Goal: Task Accomplishment & Management: Manage account settings

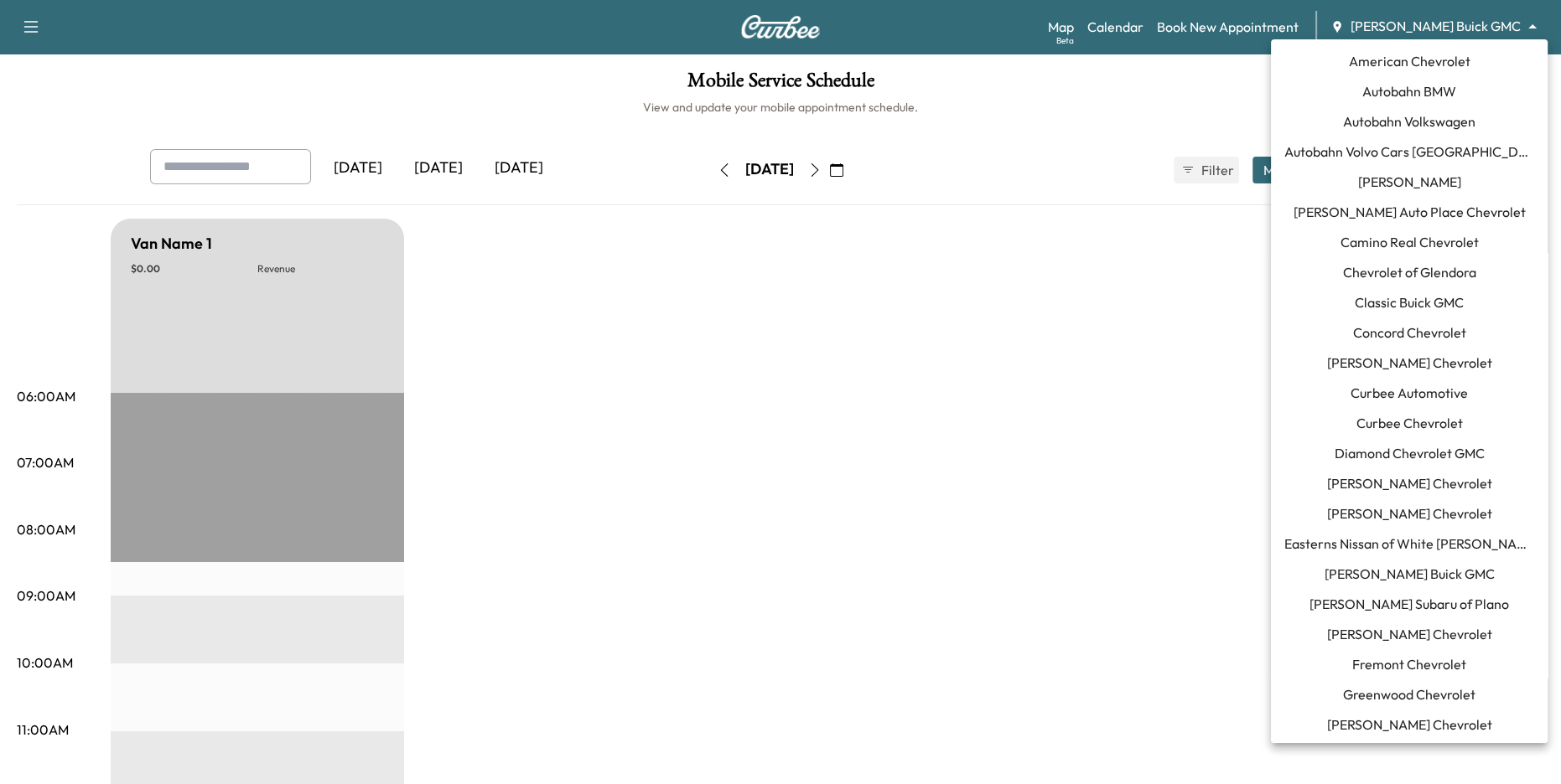
click at [1434, 27] on body "Support Log Out Map Beta Calendar Book New Appointment Kelley Buick GMC *******…" at bounding box center [780, 392] width 1561 height 784
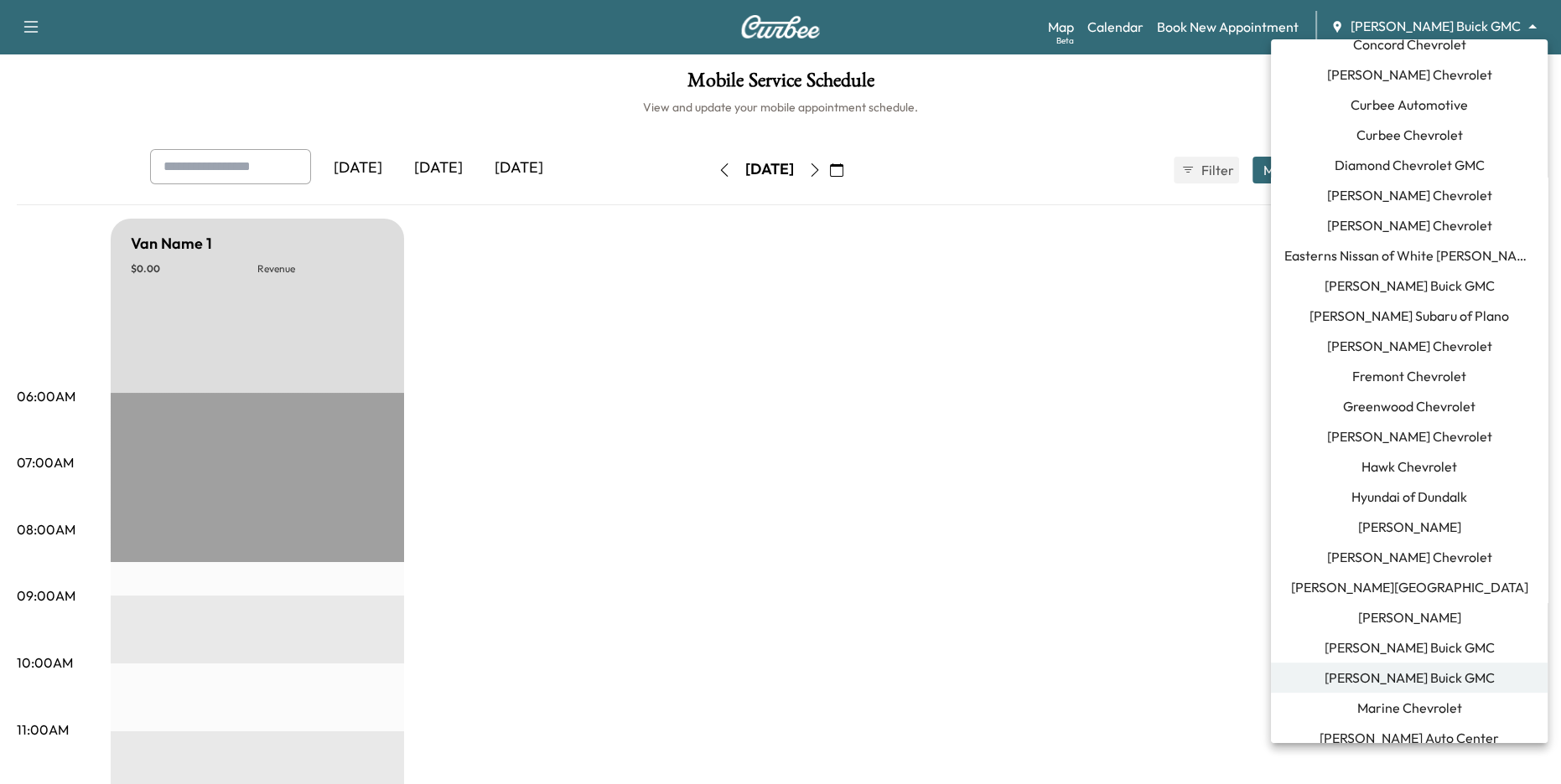
scroll to position [176, 0]
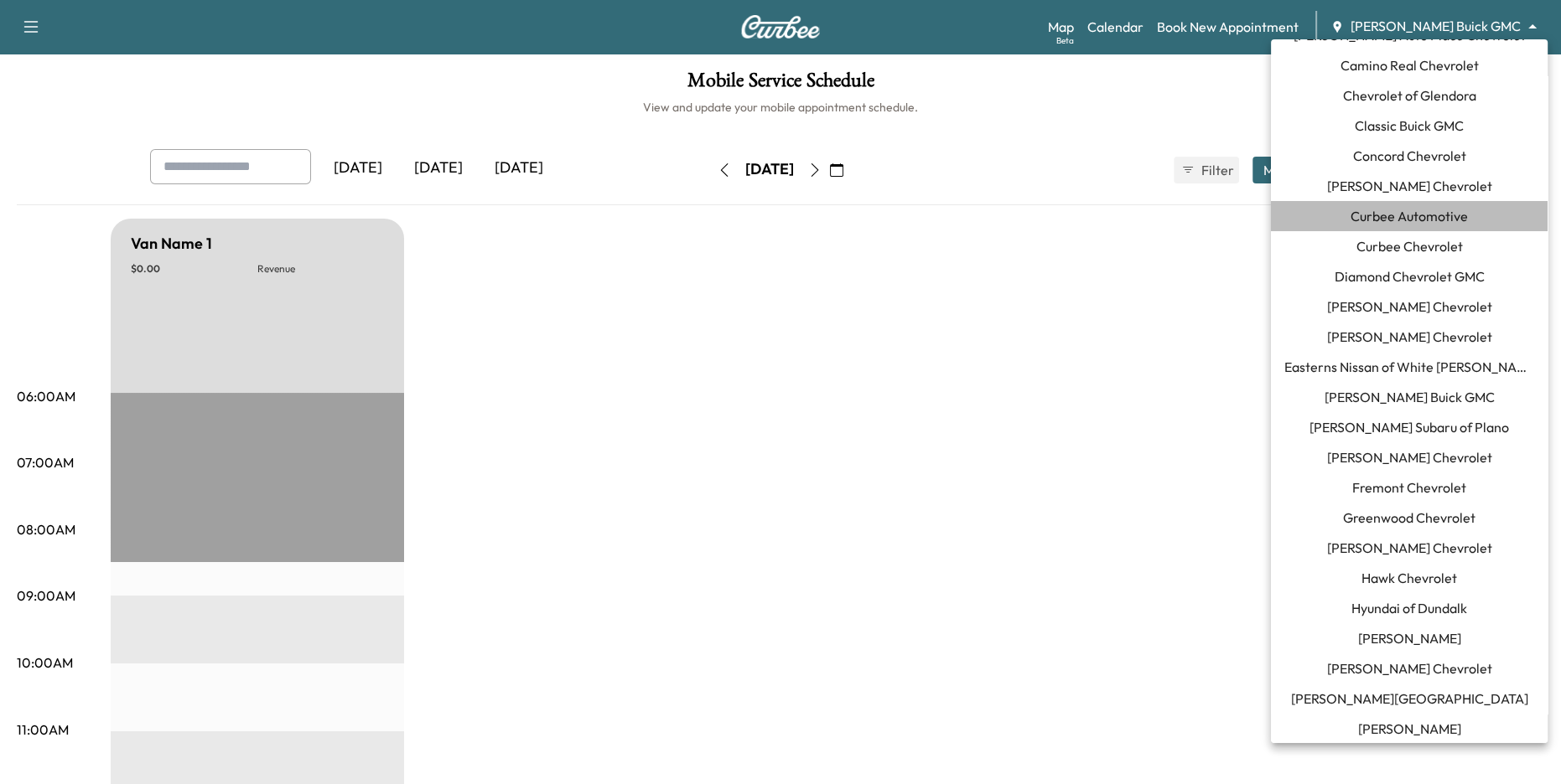
click at [1464, 217] on span "Curbee Automotive" at bounding box center [1408, 216] width 117 height 20
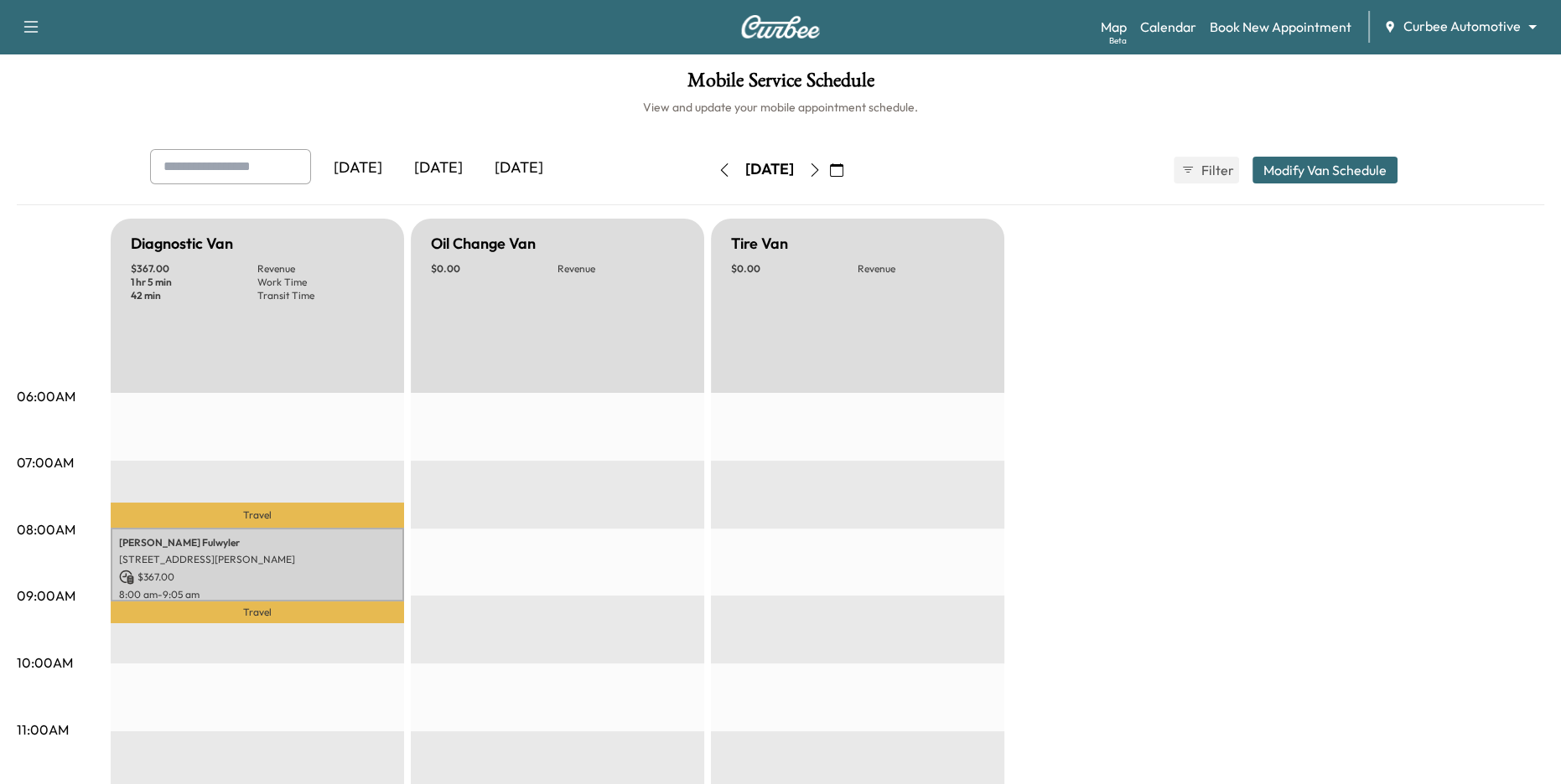
click at [467, 168] on div "[DATE]" at bounding box center [438, 168] width 80 height 38
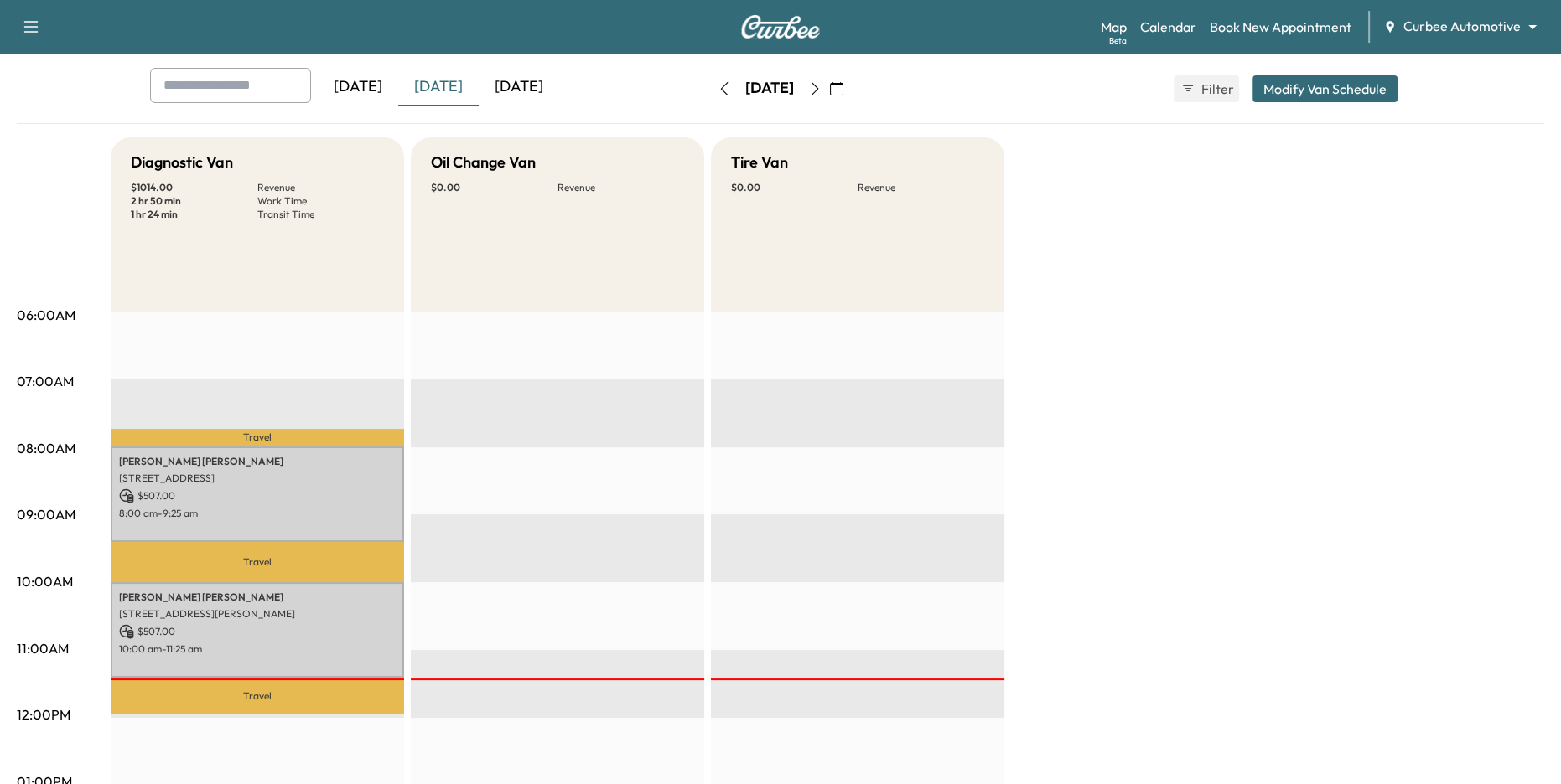
scroll to position [84, 0]
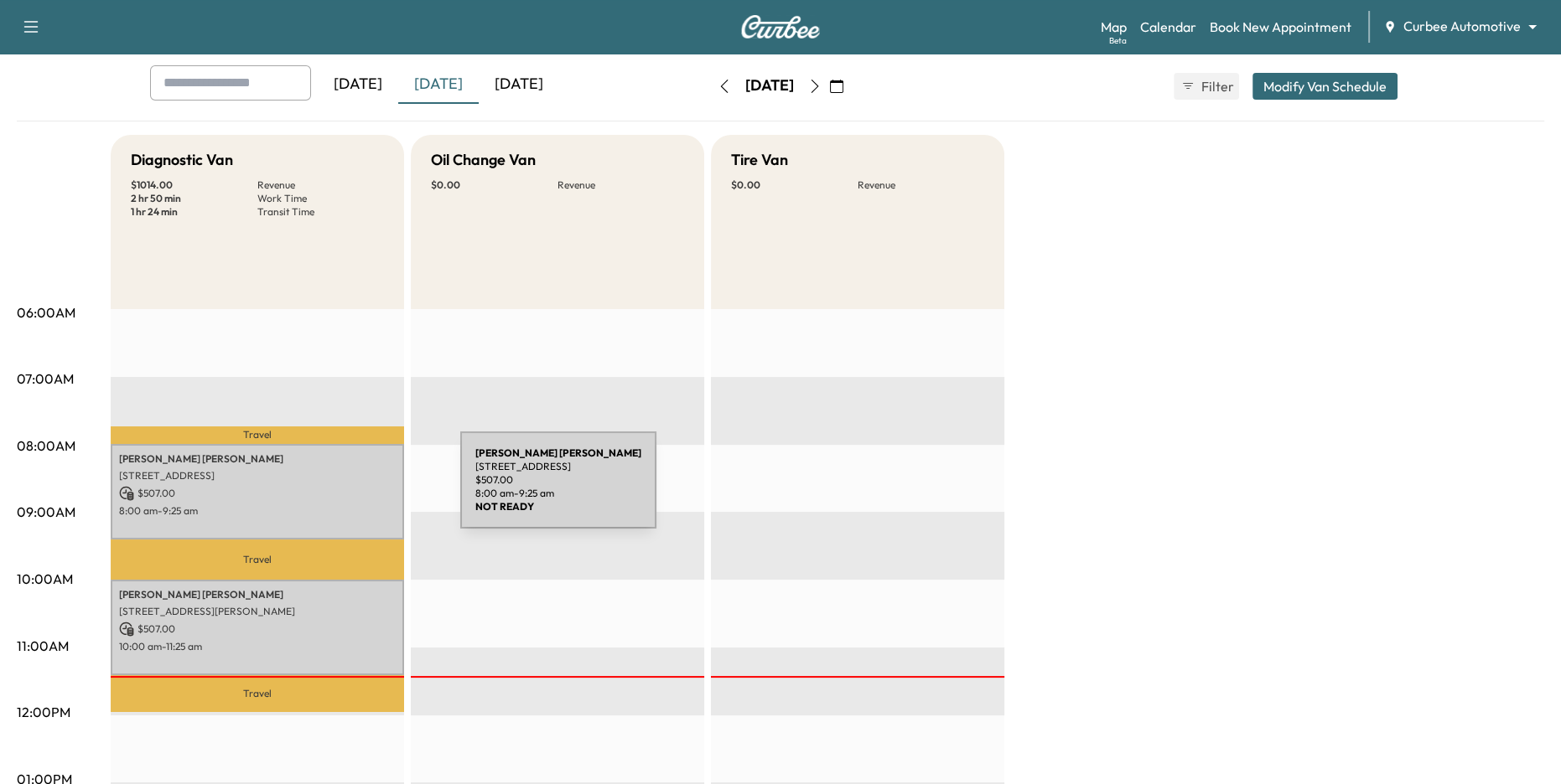
click at [335, 490] on p "$ 507.00" at bounding box center [257, 493] width 277 height 15
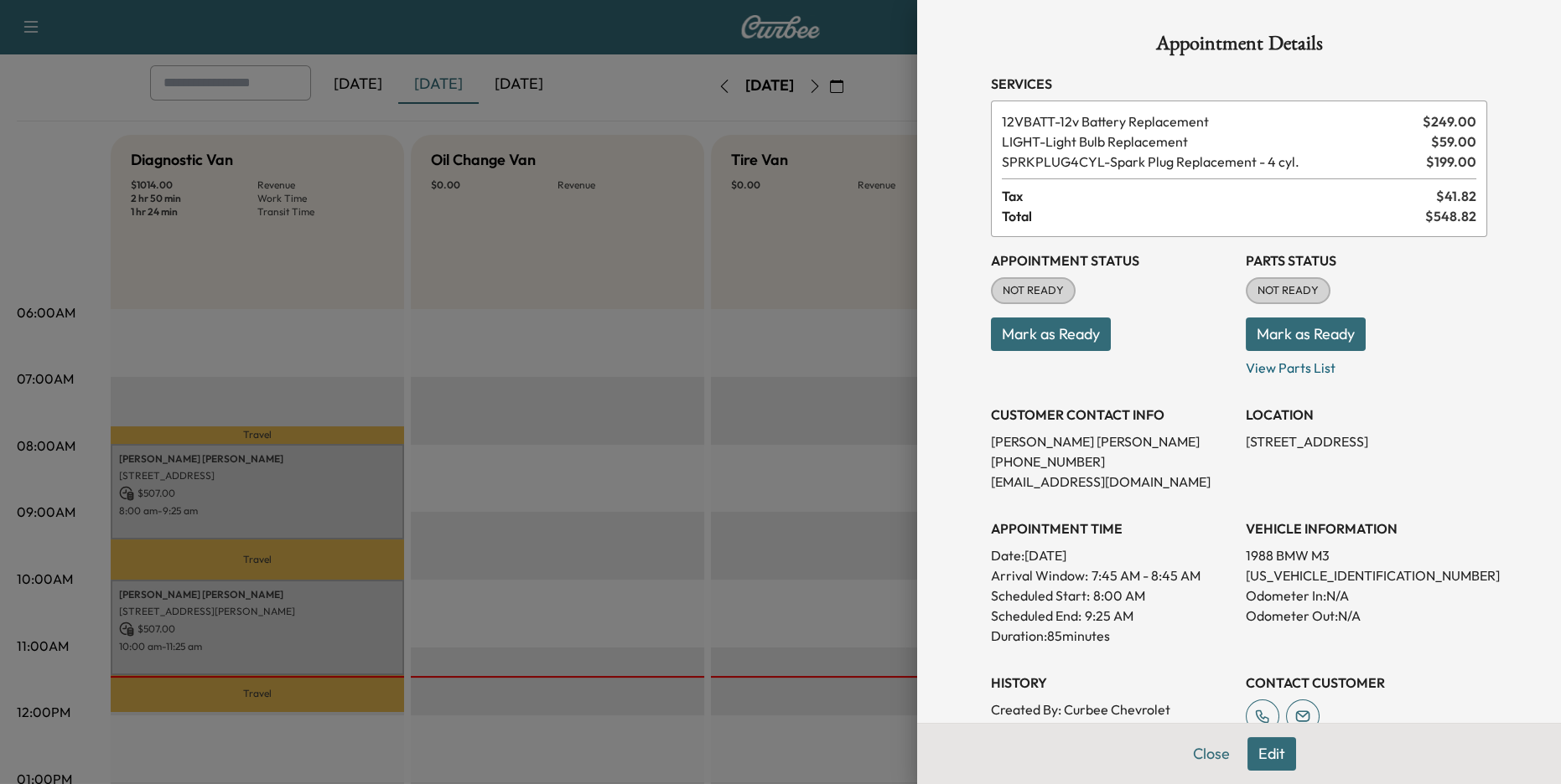
click at [1293, 334] on button "Mark as Ready" at bounding box center [1305, 334] width 120 height 34
click at [1032, 331] on button "Mark as Ready" at bounding box center [1051, 334] width 120 height 34
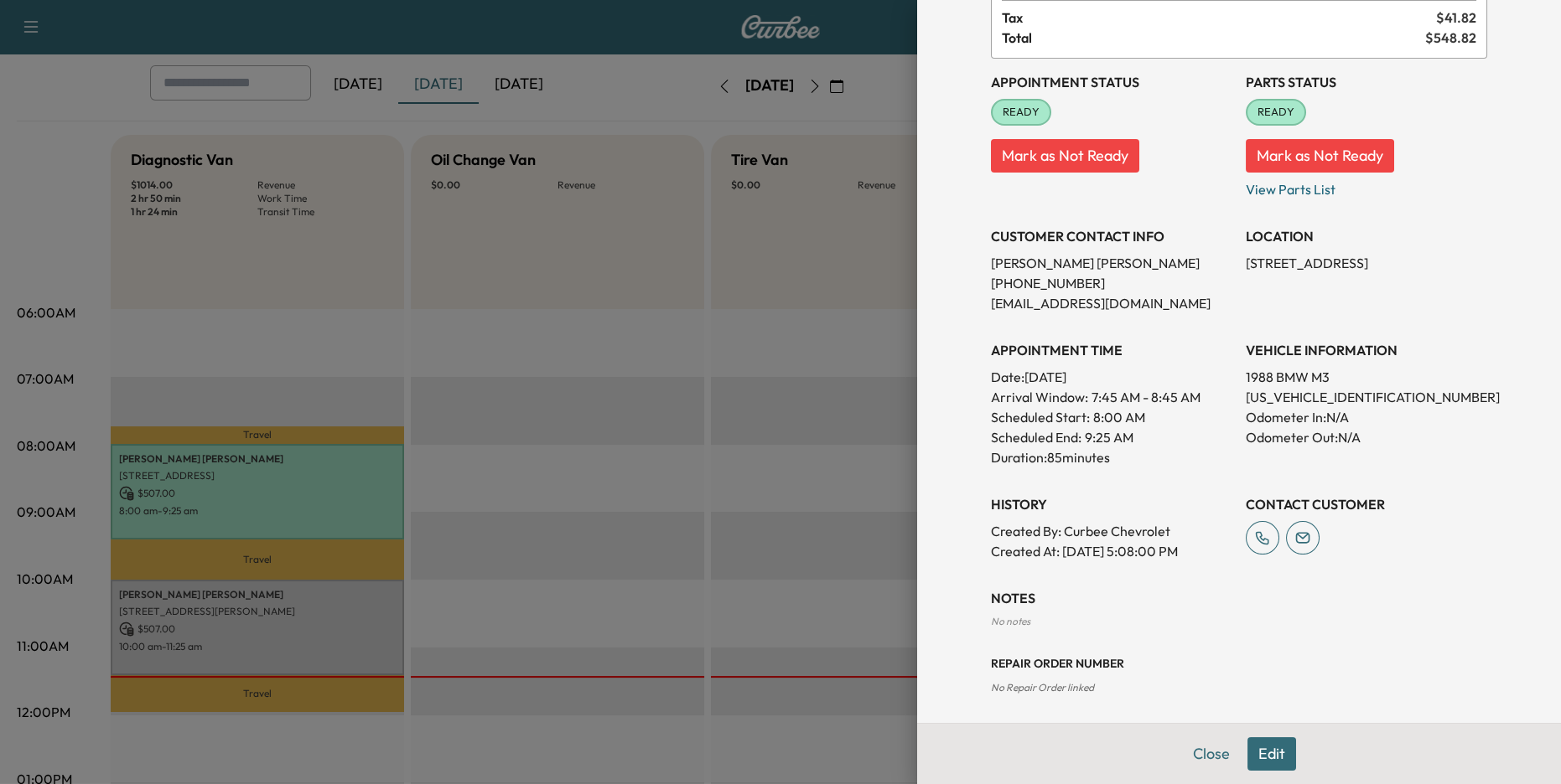
scroll to position [184, 0]
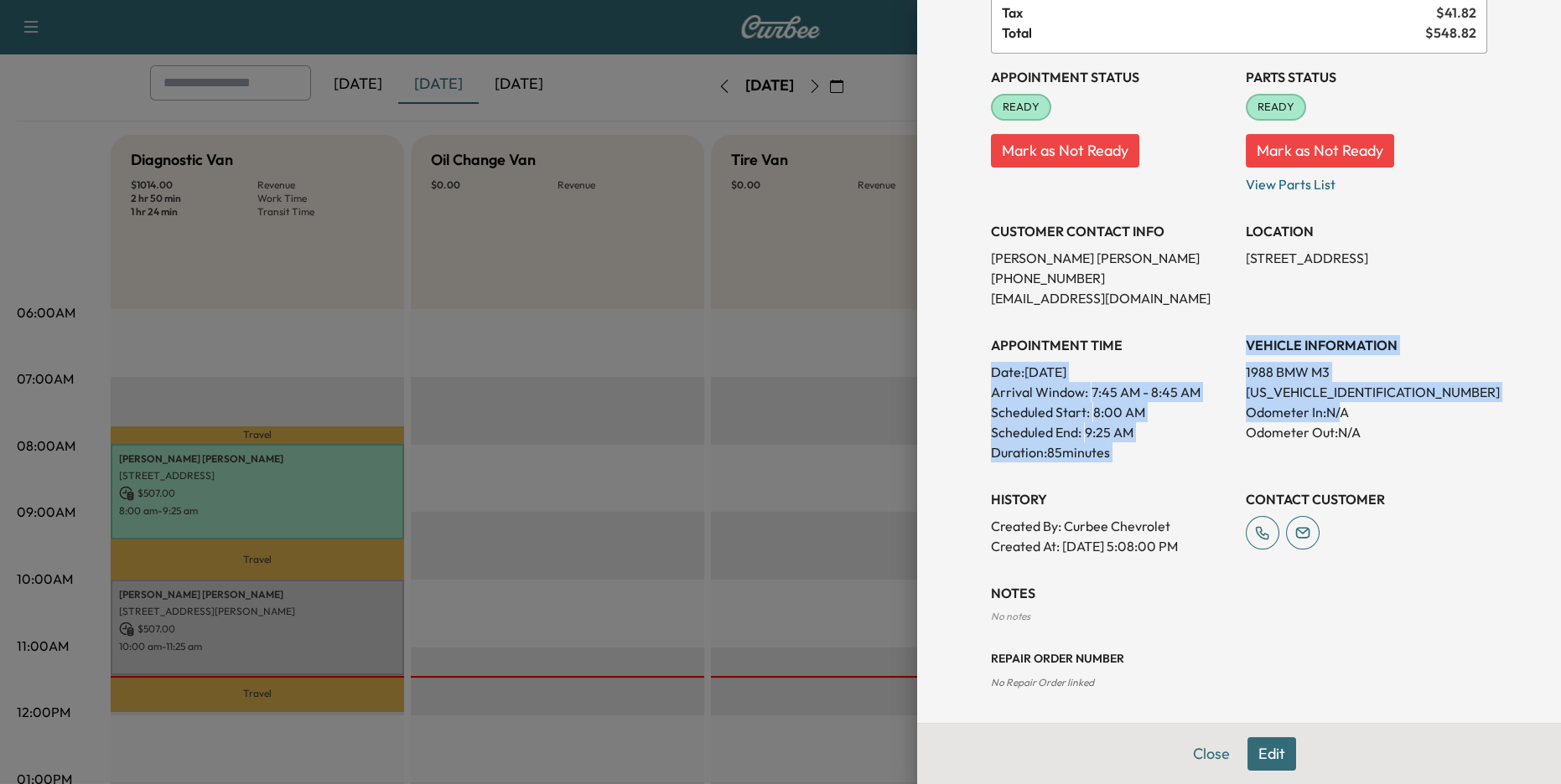
drag, startPoint x: 1237, startPoint y: 343, endPoint x: 1343, endPoint y: 413, distance: 127.0
click at [1343, 413] on div "Appointment Status READY Mark as Not Ready Parts Status READY Mark as Not Ready…" at bounding box center [1239, 305] width 497 height 503
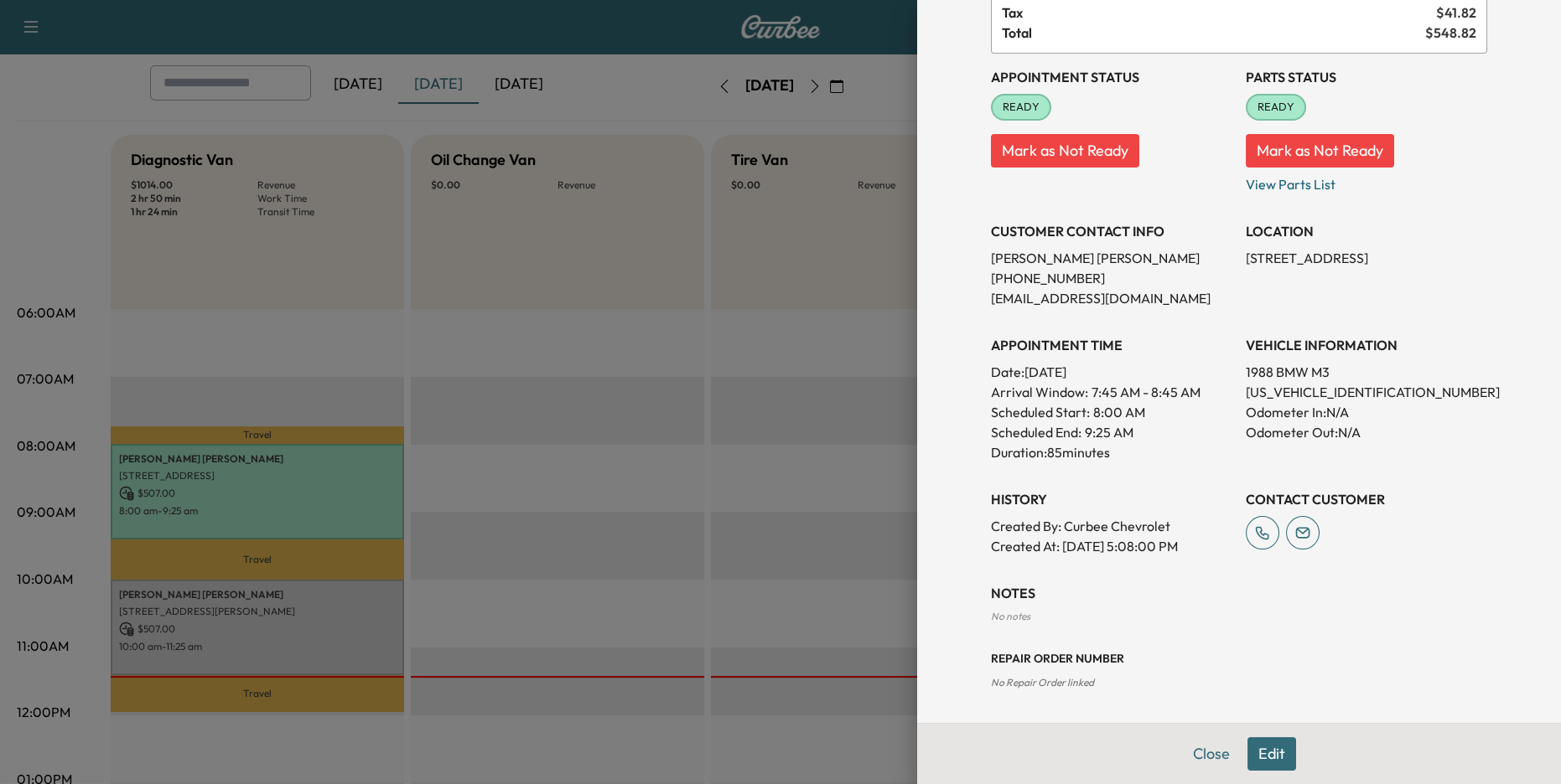
click at [1087, 508] on h3 "History" at bounding box center [1111, 499] width 241 height 20
drag, startPoint x: 982, startPoint y: 375, endPoint x: 1062, endPoint y: 443, distance: 105.0
click at [1062, 438] on div "Appointment Details Services 12VBATT - 12v Battery Replacement $ 249.00 LIGHT -…" at bounding box center [1239, 270] width 537 height 908
click at [841, 444] on div at bounding box center [780, 392] width 1561 height 784
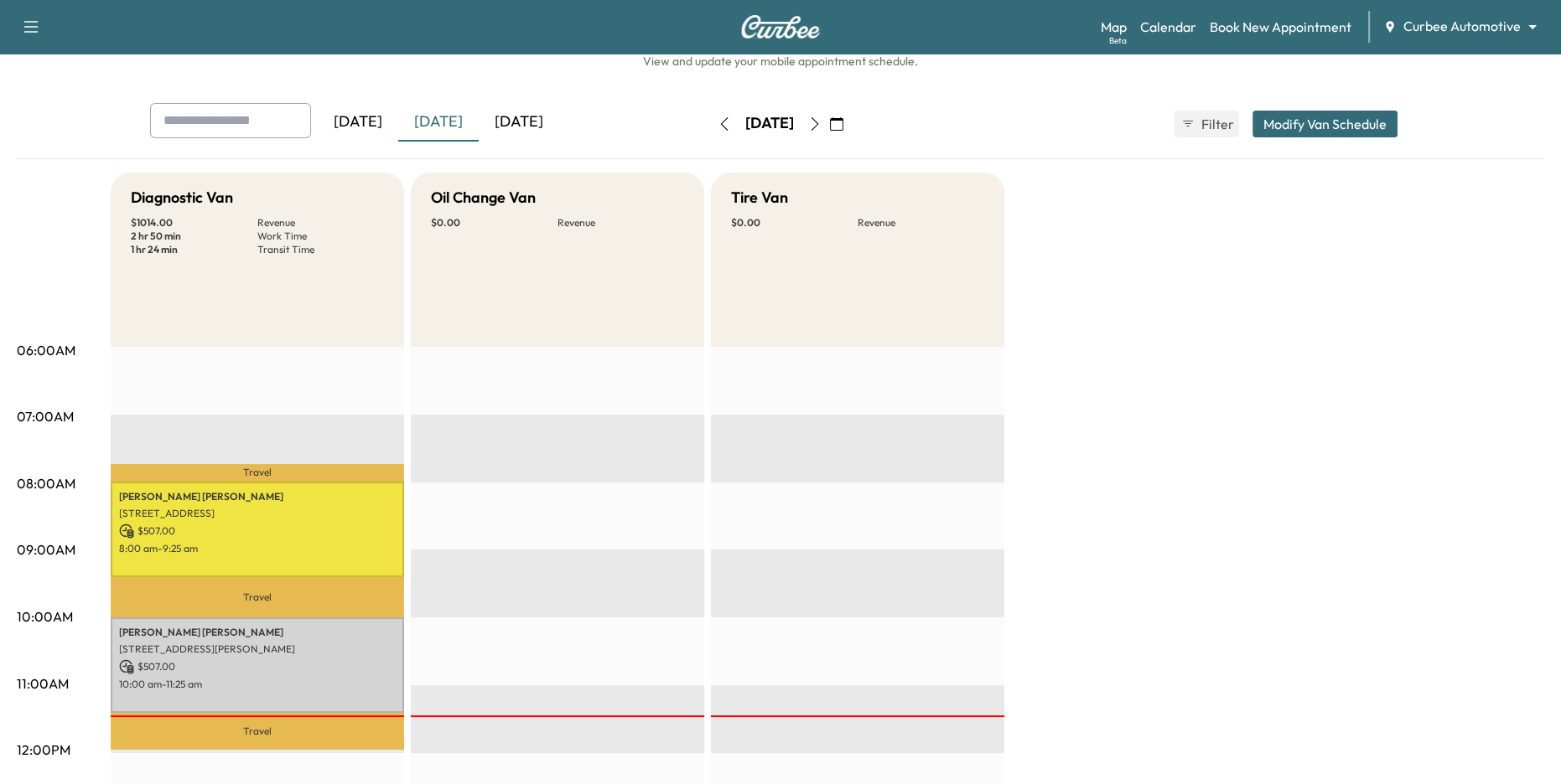
scroll to position [0, 0]
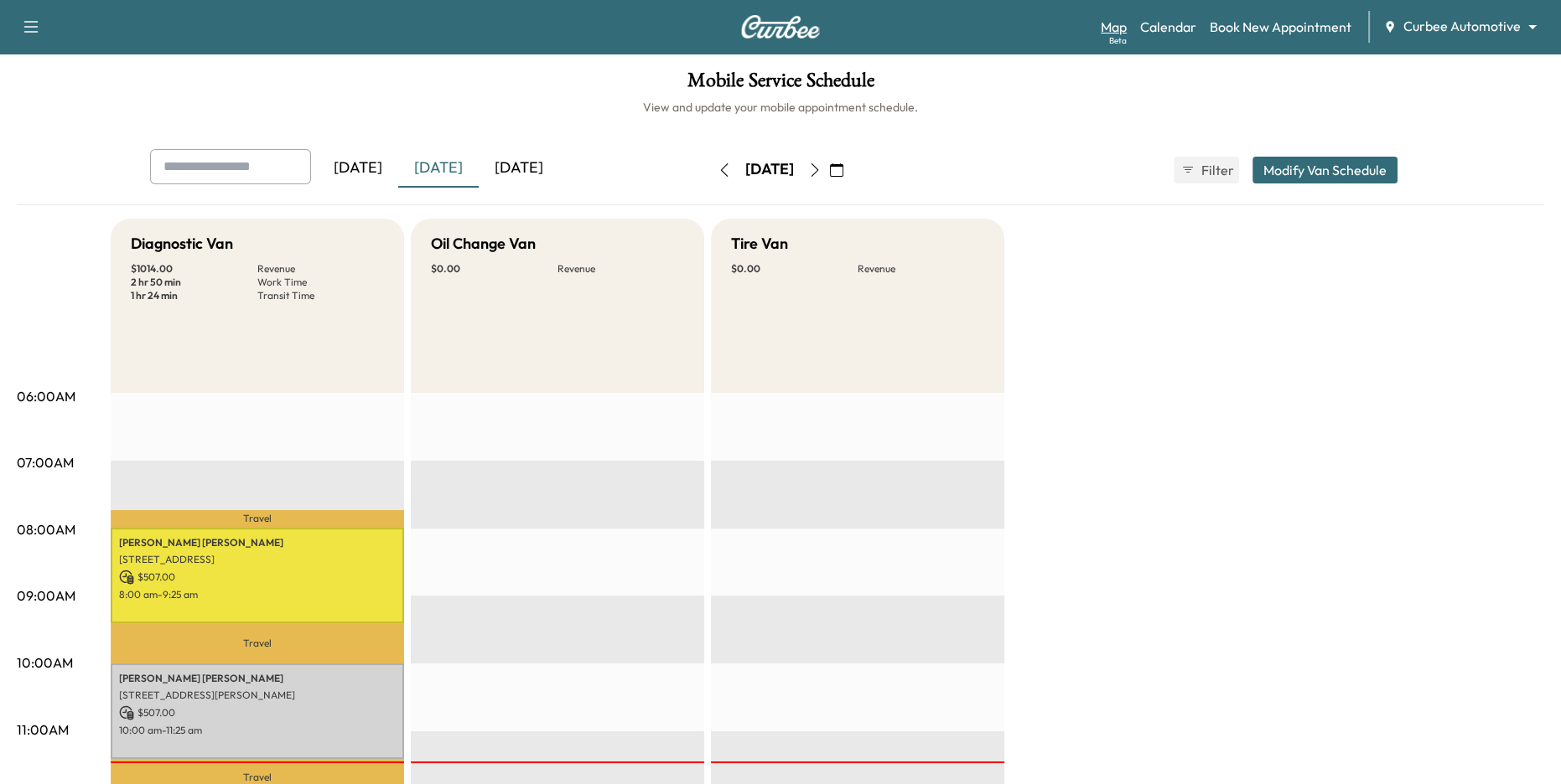
click at [1108, 35] on link "Map Beta" at bounding box center [1113, 26] width 26 height 20
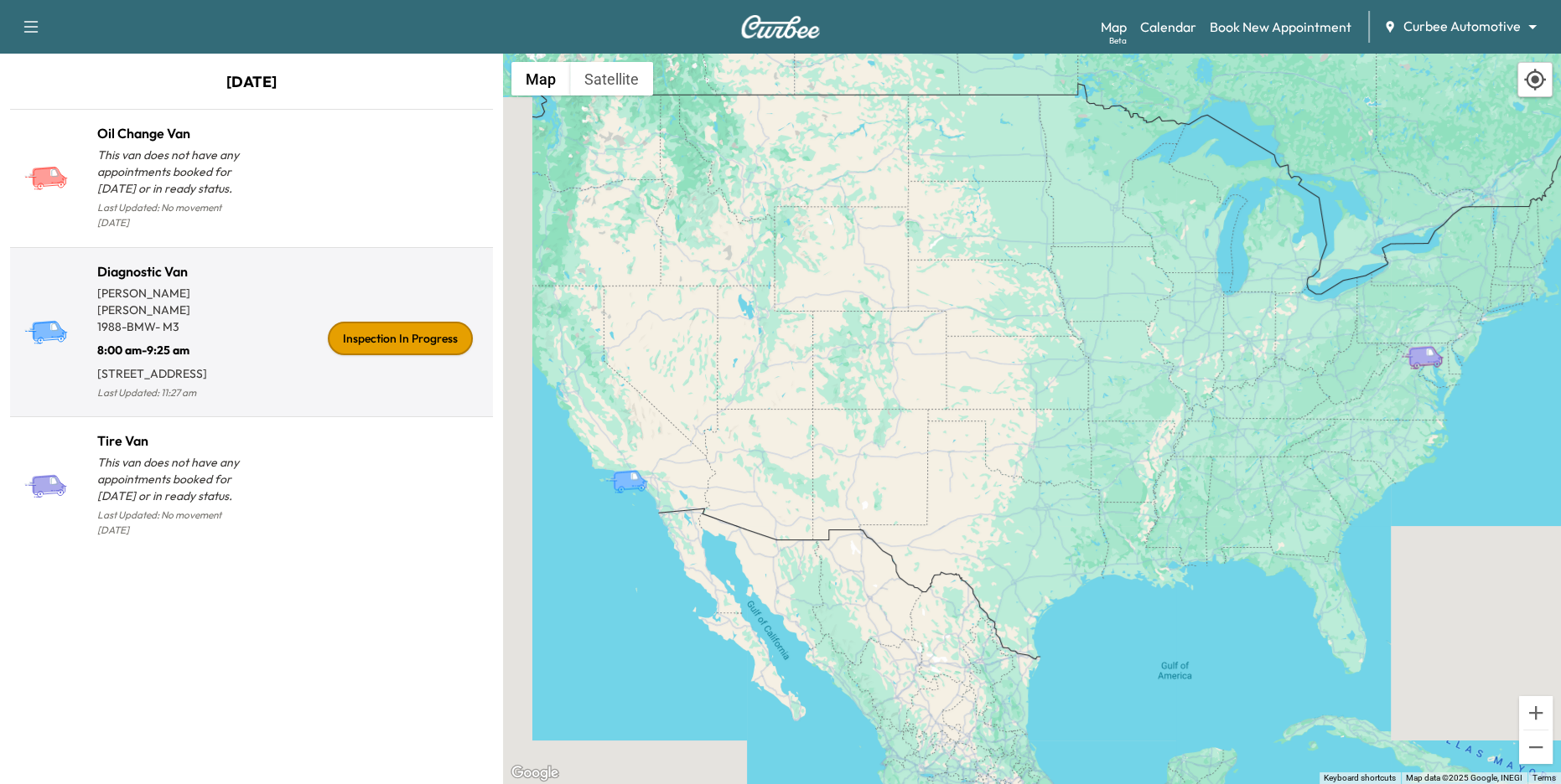
click at [277, 329] on div "Inspection In Progress" at bounding box center [368, 339] width 235 height 129
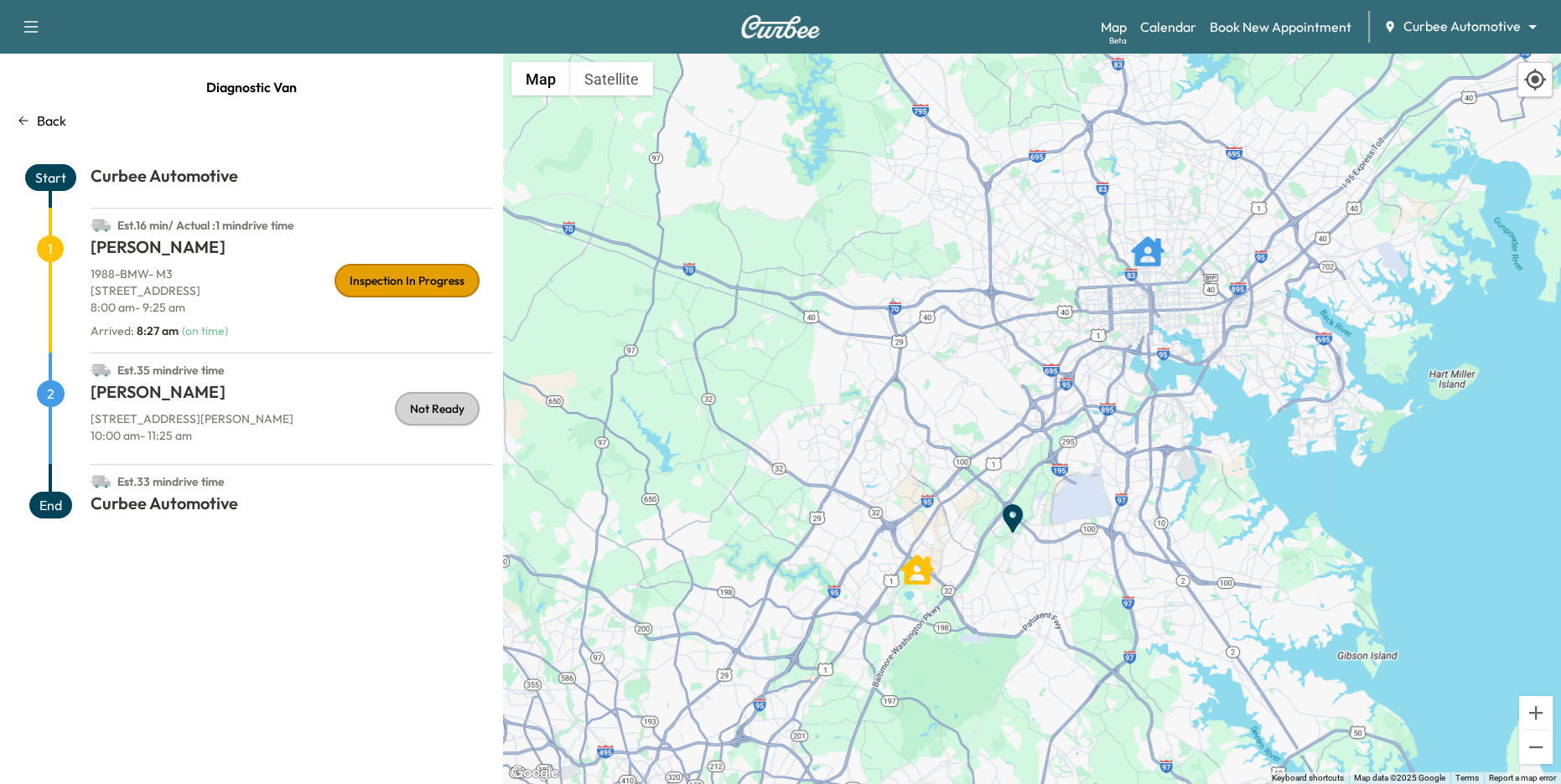
click at [37, 116] on p "Back" at bounding box center [52, 121] width 29 height 20
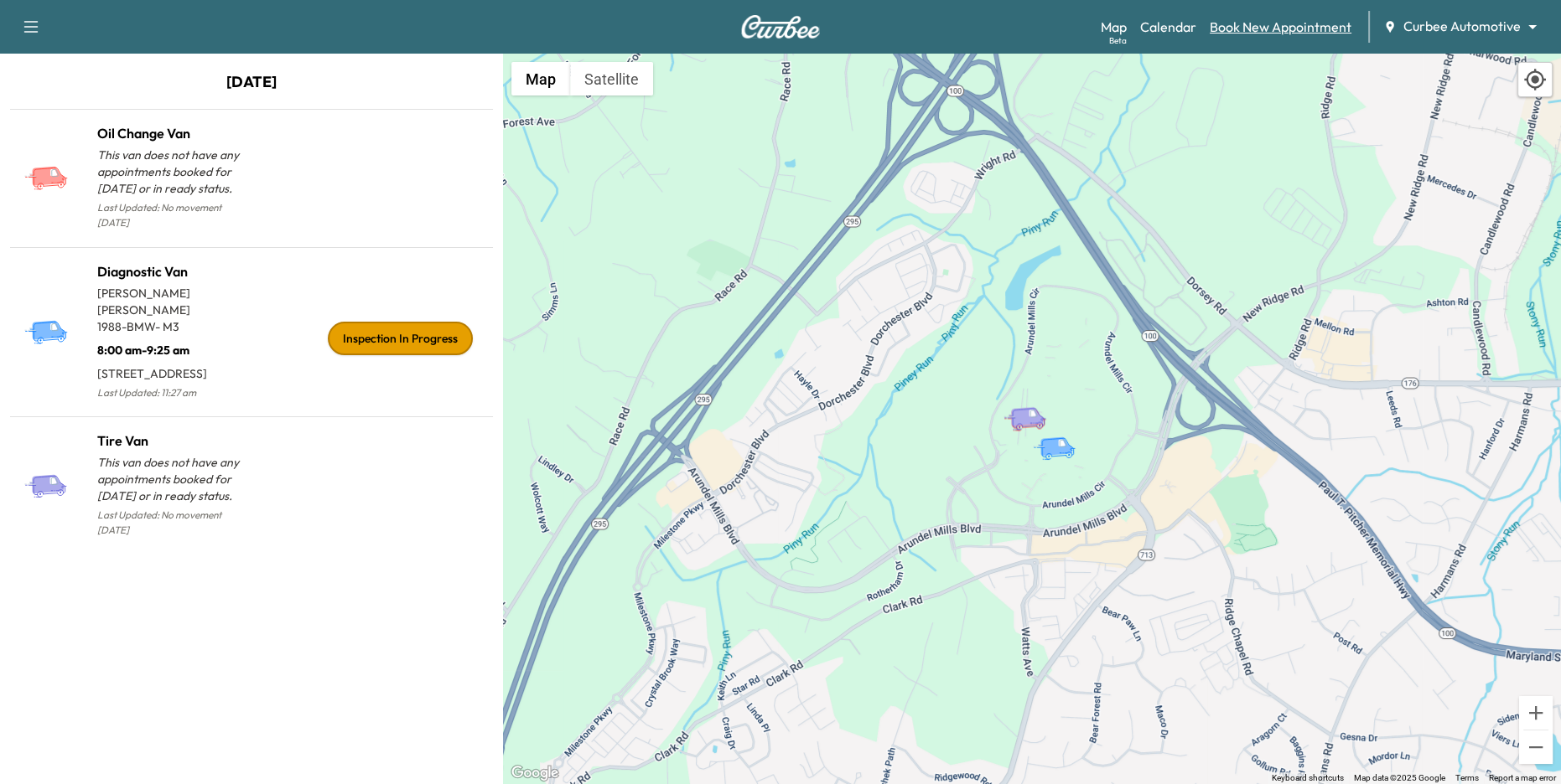
click at [1257, 27] on link "Book New Appointment" at bounding box center [1281, 26] width 142 height 20
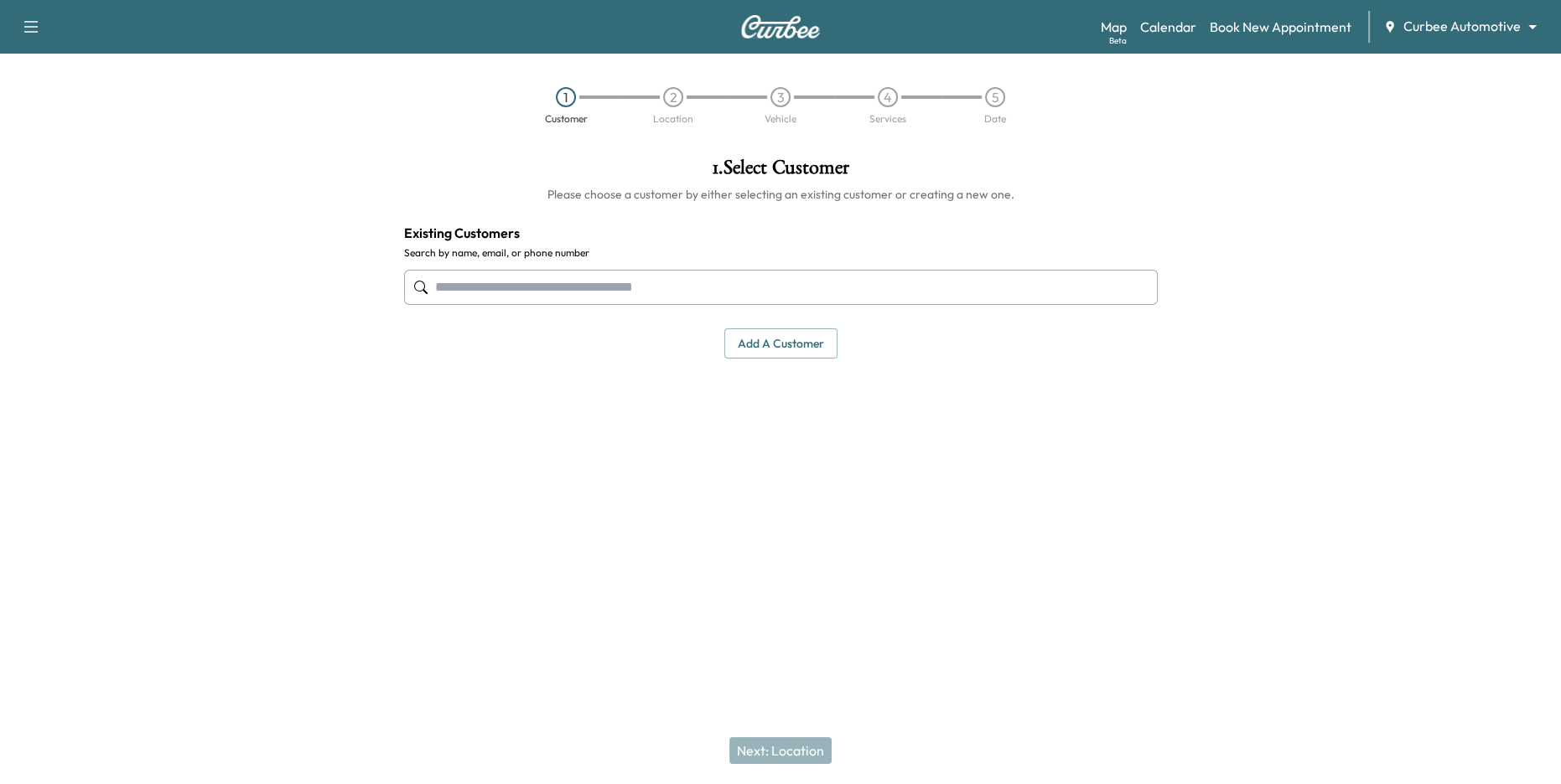
click at [710, 283] on input "text" at bounding box center [780, 287] width 753 height 35
click at [780, 353] on button "Add a customer" at bounding box center [780, 344] width 113 height 31
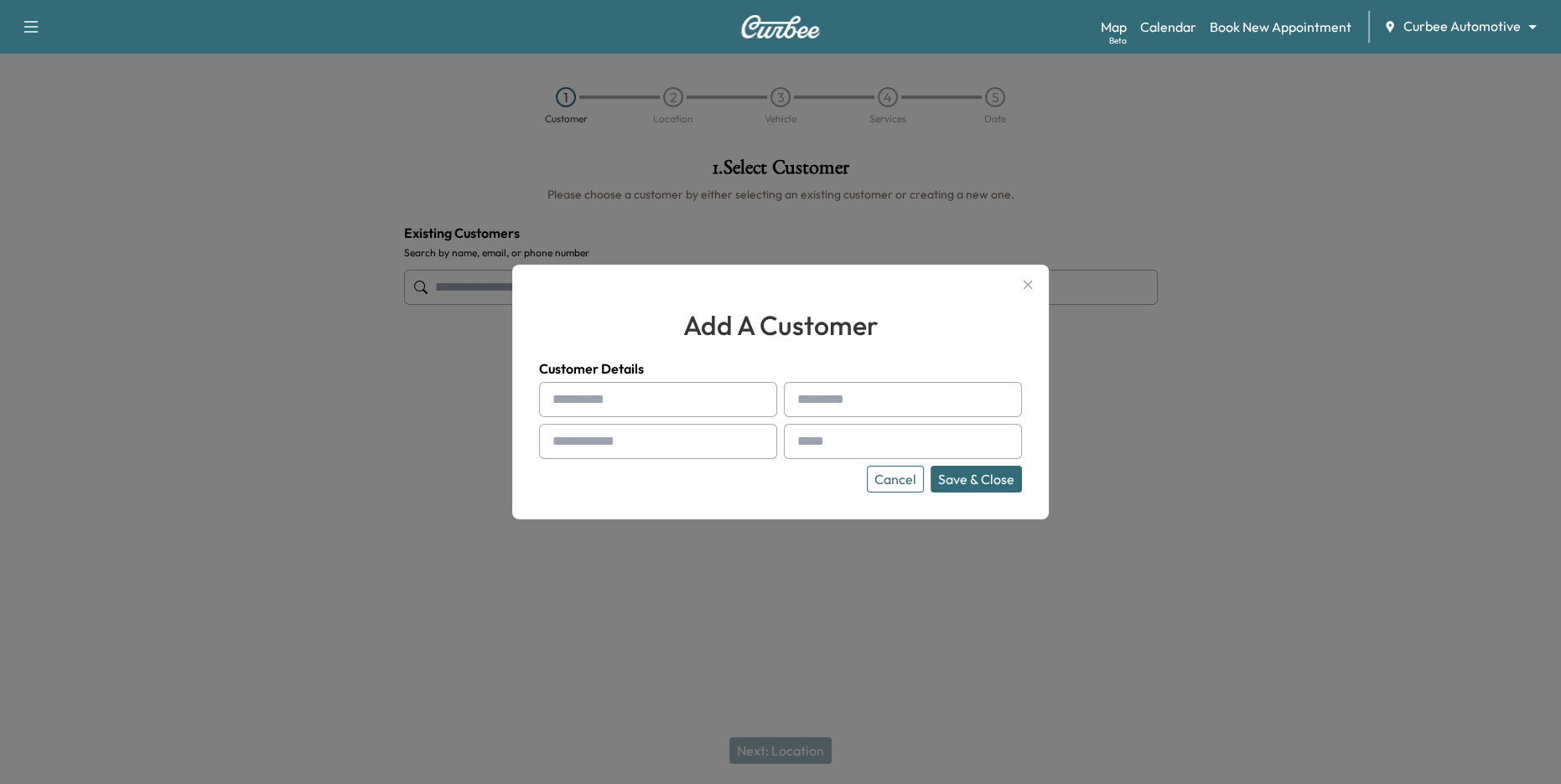
click at [621, 398] on input "text" at bounding box center [659, 399] width 238 height 35
type input "******"
type input "*********"
type input "**********"
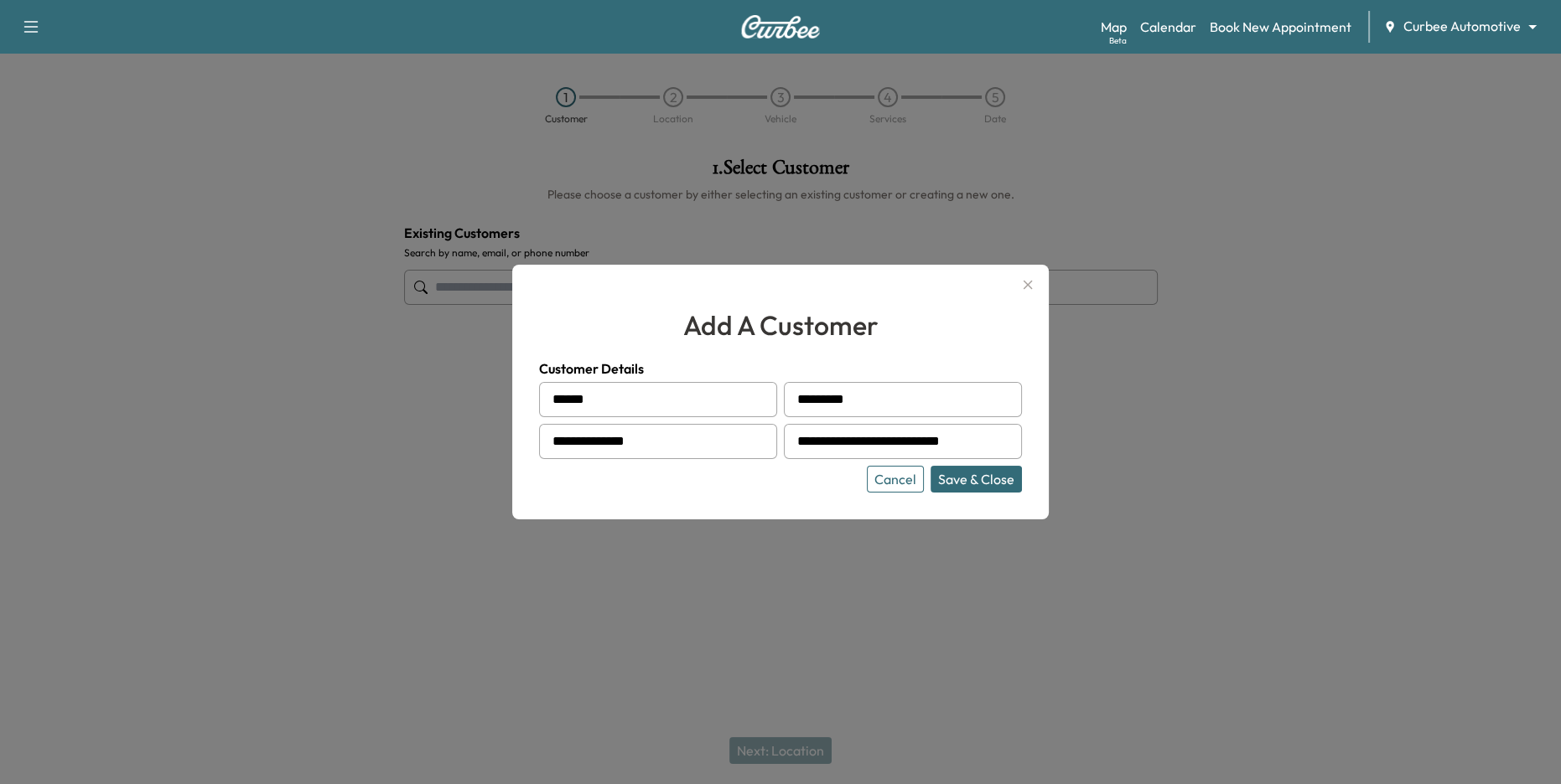
click at [968, 480] on button "Save & Close" at bounding box center [976, 478] width 91 height 26
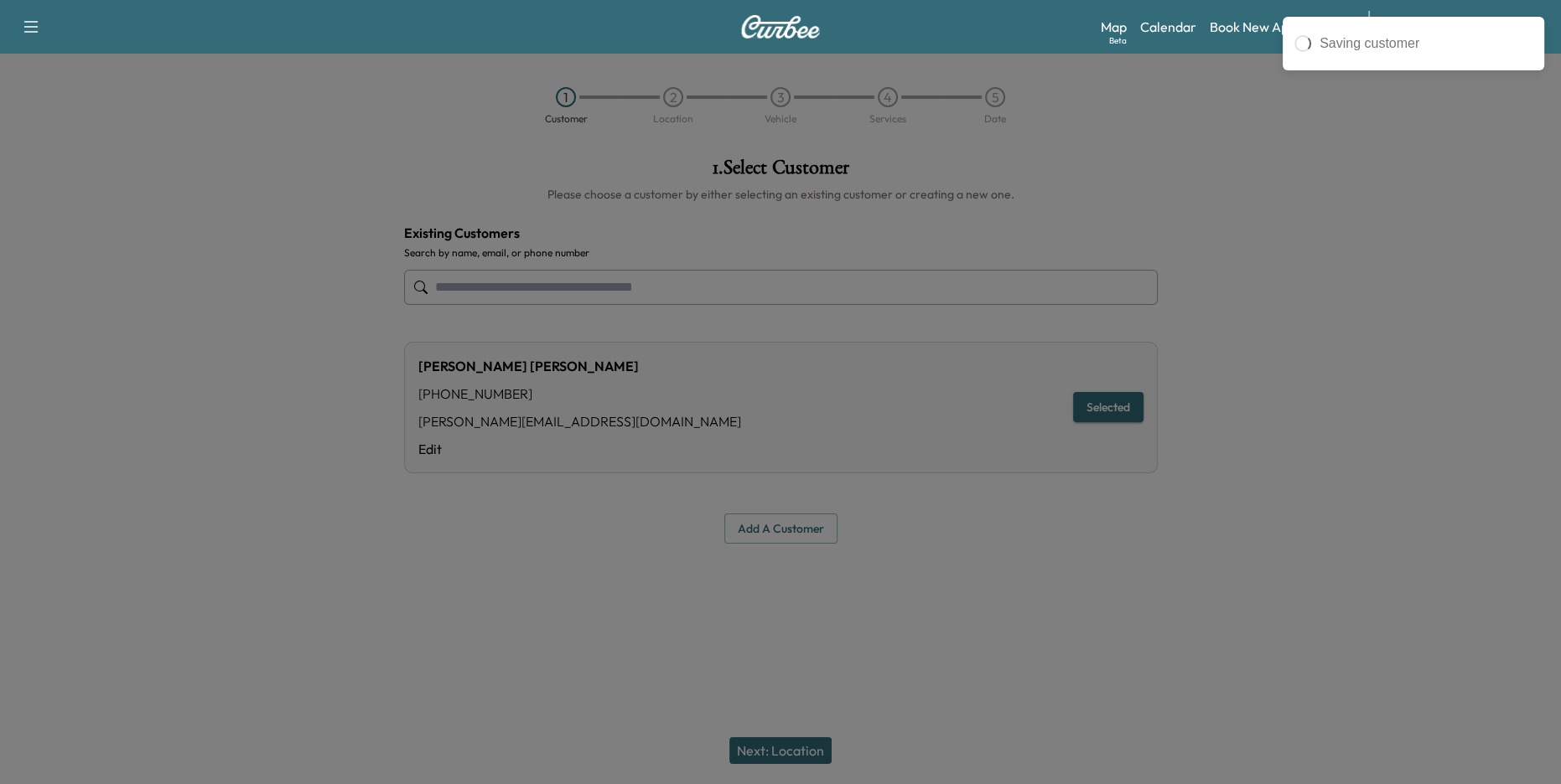
type input "**********"
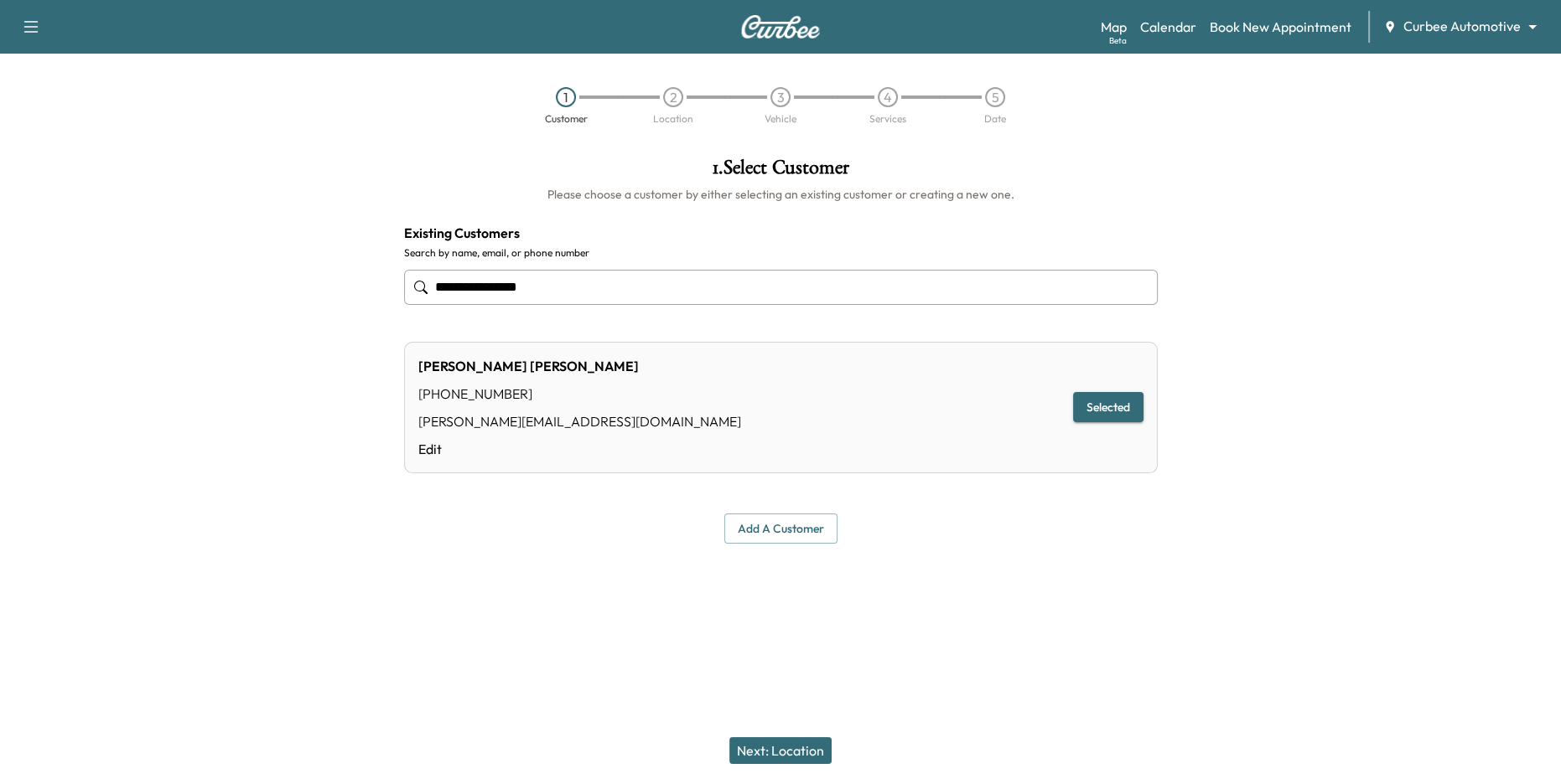
click at [795, 759] on button "Next: Location" at bounding box center [780, 750] width 102 height 26
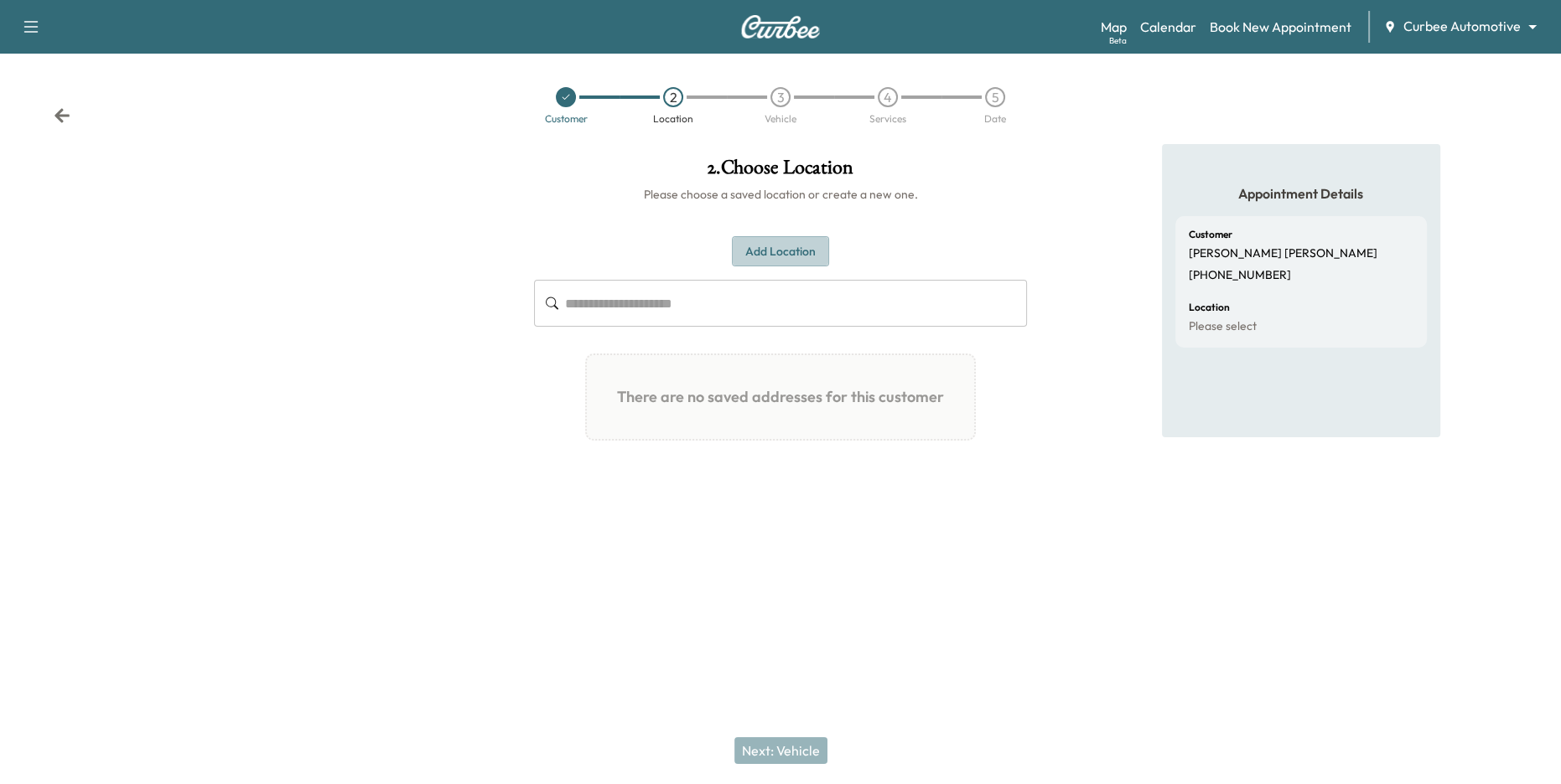
click at [791, 256] on button "Add Location" at bounding box center [780, 252] width 97 height 31
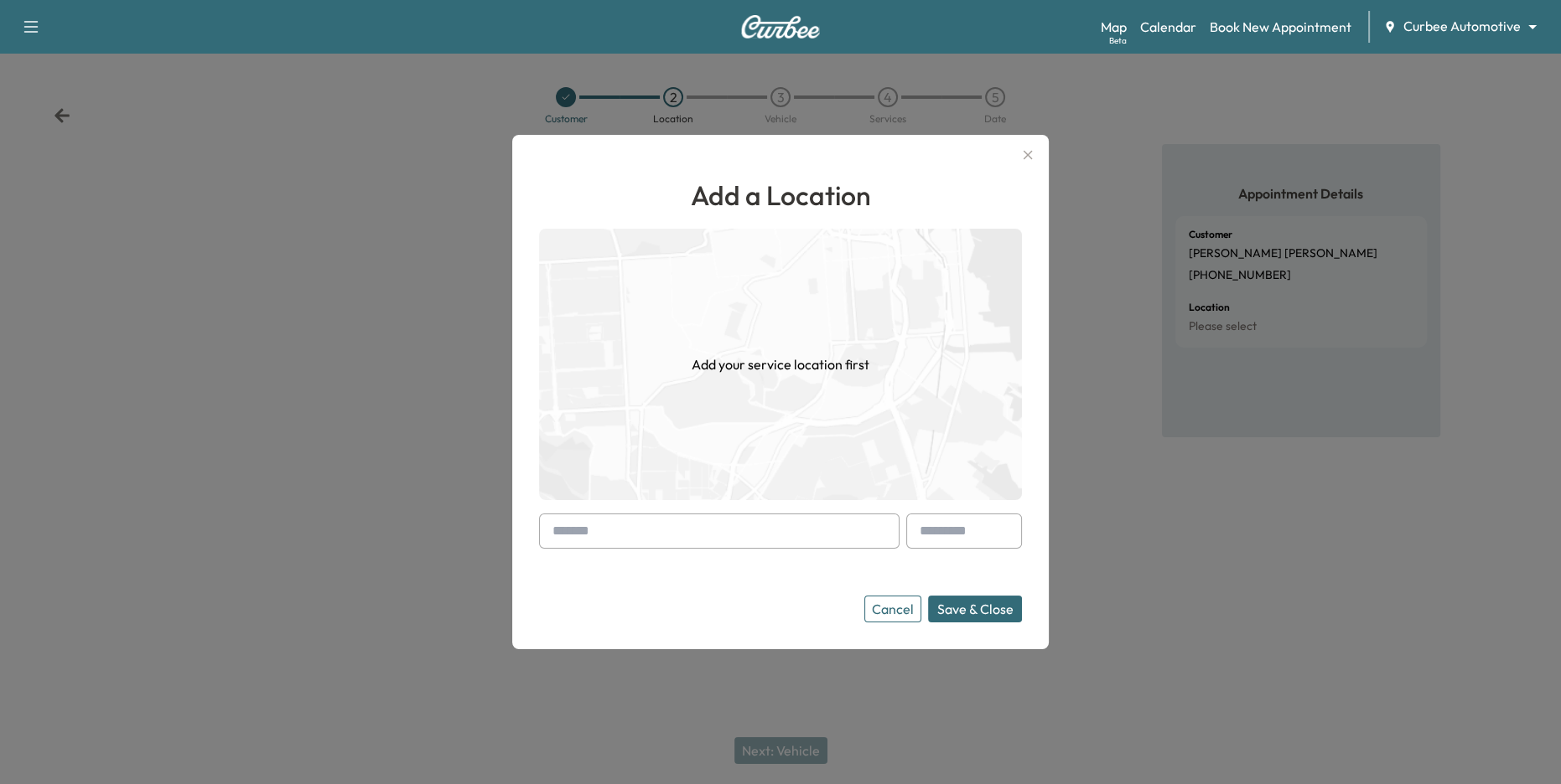
click at [756, 532] on input "text" at bounding box center [720, 531] width 360 height 35
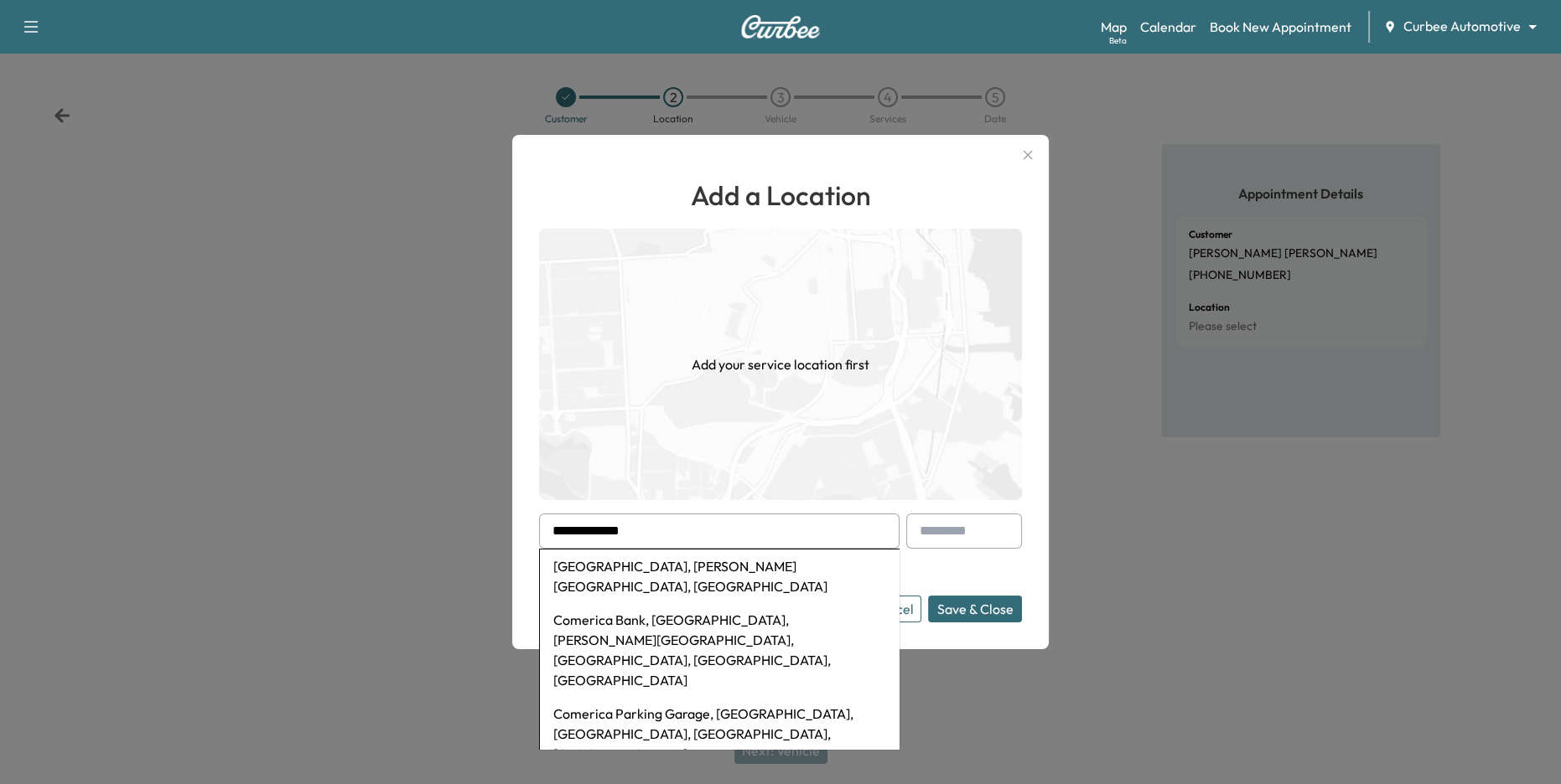
click at [749, 563] on li "Comerica Park, Woodward Avenue, Detroit, MI, USA" at bounding box center [719, 576] width 358 height 54
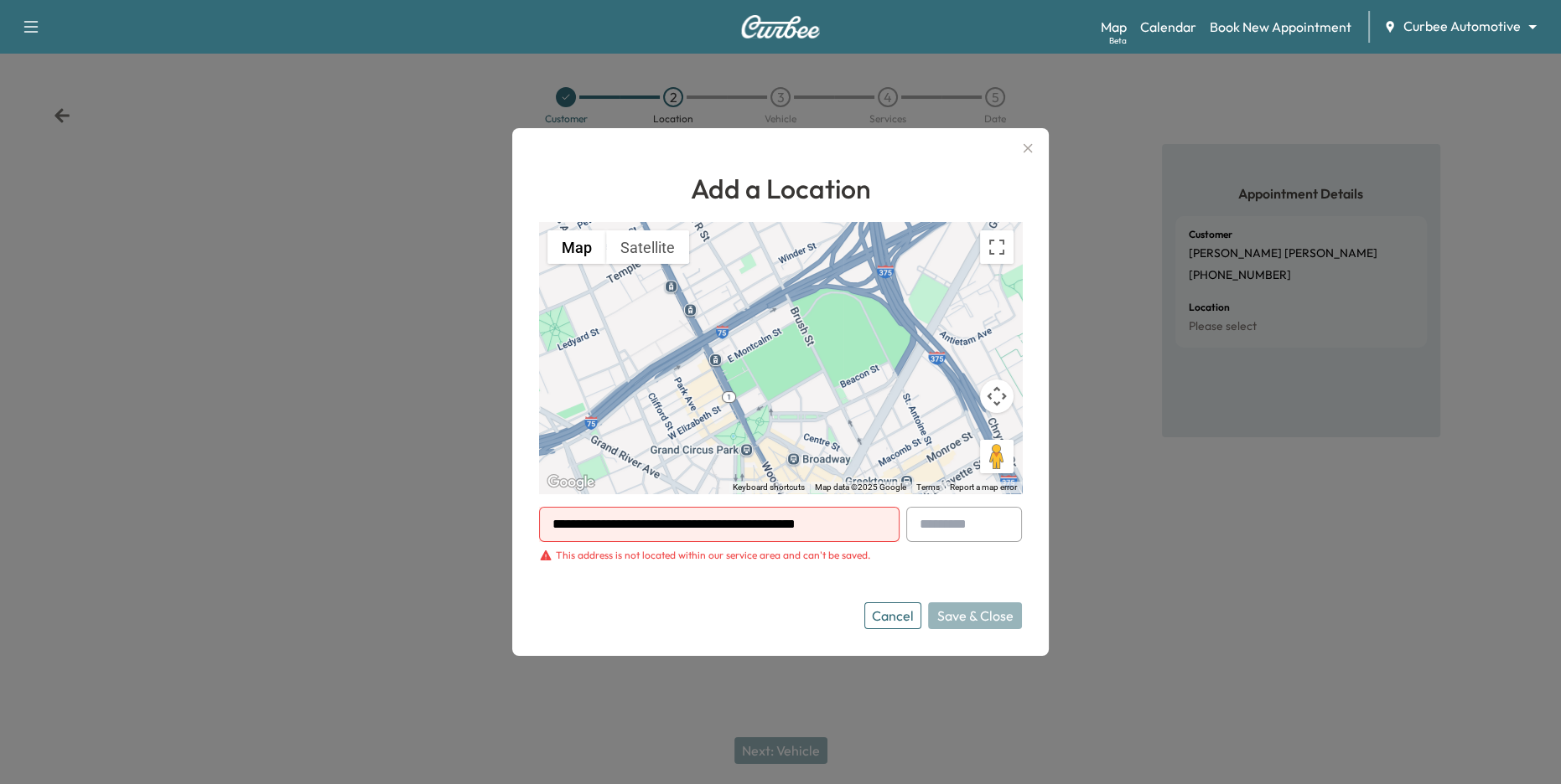
click at [636, 557] on div "This address is not located within our service area and can't be saved." at bounding box center [713, 556] width 315 height 14
click at [683, 527] on input "**********" at bounding box center [720, 524] width 360 height 35
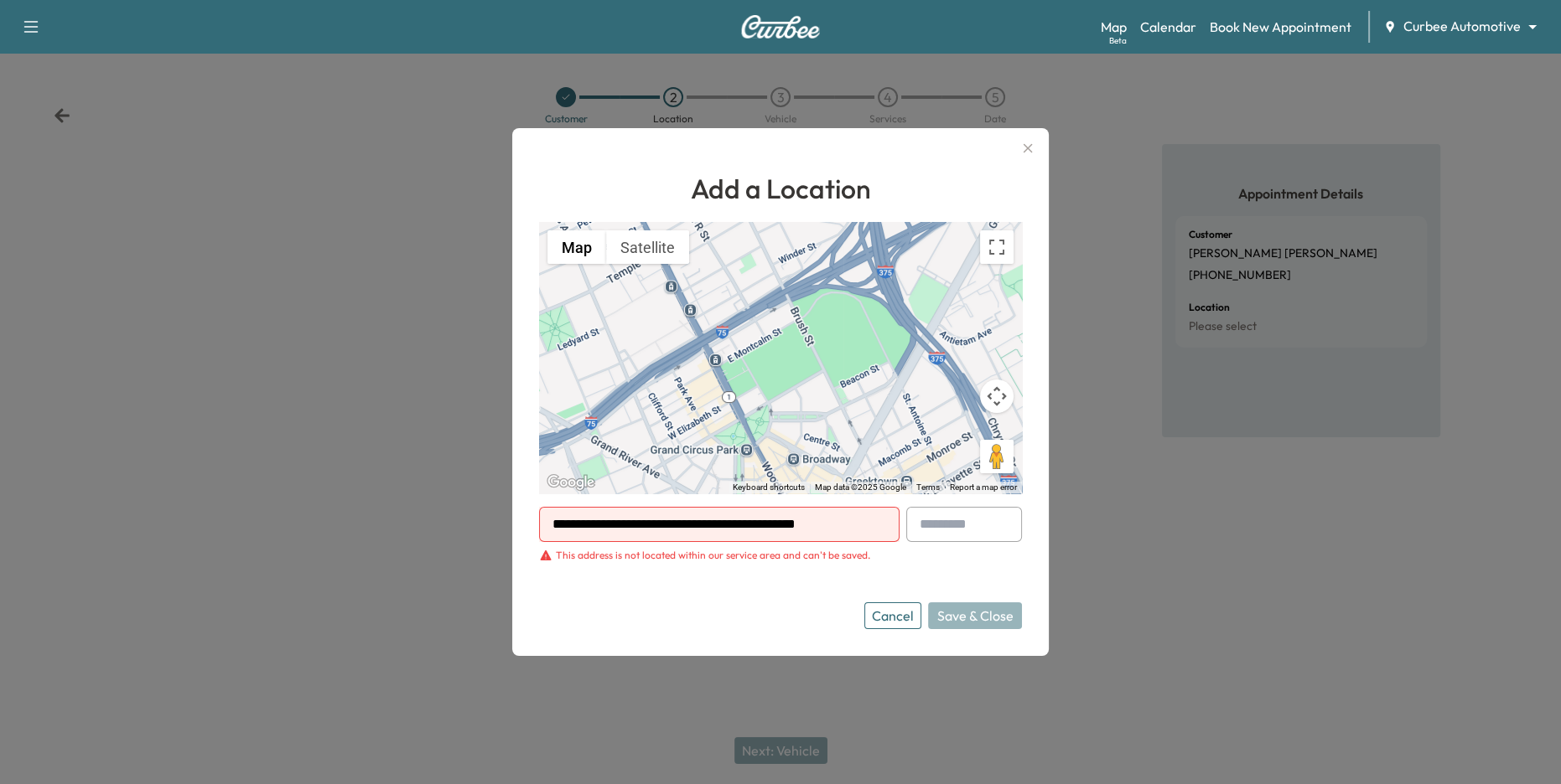
click at [683, 527] on input "**********" at bounding box center [720, 524] width 360 height 35
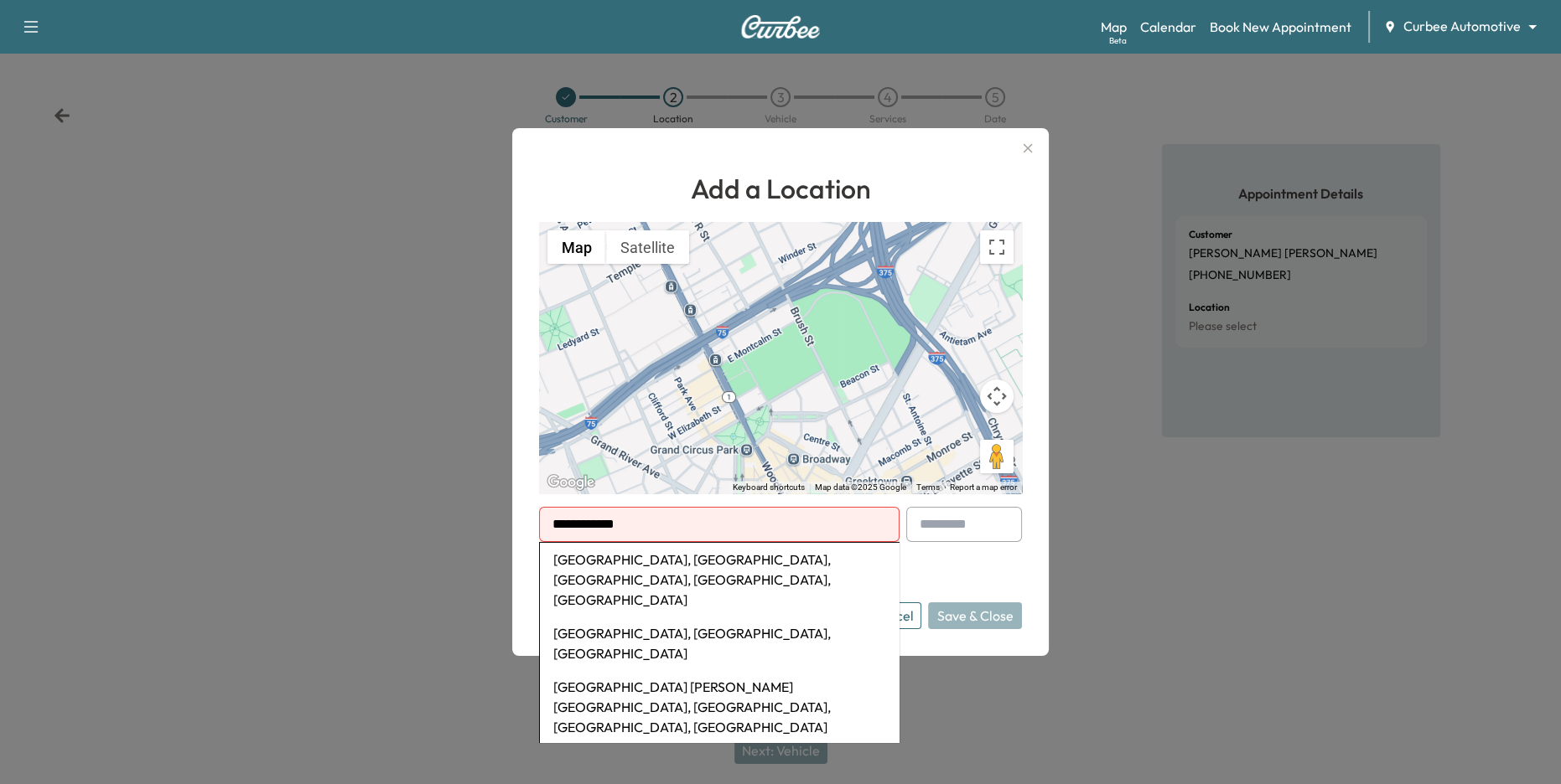
click at [756, 563] on li "Camden Yards, West Camden Street, Baltimore, MD, USA" at bounding box center [719, 579] width 358 height 74
type input "**********"
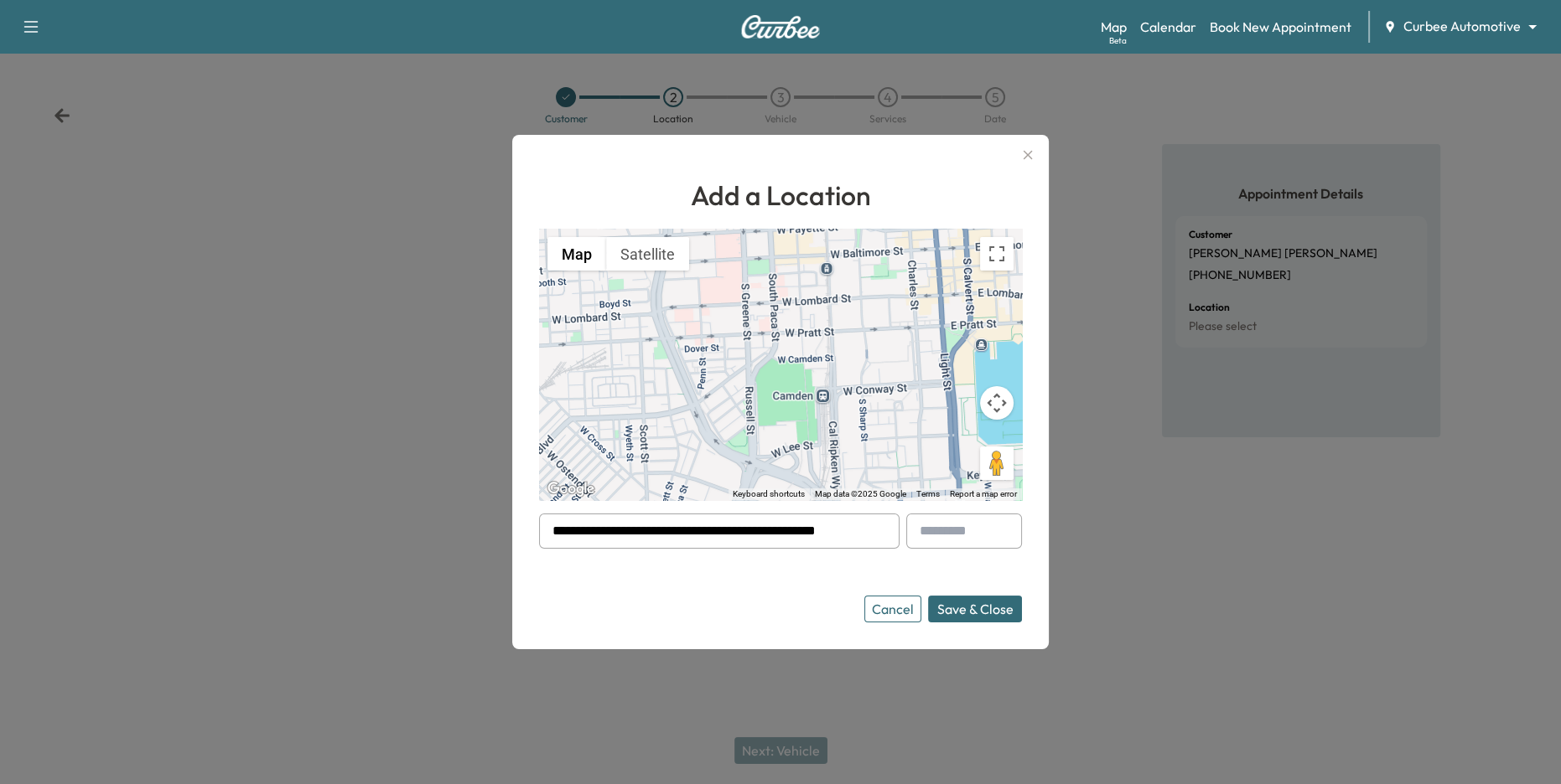
click at [971, 612] on button "Save & Close" at bounding box center [974, 608] width 94 height 26
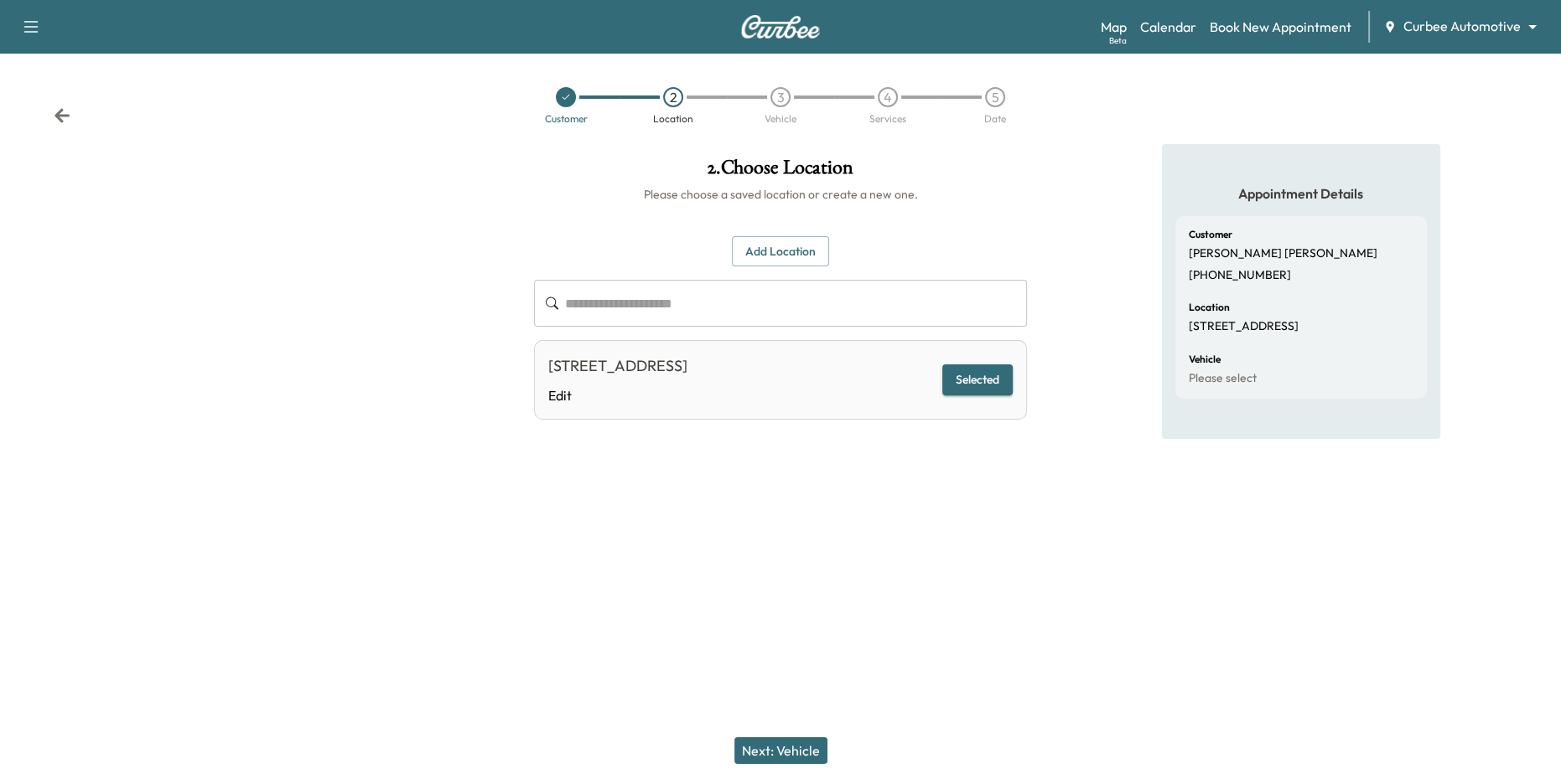
click at [791, 746] on button "Next: Vehicle" at bounding box center [780, 750] width 93 height 26
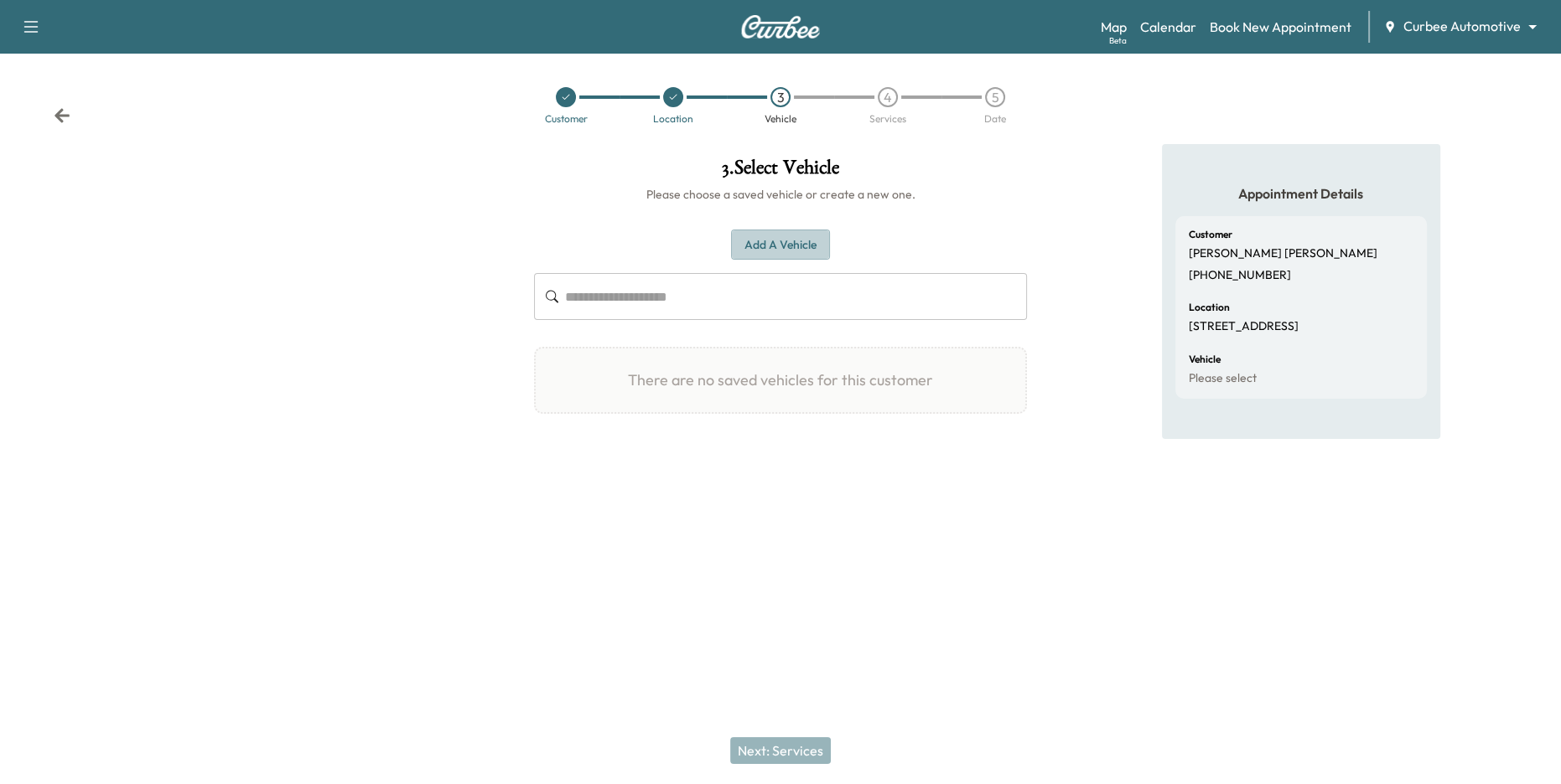
click at [774, 246] on button "Add a Vehicle" at bounding box center [780, 245] width 99 height 31
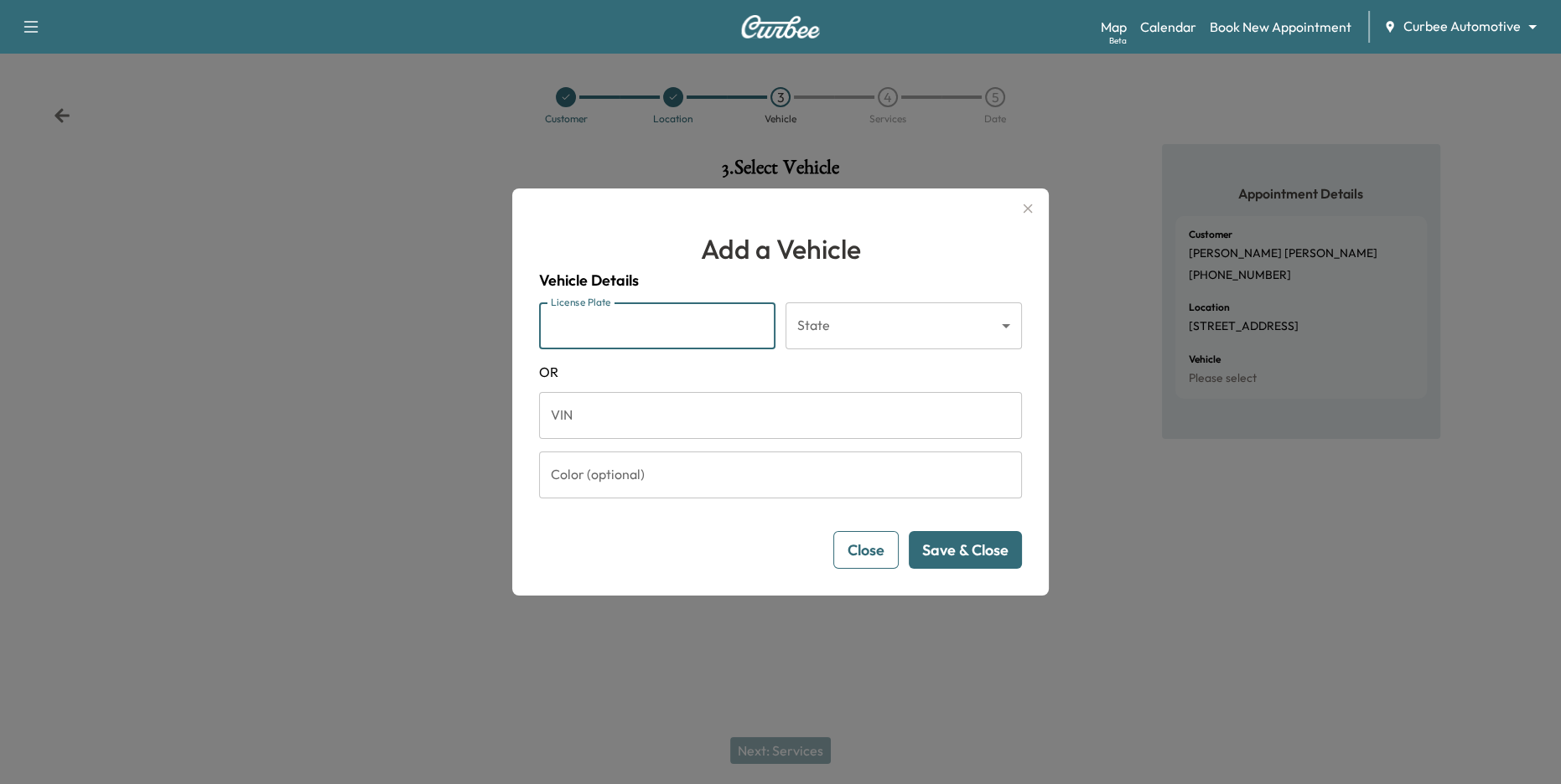
click at [659, 336] on input "License Plate" at bounding box center [658, 327] width 237 height 47
type input "******"
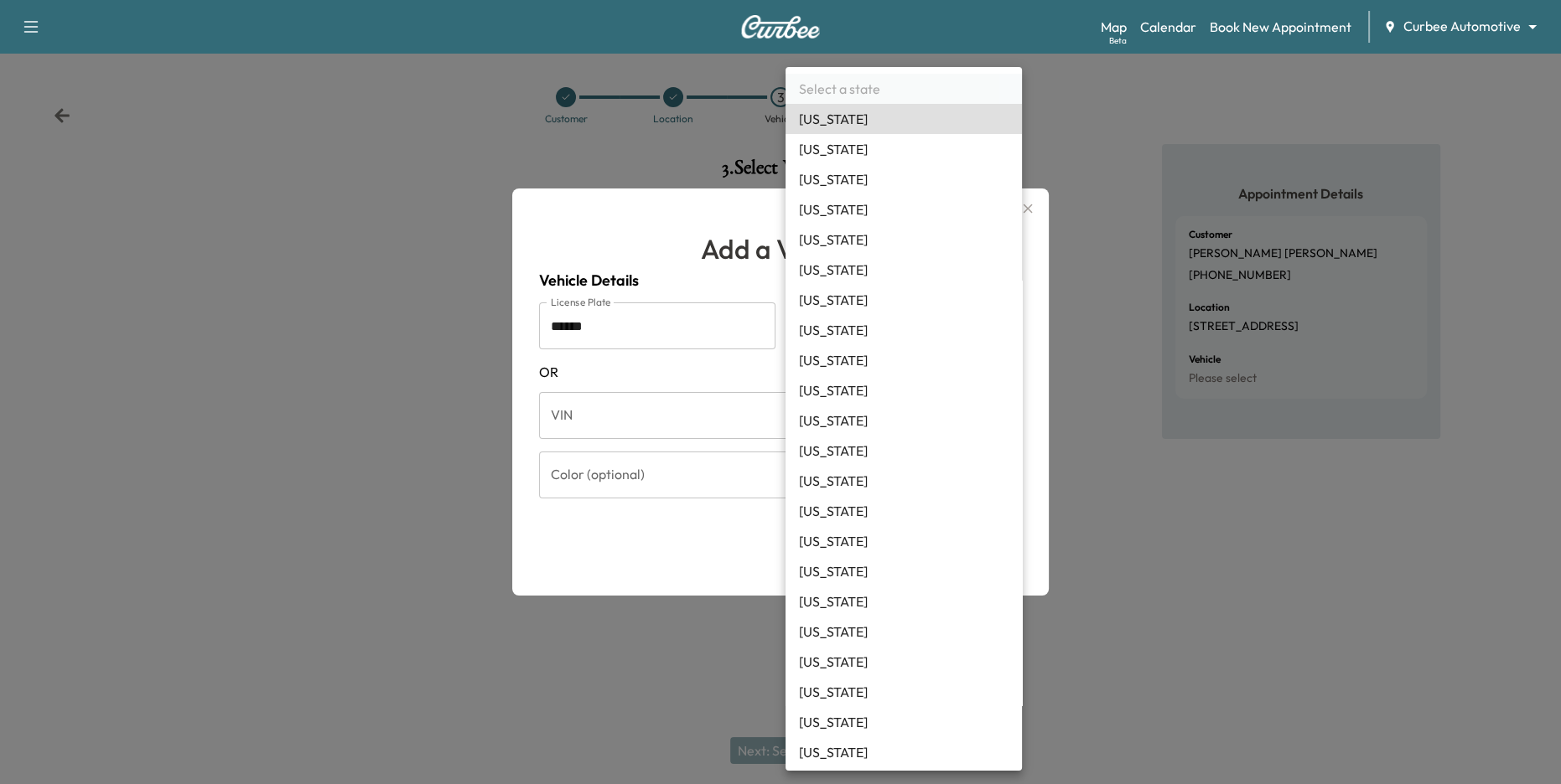
click at [967, 331] on body "Support Log Out Map Beta Calendar Book New Appointment Curbee Automotive ******…" at bounding box center [780, 392] width 1561 height 784
click at [912, 636] on li "Indiana" at bounding box center [903, 631] width 237 height 30
type input "**"
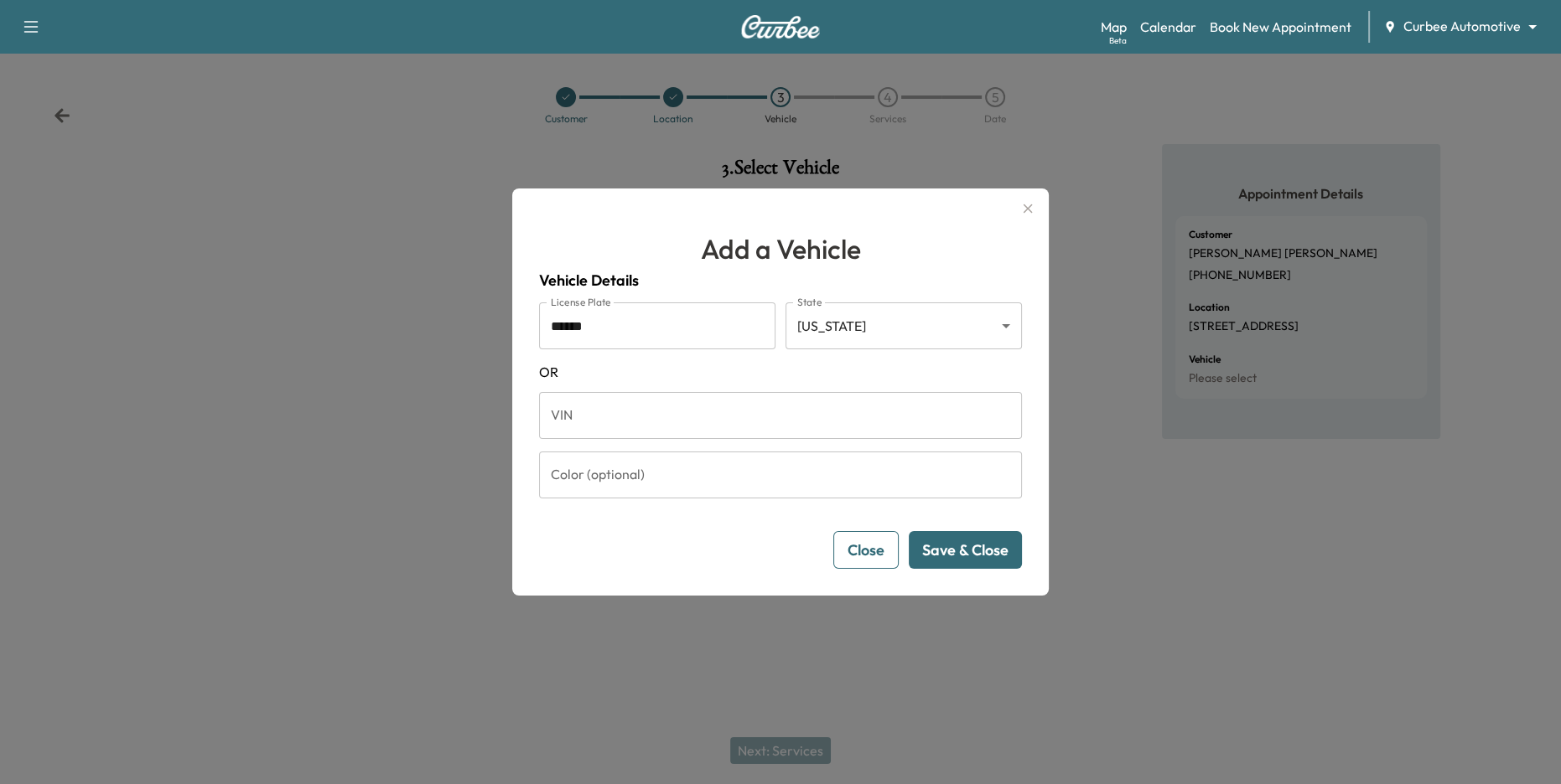
click at [958, 540] on button "Save & Close" at bounding box center [965, 549] width 113 height 37
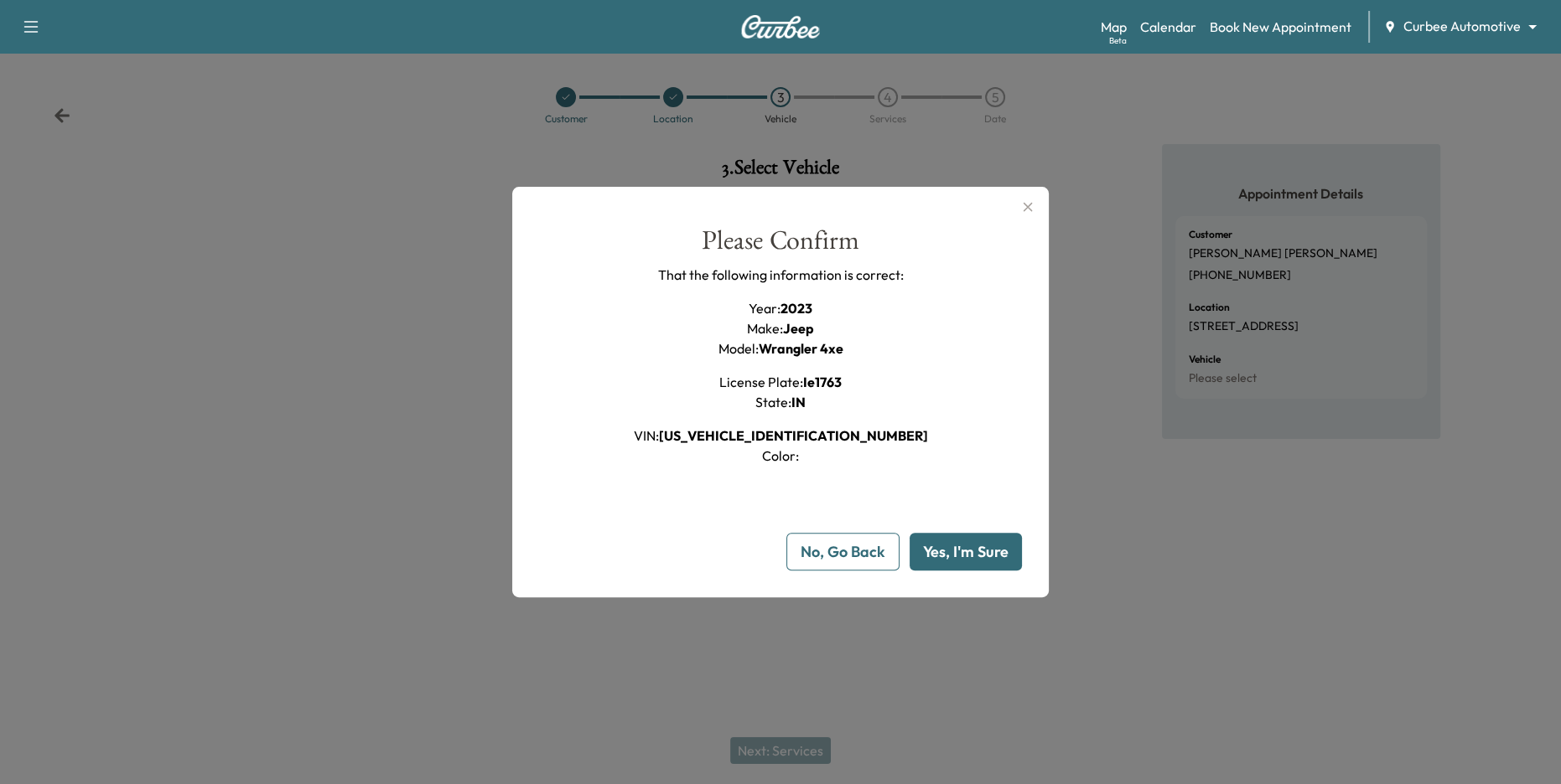
click at [955, 548] on button "Yes, I'm Sure" at bounding box center [965, 551] width 112 height 37
type input "**"
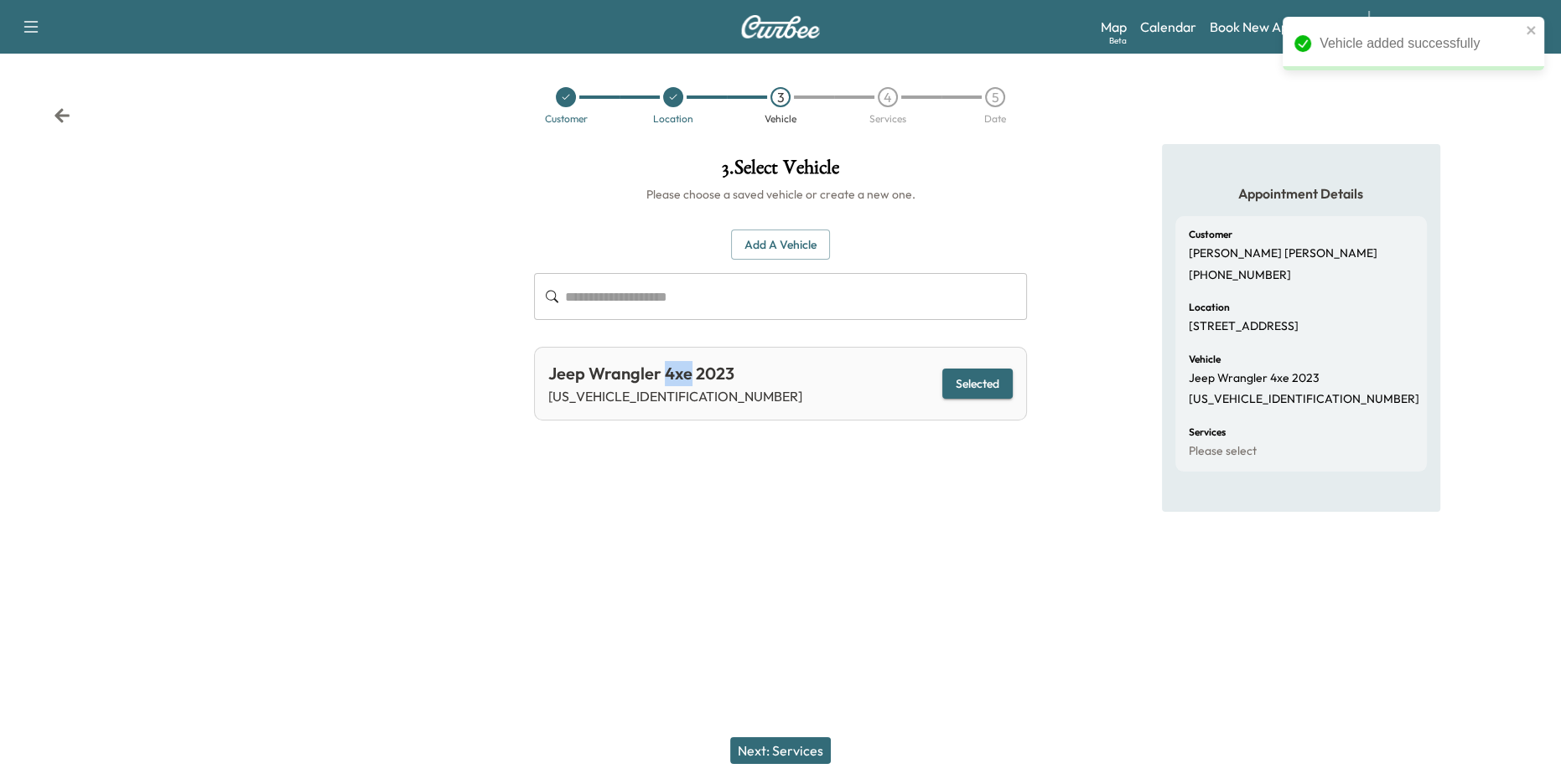
drag, startPoint x: 666, startPoint y: 376, endPoint x: 688, endPoint y: 376, distance: 22.0
click at [688, 376] on div "Jeep Wrangler 4xe 2023" at bounding box center [675, 374] width 254 height 25
click at [733, 486] on div "3 . Select Vehicle Please choose a saved vehicle or create a new one. Add a Veh…" at bounding box center [780, 339] width 520 height 392
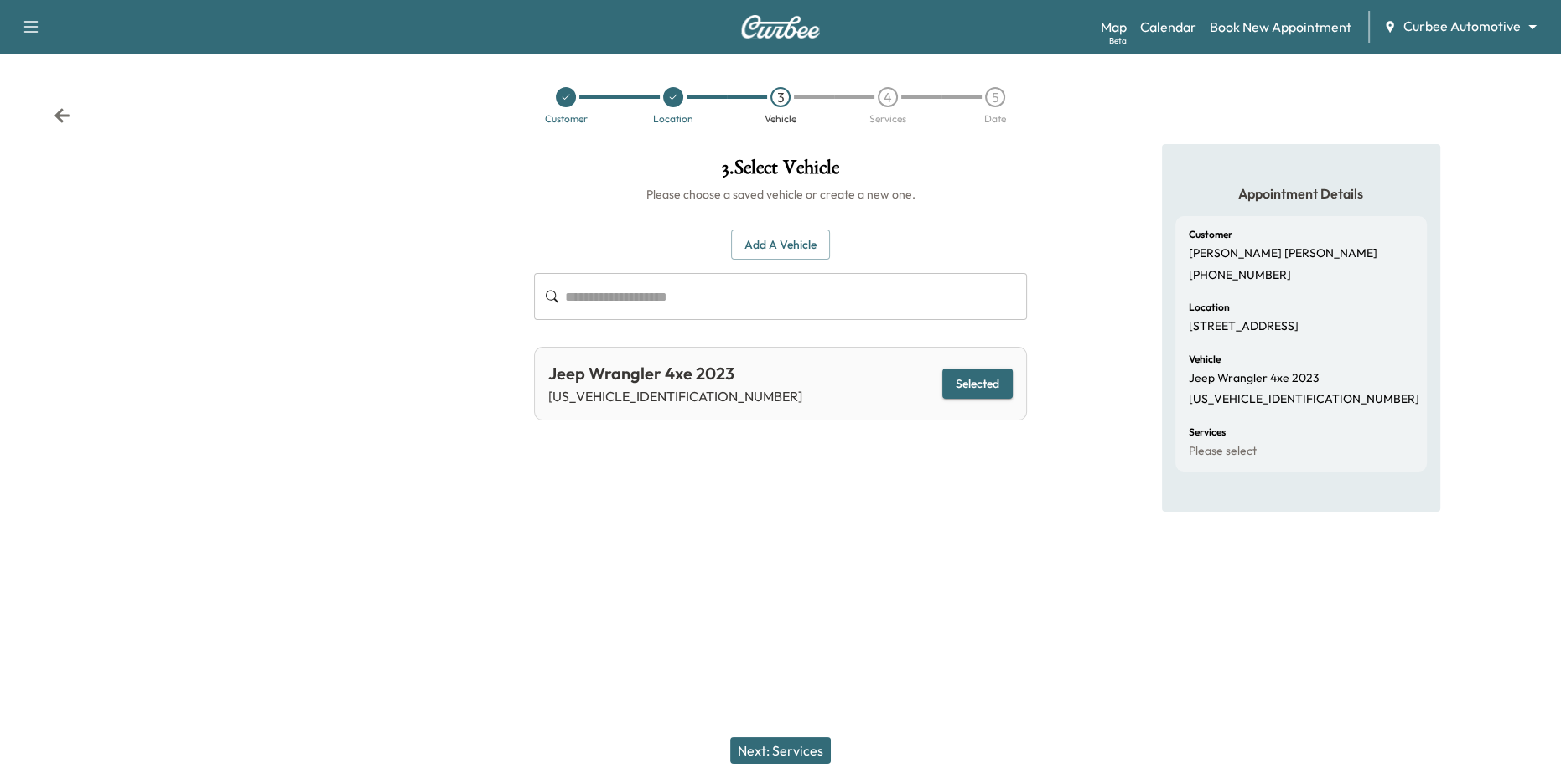
click at [793, 751] on button "Next: Services" at bounding box center [780, 750] width 101 height 26
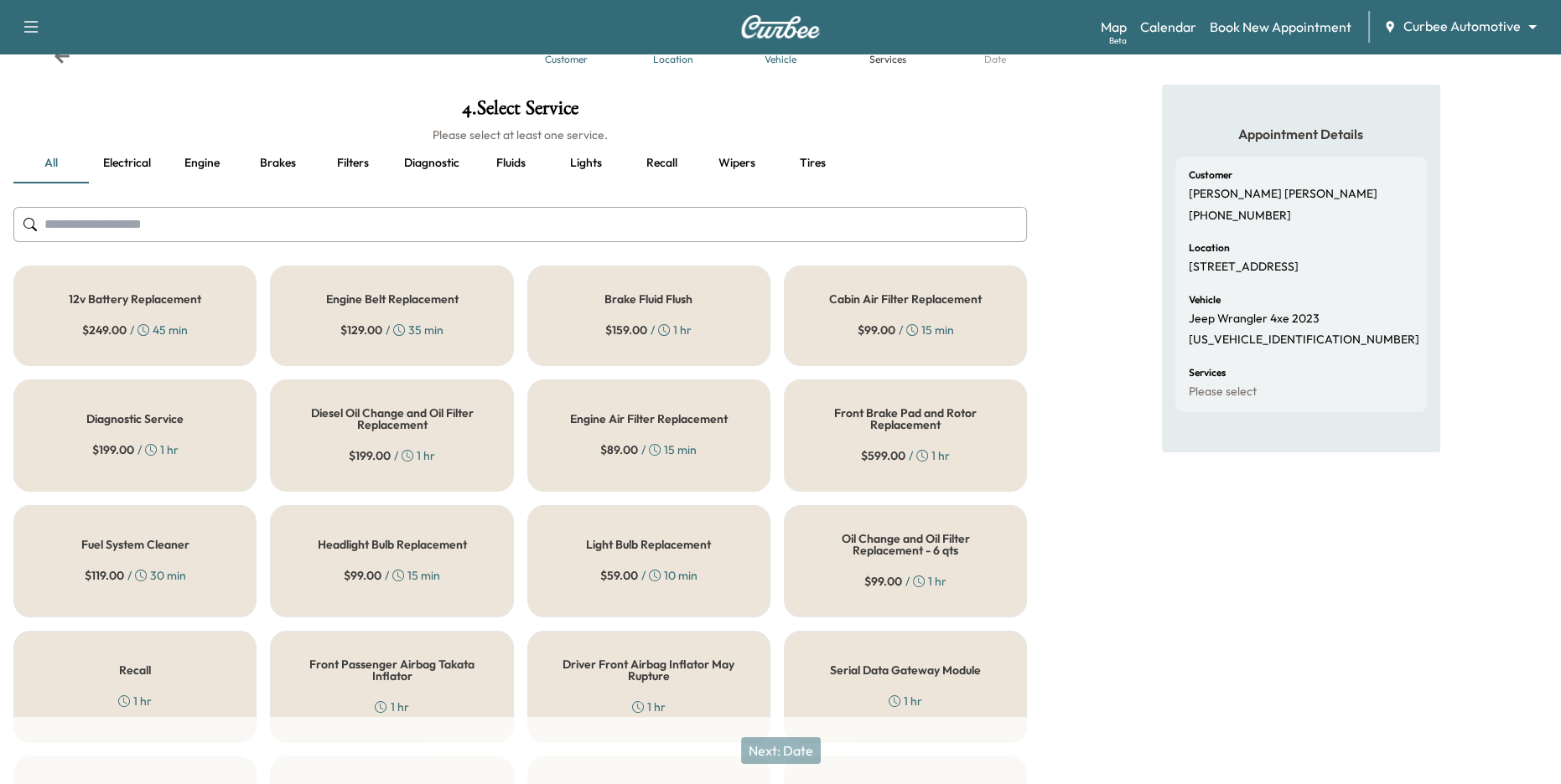
scroll to position [56, 0]
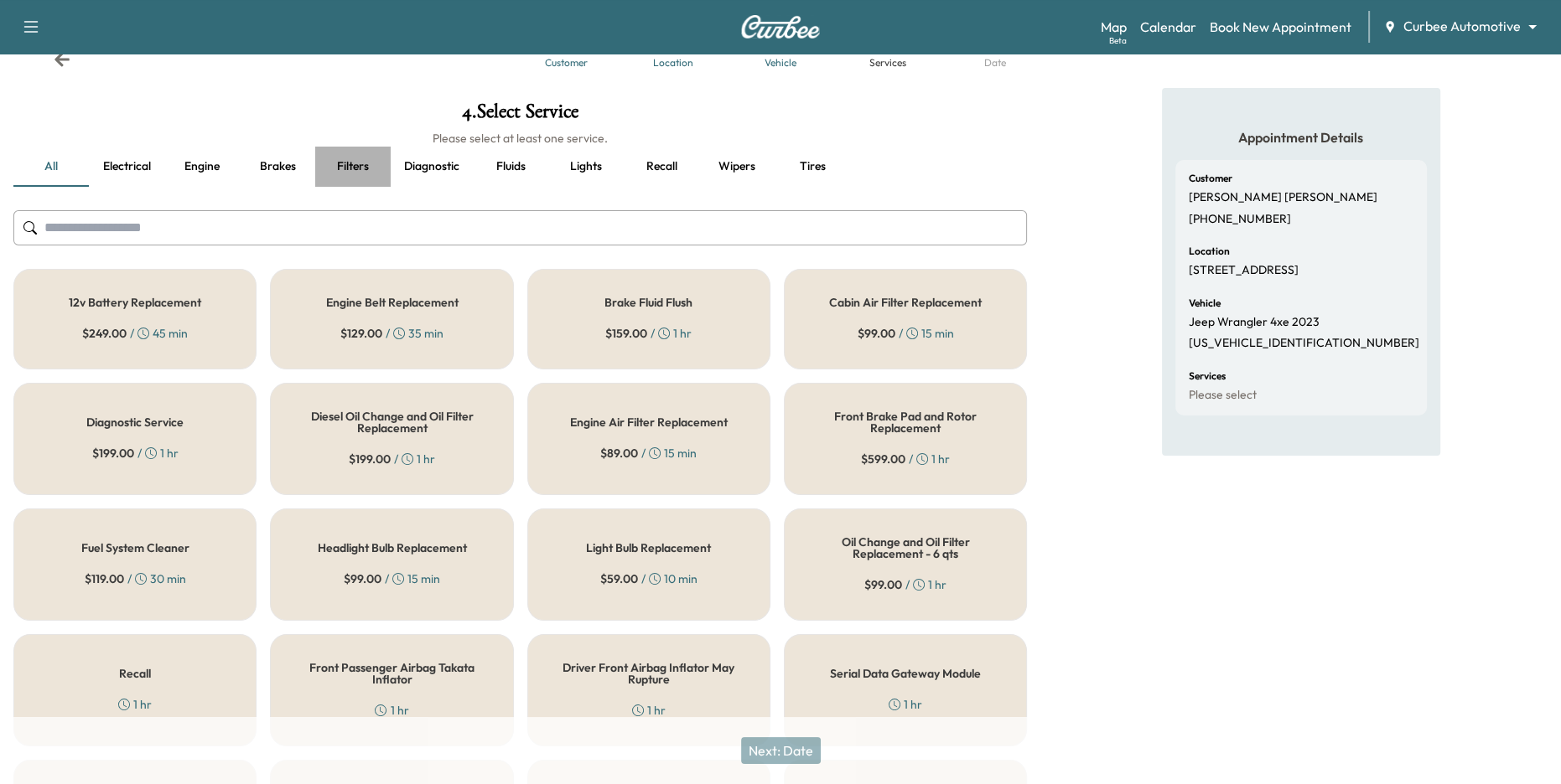
click at [346, 170] on button "Filters" at bounding box center [352, 166] width 76 height 40
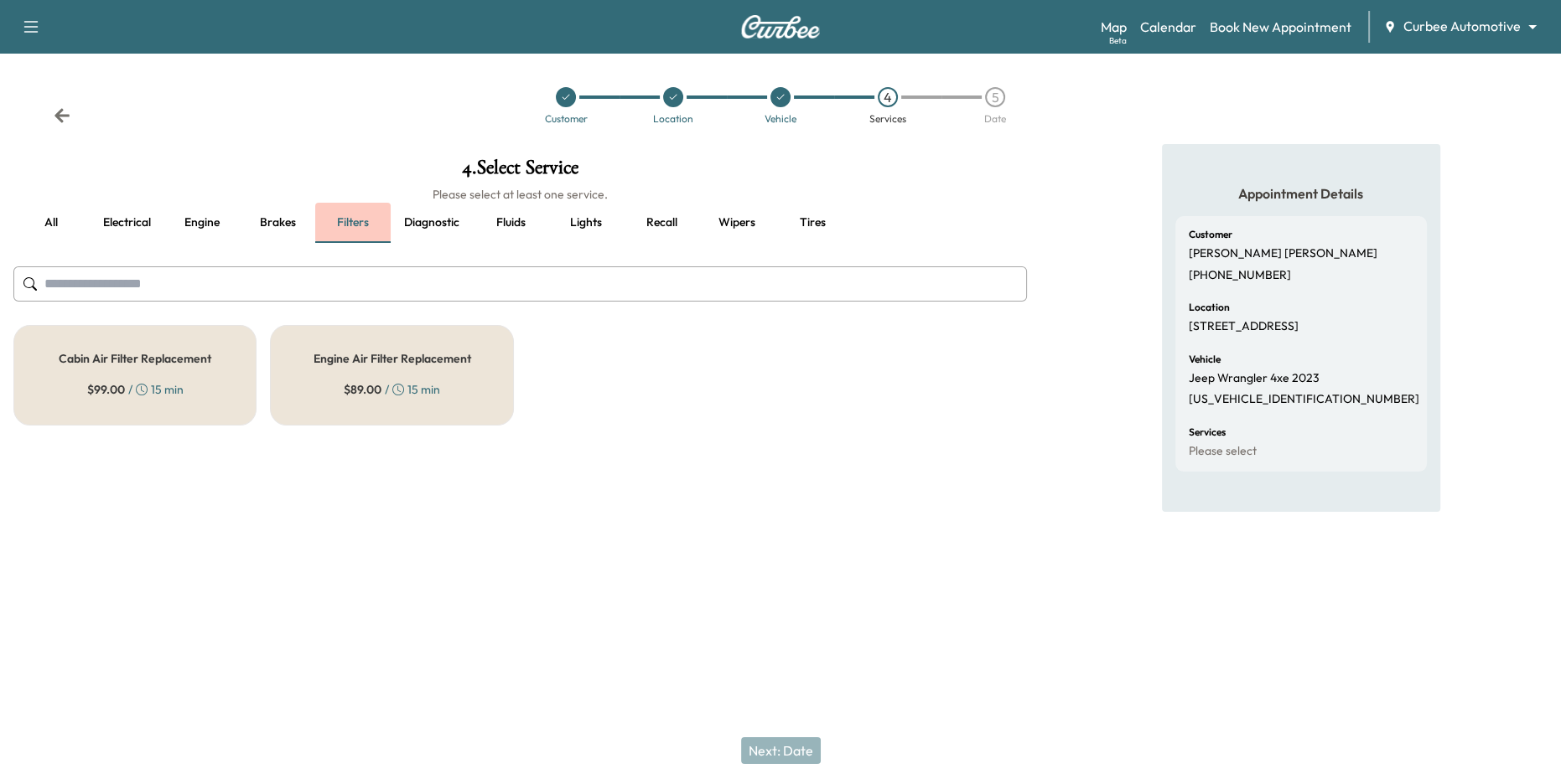
scroll to position [0, 0]
click at [185, 219] on button "Engine" at bounding box center [202, 223] width 76 height 40
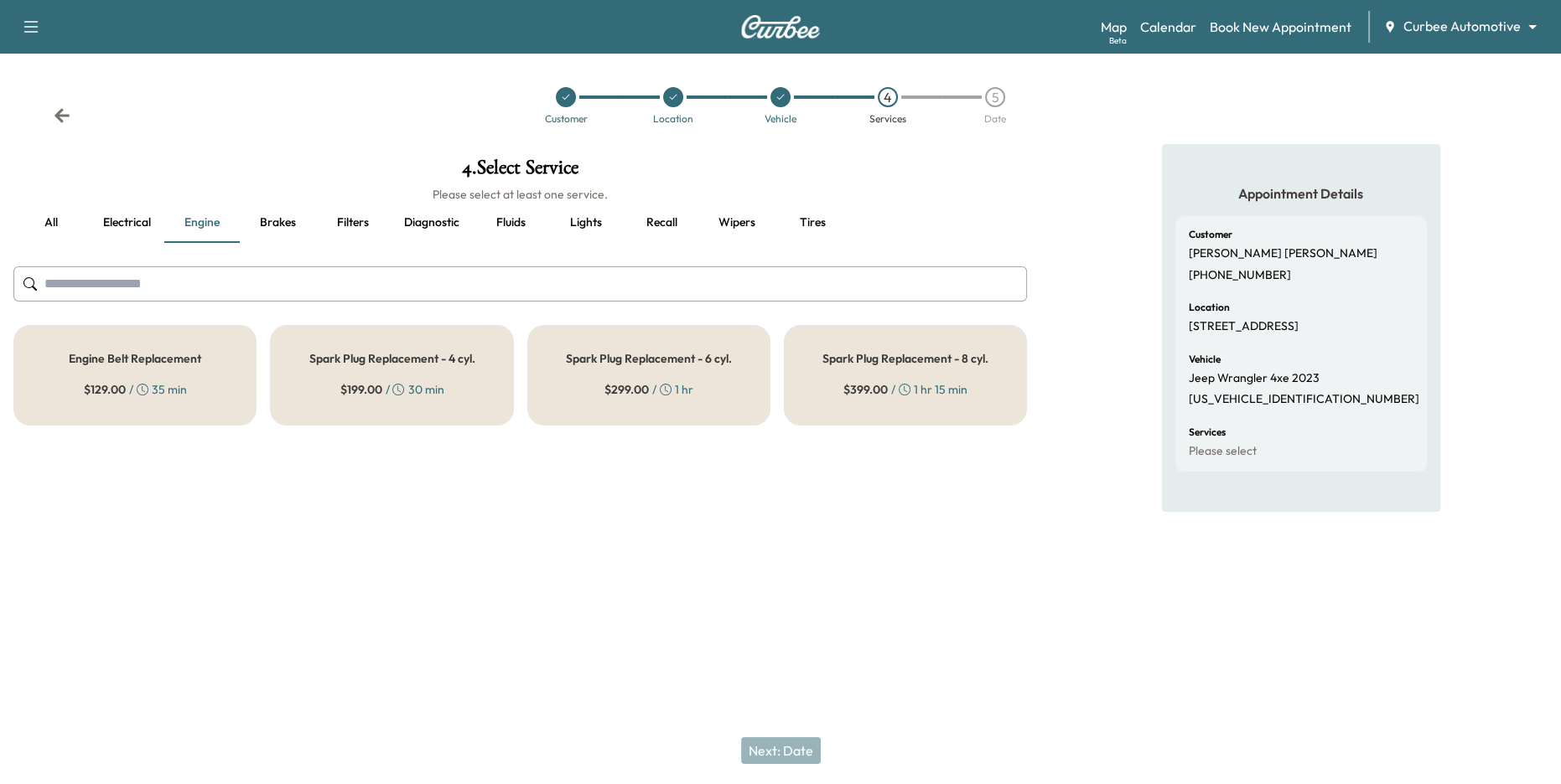
click at [142, 219] on button "Electrical" at bounding box center [126, 223] width 76 height 40
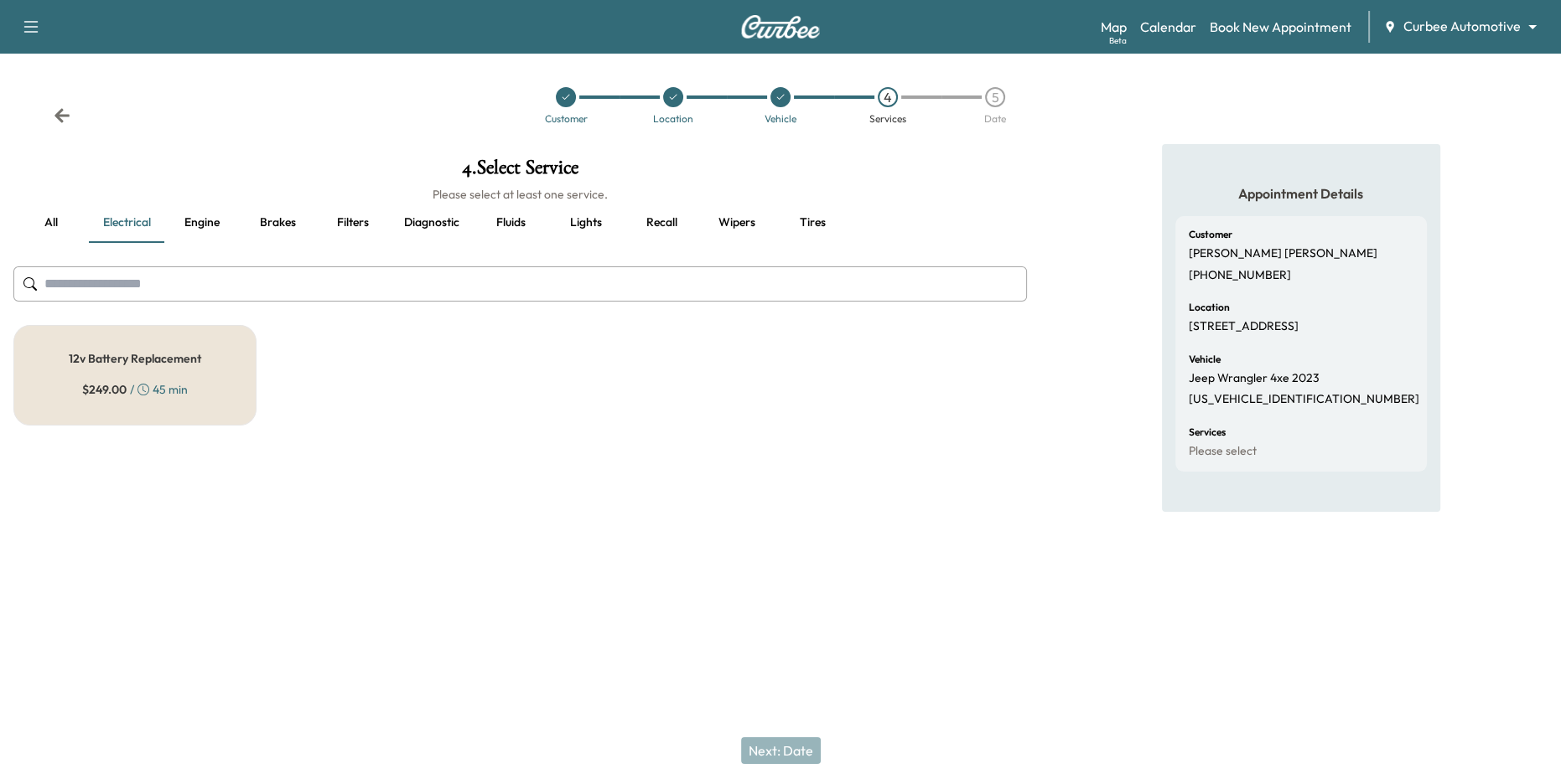
click at [62, 219] on button "all" at bounding box center [51, 223] width 76 height 40
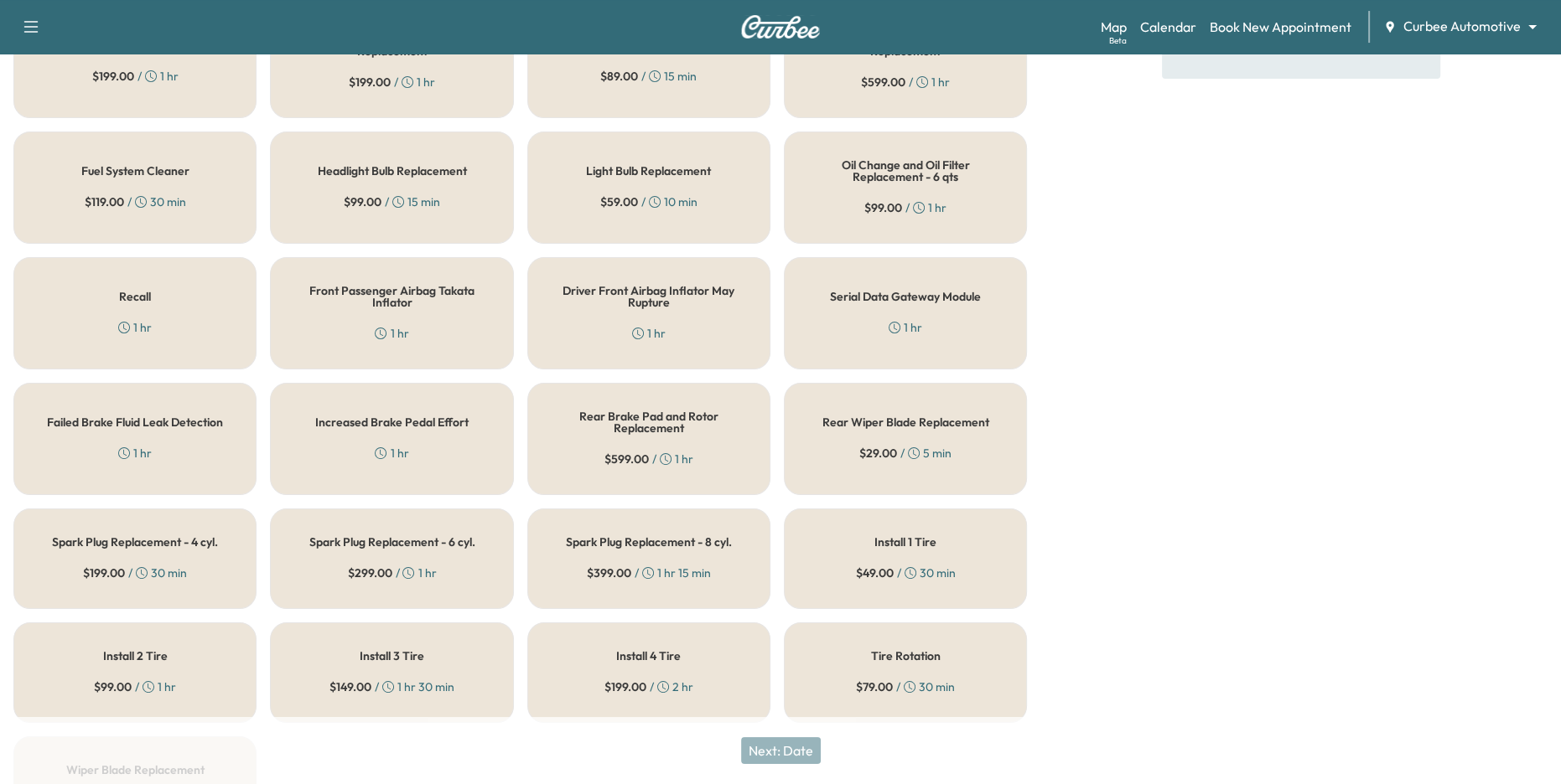
scroll to position [422, 0]
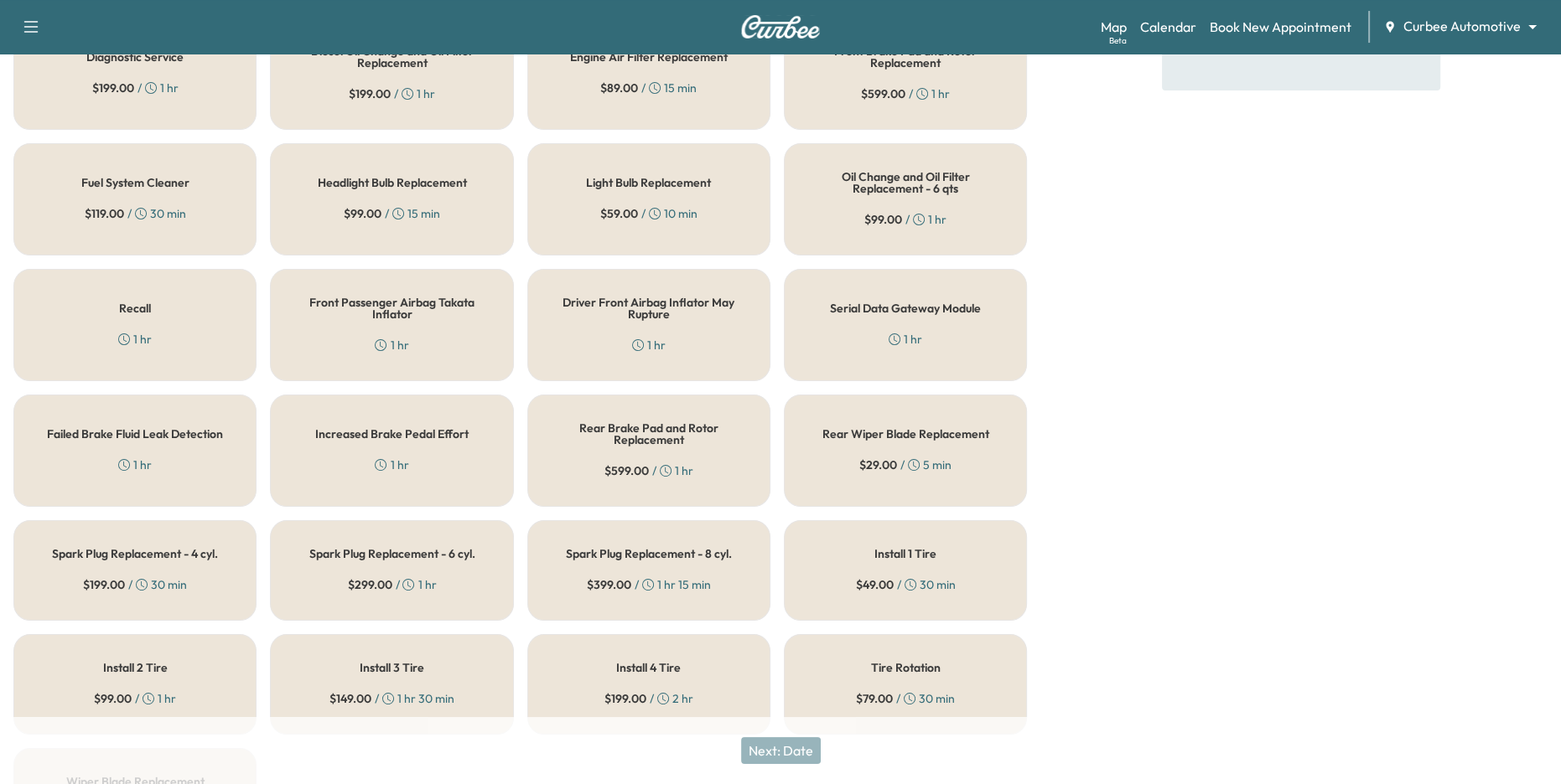
click at [261, 508] on div "12v Battery Replacement $ 249.00 / 45 min Engine Belt Replacement $ 129.00 / 35…" at bounding box center [520, 376] width 1013 height 945
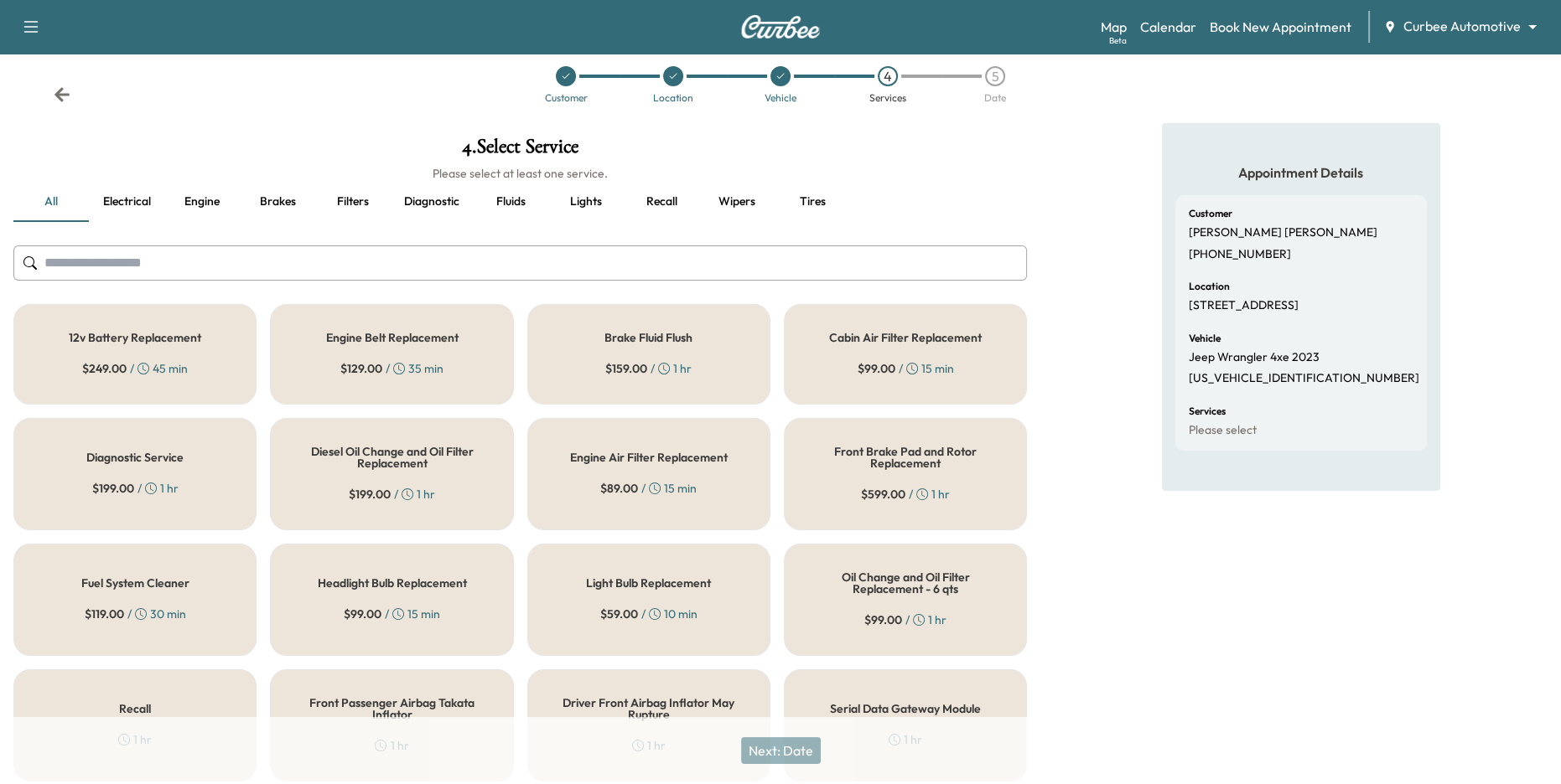
scroll to position [0, 0]
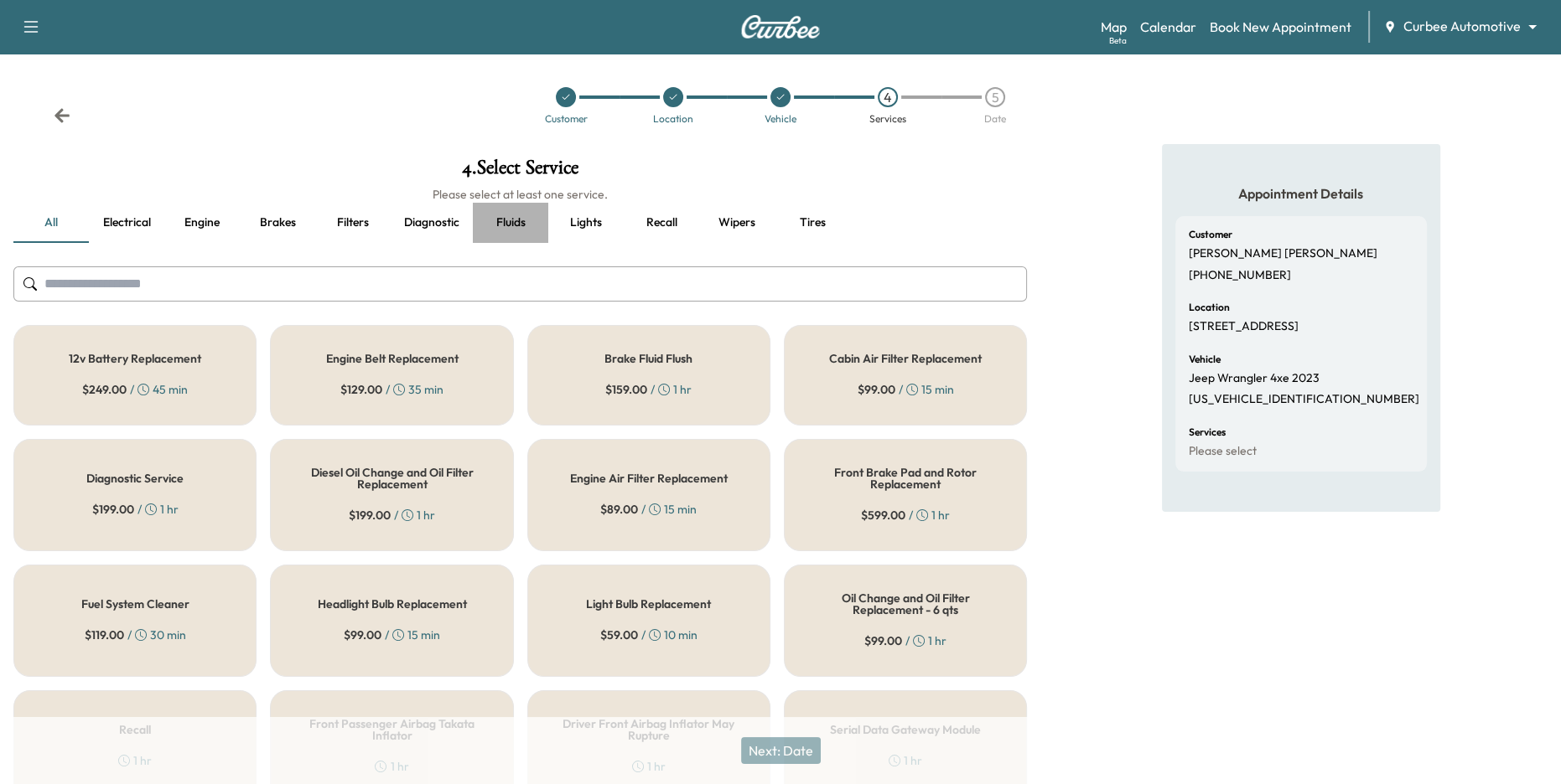
click at [519, 220] on button "Fluids" at bounding box center [510, 223] width 76 height 40
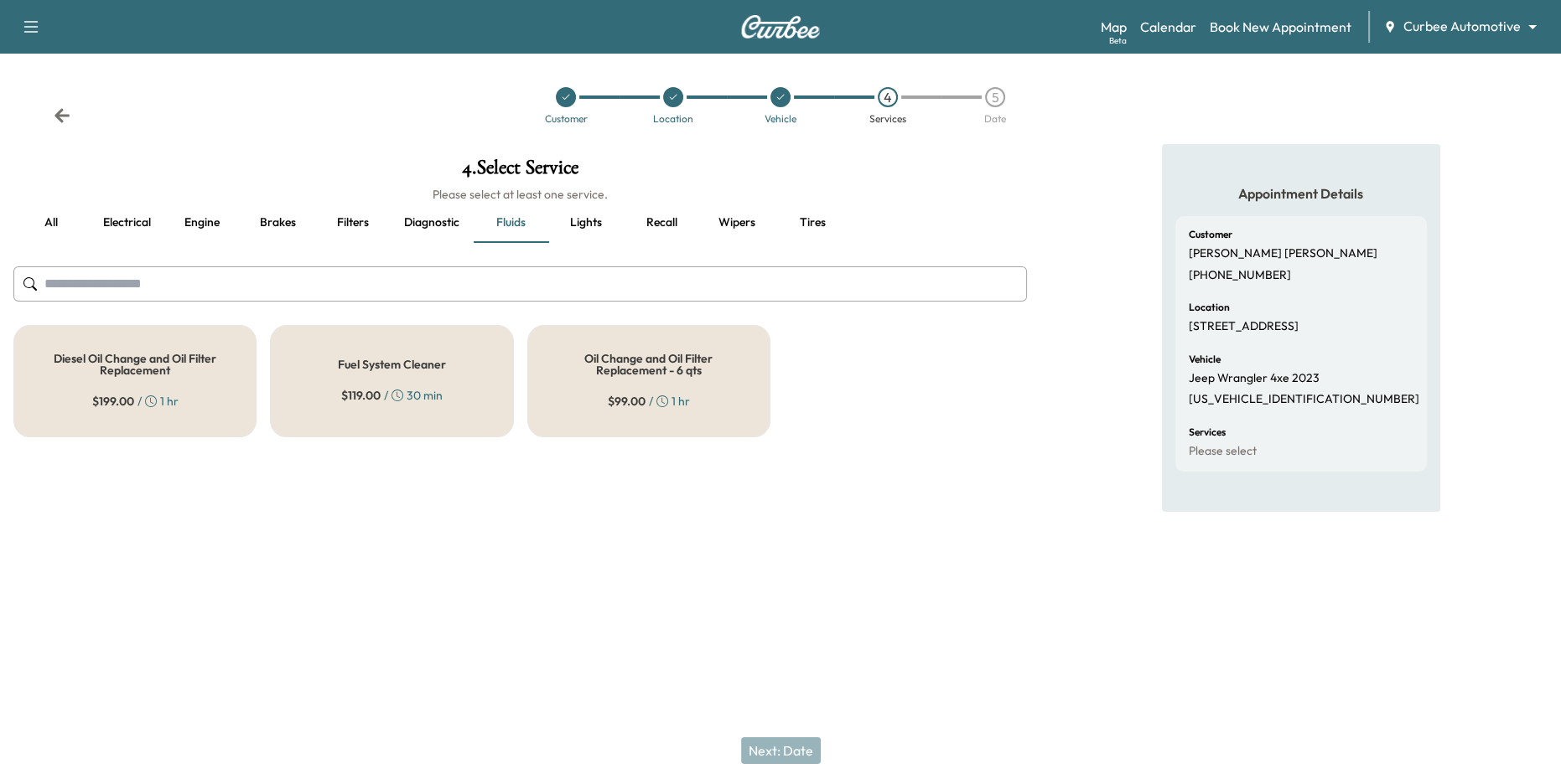
click at [655, 387] on div "Oil Change and Oil Filter Replacement - 6 qts $ 99.00 / 1 hr" at bounding box center [649, 381] width 243 height 112
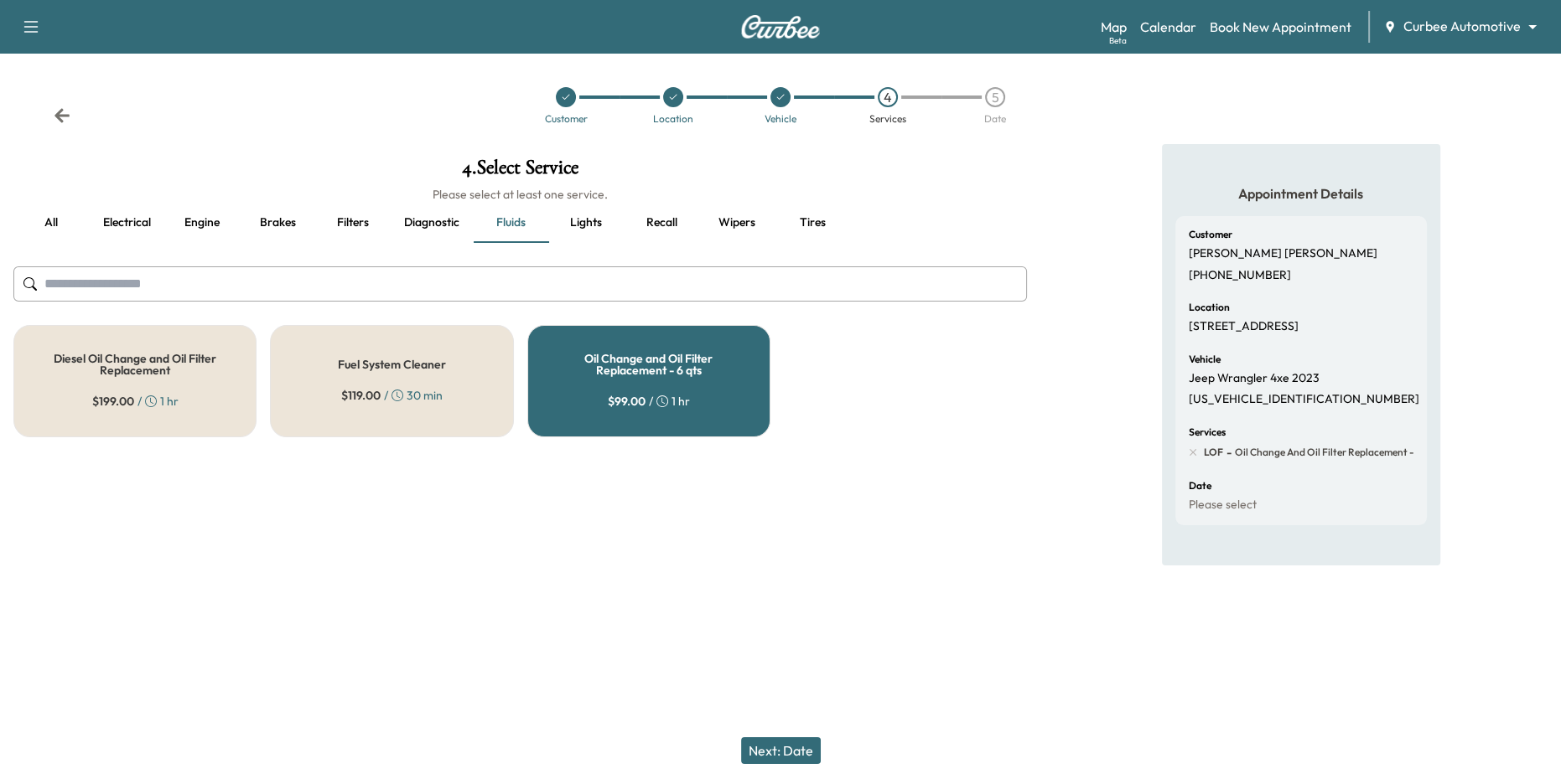
click at [267, 221] on button "Brakes" at bounding box center [277, 223] width 76 height 40
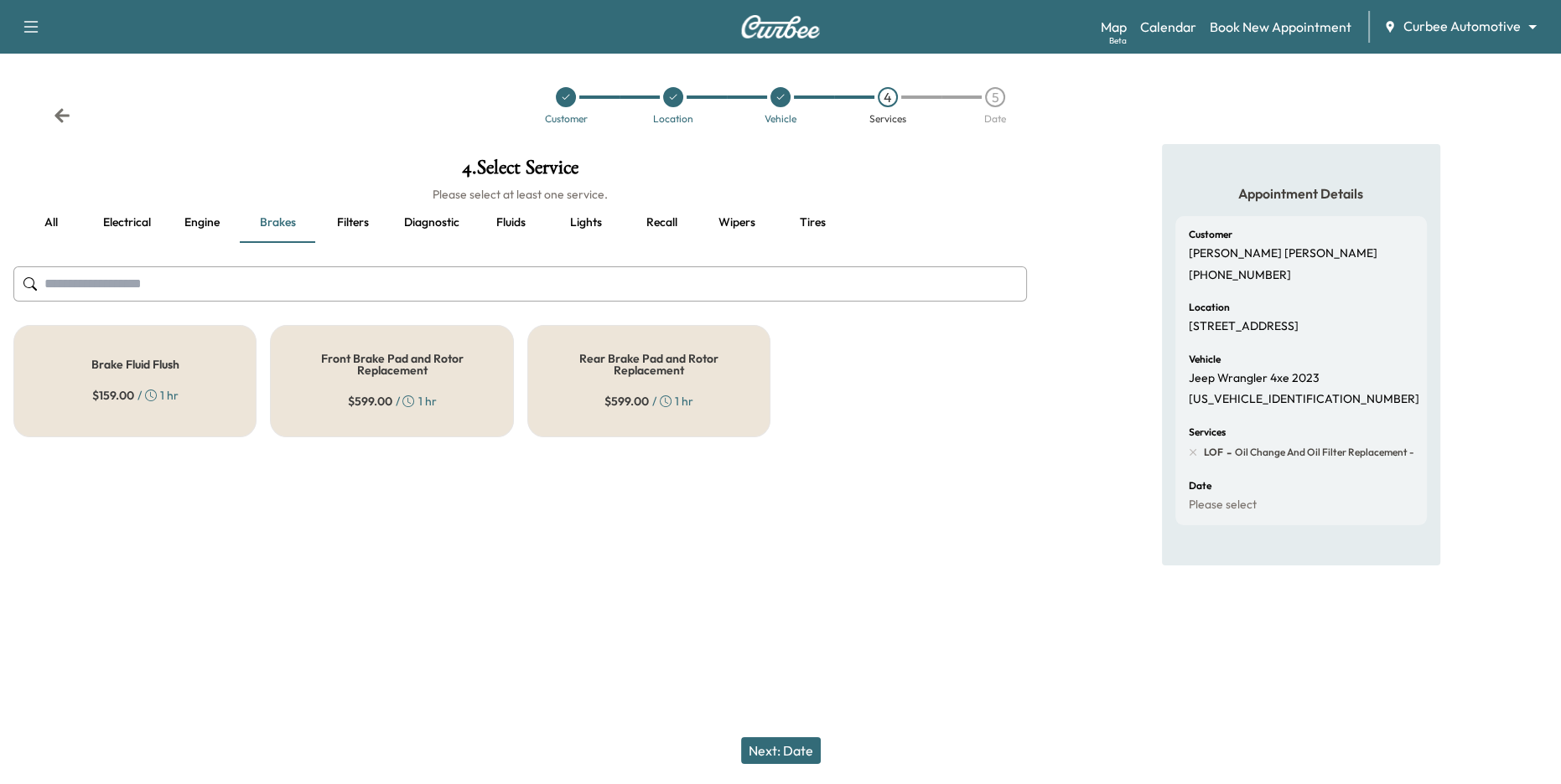
click at [134, 236] on button "Electrical" at bounding box center [126, 223] width 76 height 40
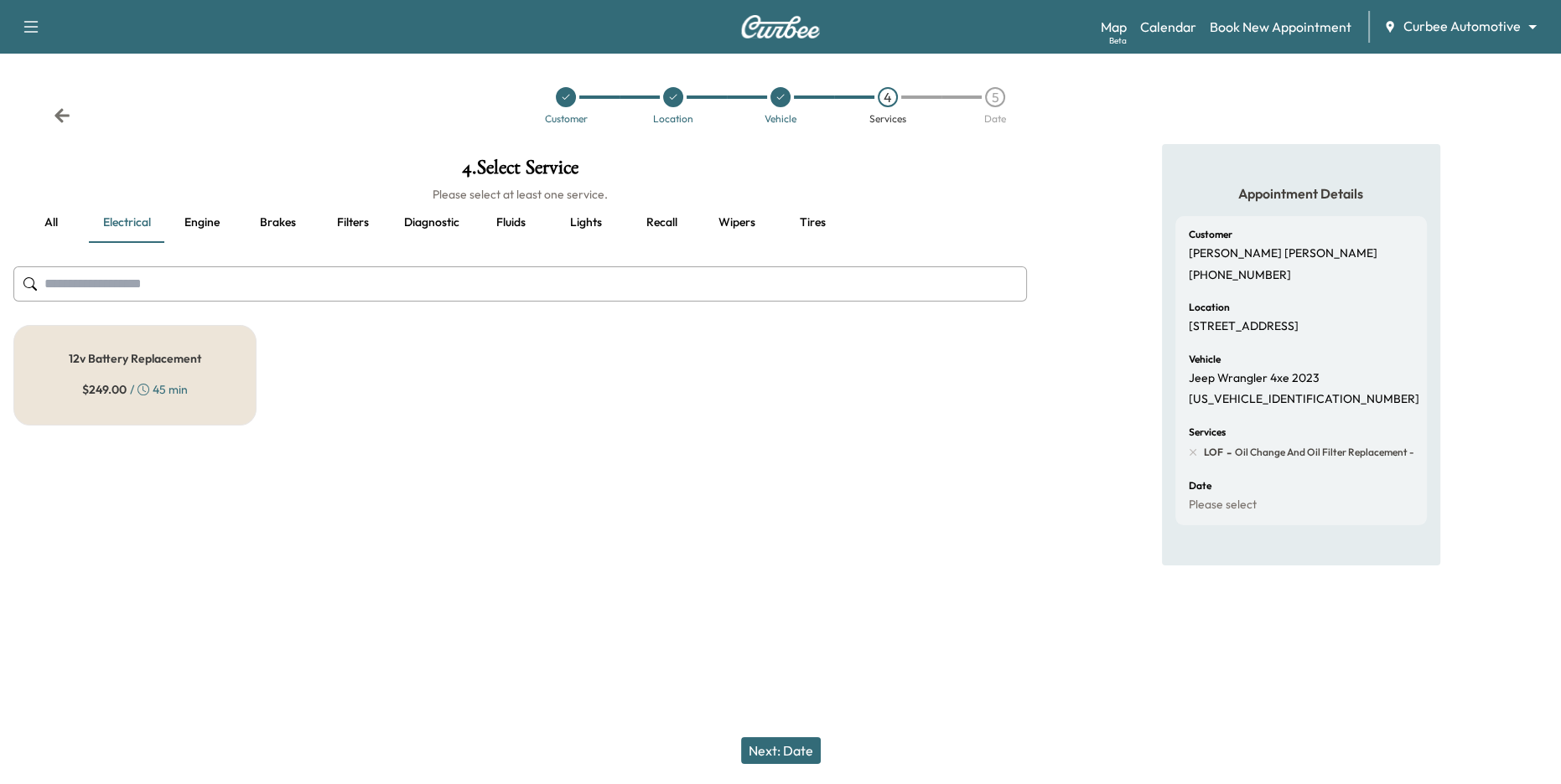
click at [151, 392] on div "$ 249.00 / 45 min" at bounding box center [135, 389] width 106 height 16
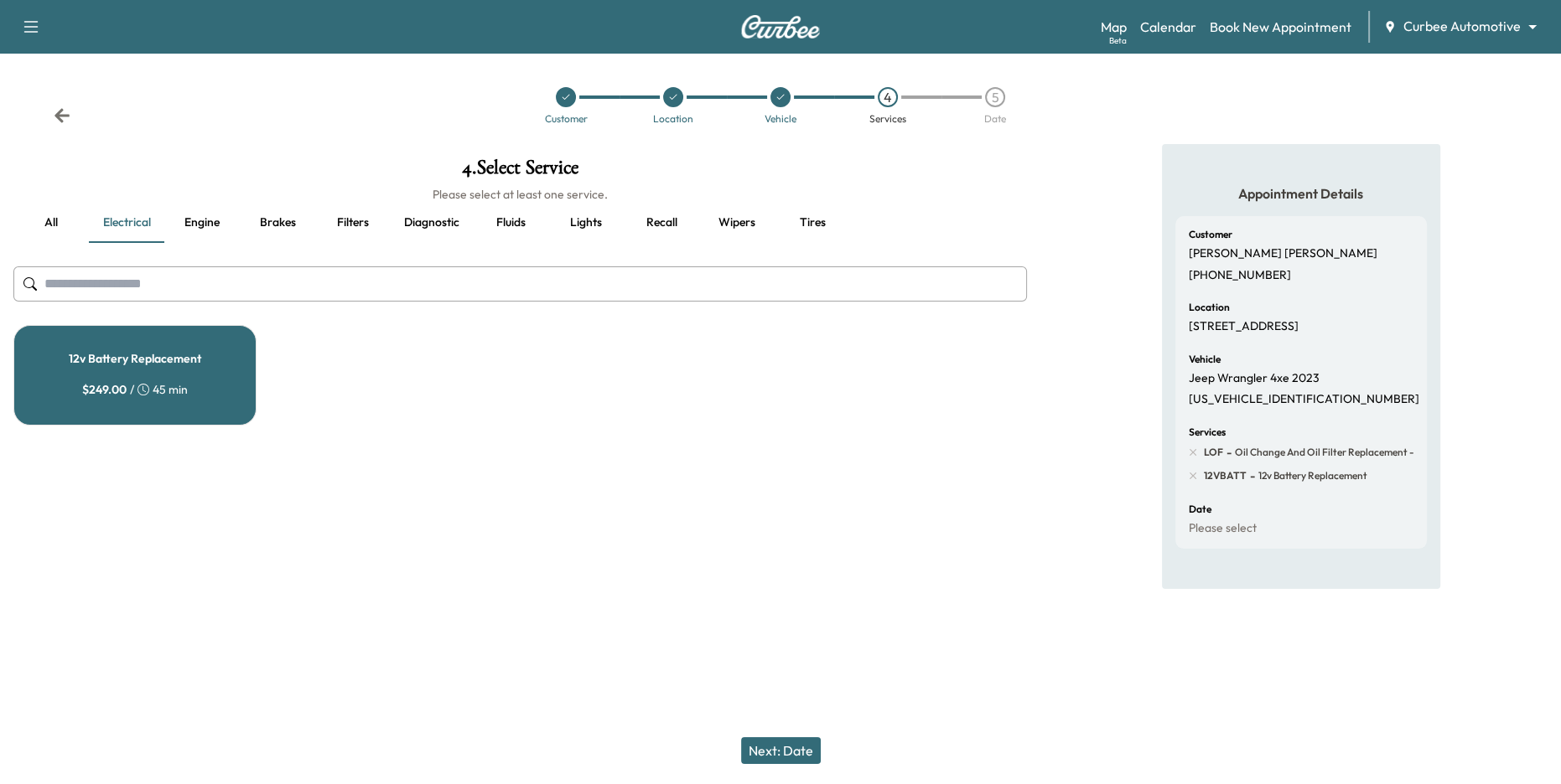
click at [794, 752] on button "Next: Date" at bounding box center [781, 750] width 80 height 26
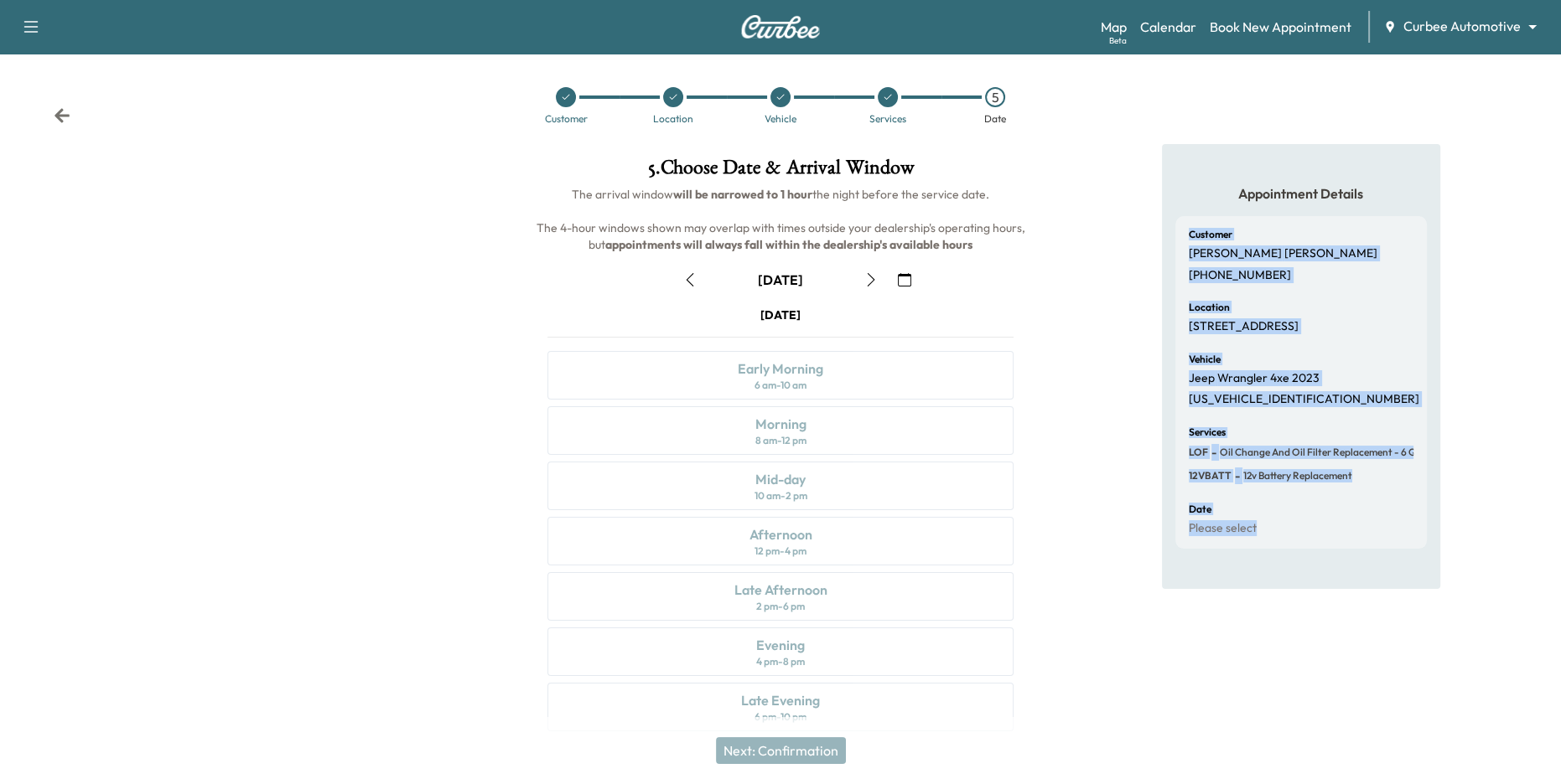
drag, startPoint x: 1186, startPoint y: 217, endPoint x: 1384, endPoint y: 569, distance: 403.9
click at [1384, 549] on div "Customer Conrad Spizewski (219) 730-3274 Location 333 W Camden St, Baltimore, M…" at bounding box center [1301, 383] width 251 height 333
click at [867, 280] on icon "button" at bounding box center [871, 279] width 14 height 14
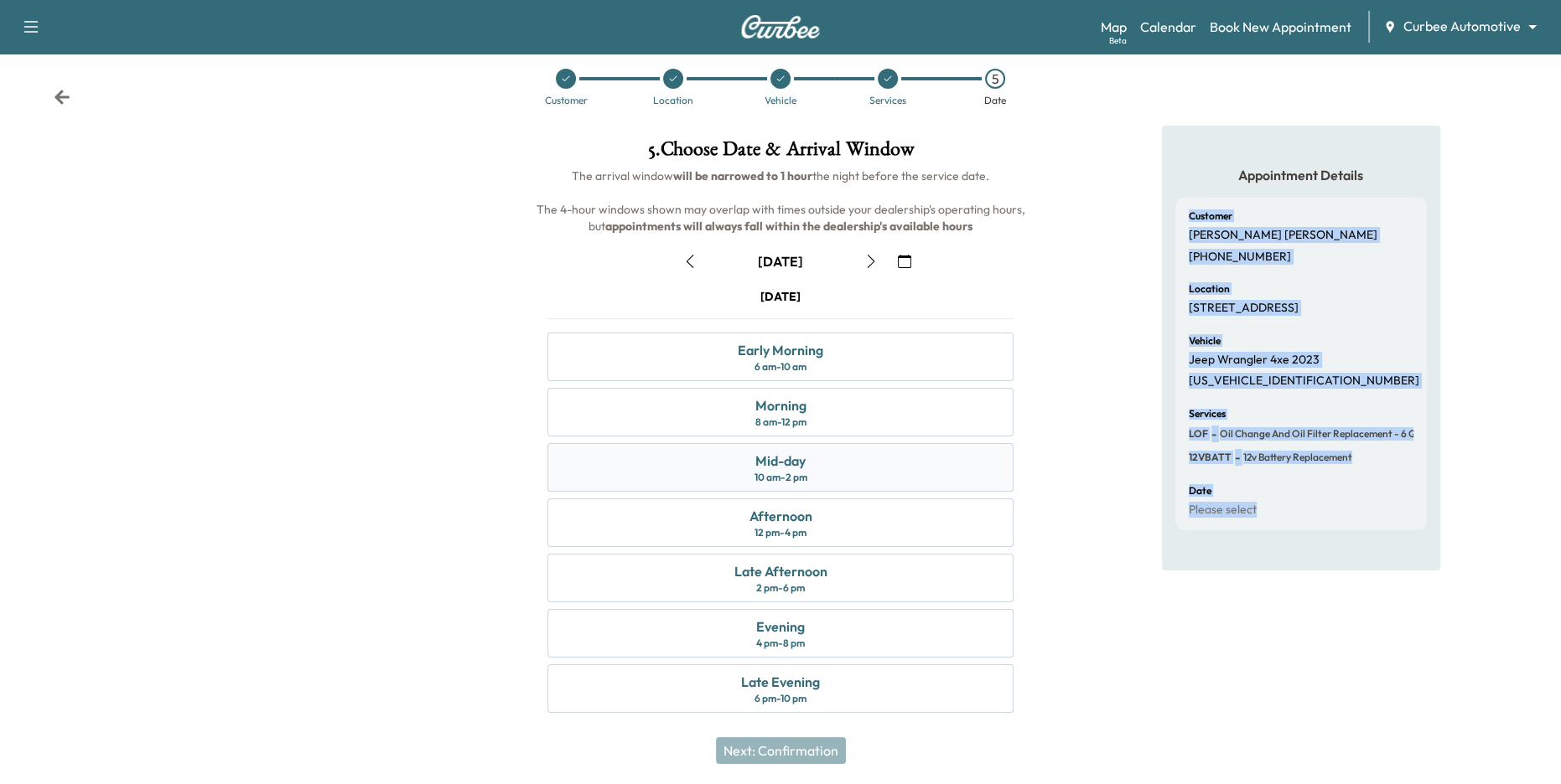
click at [797, 459] on div "Mid-day" at bounding box center [780, 461] width 50 height 20
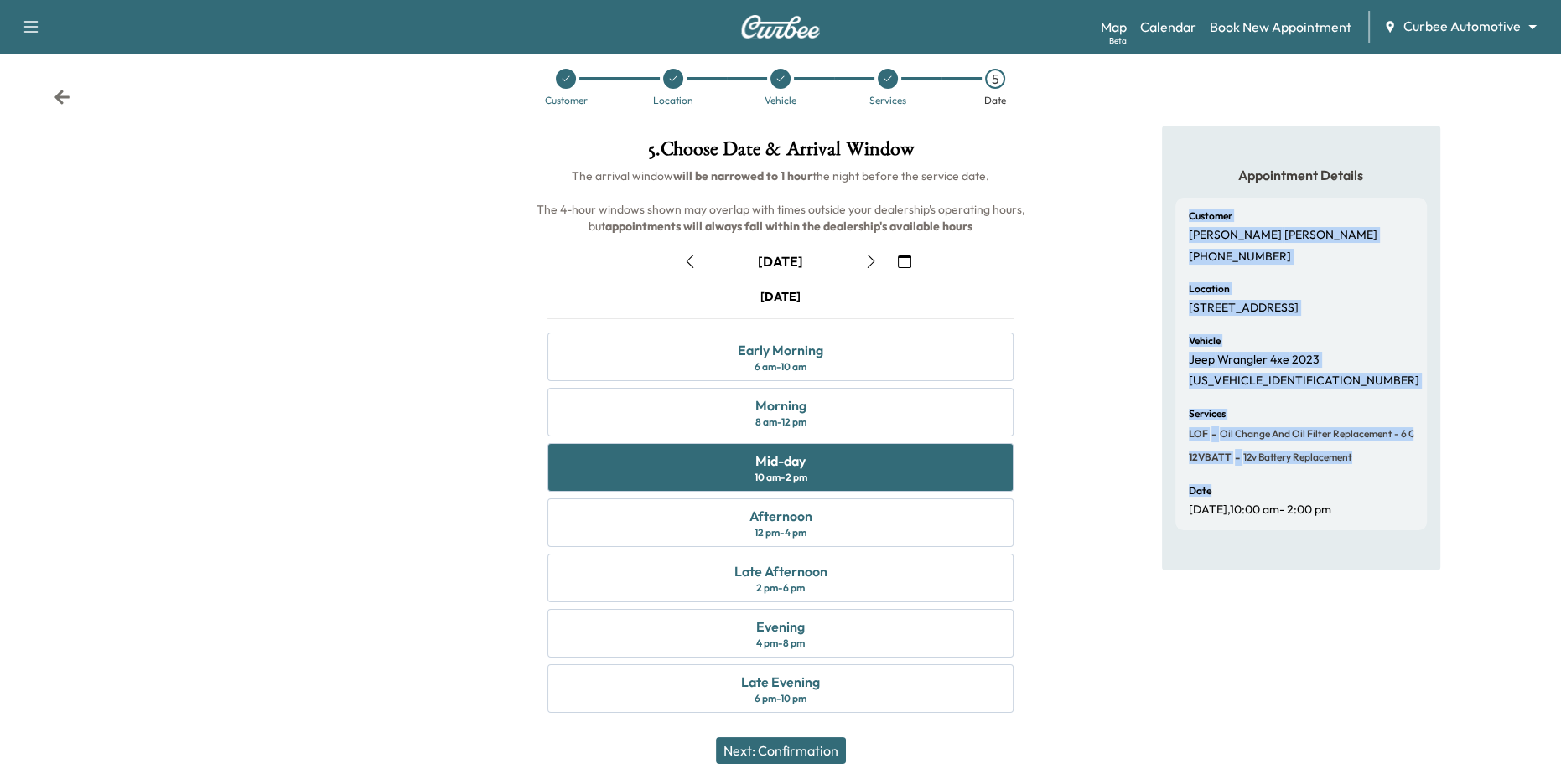
click at [825, 750] on button "Next: Confirmation" at bounding box center [780, 750] width 130 height 26
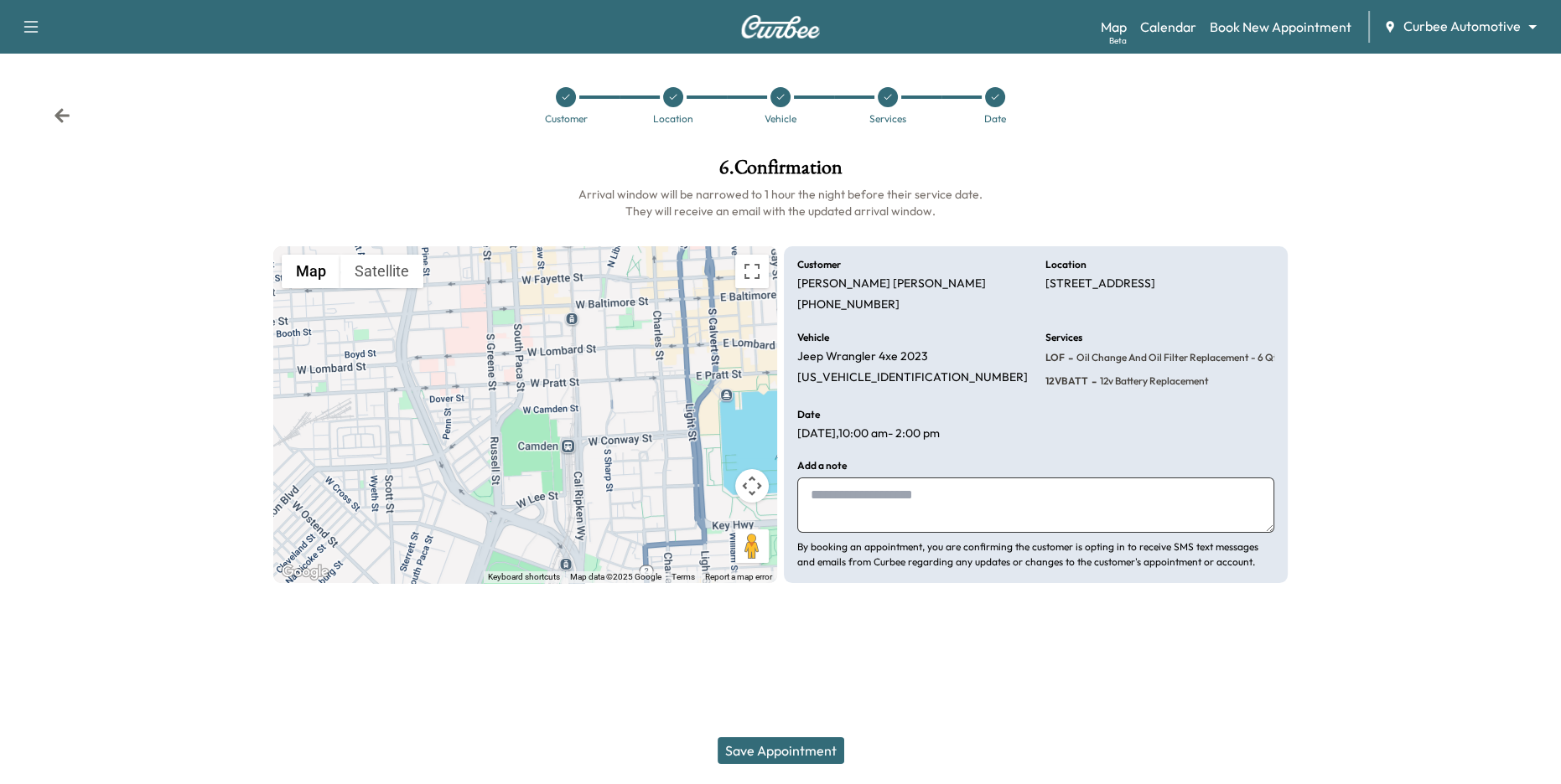
click at [851, 497] on textarea at bounding box center [1035, 505] width 477 height 55
drag, startPoint x: 872, startPoint y: 516, endPoint x: 792, endPoint y: 466, distance: 94.3
click at [792, 466] on div "**********" at bounding box center [1036, 415] width 504 height 337
type textarea "**********"
click at [765, 759] on button "Save Appointment" at bounding box center [780, 750] width 126 height 26
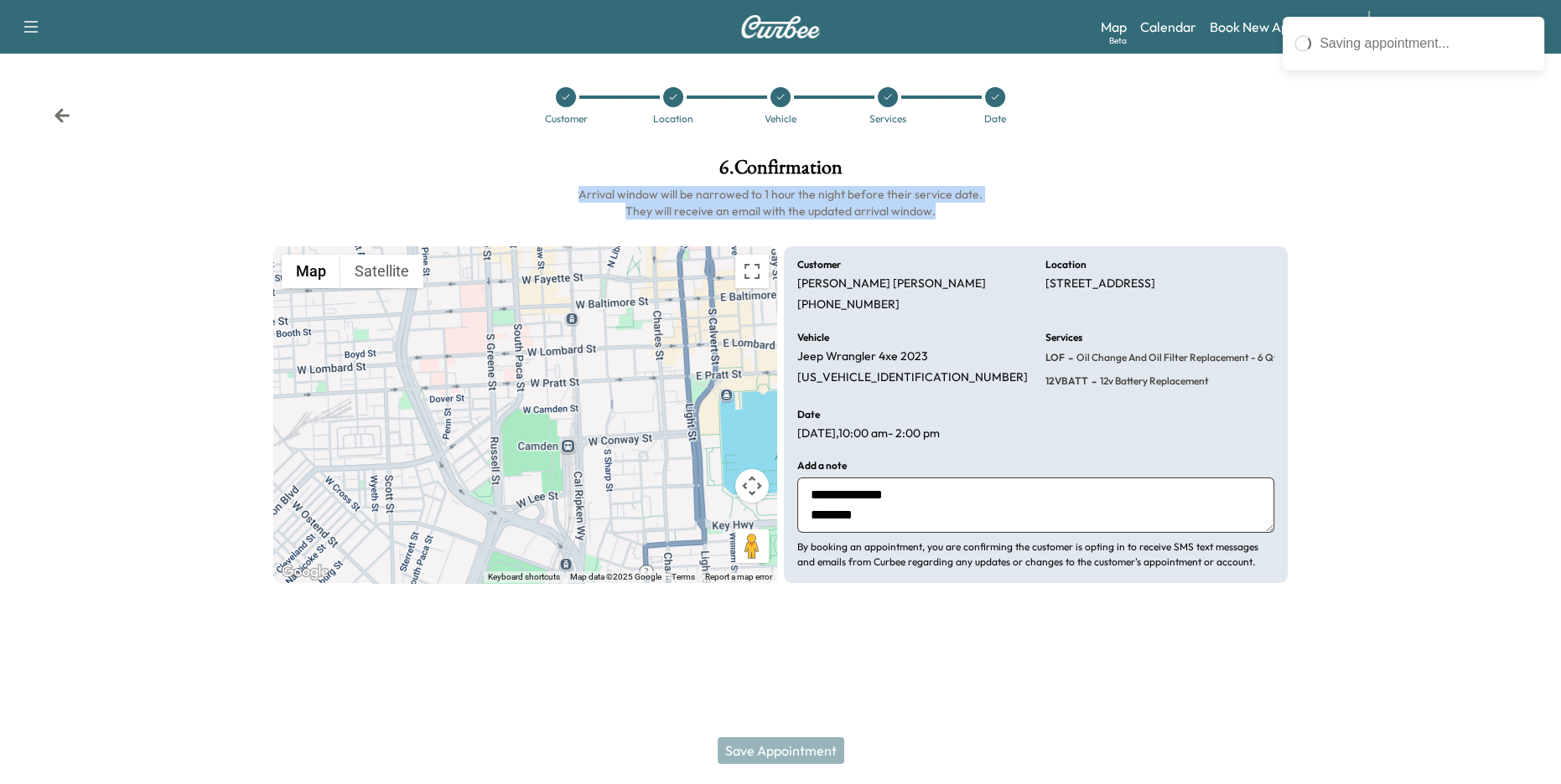
drag, startPoint x: 582, startPoint y: 191, endPoint x: 954, endPoint y: 210, distance: 372.5
click at [954, 210] on h6 "Arrival window will be narrowed to 1 hour the night before their service date. …" at bounding box center [780, 203] width 1013 height 34
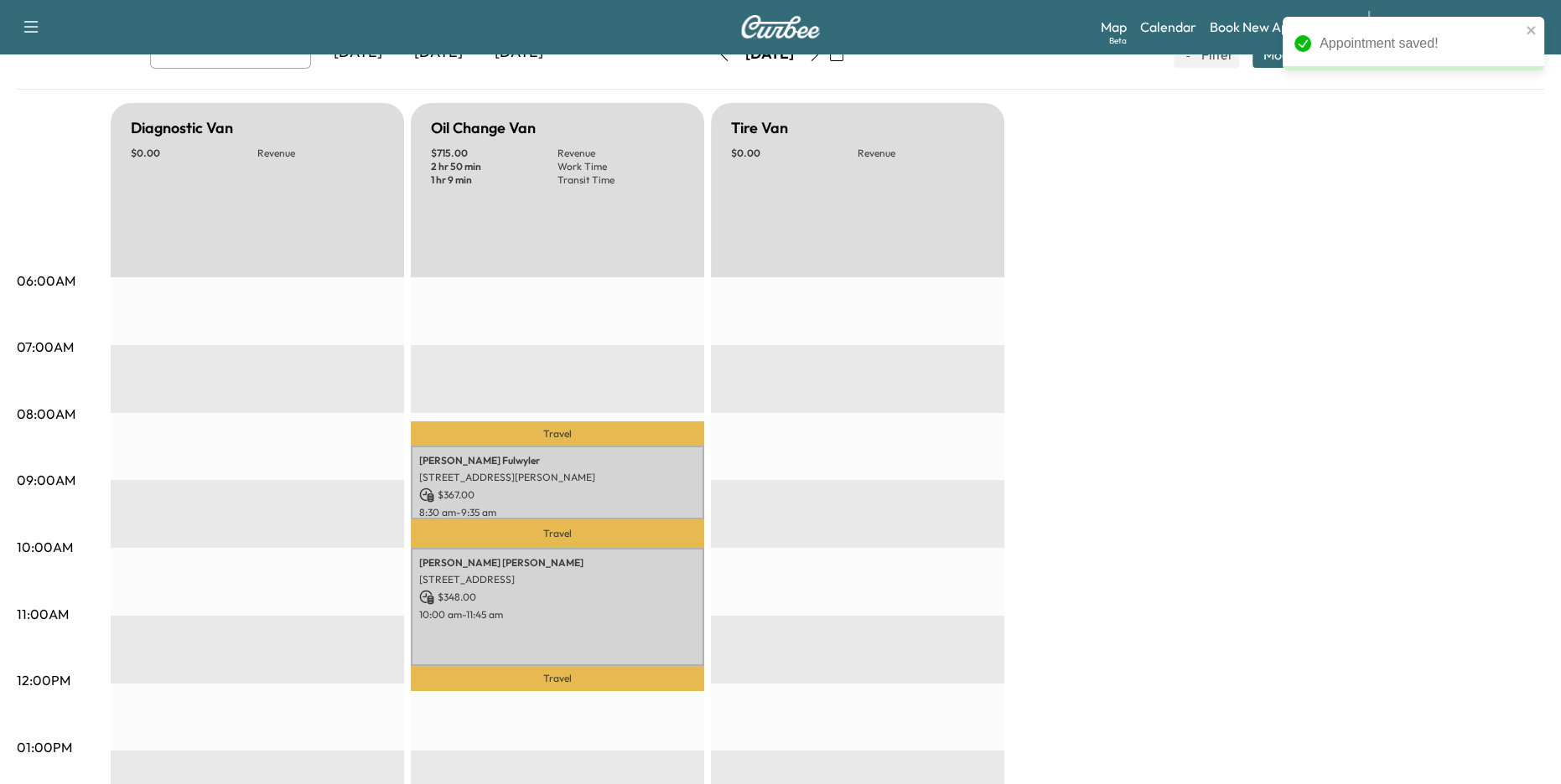
scroll to position [117, 0]
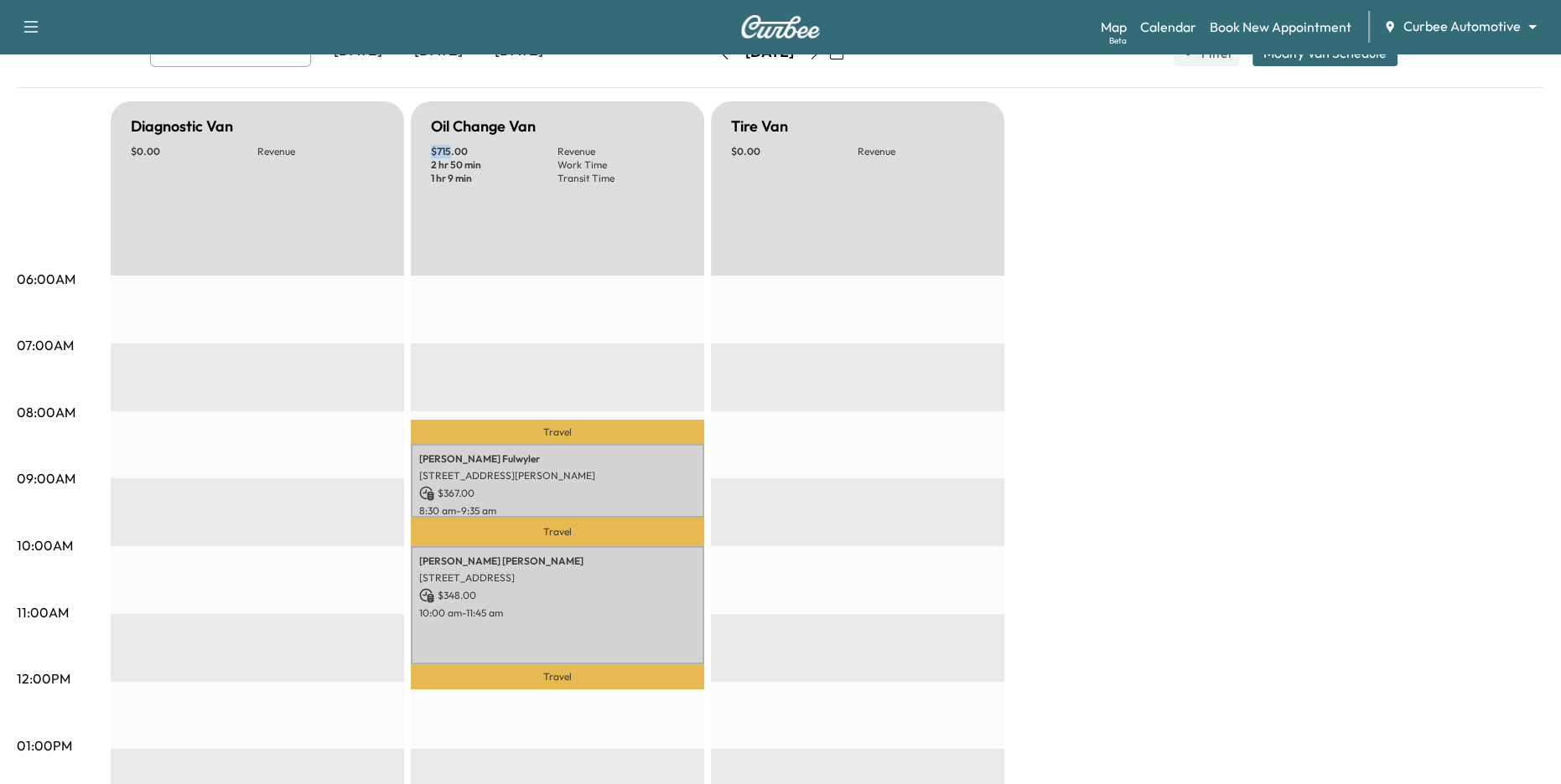
drag, startPoint x: 422, startPoint y: 150, endPoint x: 451, endPoint y: 149, distance: 29.0
click at [451, 149] on div "Oil Change Van $ 715.00 Revenue 2 hr 50 min Work Time 1 hr 9 min Transit Time" at bounding box center [558, 188] width 294 height 175
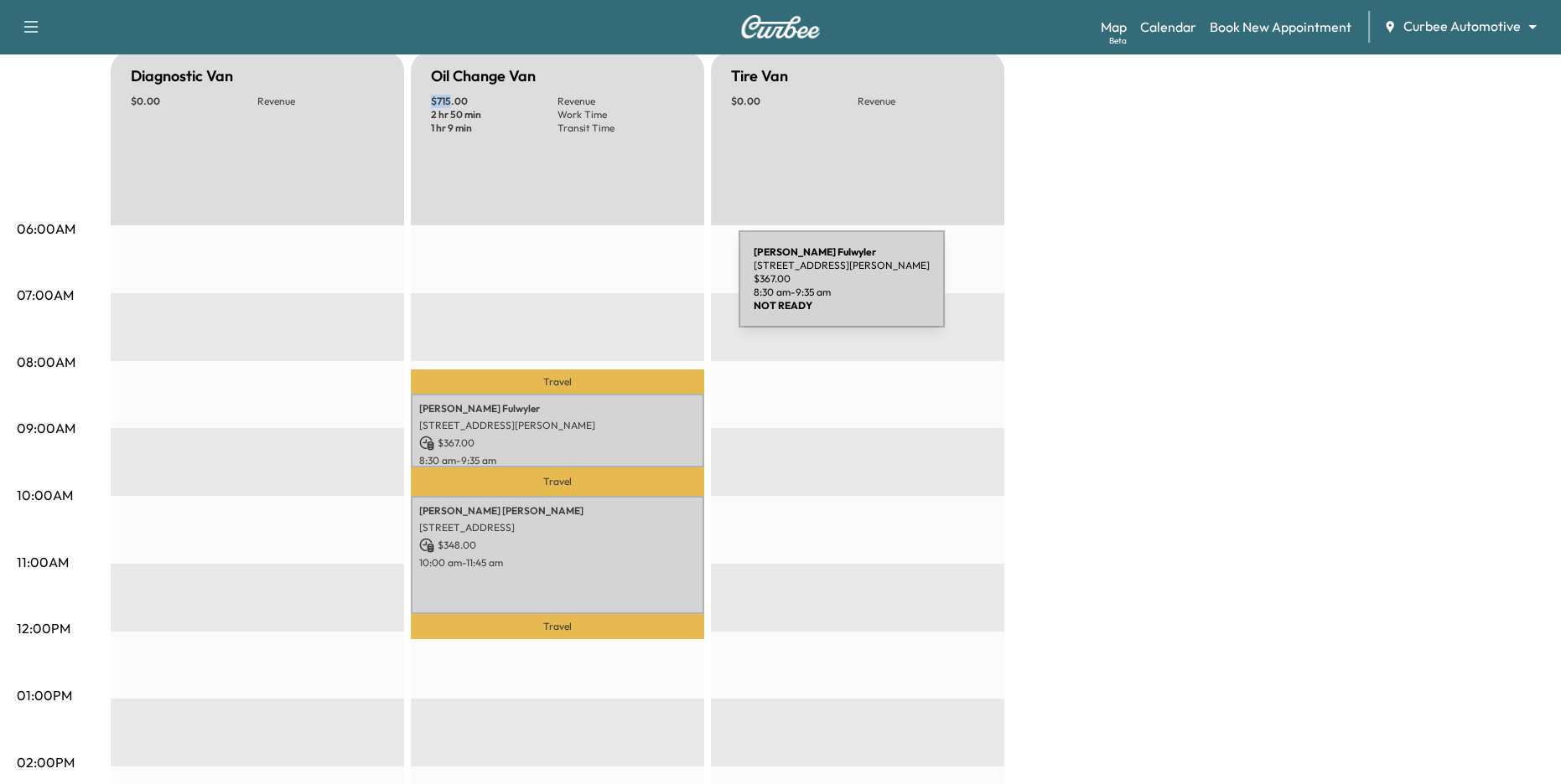
scroll to position [0, 0]
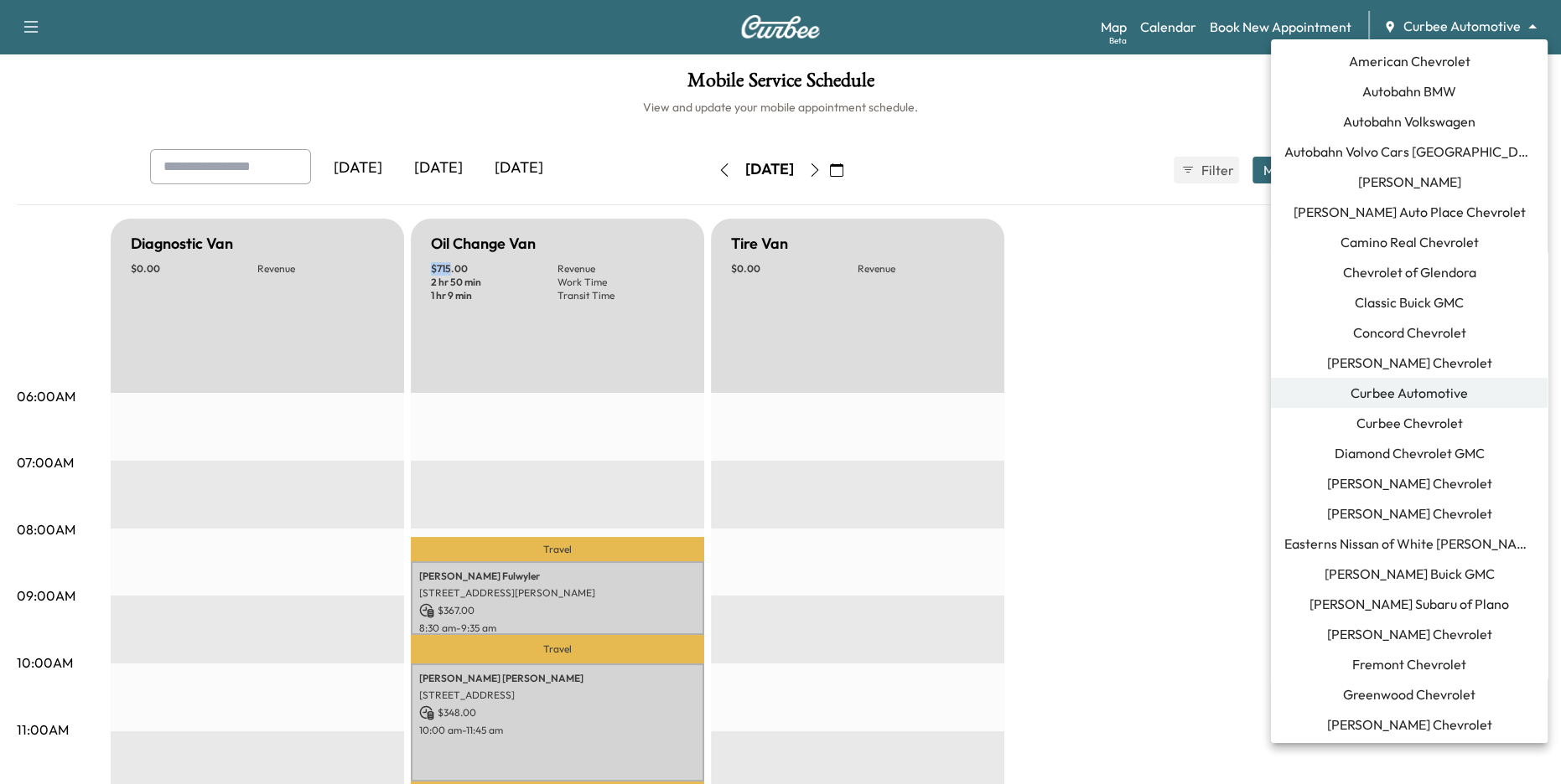
click at [1470, 27] on body "Support Log Out Map Beta Calendar Book New Appointment Curbee Automotive ******…" at bounding box center [780, 392] width 1561 height 784
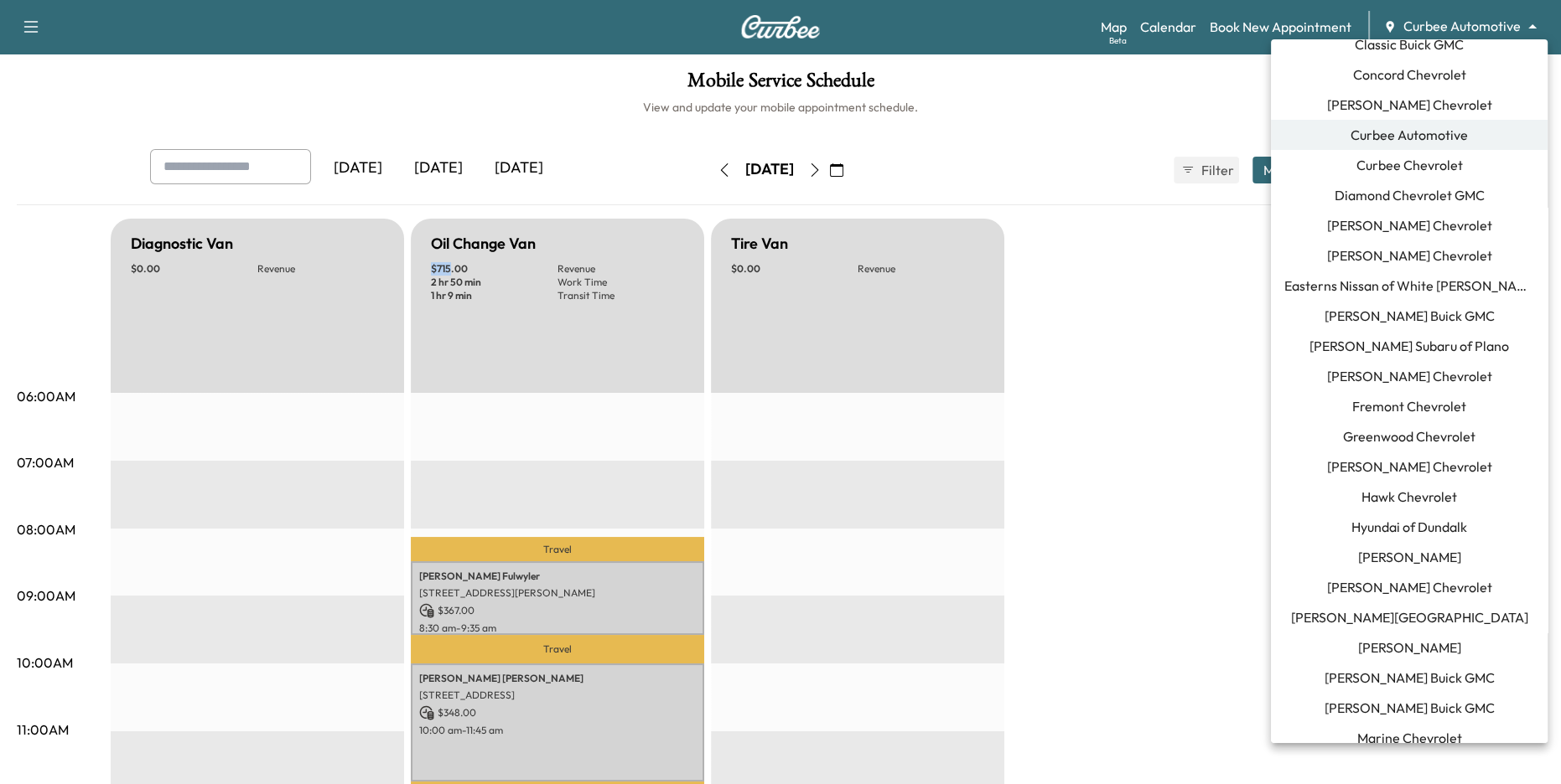
scroll to position [406, 0]
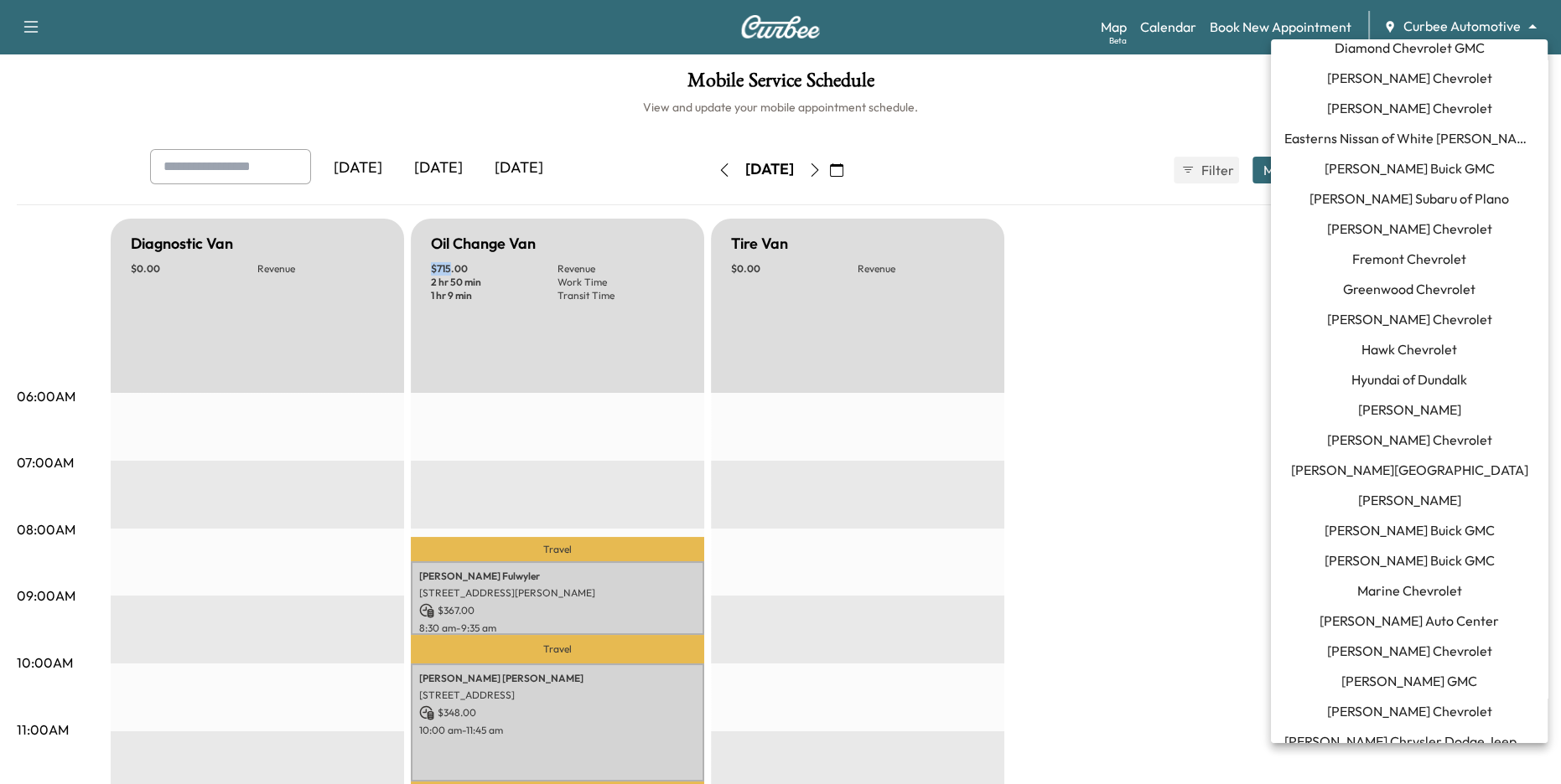
click at [1452, 507] on li "Jim Ellis Ford" at bounding box center [1409, 500] width 277 height 30
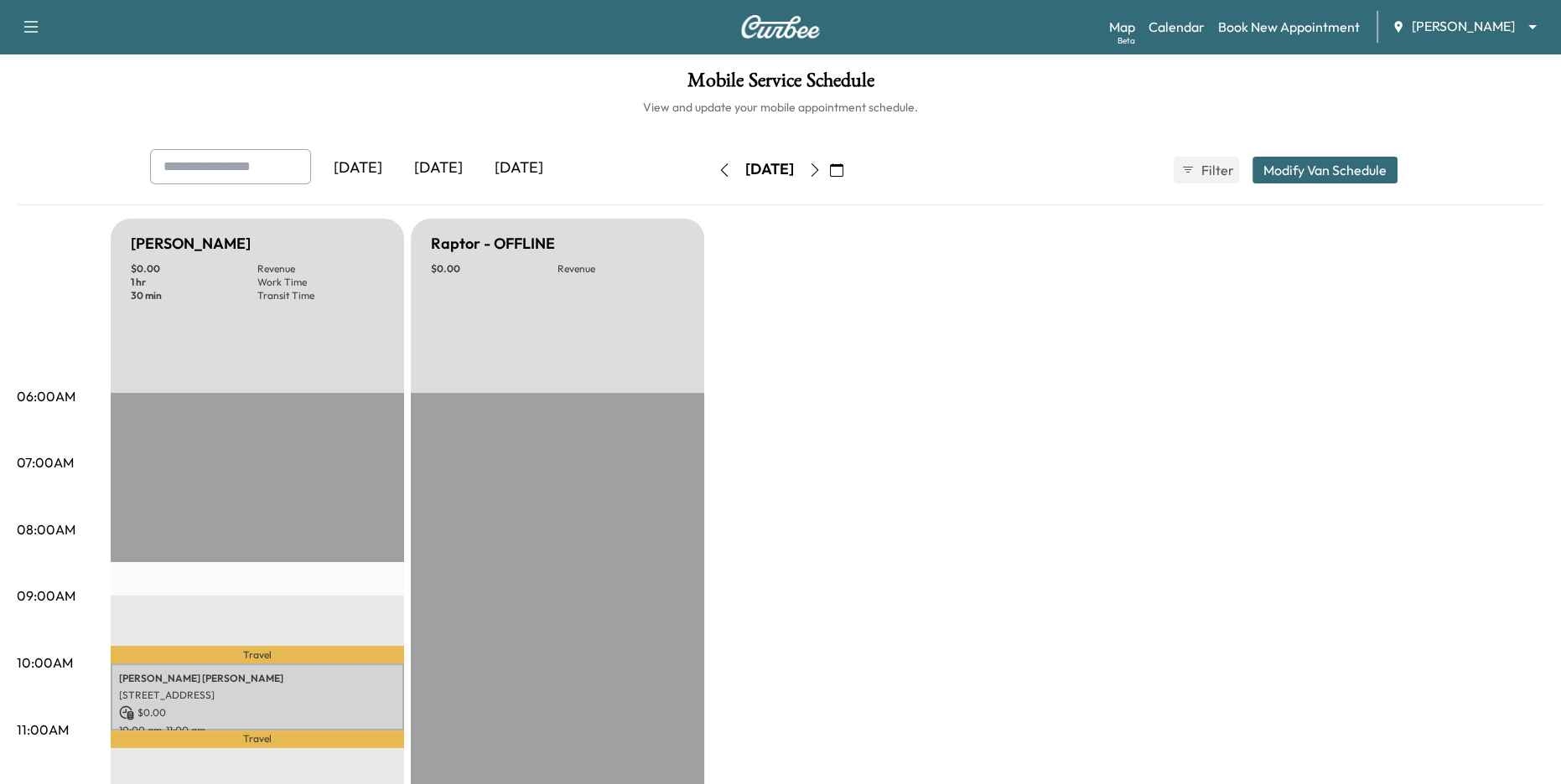
click at [718, 173] on icon "button" at bounding box center [724, 170] width 14 height 14
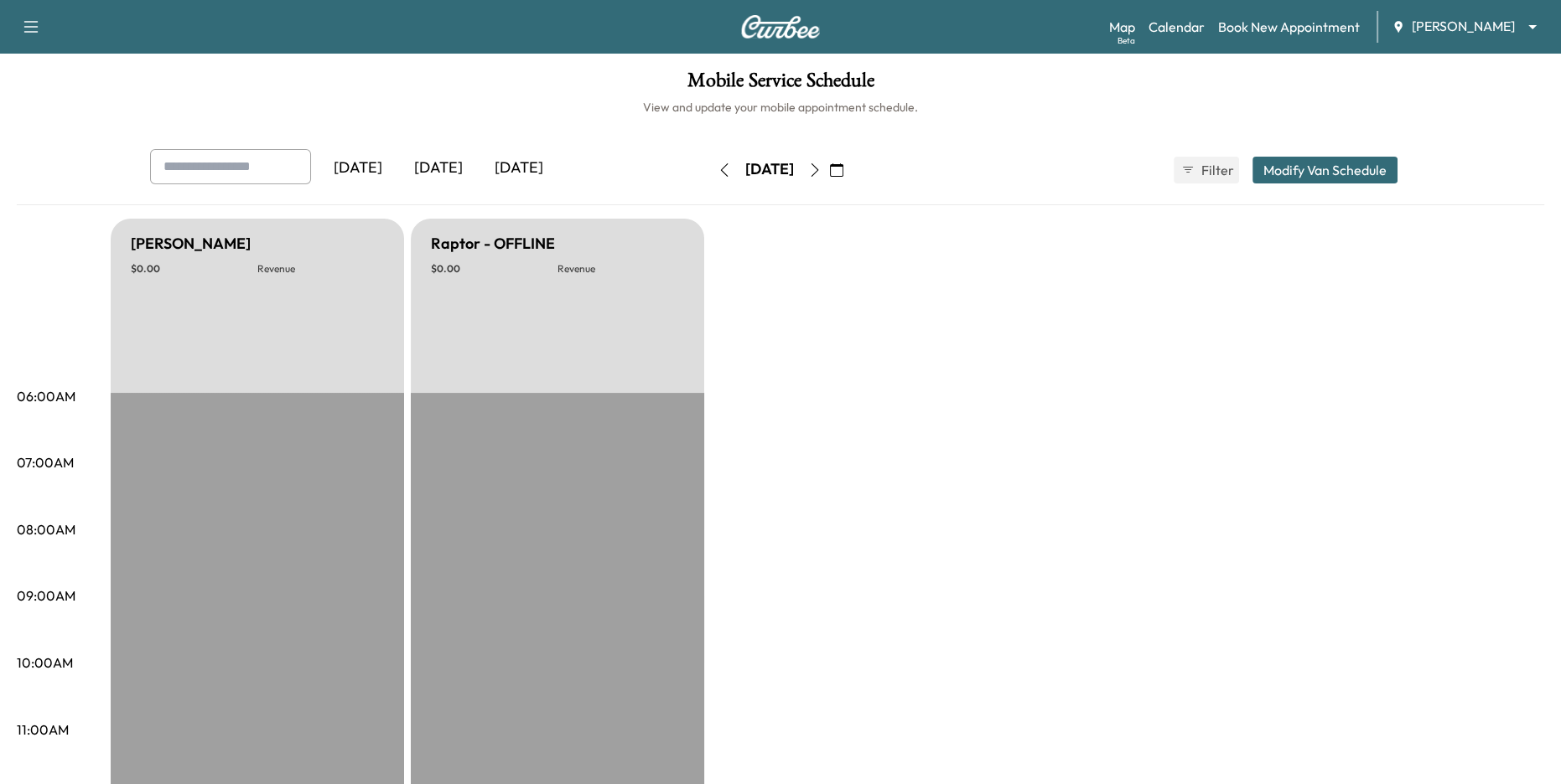
click at [718, 173] on icon "button" at bounding box center [724, 170] width 14 height 14
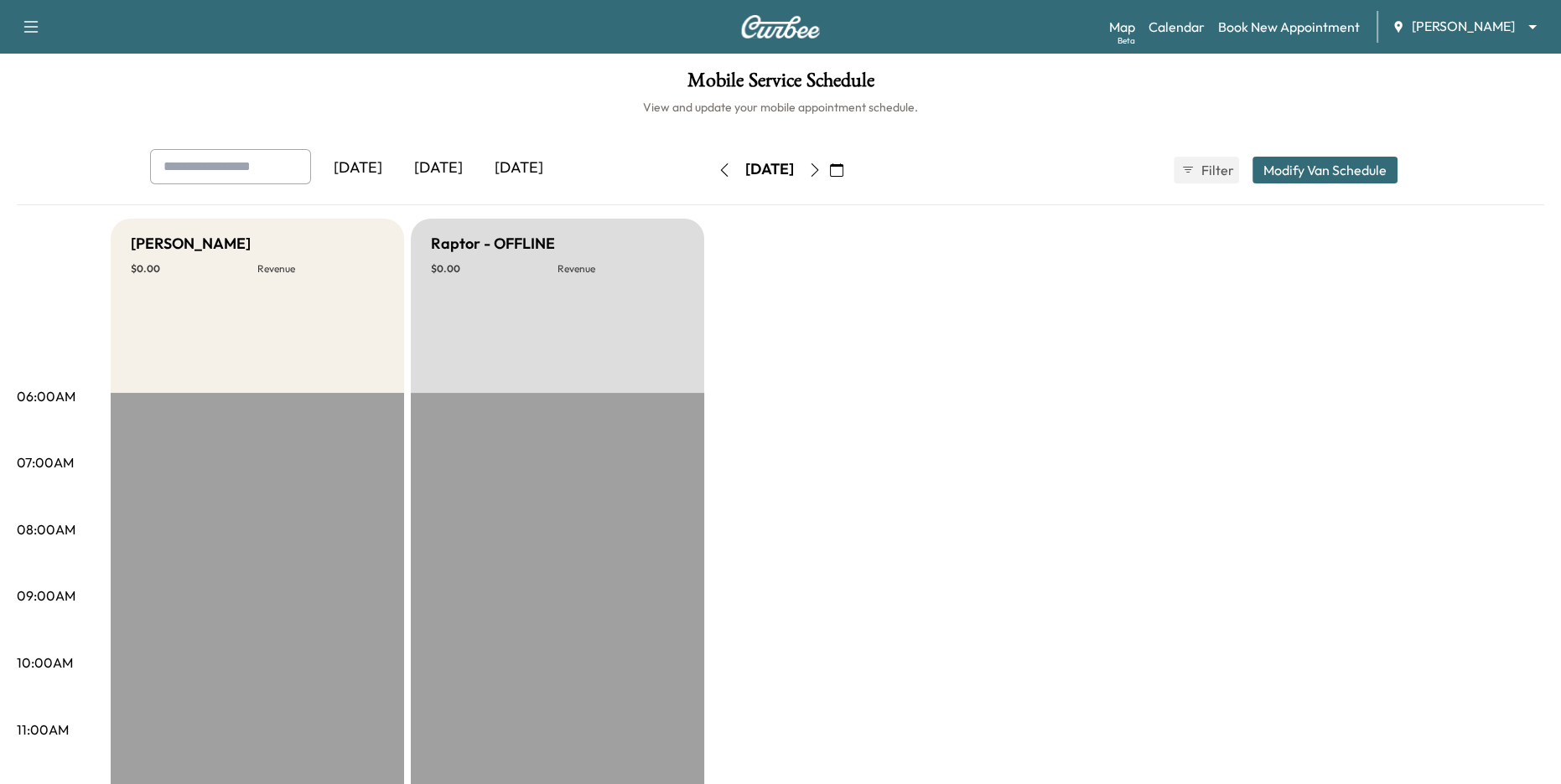
click at [718, 173] on icon "button" at bounding box center [724, 170] width 14 height 14
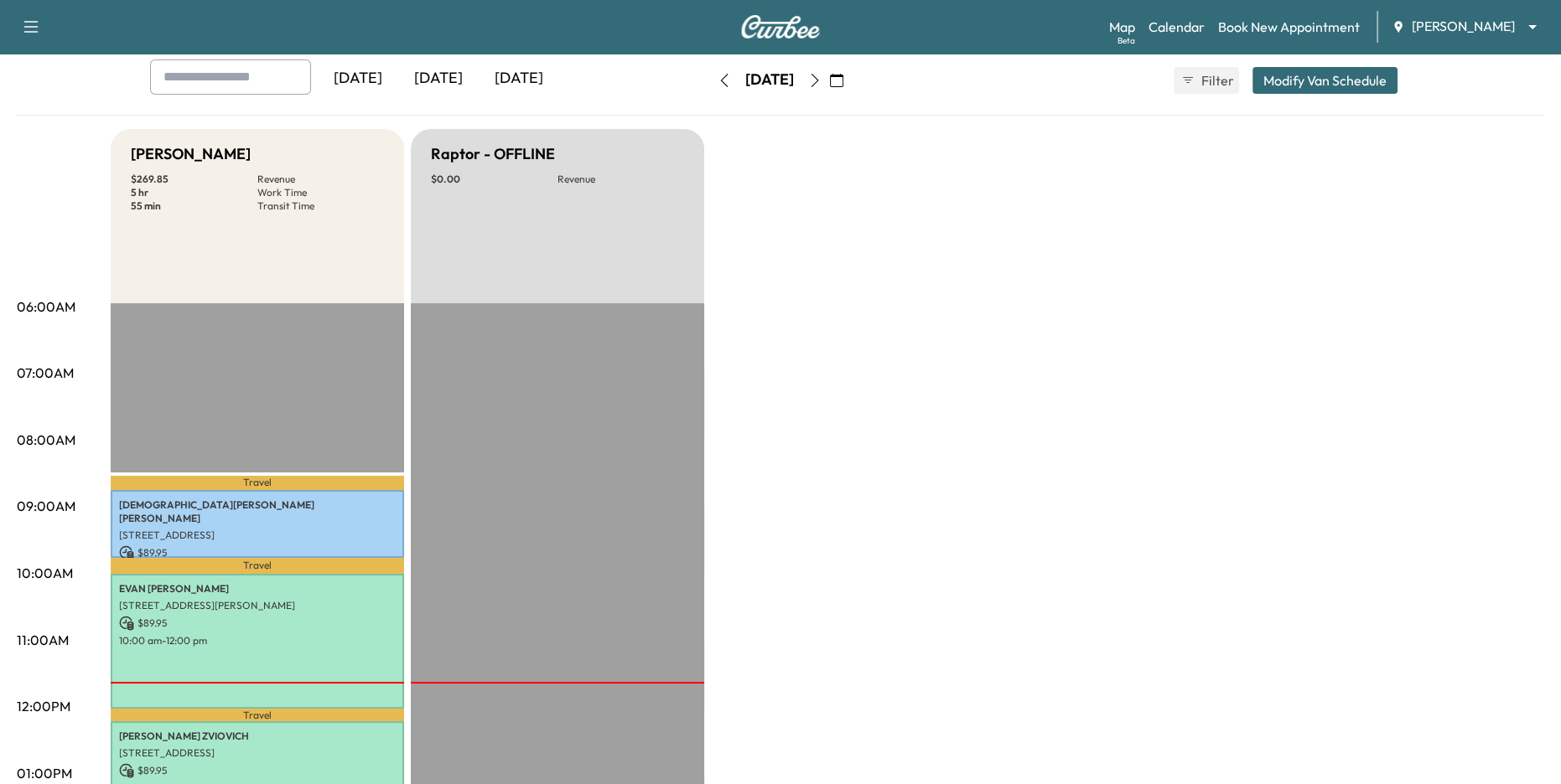
scroll to position [72, 0]
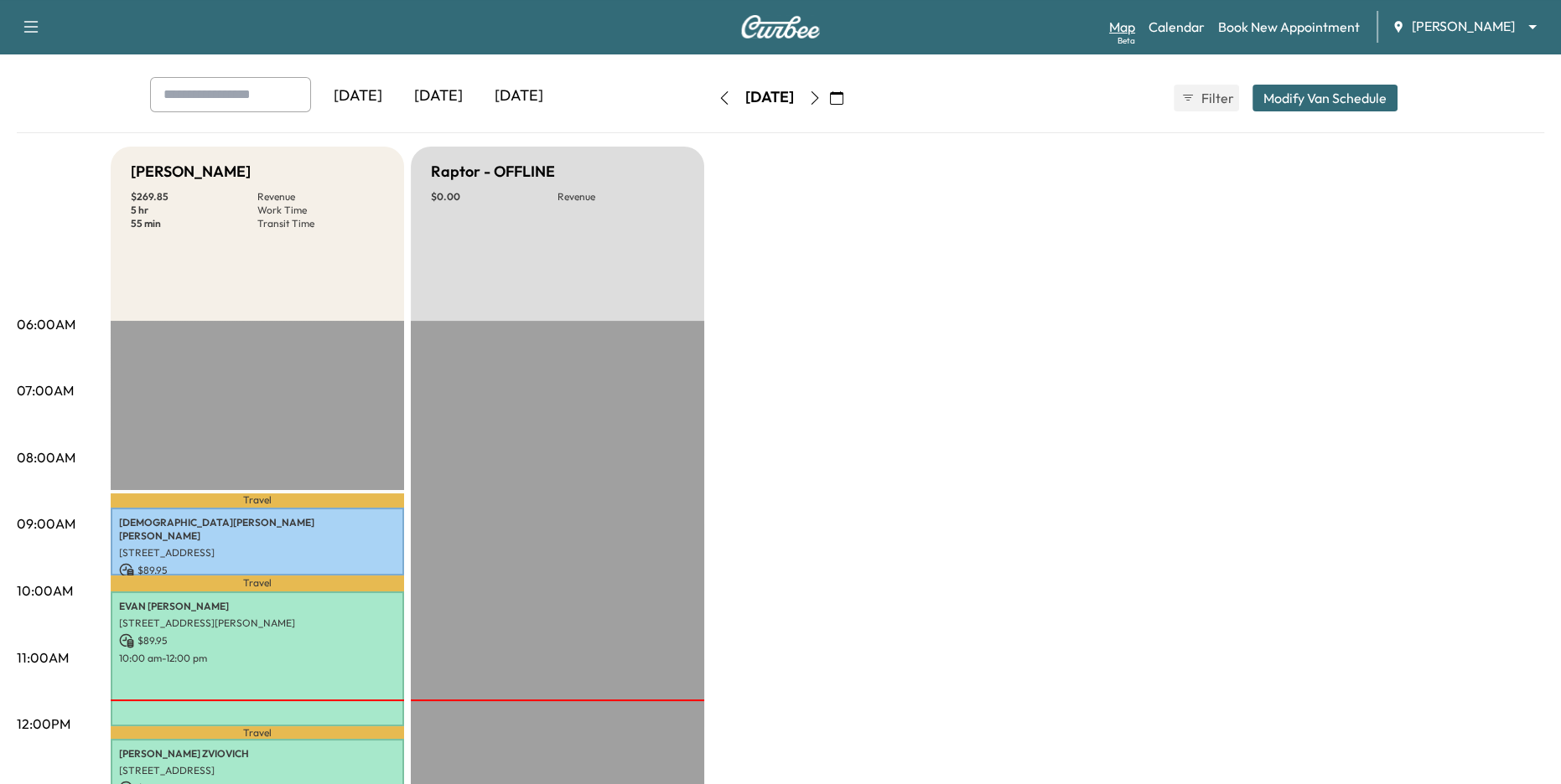
click at [1122, 23] on link "Map Beta" at bounding box center [1122, 26] width 26 height 20
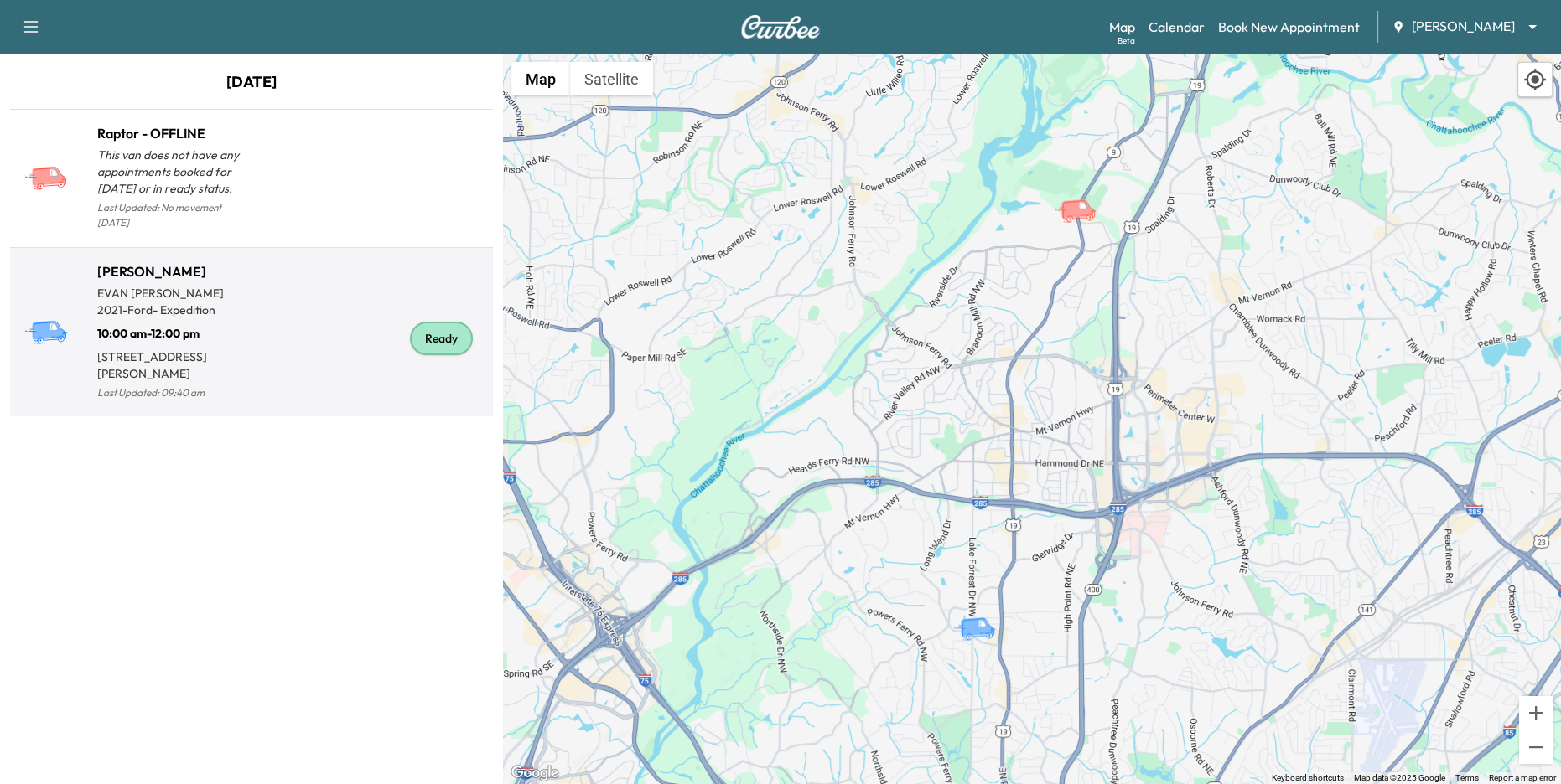
click at [327, 326] on div "Ready" at bounding box center [368, 339] width 235 height 129
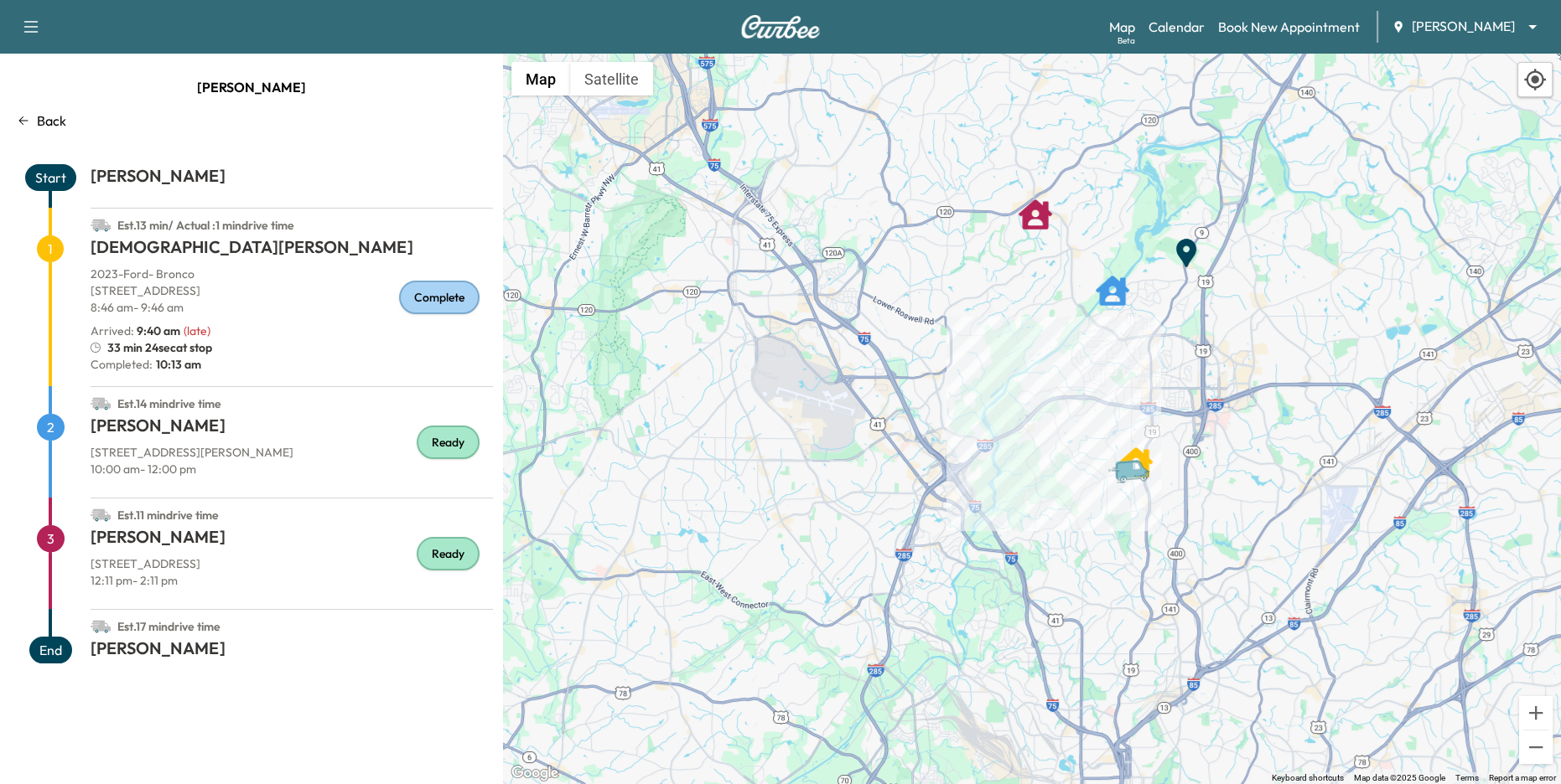
click at [1444, 36] on div "Jim Ellis Ford ******** ​" at bounding box center [1469, 26] width 156 height 20
click at [1440, 26] on body "Support Log Out Map Beta Calendar Book New Appointment Jim Ellis Ford ******** …" at bounding box center [780, 392] width 1561 height 784
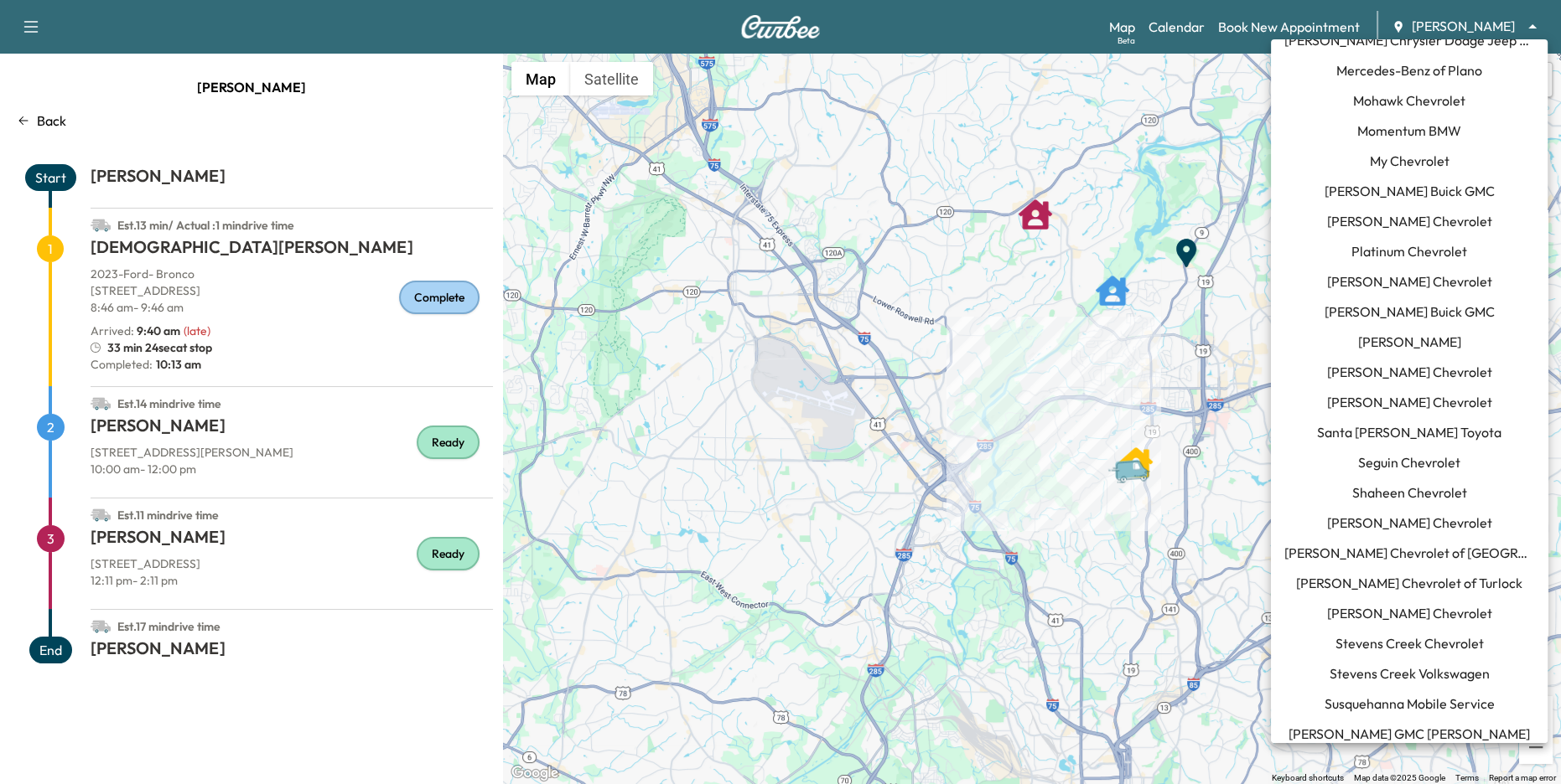
scroll to position [1209, 0]
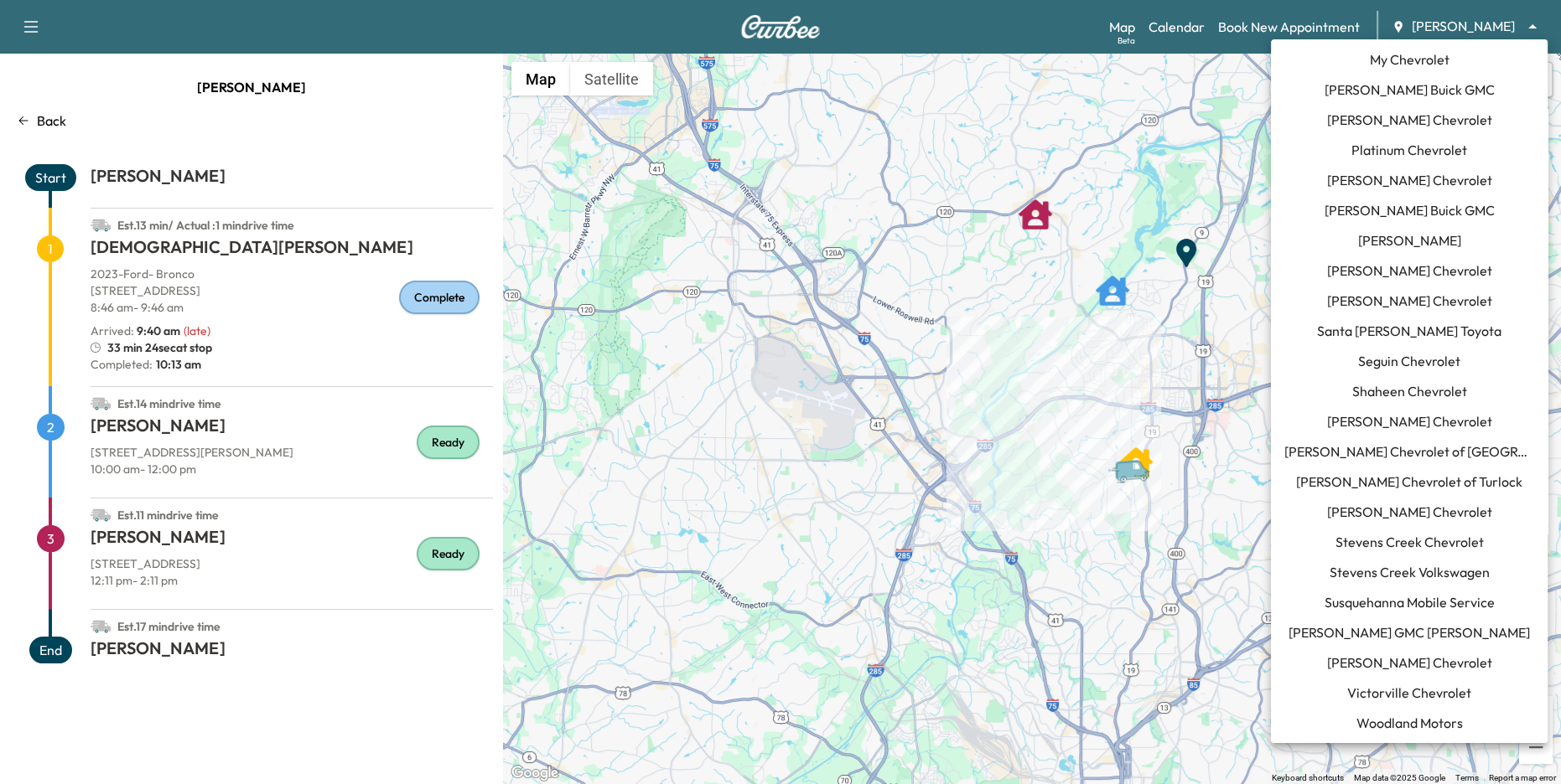
click at [1415, 659] on span "Tom Gill Chevrolet" at bounding box center [1410, 663] width 166 height 20
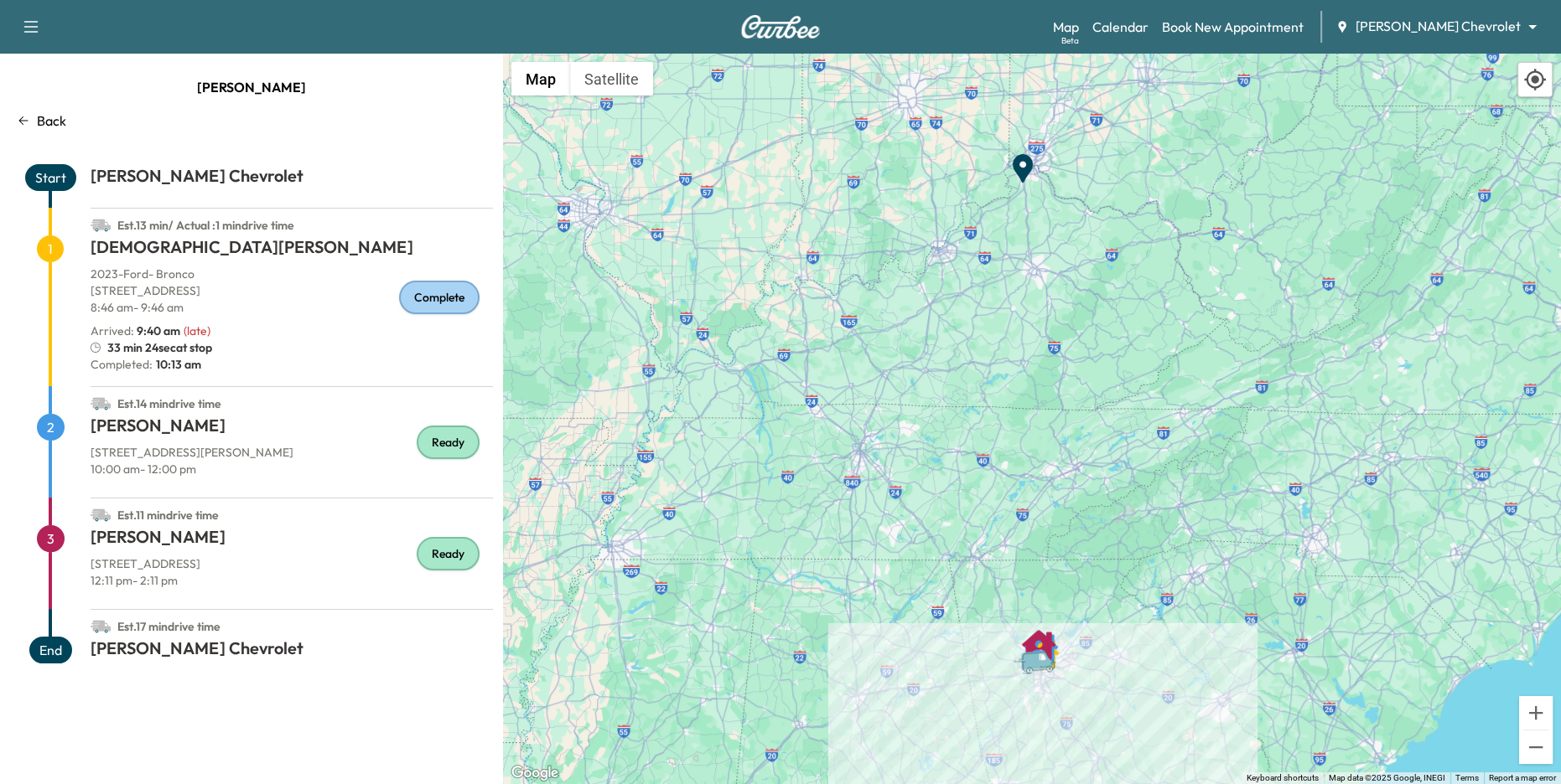
click at [377, 342] on div "33 min 24sec at stop" at bounding box center [292, 347] width 402 height 16
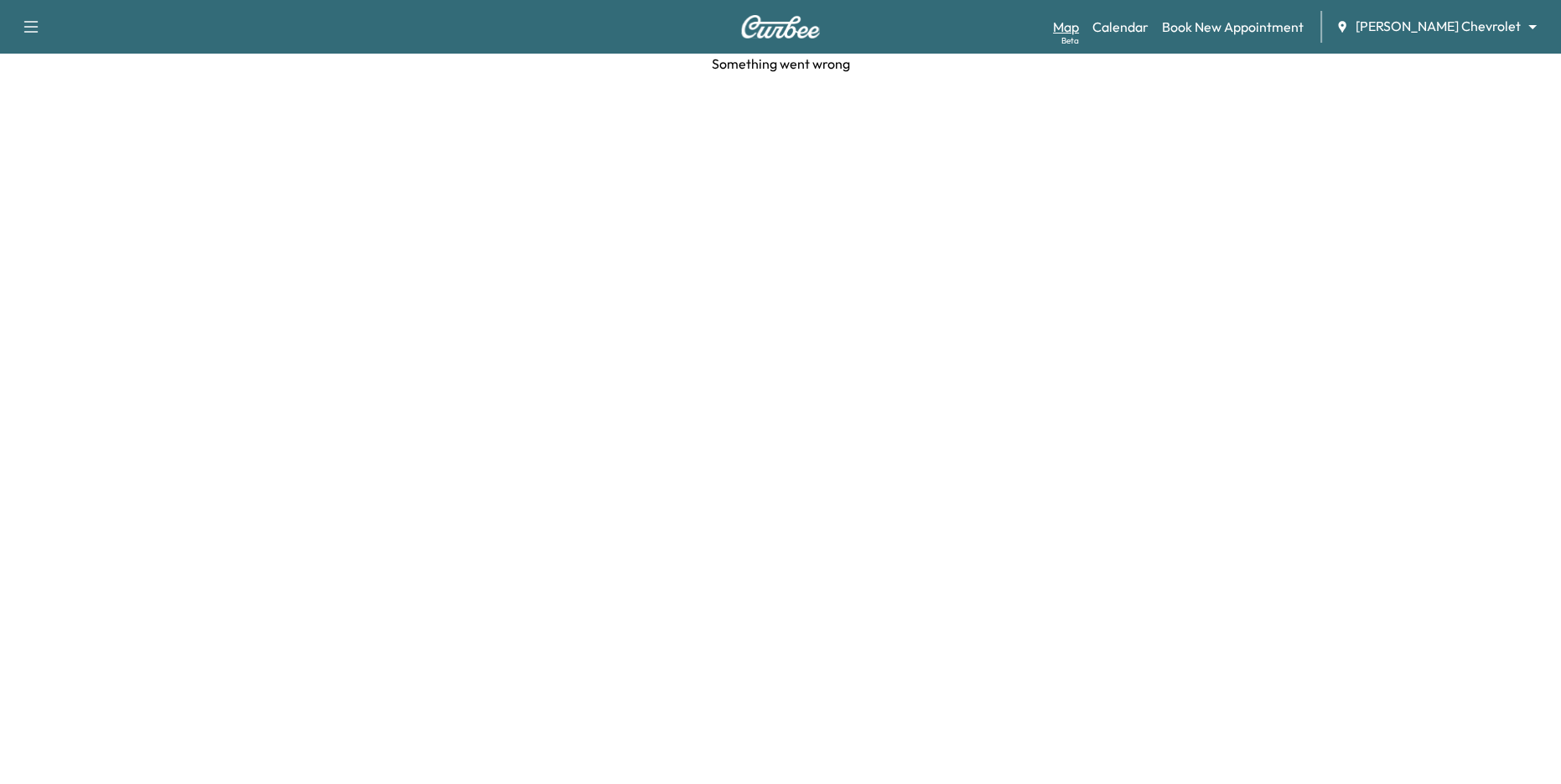
click at [1079, 19] on link "Map Beta" at bounding box center [1065, 26] width 26 height 20
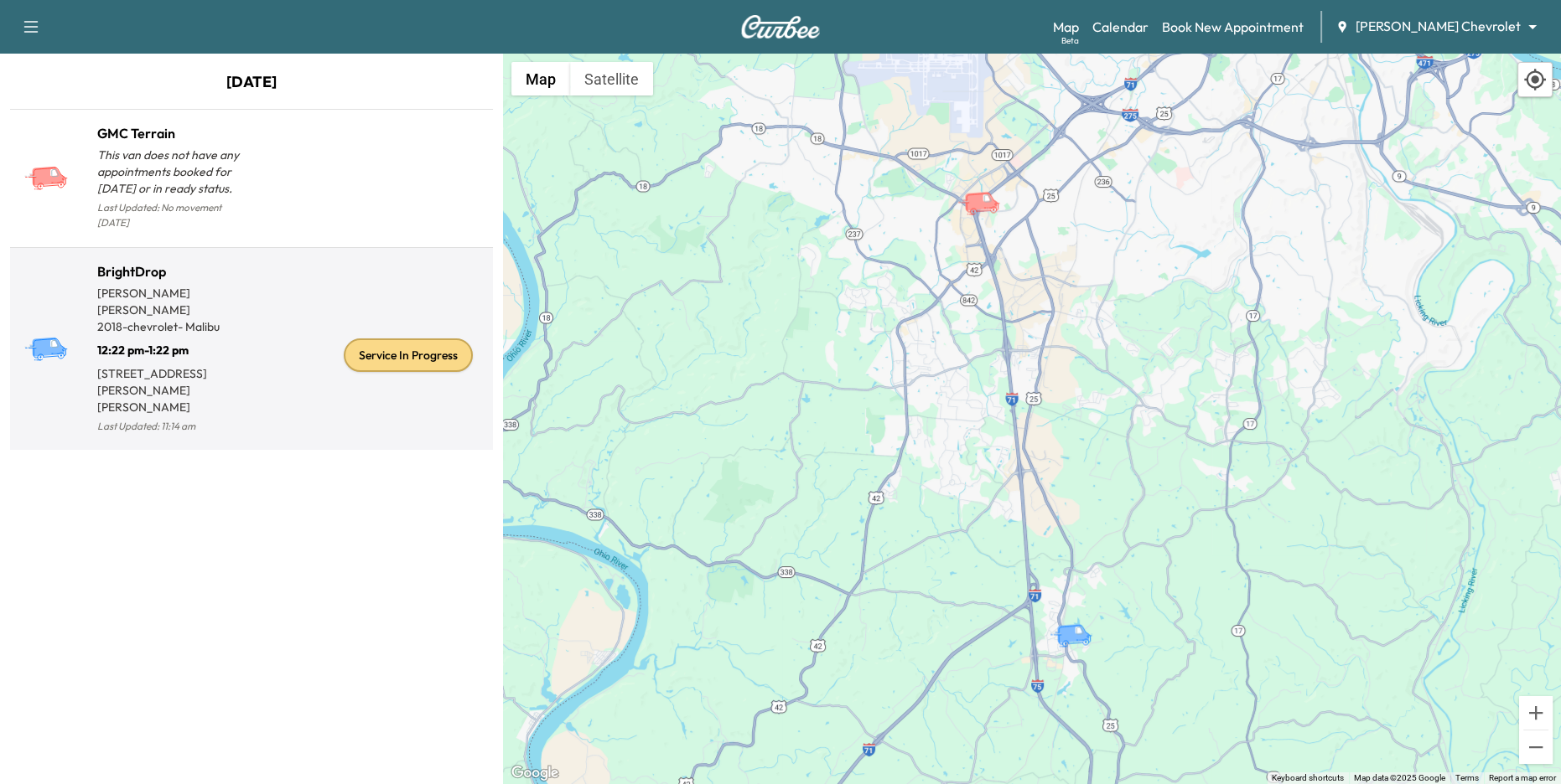
click at [244, 318] on p "2018 - chevrolet - Malibu" at bounding box center [175, 327] width 155 height 16
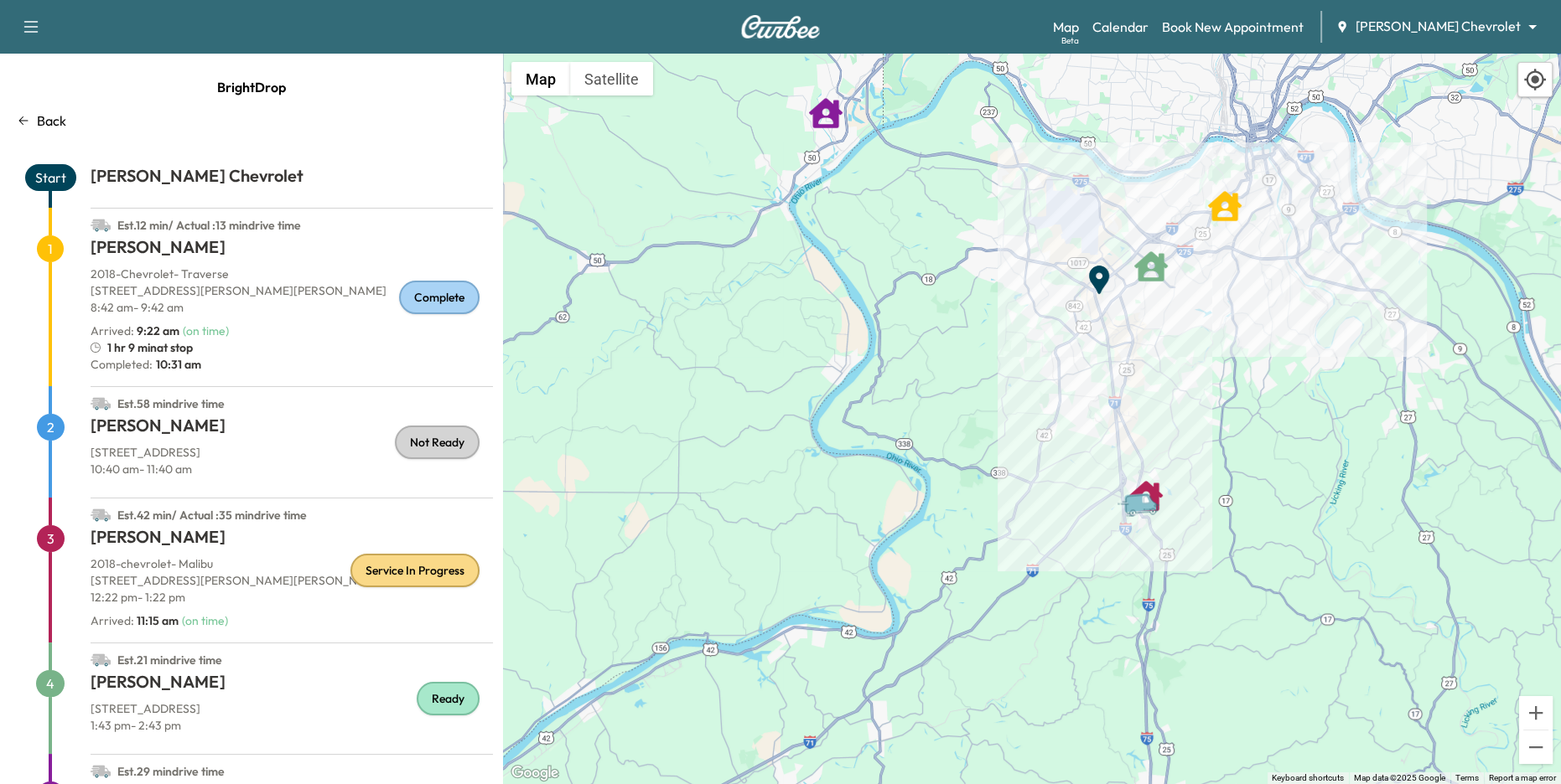
drag, startPoint x: 1302, startPoint y: 325, endPoint x: 1233, endPoint y: 463, distance: 154.3
click at [1233, 463] on div "To activate drag with keyboard, press Alt + Enter. Once in keyboard drag state,…" at bounding box center [1032, 419] width 1058 height 731
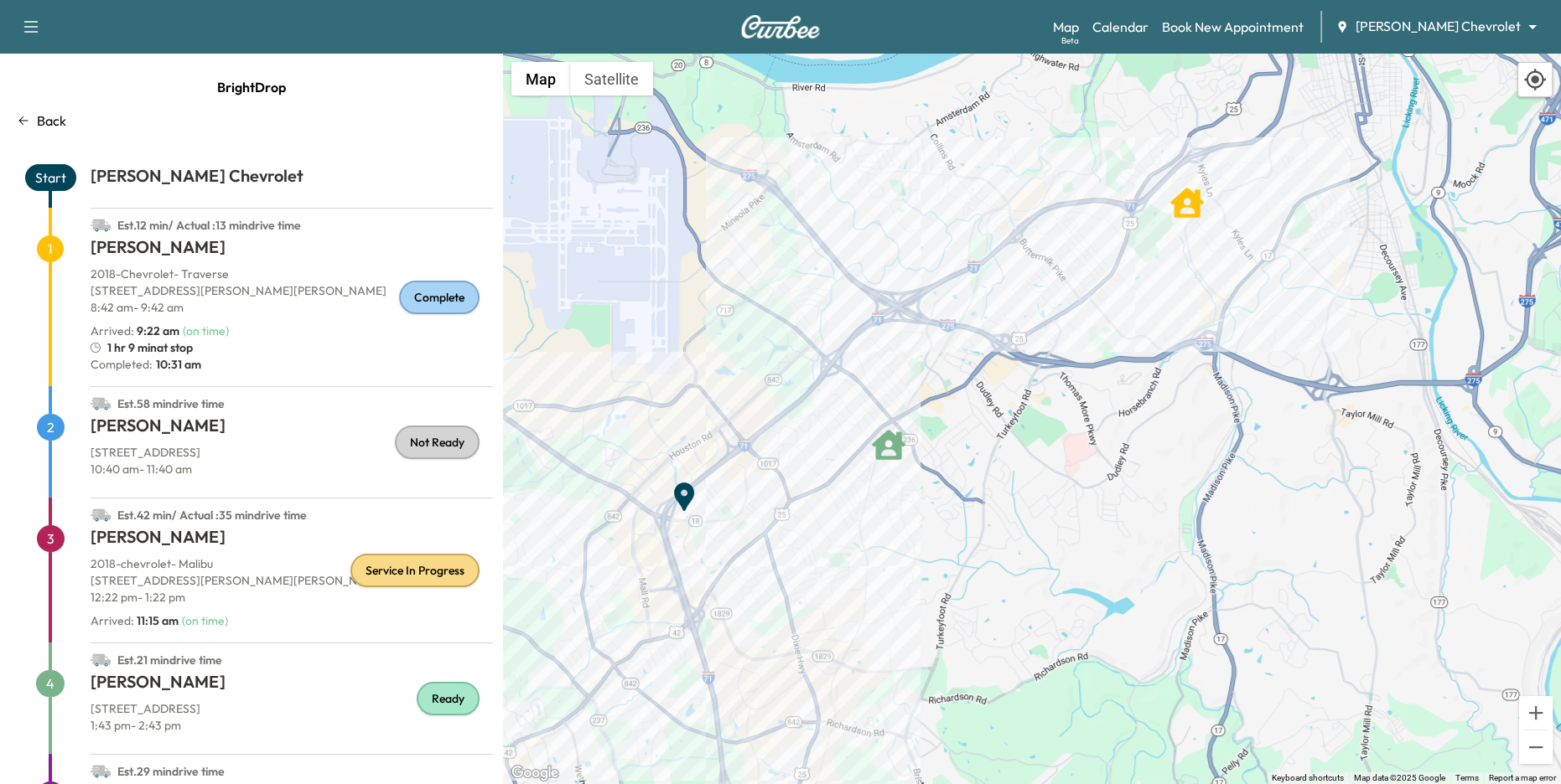
drag, startPoint x: 1230, startPoint y: 204, endPoint x: 1245, endPoint y: 232, distance: 31.8
click at [1245, 232] on div "To activate drag with keyboard, press Alt + Enter. Once in keyboard drag state,…" at bounding box center [1032, 419] width 1058 height 731
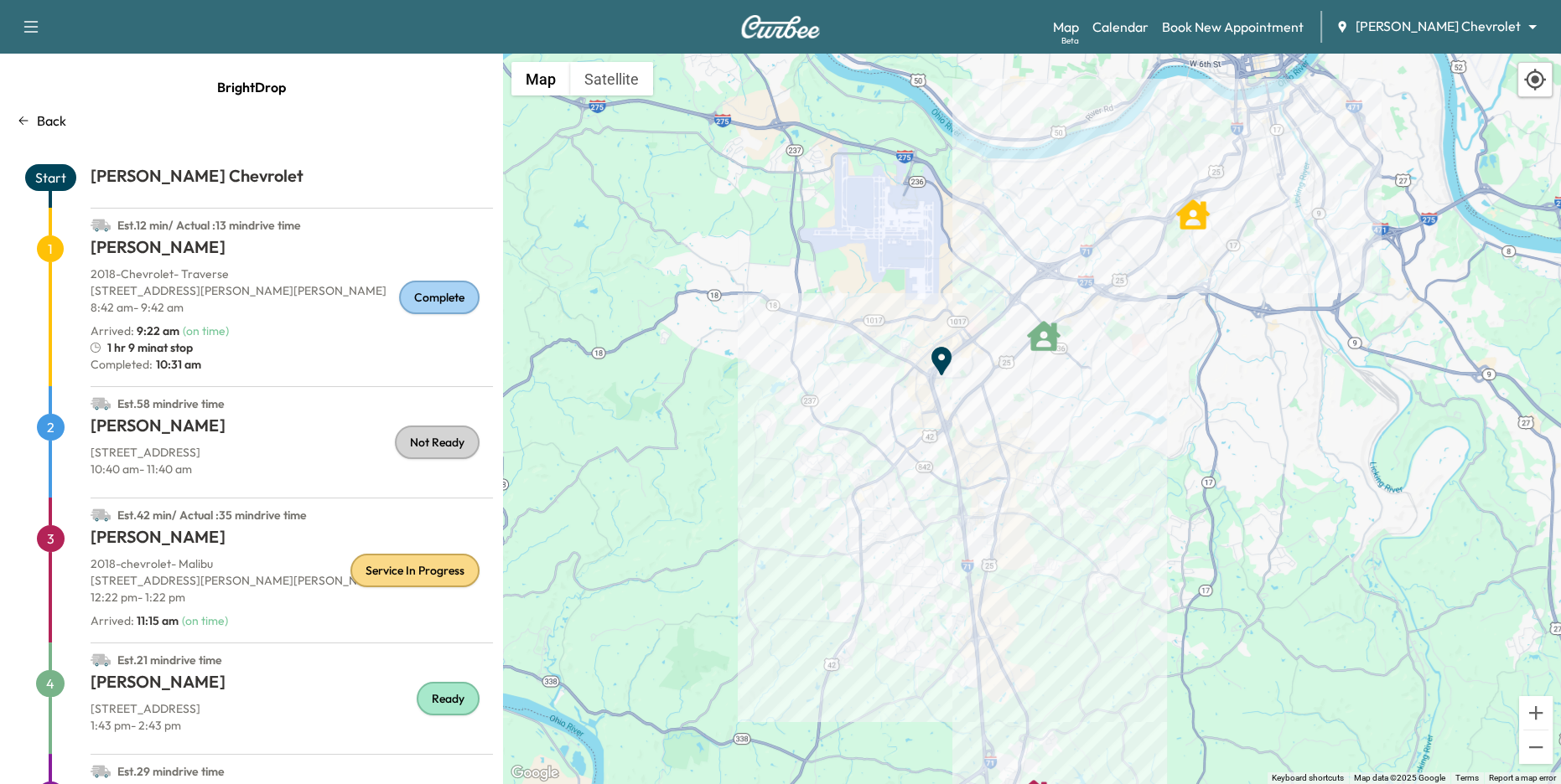
drag, startPoint x: 1233, startPoint y: 397, endPoint x: 1225, endPoint y: 305, distance: 92.3
click at [1225, 305] on div "To activate drag with keyboard, press Alt + Enter. Once in keyboard drag state,…" at bounding box center [1032, 419] width 1058 height 731
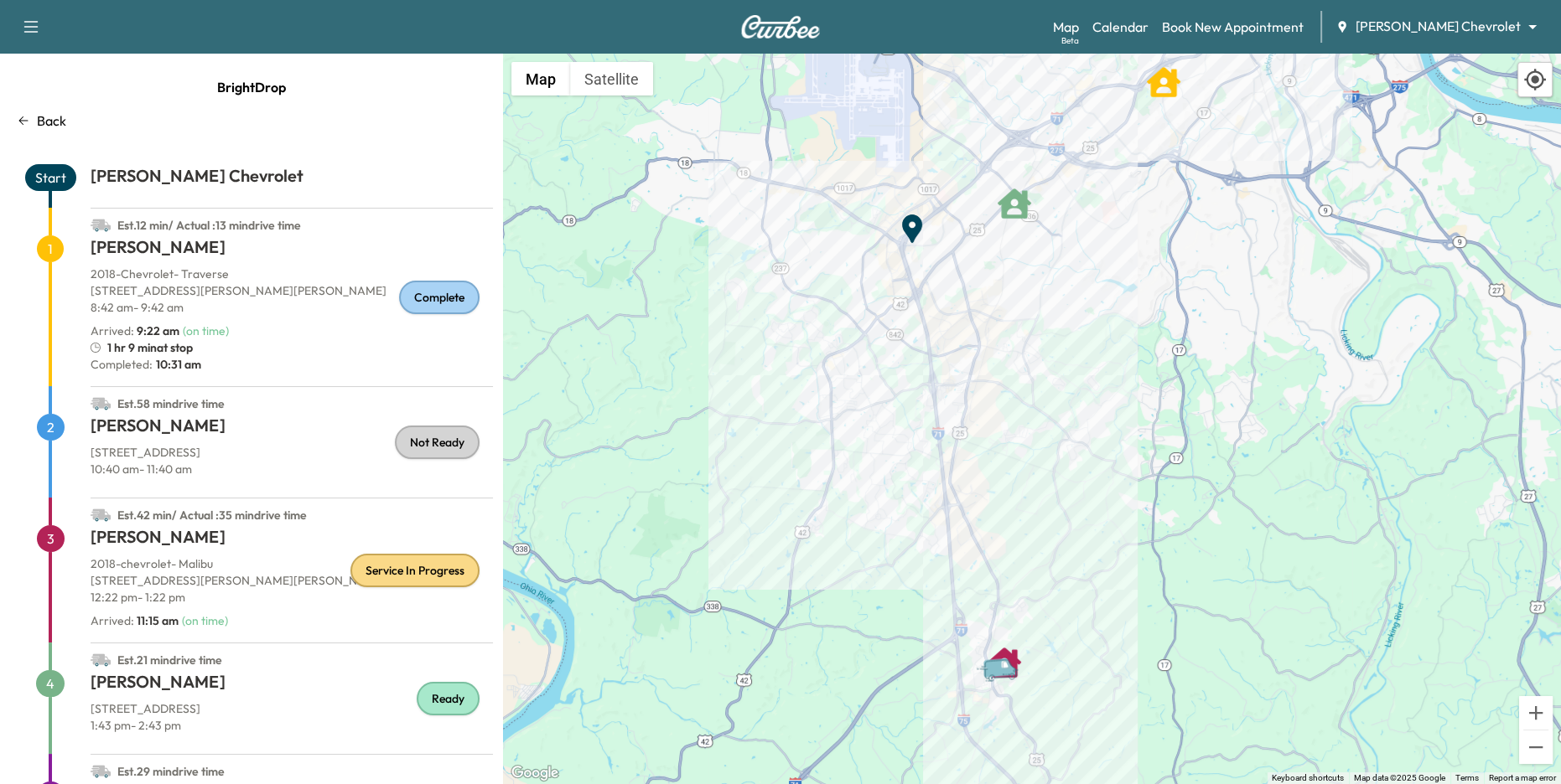
drag, startPoint x: 1057, startPoint y: 690, endPoint x: 1022, endPoint y: 596, distance: 100.3
click at [1022, 596] on div "To activate drag with keyboard, press Alt + Enter. Once in keyboard drag state,…" at bounding box center [1032, 419] width 1058 height 731
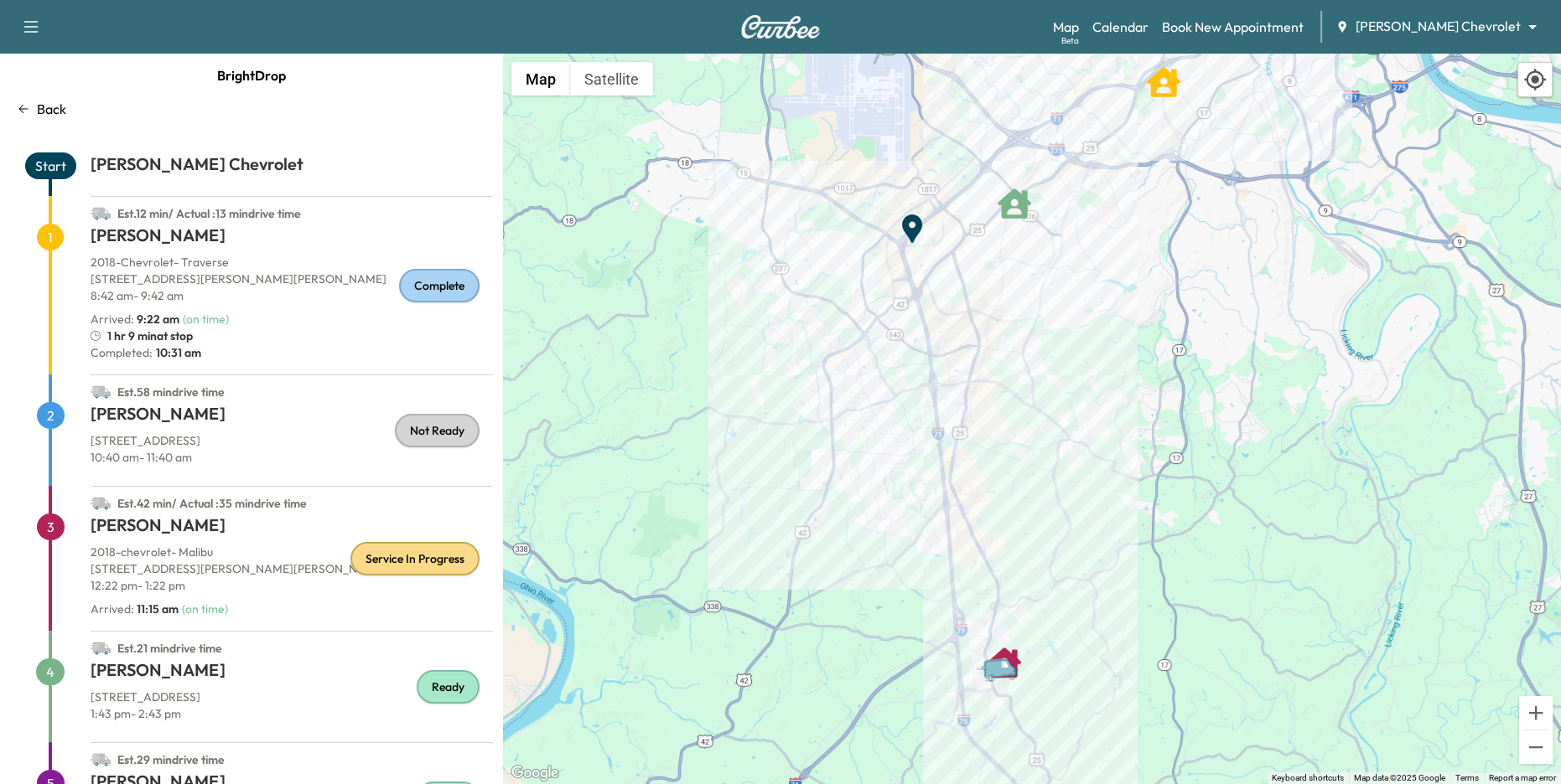
scroll to position [15, 0]
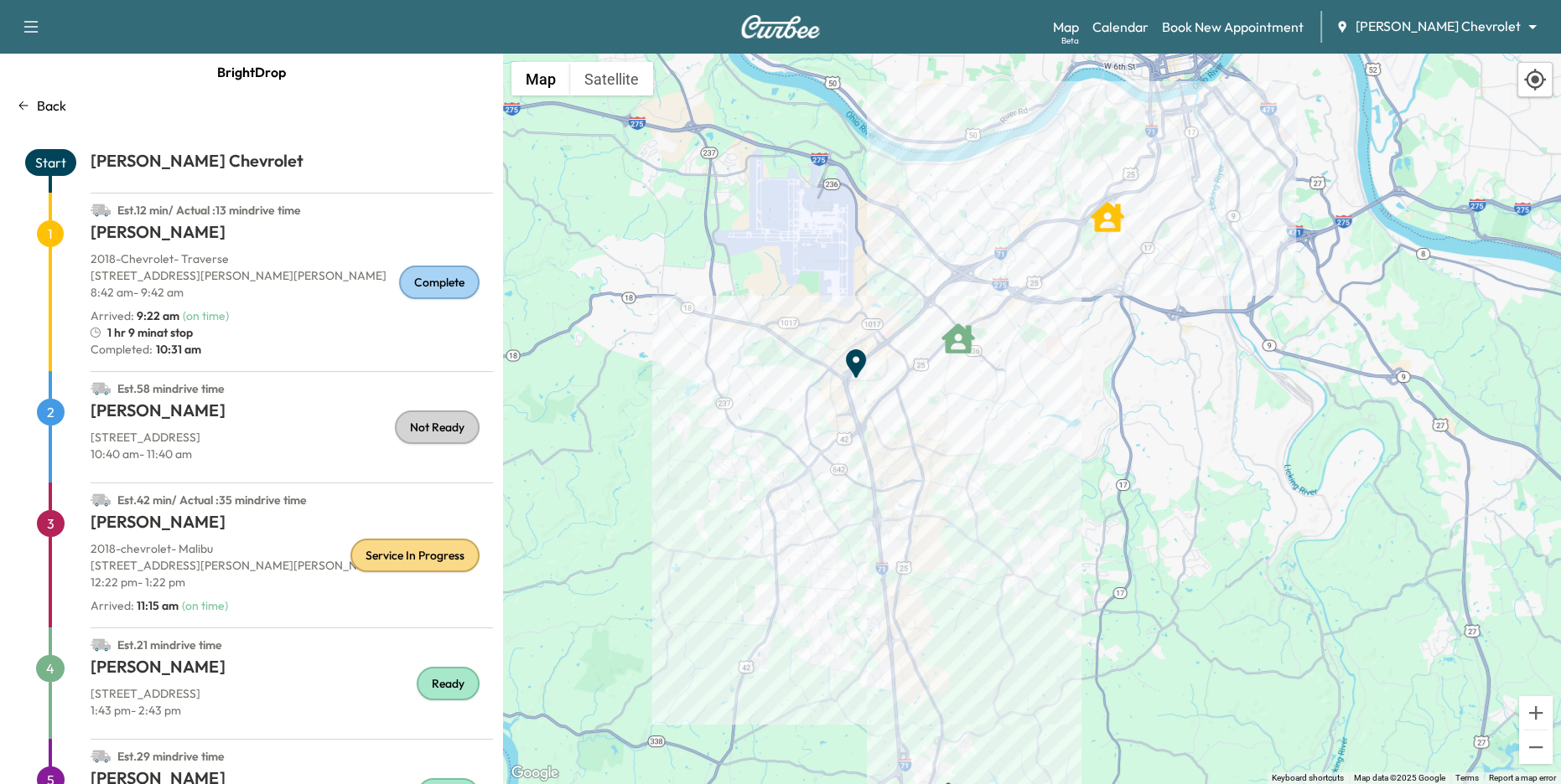
drag, startPoint x: 968, startPoint y: 270, endPoint x: 911, endPoint y: 407, distance: 148.4
click at [911, 407] on div "To activate drag with keyboard, press Alt + Enter. Once in keyboard drag state,…" at bounding box center [1032, 419] width 1058 height 731
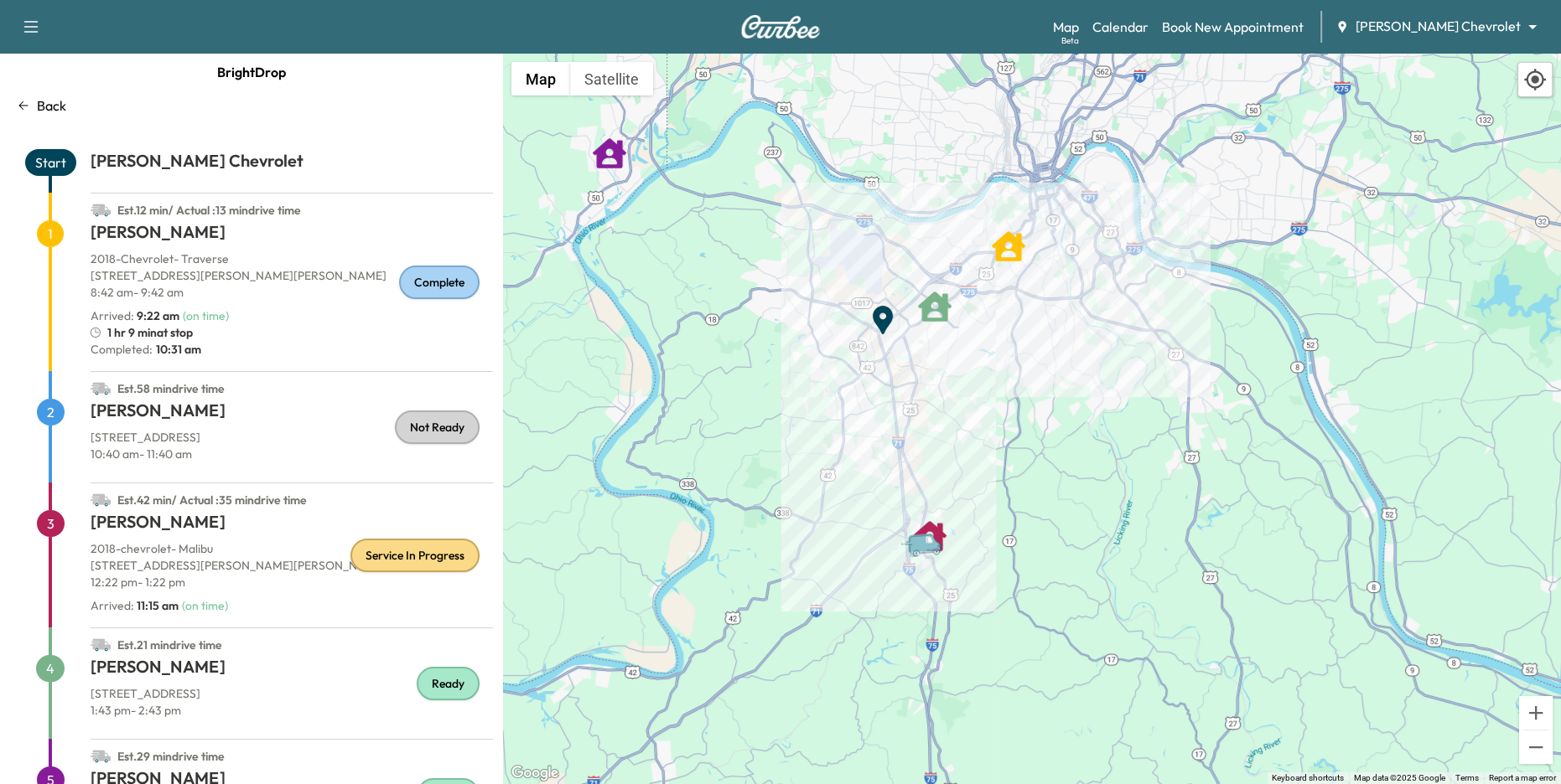
drag, startPoint x: 938, startPoint y: 451, endPoint x: 938, endPoint y: 397, distance: 54.0
click at [938, 397] on div "To activate drag with keyboard, press Alt + Enter. Once in keyboard drag state,…" at bounding box center [1032, 419] width 1058 height 731
drag, startPoint x: 366, startPoint y: 427, endPoint x: 472, endPoint y: 430, distance: 106.0
click at [472, 430] on div "Est. 58 min drive time 2 Danny Newton 115 Cedar Point Dr, Owenton, KY 40359, Un…" at bounding box center [251, 427] width 483 height 112
click at [439, 440] on div "Not Ready" at bounding box center [437, 427] width 85 height 34
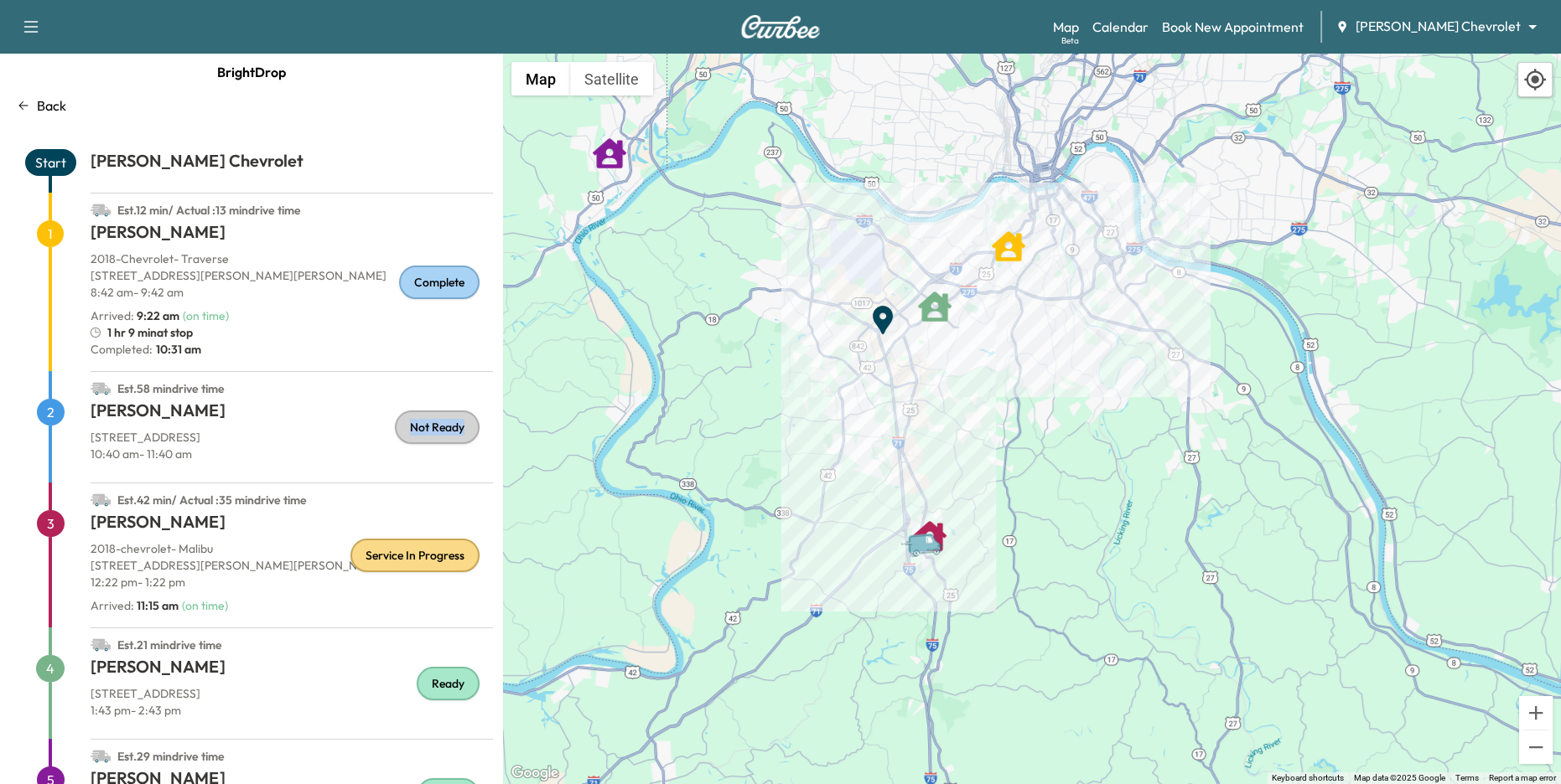
drag, startPoint x: 411, startPoint y: 424, endPoint x: 471, endPoint y: 429, distance: 60.2
click at [471, 429] on div "Not Ready" at bounding box center [437, 427] width 85 height 34
click at [478, 457] on p "10:40 am - 11:40 am" at bounding box center [292, 454] width 402 height 16
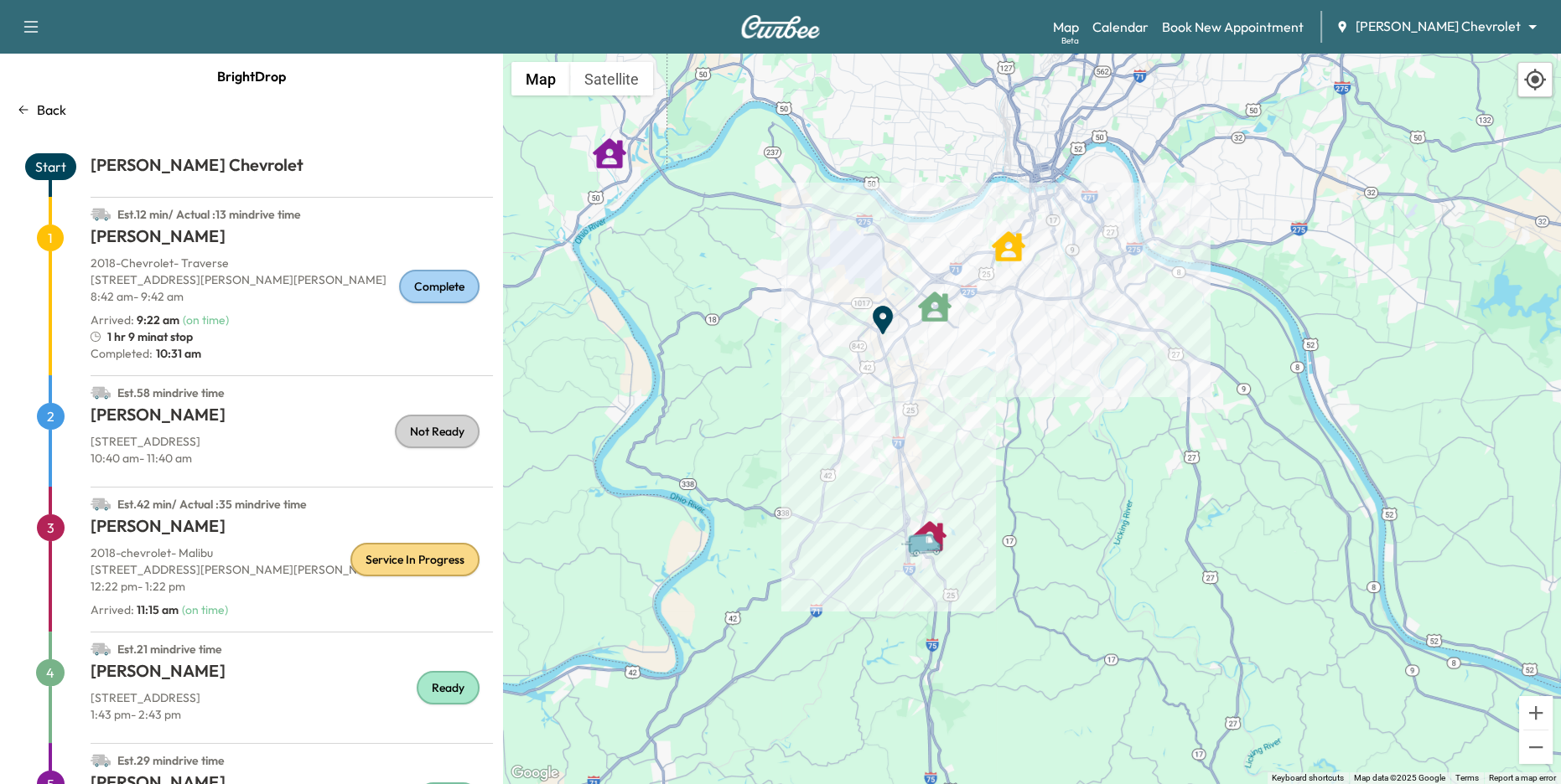
scroll to position [0, 0]
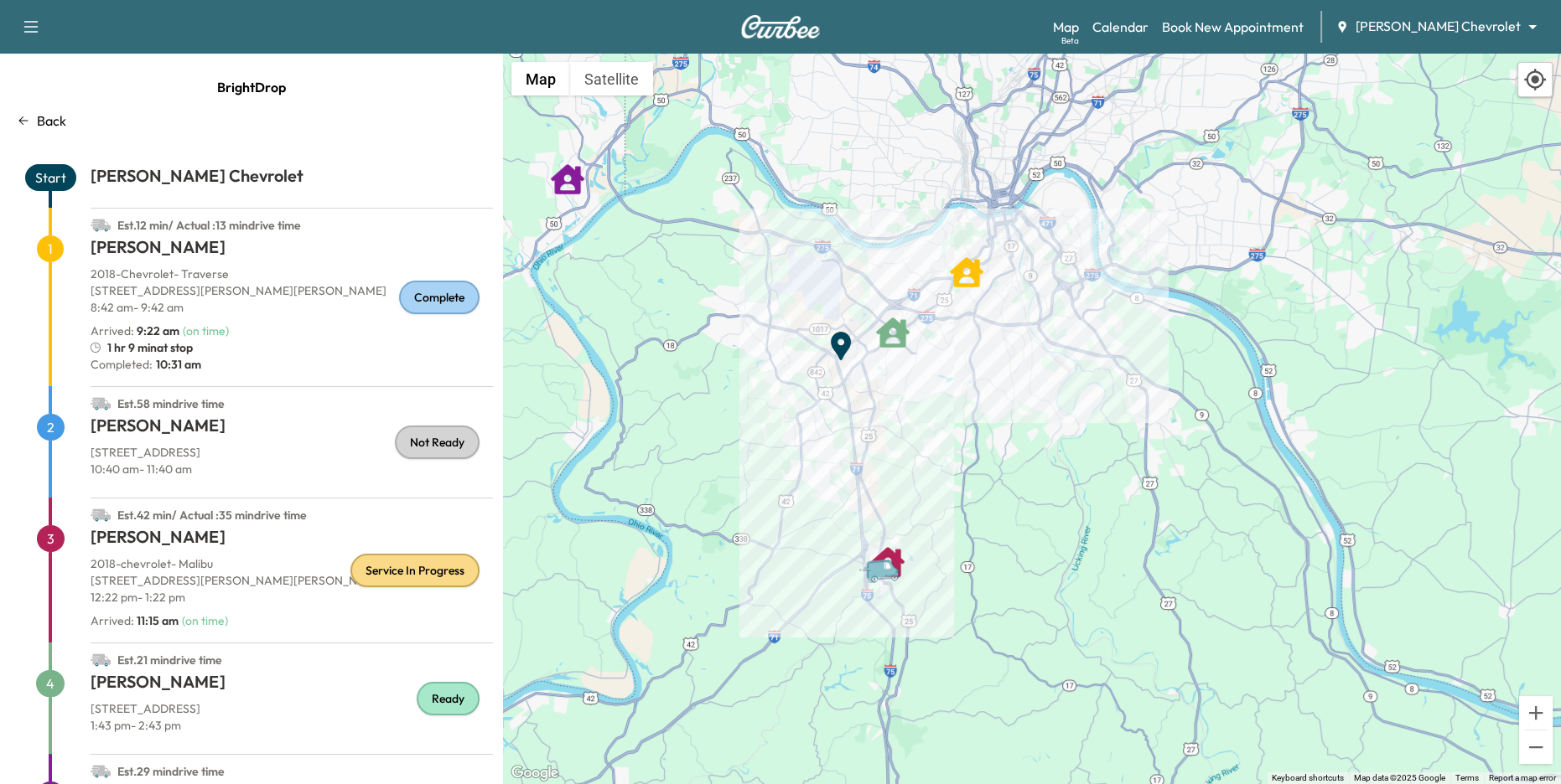
drag, startPoint x: 724, startPoint y: 417, endPoint x: 676, endPoint y: 447, distance: 56.6
click at [676, 447] on div "To activate drag with keyboard, press Alt + Enter. Once in keyboard drag state,…" at bounding box center [1032, 419] width 1058 height 731
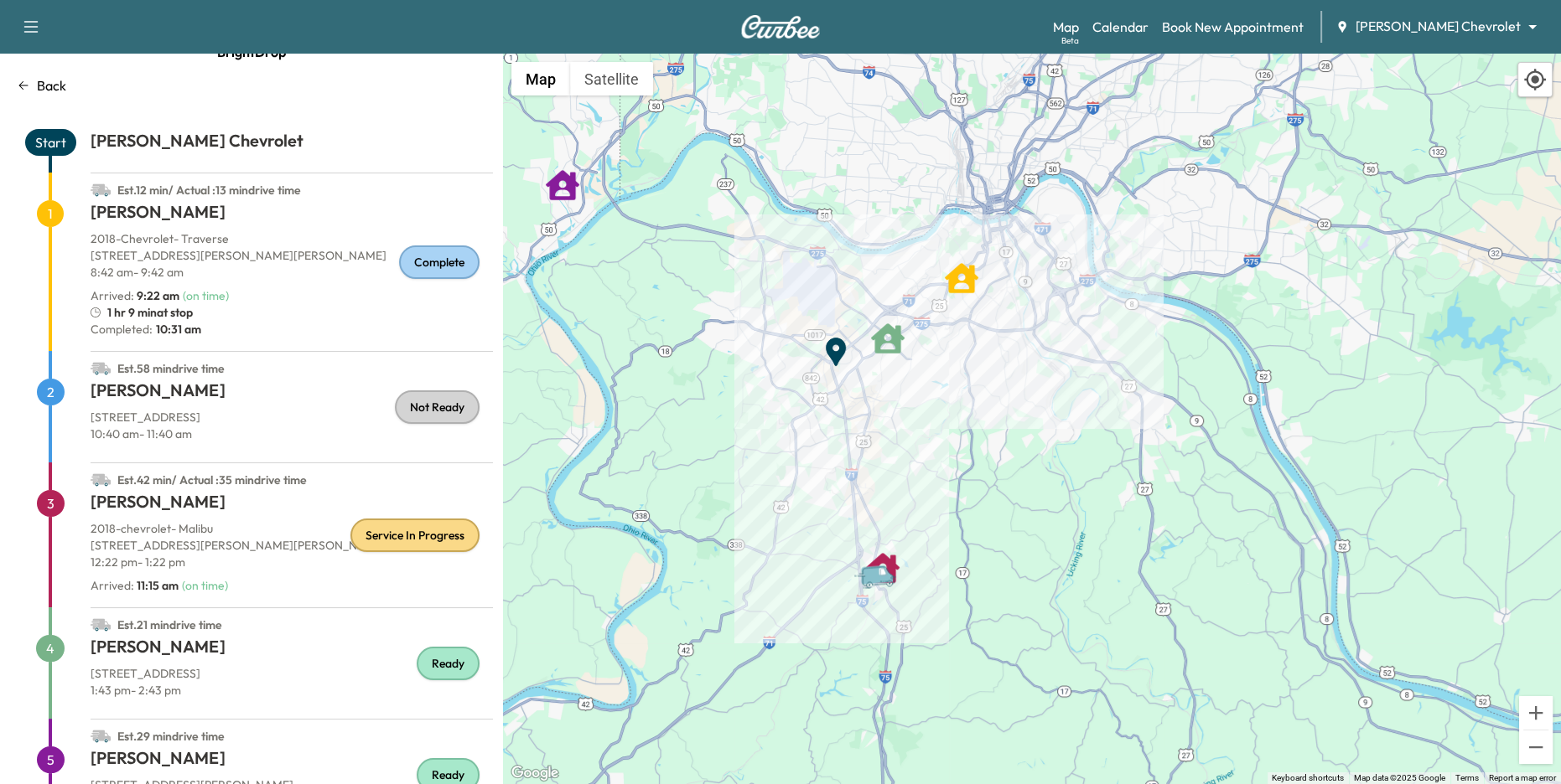
scroll to position [40, 0]
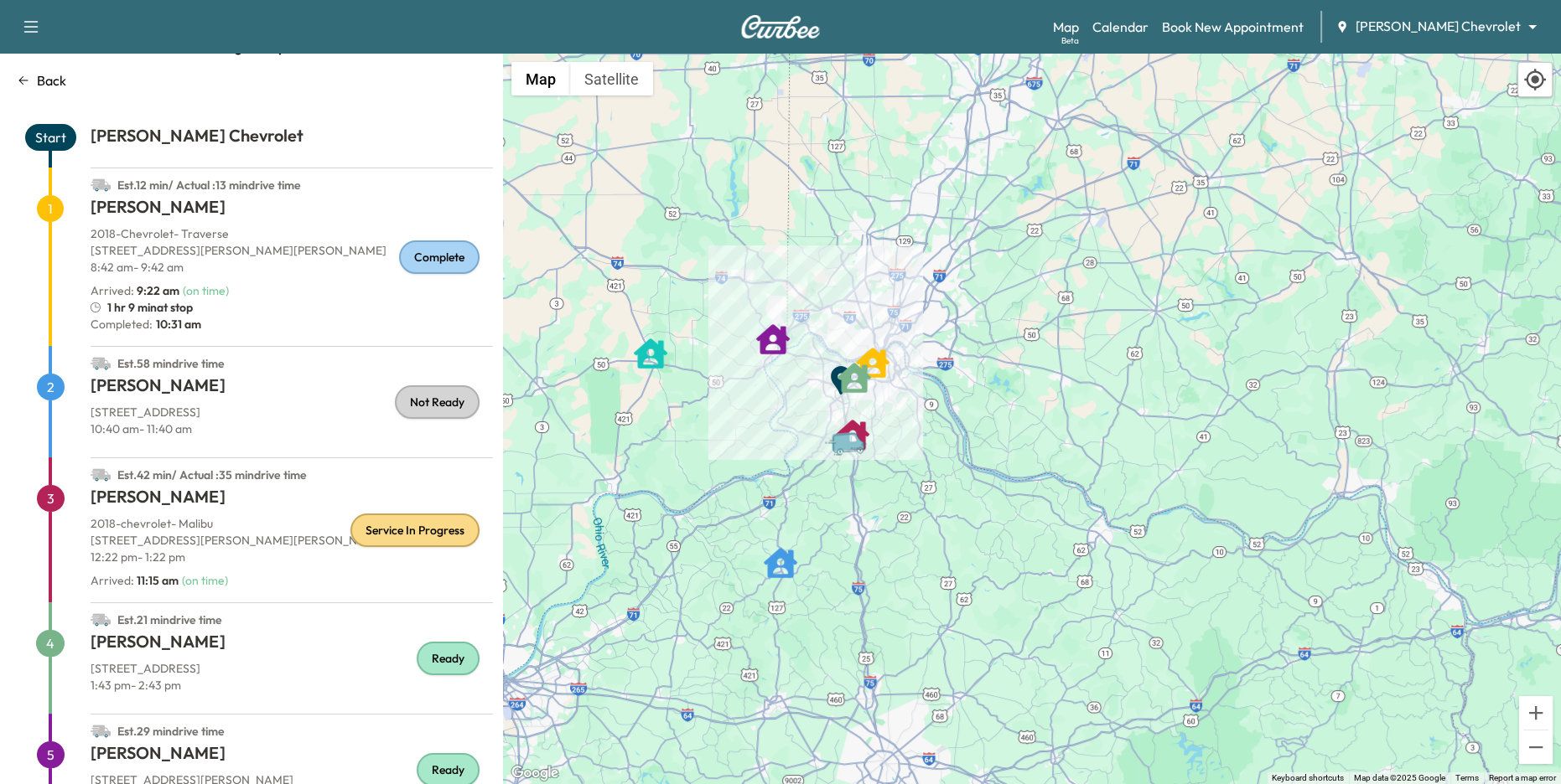
drag, startPoint x: 841, startPoint y: 412, endPoint x: 946, endPoint y: 443, distance: 109.5
click at [946, 443] on div "To activate drag with keyboard, press Alt + Enter. Once in keyboard drag state,…" at bounding box center [1032, 419] width 1058 height 731
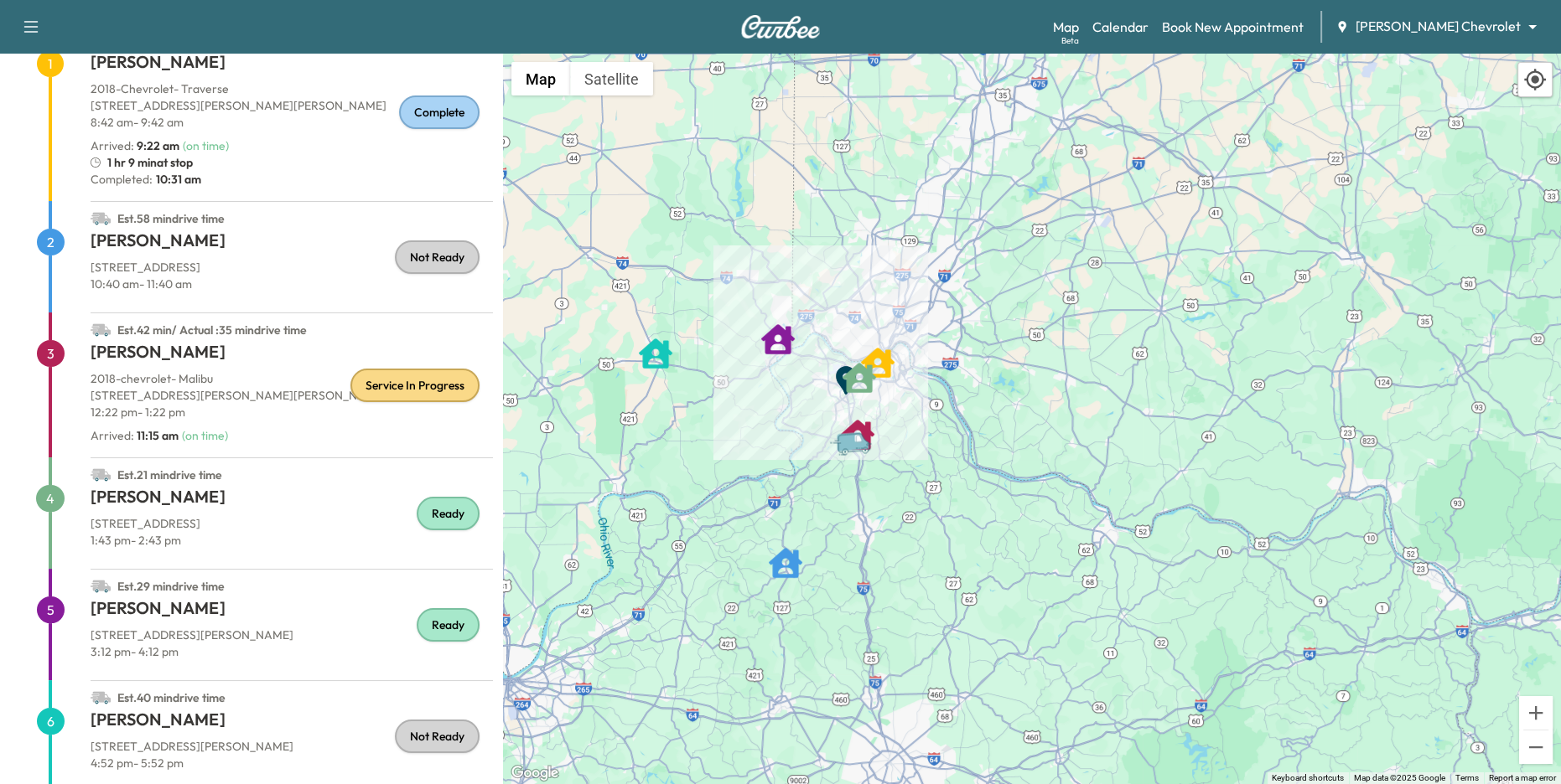
scroll to position [279, 0]
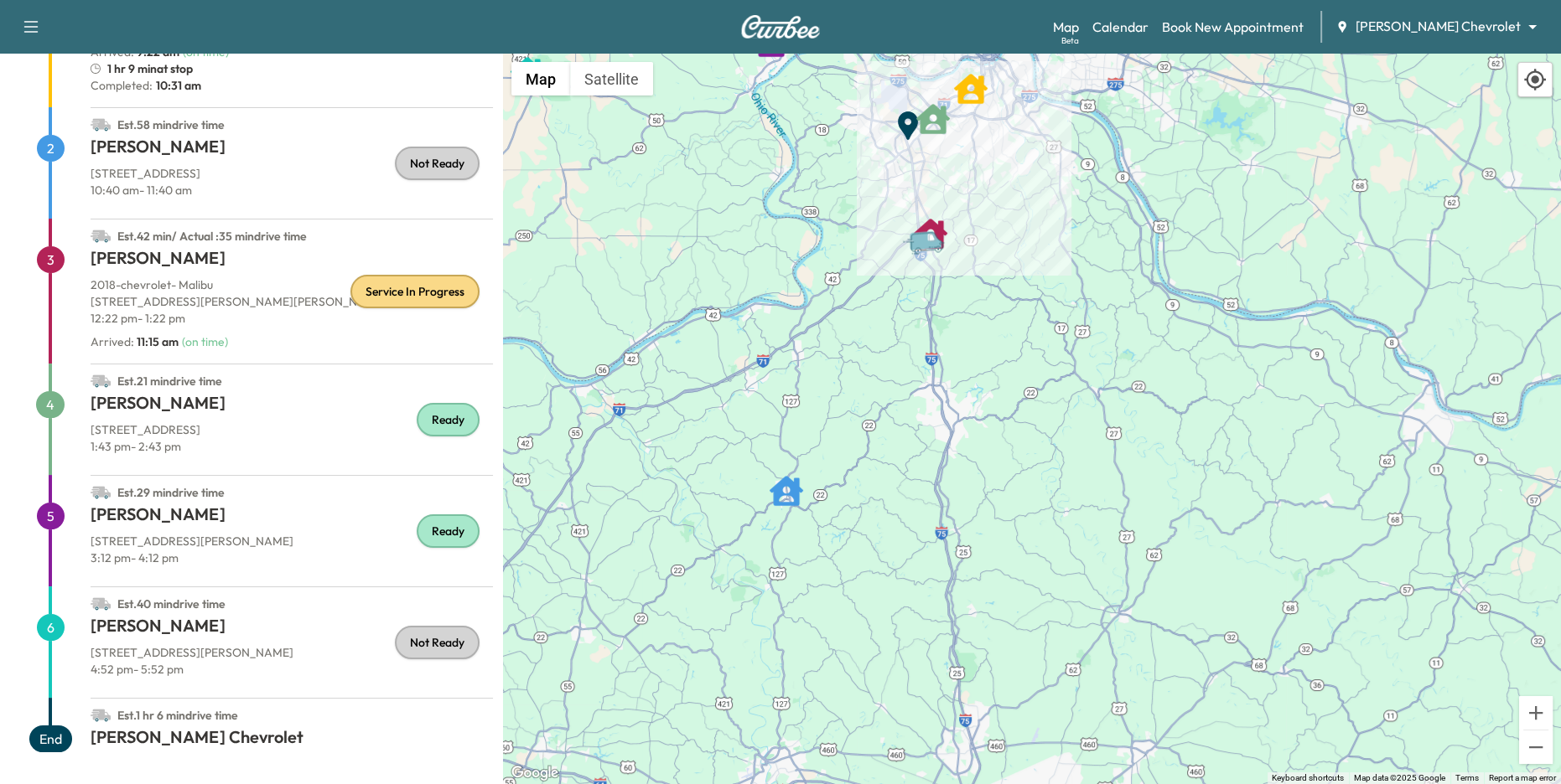
drag, startPoint x: 821, startPoint y: 606, endPoint x: 867, endPoint y: 561, distance: 64.4
click at [866, 562] on div "To activate drag with keyboard, press Alt + Enter. Once in keyboard drag state,…" at bounding box center [1032, 419] width 1058 height 731
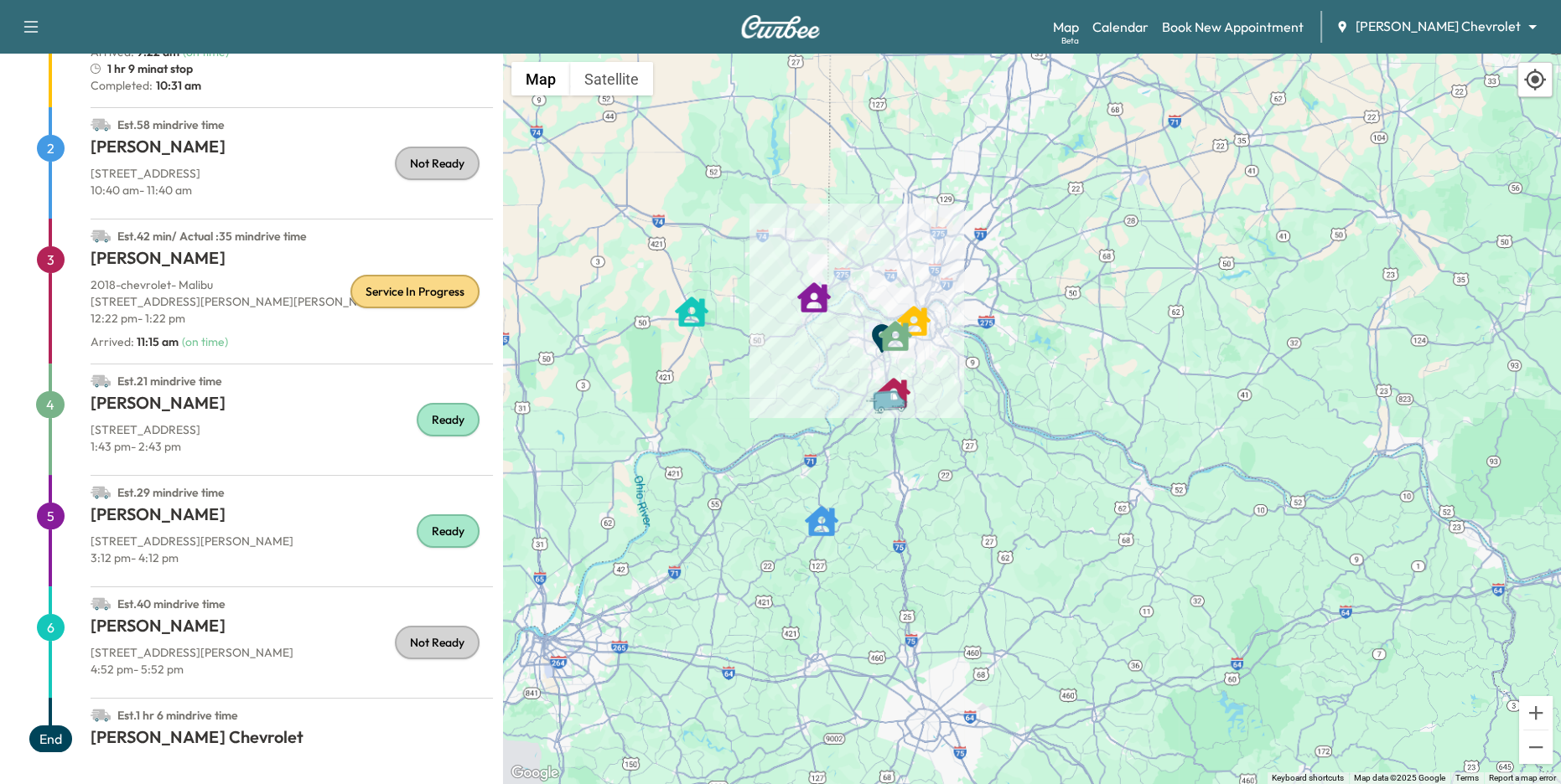
drag, startPoint x: 901, startPoint y: 412, endPoint x: 871, endPoint y: 458, distance: 54.9
click at [871, 475] on div "To activate drag with keyboard, press Alt + Enter. Once in keyboard drag state,…" at bounding box center [1032, 419] width 1058 height 731
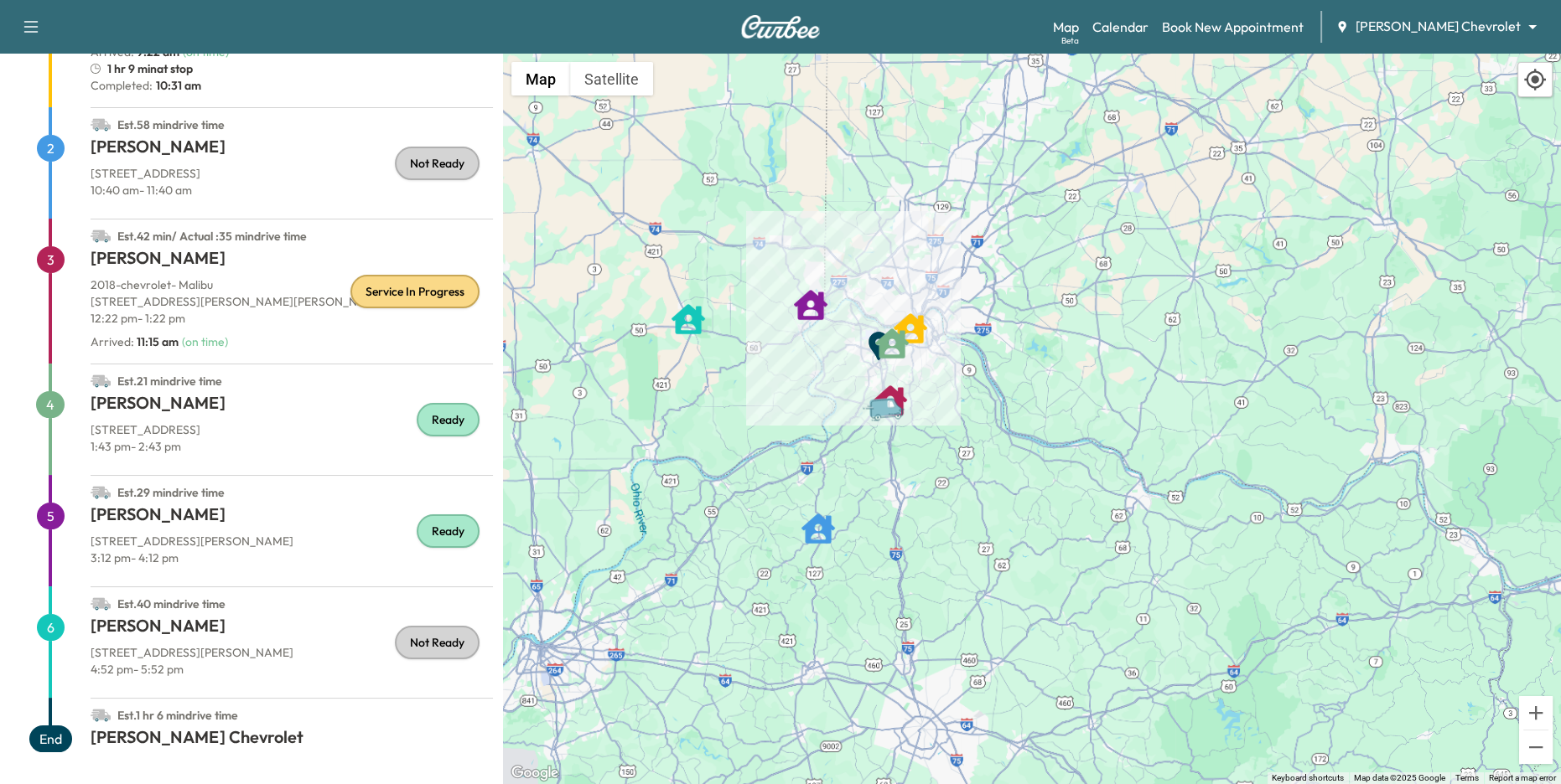
click at [1488, 25] on body "Support Log Out Map Beta Calendar Book New Appointment Tom Gill Chevrolet *****…" at bounding box center [780, 392] width 1561 height 784
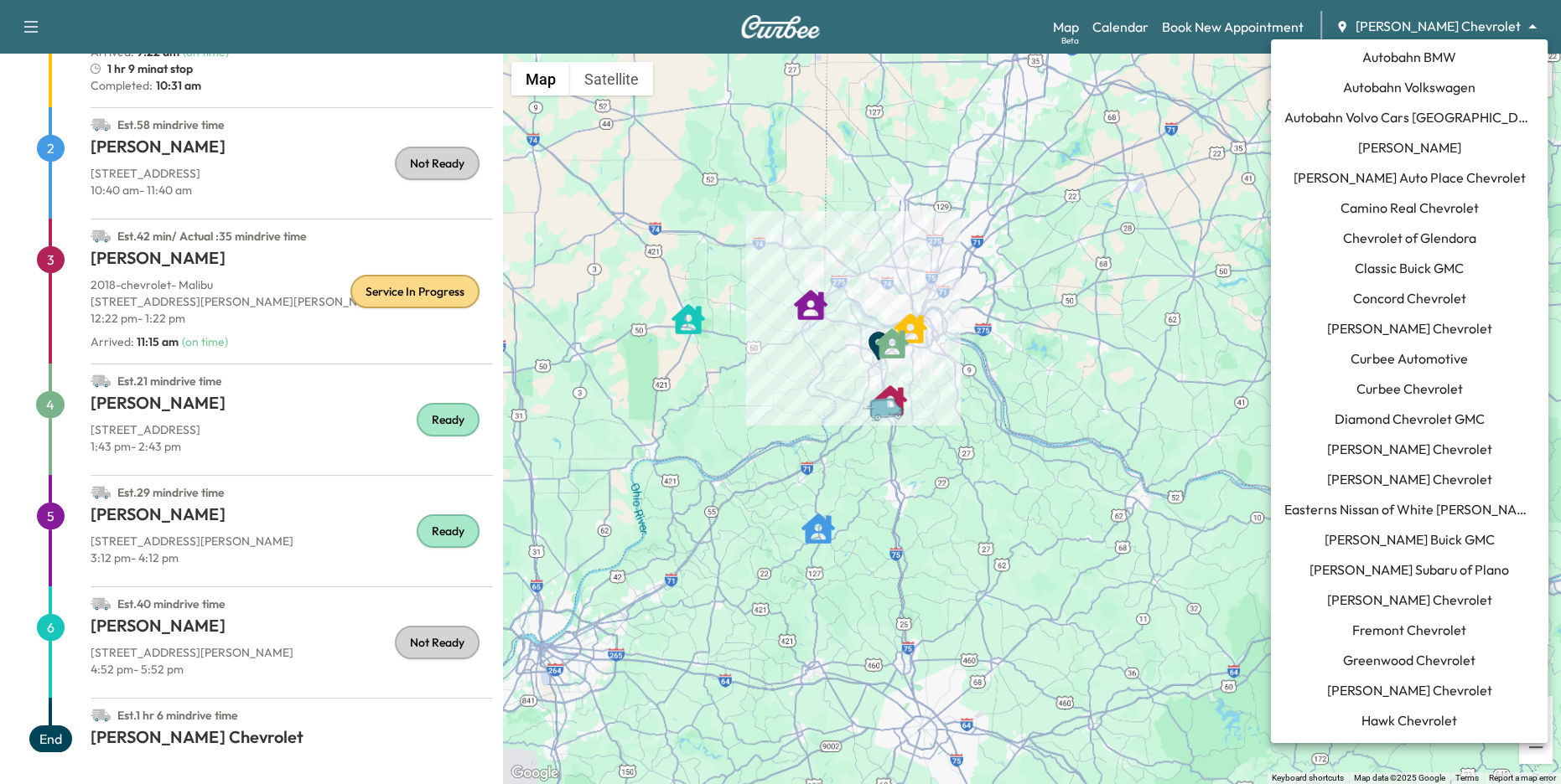
scroll to position [0, 0]
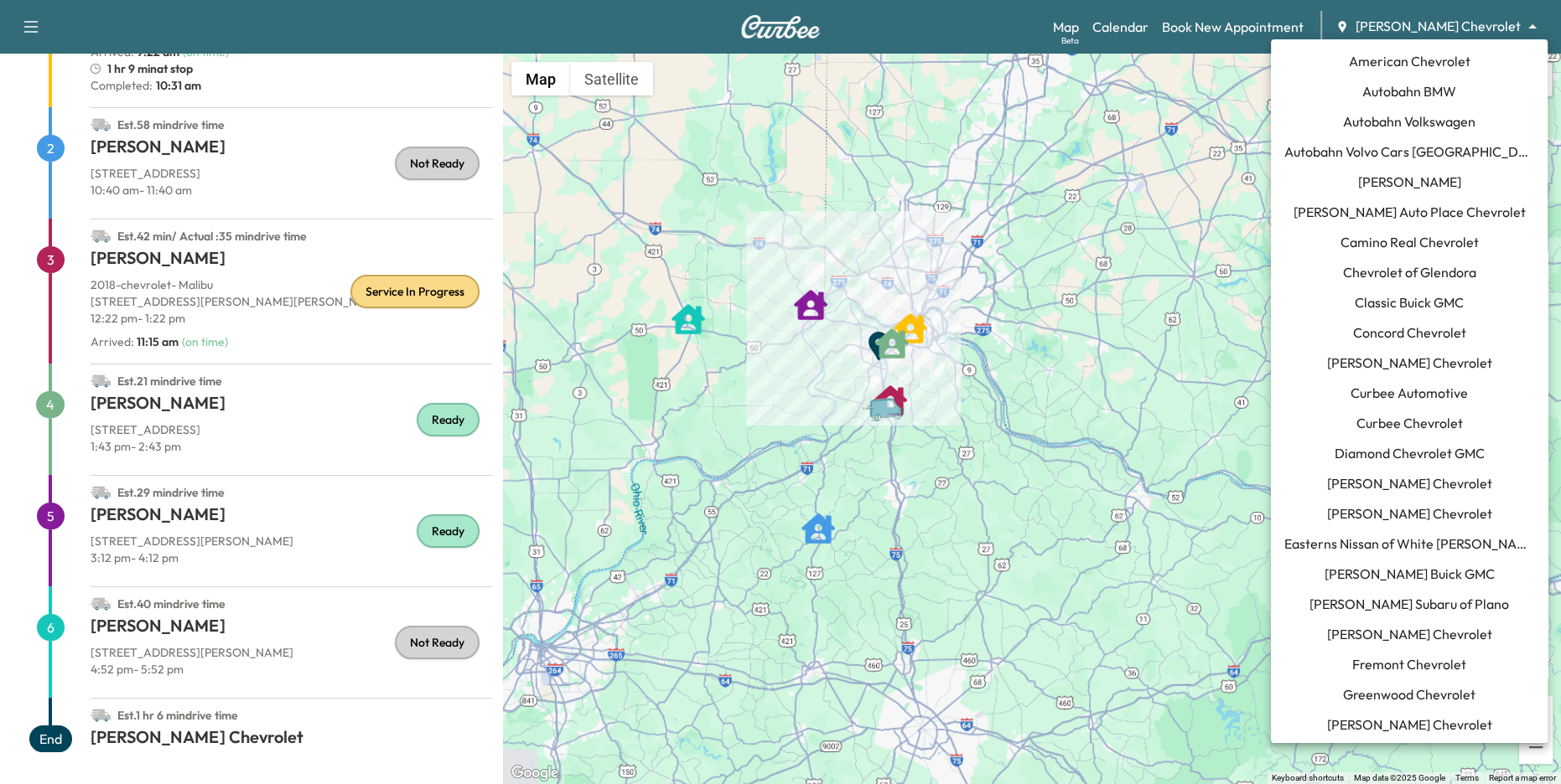
click at [1478, 25] on div at bounding box center [780, 392] width 1561 height 784
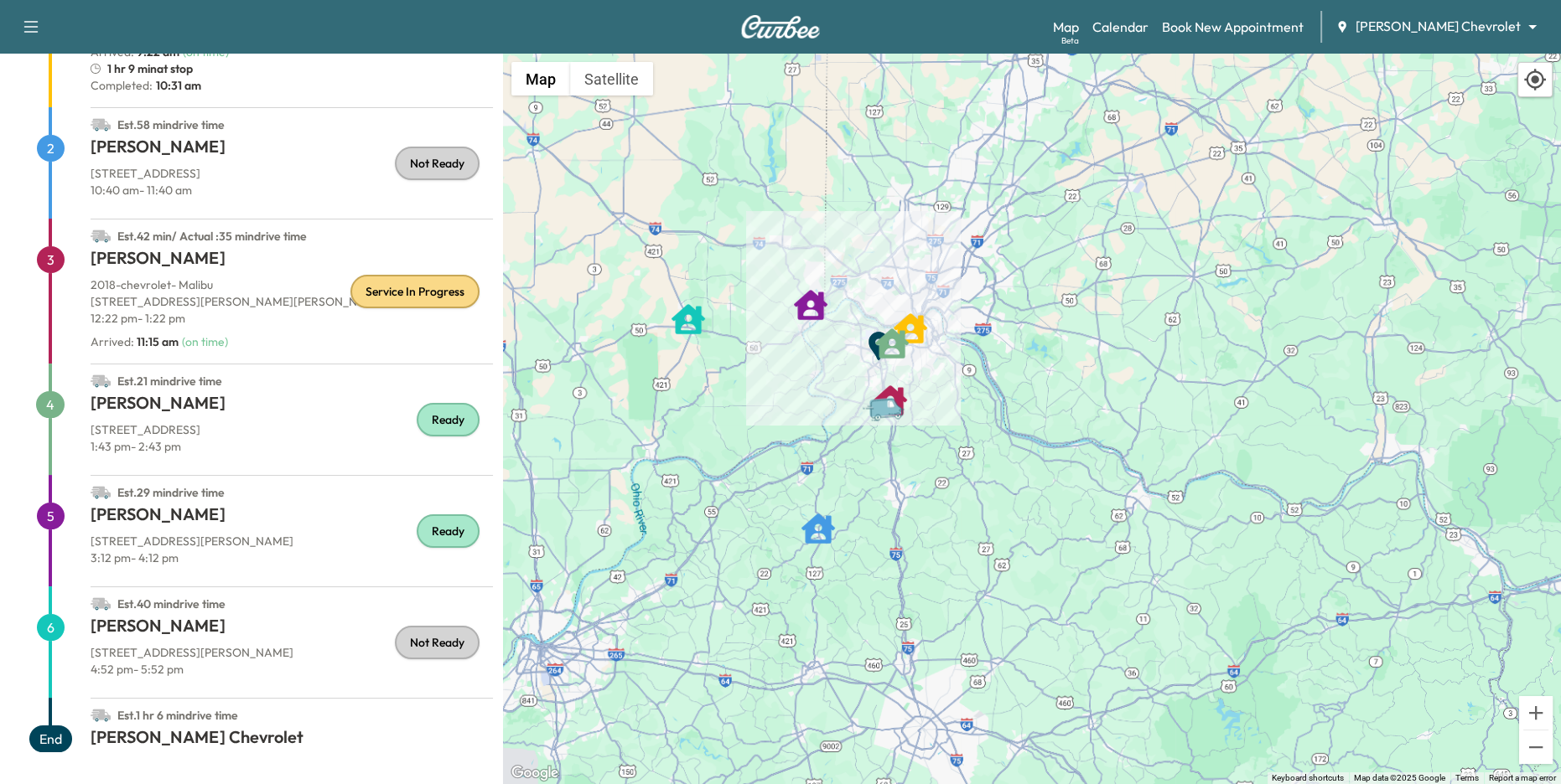
click at [277, 320] on p "12:22 pm - 1:22 pm" at bounding box center [292, 318] width 402 height 16
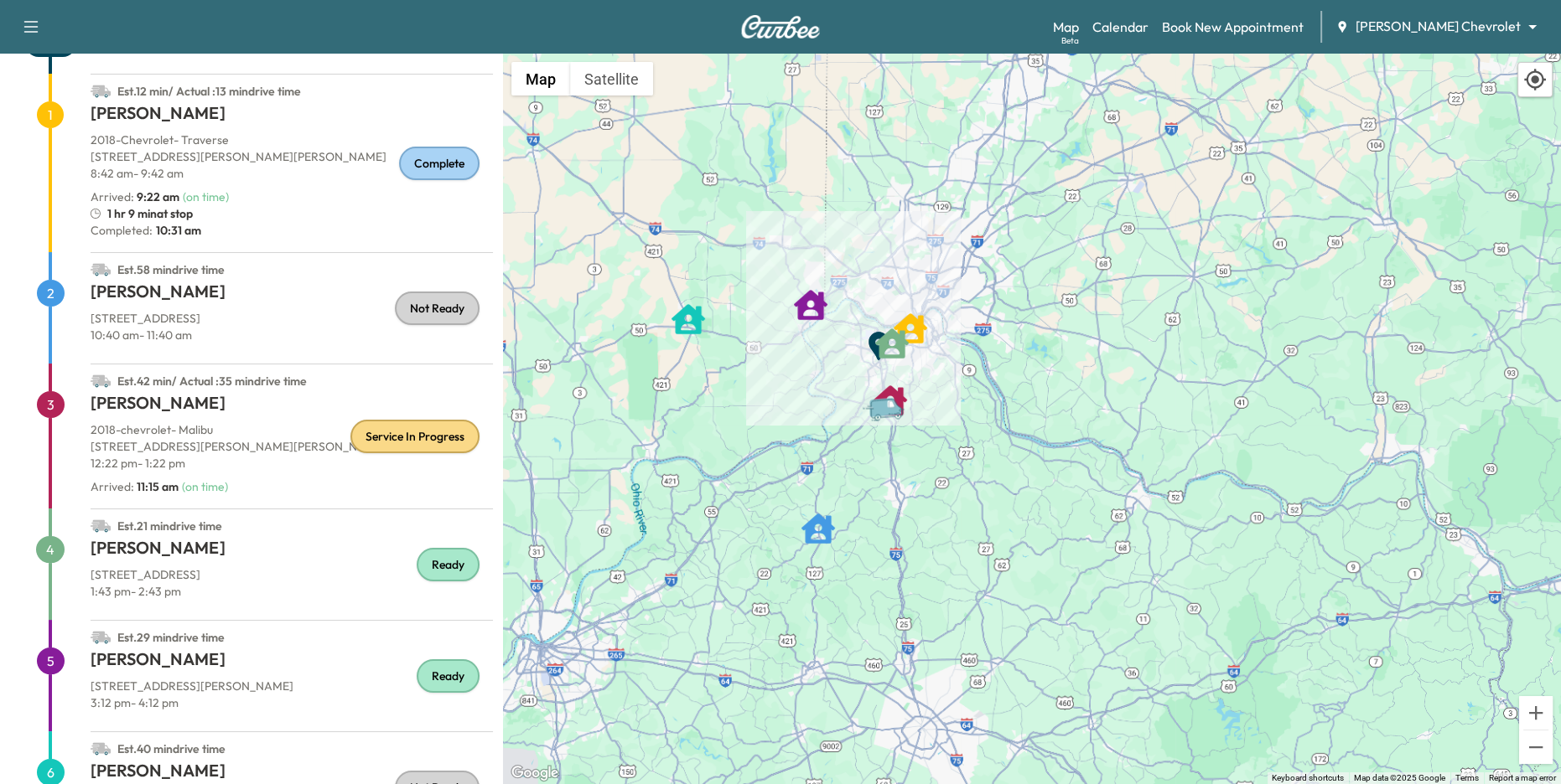
scroll to position [78, 0]
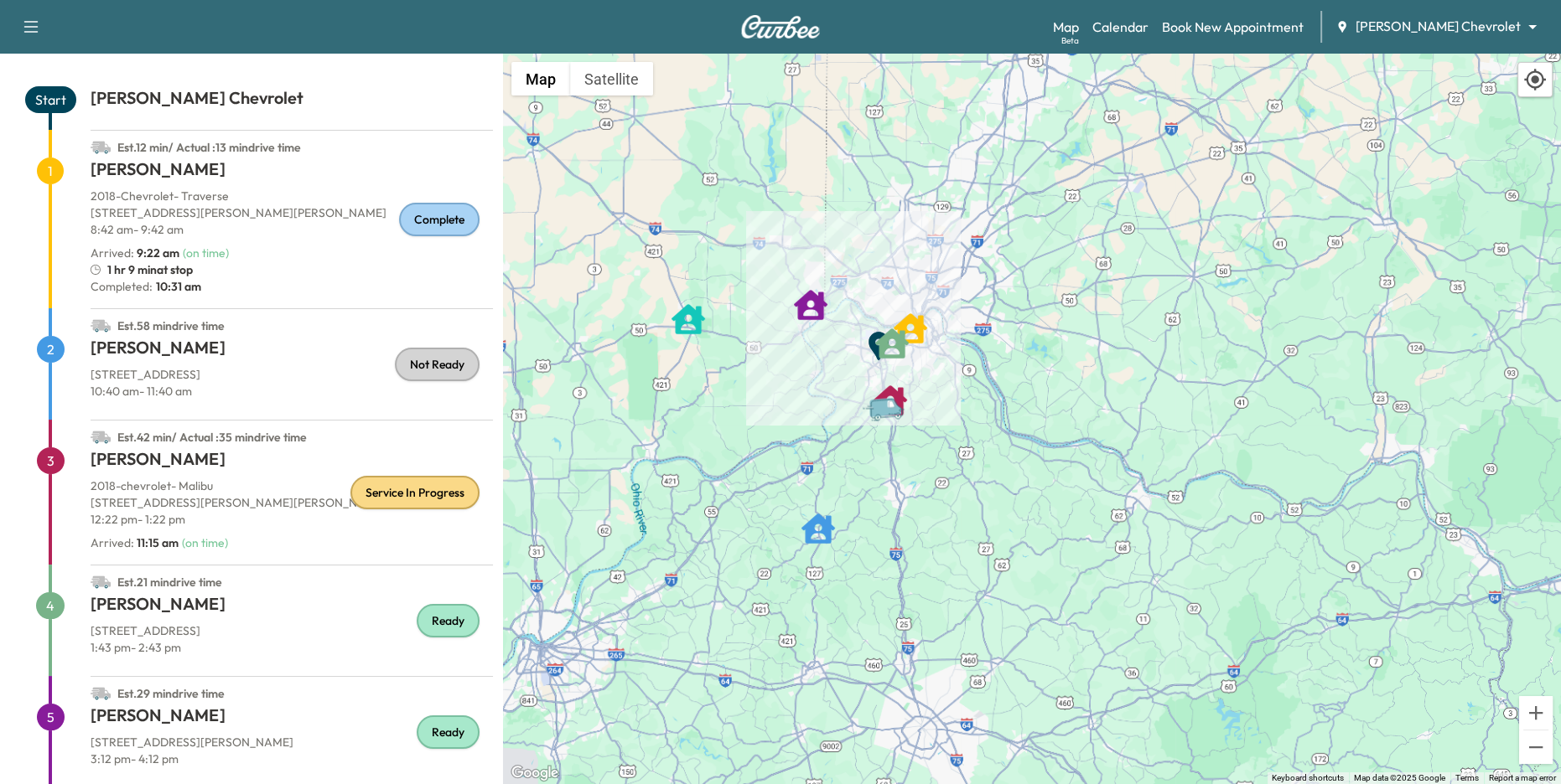
click at [317, 347] on h1 "Danny Newton" at bounding box center [292, 351] width 402 height 30
drag, startPoint x: 406, startPoint y: 364, endPoint x: 469, endPoint y: 364, distance: 63.0
click at [468, 364] on div "Not Ready" at bounding box center [437, 364] width 85 height 34
click at [488, 368] on div "Not Ready" at bounding box center [444, 364] width 98 height 34
click at [1148, 26] on link "Calendar" at bounding box center [1121, 26] width 56 height 20
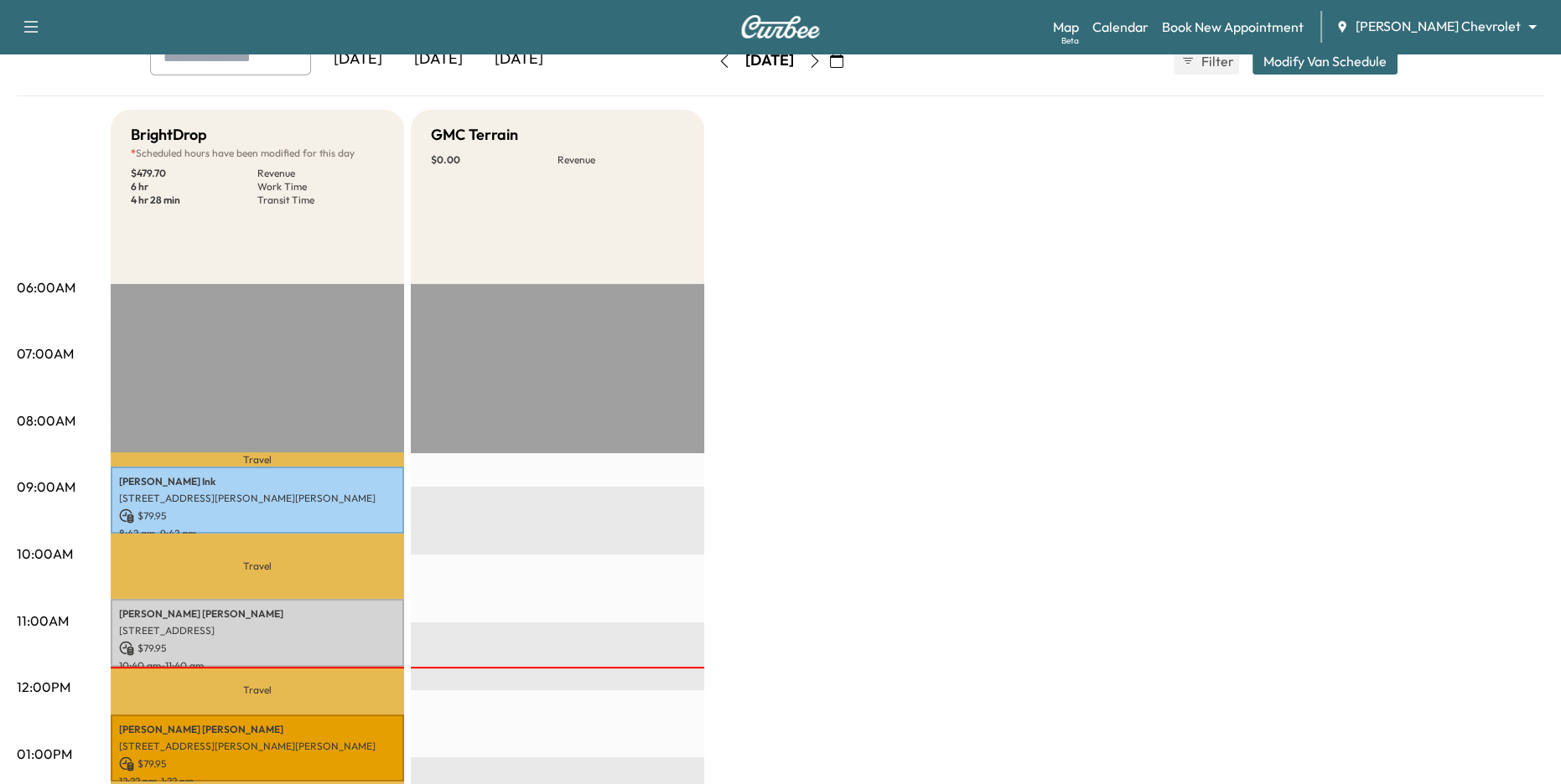
scroll to position [134, 0]
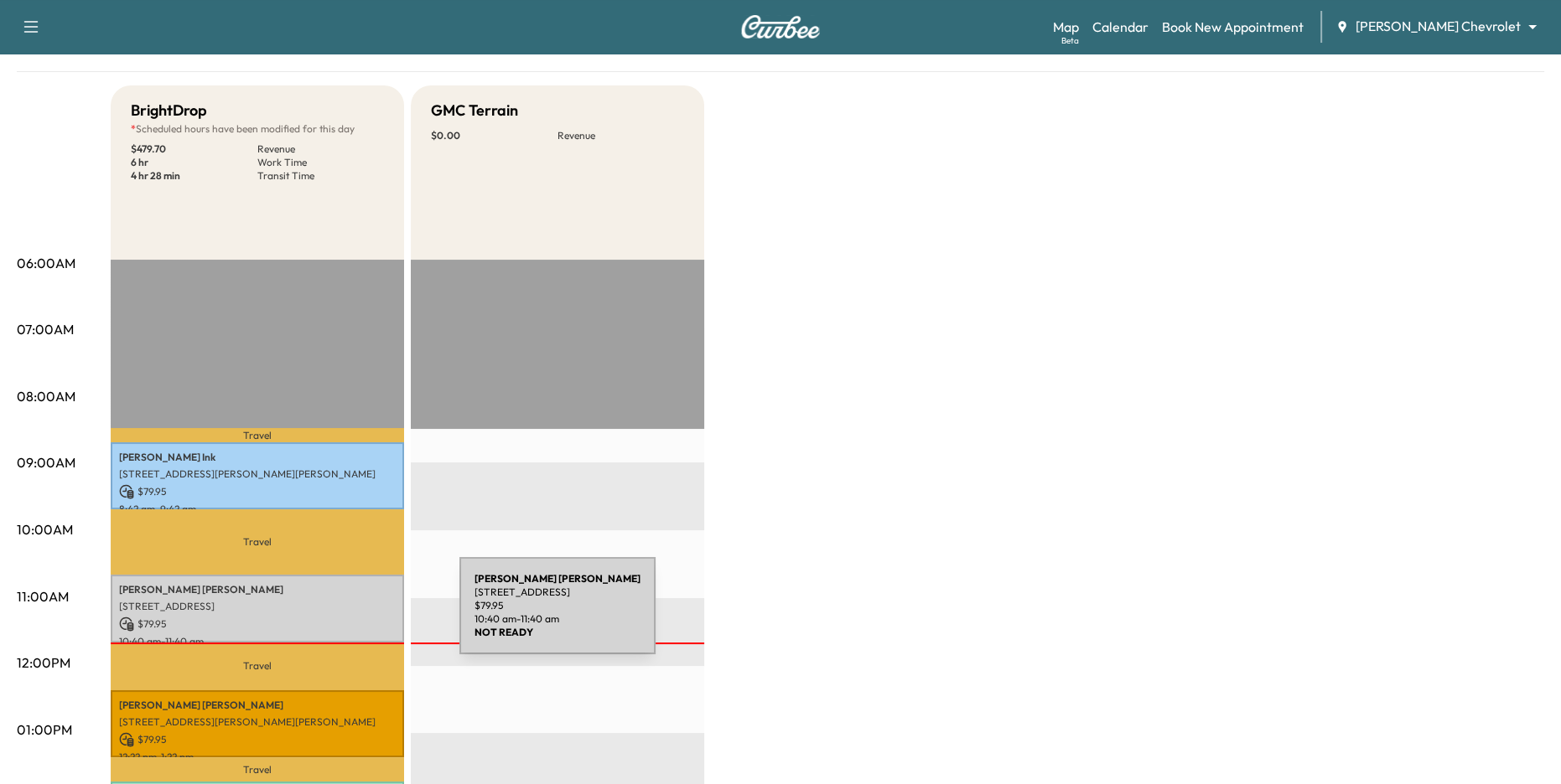
click at [334, 617] on p "$ 79.95" at bounding box center [257, 624] width 277 height 15
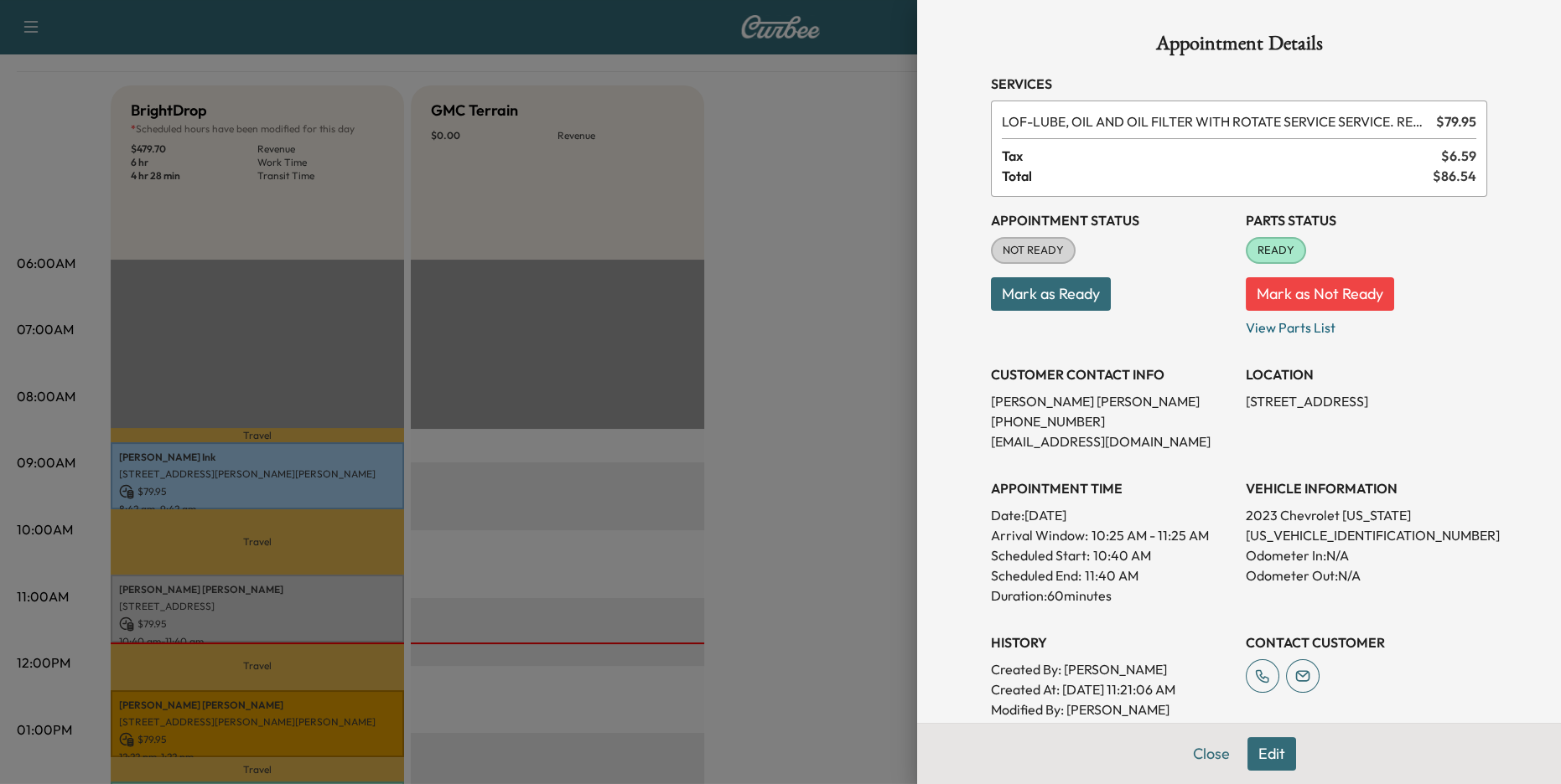
click at [887, 453] on div at bounding box center [780, 392] width 1561 height 784
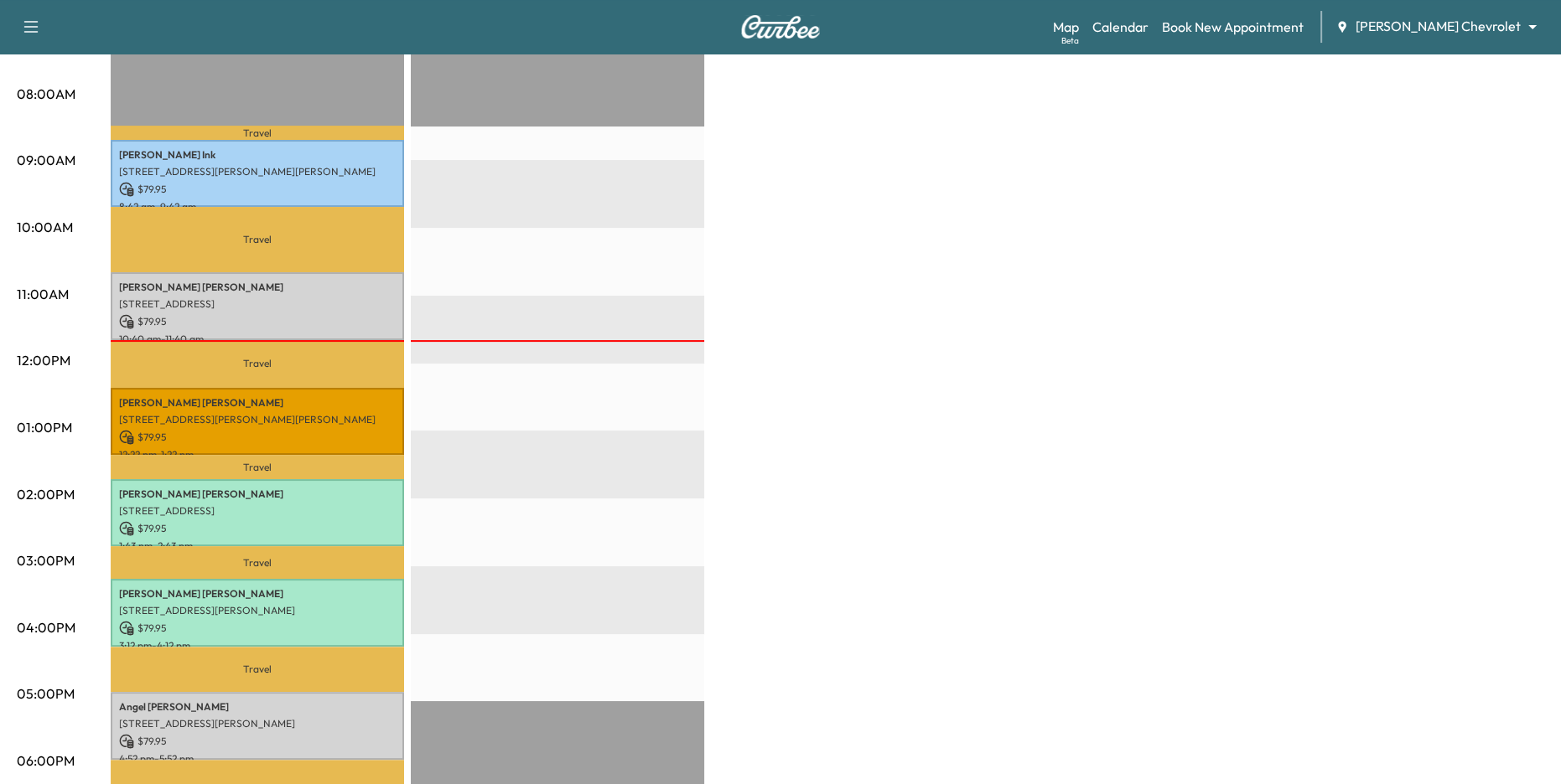
scroll to position [428, 0]
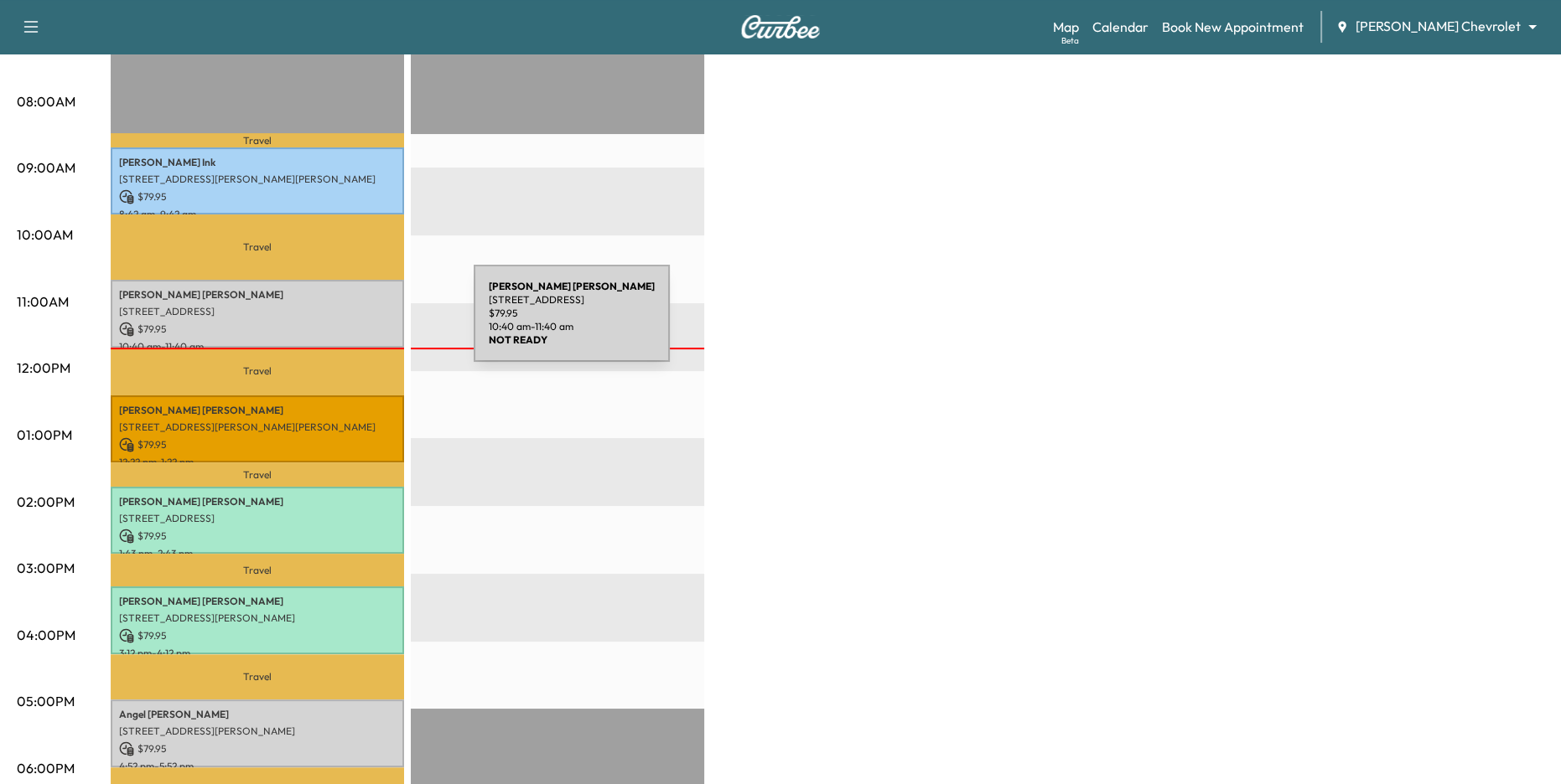
click at [347, 324] on p "$ 79.95" at bounding box center [257, 329] width 277 height 15
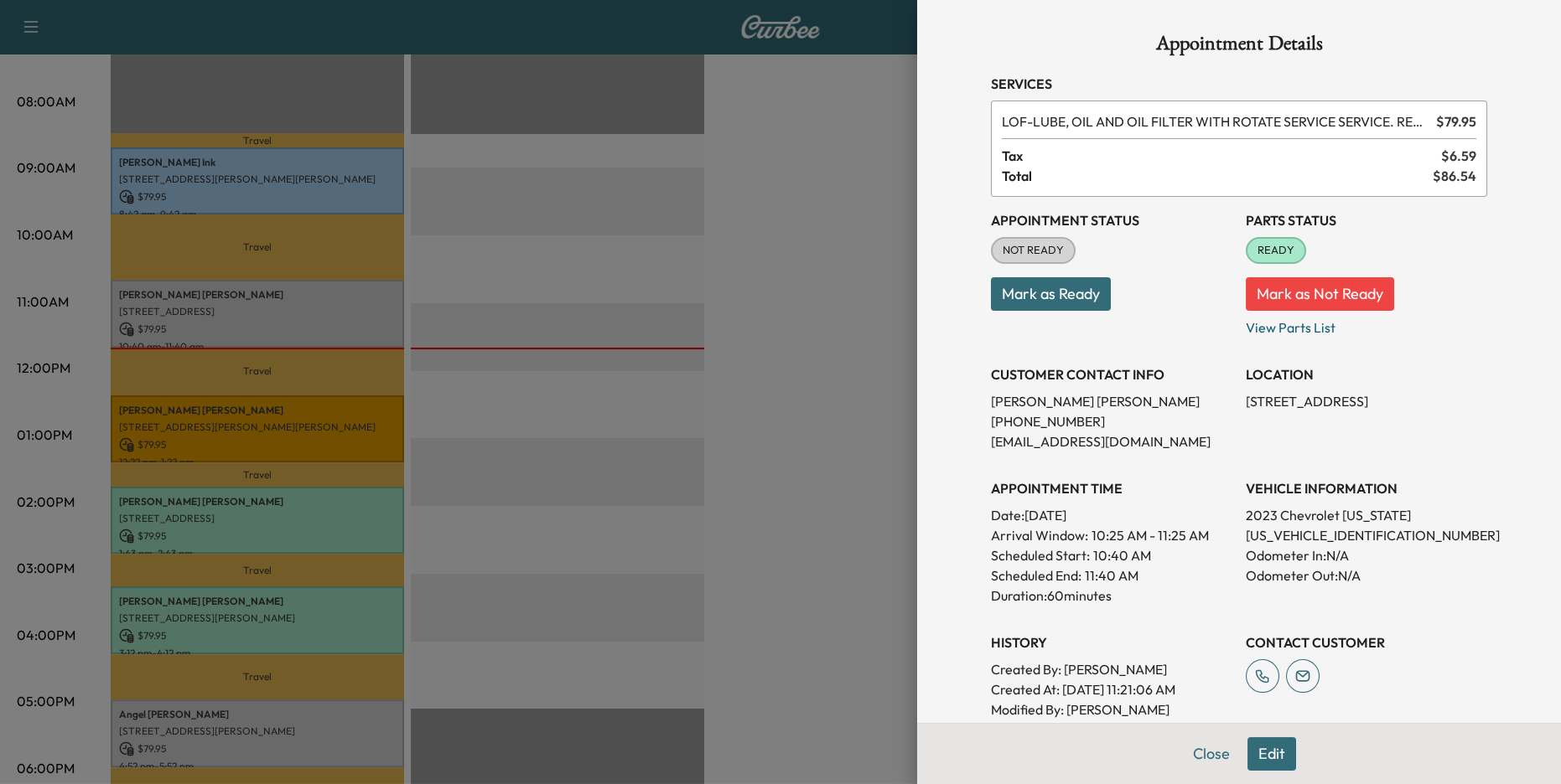
click at [756, 422] on div at bounding box center [780, 392] width 1561 height 784
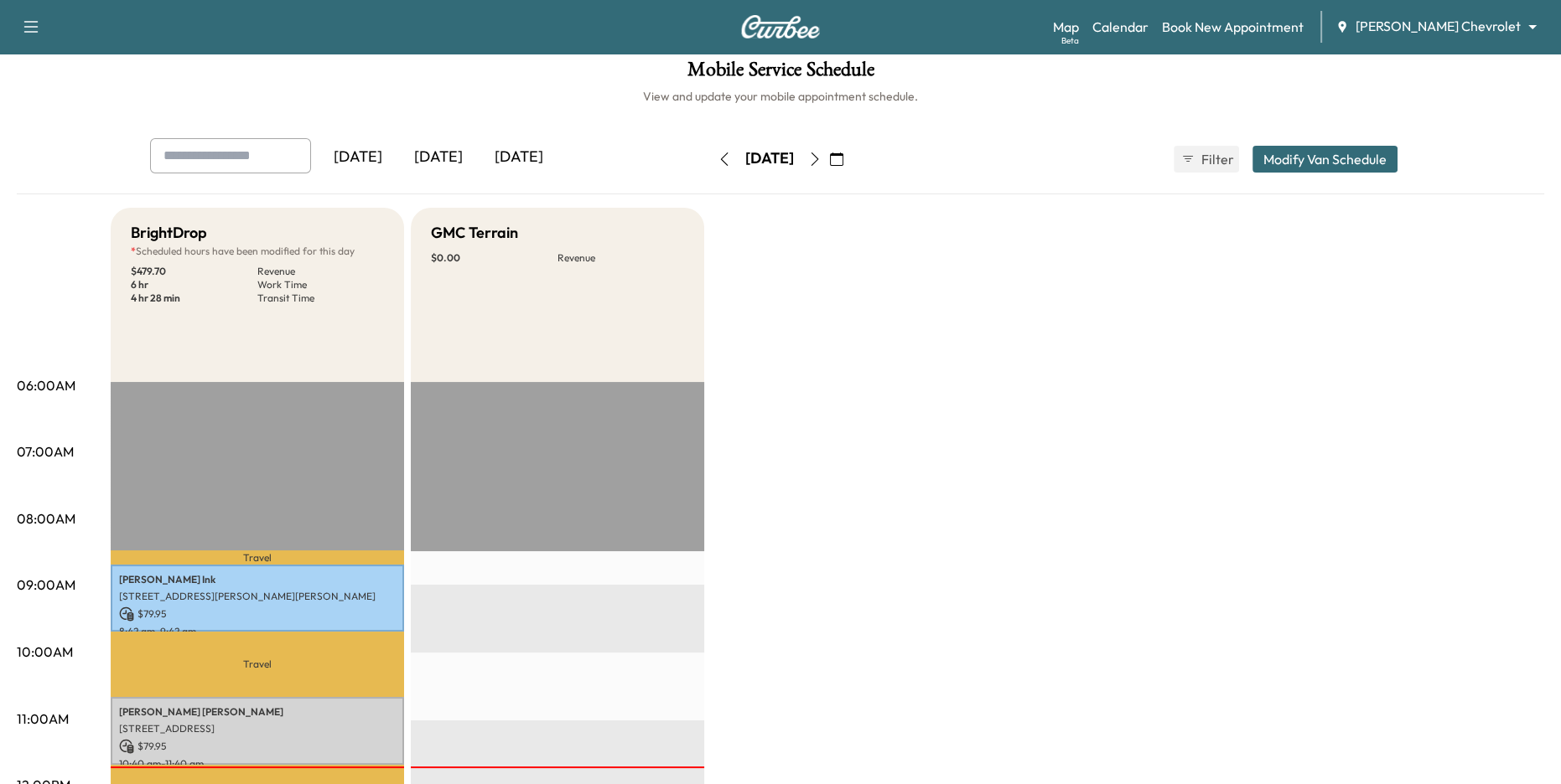
scroll to position [0, 0]
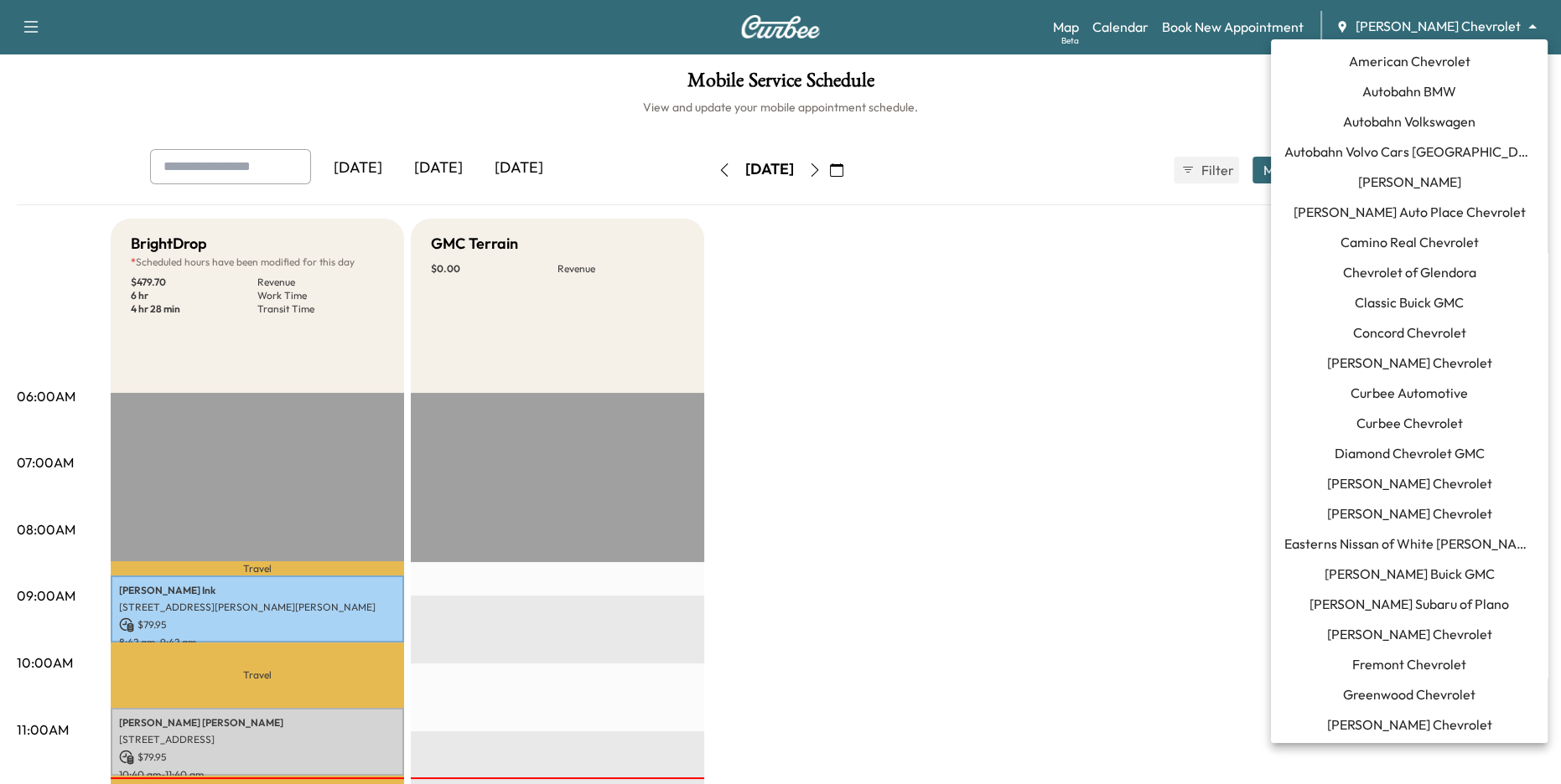
click at [1434, 26] on body "Support Log Out Map Beta Calendar Book New Appointment Tom Gill Chevrolet *****…" at bounding box center [780, 392] width 1561 height 784
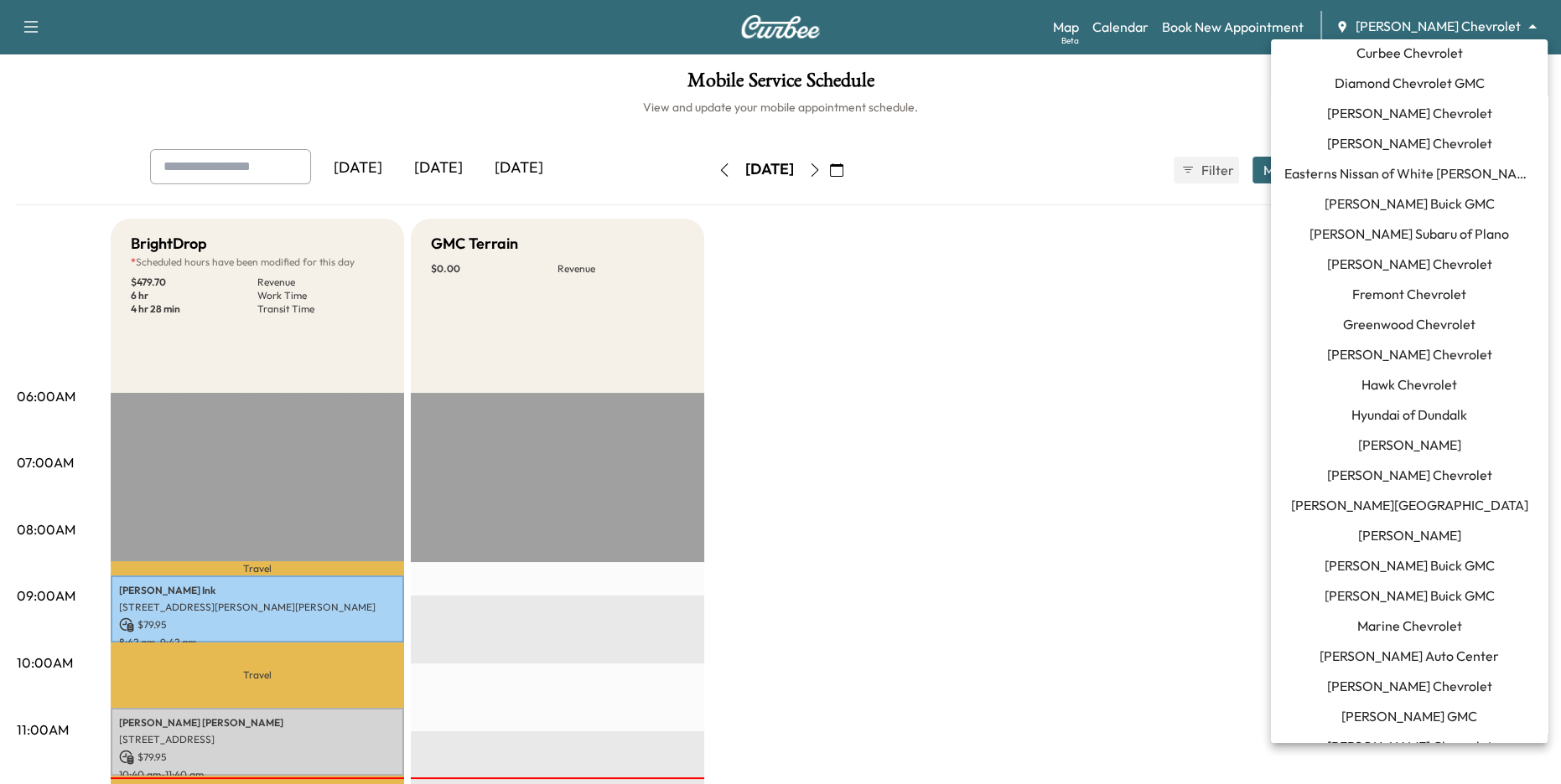
scroll to position [166, 0]
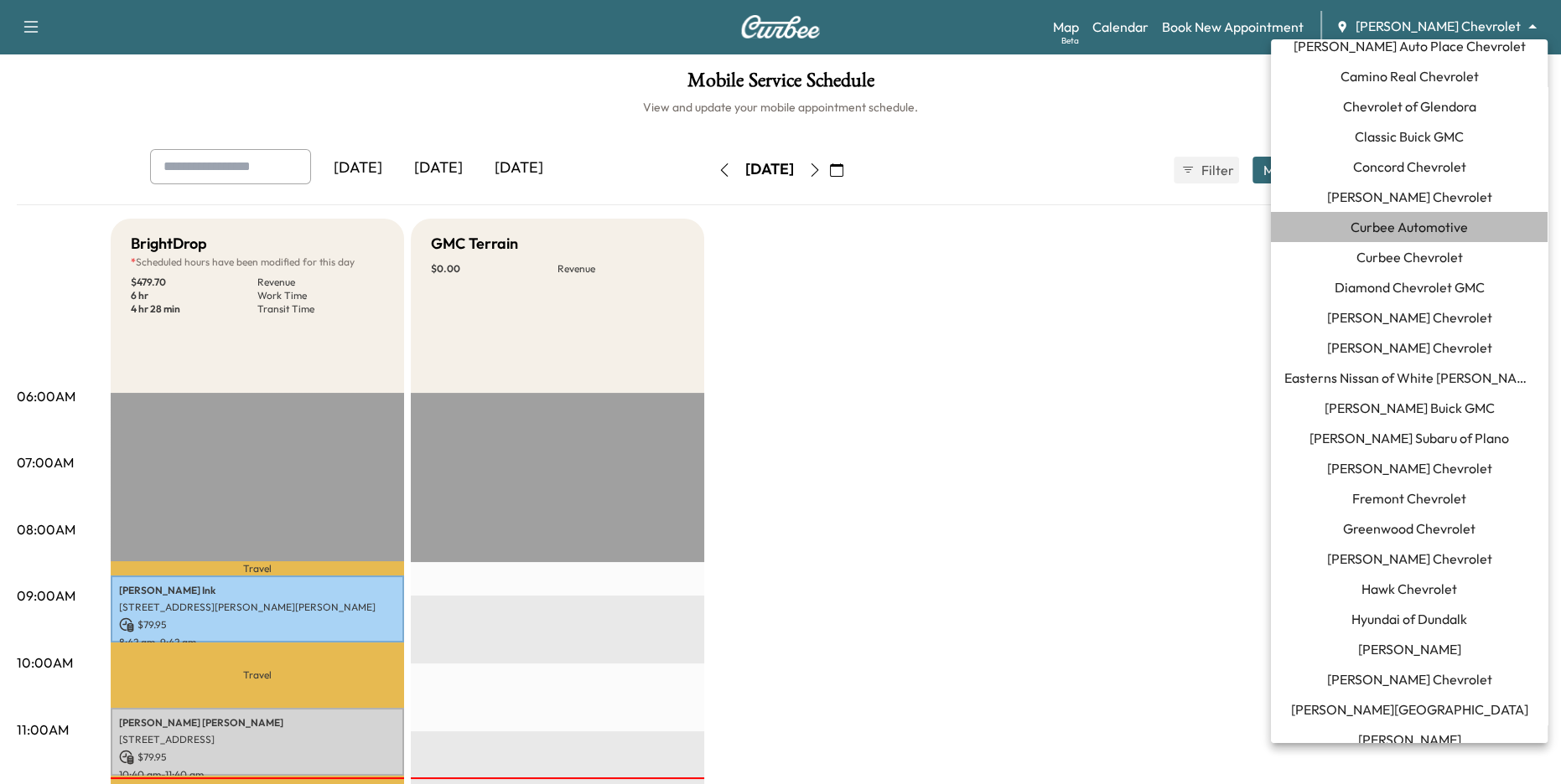
click at [1435, 223] on span "Curbee Automotive" at bounding box center [1408, 227] width 117 height 20
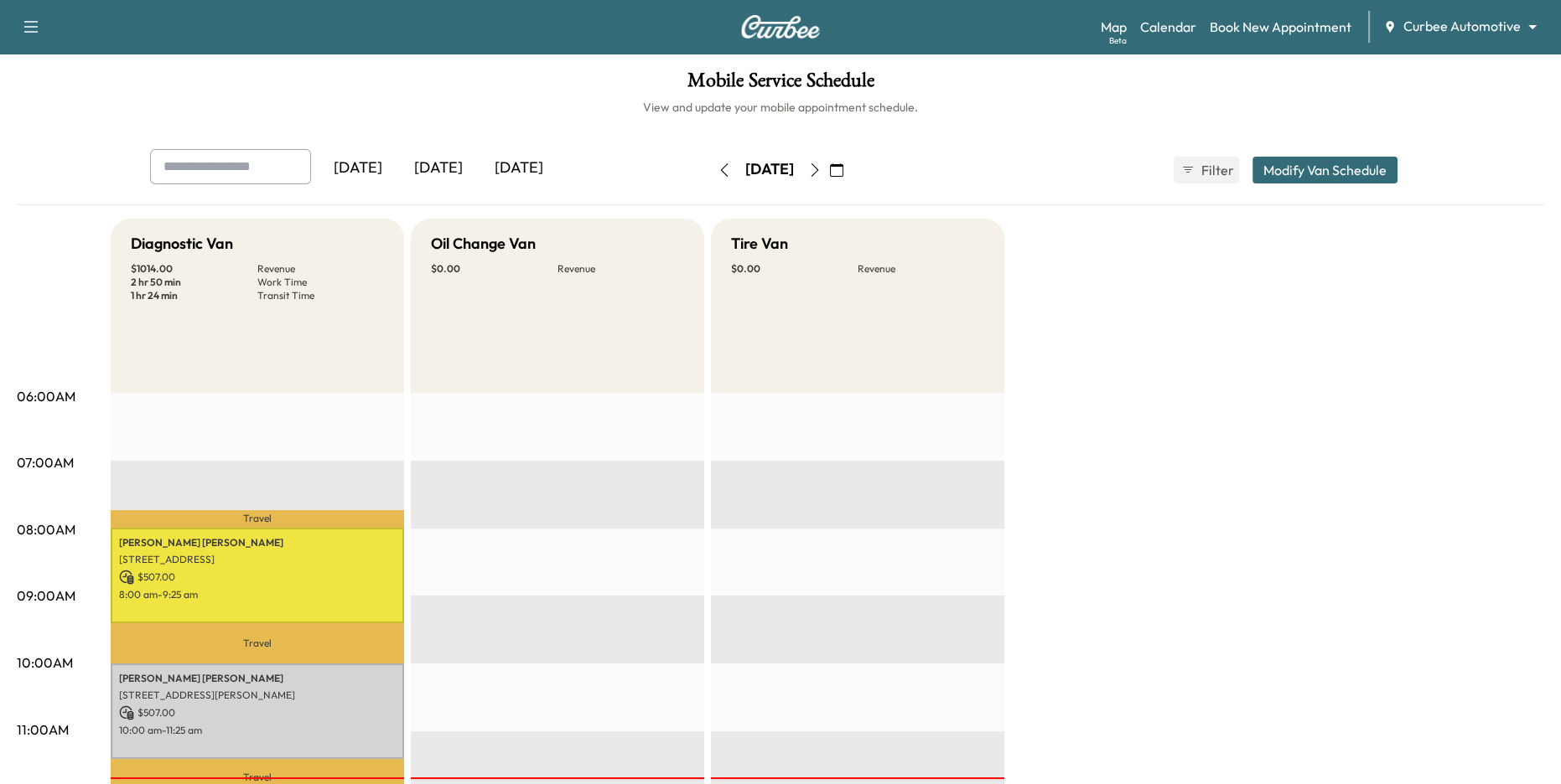
click at [1341, 183] on div "Yesterday Today Tomorrow Friday, September 5 September 2025 S M T W T F S 31 1 …" at bounding box center [780, 170] width 1287 height 42
click at [1337, 172] on button "Modify Van Schedule" at bounding box center [1324, 169] width 145 height 26
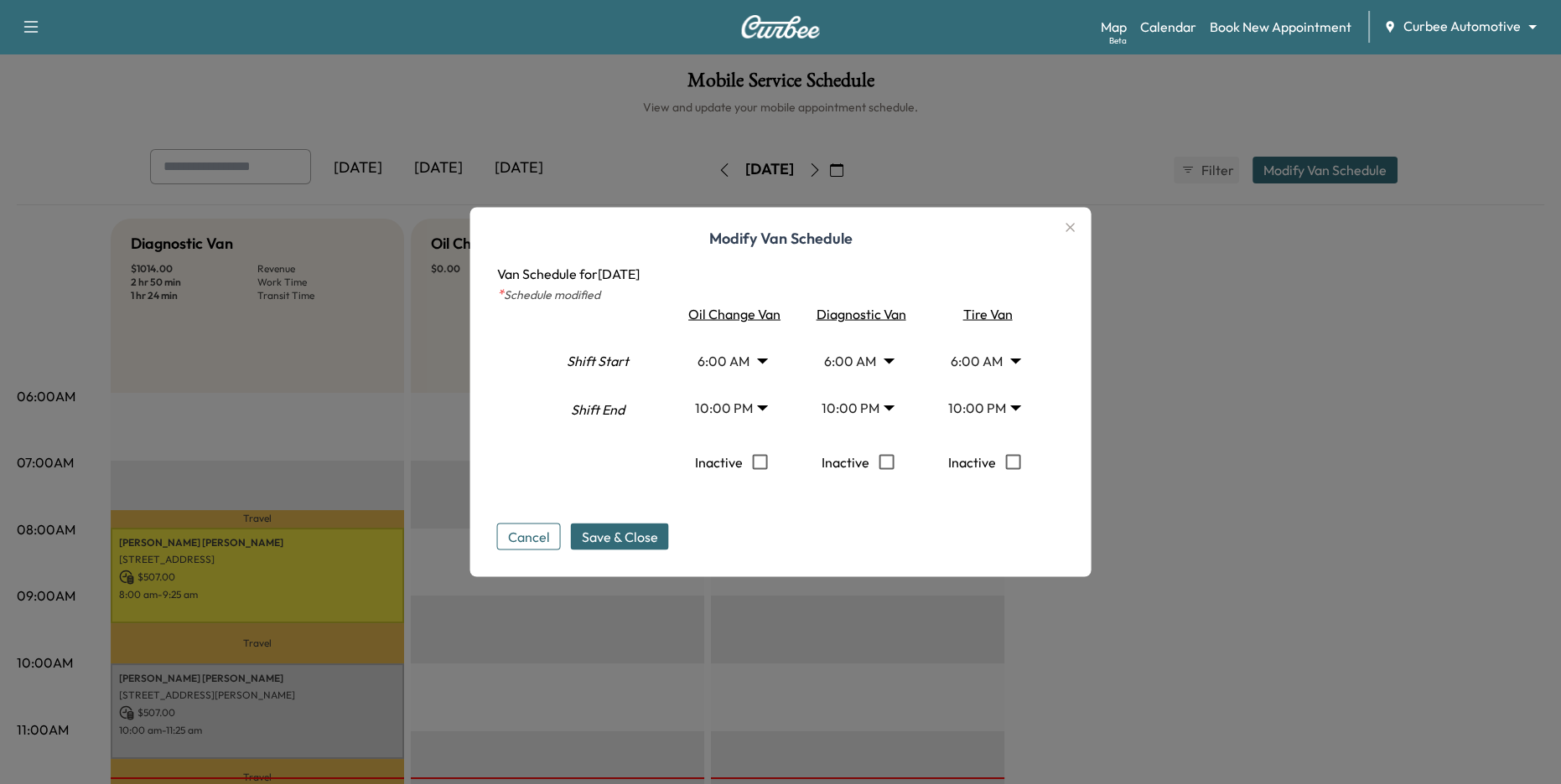
click at [1068, 229] on icon "button" at bounding box center [1071, 228] width 20 height 20
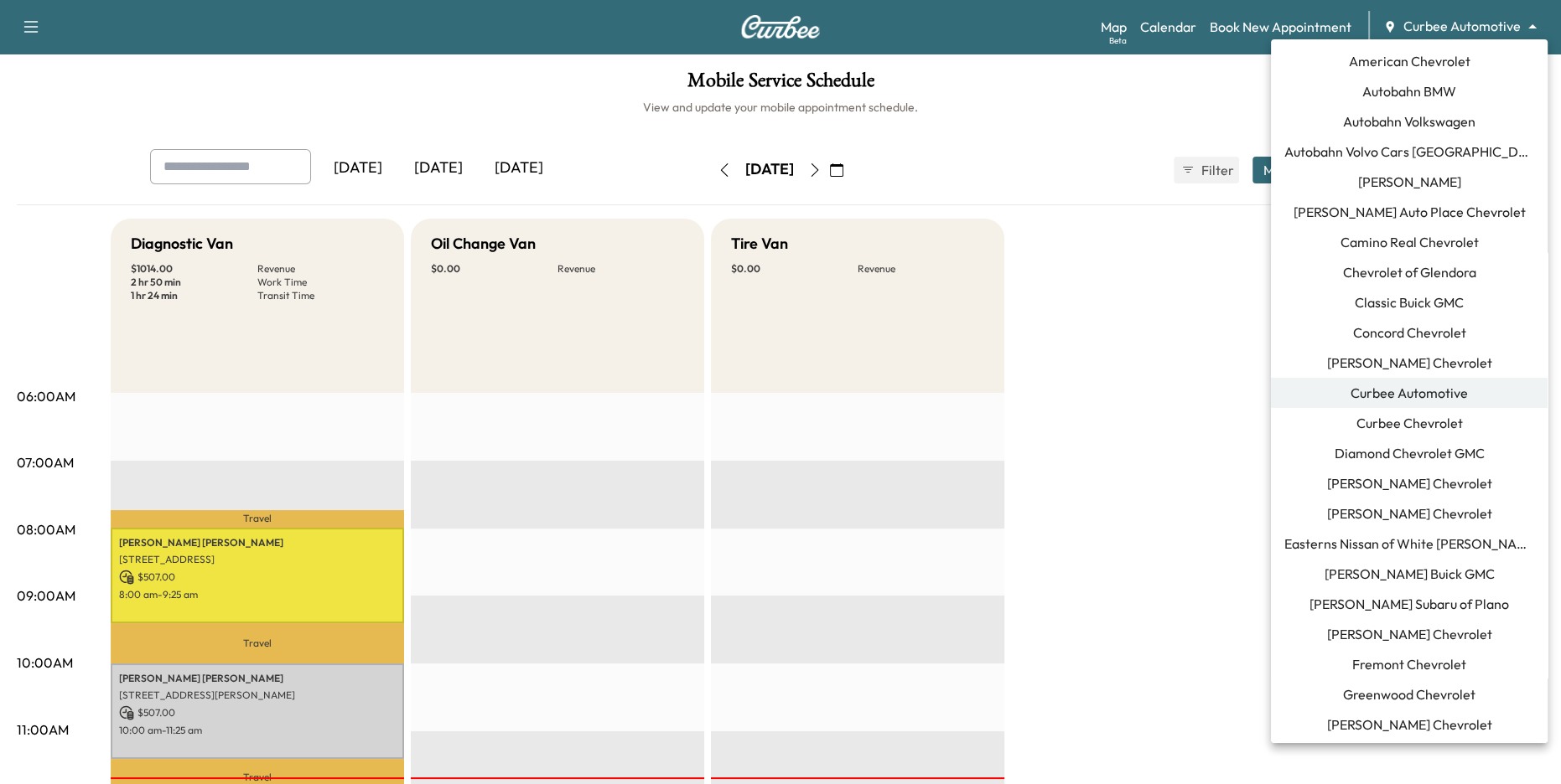
click at [1495, 17] on body "Support Log Out Map Beta Calendar Book New Appointment Curbee Automotive ******…" at bounding box center [780, 392] width 1561 height 784
click at [1430, 121] on span "Autobahn Volkswagen" at bounding box center [1409, 122] width 133 height 20
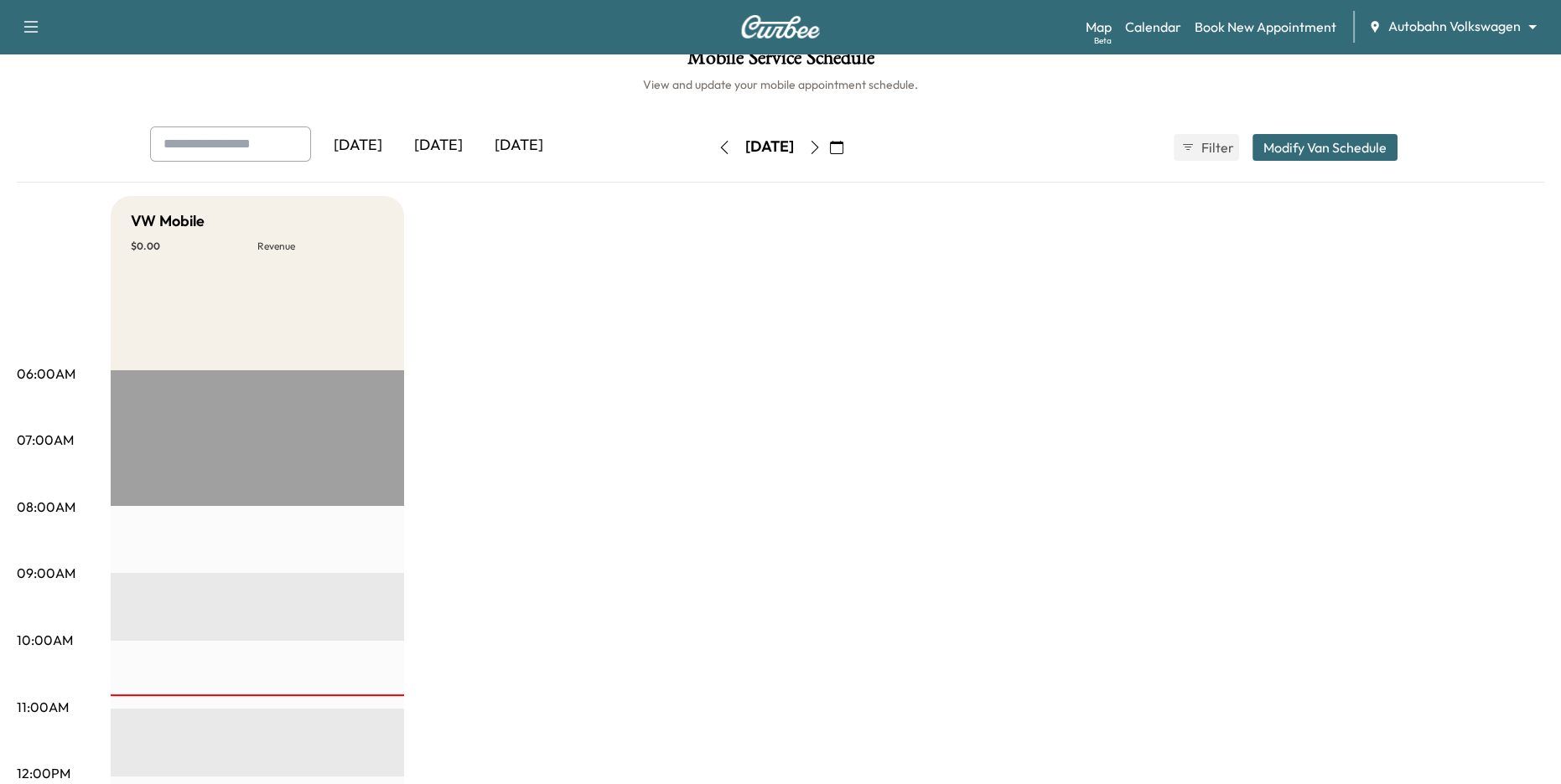
scroll to position [25, 0]
click at [1321, 155] on button "Modify Van Schedule" at bounding box center [1324, 146] width 145 height 26
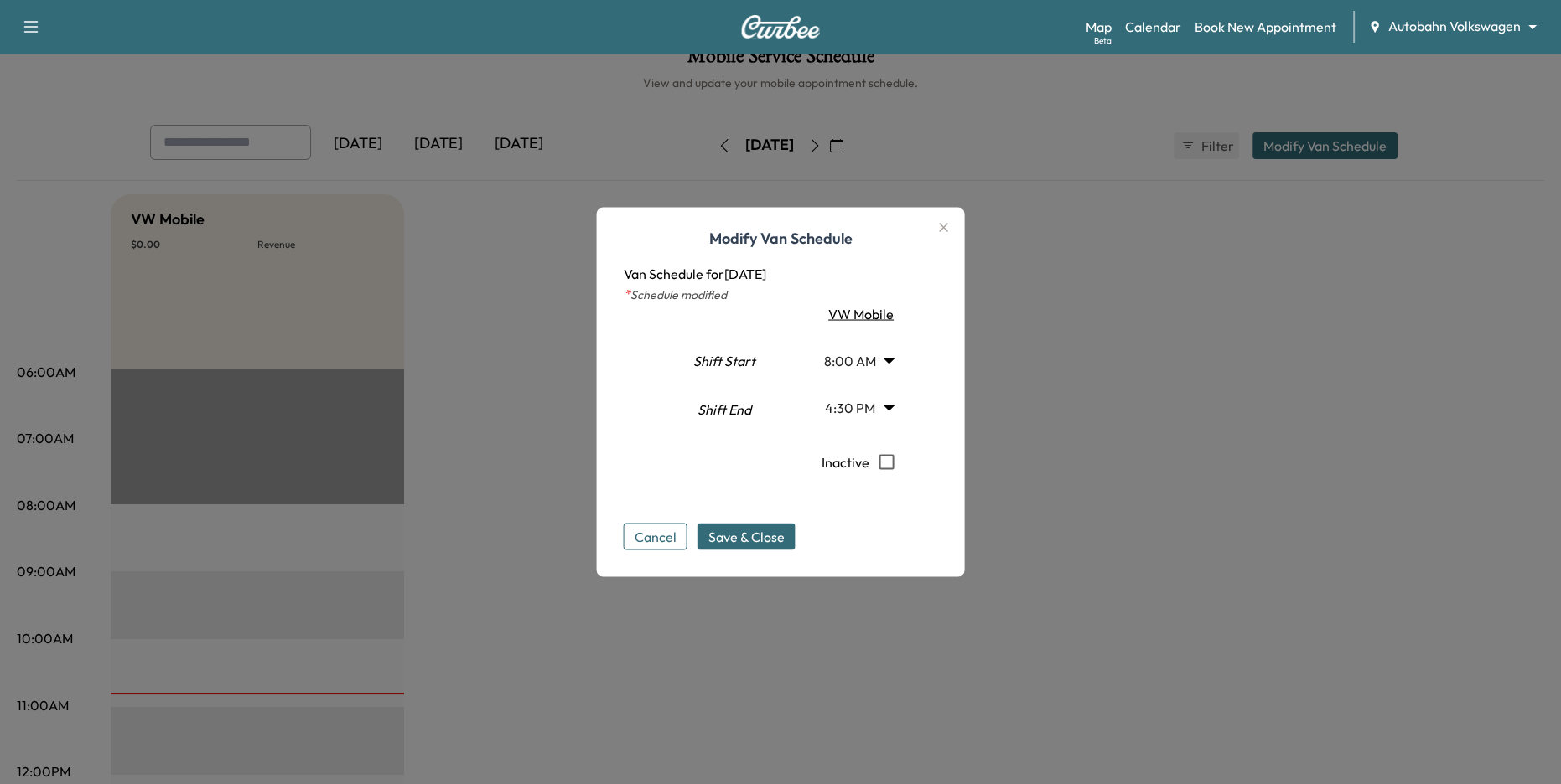
click at [1079, 371] on div at bounding box center [780, 392] width 1561 height 784
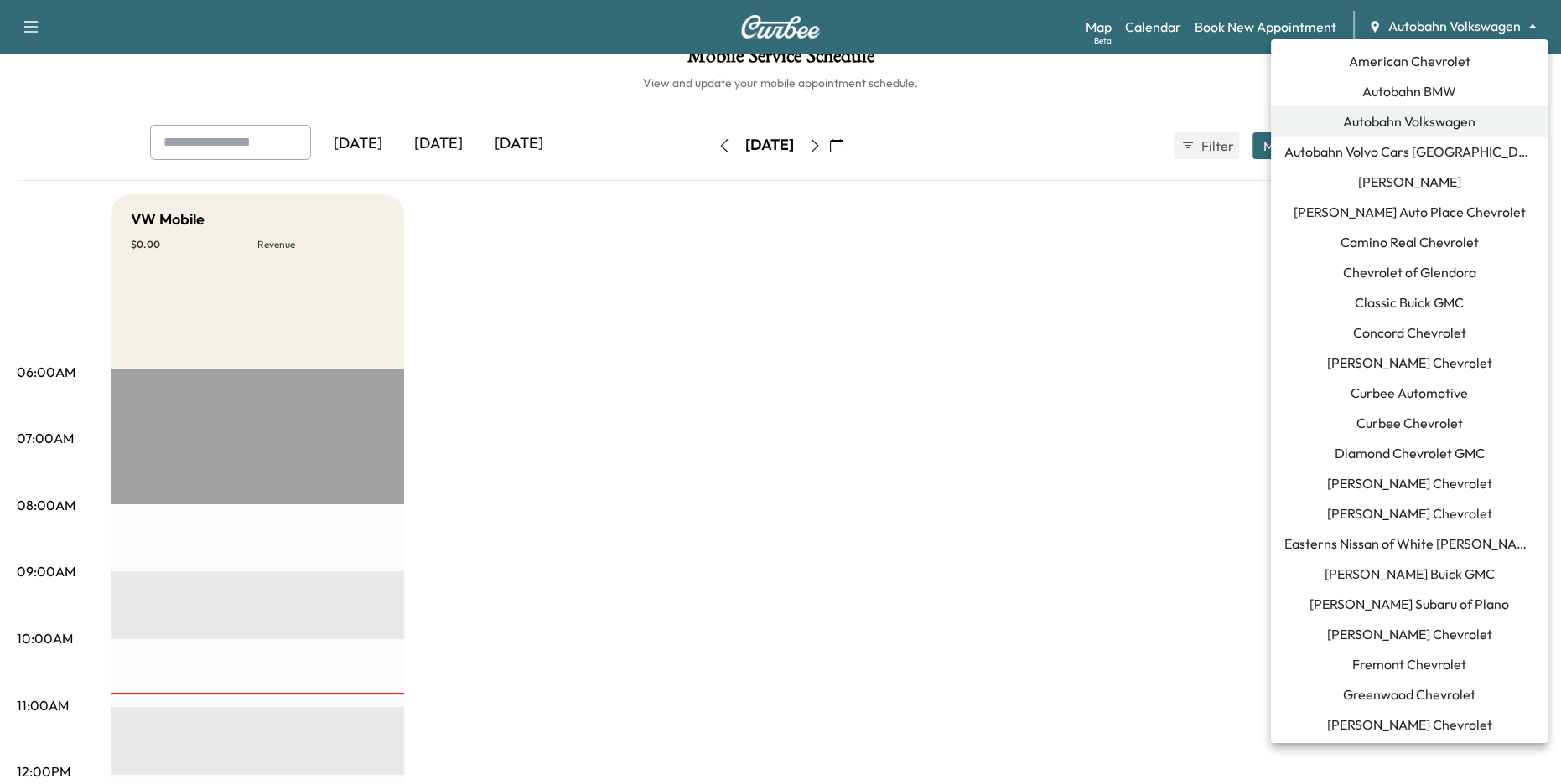
click at [1445, 29] on body "Support Log Out Map Beta Calendar Book New Appointment Autobahn Volkswagen ****…" at bounding box center [780, 367] width 1561 height 784
click at [1407, 400] on span "Curbee Automotive" at bounding box center [1408, 393] width 117 height 20
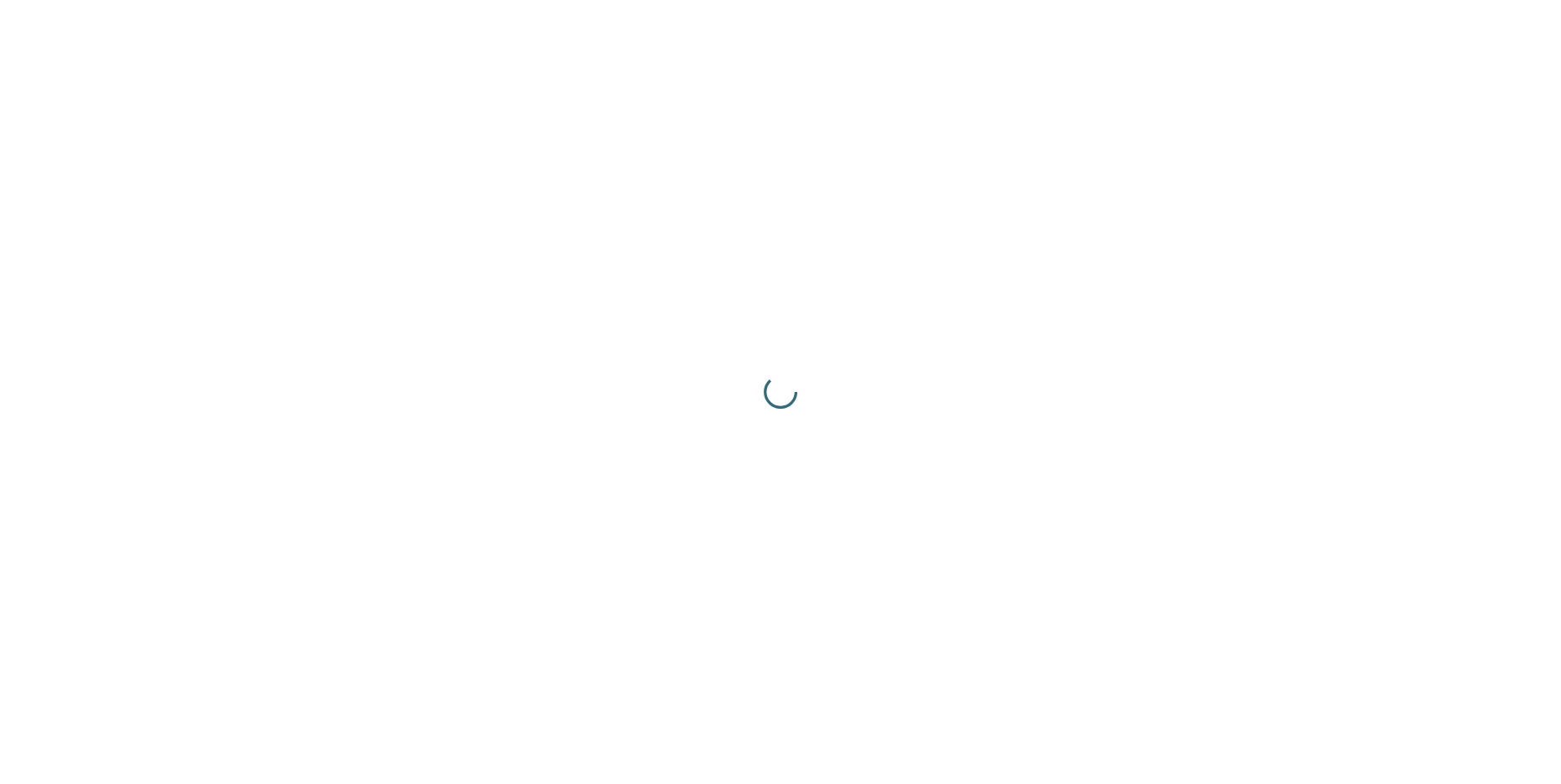
scroll to position [0, 0]
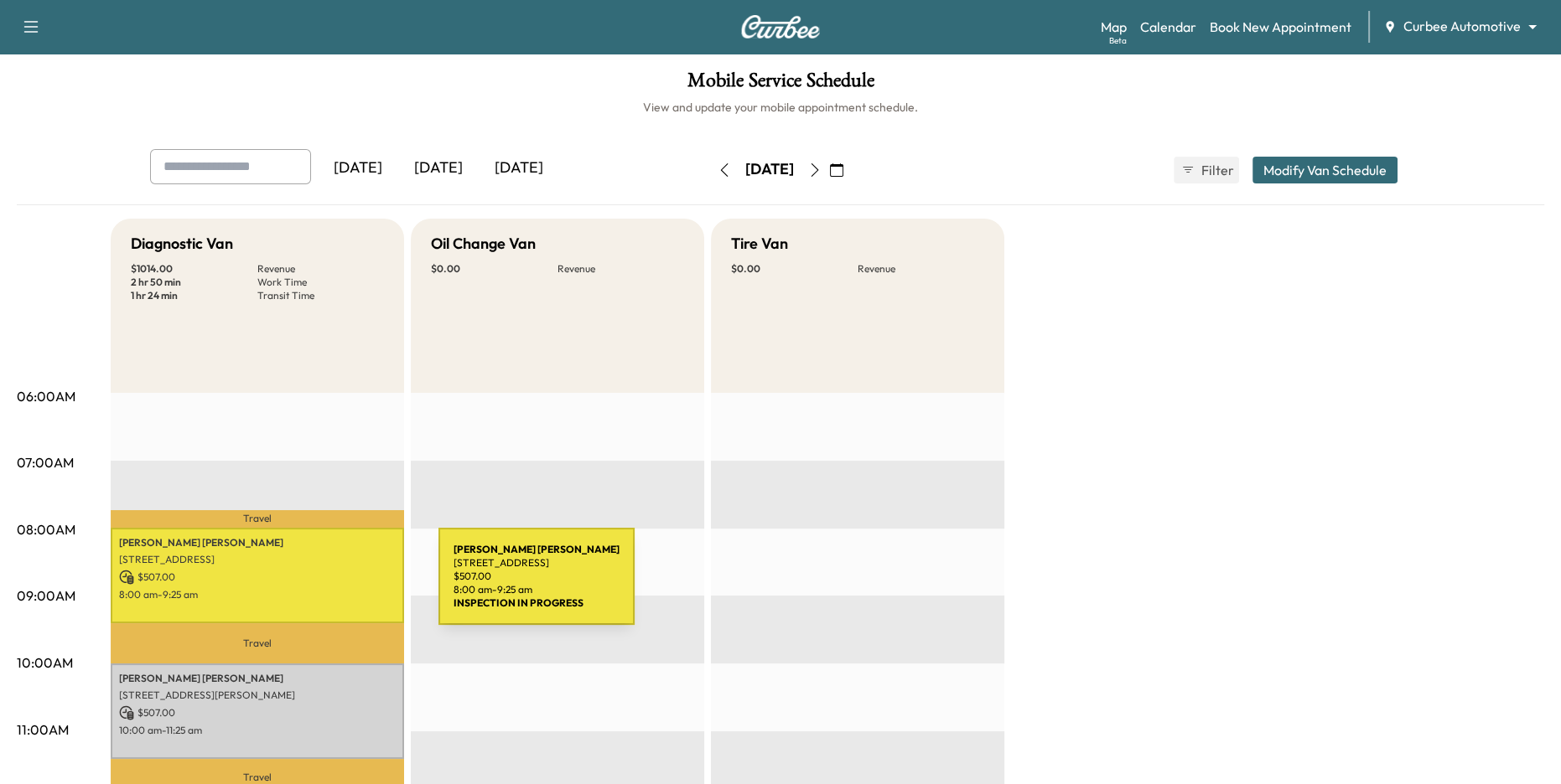
click at [313, 588] on p "8:00 am - 9:25 am" at bounding box center [257, 595] width 277 height 14
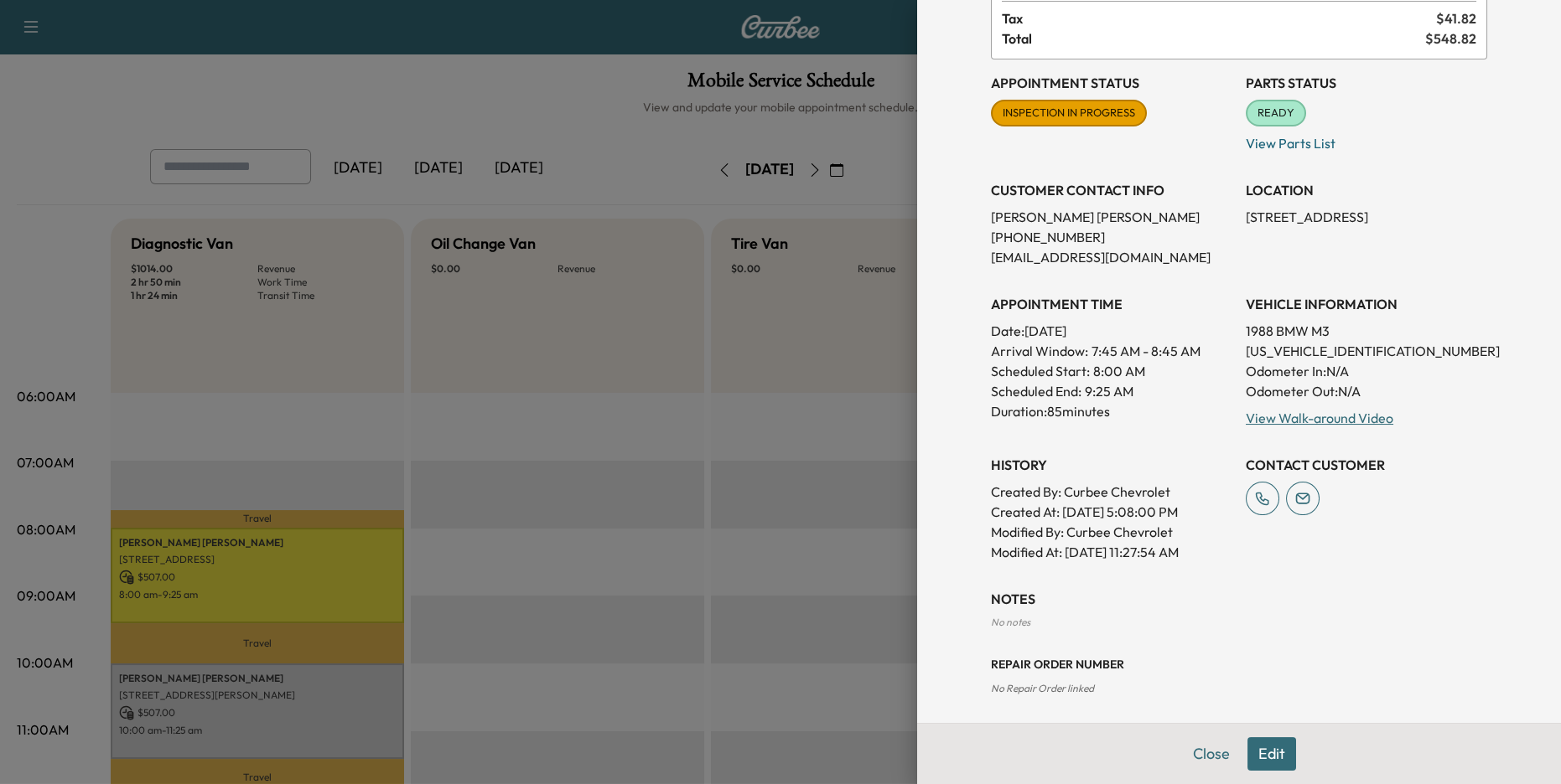
scroll to position [184, 0]
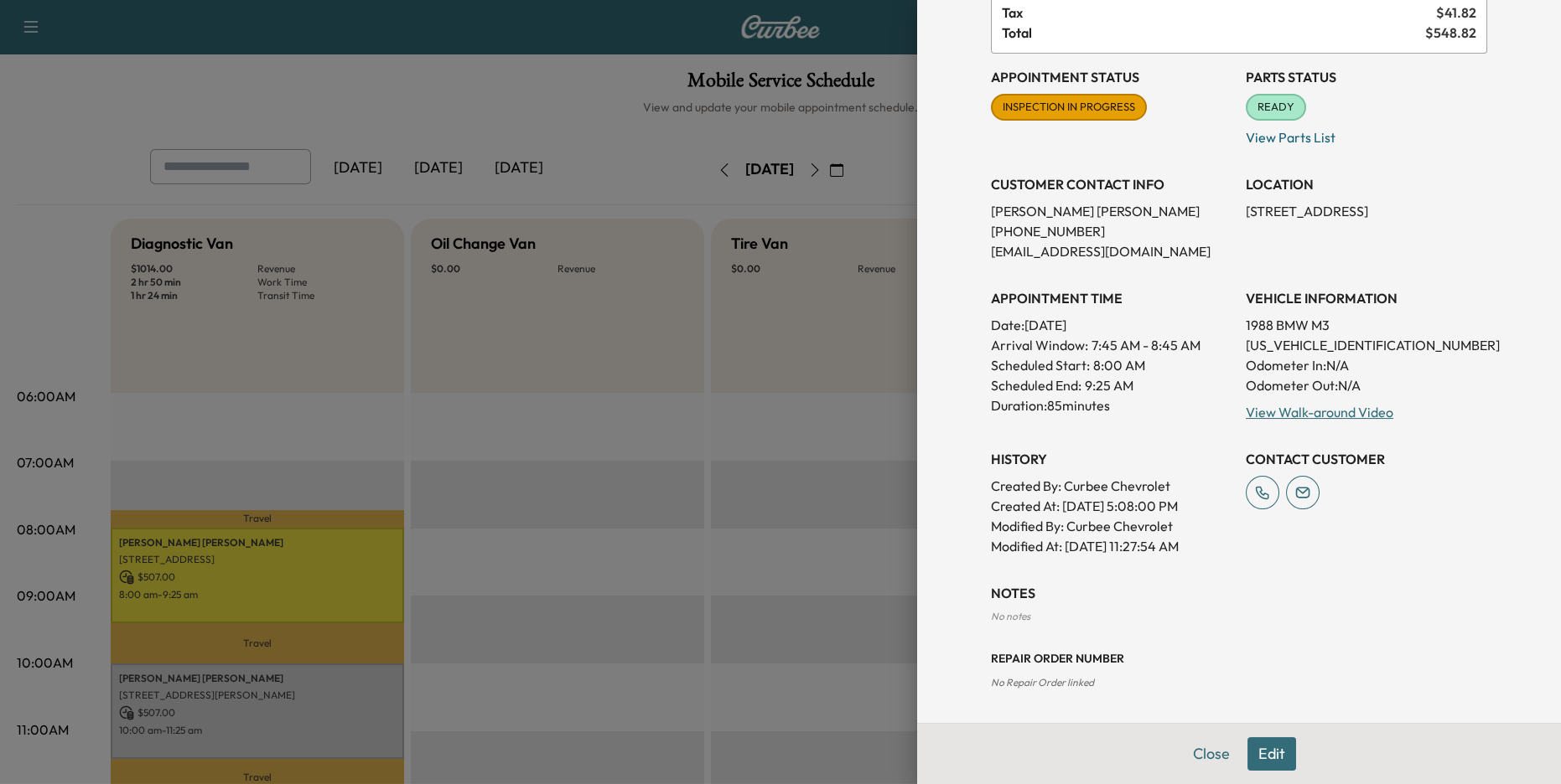
click at [689, 459] on div at bounding box center [780, 392] width 1561 height 784
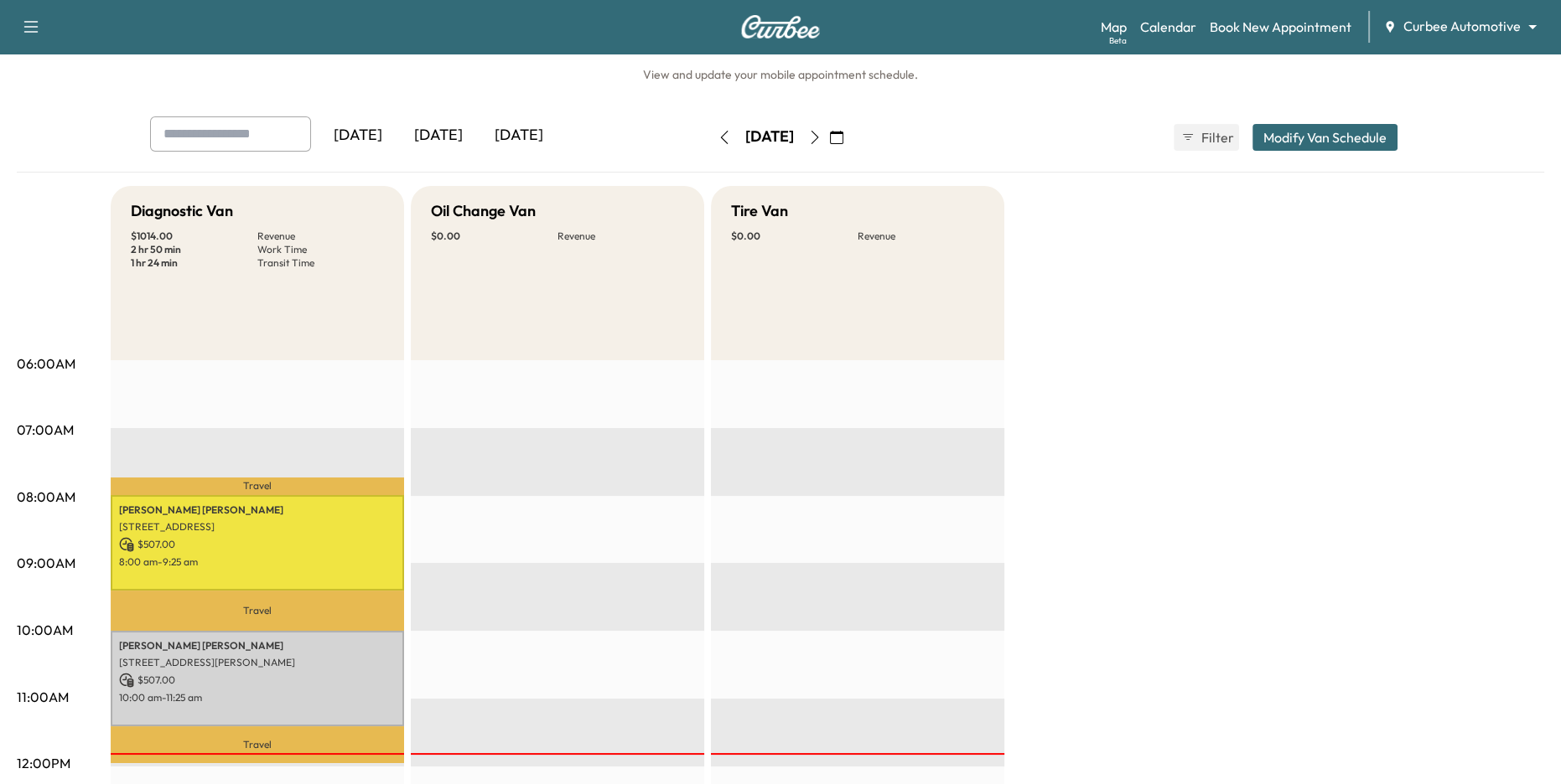
scroll to position [42, 0]
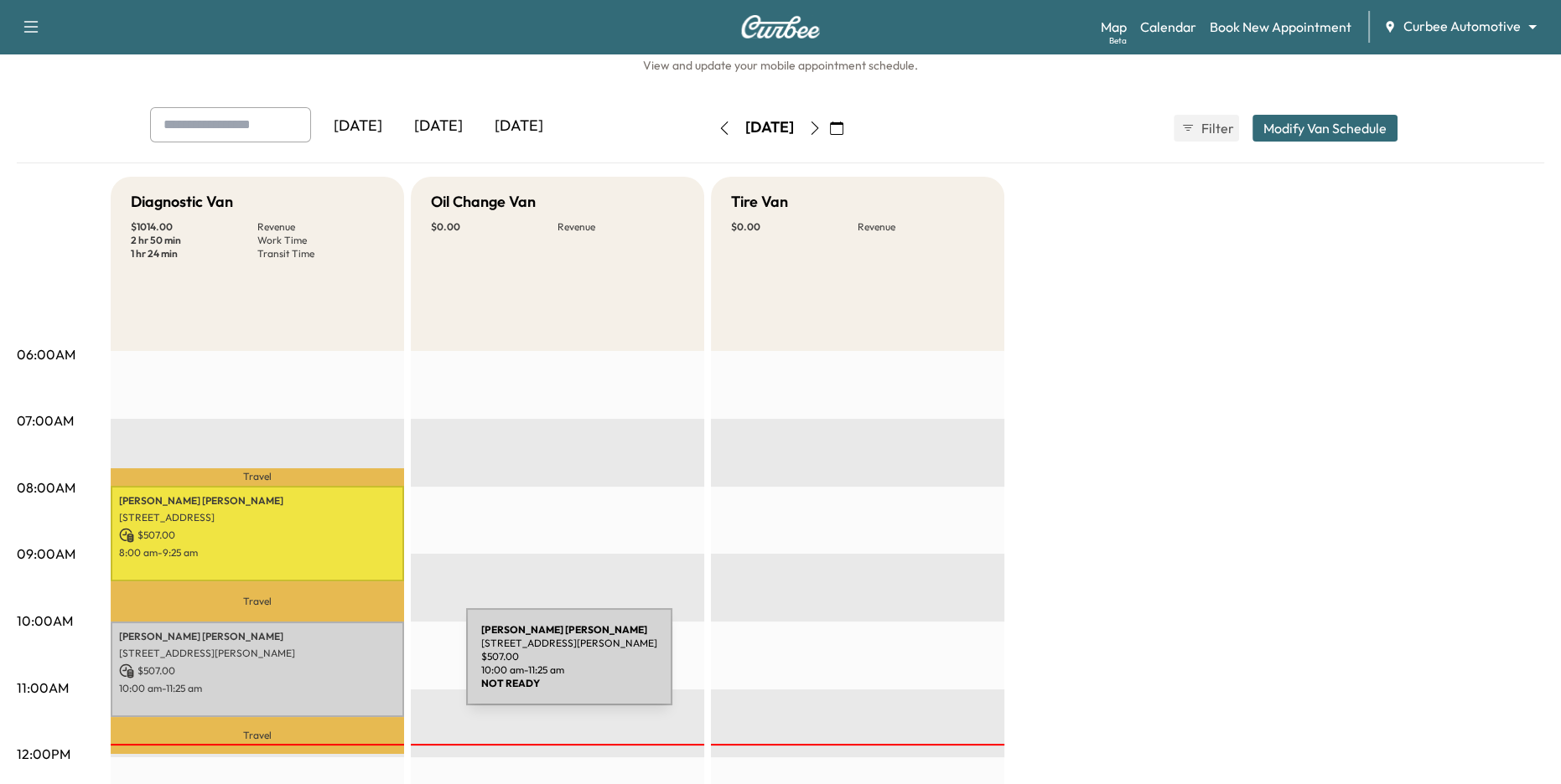
click at [304, 652] on p "3120 St Paul St, Baltimore, MD 21218, USA" at bounding box center [257, 653] width 277 height 14
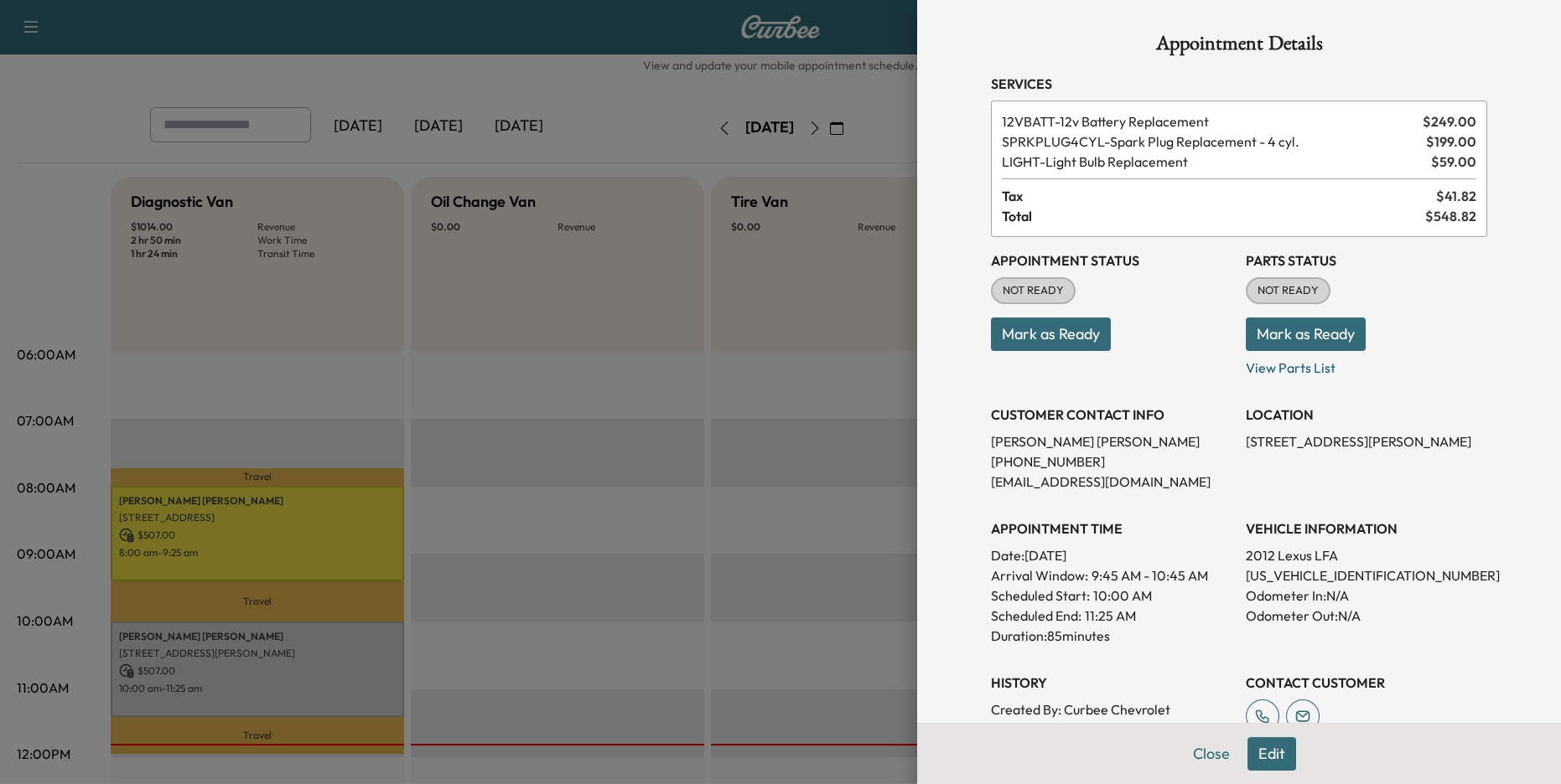
scroll to position [63, 0]
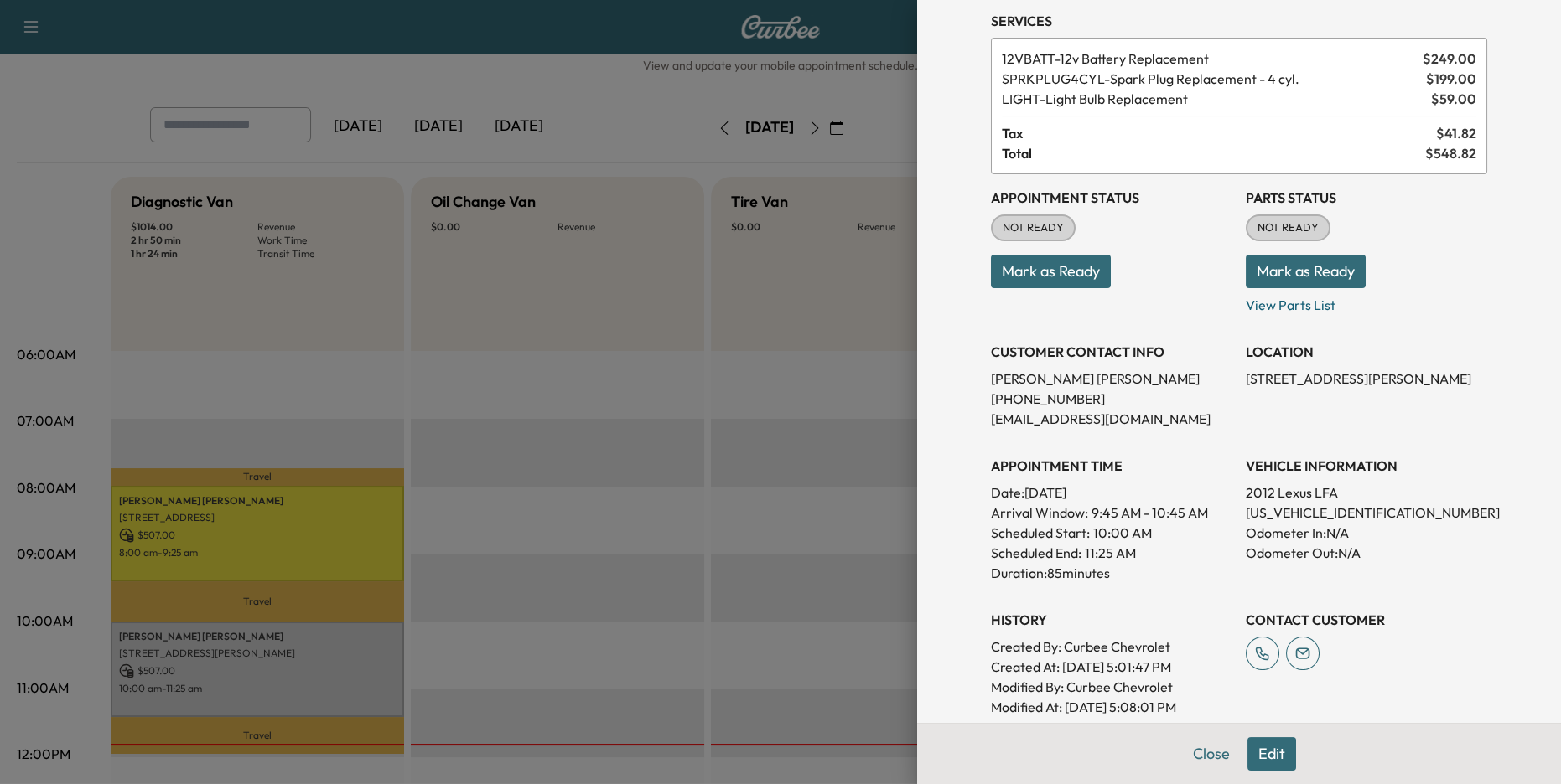
click at [1275, 754] on button "Edit" at bounding box center [1271, 754] width 48 height 34
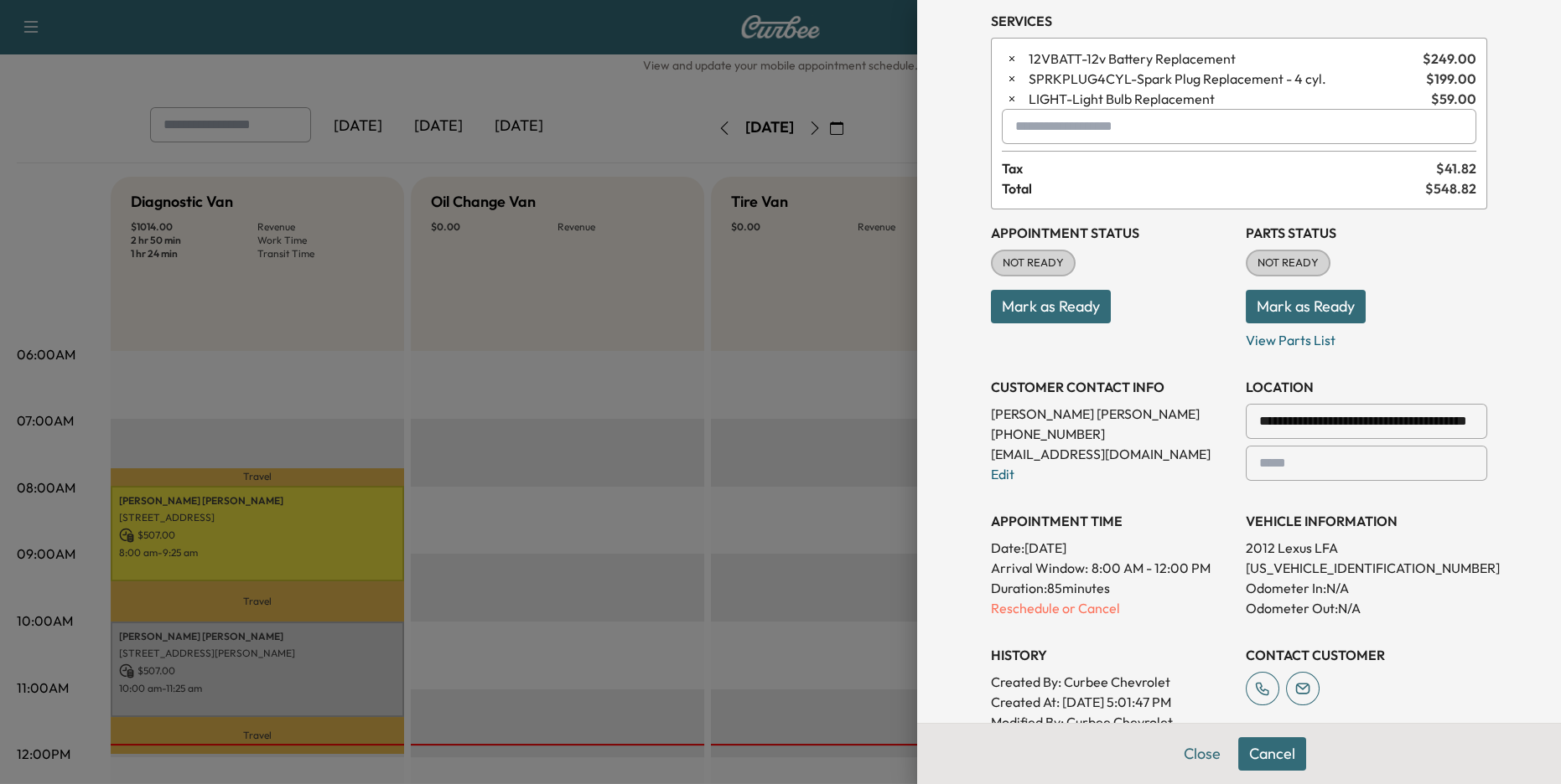
scroll to position [0, 0]
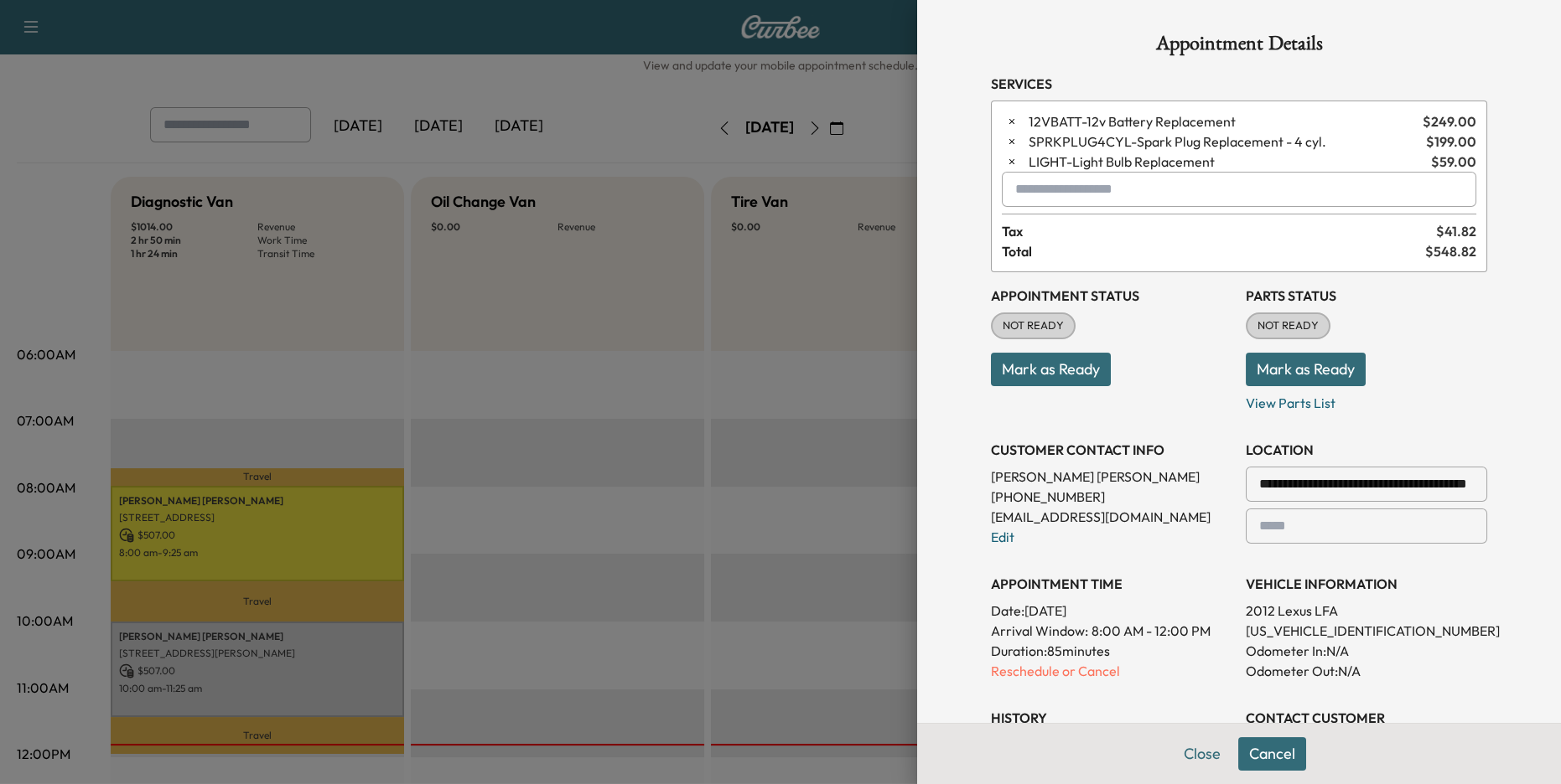
click at [740, 219] on div at bounding box center [780, 392] width 1561 height 784
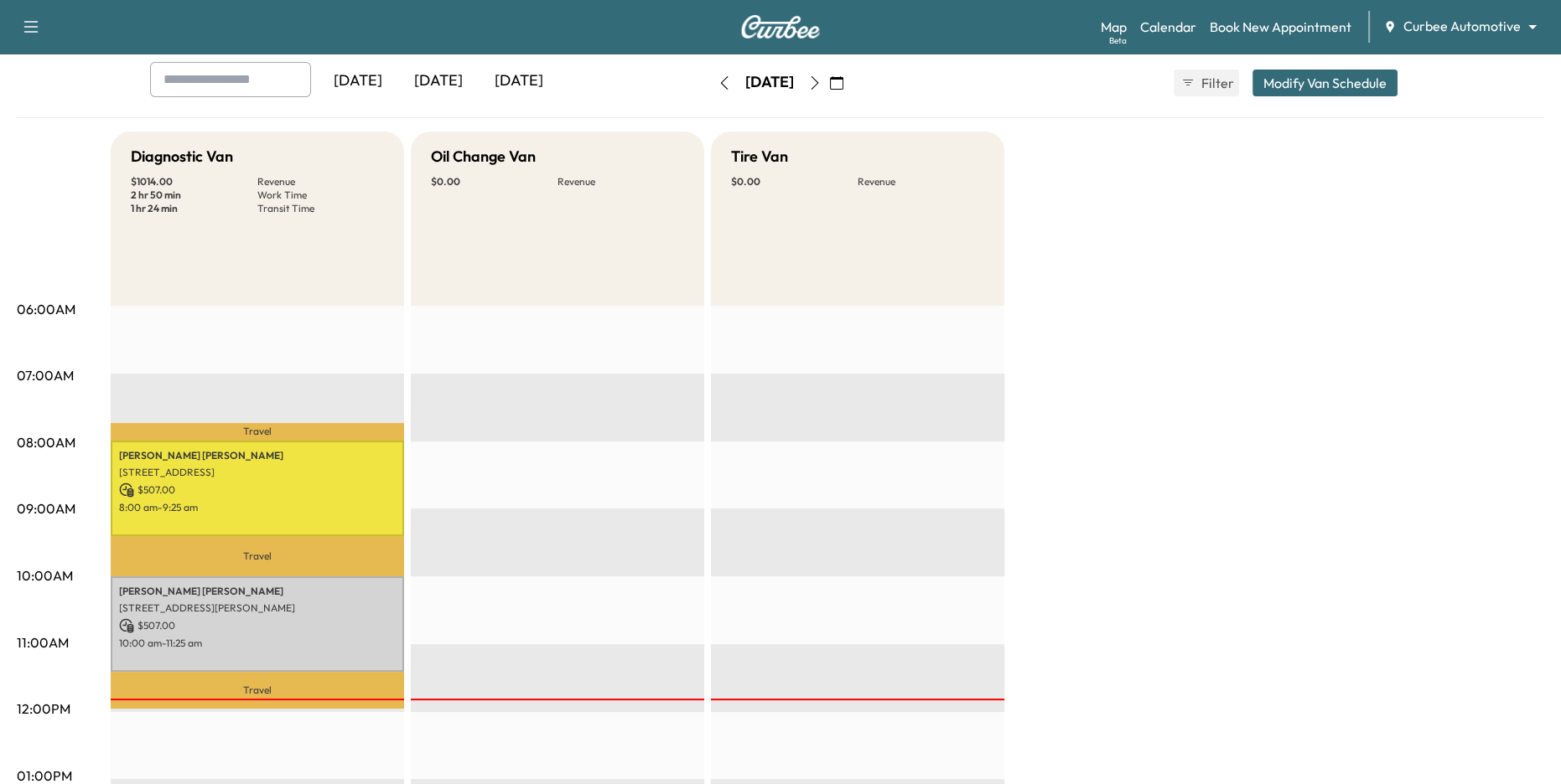
scroll to position [84, 0]
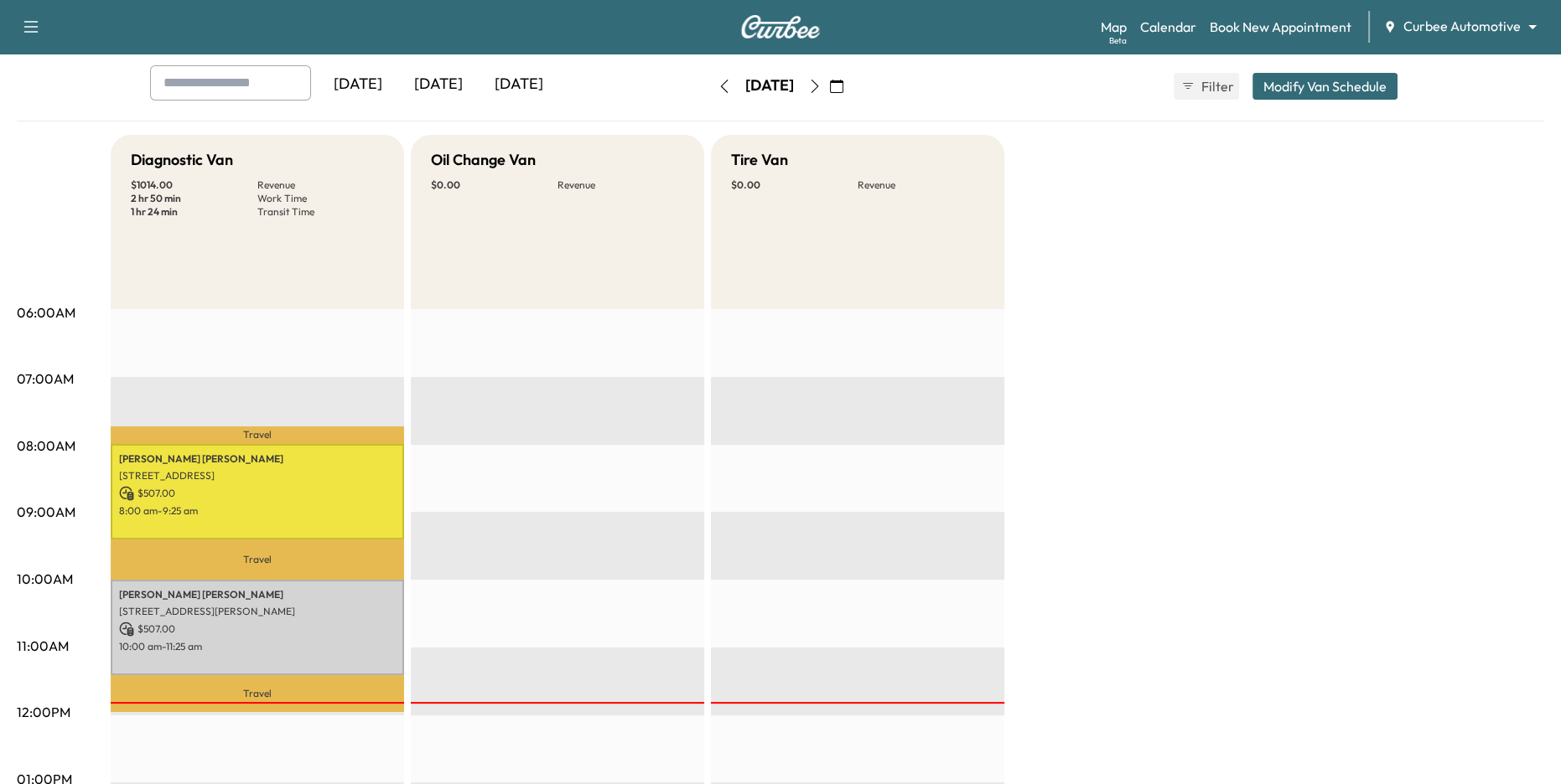
click at [821, 91] on icon "button" at bounding box center [814, 86] width 14 height 14
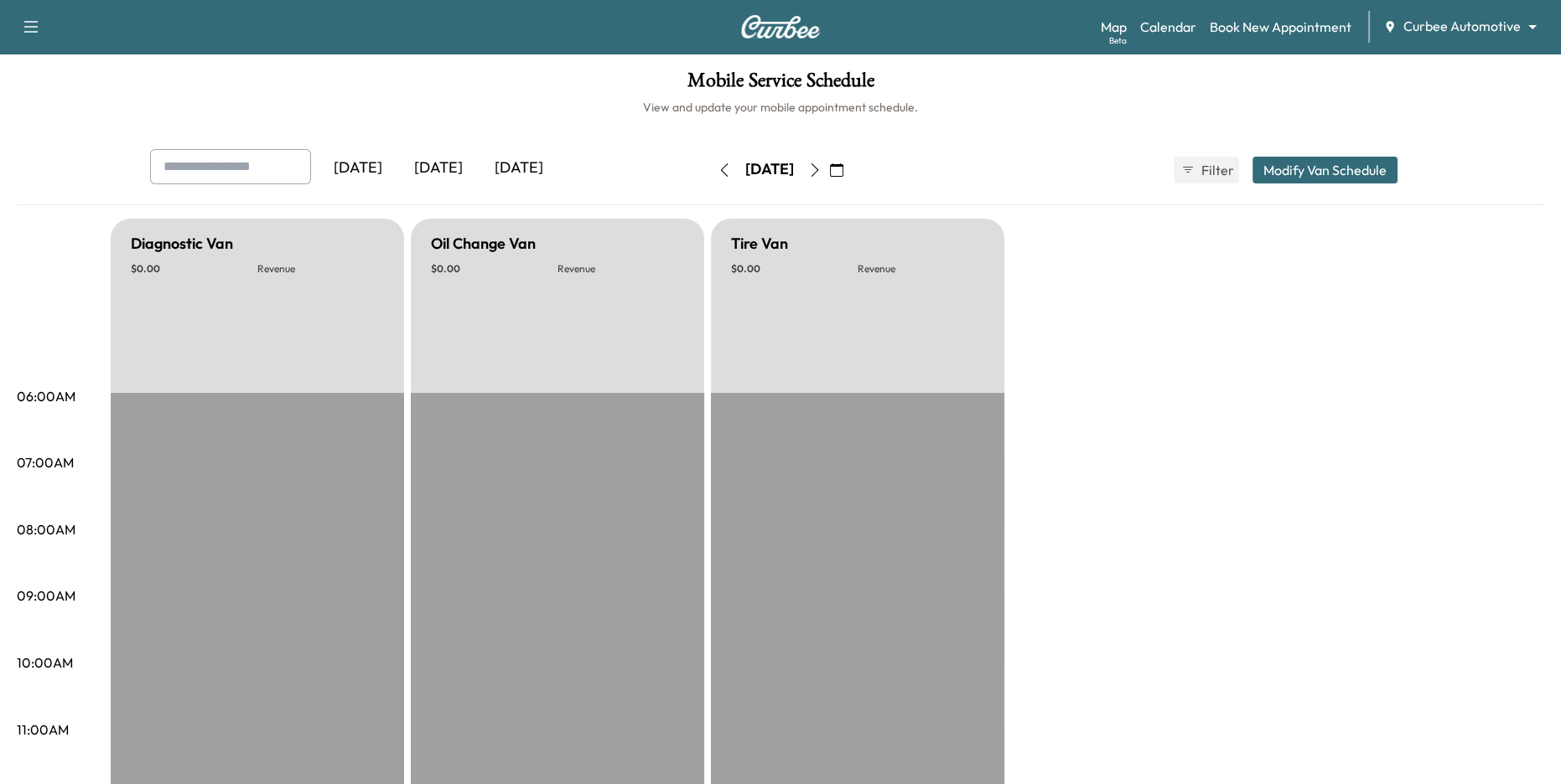
click at [821, 174] on icon "button" at bounding box center [814, 170] width 14 height 14
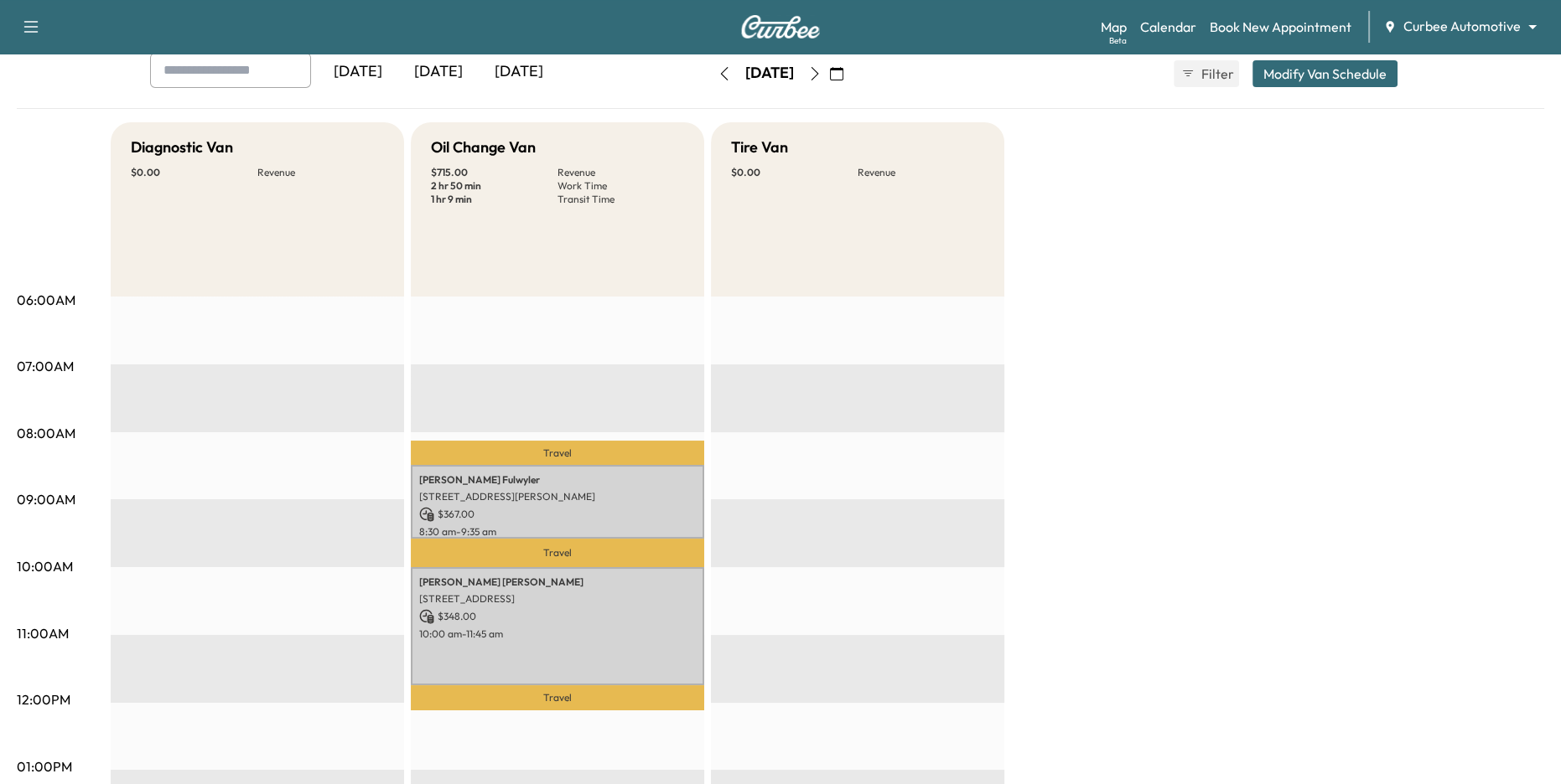
scroll to position [112, 0]
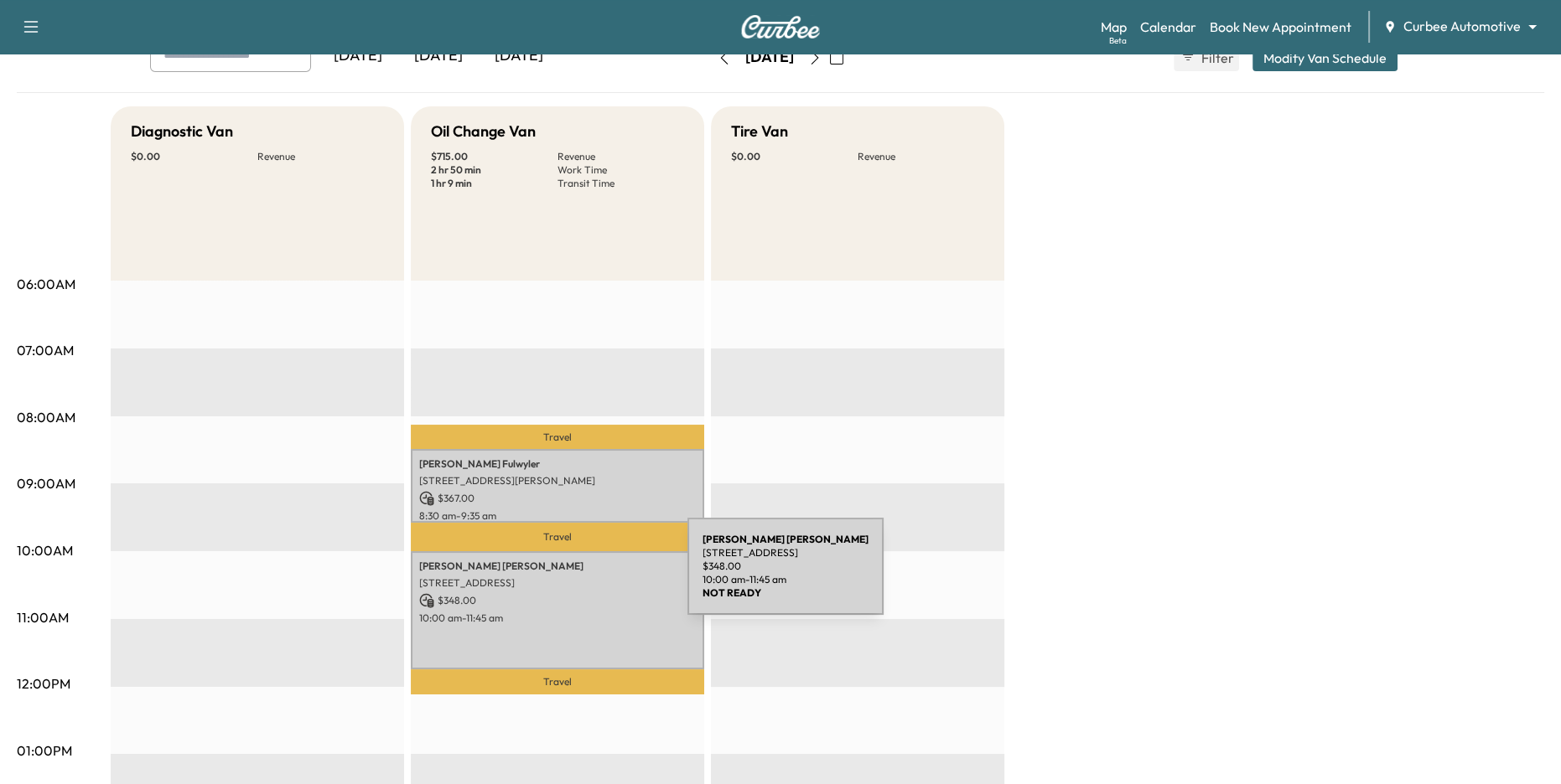
click at [559, 580] on p "[STREET_ADDRESS]" at bounding box center [558, 583] width 277 height 14
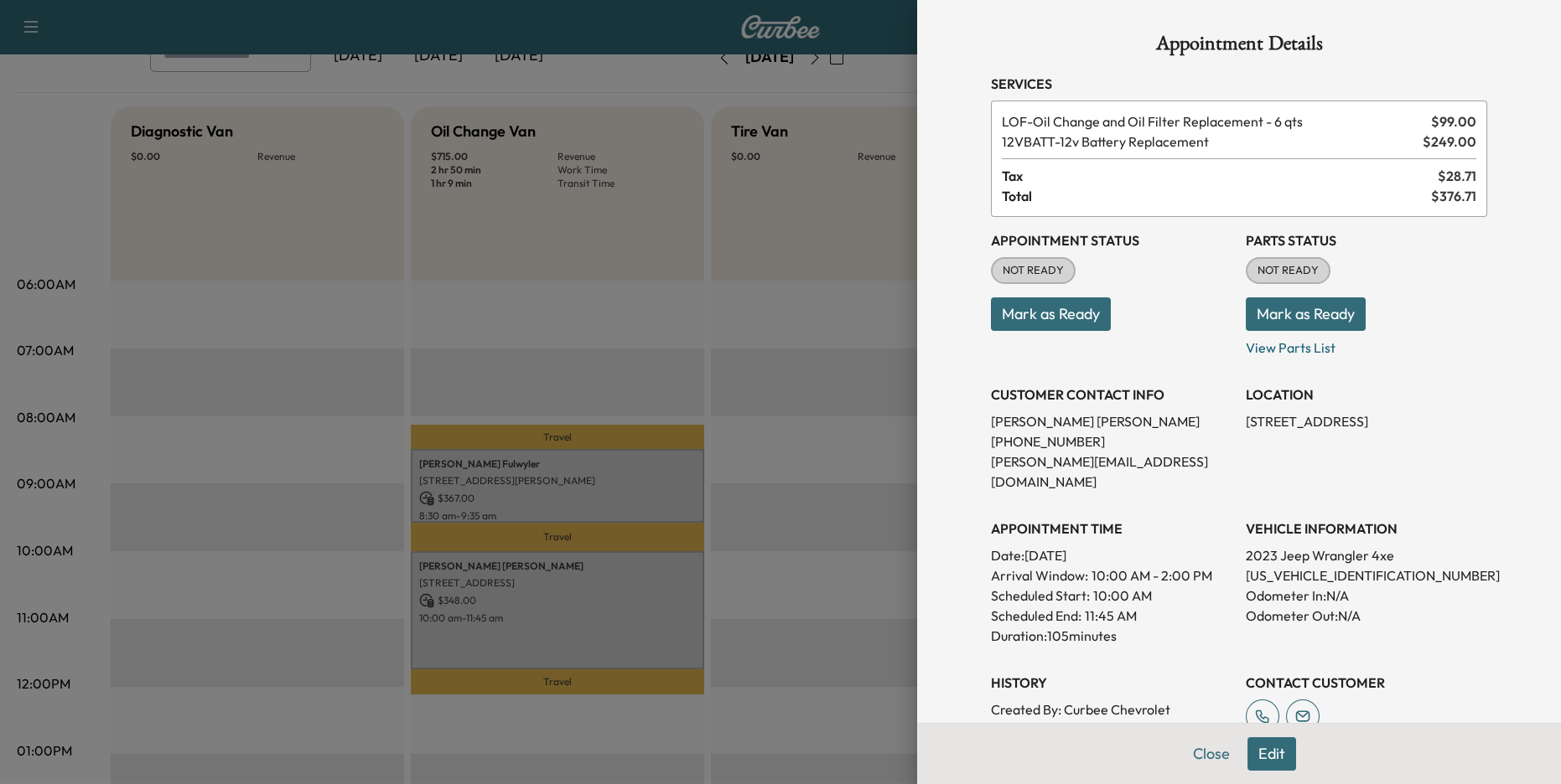
click at [564, 477] on div at bounding box center [780, 392] width 1561 height 784
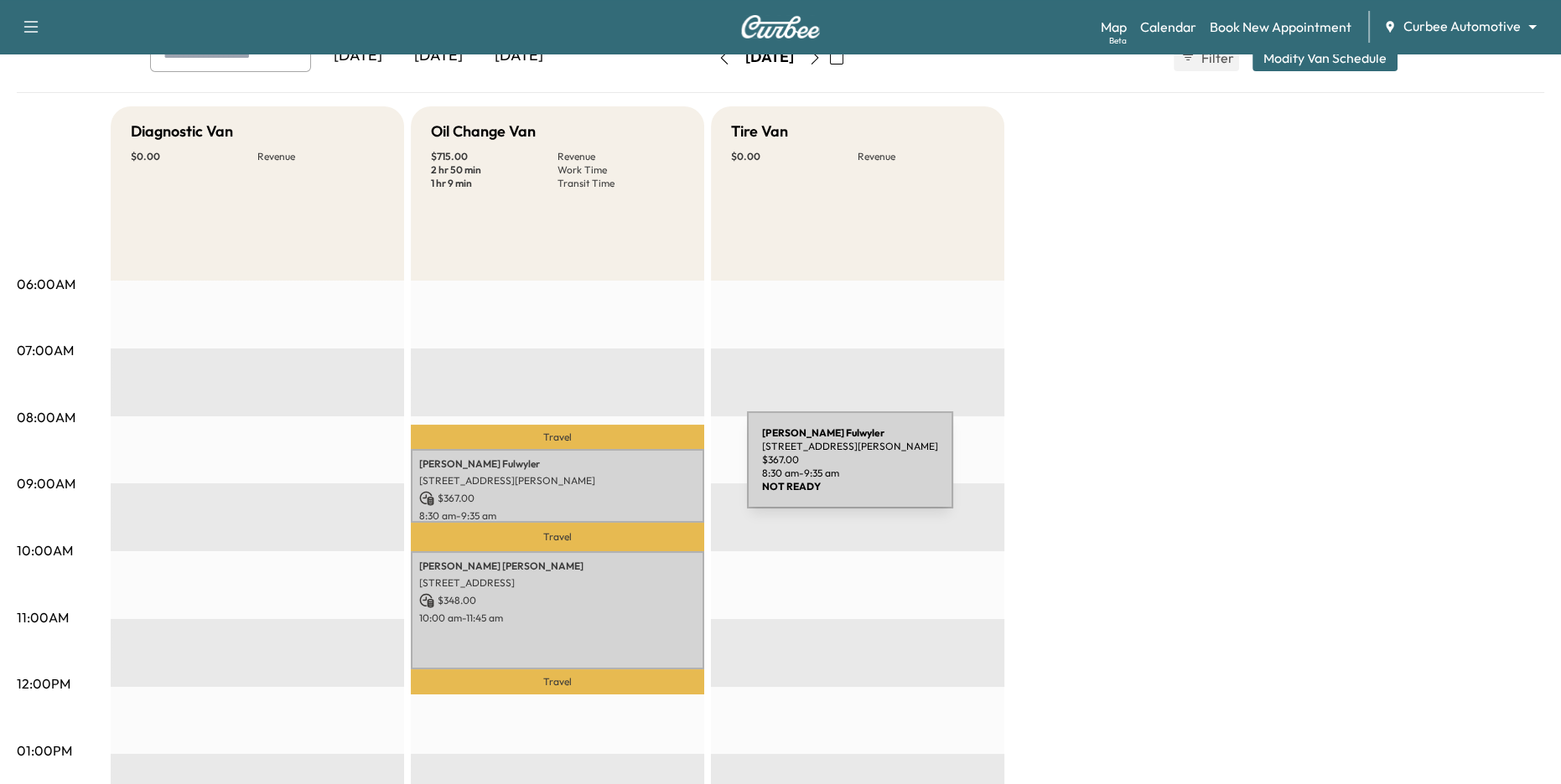
click at [619, 477] on p "8358 Frederick Rd, Ellicott City, MD 21043, USA" at bounding box center [558, 481] width 277 height 14
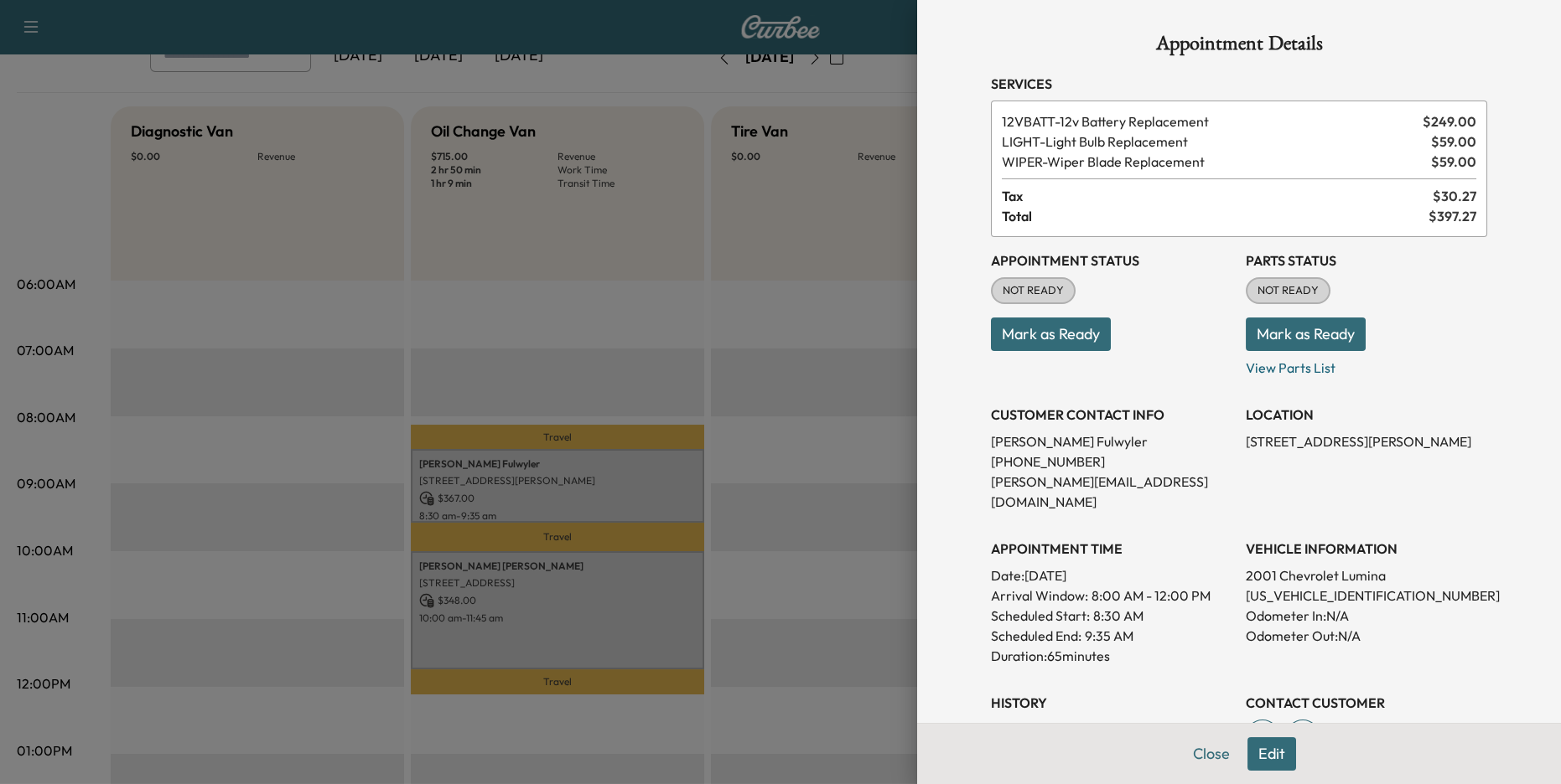
click at [1277, 751] on button "Edit" at bounding box center [1271, 754] width 48 height 34
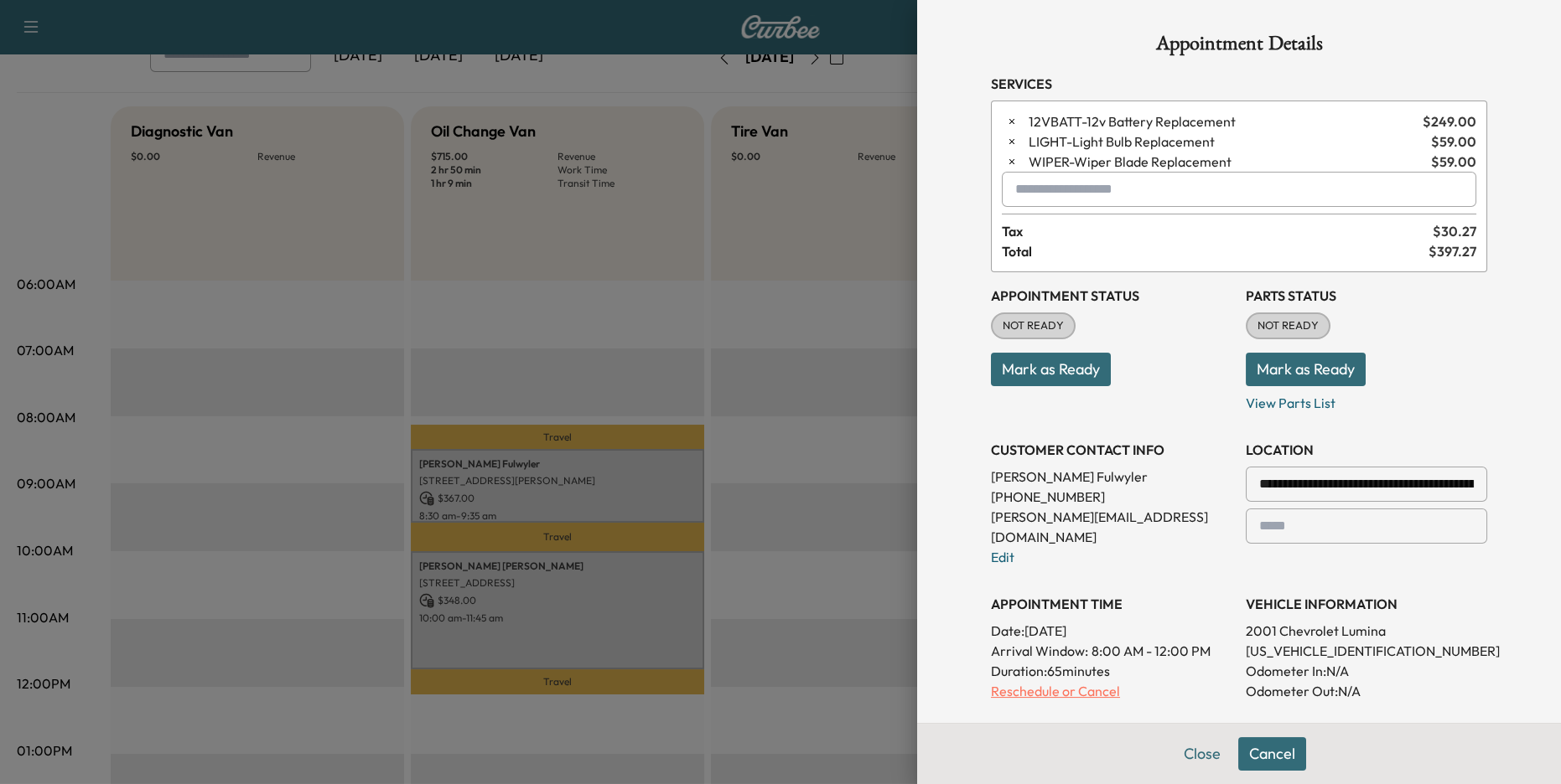
click at [1060, 681] on p "Reschedule or Cancel" at bounding box center [1111, 691] width 241 height 20
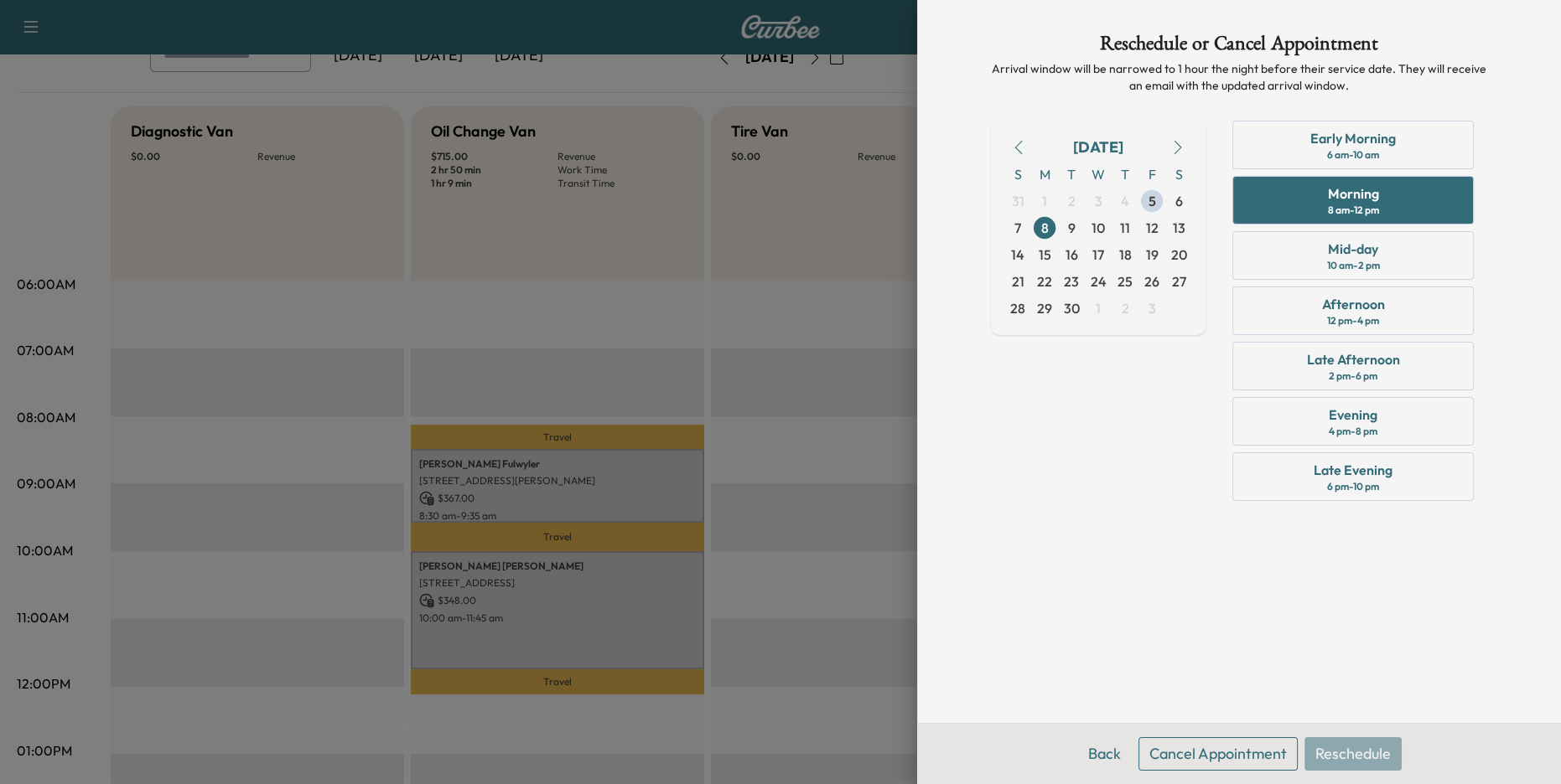
click at [1192, 757] on button "Cancel Appointment" at bounding box center [1217, 754] width 159 height 34
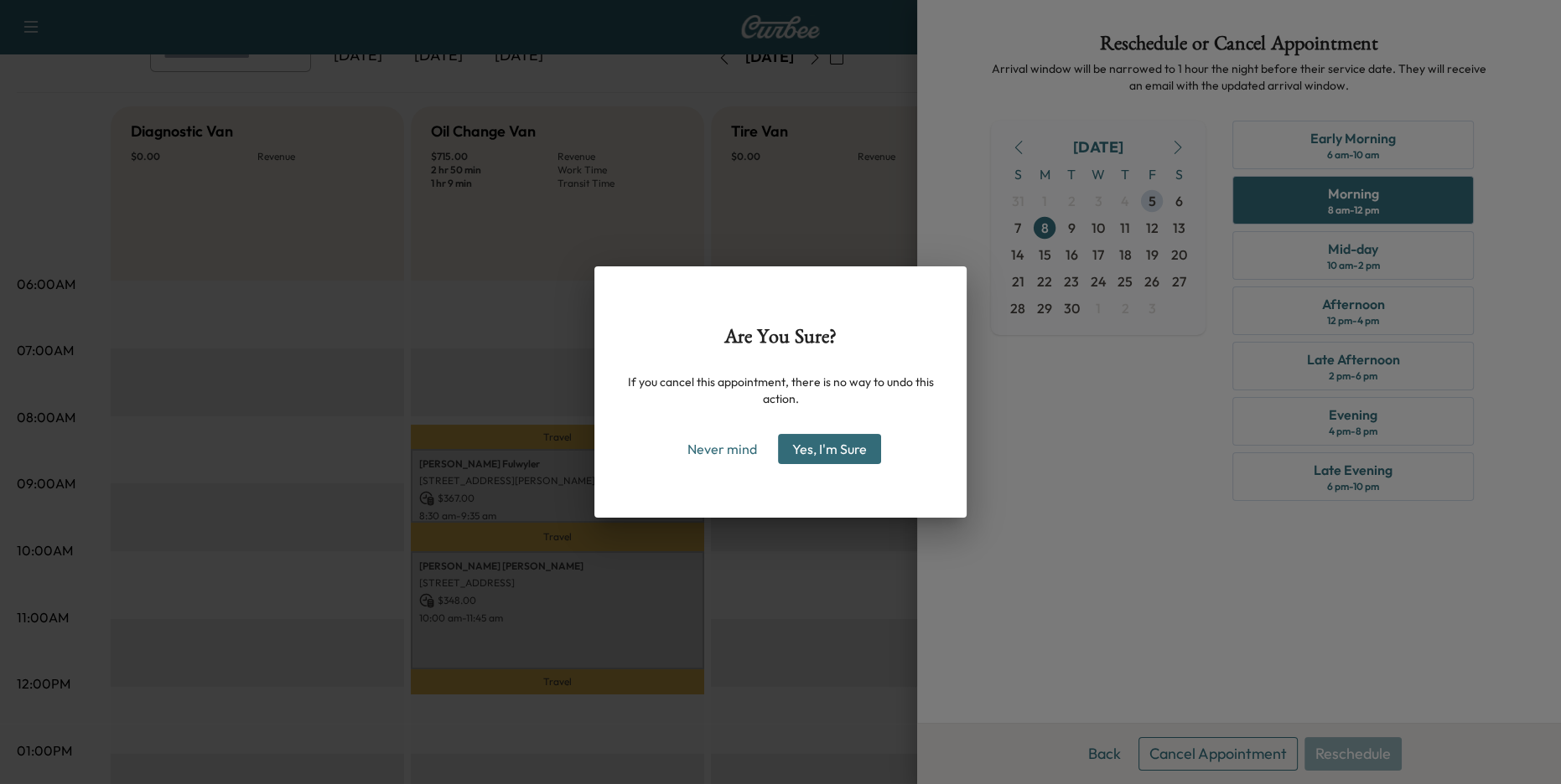
click at [846, 443] on button "Yes, I'm Sure" at bounding box center [829, 448] width 103 height 30
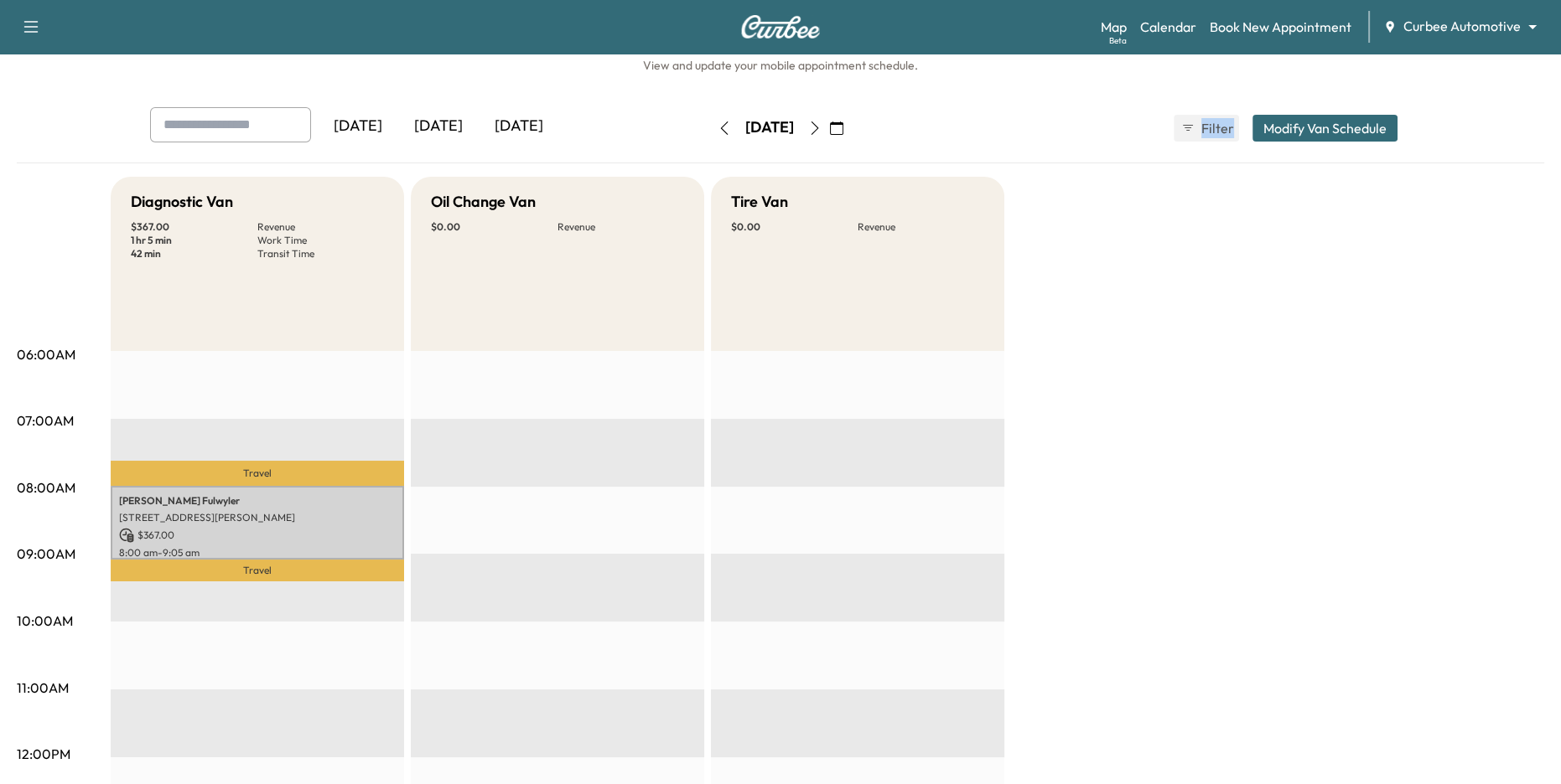
scroll to position [44, 0]
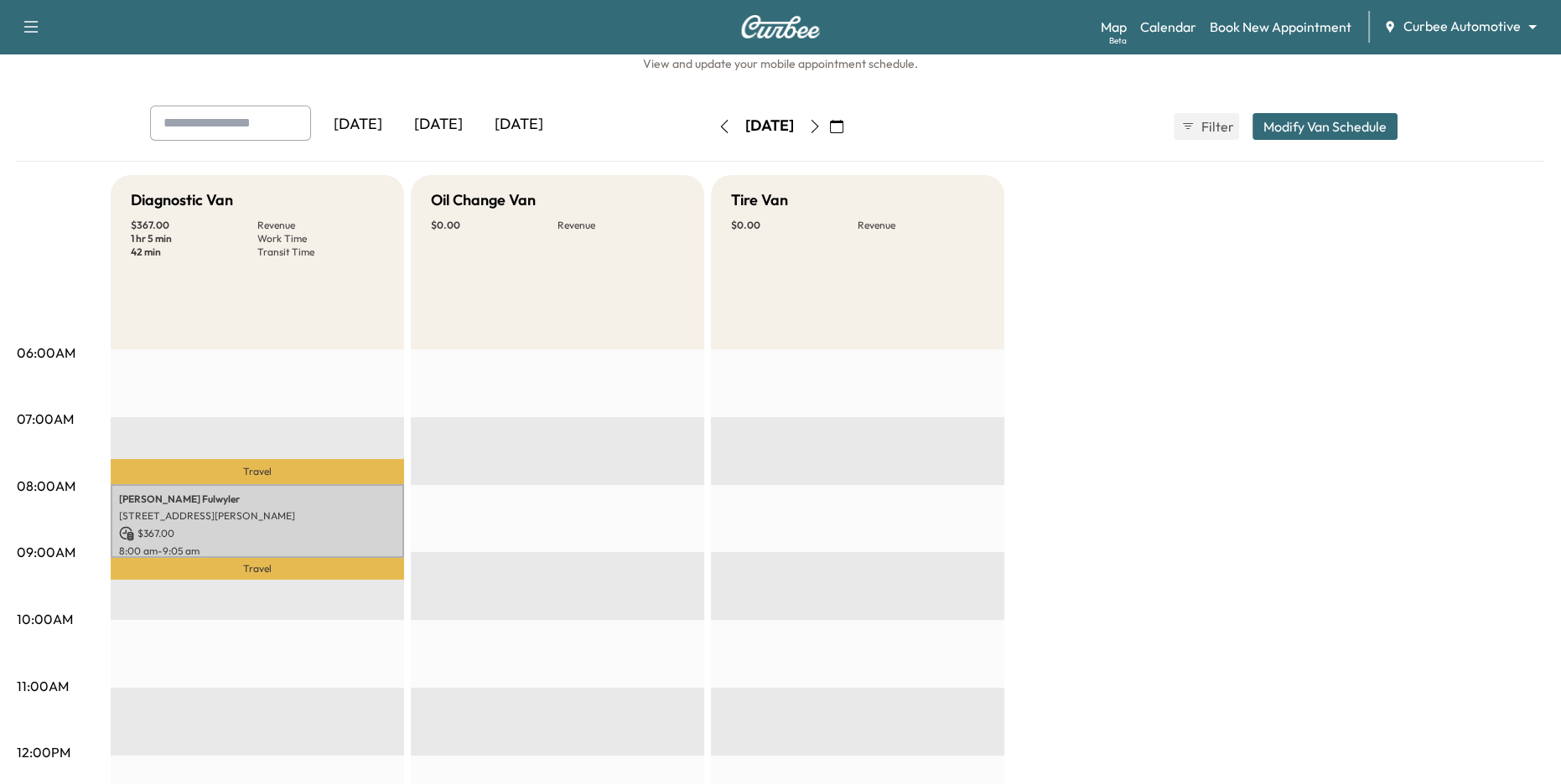
click at [211, 527] on p "$ 367.00" at bounding box center [257, 534] width 277 height 15
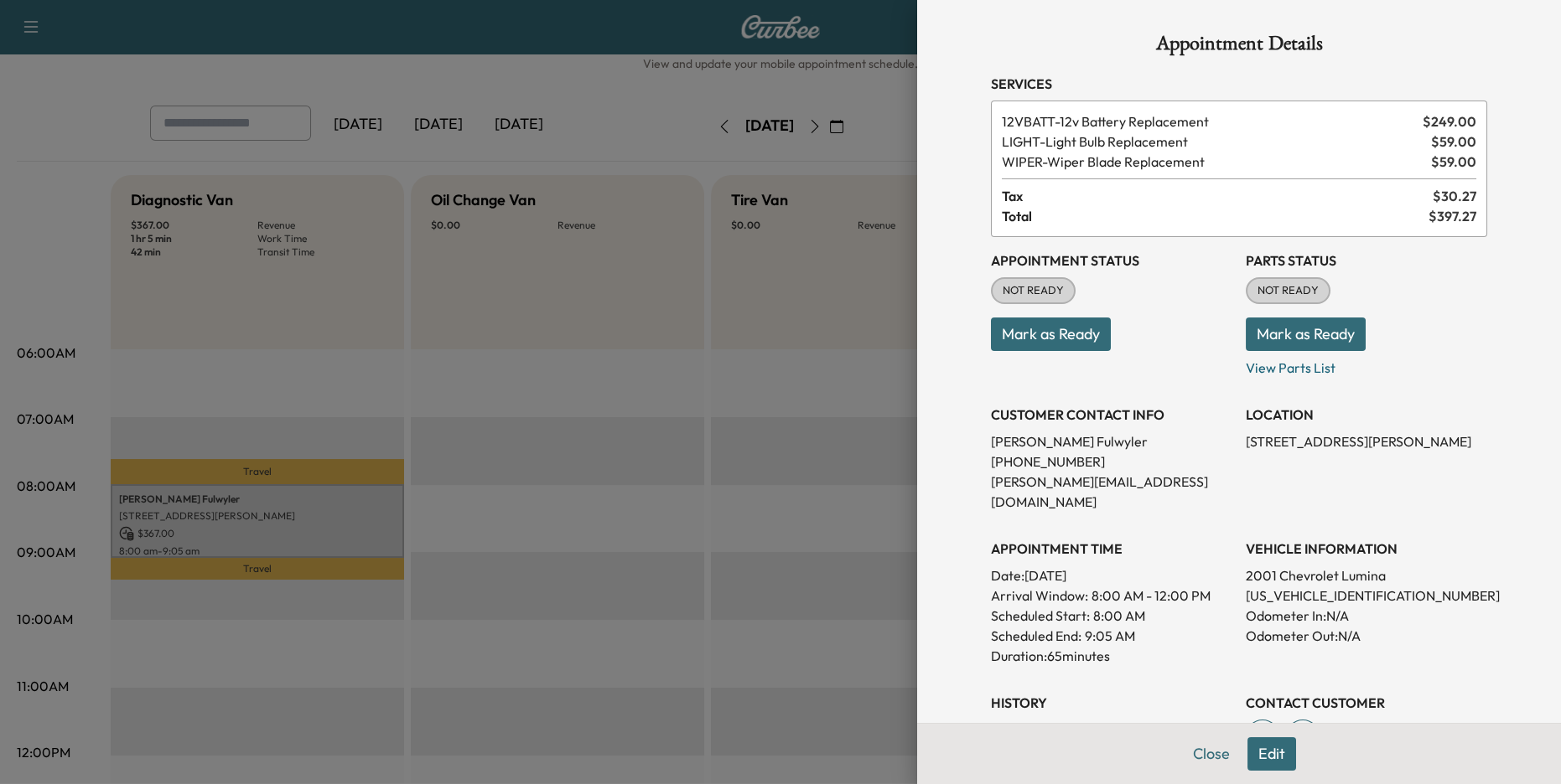
click at [860, 334] on div at bounding box center [780, 392] width 1561 height 784
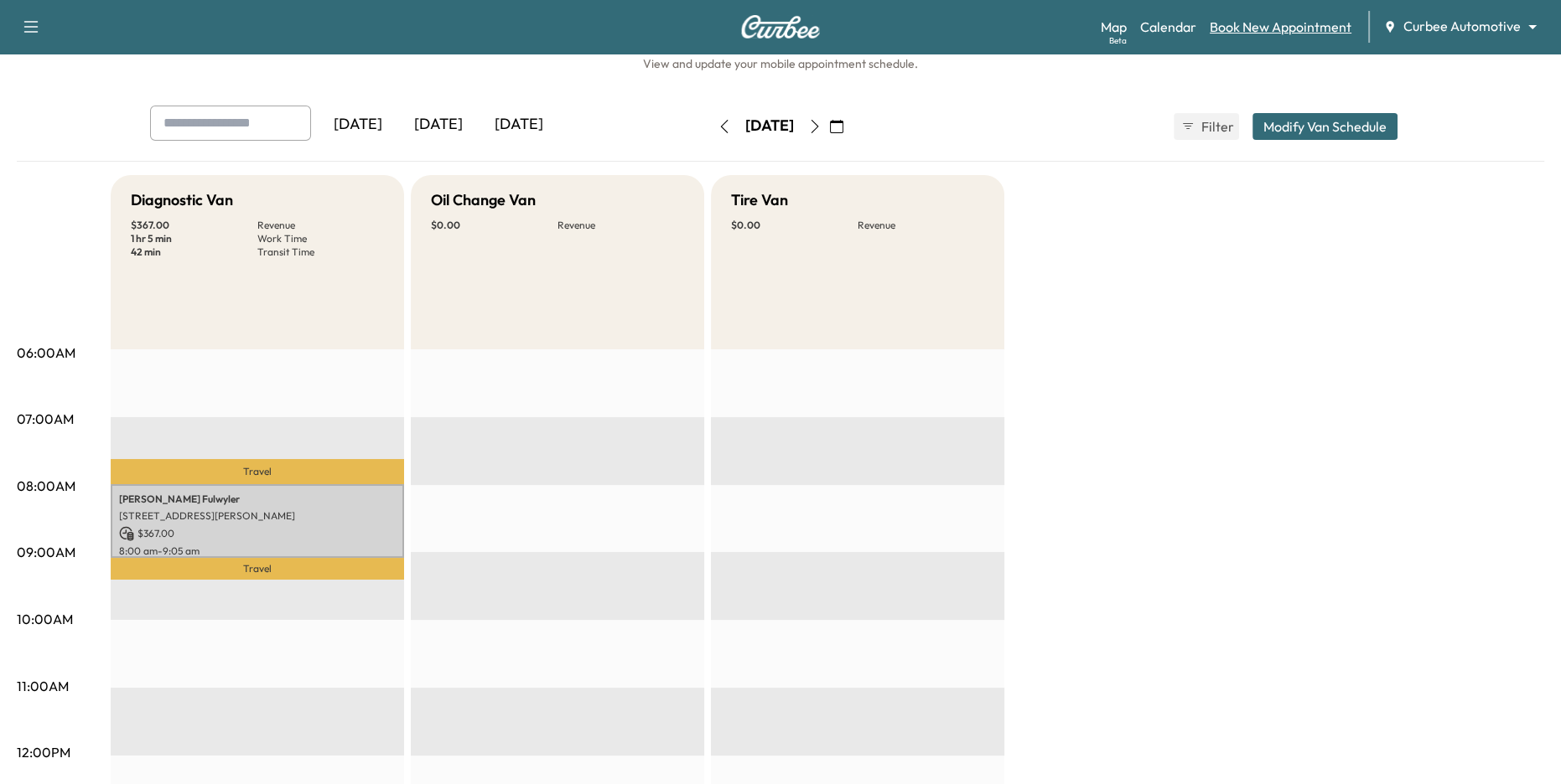
click at [1264, 30] on link "Book New Appointment" at bounding box center [1281, 26] width 142 height 20
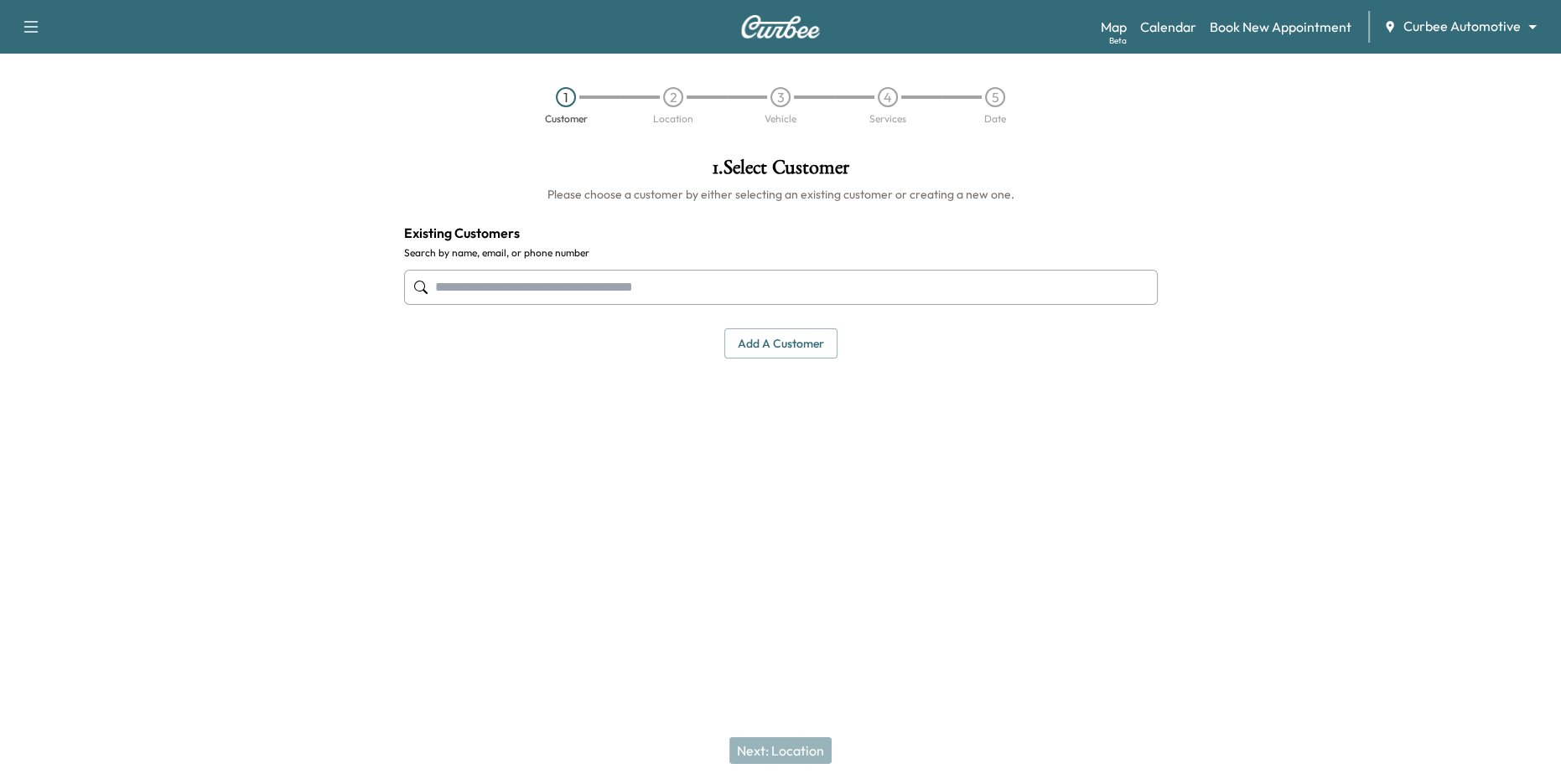
click at [866, 289] on input "text" at bounding box center [780, 287] width 753 height 35
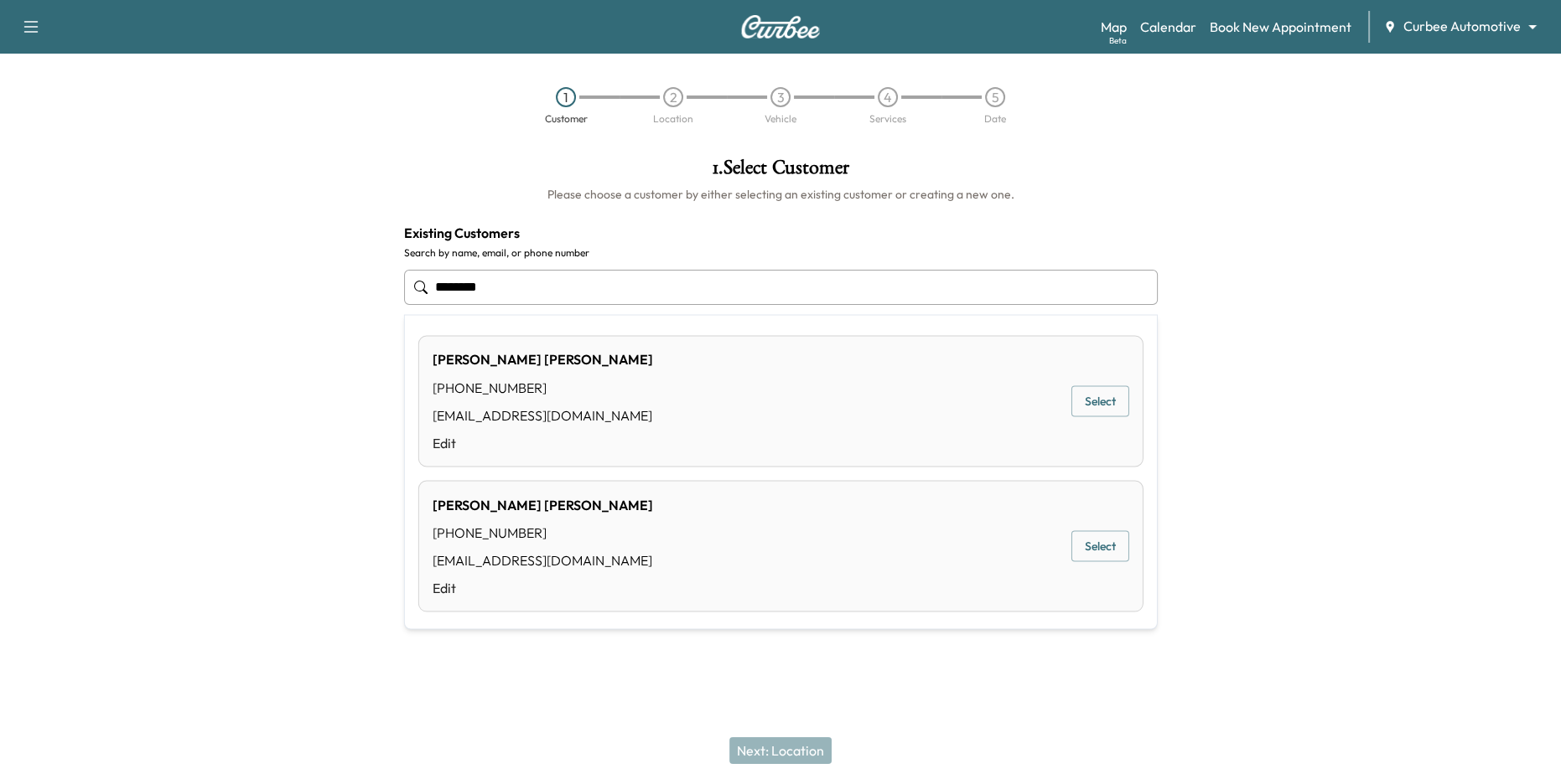
click at [1119, 550] on button "Select" at bounding box center [1101, 547] width 58 height 31
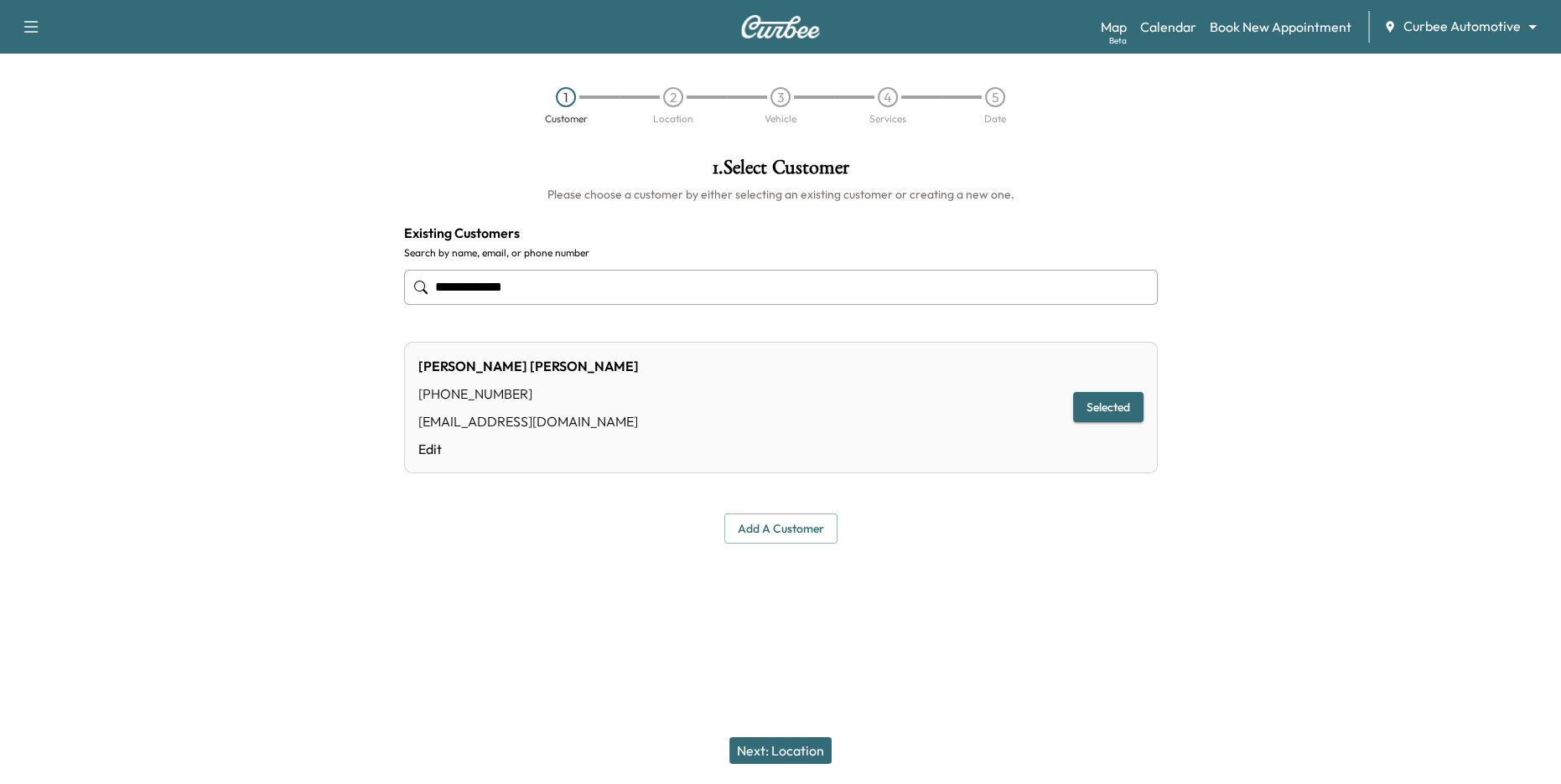
type input "**********"
click at [797, 752] on button "Next: Location" at bounding box center [780, 750] width 102 height 26
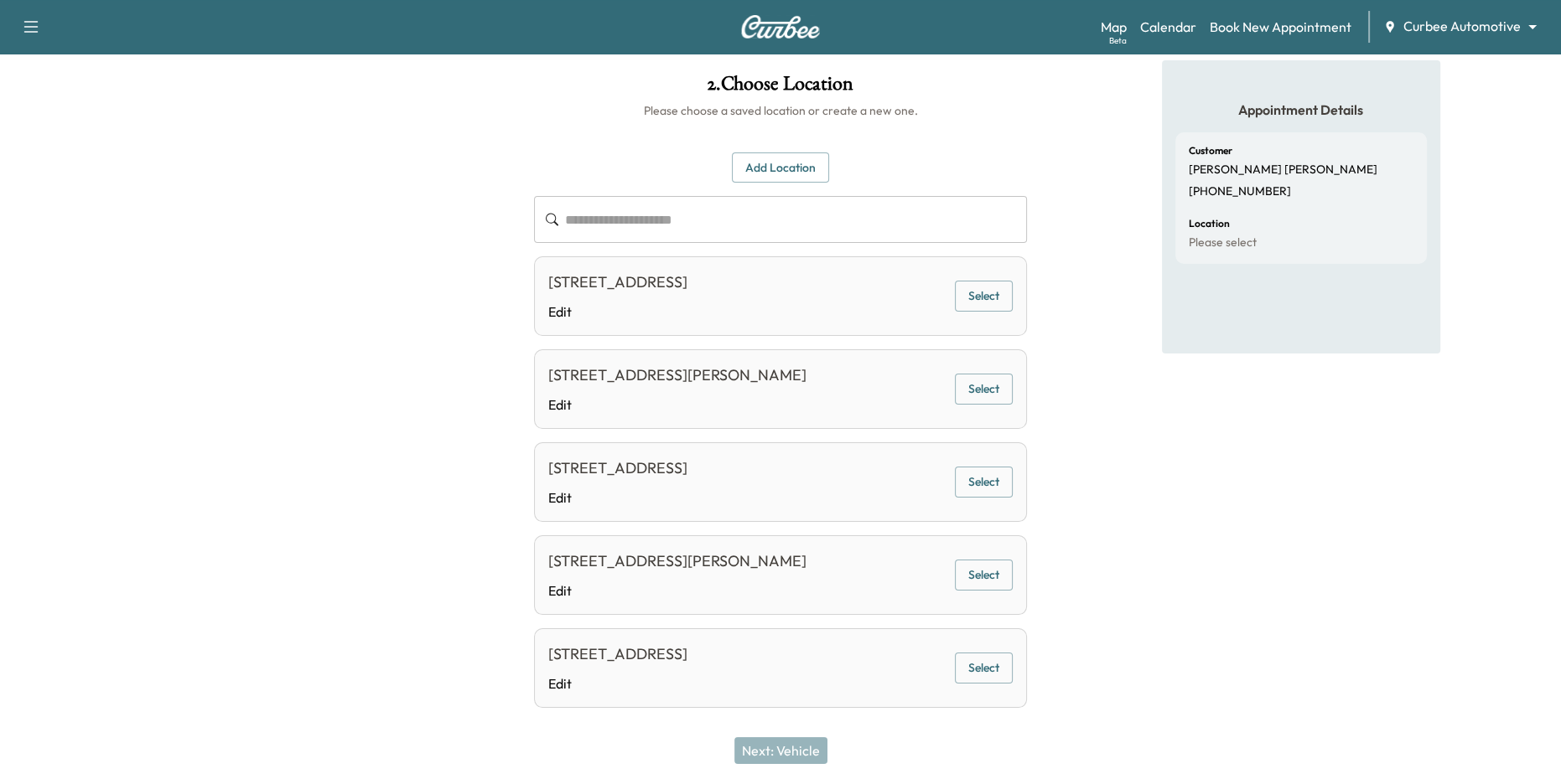
scroll to position [91, 0]
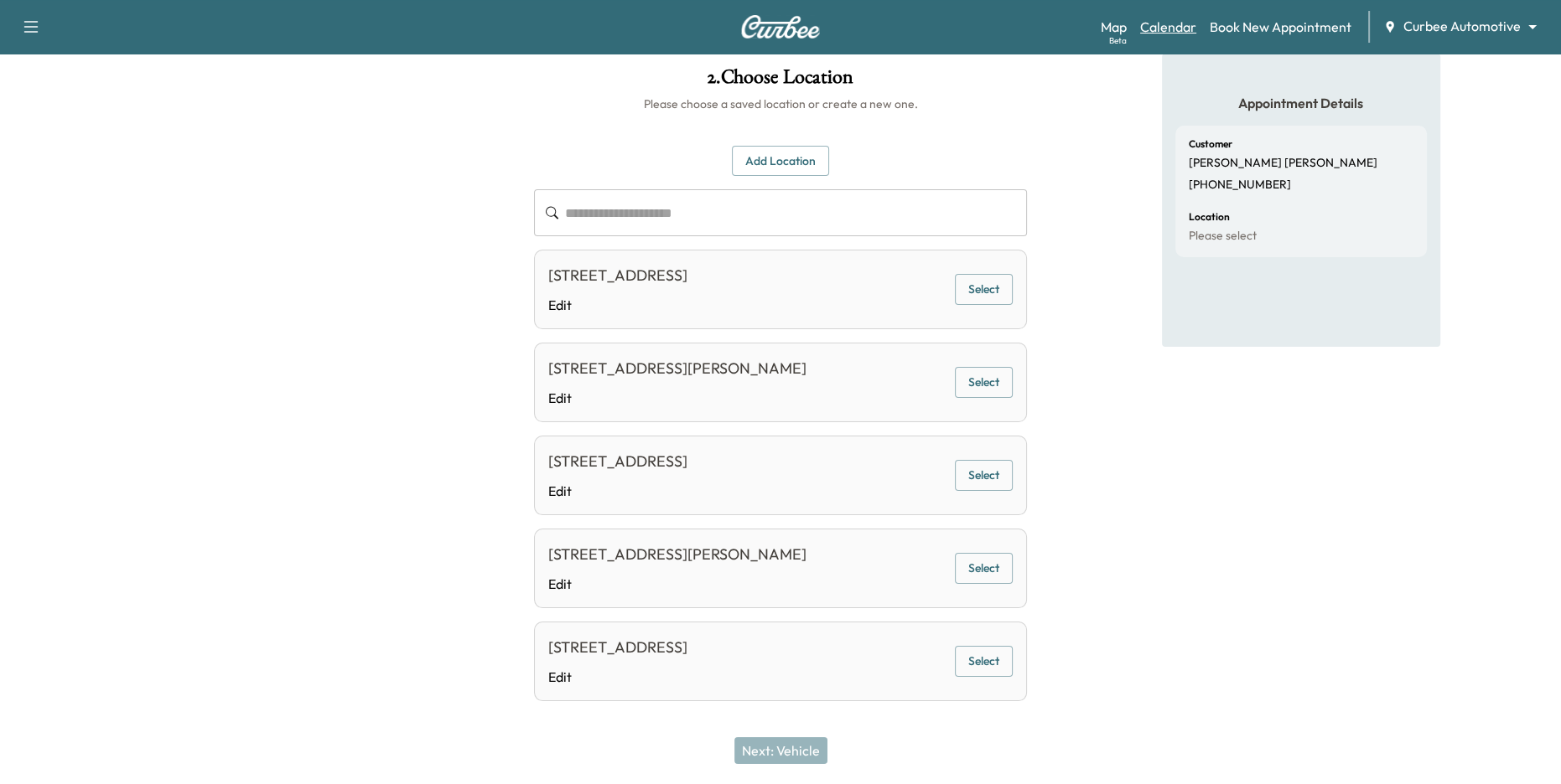
click at [1178, 28] on link "Calendar" at bounding box center [1168, 26] width 56 height 20
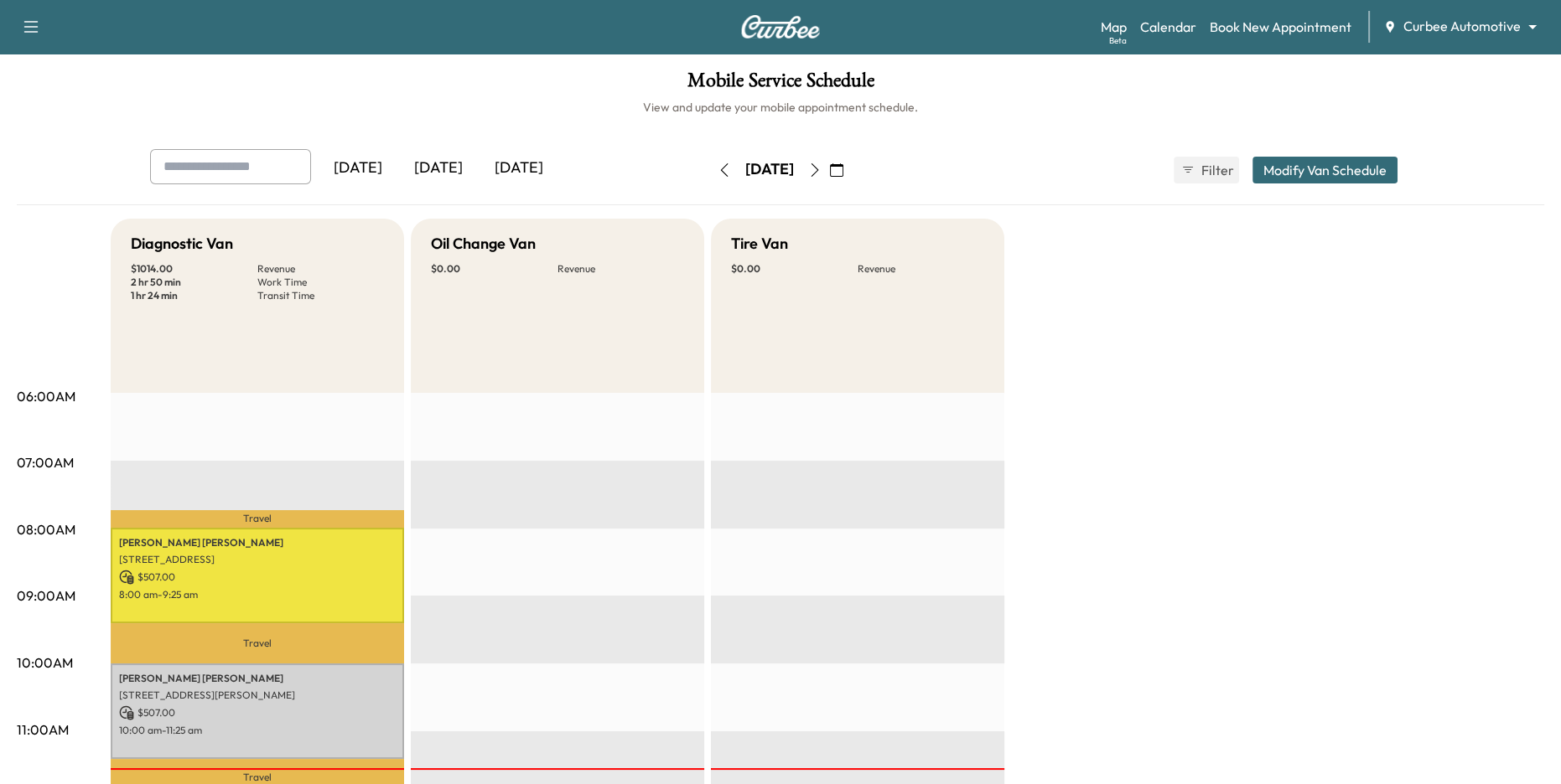
click at [821, 172] on icon "button" at bounding box center [814, 170] width 14 height 14
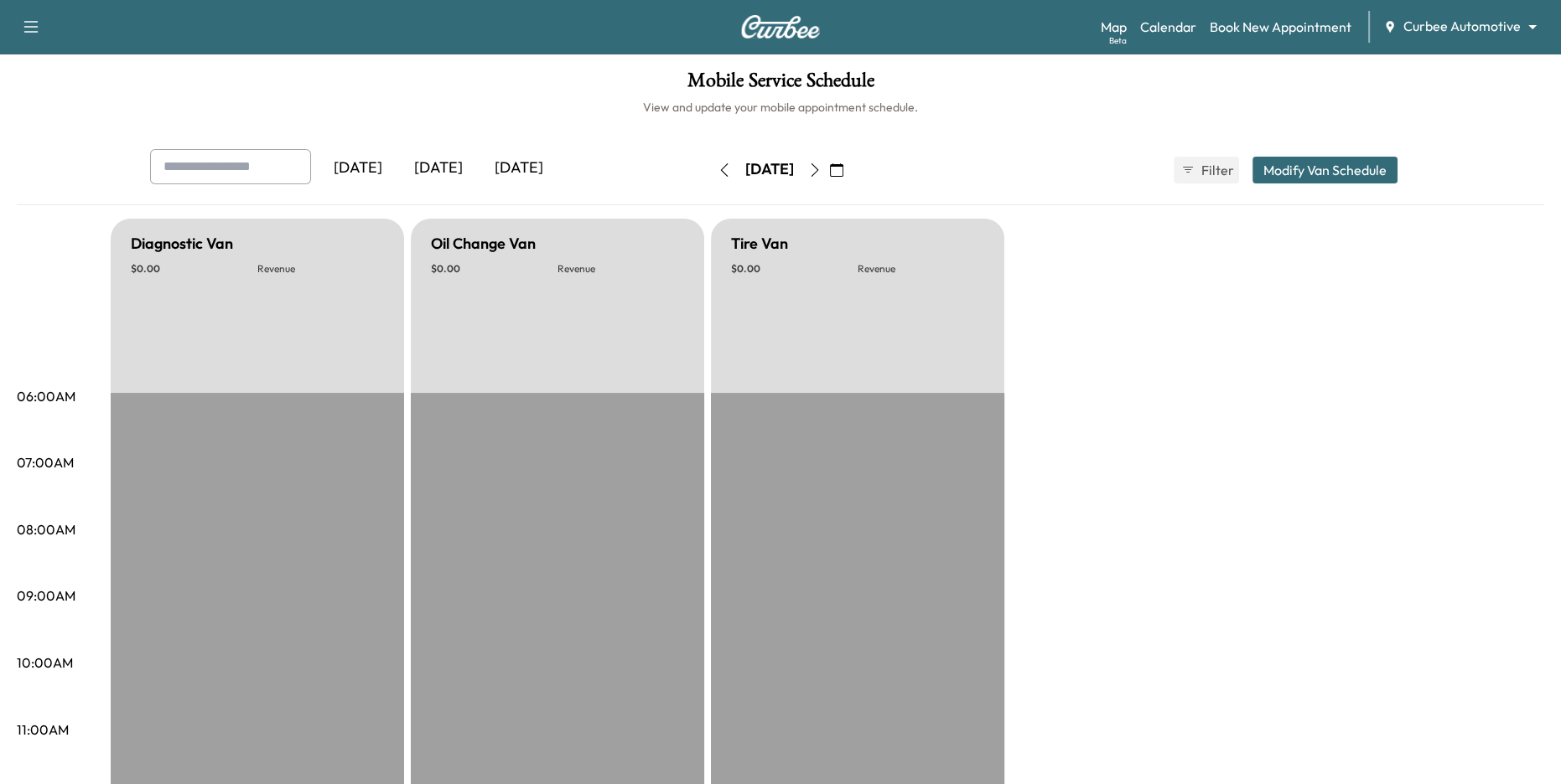
click at [821, 172] on icon "button" at bounding box center [814, 170] width 14 height 14
click at [821, 176] on icon "button" at bounding box center [814, 170] width 14 height 14
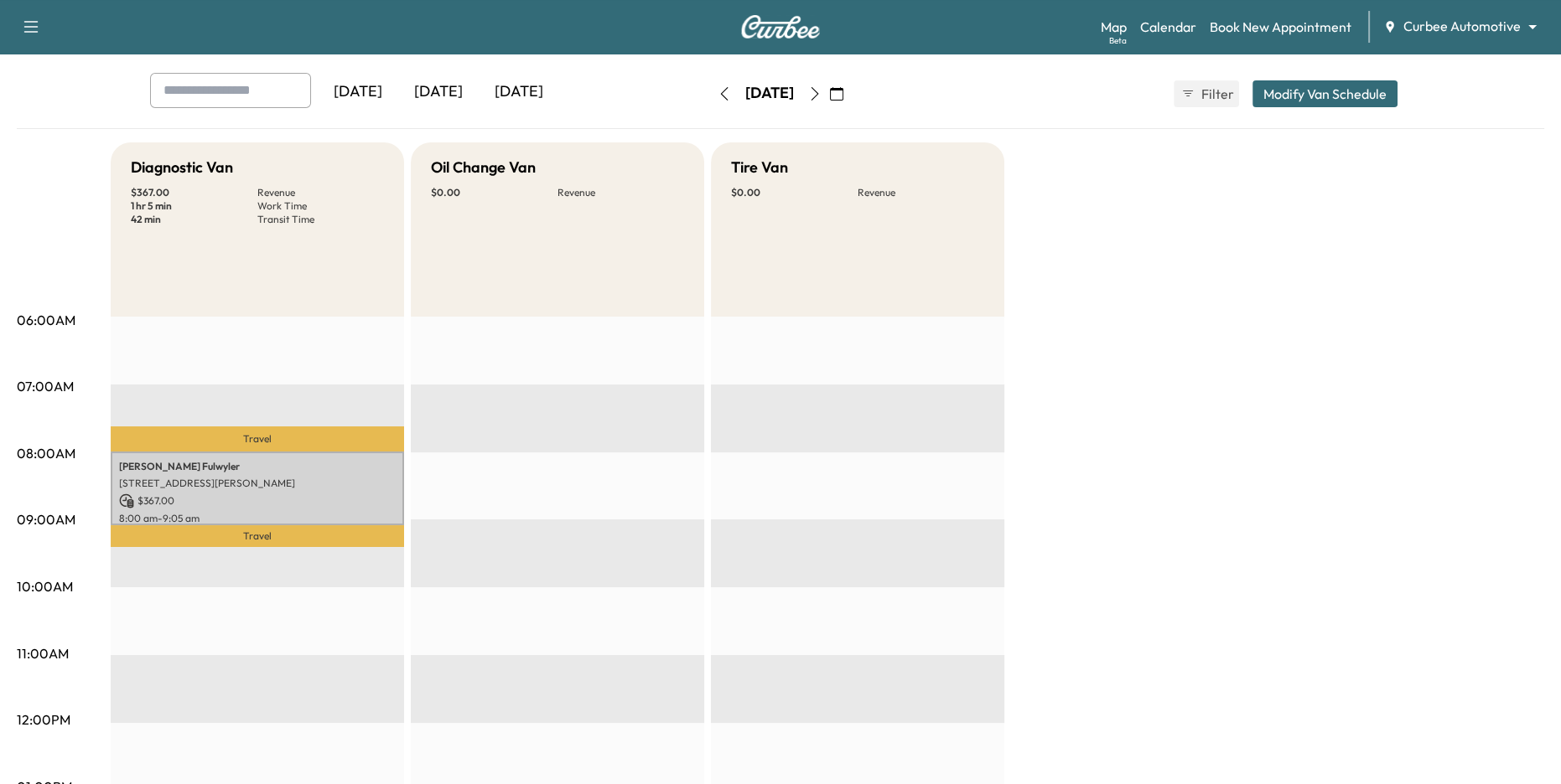
scroll to position [80, 0]
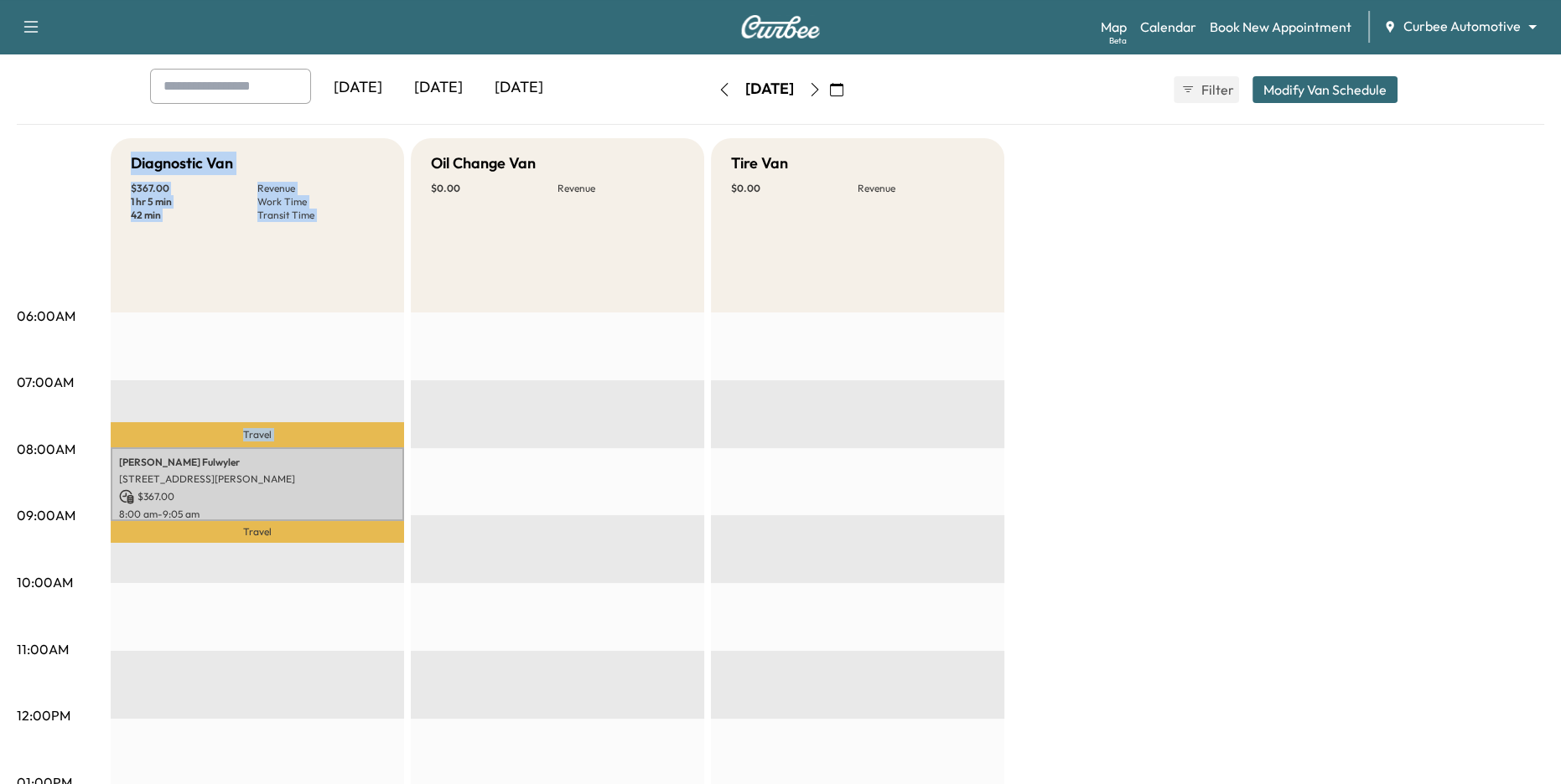
drag, startPoint x: 127, startPoint y: 160, endPoint x: 313, endPoint y: 371, distance: 281.3
click at [313, 368] on div "Diagnostic Van $ 367.00 Revenue 1 hr 5 min Work Time 42 min Transit Time Travel…" at bounding box center [257, 767] width 294 height 1257
click at [431, 166] on h5 "Oil Change Van" at bounding box center [483, 164] width 105 height 24
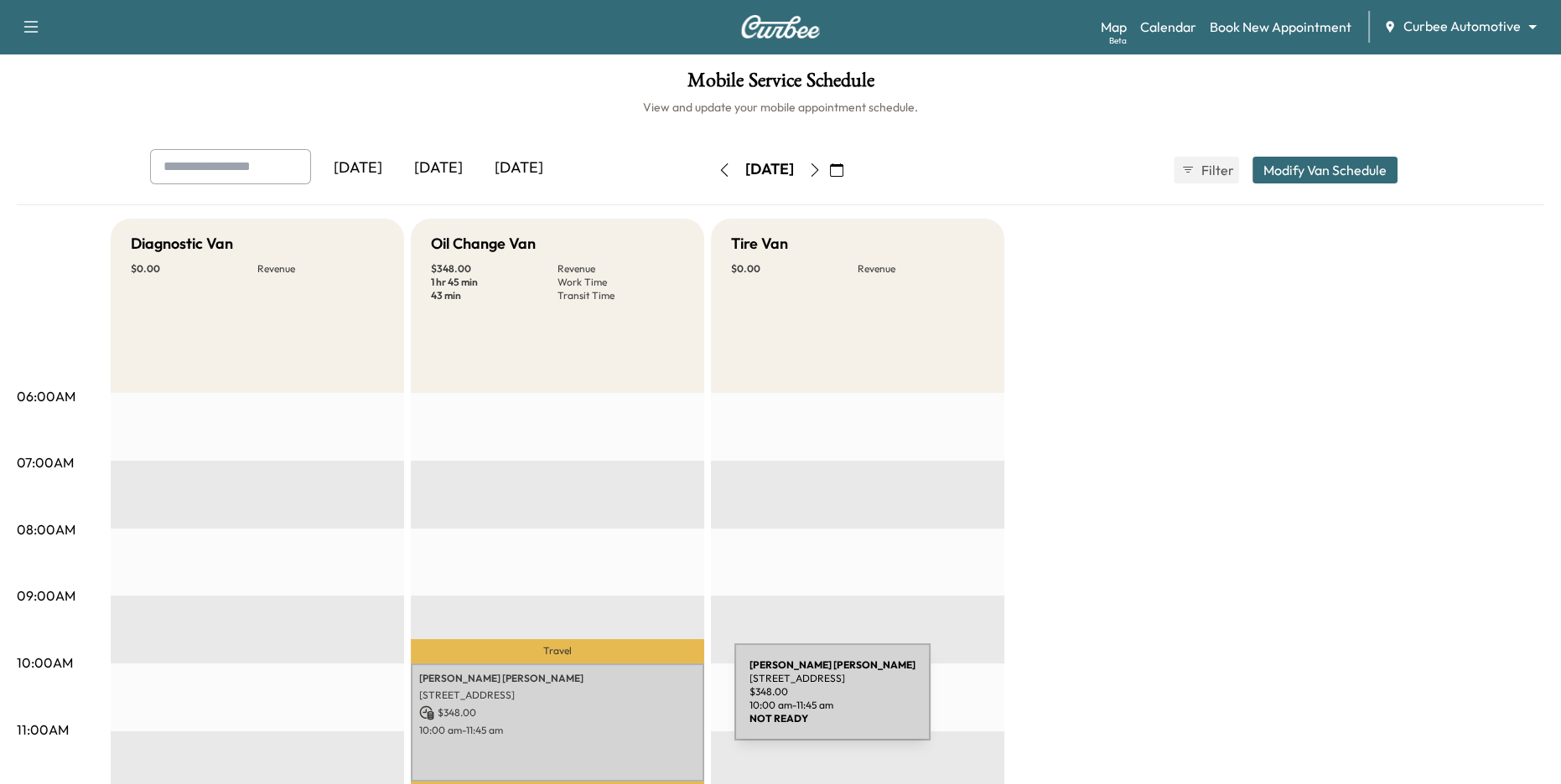
click at [609, 702] on div "Conrad Spizewski 333 W Camden St, Baltimore, MD 21201, USA $ 348.00 10:00 am - …" at bounding box center [558, 723] width 294 height 118
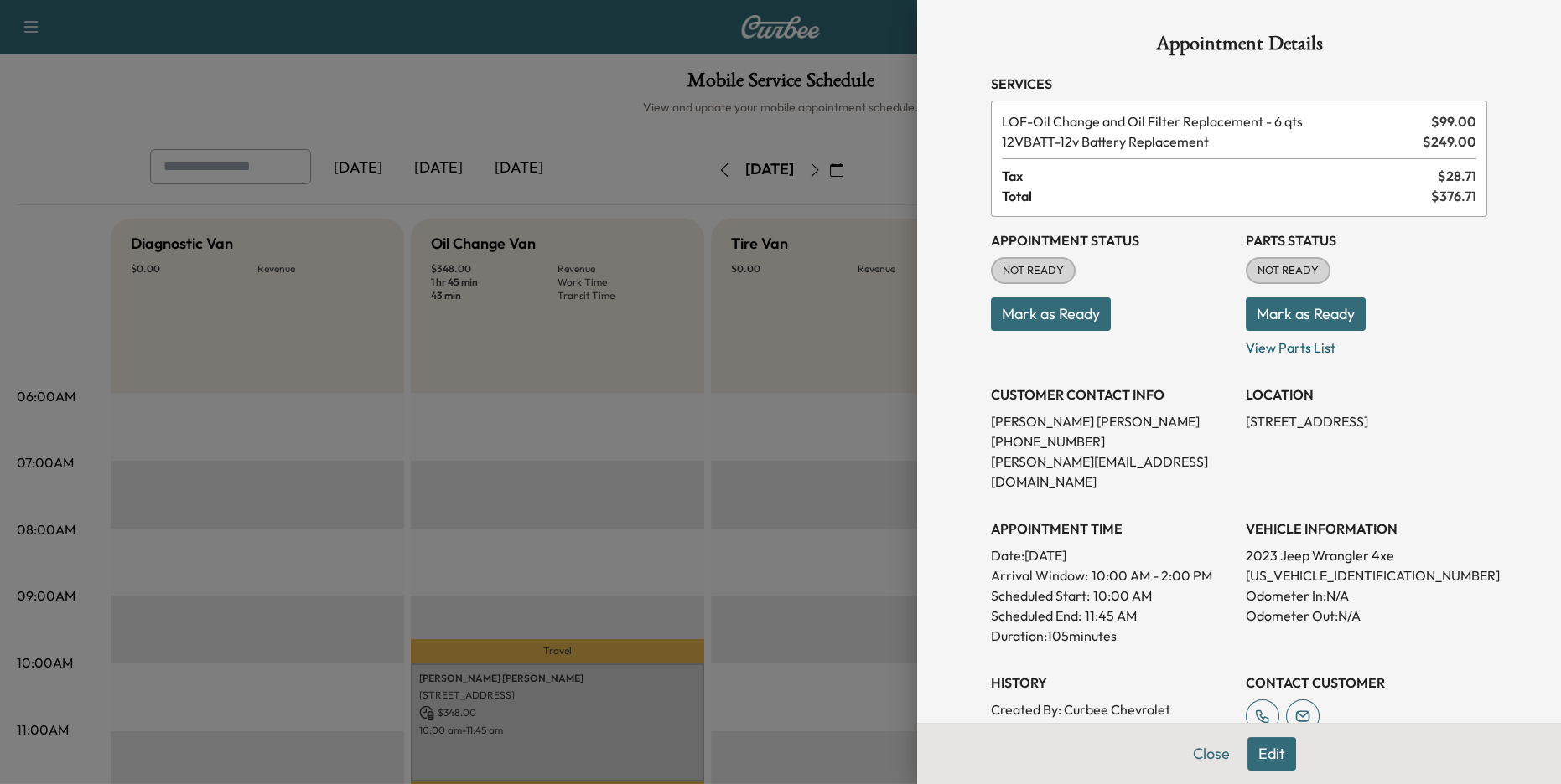
click at [1226, 149] on span "12VBATT - 12v Battery Replacement" at bounding box center [1208, 142] width 414 height 20
click at [1271, 757] on button "Edit" at bounding box center [1271, 754] width 48 height 34
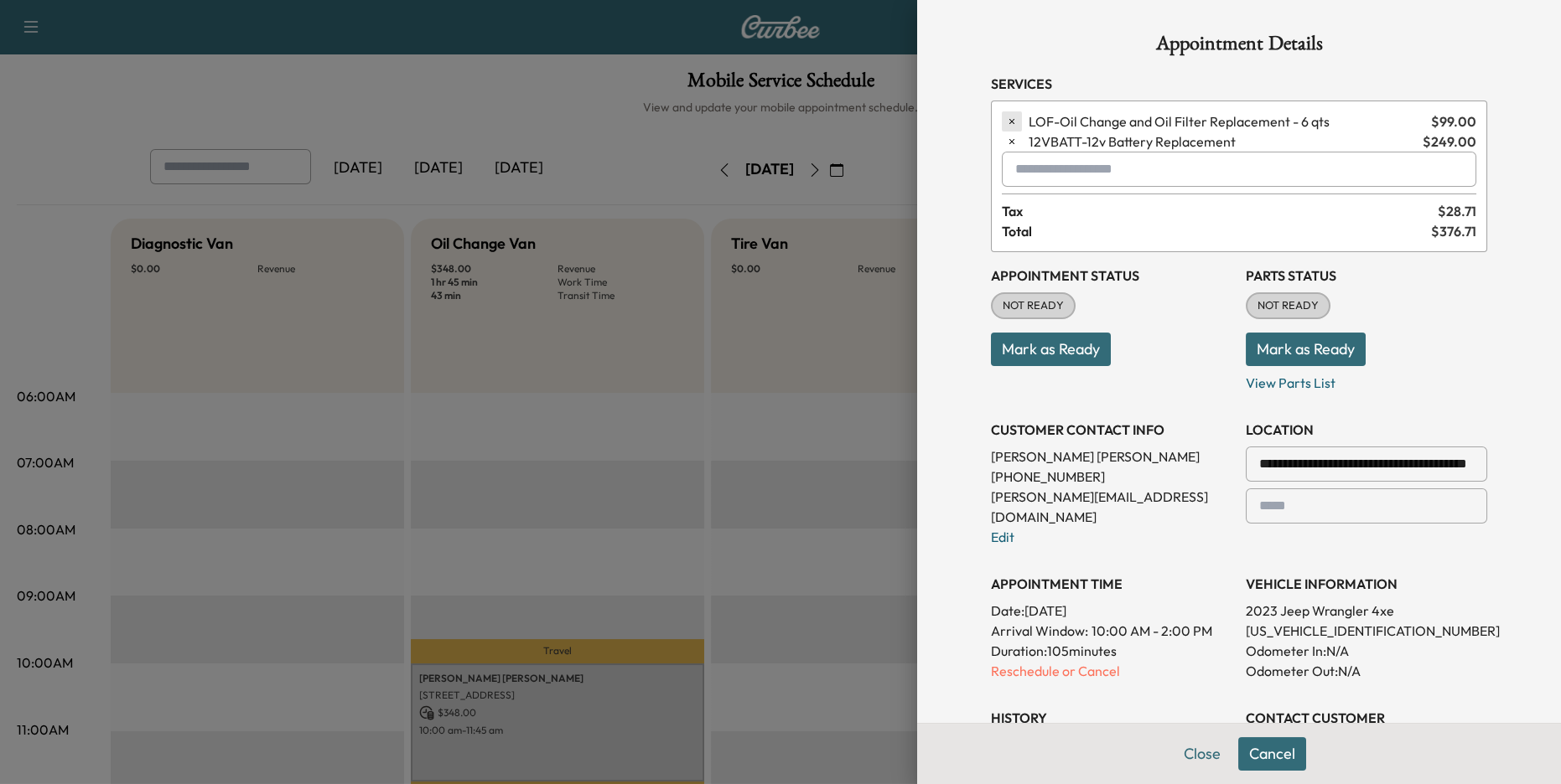
click at [1014, 123] on icon "button" at bounding box center [1012, 121] width 12 height 12
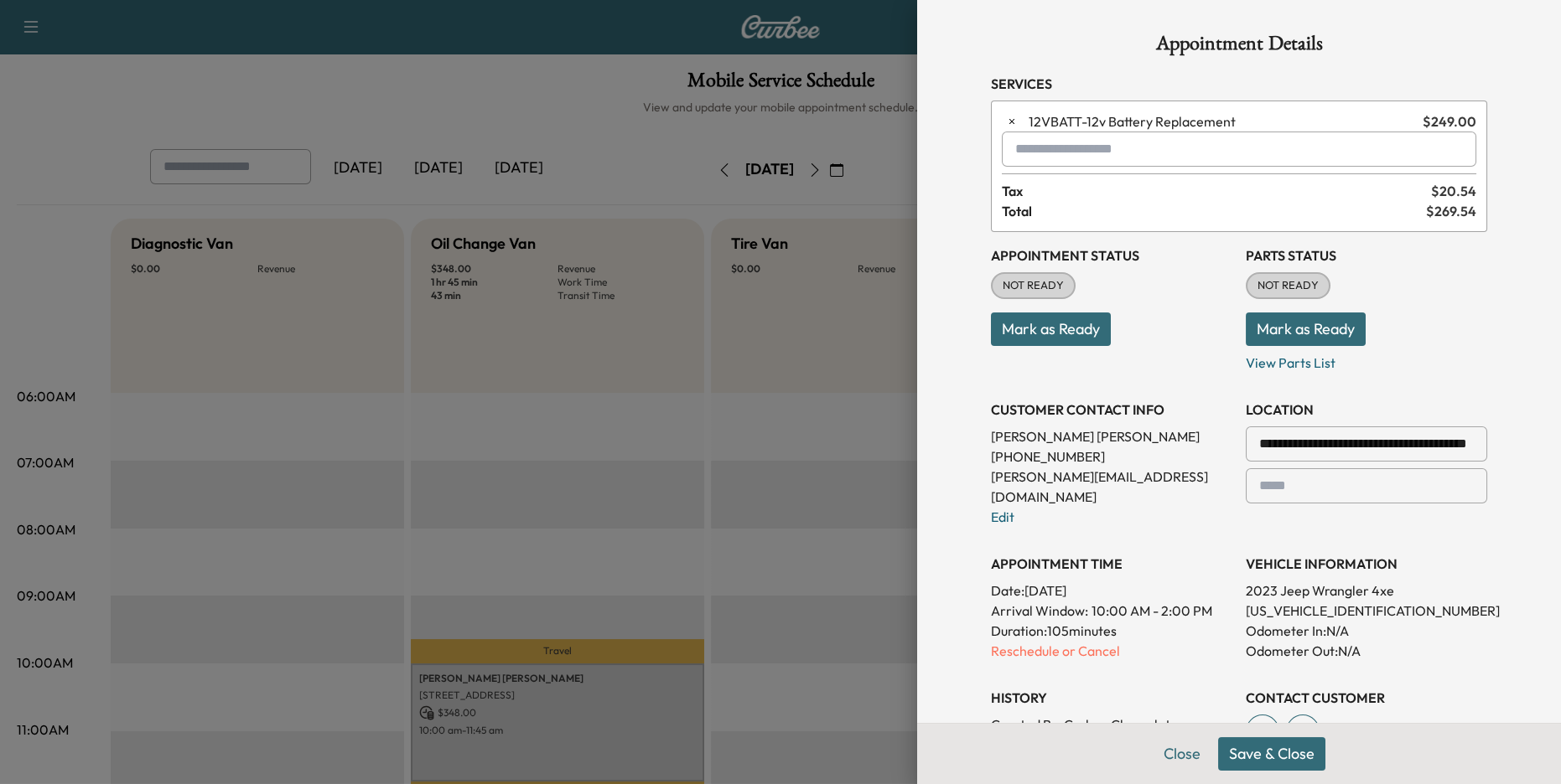
click at [1138, 156] on input "text" at bounding box center [1239, 149] width 475 height 35
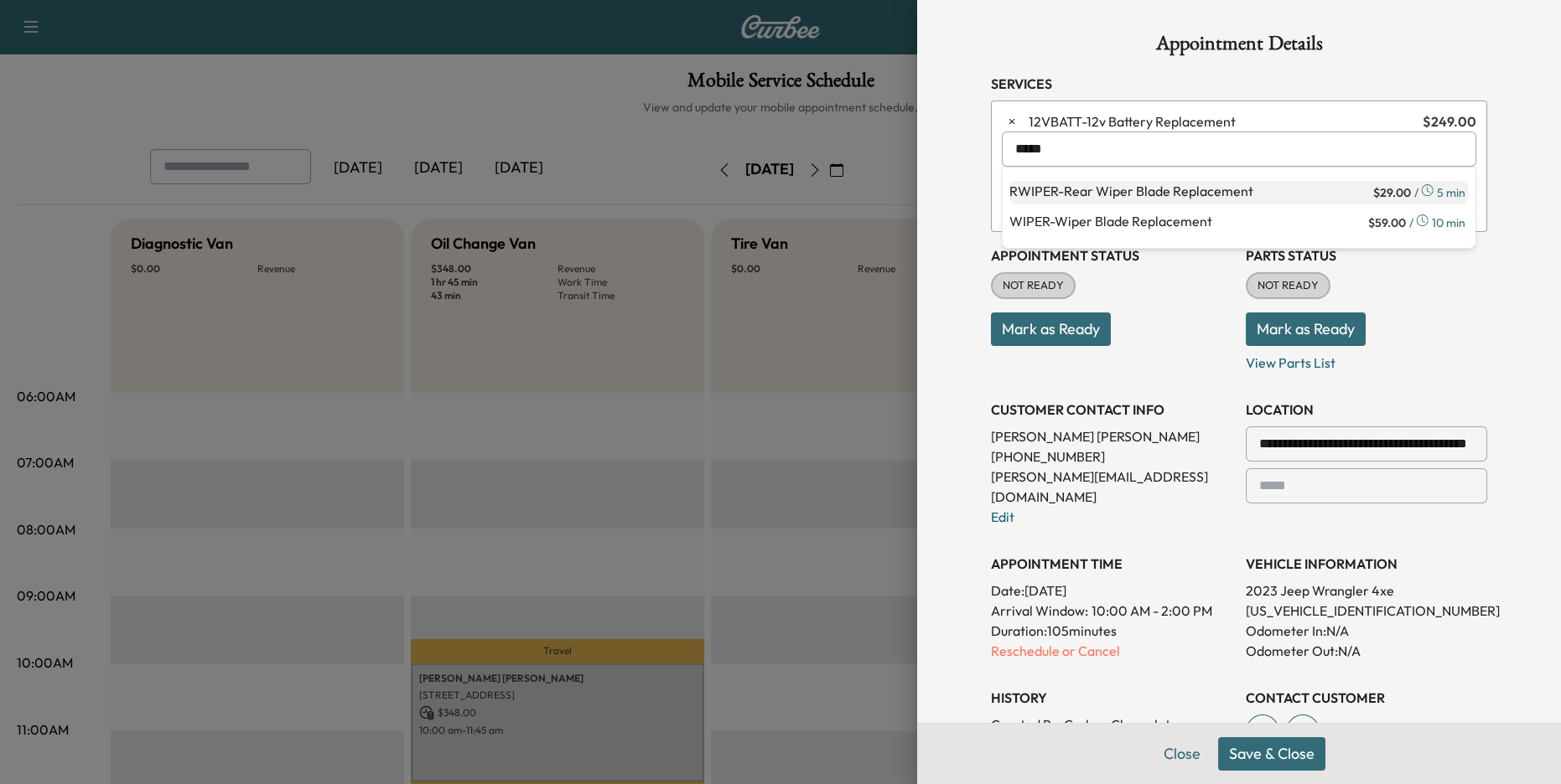
click at [1136, 196] on p "RWIPER - Rear Wiper Blade Replacement" at bounding box center [1189, 193] width 360 height 24
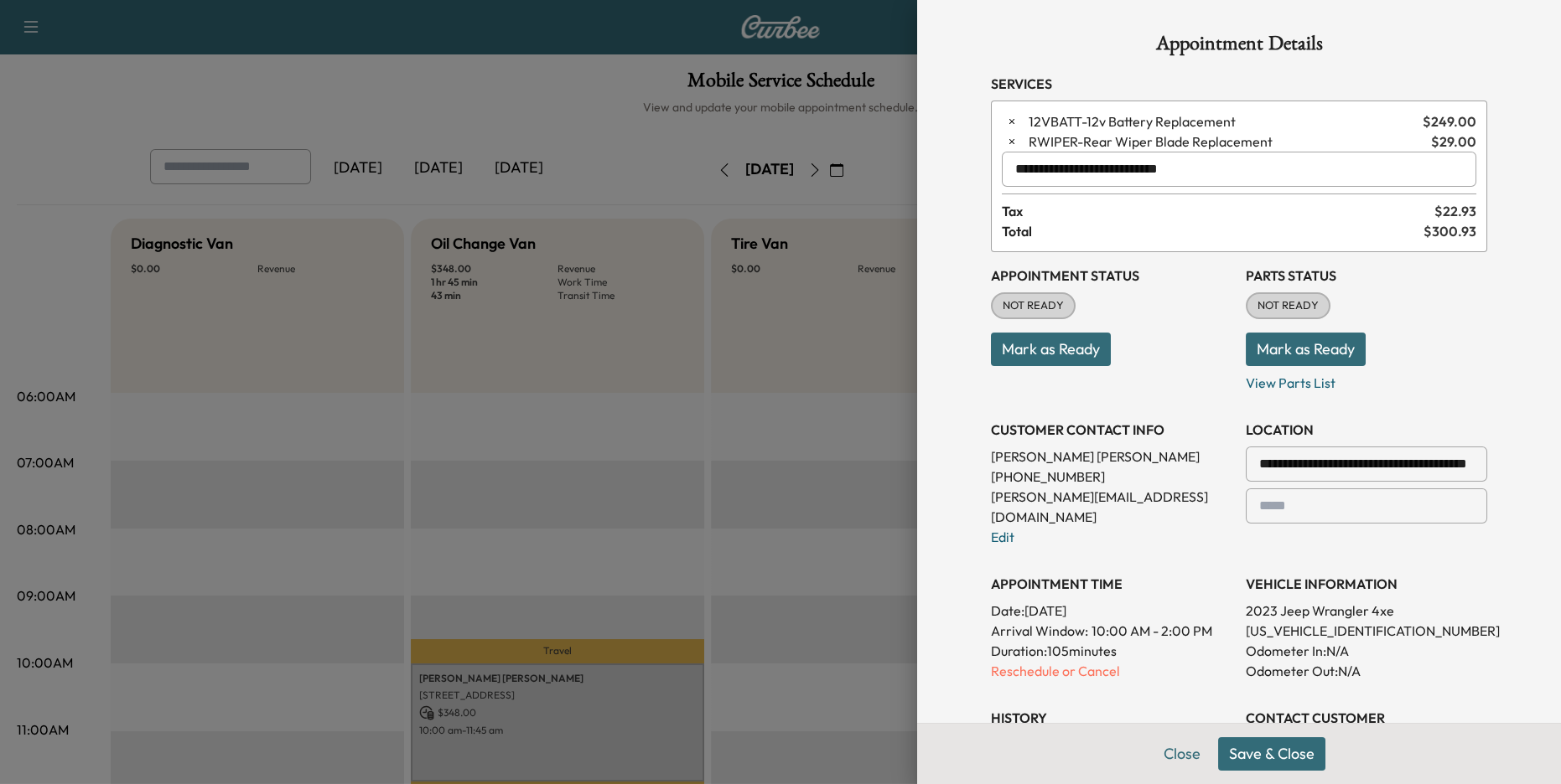
type input "**********"
click at [1298, 754] on button "Save & Close" at bounding box center [1272, 754] width 107 height 34
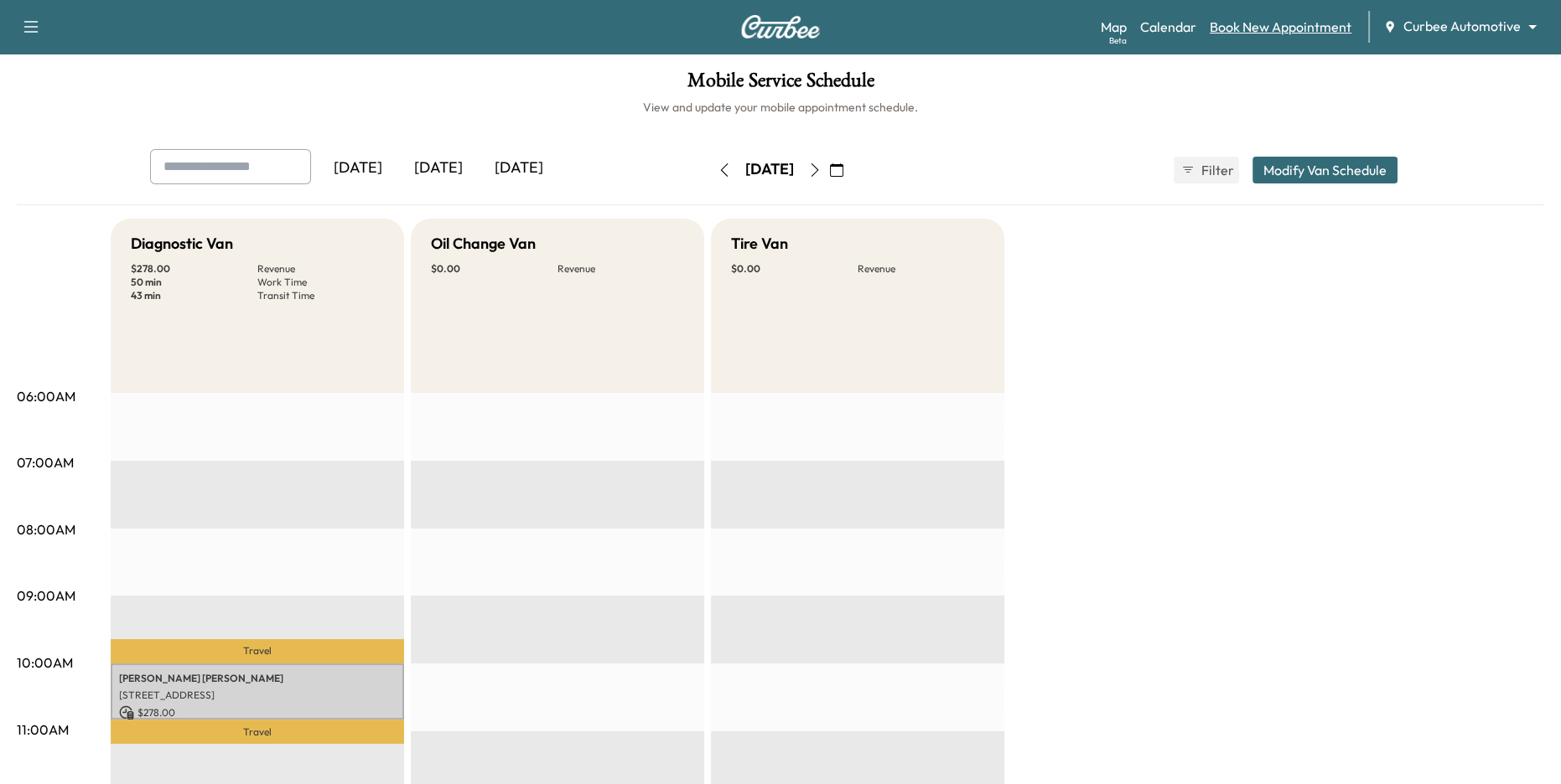
click at [1227, 30] on link "Book New Appointment" at bounding box center [1281, 26] width 142 height 20
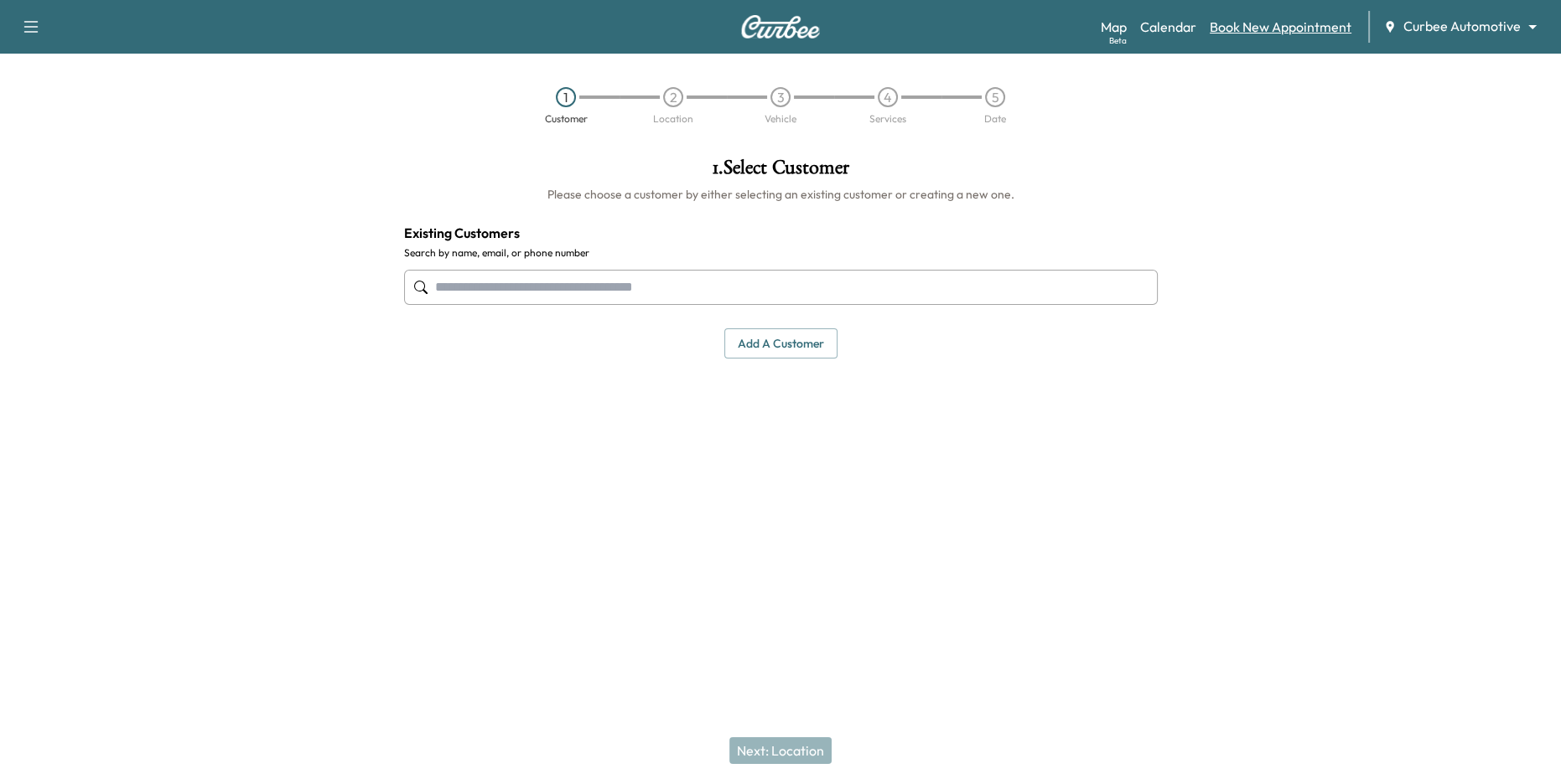
click at [1244, 33] on link "Book New Appointment" at bounding box center [1281, 26] width 142 height 20
click at [1176, 29] on link "Calendar" at bounding box center [1168, 26] width 56 height 20
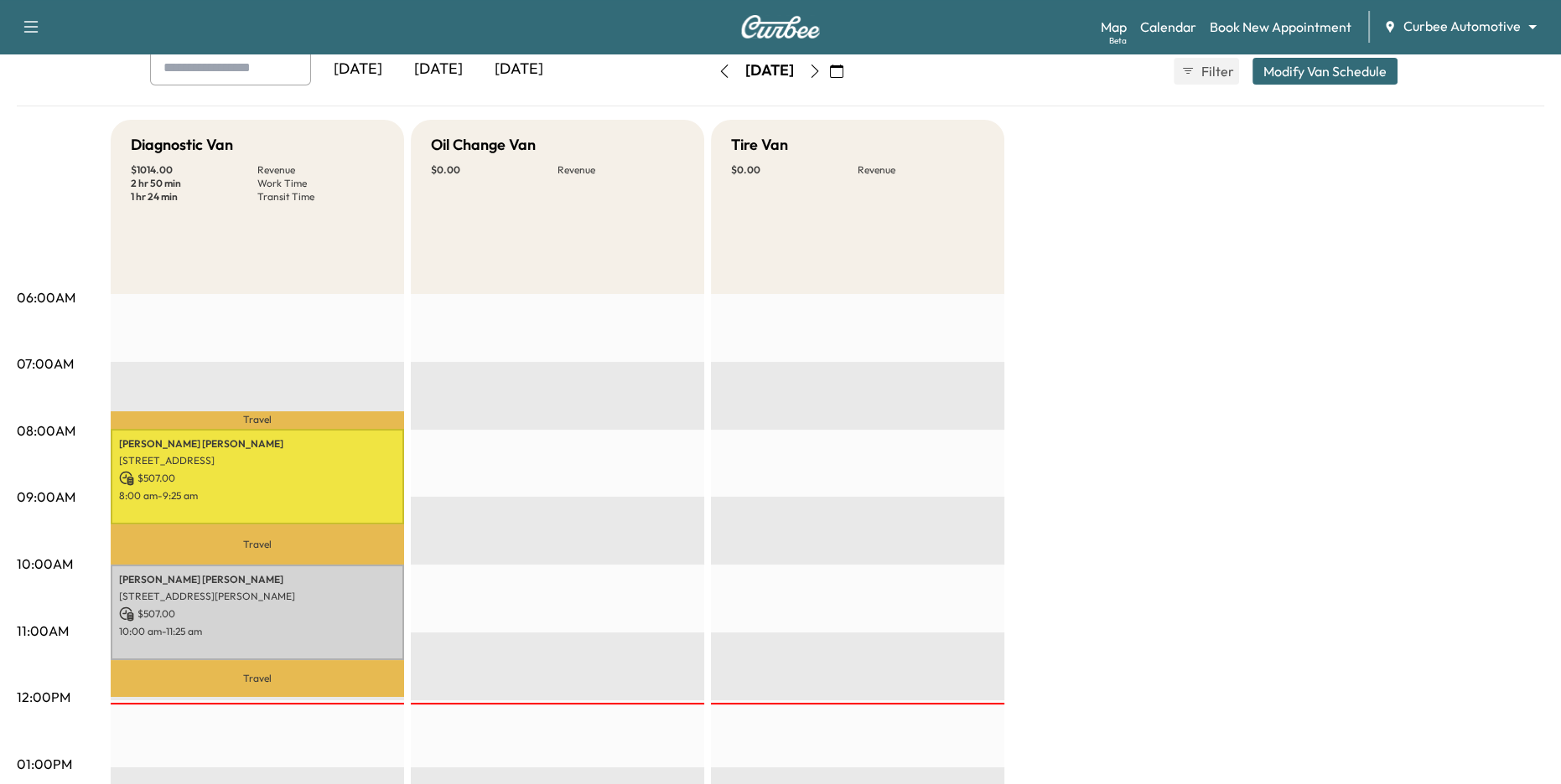
scroll to position [106, 0]
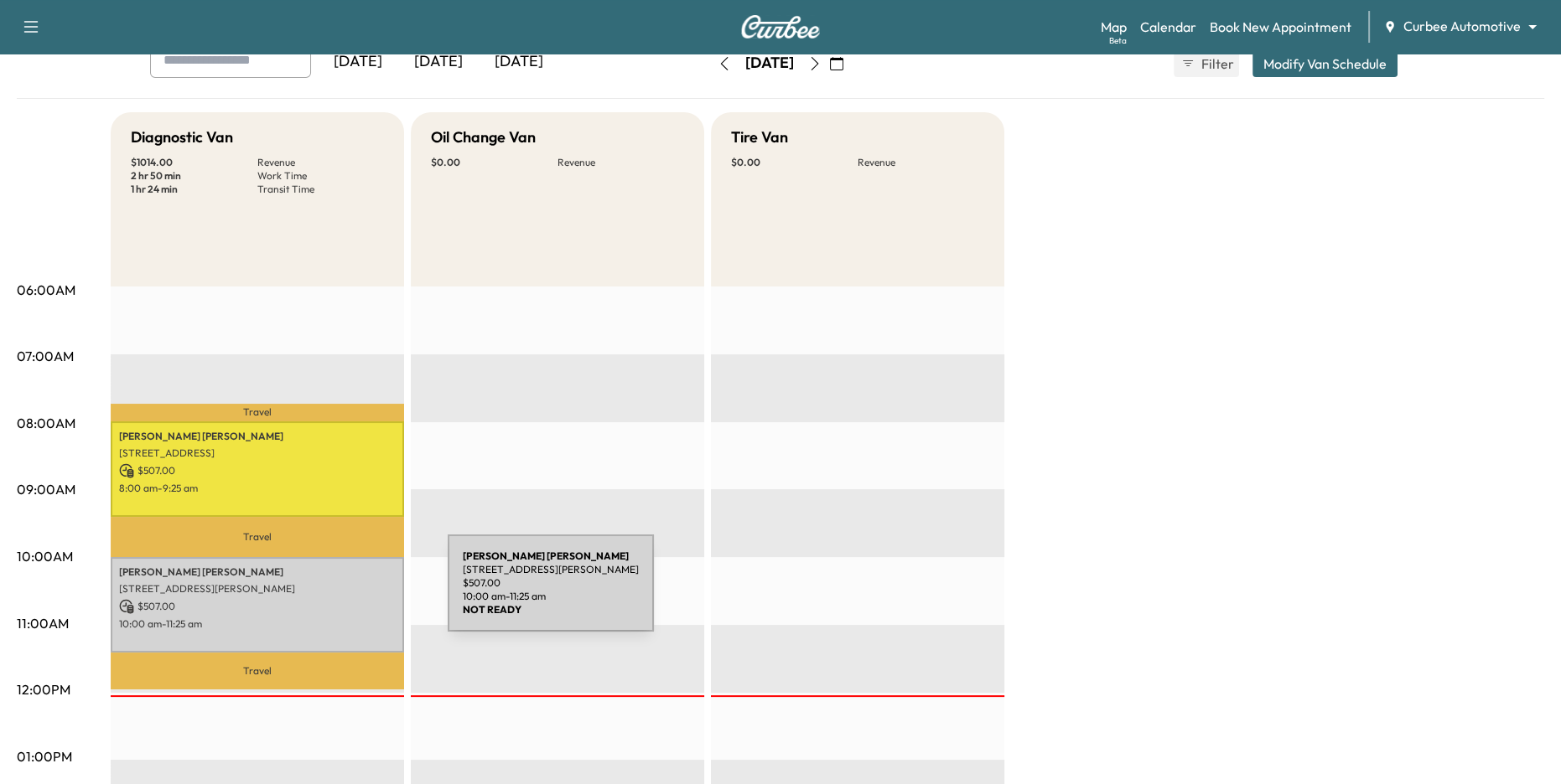
click at [322, 593] on p "3120 St Paul St, Baltimore, MD 21218, USA" at bounding box center [257, 588] width 277 height 14
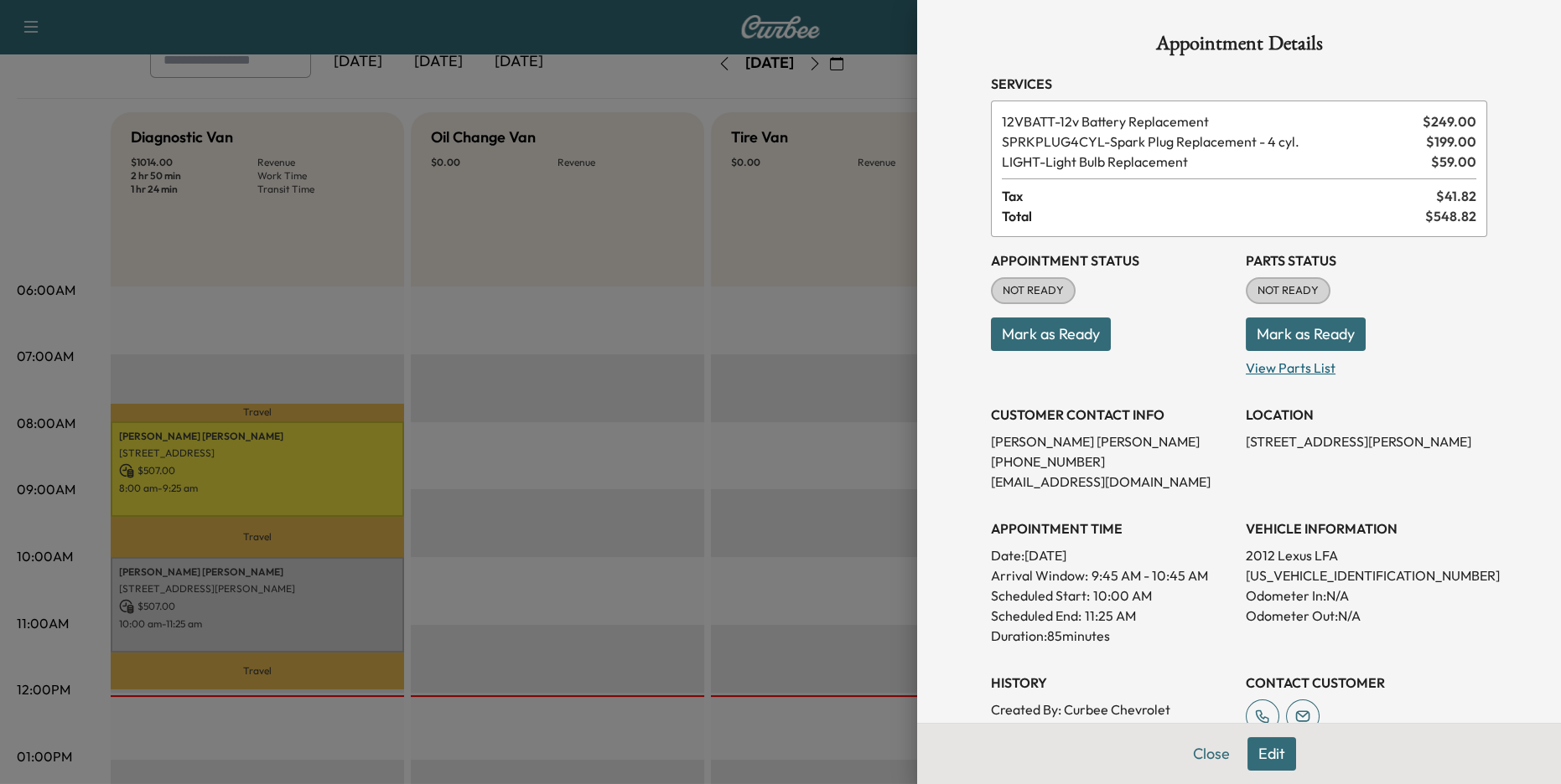
click at [1281, 351] on p "View Parts List" at bounding box center [1365, 364] width 241 height 26
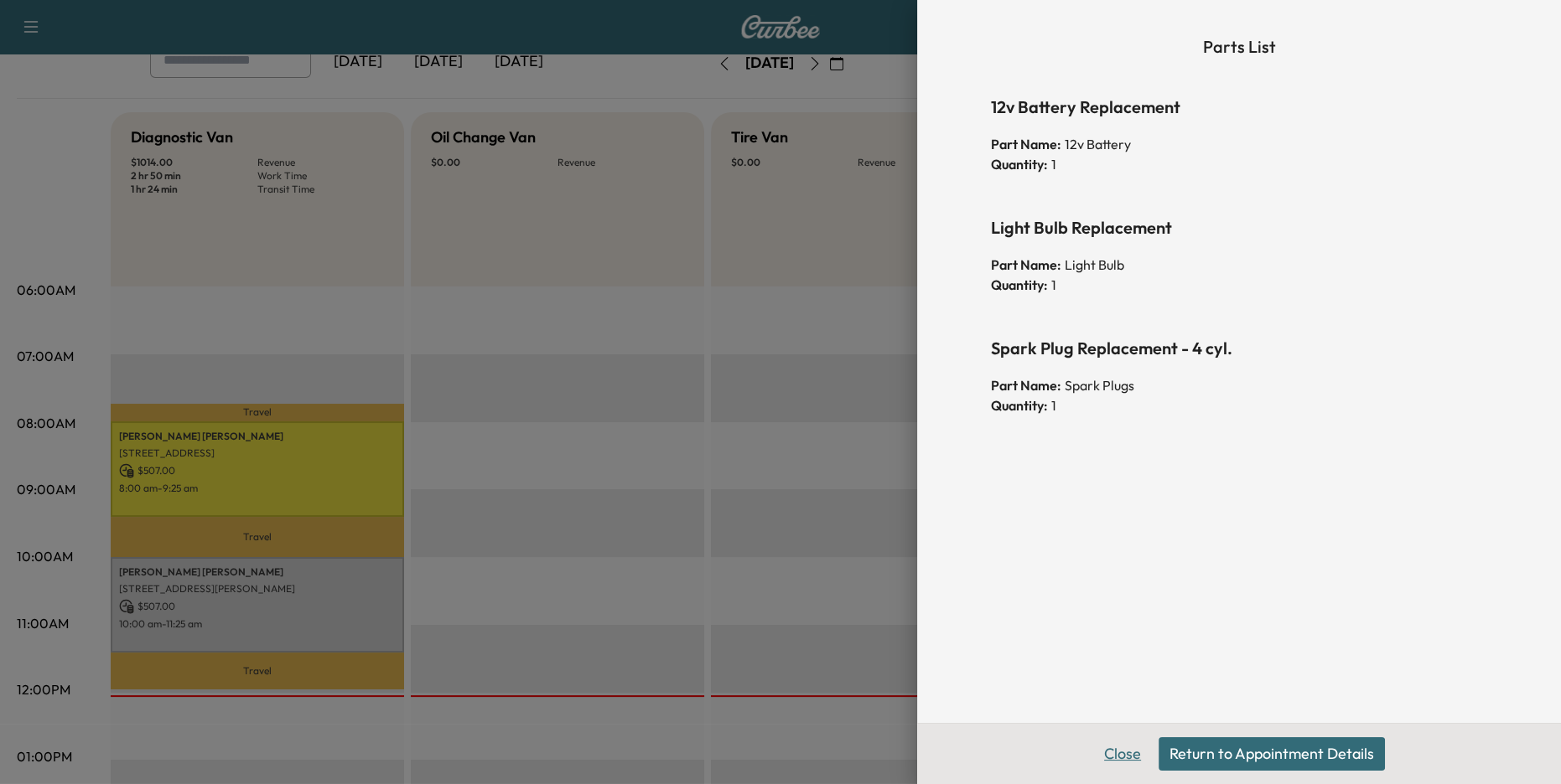
click at [1128, 769] on button "Close" at bounding box center [1123, 754] width 59 height 34
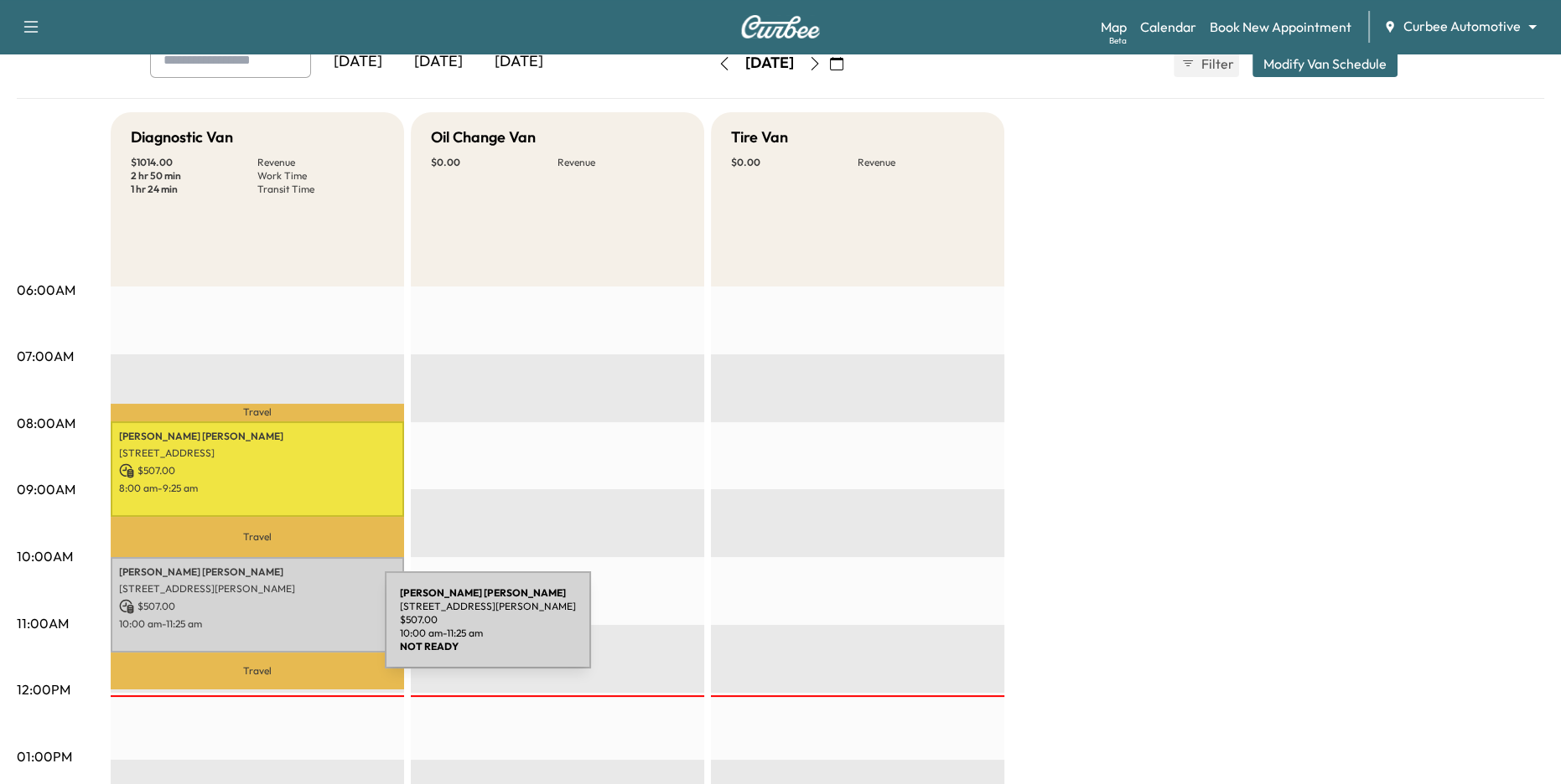
click at [253, 614] on div "Matt Schwartz 3120 St Paul St, Baltimore, MD 21218, USA $ 507.00 10:00 am - 11:…" at bounding box center [257, 605] width 294 height 95
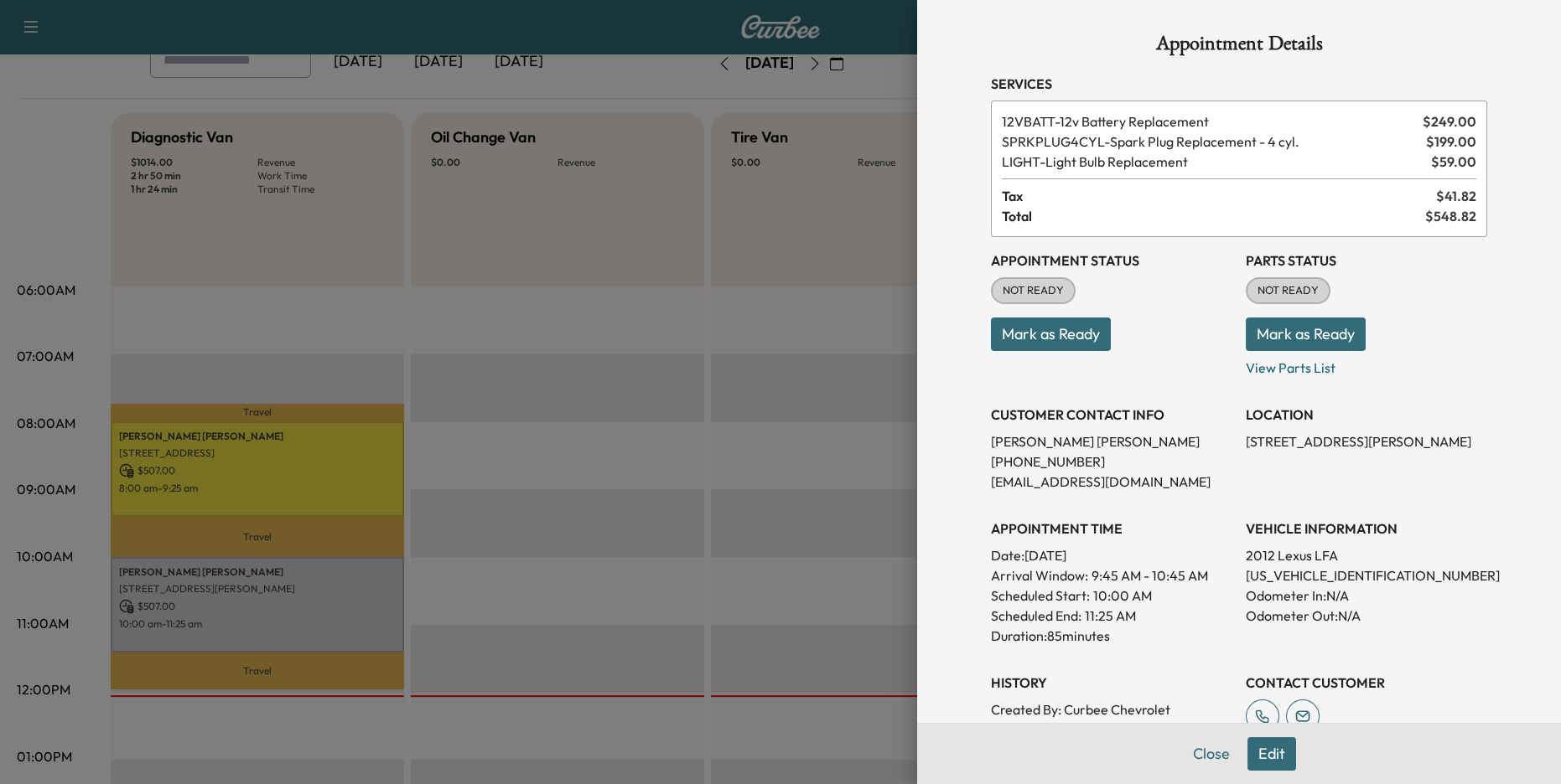
click at [1333, 339] on button "Mark as Ready" at bounding box center [1305, 334] width 120 height 34
click at [1062, 345] on button "Mark as Ready" at bounding box center [1051, 334] width 120 height 34
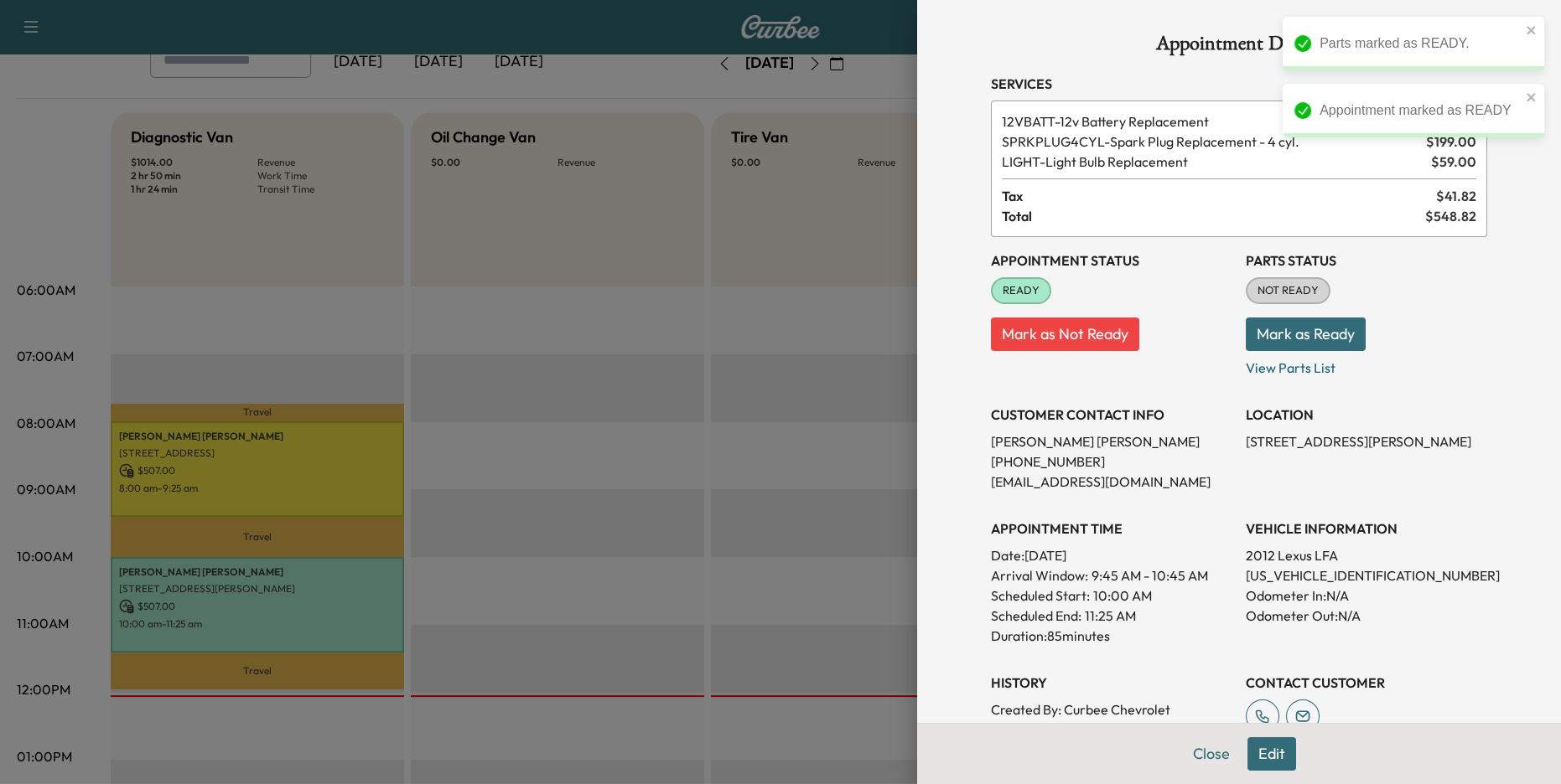
click at [861, 443] on div at bounding box center [780, 392] width 1561 height 784
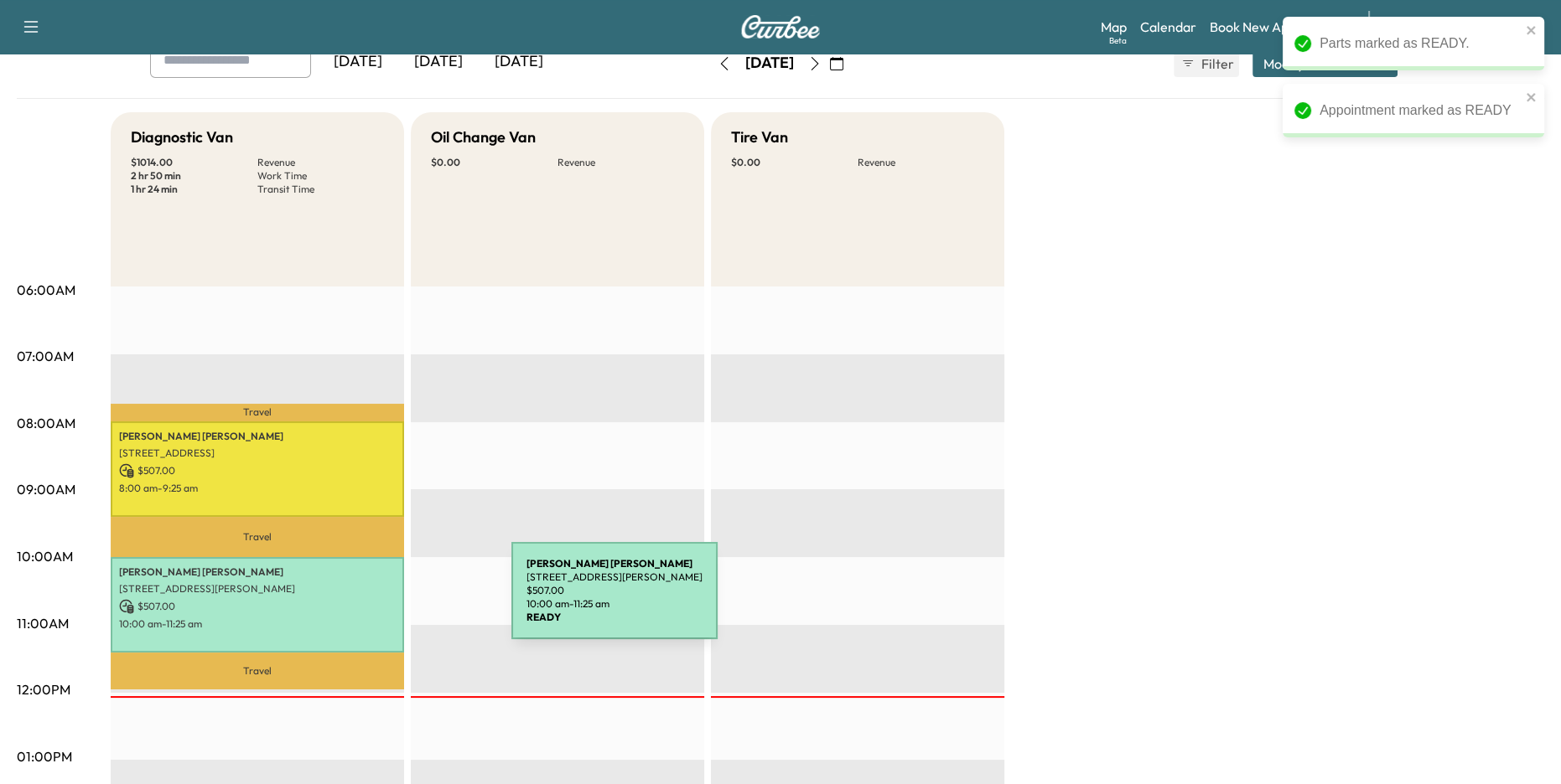
click at [386, 601] on p "$ 507.00" at bounding box center [257, 607] width 277 height 15
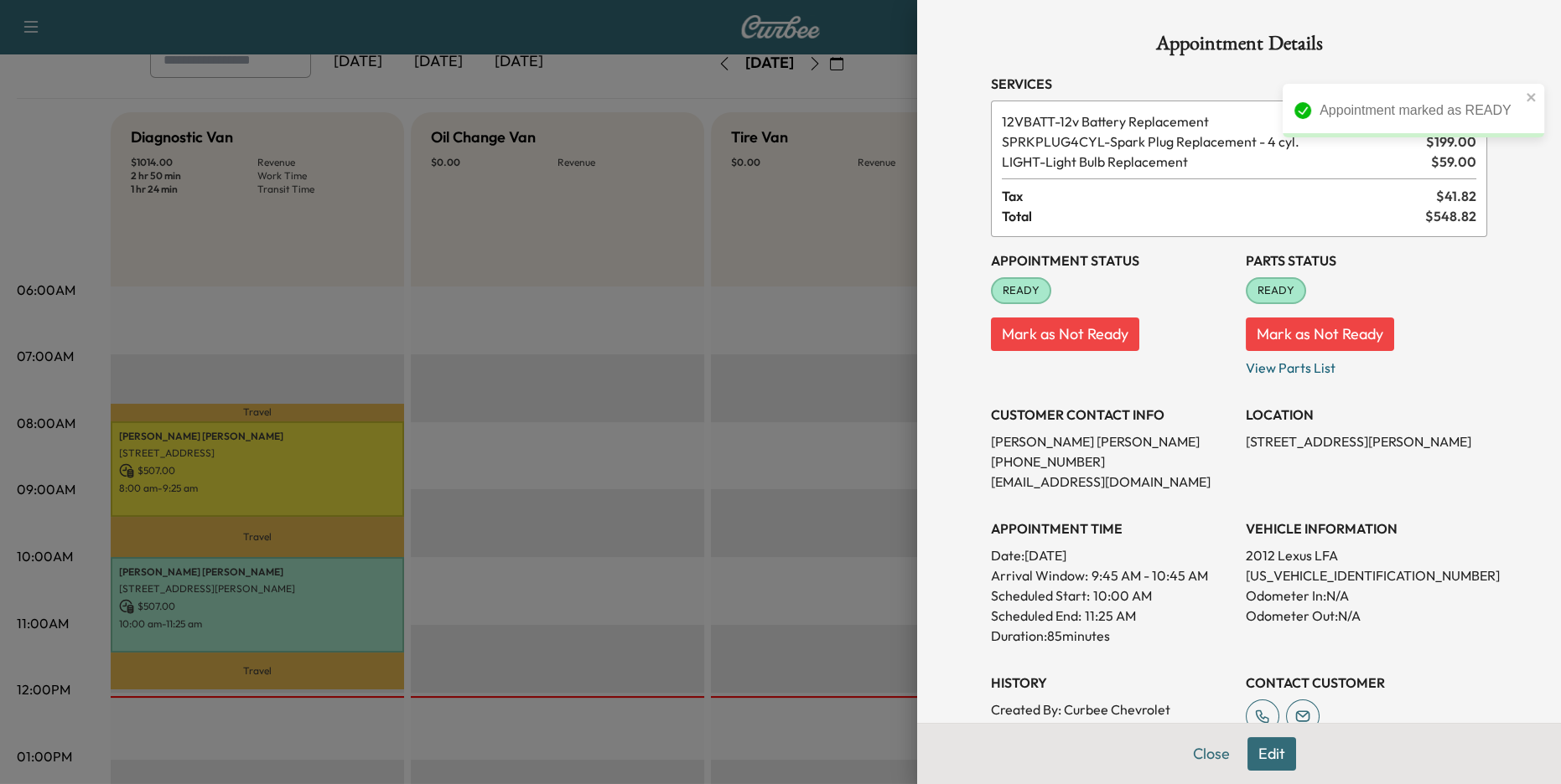
click at [683, 546] on div at bounding box center [780, 392] width 1561 height 784
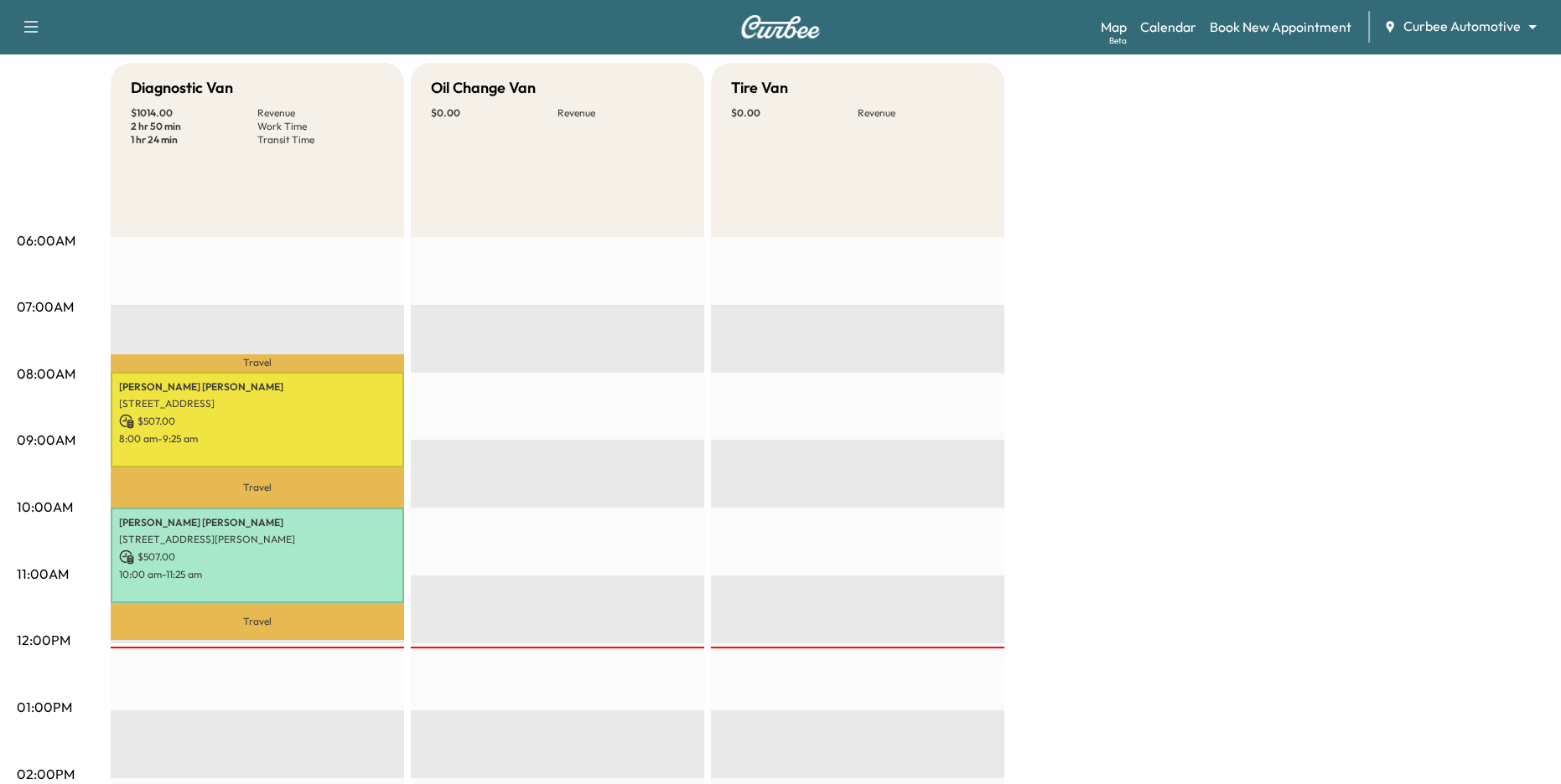
scroll to position [156, 0]
drag, startPoint x: 232, startPoint y: 485, endPoint x: 280, endPoint y: 489, distance: 48.2
click at [278, 489] on p "Travel" at bounding box center [257, 486] width 294 height 39
drag, startPoint x: 235, startPoint y: 360, endPoint x: 277, endPoint y: 365, distance: 42.3
click at [277, 365] on p "Travel" at bounding box center [257, 363] width 294 height 18
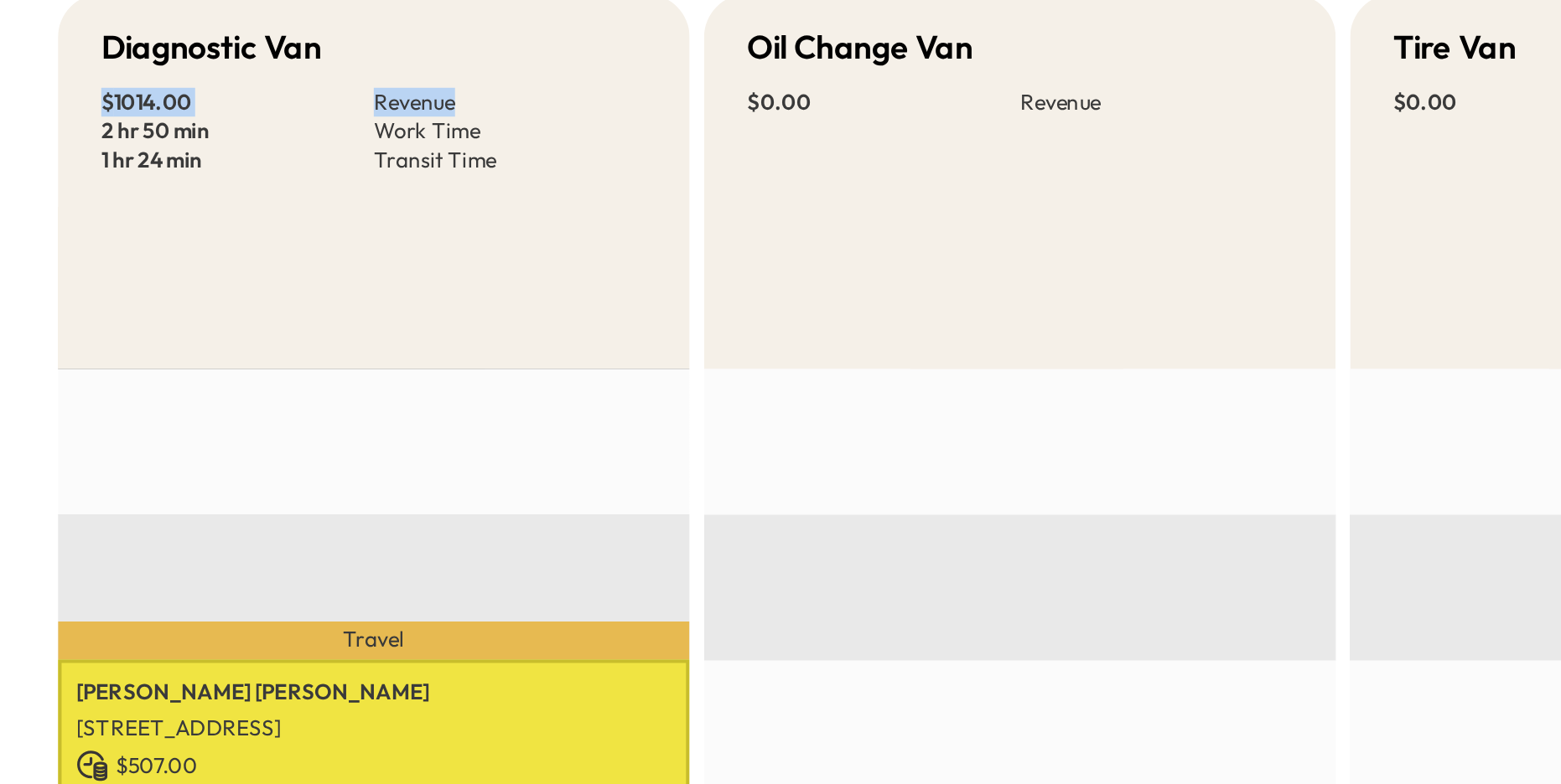
drag, startPoint x: 130, startPoint y: 109, endPoint x: 309, endPoint y: 112, distance: 179.0
click at [309, 112] on div "$ 1014.00 Revenue 2 hr 50 min Work Time 1 hr 24 min Transit Time" at bounding box center [257, 126] width 253 height 40
drag, startPoint x: 123, startPoint y: 125, endPoint x: 301, endPoint y: 127, distance: 178.0
click at [301, 127] on div "Diagnostic Van $ 1014.00 Revenue 2 hr 50 min Work Time 1 hr 24 min Transit Time" at bounding box center [257, 149] width 294 height 175
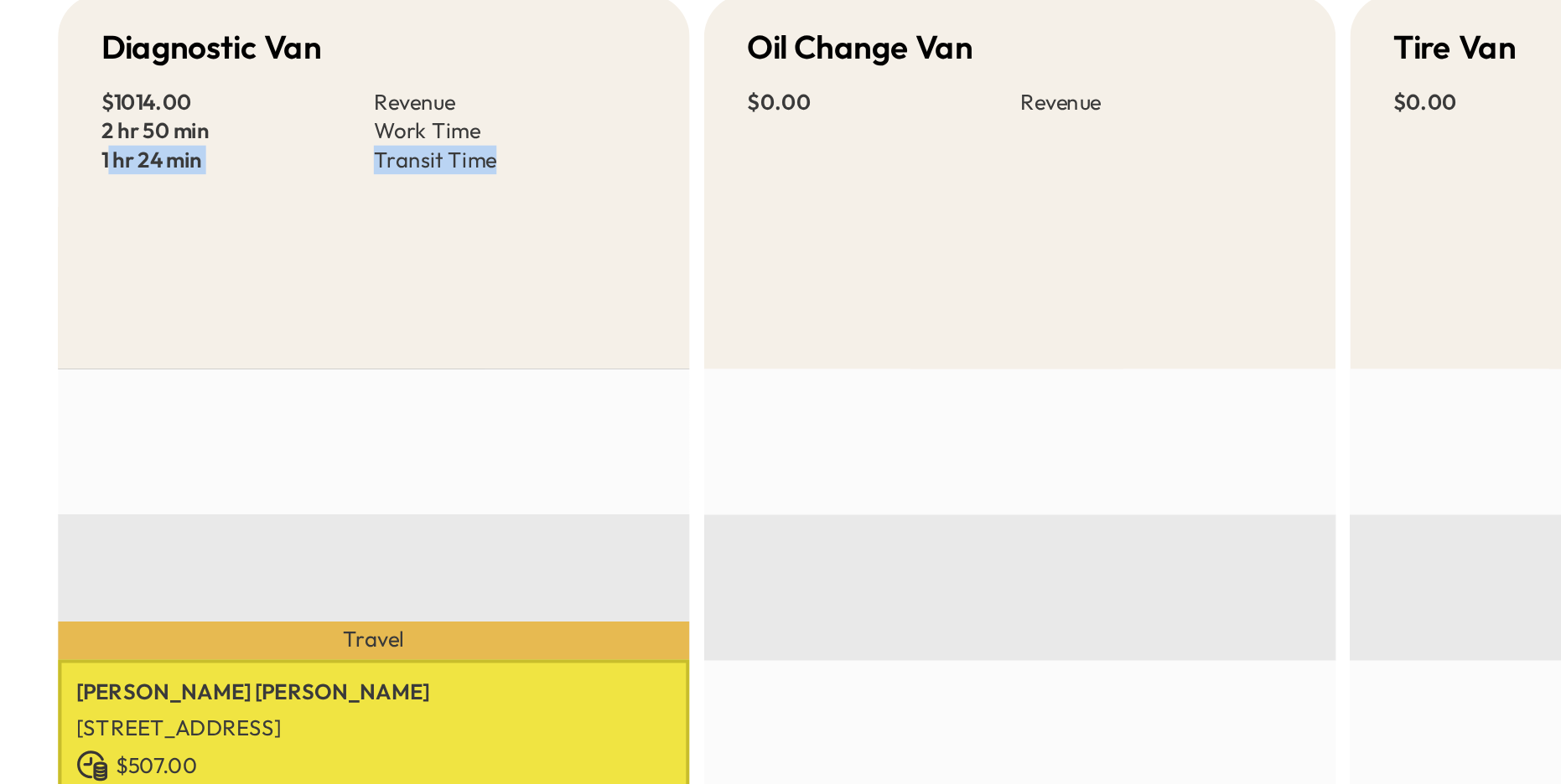
drag, startPoint x: 134, startPoint y: 139, endPoint x: 282, endPoint y: 153, distance: 148.7
click at [281, 153] on div "Diagnostic Van $ 1014.00 Revenue 2 hr 50 min Work Time 1 hr 24 min Transit Time" at bounding box center [257, 149] width 294 height 175
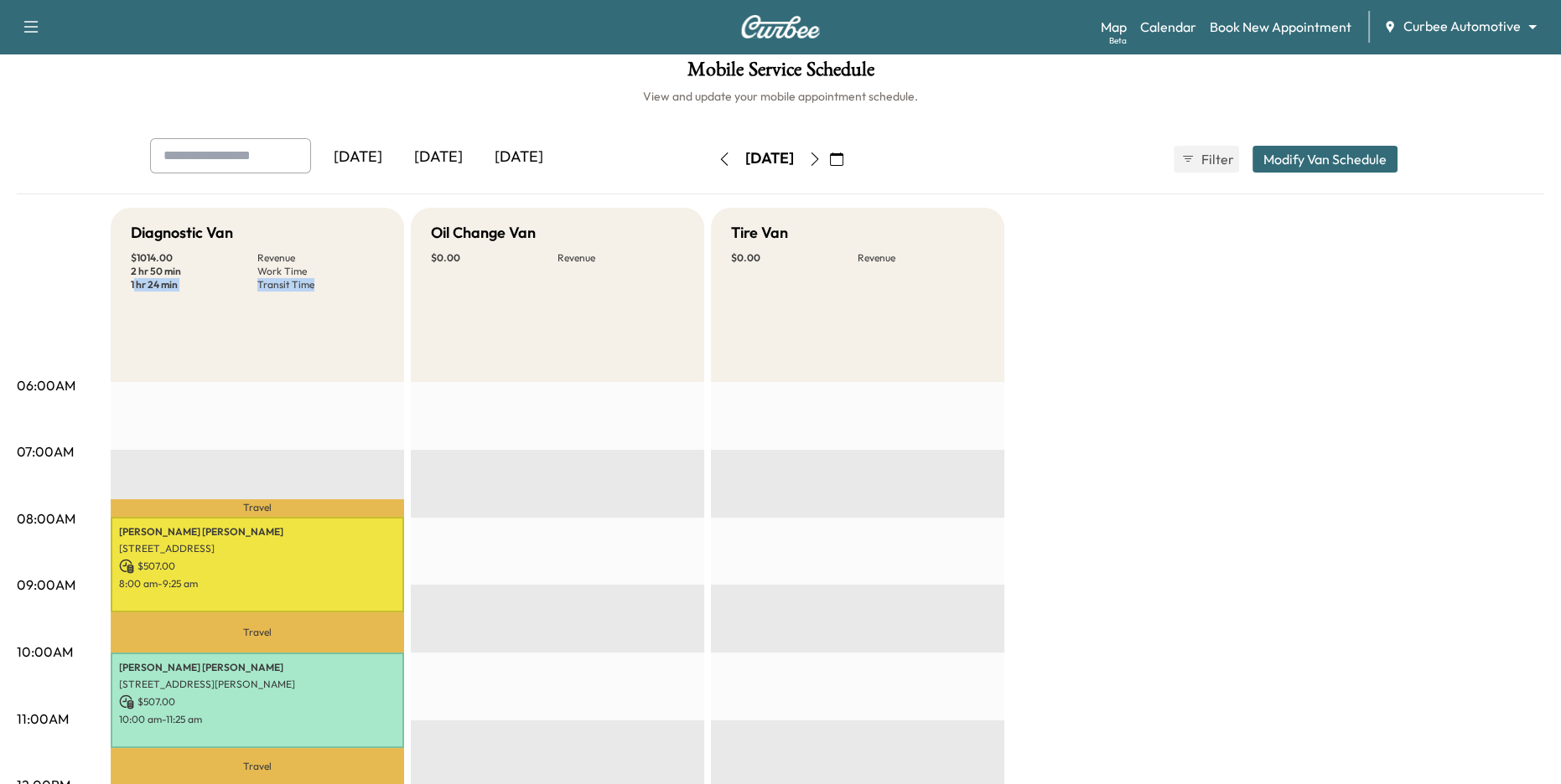
scroll to position [6, 0]
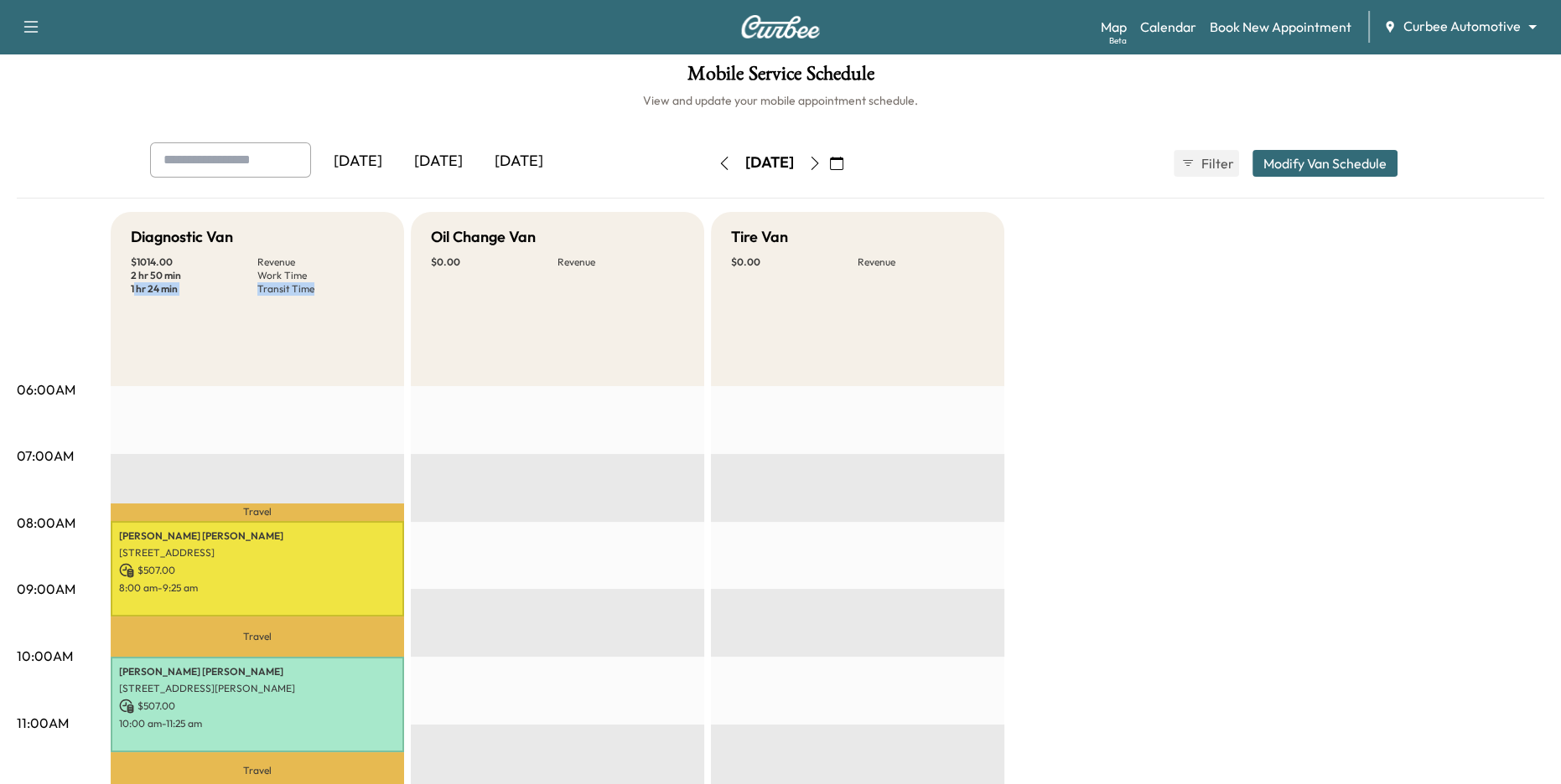
click at [1448, 26] on body "Support Log Out Map Beta Calendar Book New Appointment Curbee Automotive ******…" at bounding box center [780, 386] width 1561 height 784
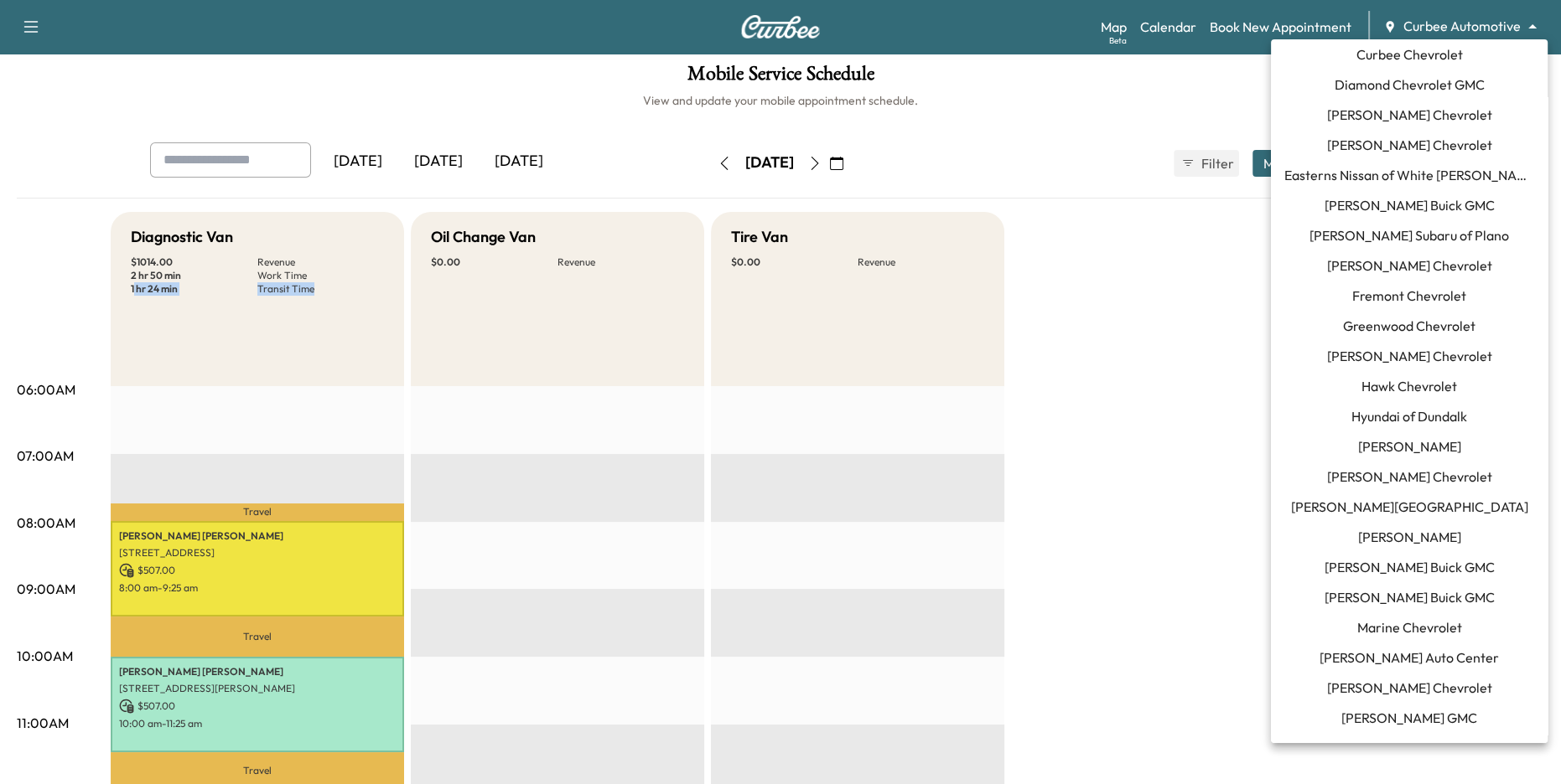
scroll to position [388, 0]
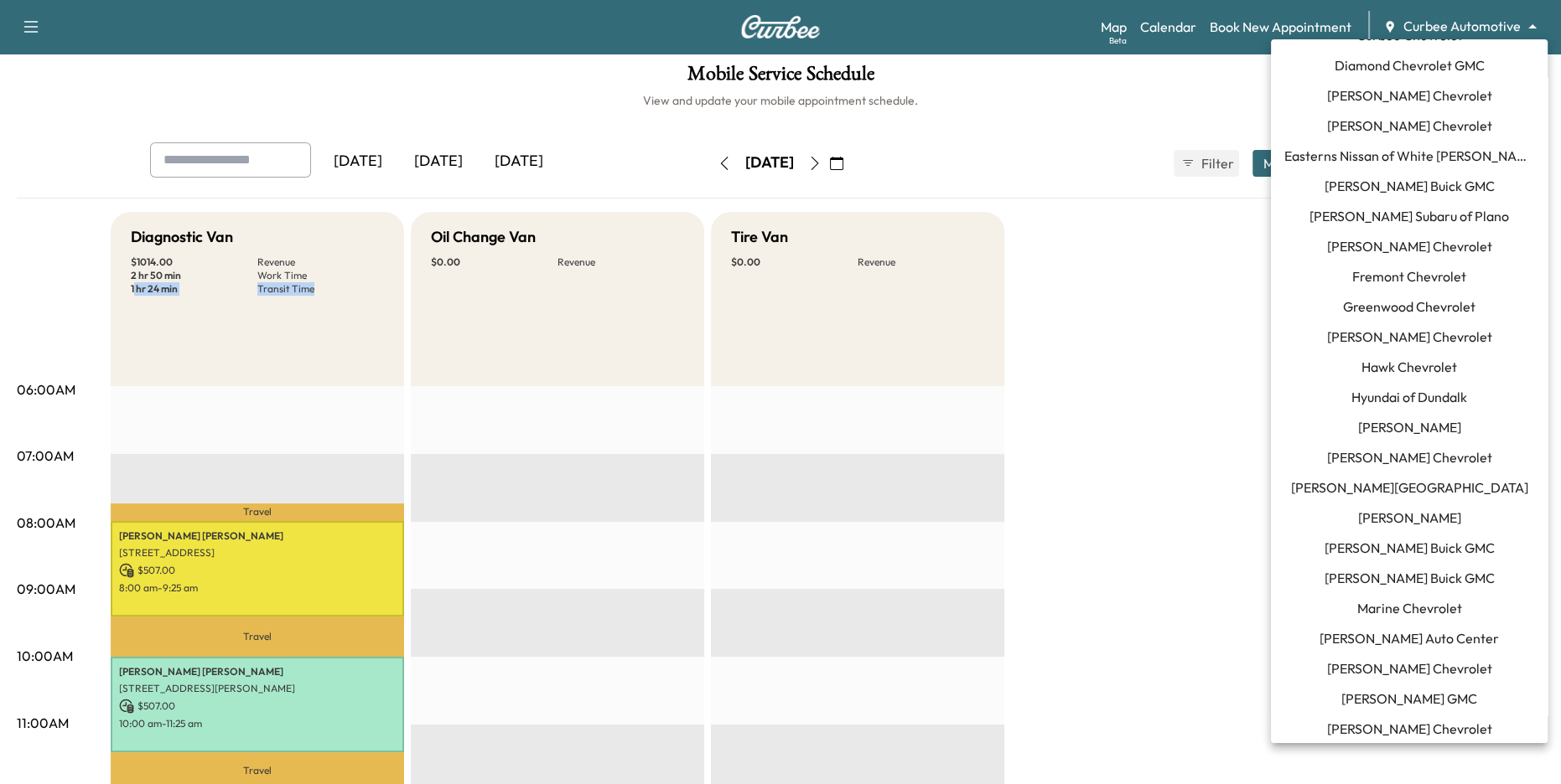
click at [1427, 515] on span "Jim Ellis Ford" at bounding box center [1409, 518] width 103 height 20
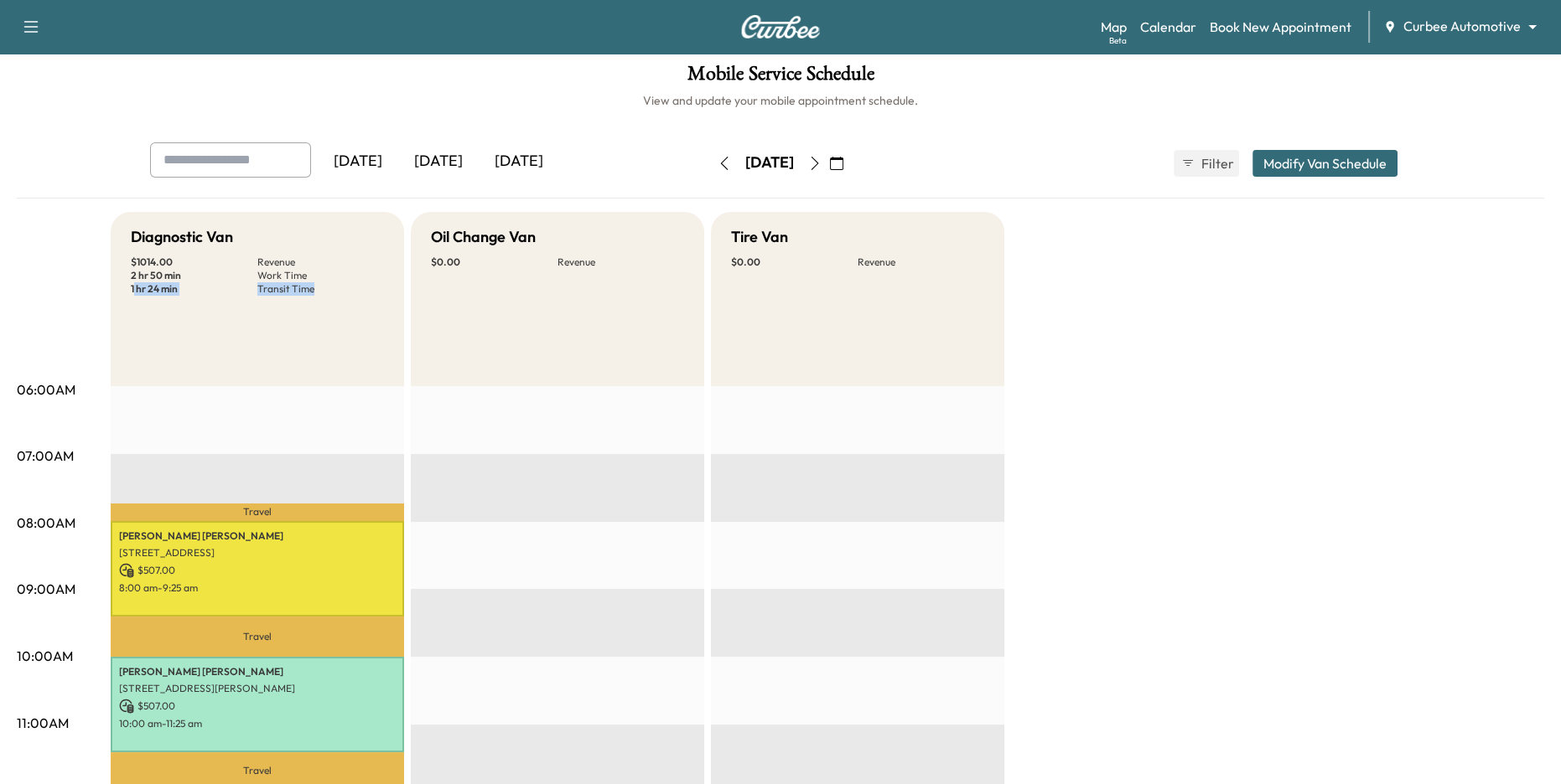
scroll to position [0, 0]
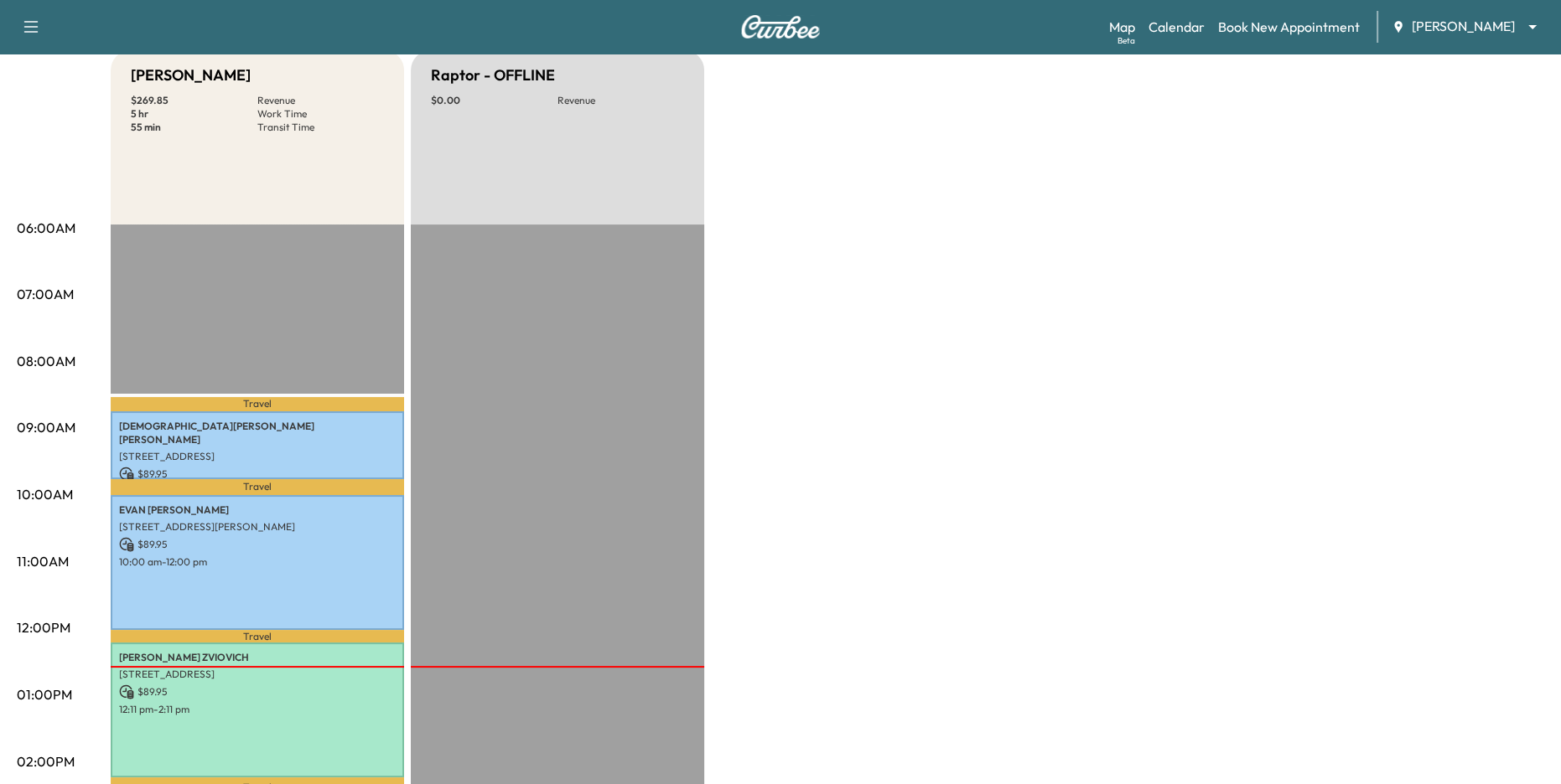
scroll to position [54, 0]
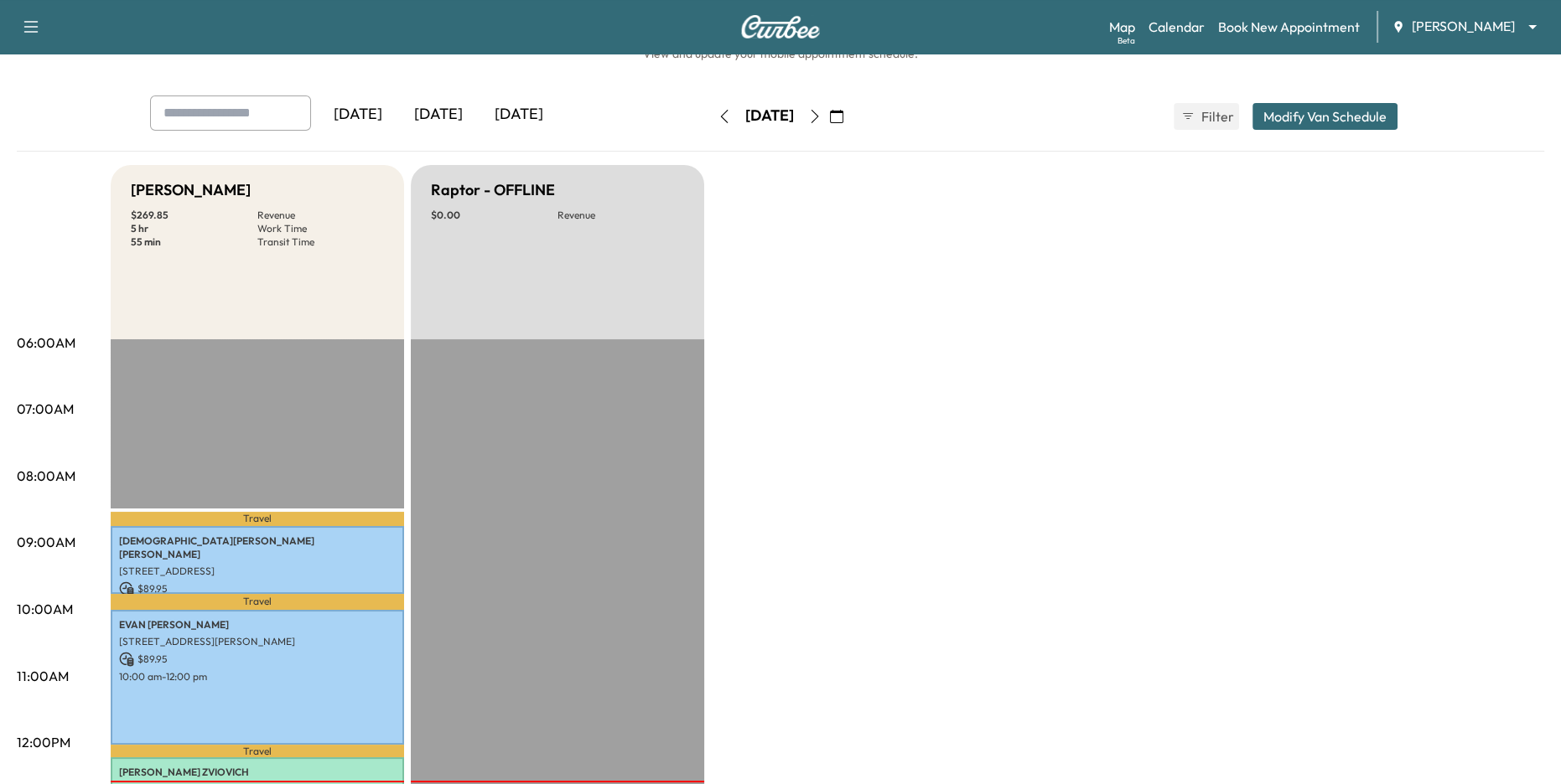
click at [718, 115] on icon "button" at bounding box center [724, 116] width 14 height 14
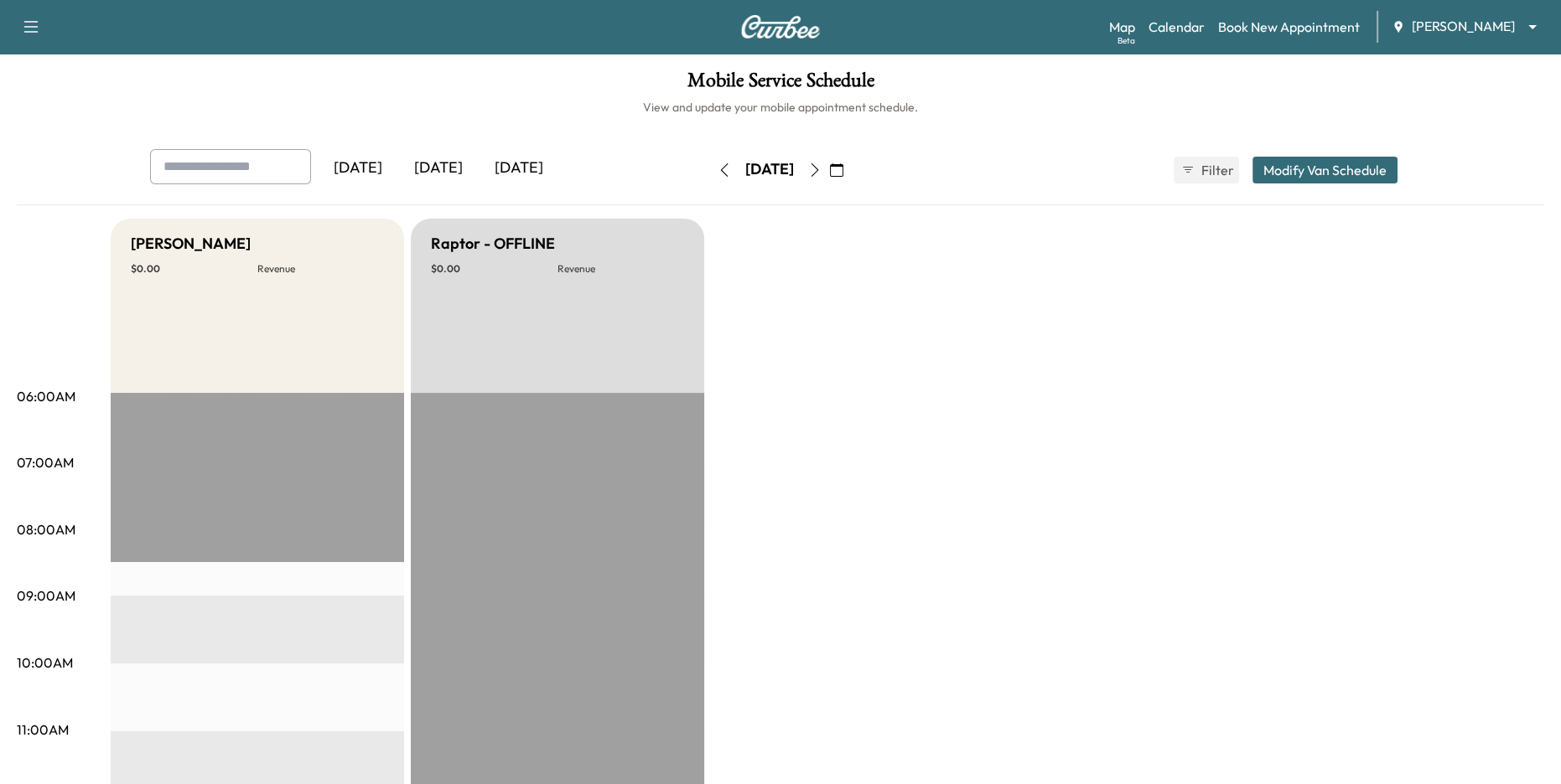
click at [718, 168] on icon "button" at bounding box center [724, 170] width 14 height 14
click at [1438, 25] on body "Support Log Out Map Beta Calendar Book New Appointment Jim Ellis Ford ******** …" at bounding box center [780, 392] width 1561 height 784
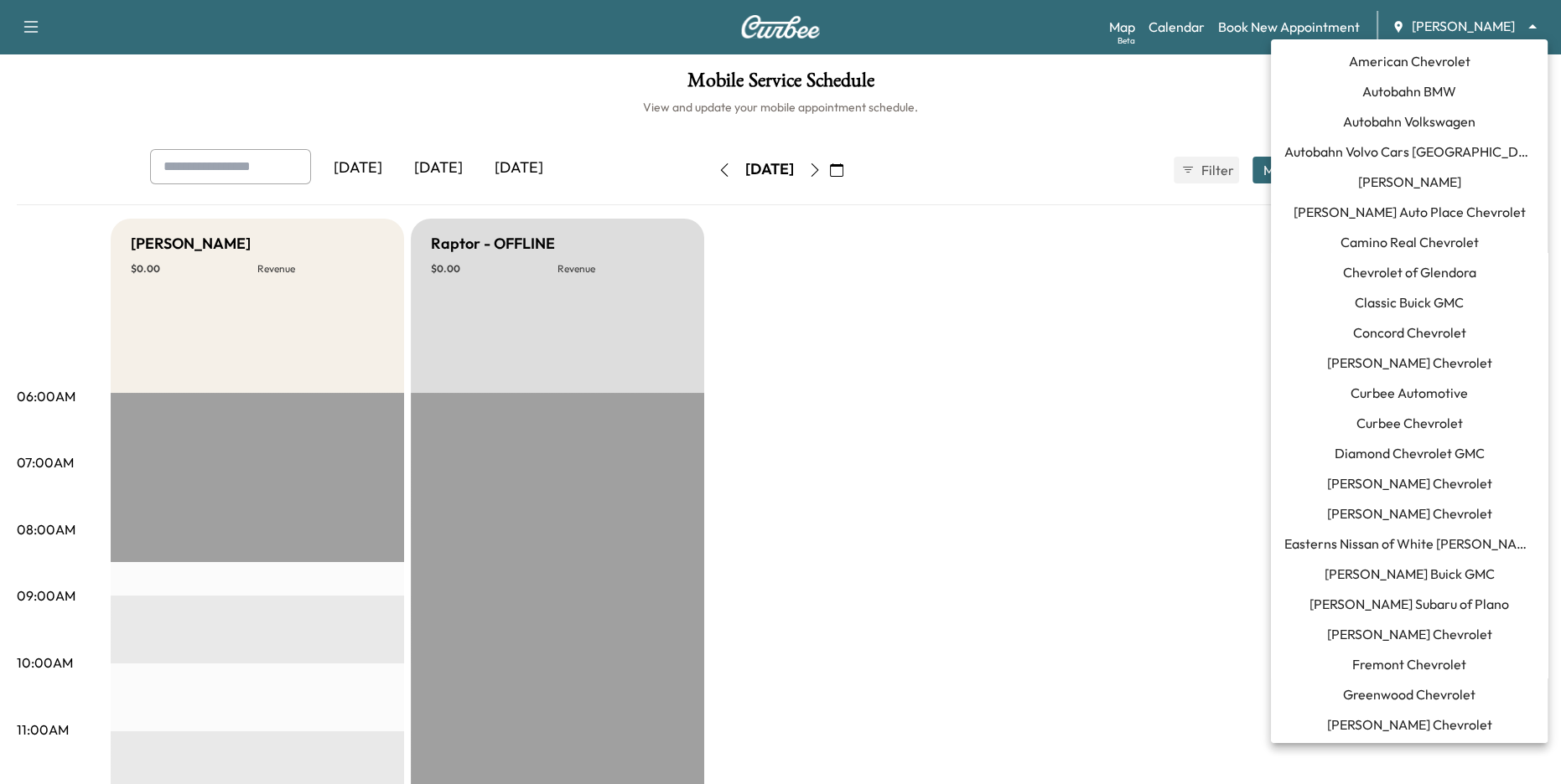
drag, startPoint x: 237, startPoint y: 242, endPoint x: 193, endPoint y: 242, distance: 44.0
click at [193, 242] on div at bounding box center [780, 392] width 1561 height 784
click at [1472, 26] on body "Support Log Out Map Beta Calendar Book New Appointment Jim Ellis Ford ******** …" at bounding box center [780, 392] width 1561 height 784
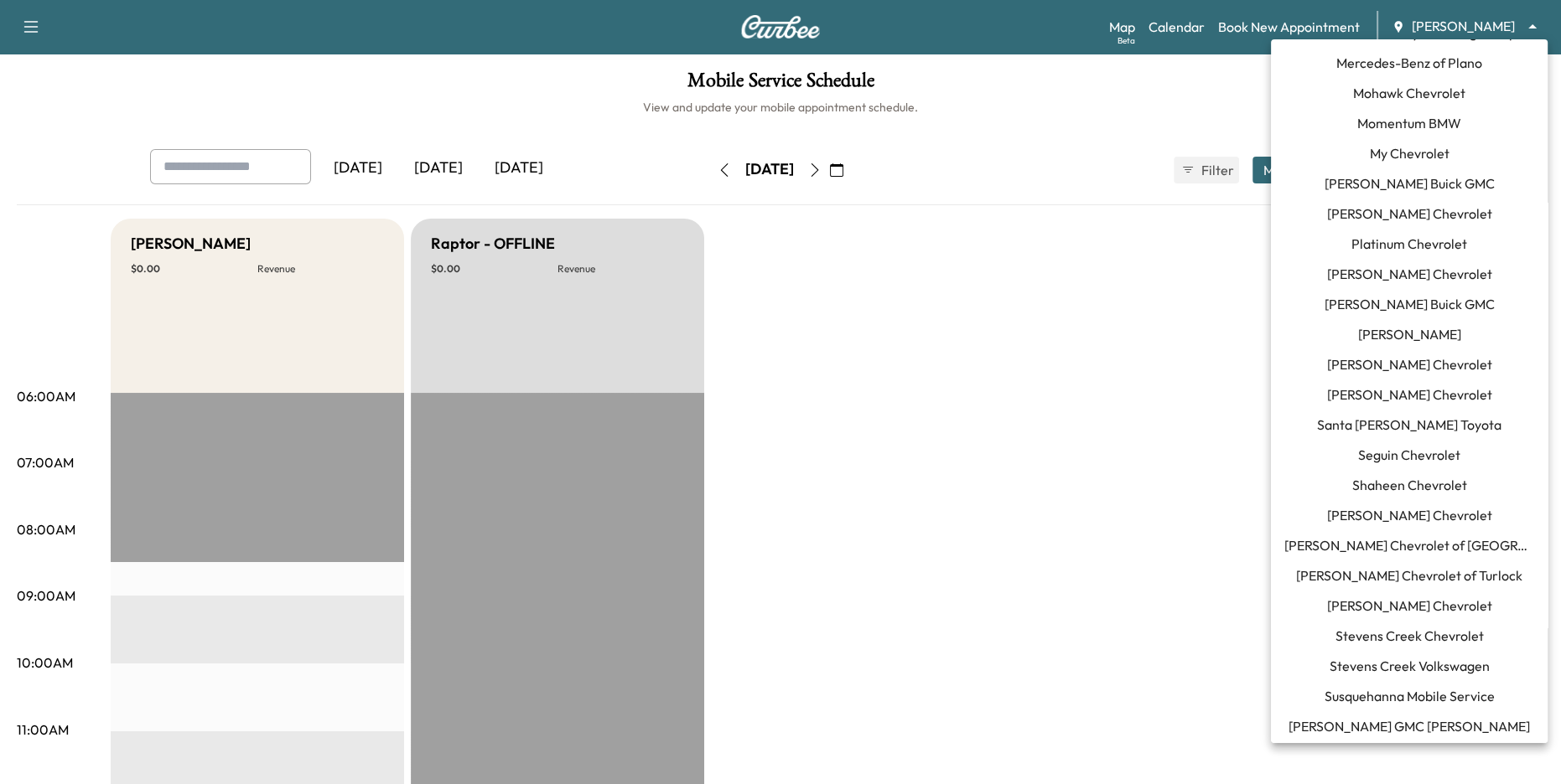
scroll to position [1119, 0]
click at [1127, 282] on div at bounding box center [780, 392] width 1561 height 784
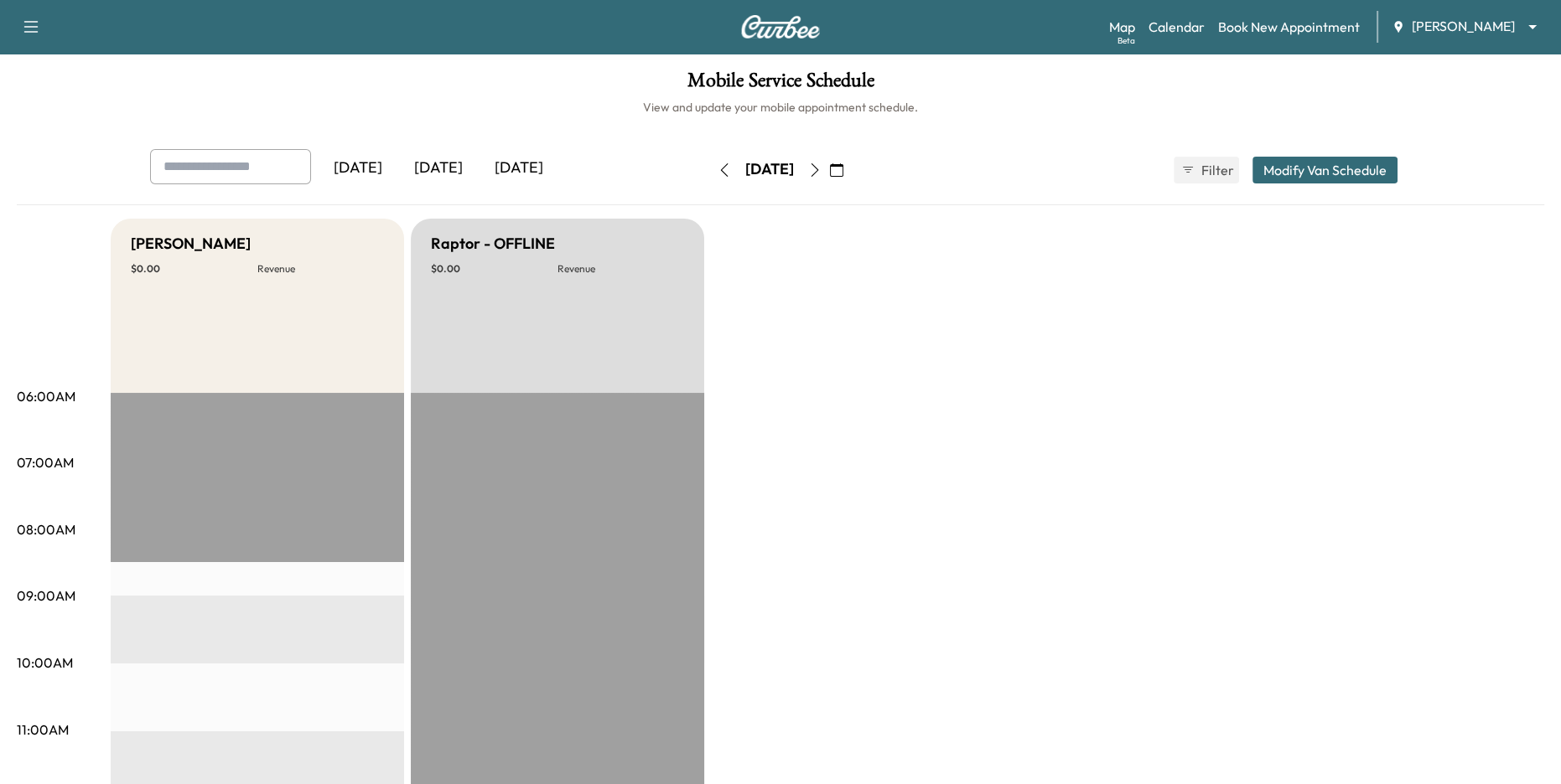
click at [1288, 174] on button "Modify Van Schedule" at bounding box center [1324, 169] width 145 height 26
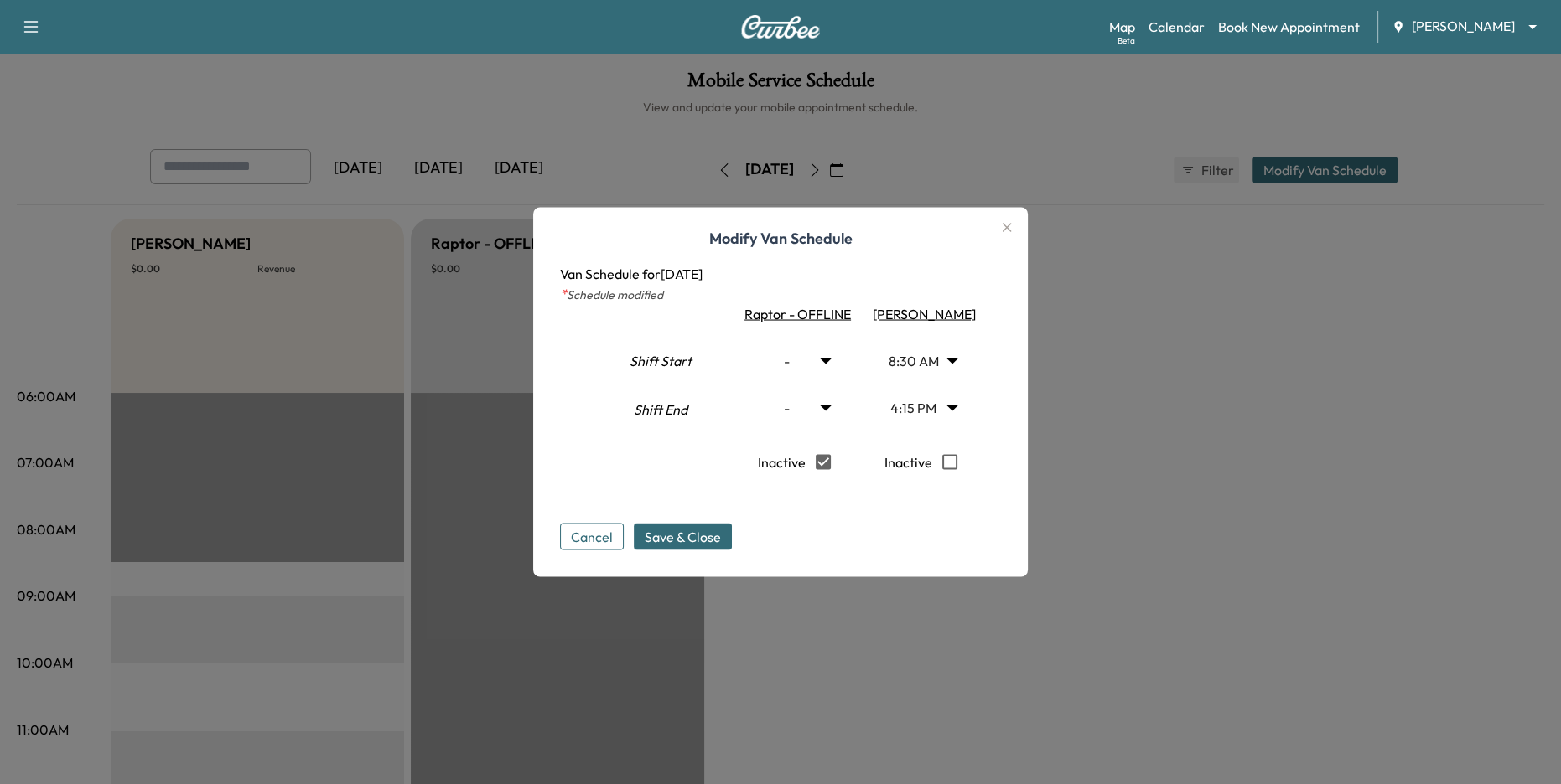
click at [1008, 226] on icon "button" at bounding box center [1007, 227] width 9 height 9
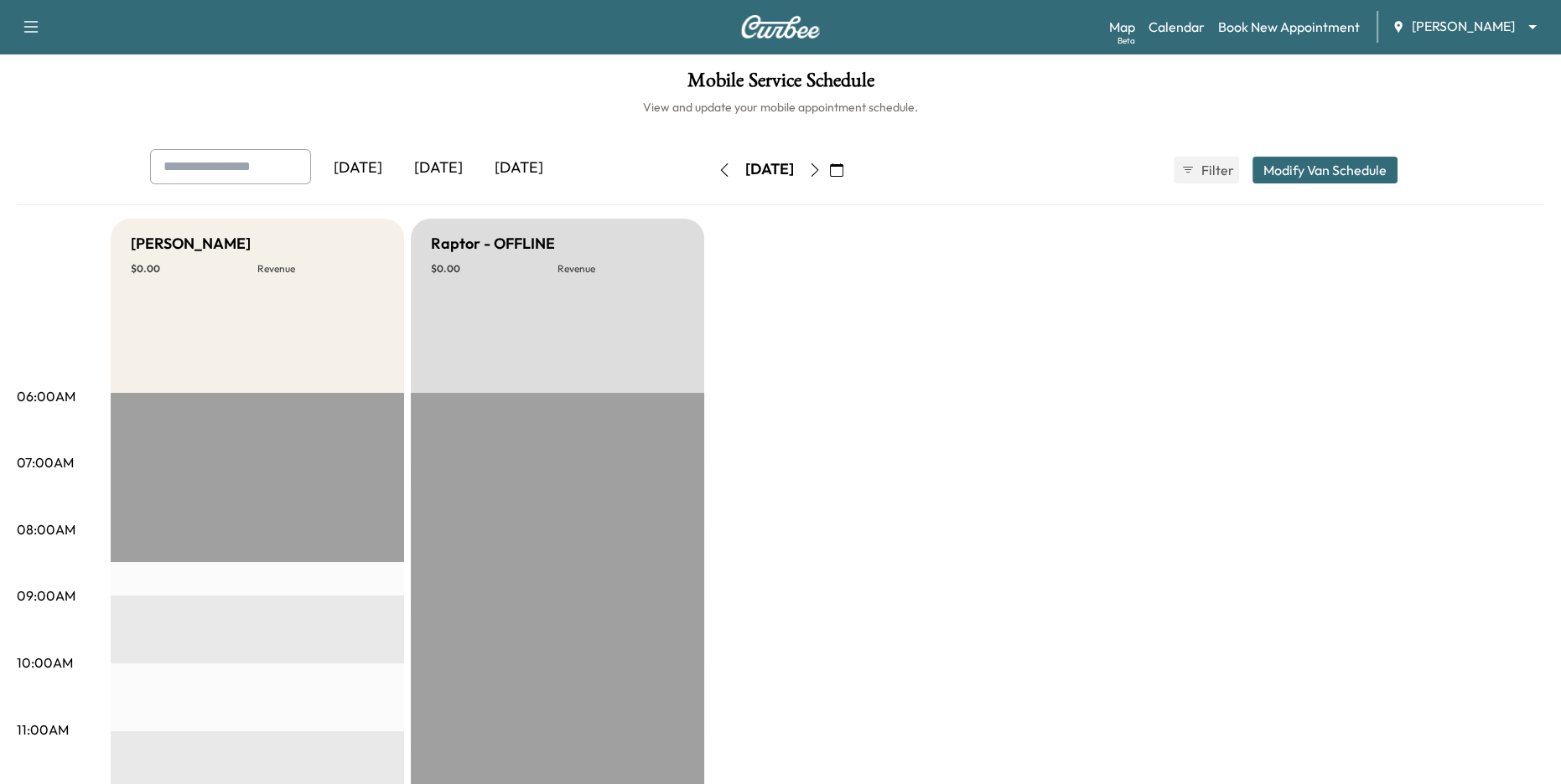
drag, startPoint x: 131, startPoint y: 242, endPoint x: 256, endPoint y: 256, distance: 125.8
click at [254, 255] on div "Bronco - Adrian" at bounding box center [257, 244] width 253 height 24
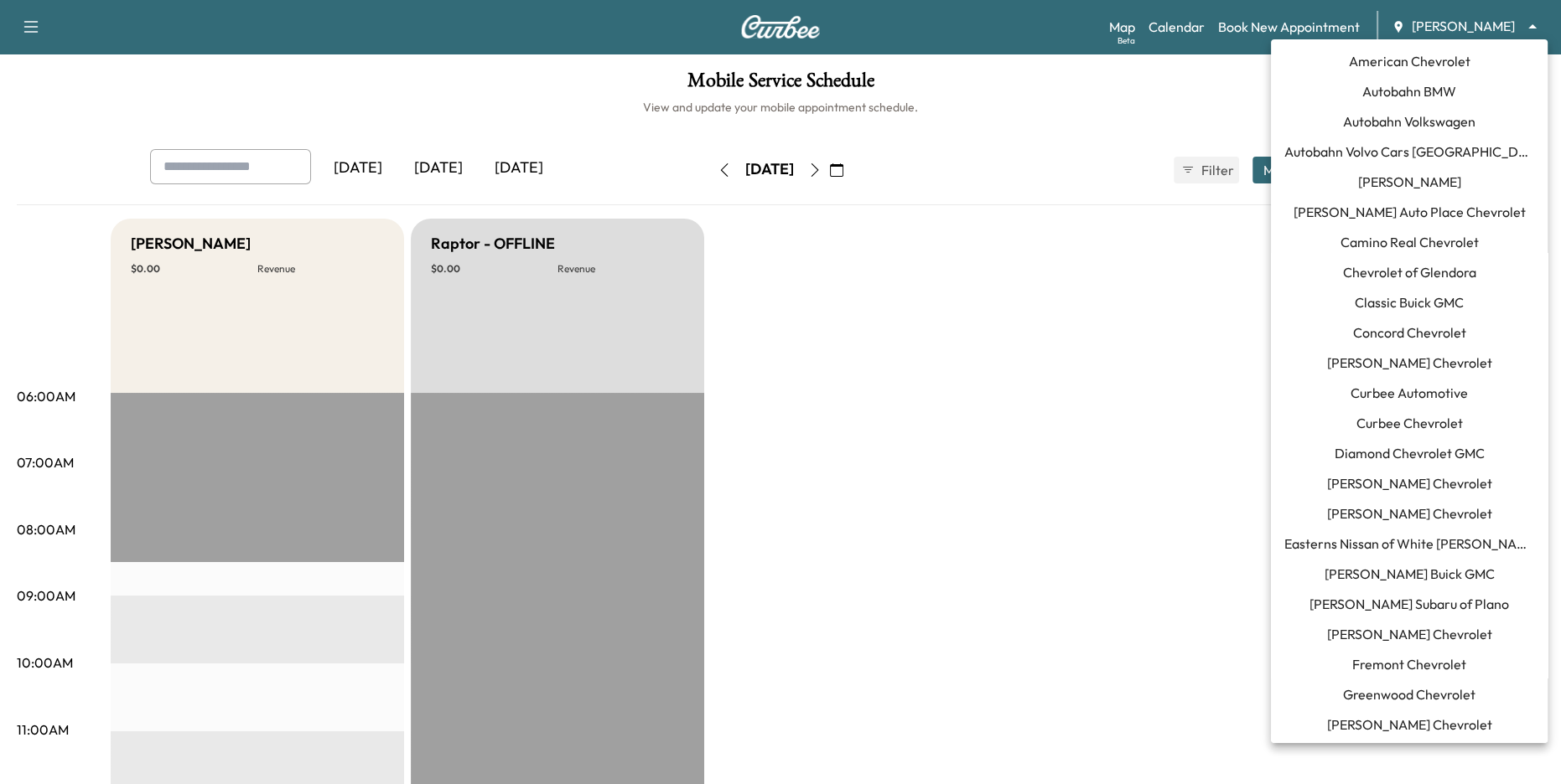
click at [1461, 26] on body "Support Log Out Map Beta Calendar Book New Appointment Jim Ellis Ford ******** …" at bounding box center [780, 392] width 1561 height 784
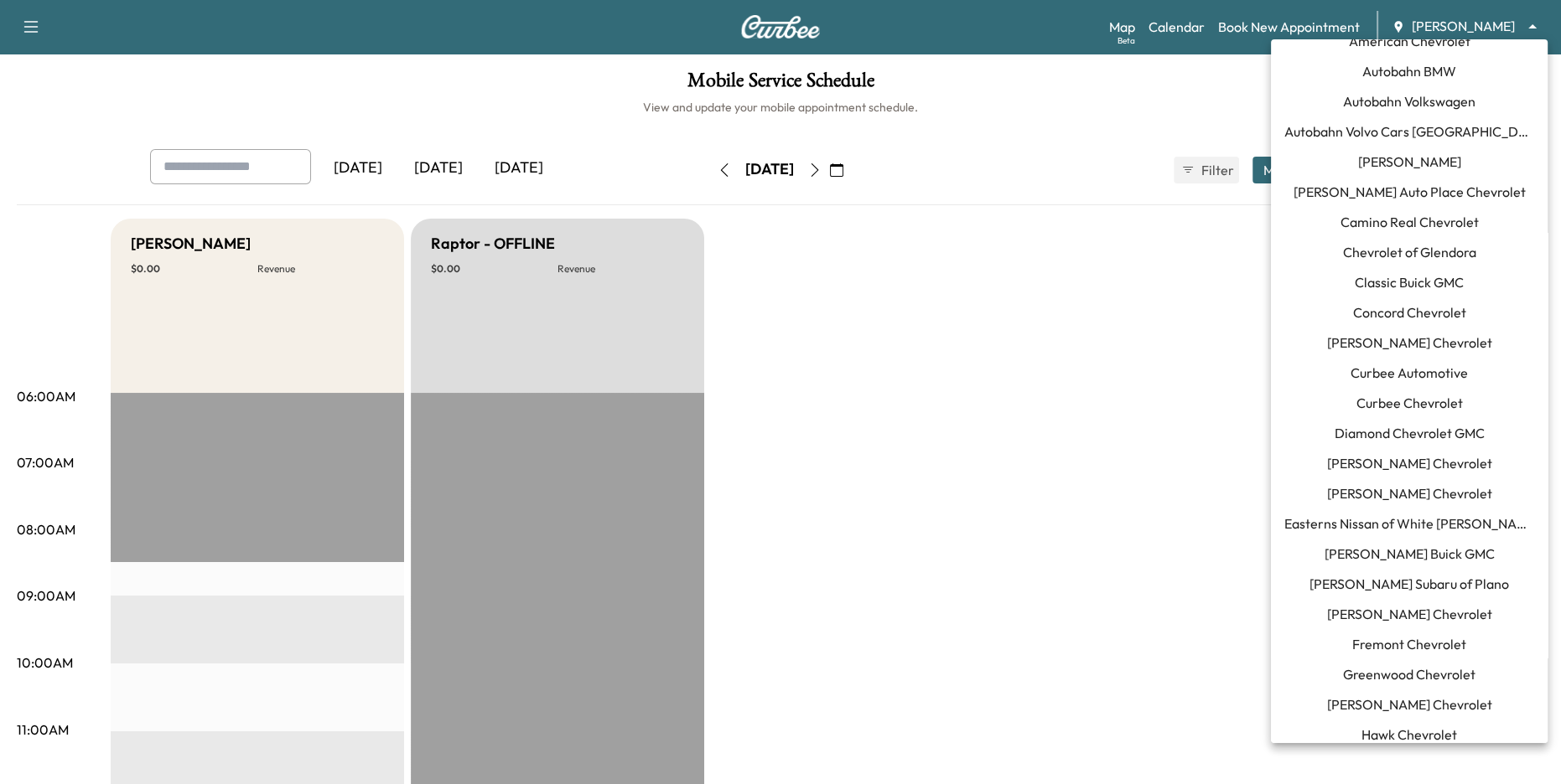
scroll to position [0, 0]
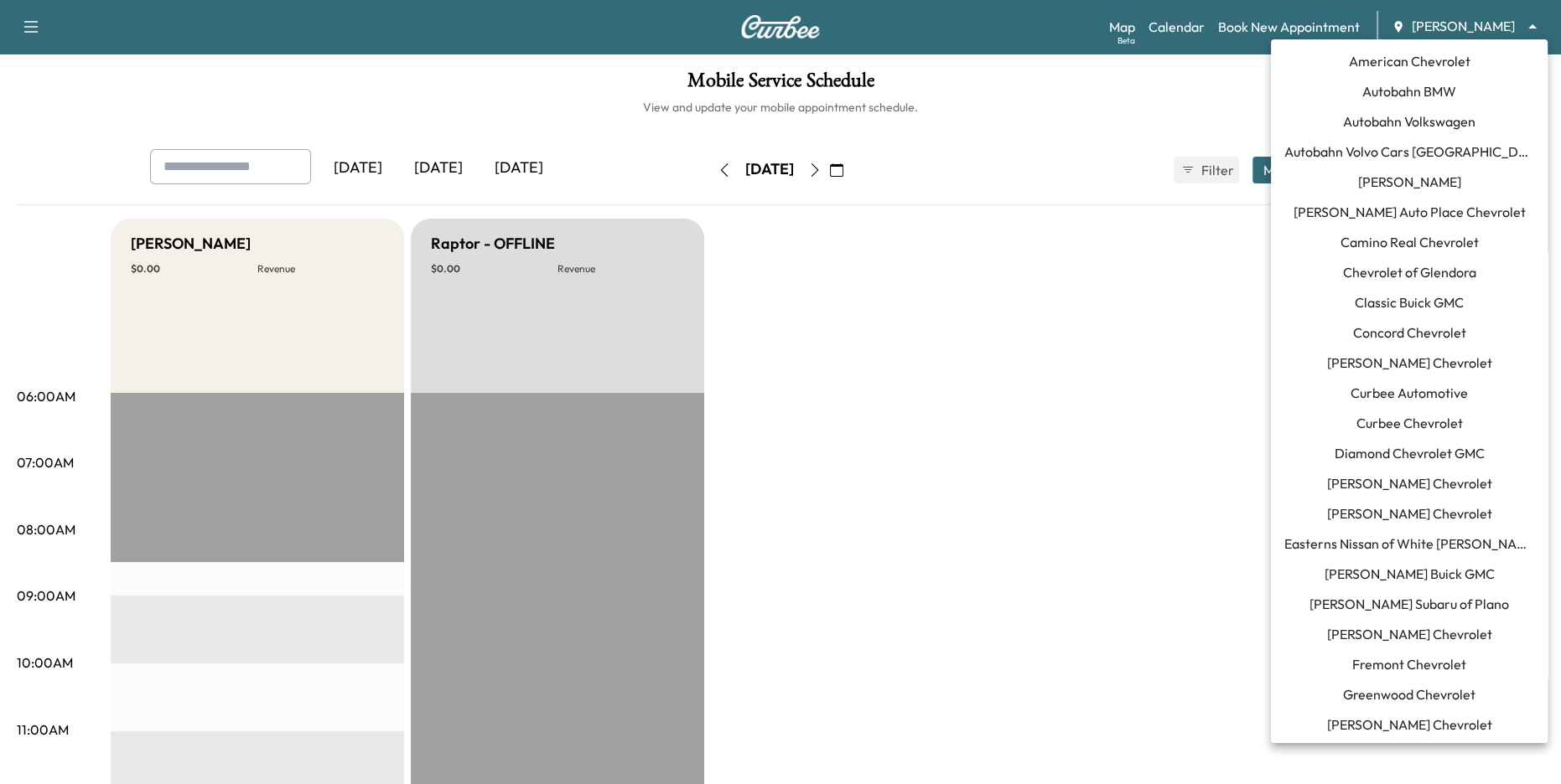
click at [1413, 391] on span "Curbee Automotive" at bounding box center [1408, 393] width 117 height 20
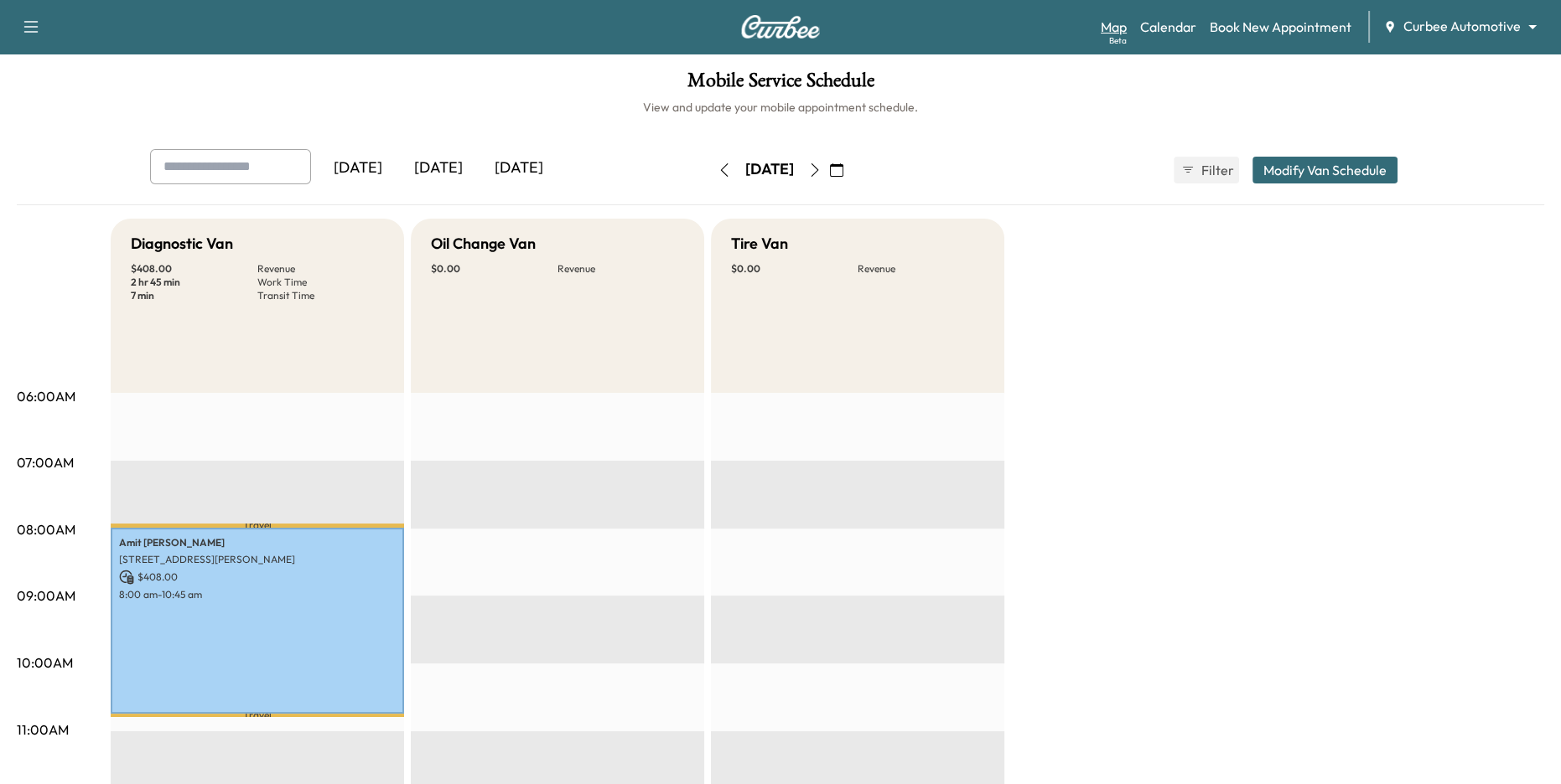
click at [1119, 30] on link "Map Beta" at bounding box center [1113, 26] width 26 height 20
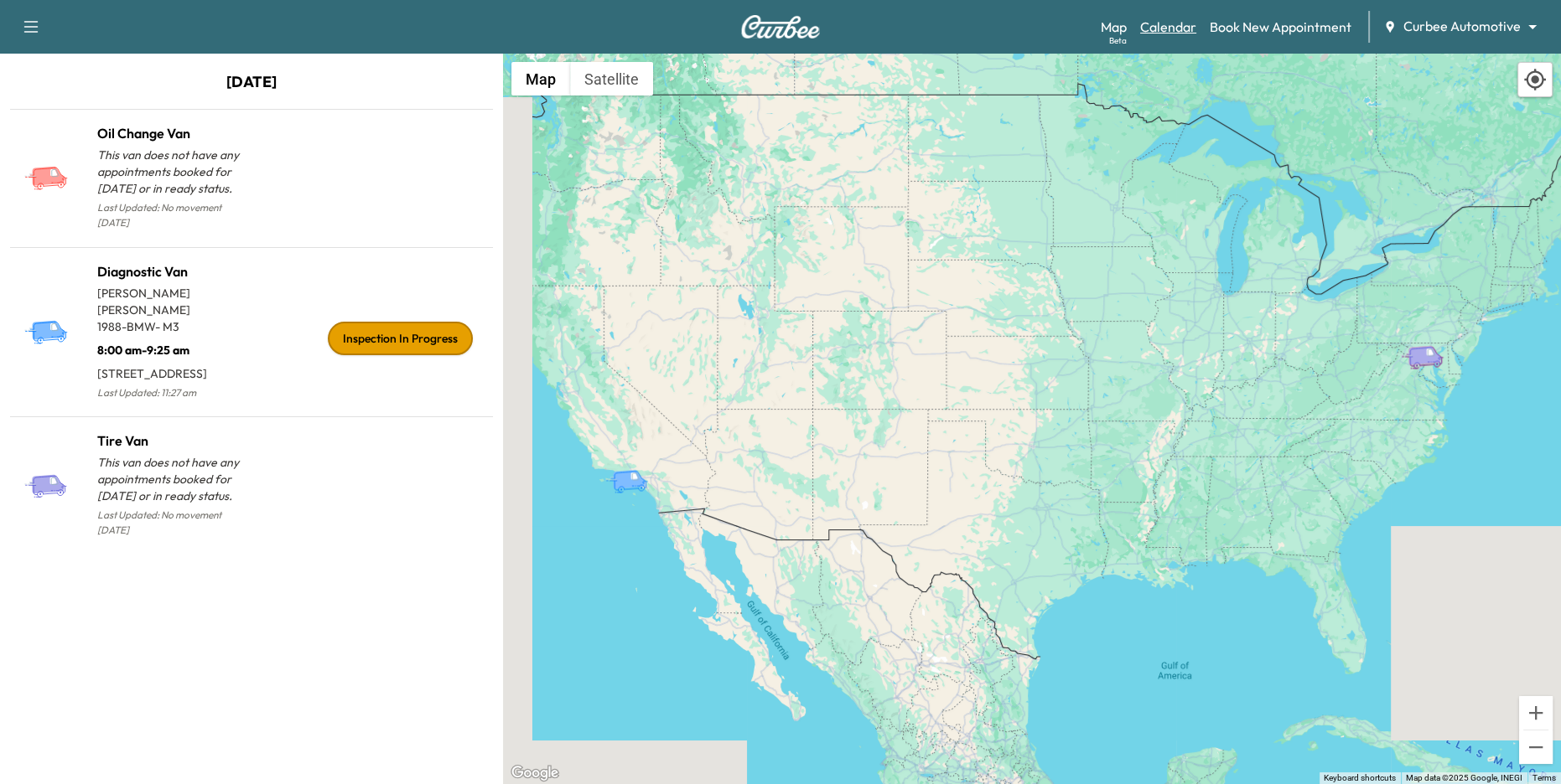
click at [1181, 28] on link "Calendar" at bounding box center [1168, 26] width 56 height 20
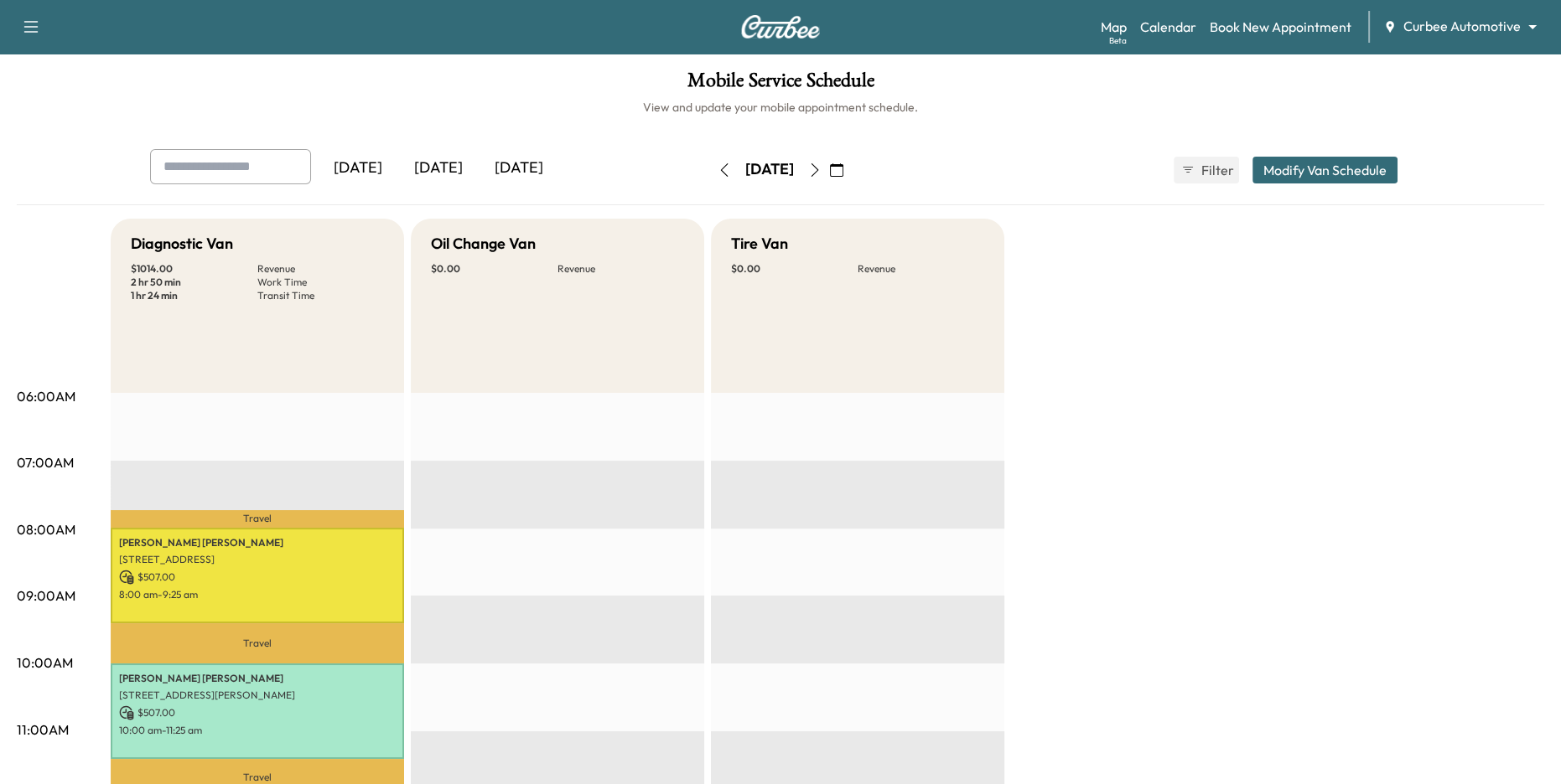
click at [1440, 26] on body "Support Log Out Map Beta Calendar Book New Appointment Curbee Automotive ******…" at bounding box center [780, 392] width 1561 height 784
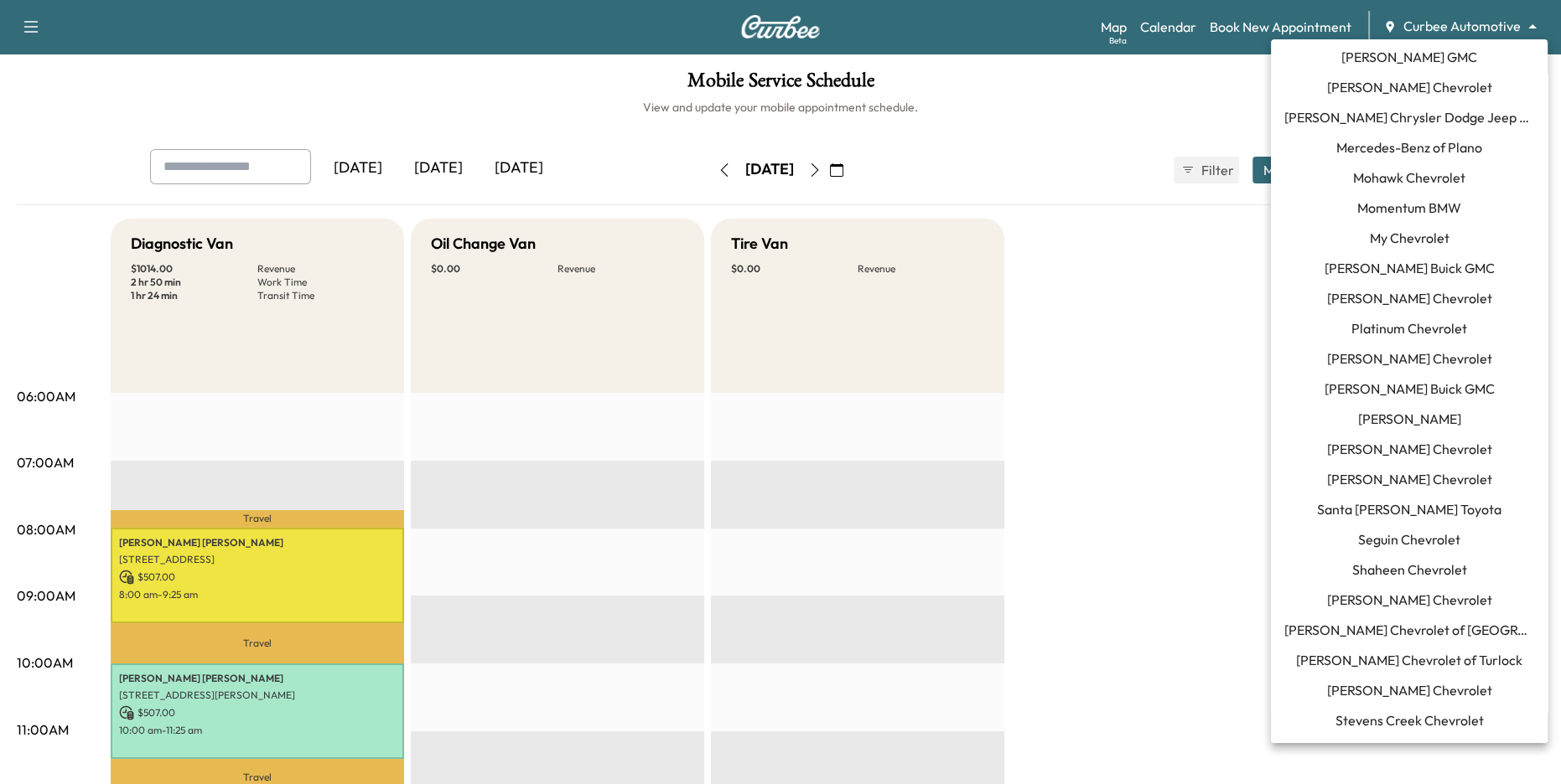
scroll to position [1207, 0]
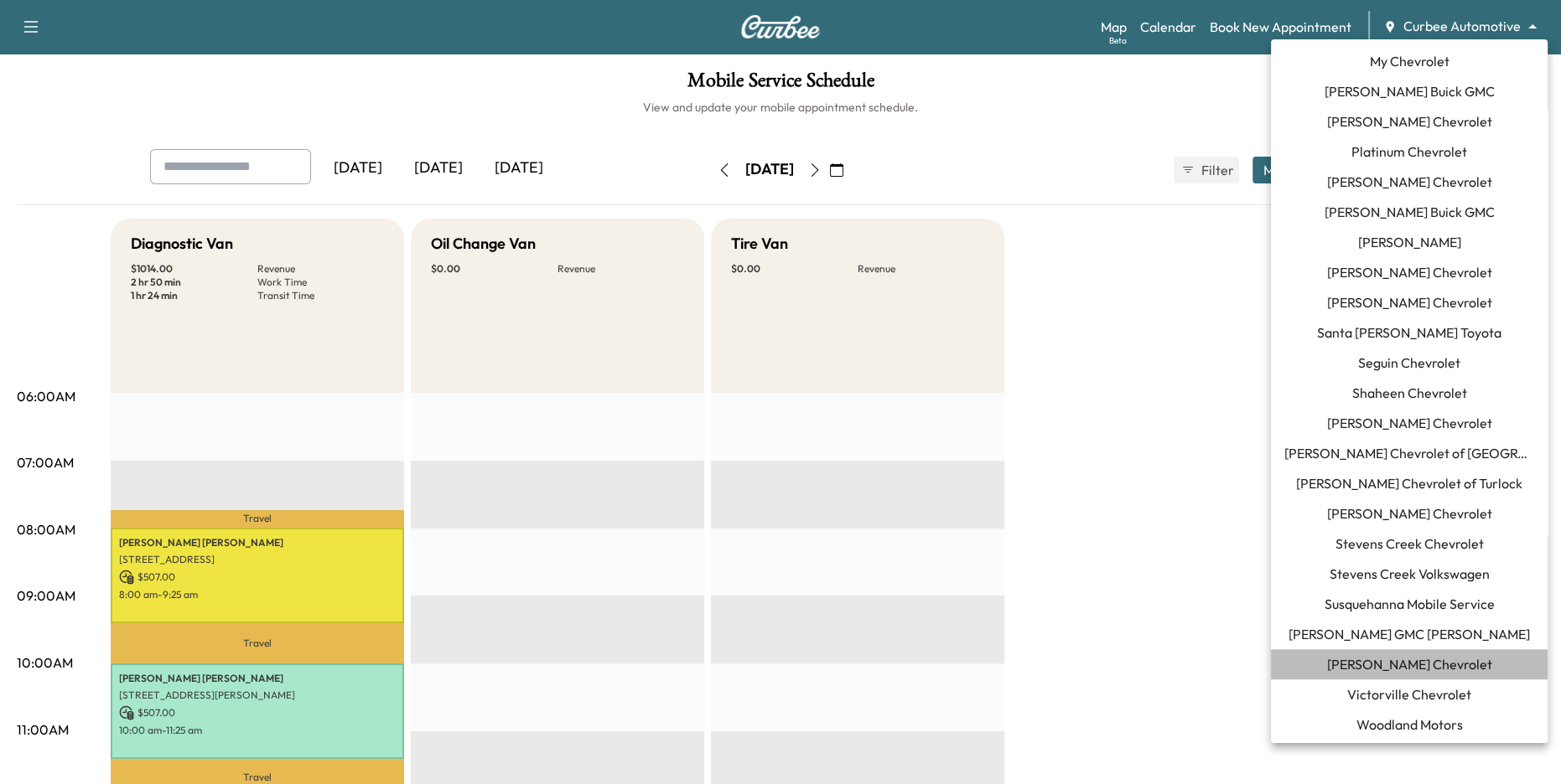
click at [1439, 658] on span "Tom Gill Chevrolet" at bounding box center [1410, 665] width 166 height 20
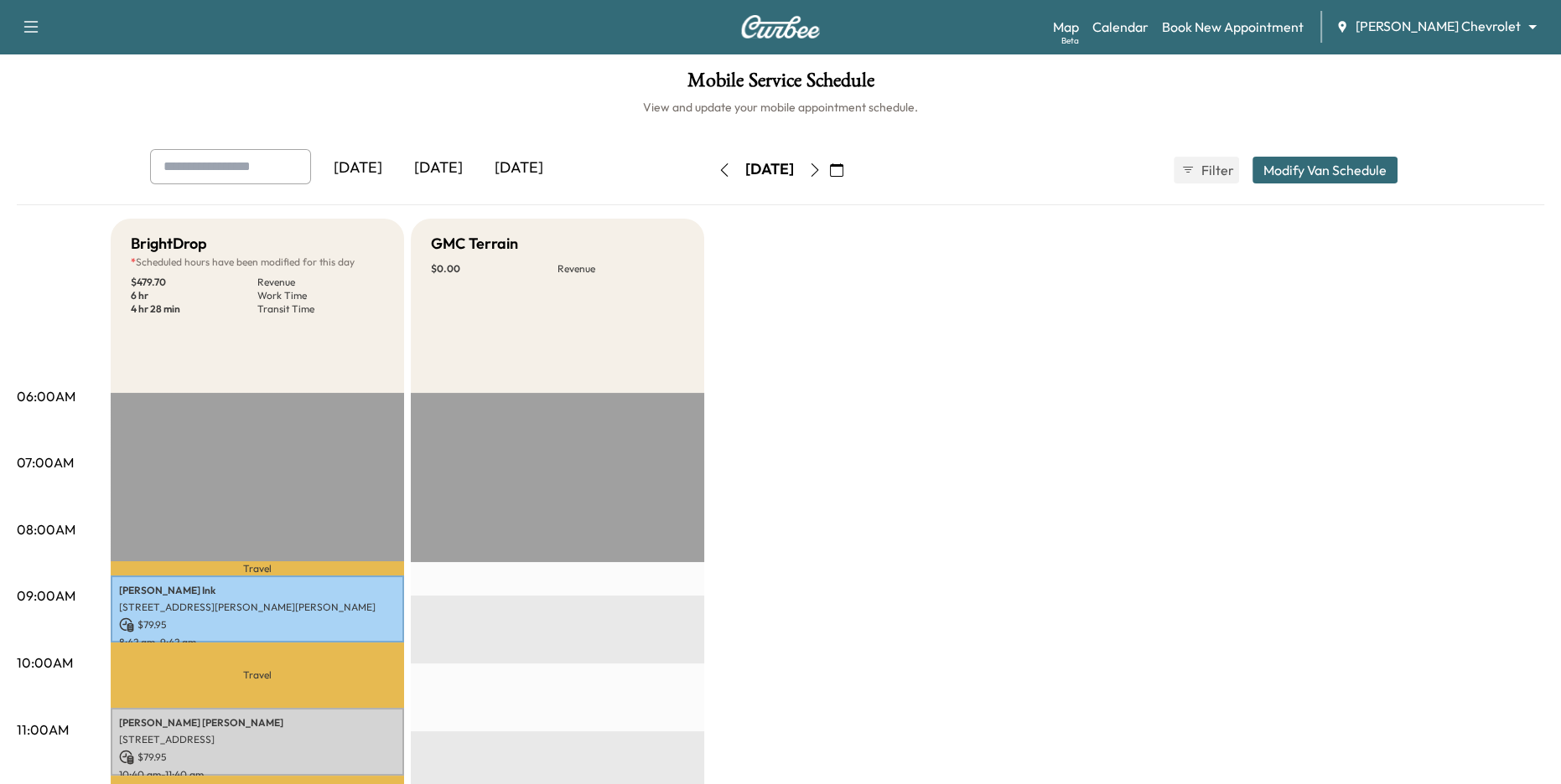
click at [1105, 31] on div "Support Log Out Map Beta Calendar Book New Appointment Tom Gill Chevrolet *****…" at bounding box center [780, 26] width 1561 height 54
click at [1079, 30] on link "Map Beta" at bounding box center [1065, 26] width 26 height 20
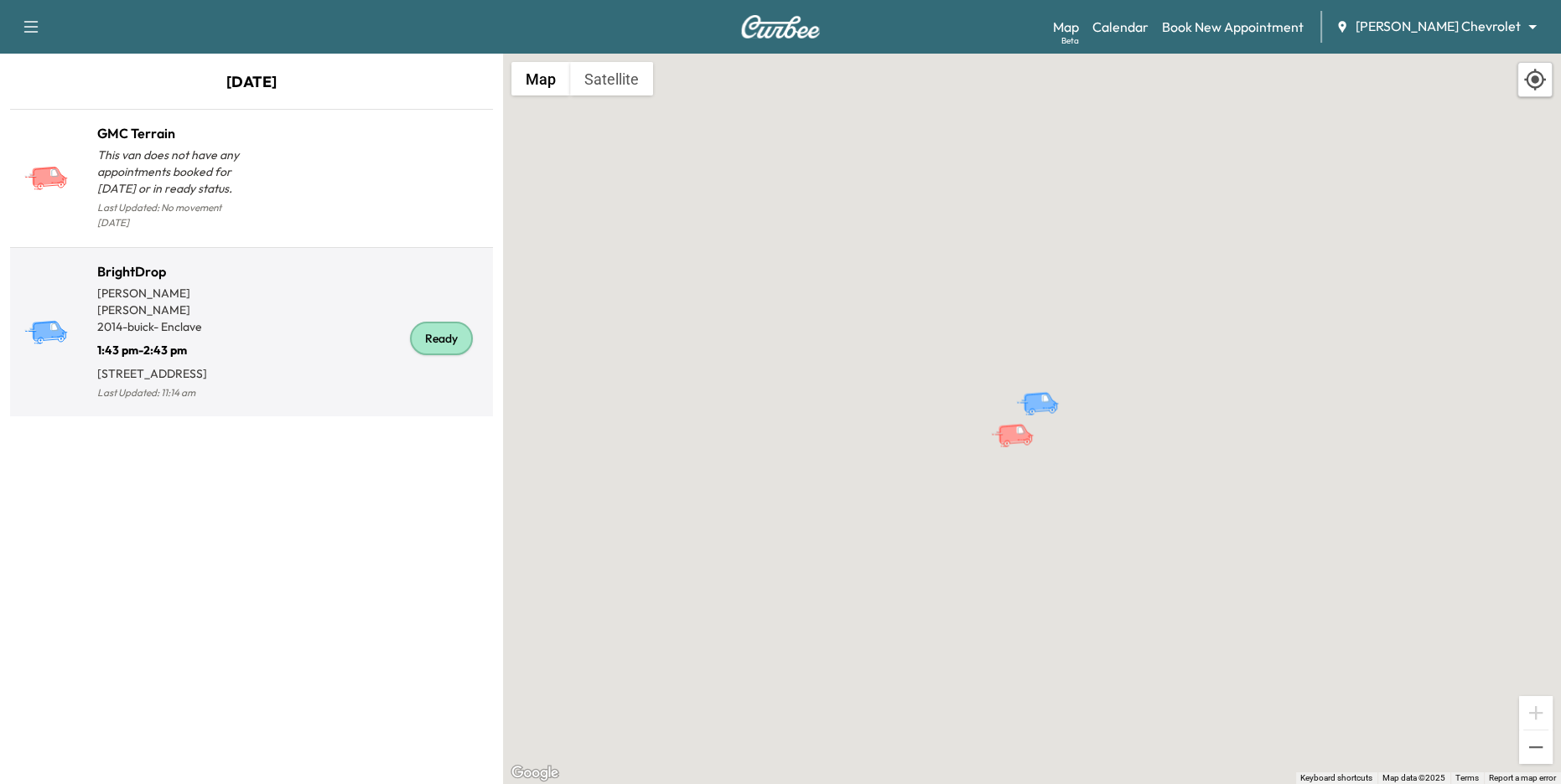
click at [337, 310] on div "Ready" at bounding box center [368, 339] width 235 height 129
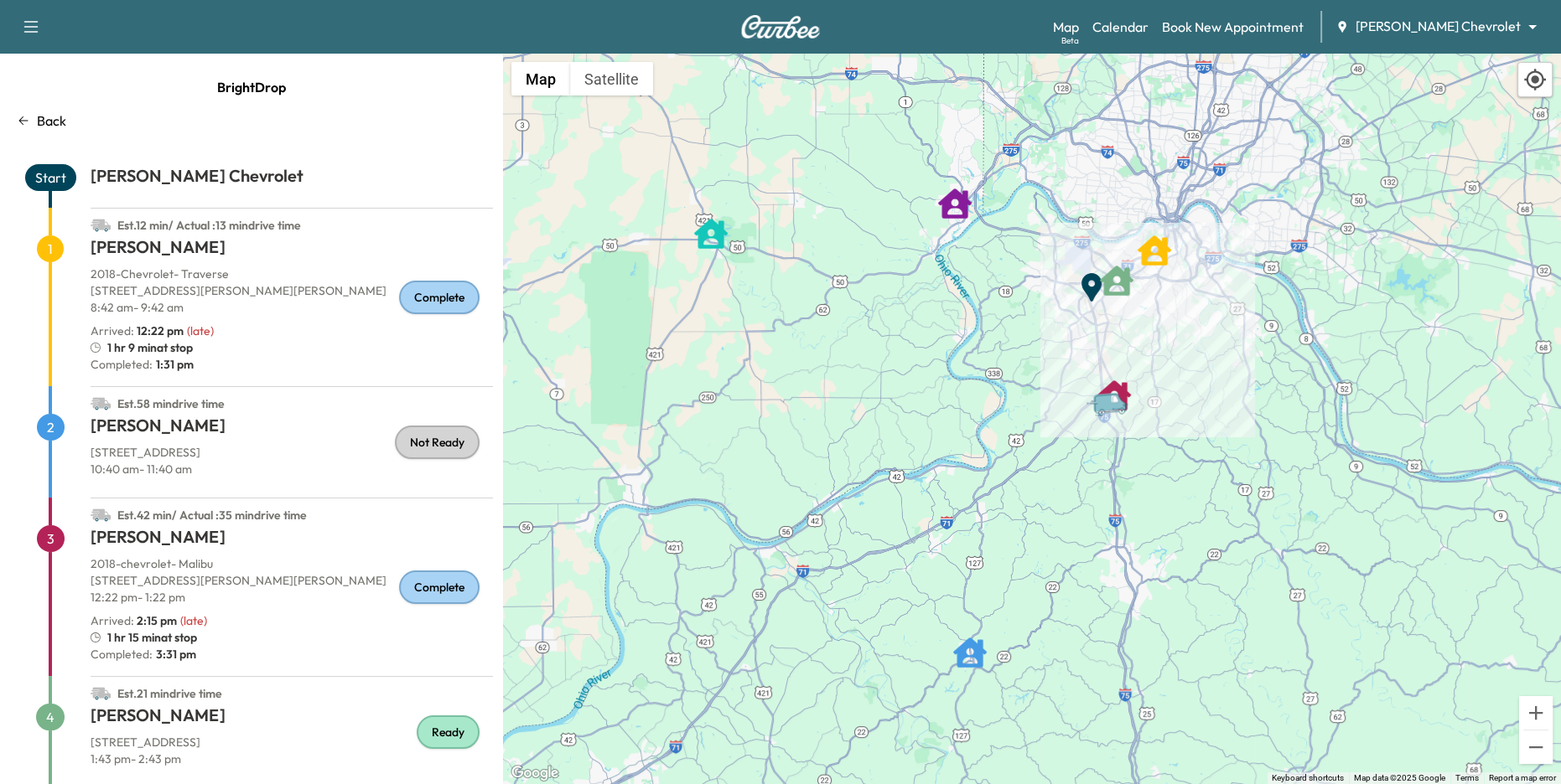
drag, startPoint x: 1229, startPoint y: 487, endPoint x: 1126, endPoint y: 505, distance: 104.6
click at [1126, 505] on div "To activate drag with keyboard, press Alt + Enter. Once in keyboard drag state,…" at bounding box center [1032, 419] width 1058 height 731
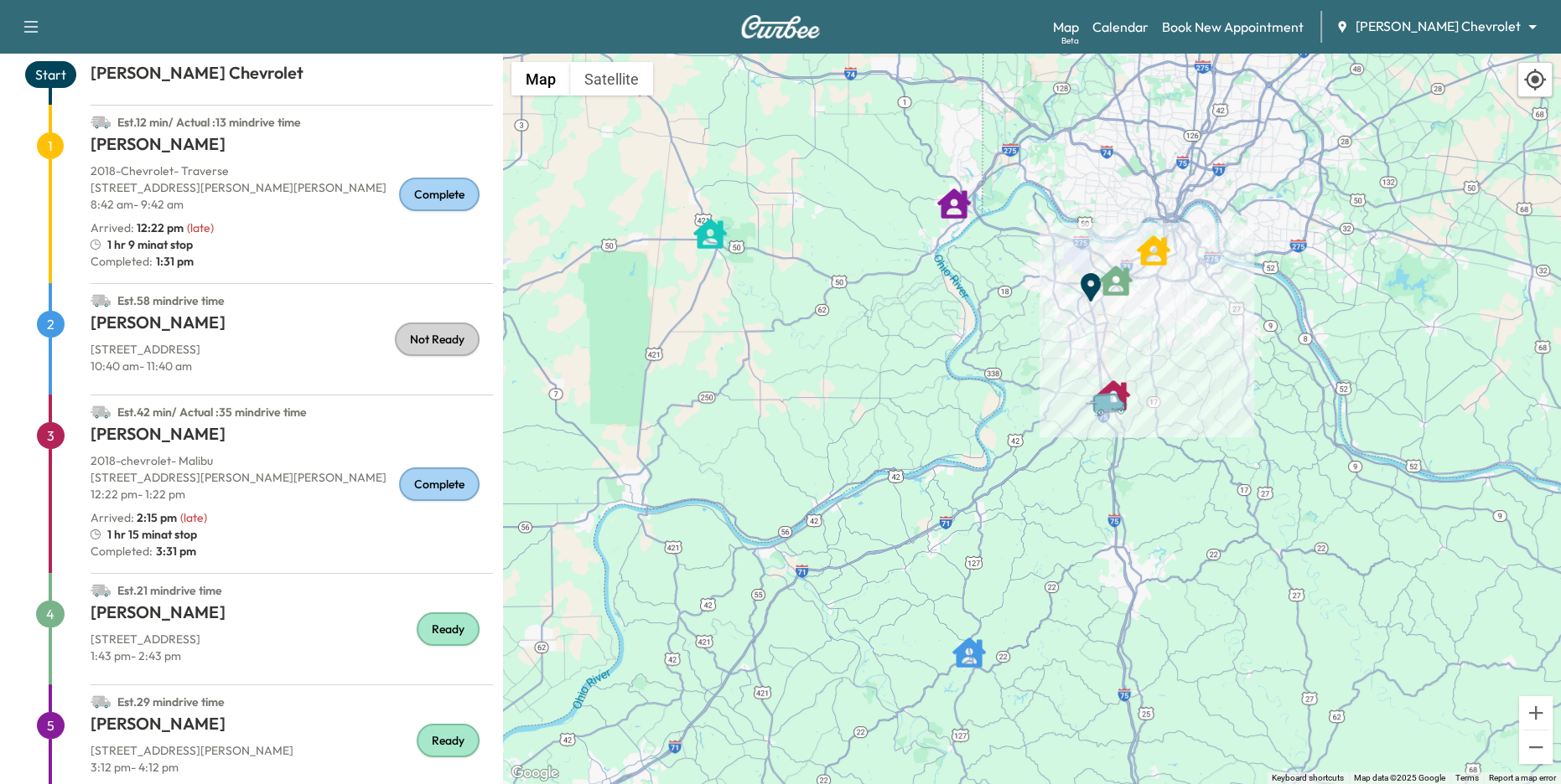
scroll to position [107, 0]
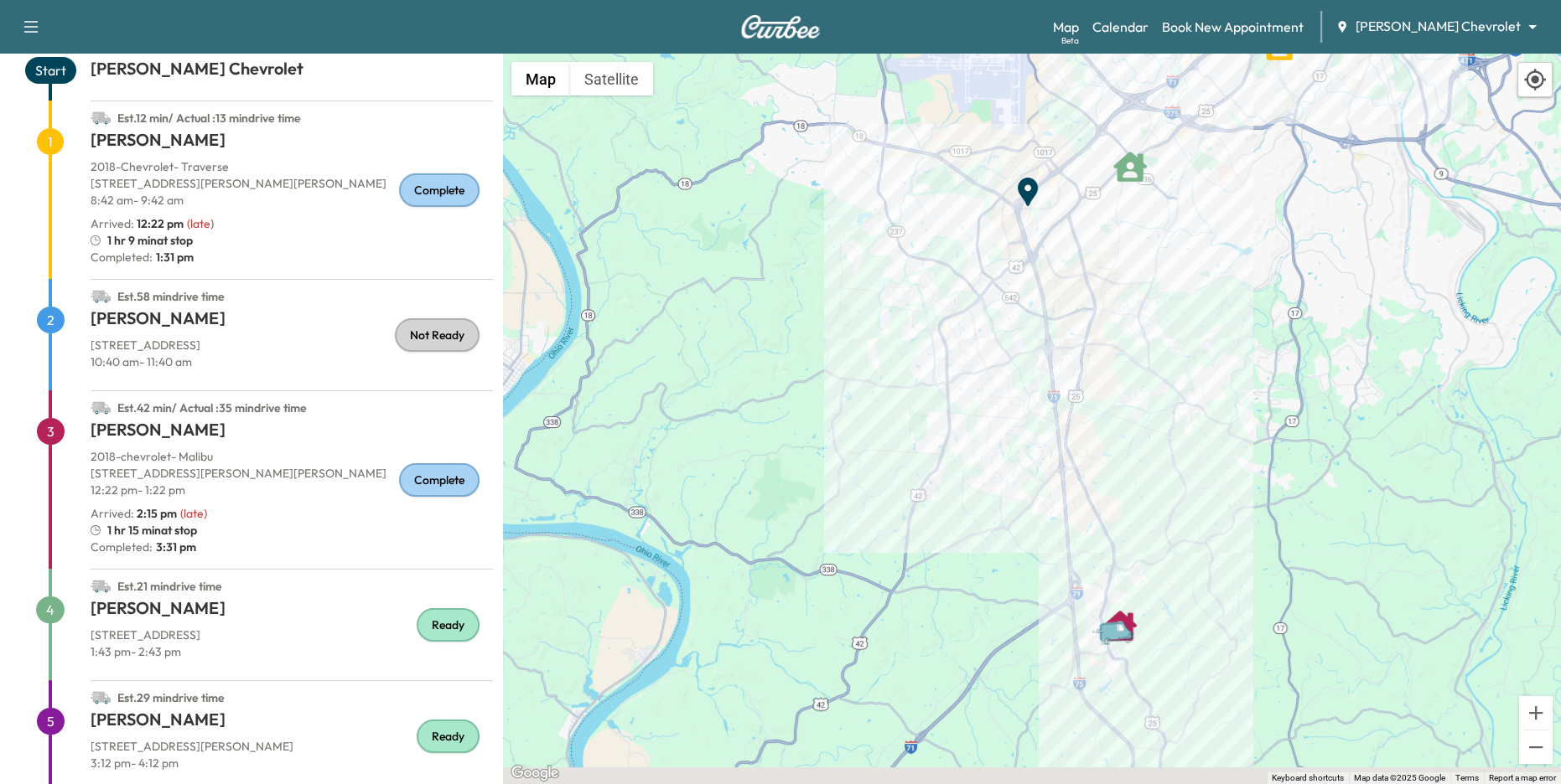
drag, startPoint x: 1159, startPoint y: 609, endPoint x: 1131, endPoint y: 468, distance: 143.8
click at [1131, 468] on div "To activate drag with keyboard, press Alt + Enter. Once in keyboard drag state,…" at bounding box center [1032, 419] width 1058 height 731
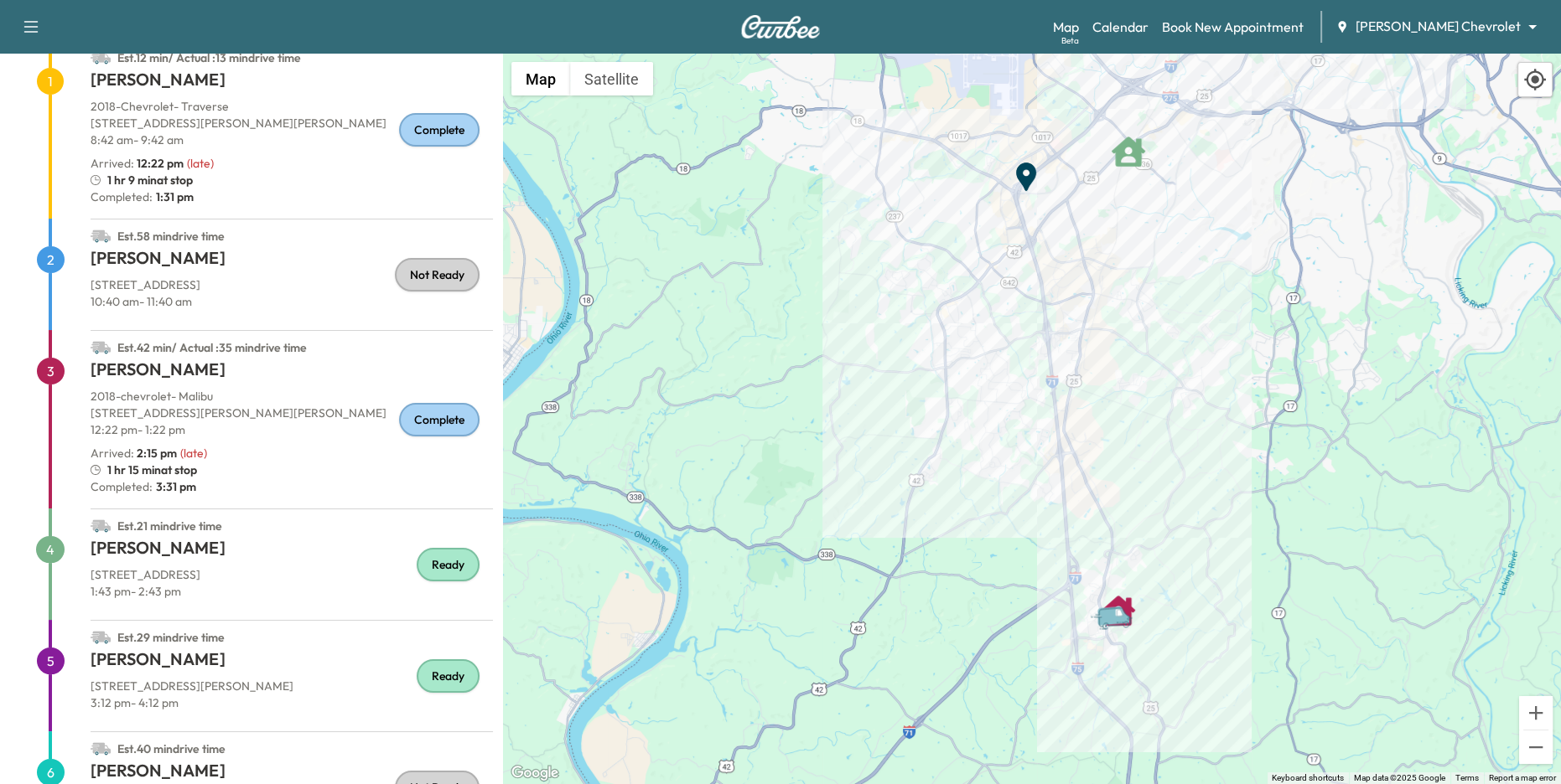
scroll to position [181, 0]
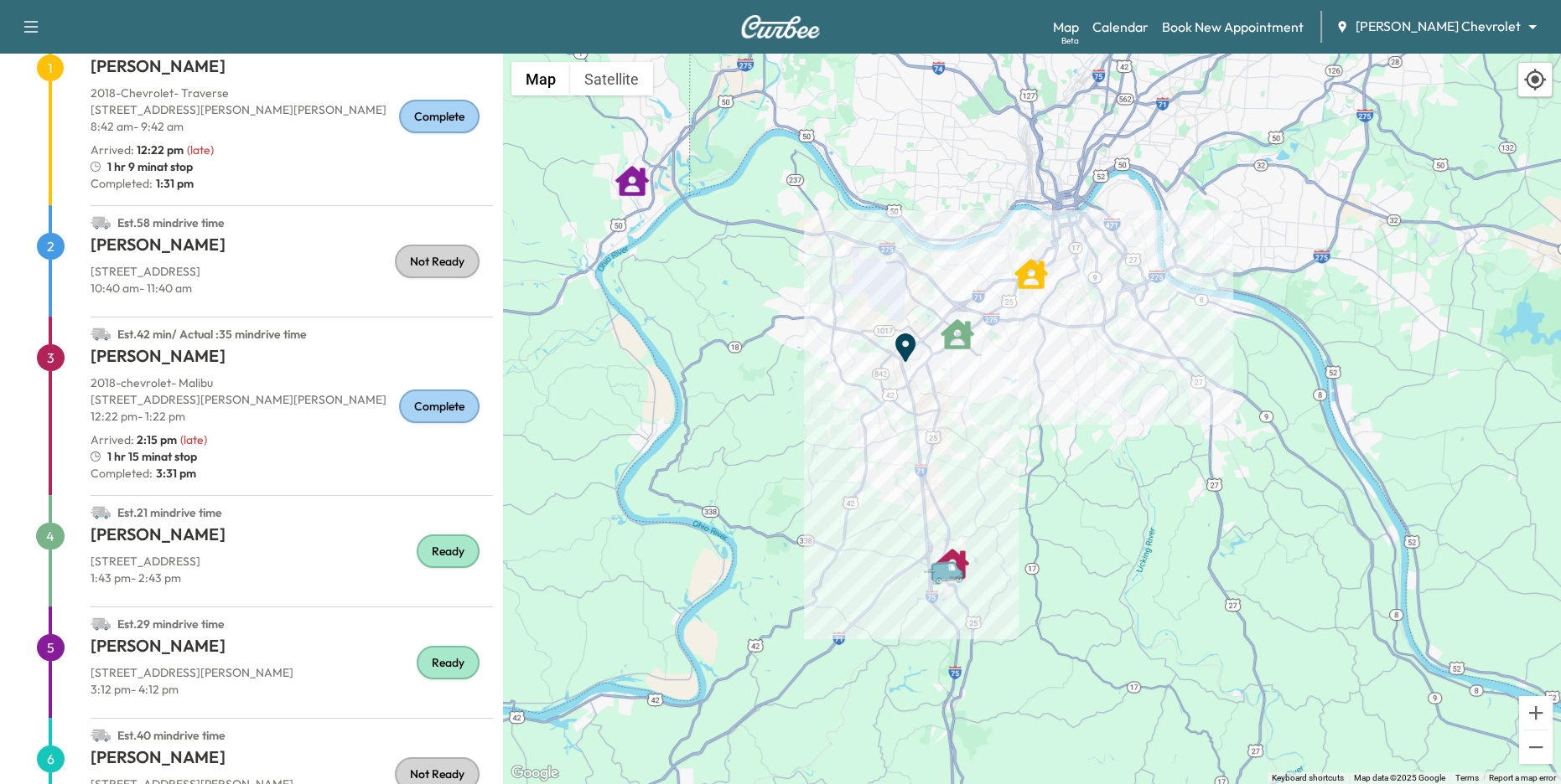
drag, startPoint x: 797, startPoint y: 446, endPoint x: 812, endPoint y: 474, distance: 31.8
click at [811, 473] on div "To activate drag with keyboard, press Alt + Enter. Once in keyboard drag state,…" at bounding box center [1032, 419] width 1058 height 731
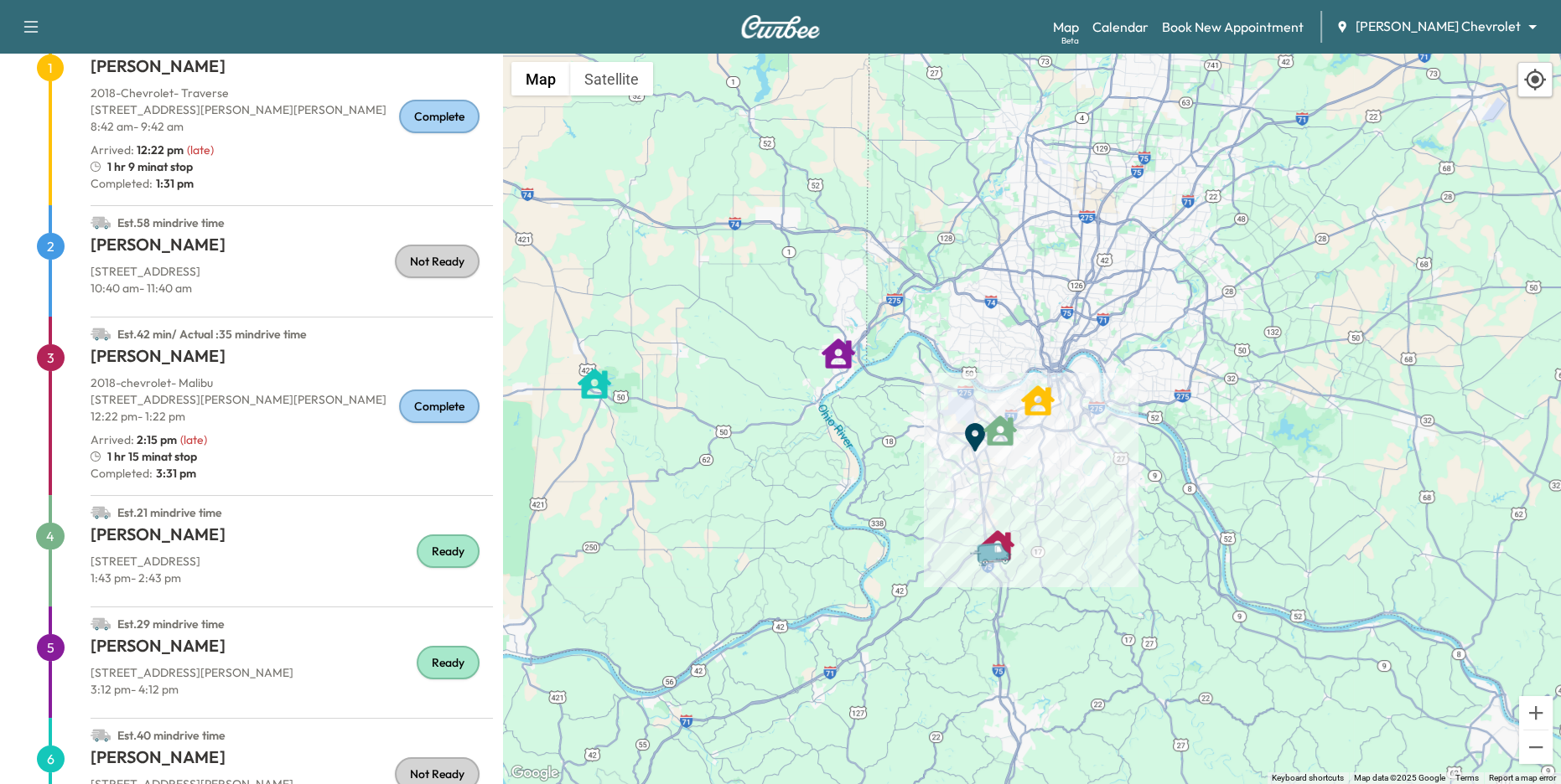
drag, startPoint x: 839, startPoint y: 466, endPoint x: 894, endPoint y: 465, distance: 55.0
click at [894, 465] on div "To activate drag with keyboard, press Alt + Enter. Once in keyboard drag state,…" at bounding box center [1032, 419] width 1058 height 731
click at [1148, 36] on link "Calendar" at bounding box center [1121, 26] width 56 height 20
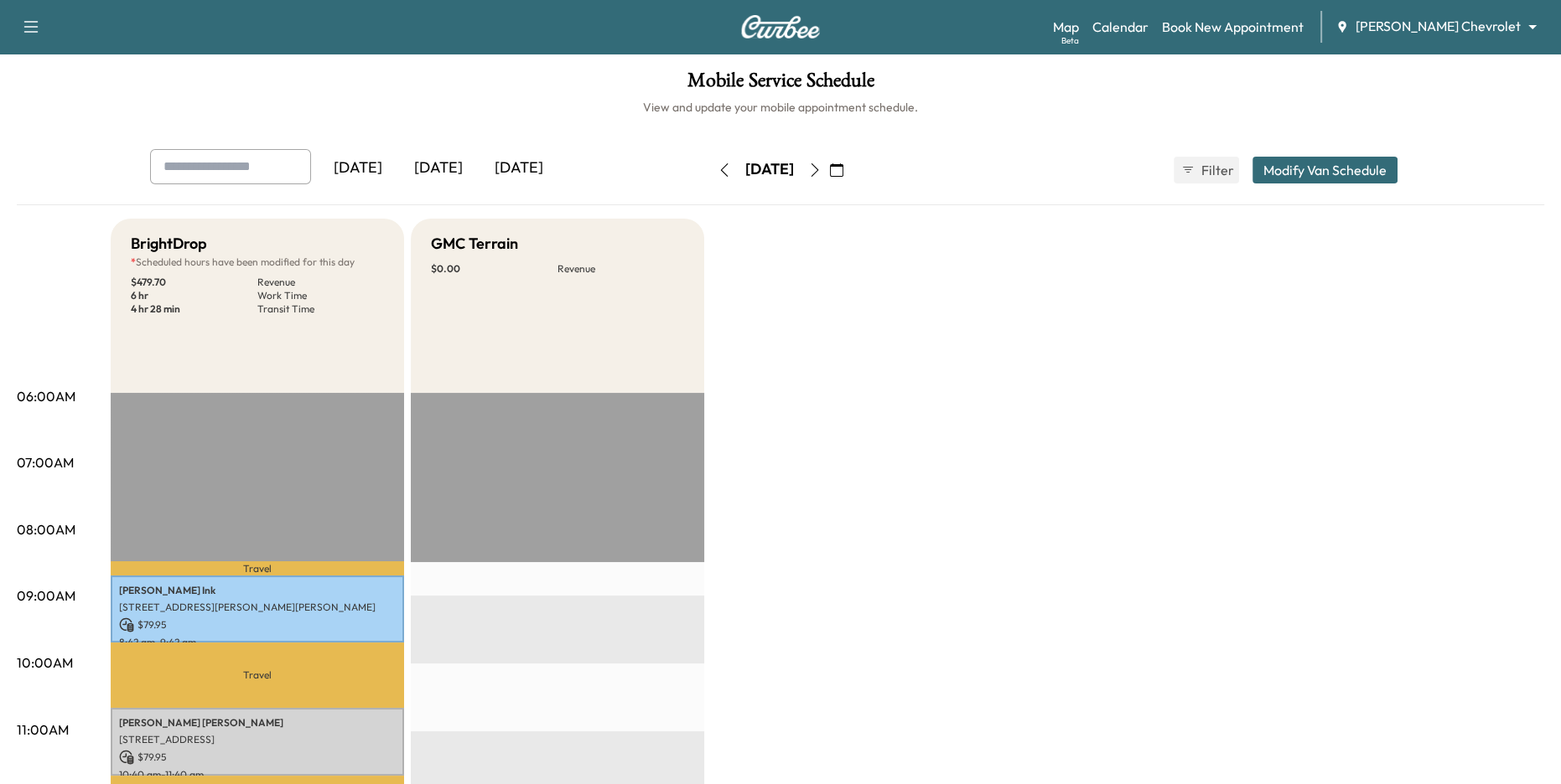
click at [1460, 31] on body "Support Log Out Map Beta Calendar Book New Appointment Tom Gill Chevrolet *****…" at bounding box center [780, 392] width 1561 height 784
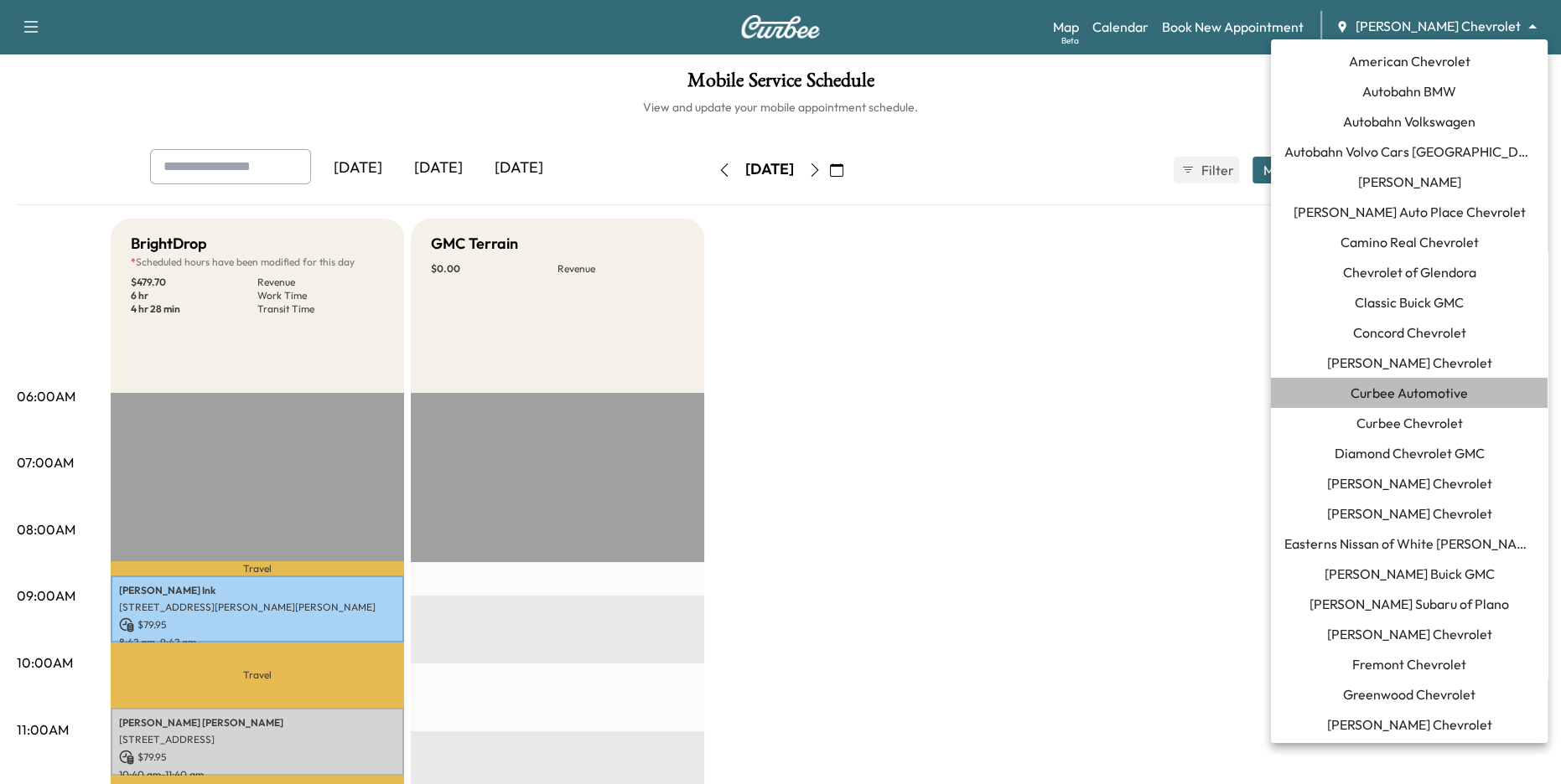
click at [1426, 398] on span "Curbee Automotive" at bounding box center [1408, 393] width 117 height 20
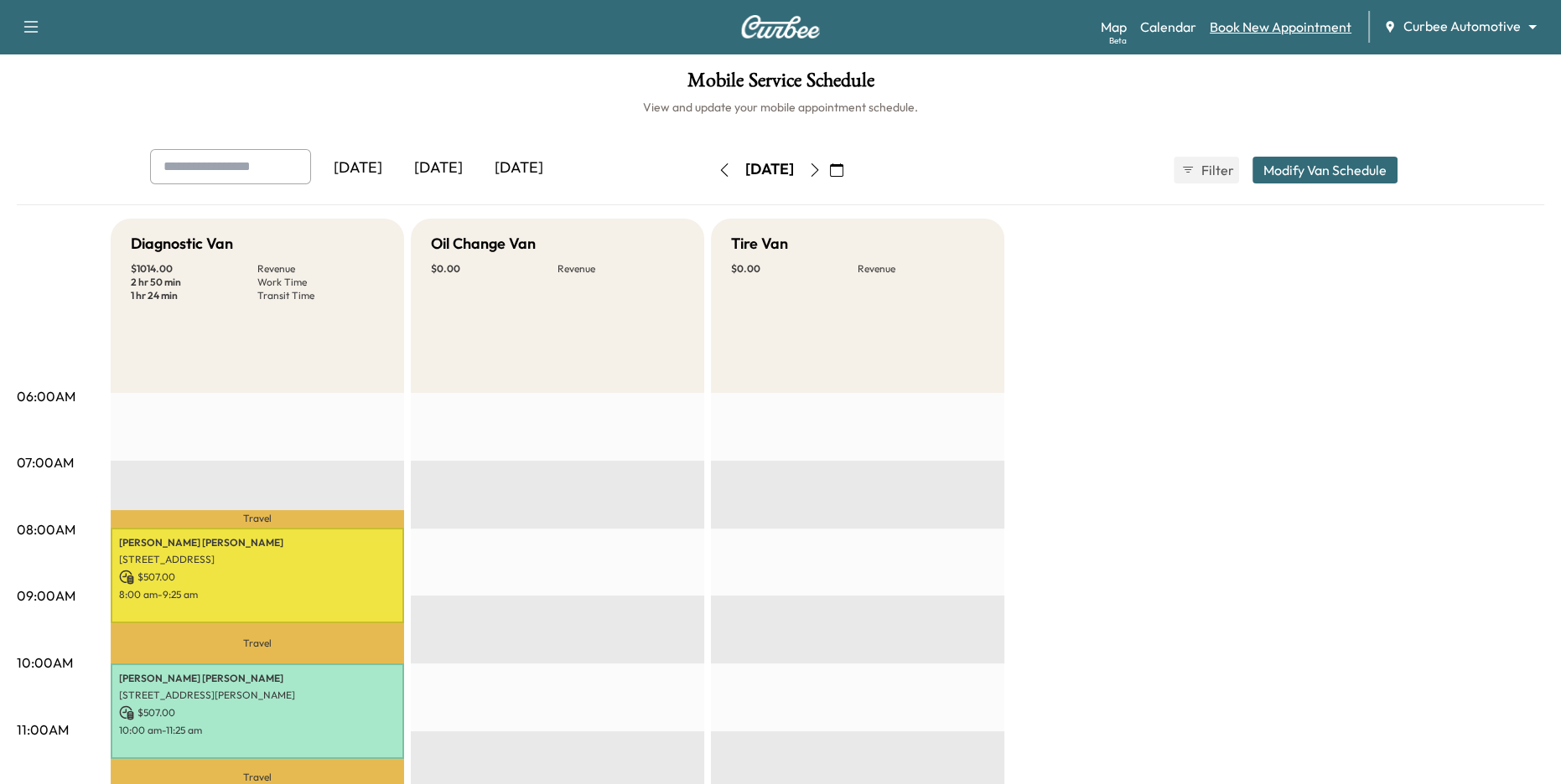
click at [1276, 30] on link "Book New Appointment" at bounding box center [1281, 26] width 142 height 20
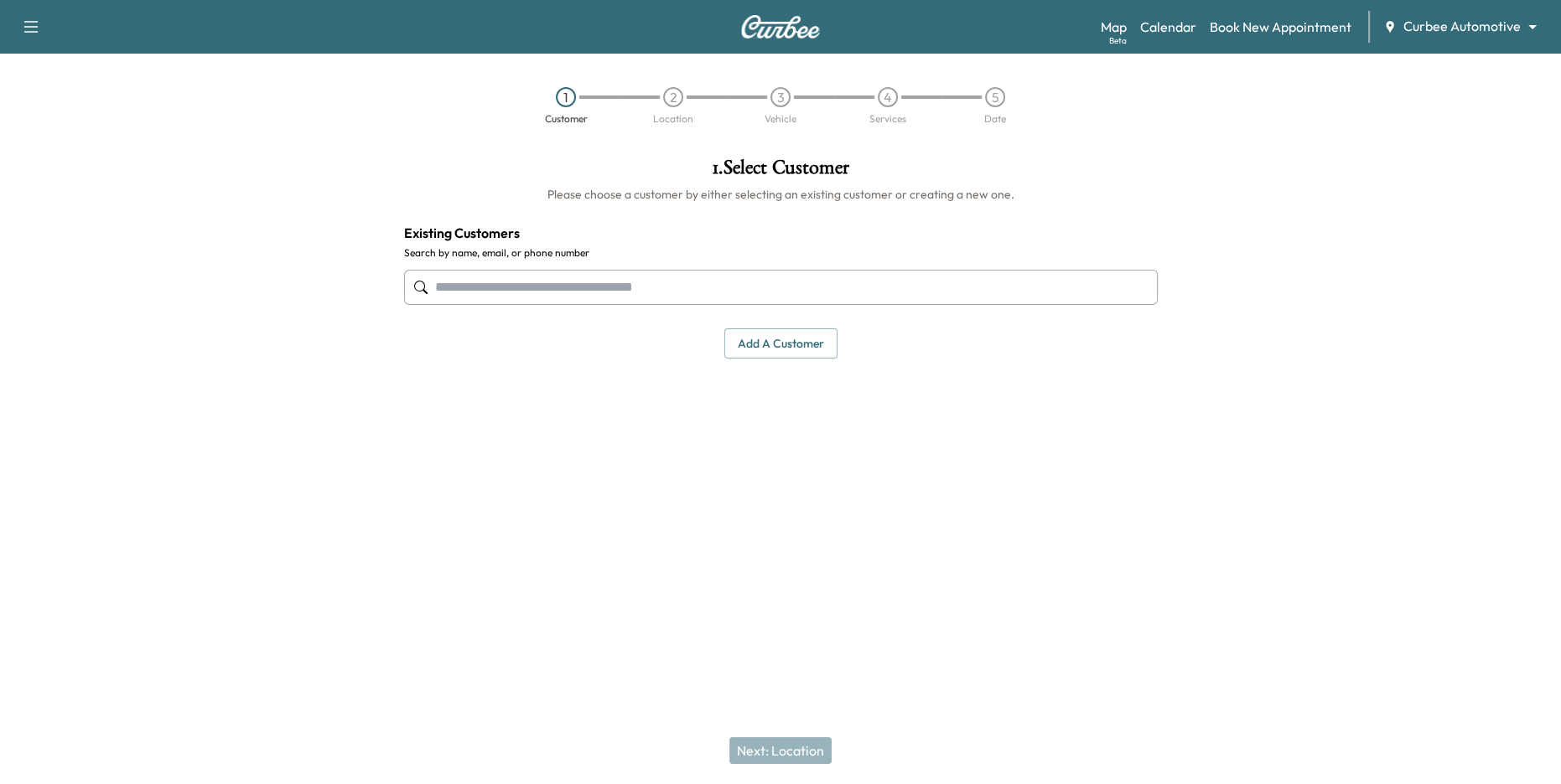
click at [646, 294] on input "text" at bounding box center [780, 287] width 753 height 35
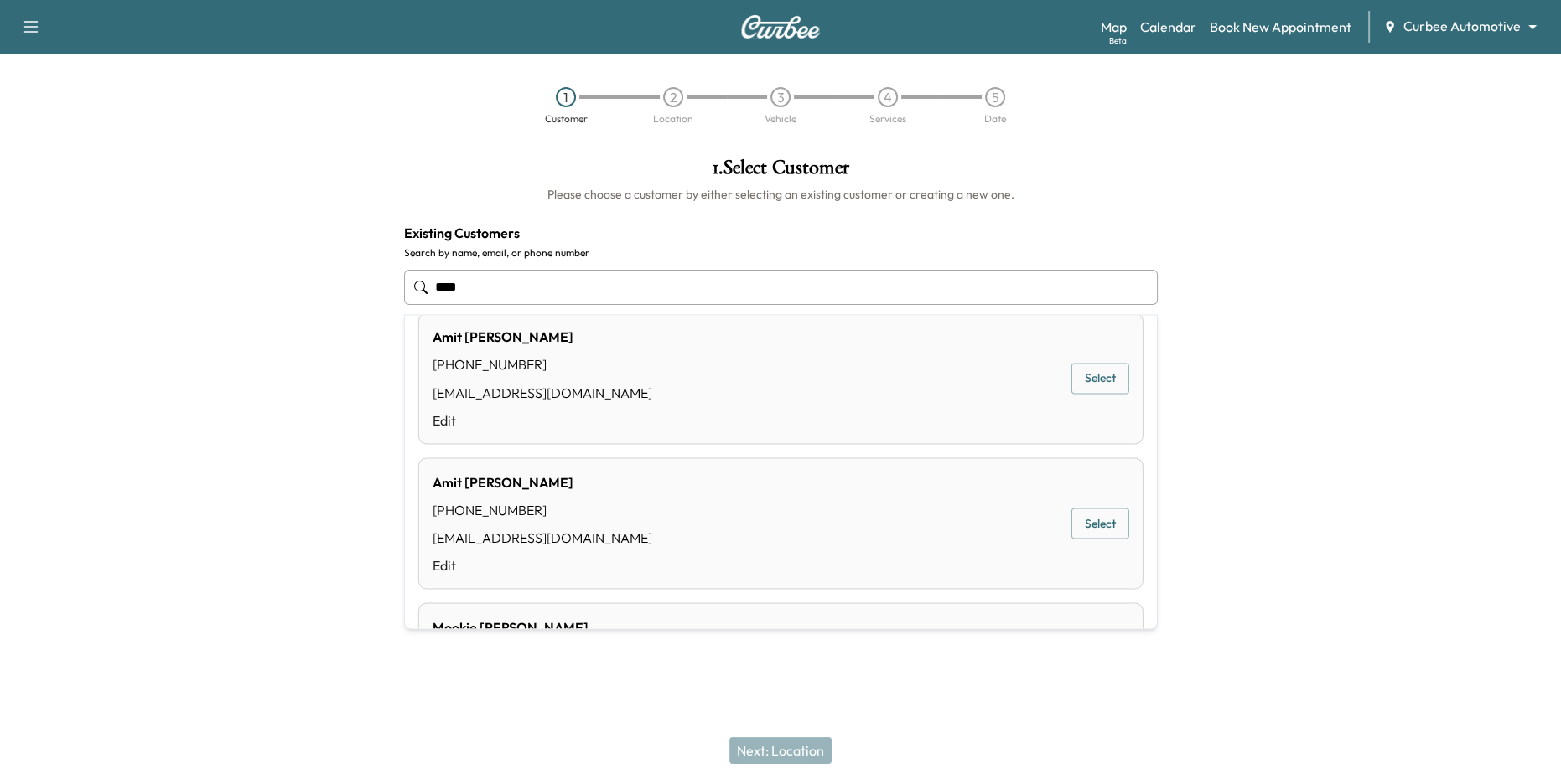
scroll to position [24, 0]
click at [1102, 527] on button "Select" at bounding box center [1101, 523] width 58 height 31
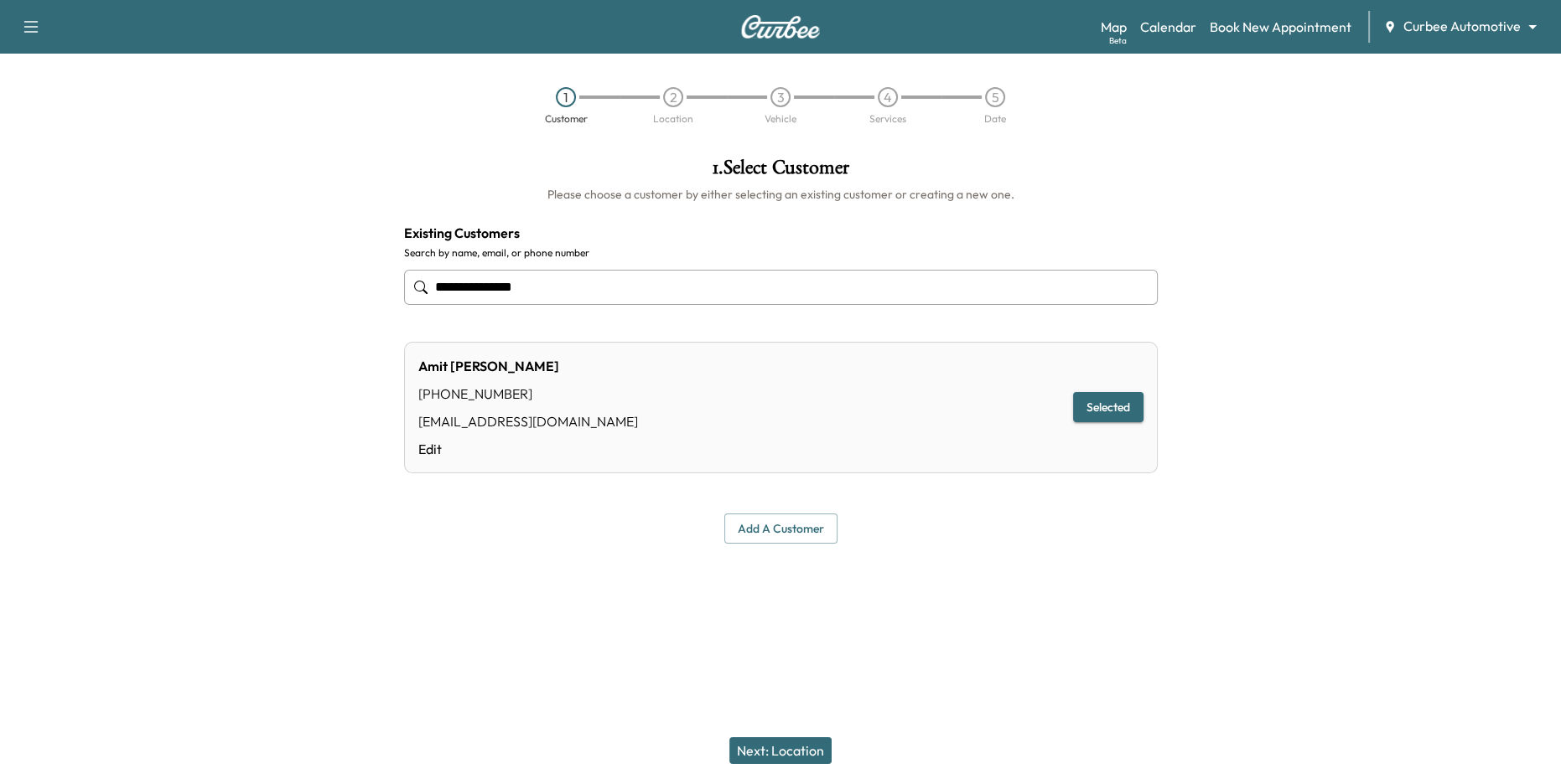
type input "**********"
click at [795, 748] on button "Next: Location" at bounding box center [780, 750] width 102 height 26
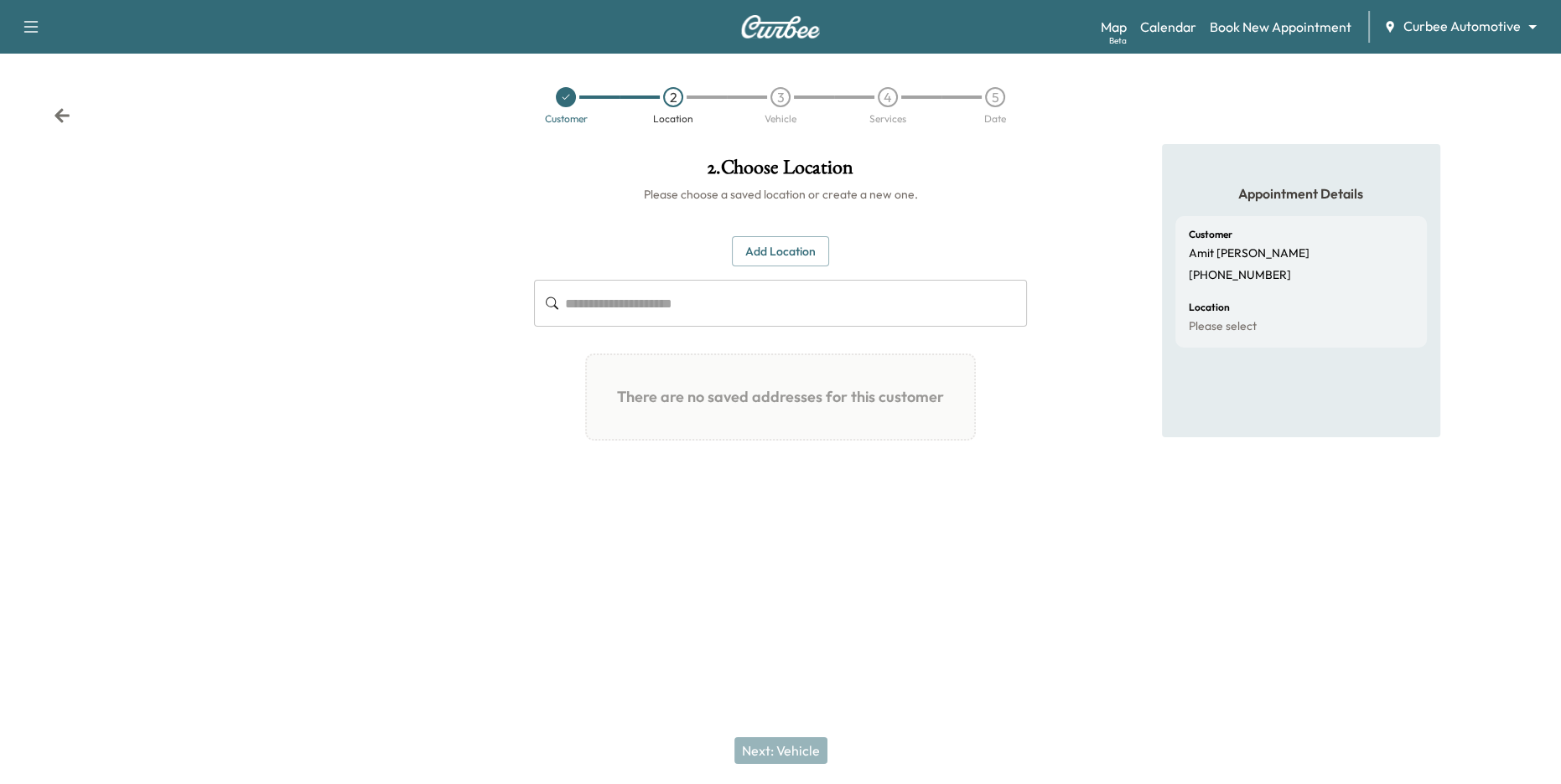
click at [568, 105] on div at bounding box center [566, 97] width 20 height 20
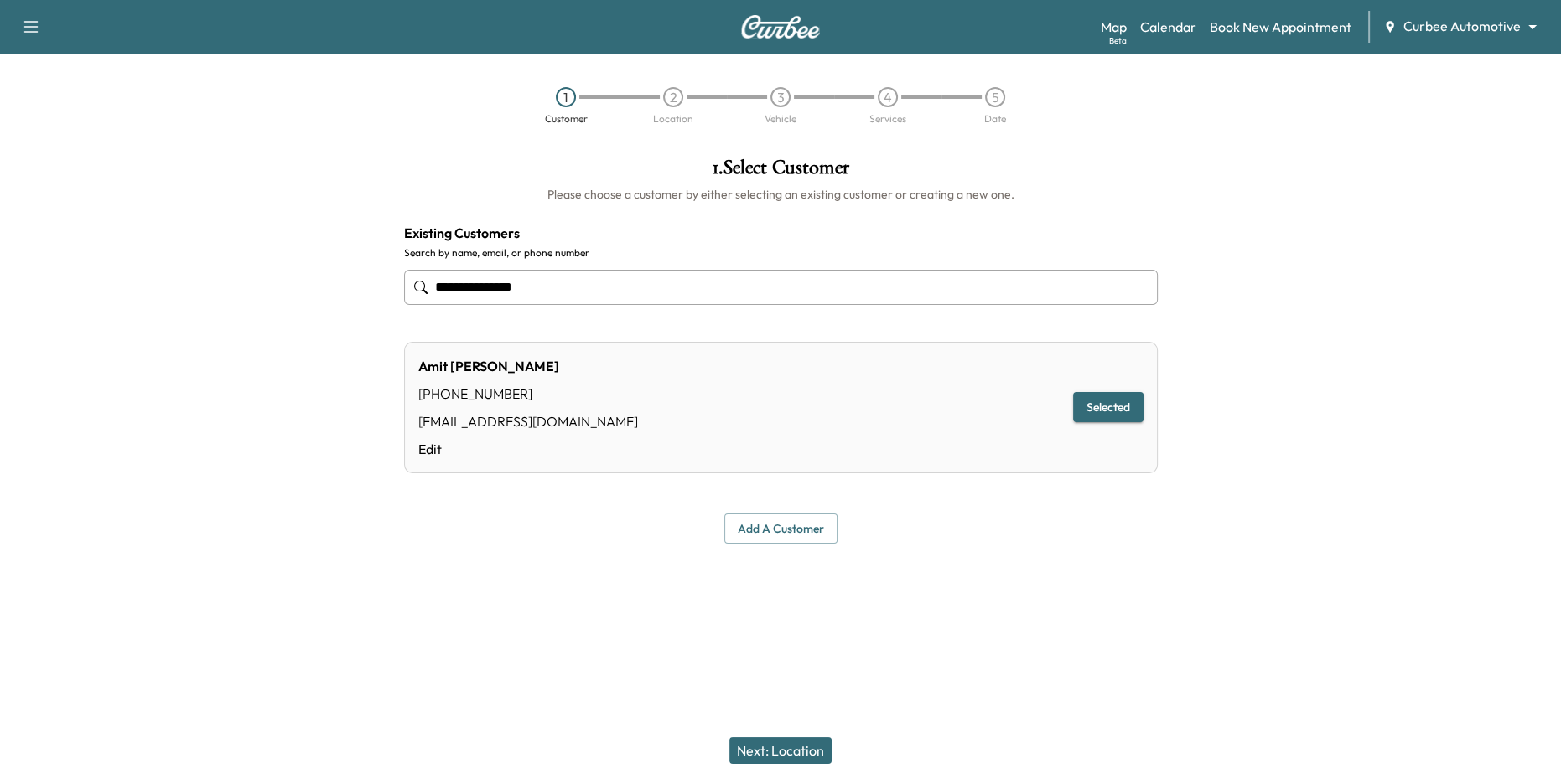
click at [810, 528] on button "Add a customer" at bounding box center [780, 529] width 113 height 31
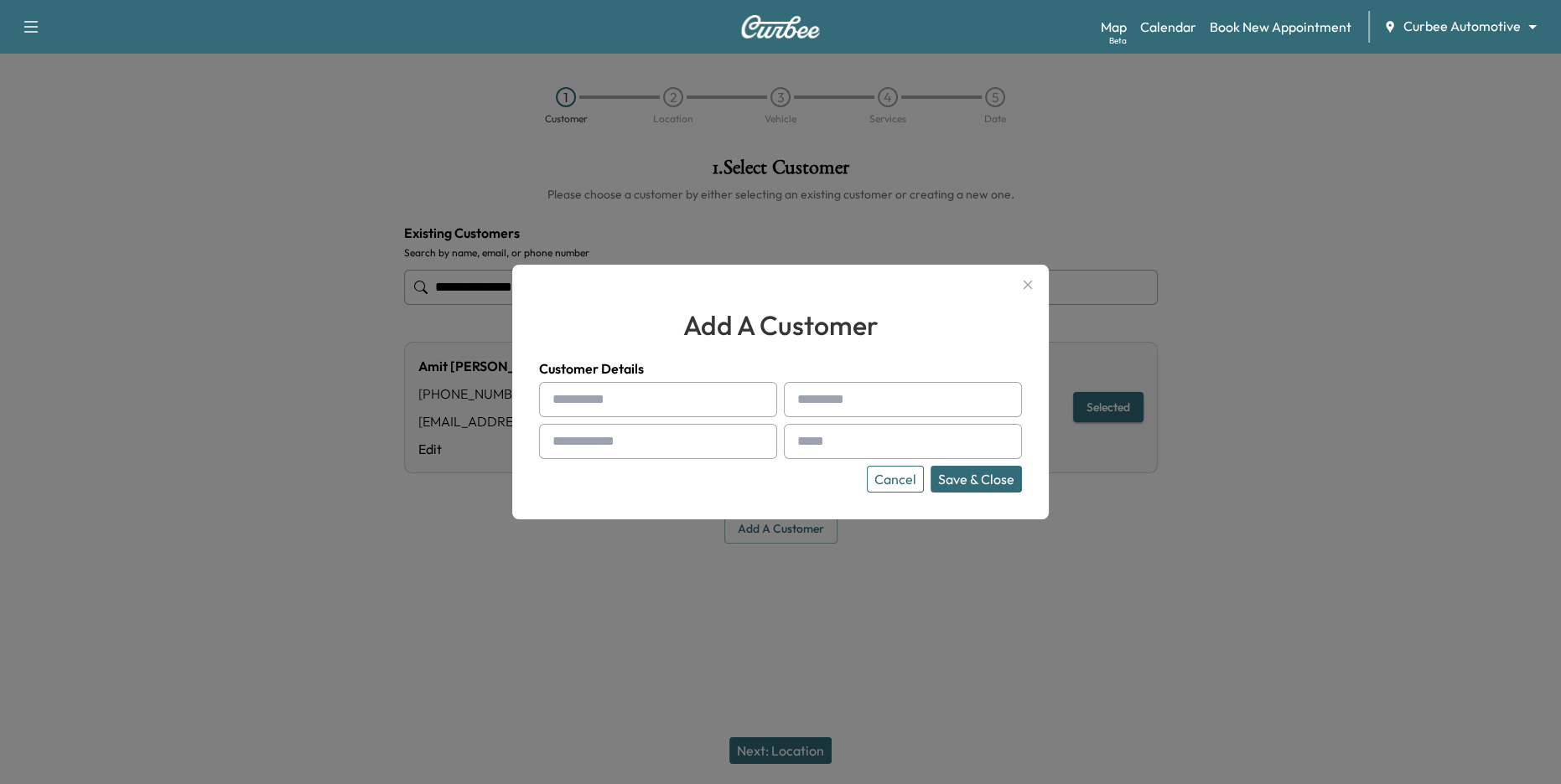
click at [646, 402] on input "text" at bounding box center [659, 399] width 238 height 35
type input "*******"
type input "******"
type input "**********"
drag, startPoint x: 870, startPoint y: 441, endPoint x: 971, endPoint y: 450, distance: 101.4
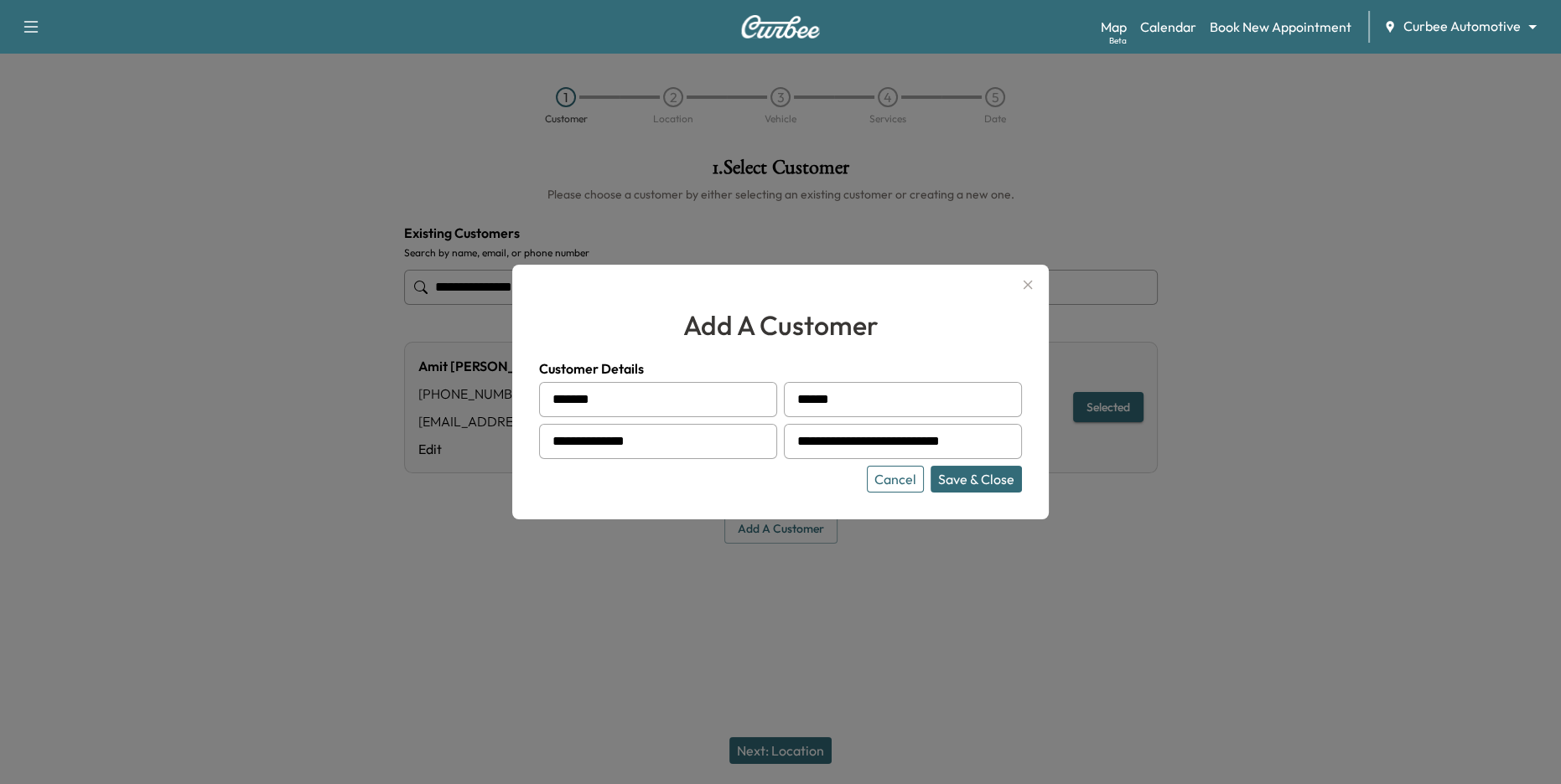
click at [971, 450] on input "**********" at bounding box center [903, 441] width 238 height 35
type input "**********"
click at [969, 475] on button "Save & Close" at bounding box center [976, 478] width 91 height 26
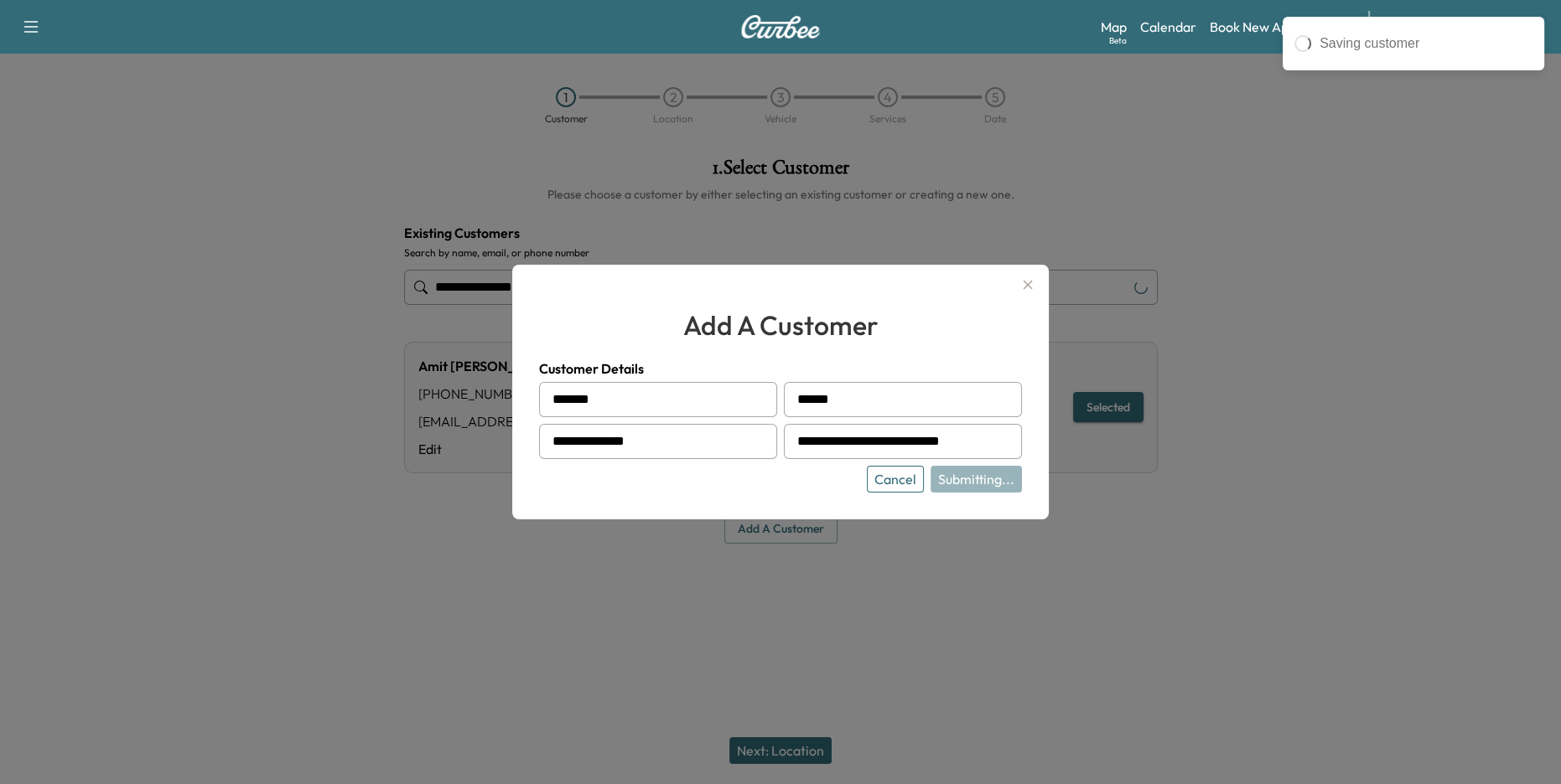
type input "**********"
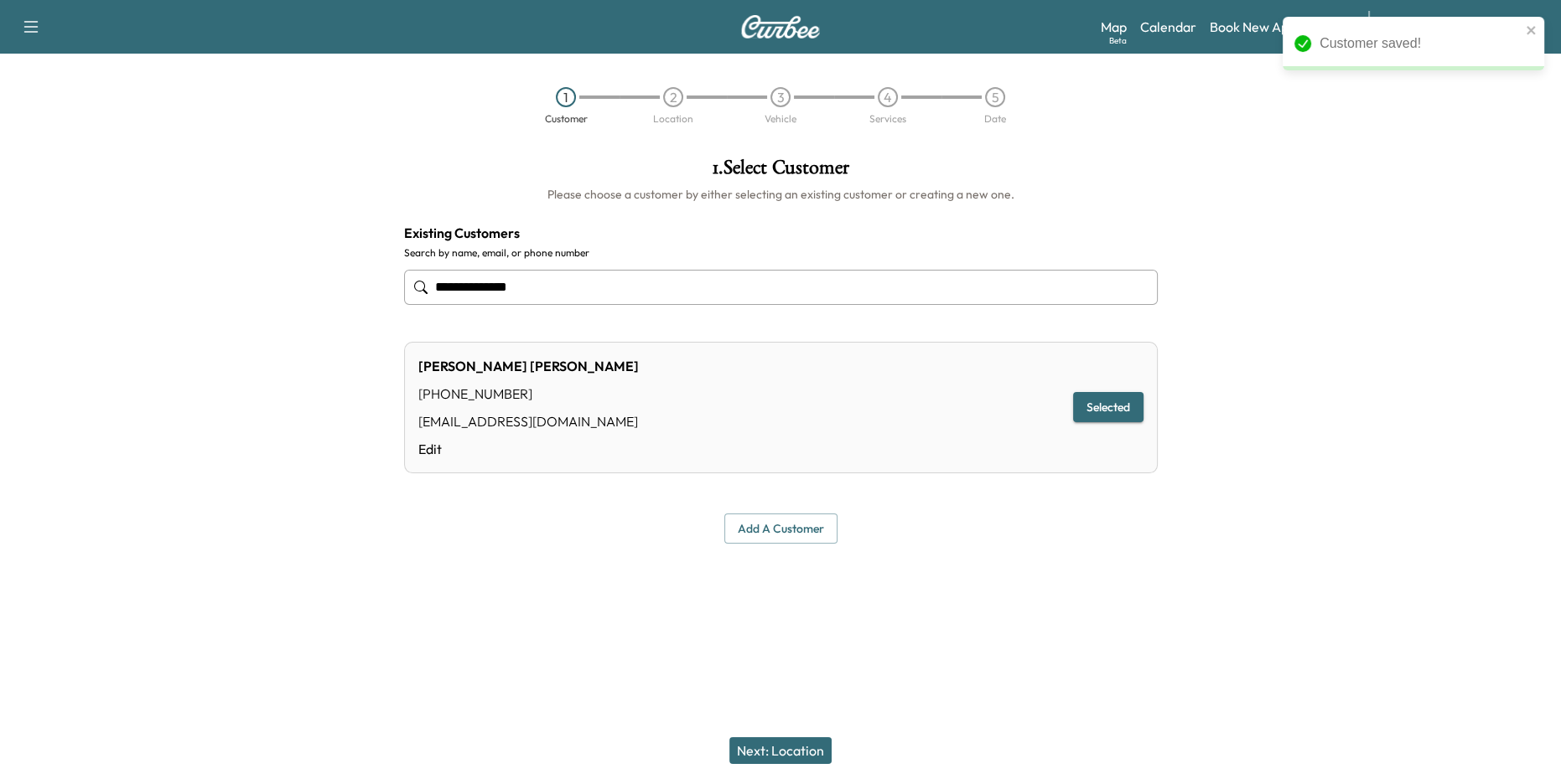
click at [795, 759] on button "Next: Location" at bounding box center [780, 750] width 102 height 26
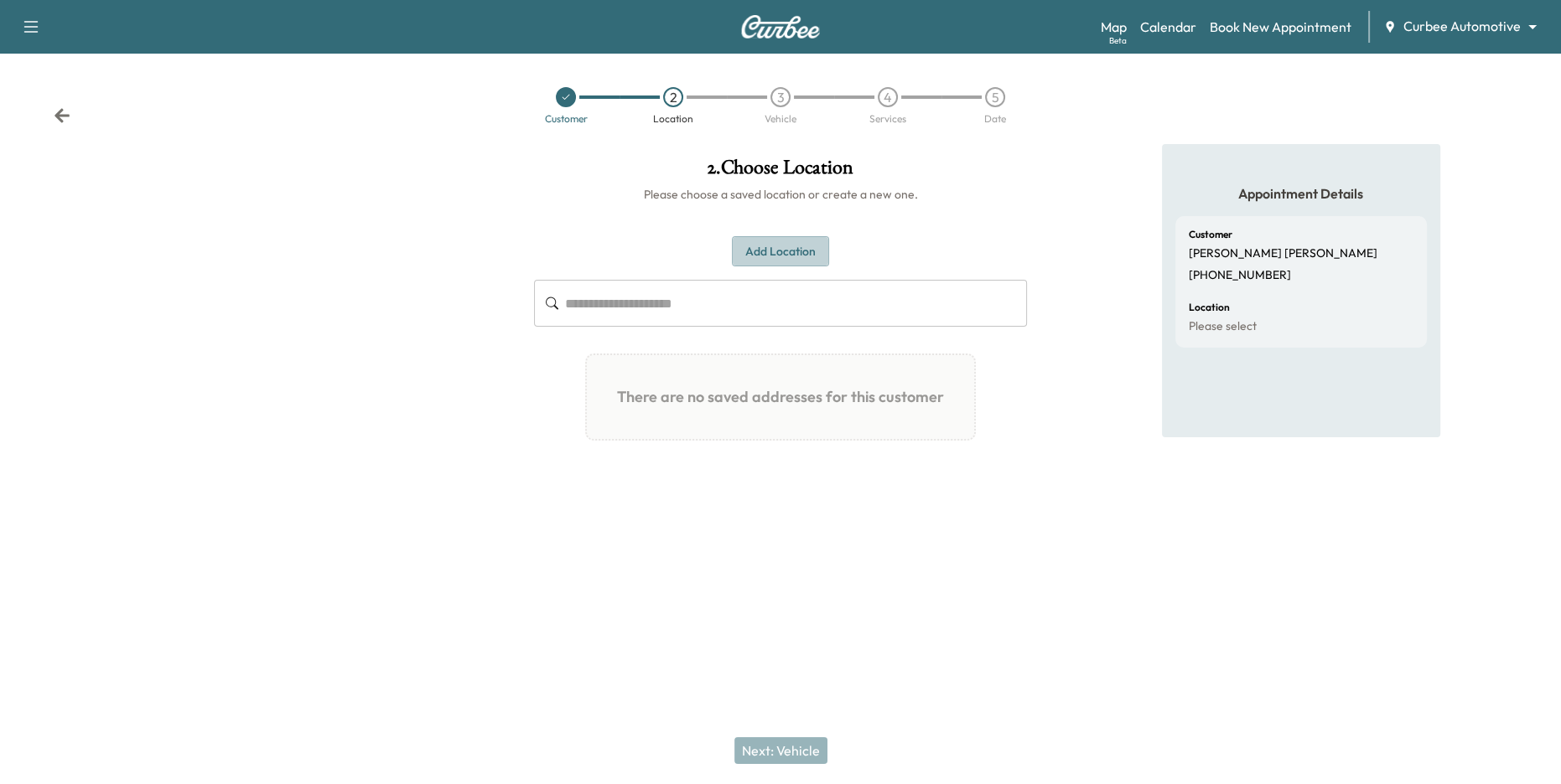
click at [774, 251] on button "Add Location" at bounding box center [780, 252] width 97 height 31
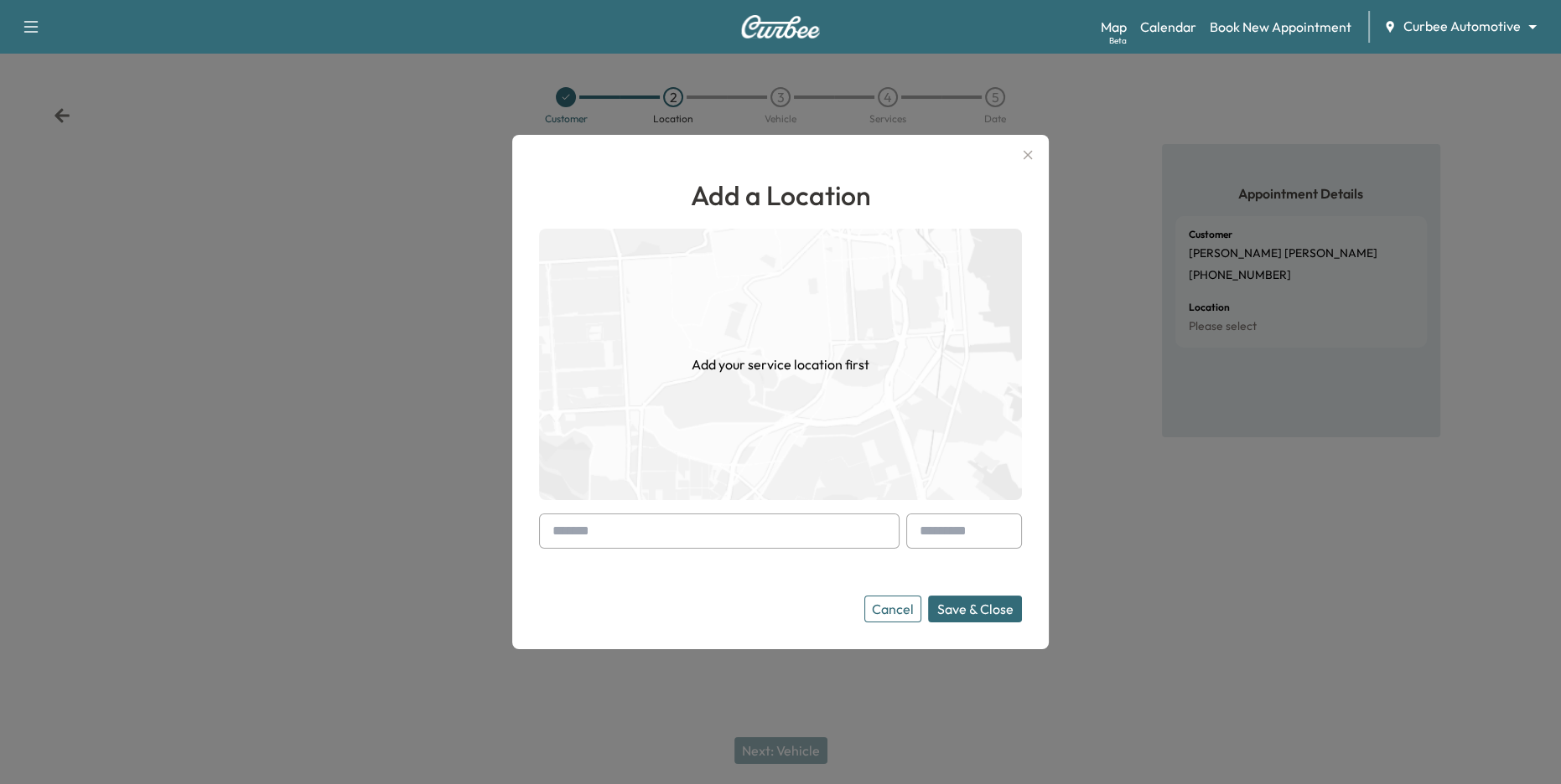
click at [791, 537] on input "text" at bounding box center [720, 531] width 360 height 35
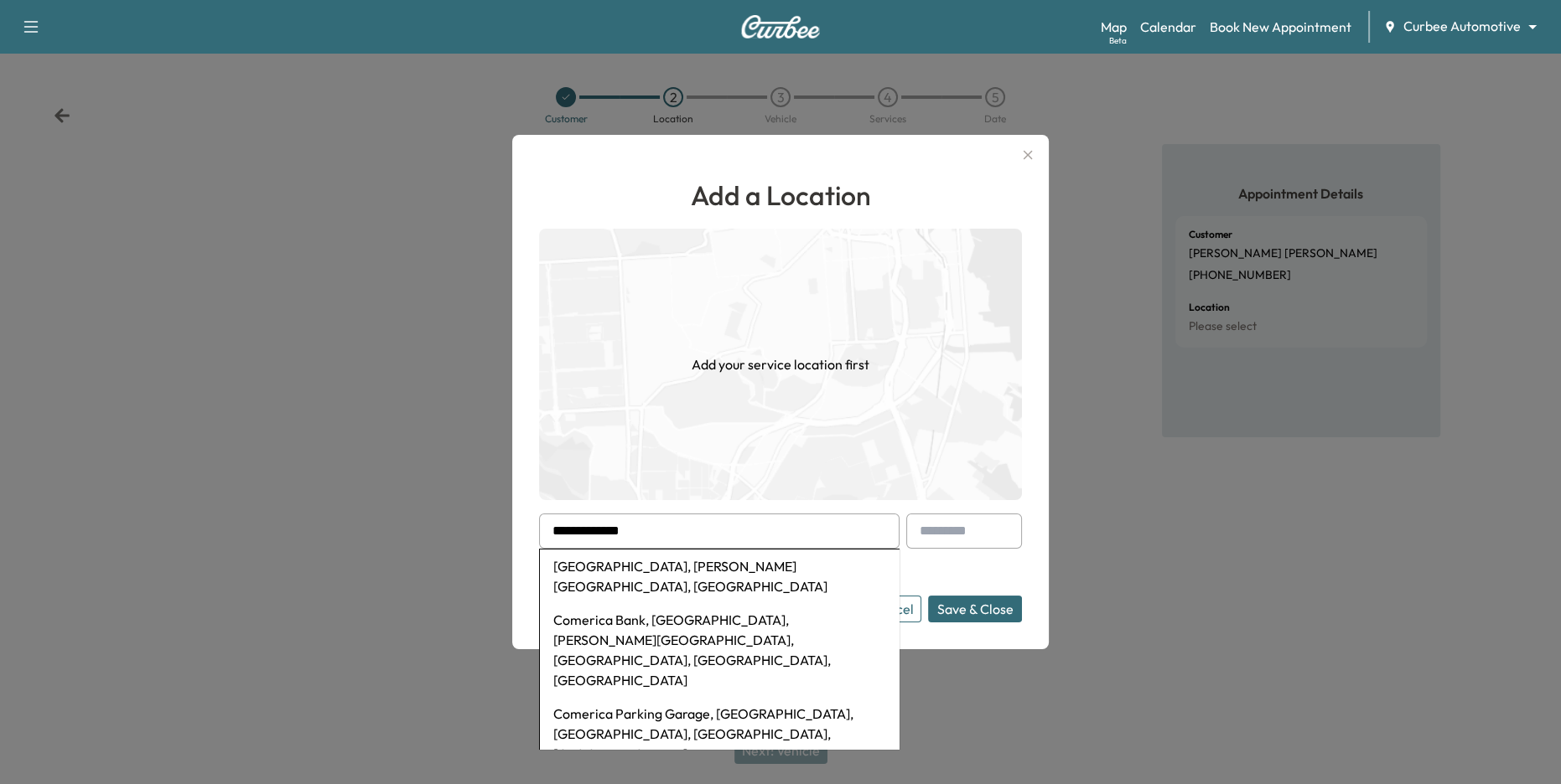
click at [750, 569] on li "Comerica Park, Woodward Avenue, Detroit, MI, USA" at bounding box center [719, 576] width 358 height 54
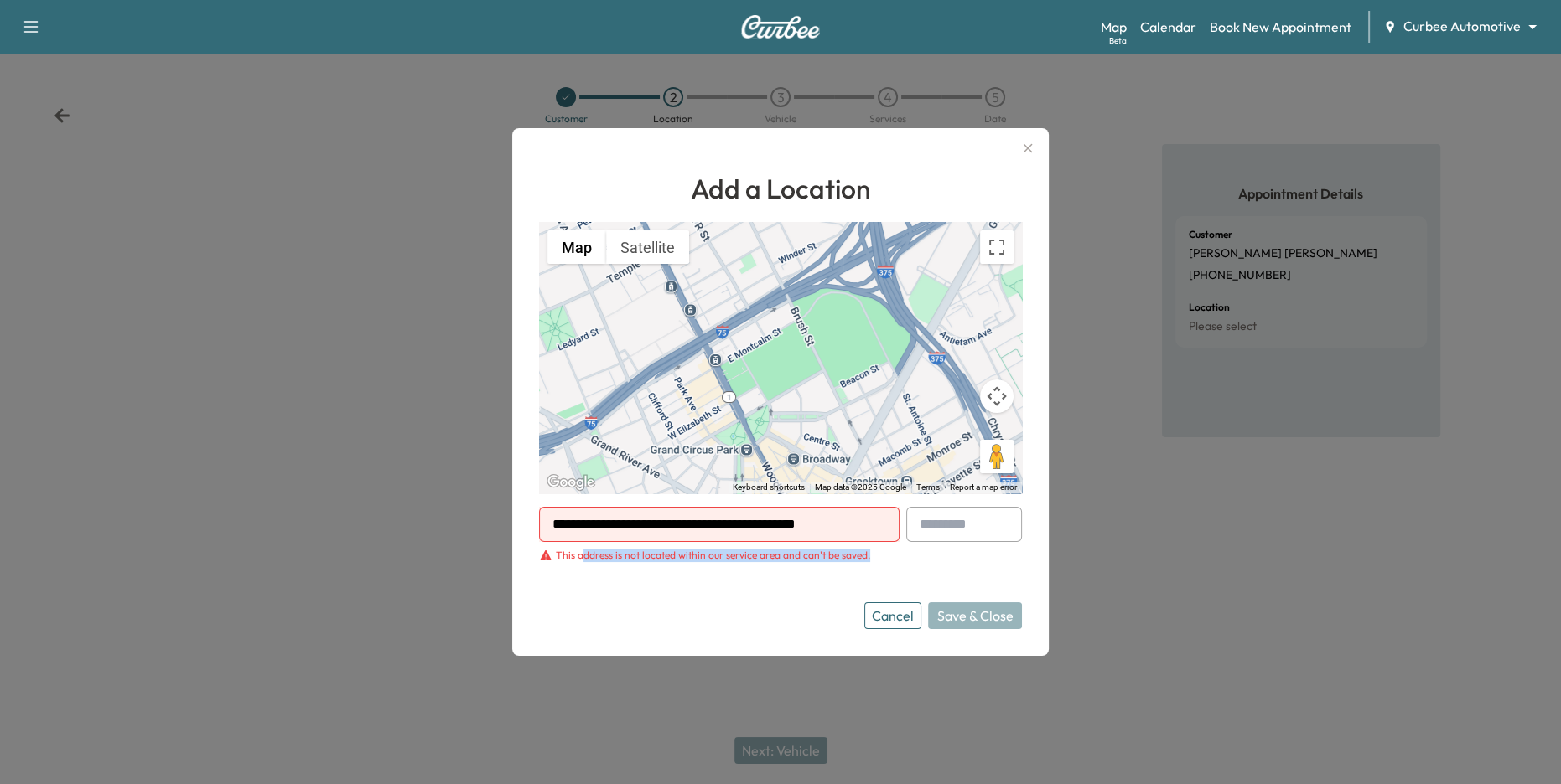
drag, startPoint x: 579, startPoint y: 556, endPoint x: 894, endPoint y: 562, distance: 315.1
click at [895, 560] on div "This address is not located within our service area and can't be saved." at bounding box center [780, 556] width 483 height 14
click at [894, 565] on form "**********" at bounding box center [780, 568] width 483 height 123
click at [834, 527] on input "**********" at bounding box center [720, 524] width 360 height 35
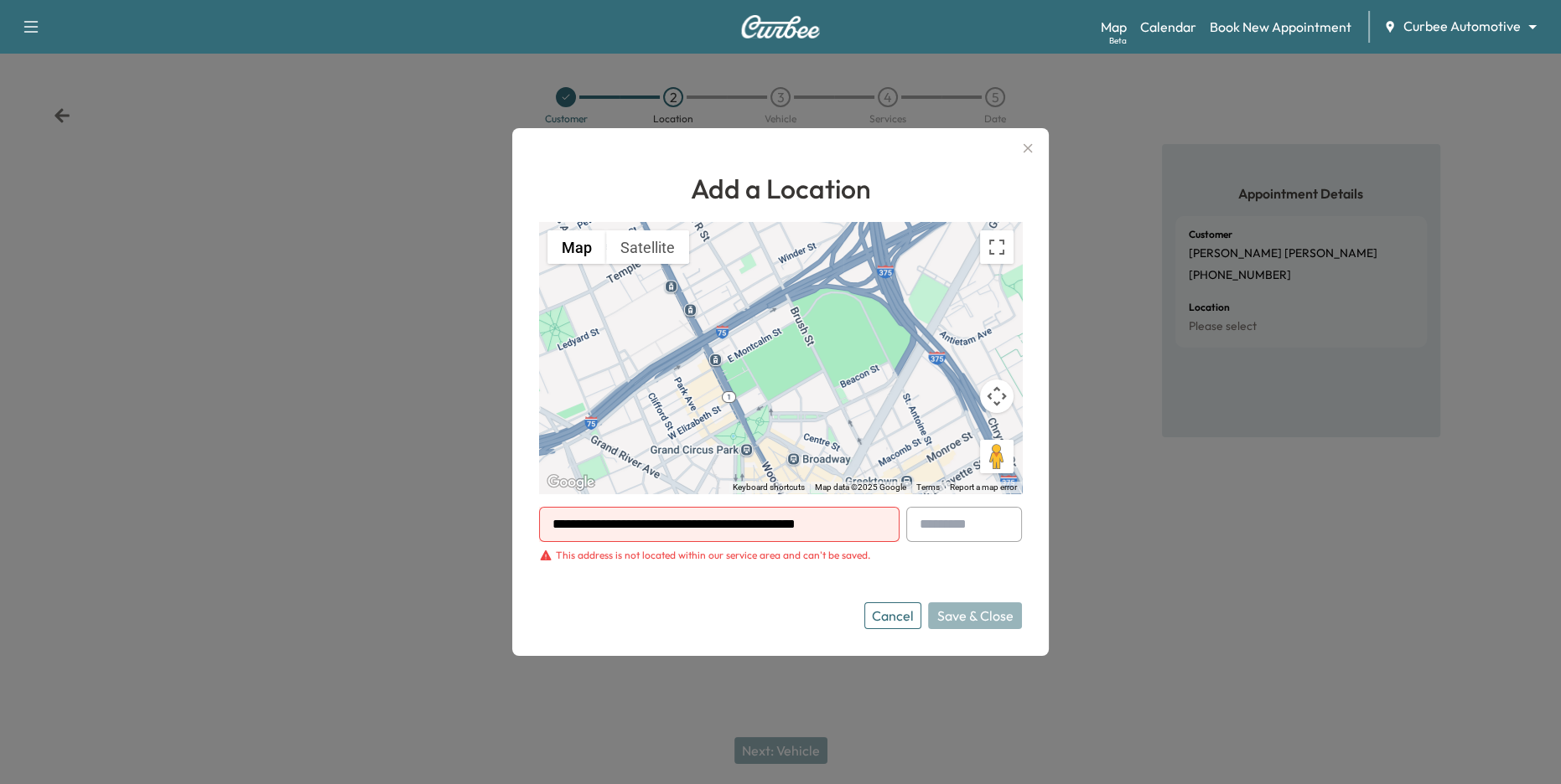
click at [834, 527] on input "**********" at bounding box center [720, 524] width 360 height 35
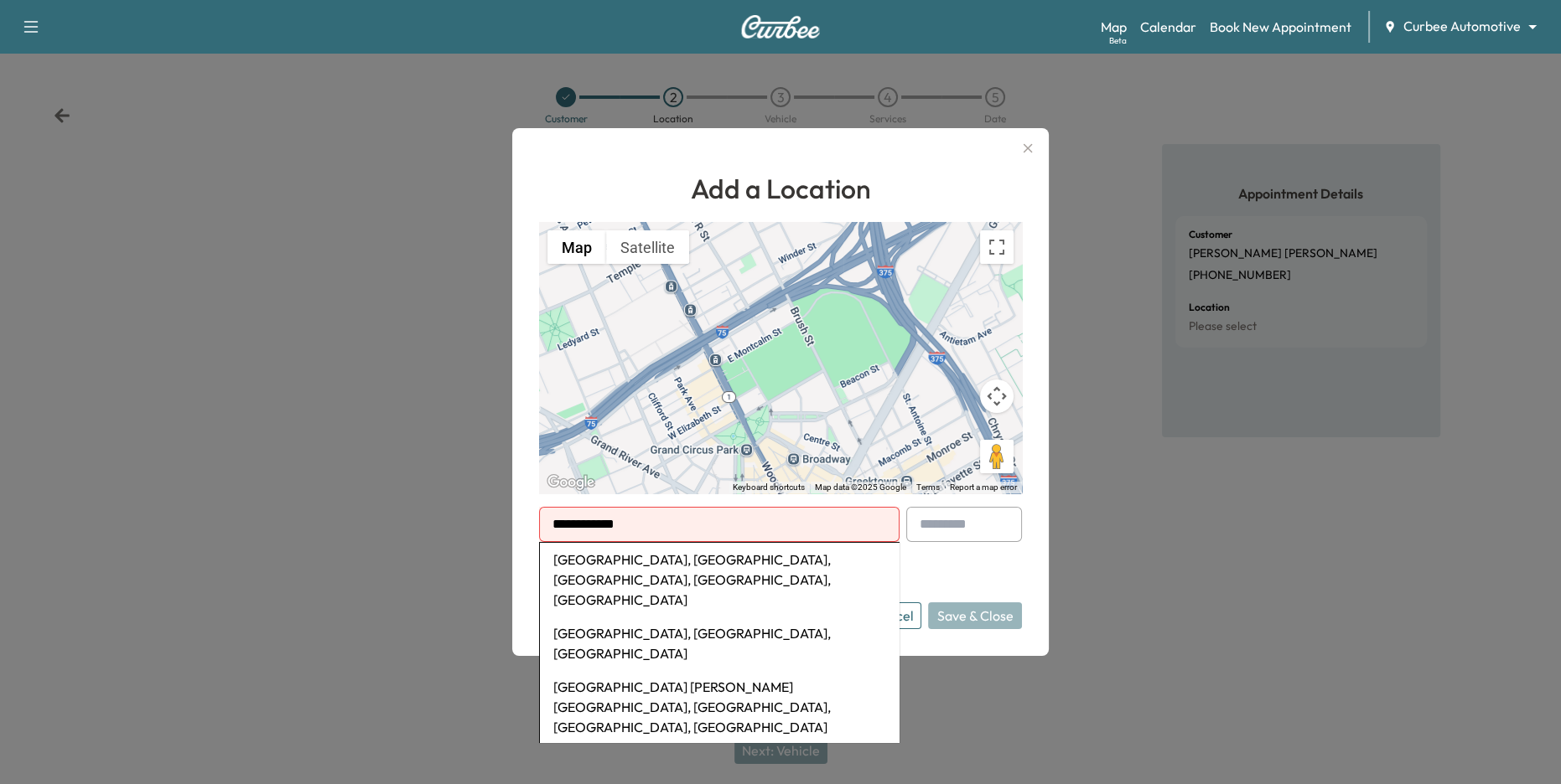
click at [790, 570] on li "Camden Yards, West Camden Street, Baltimore, MD, USA" at bounding box center [719, 579] width 358 height 74
type input "**********"
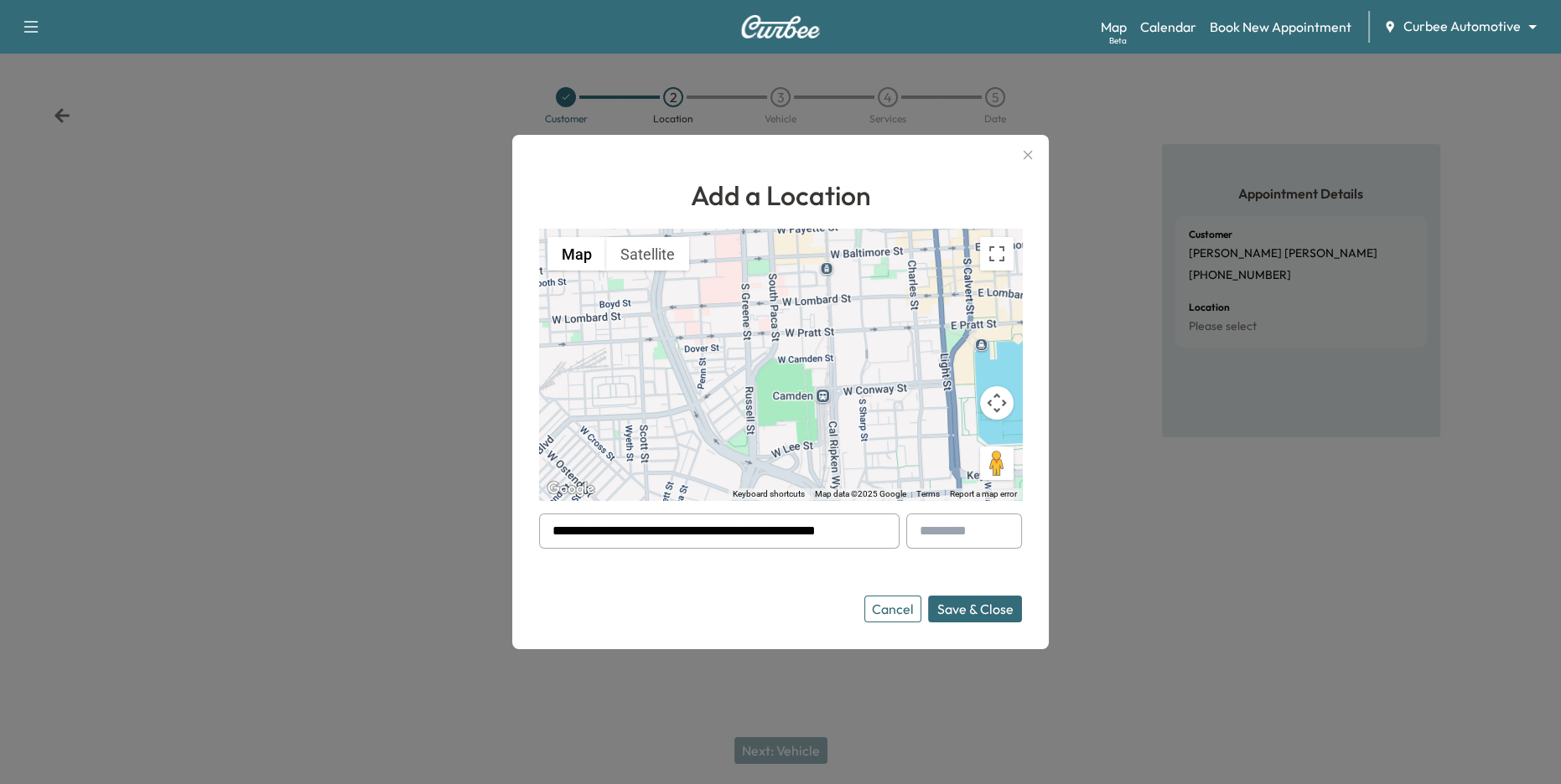
click at [977, 608] on button "Save & Close" at bounding box center [974, 608] width 94 height 26
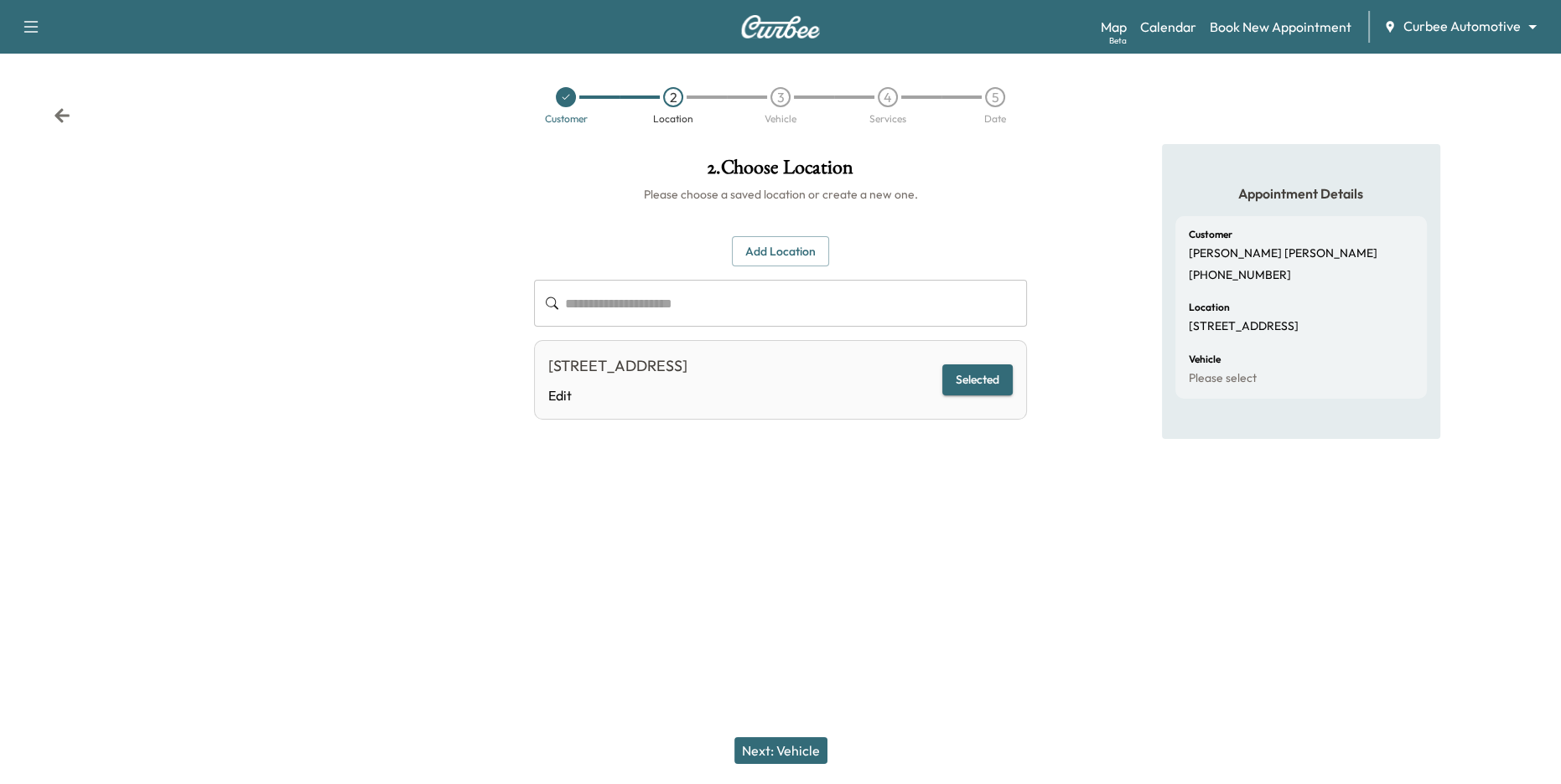
click at [800, 749] on button "Next: Vehicle" at bounding box center [780, 750] width 93 height 26
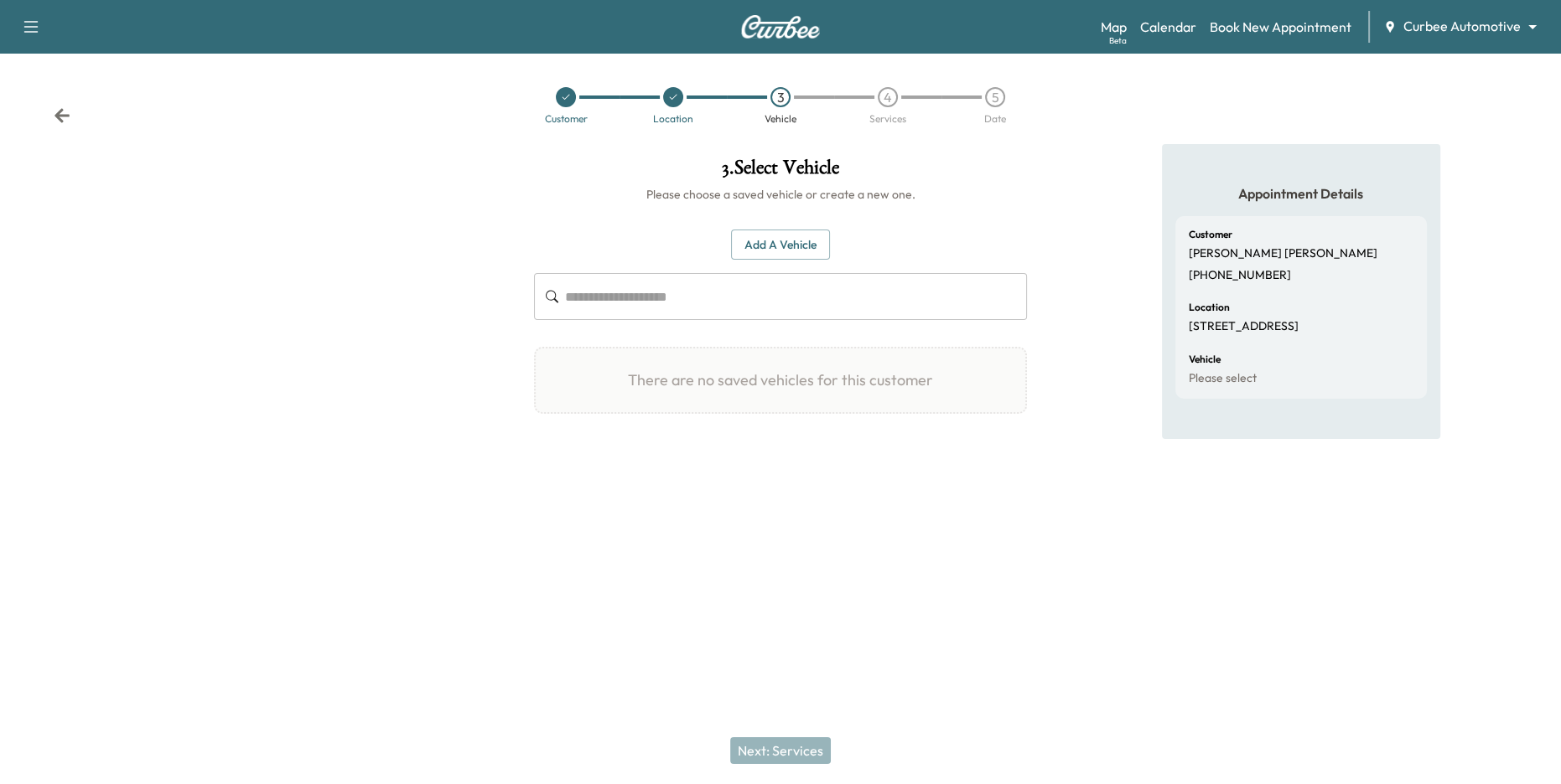
click at [781, 251] on button "Add a Vehicle" at bounding box center [780, 245] width 99 height 31
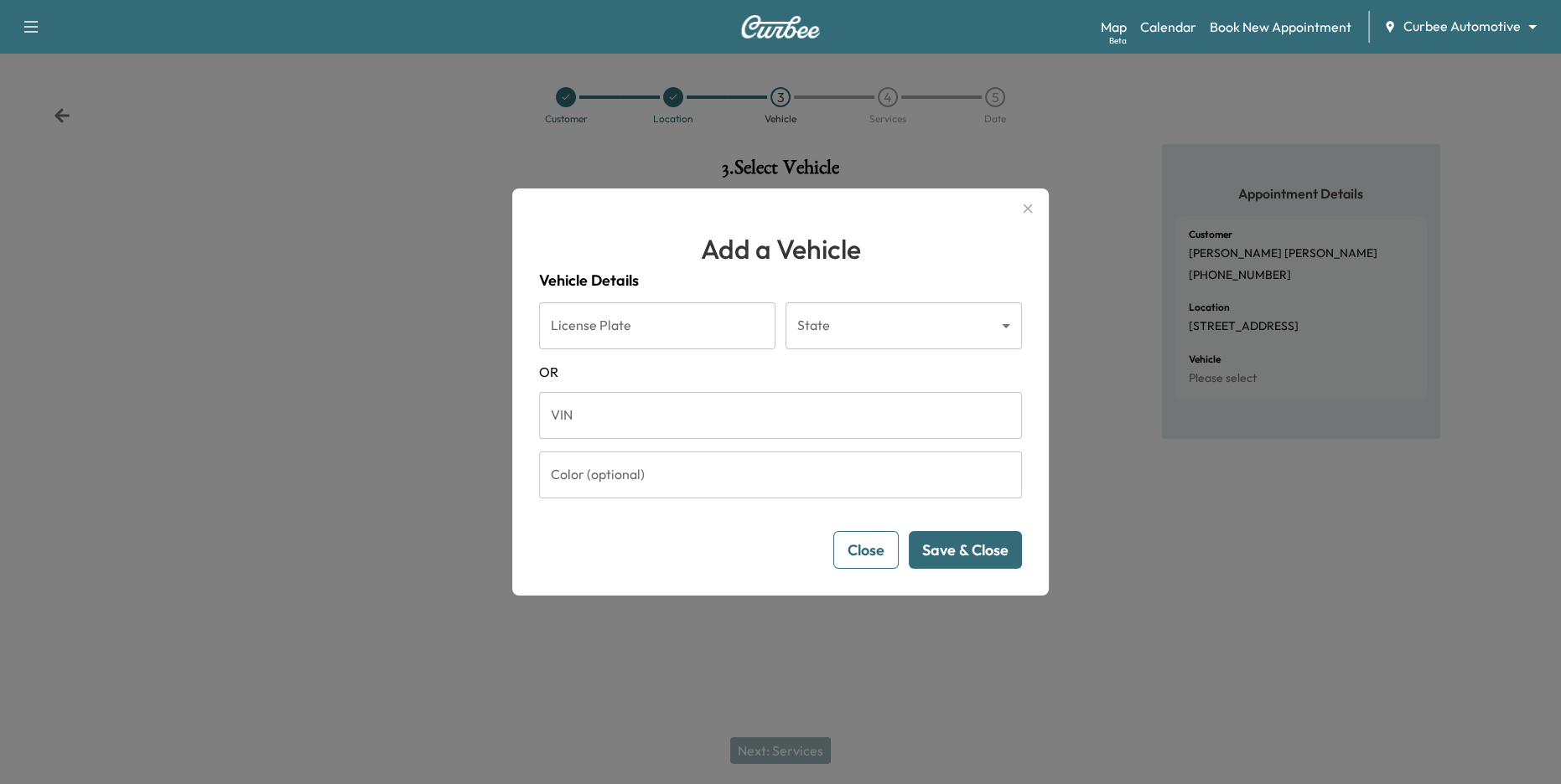
click at [711, 330] on input "License Plate" at bounding box center [658, 327] width 237 height 47
type input "*******"
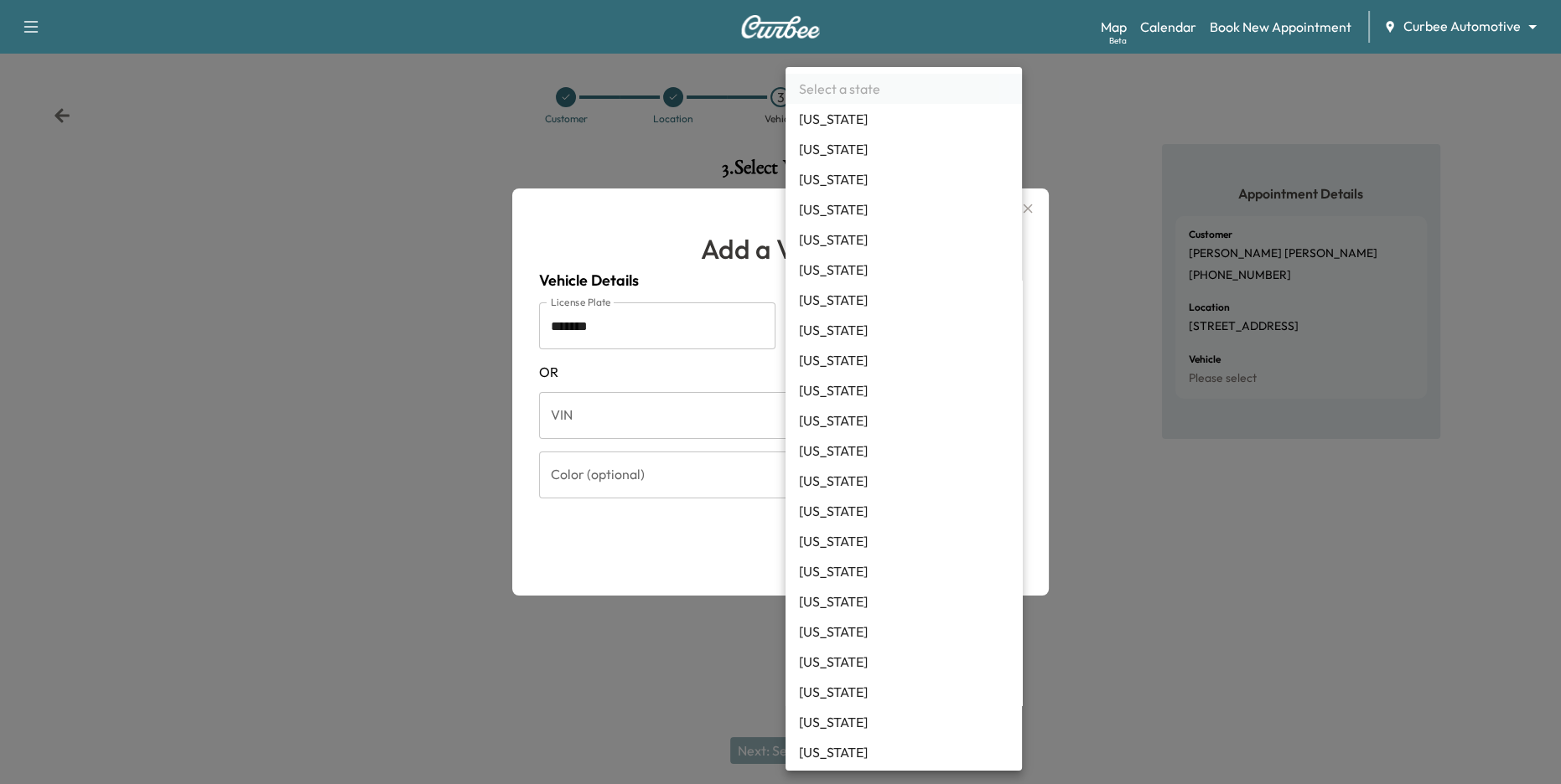
click at [897, 330] on body "Support Log Out Map Beta Calendar Book New Appointment Curbee Automotive ******…" at bounding box center [780, 392] width 1561 height 784
click at [876, 274] on li "California" at bounding box center [903, 269] width 237 height 30
type input "**"
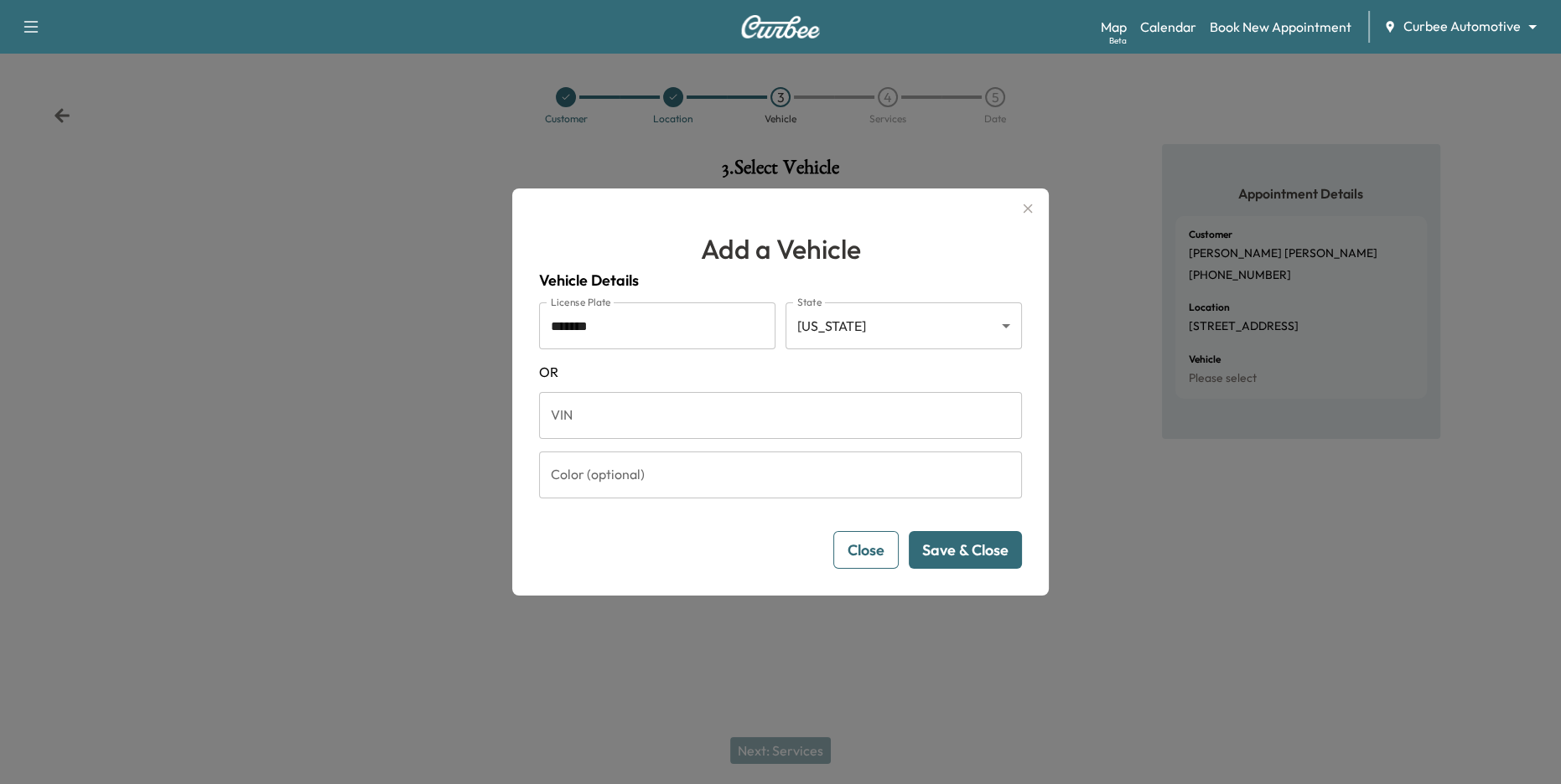
click at [977, 552] on button "Save & Close" at bounding box center [965, 549] width 113 height 37
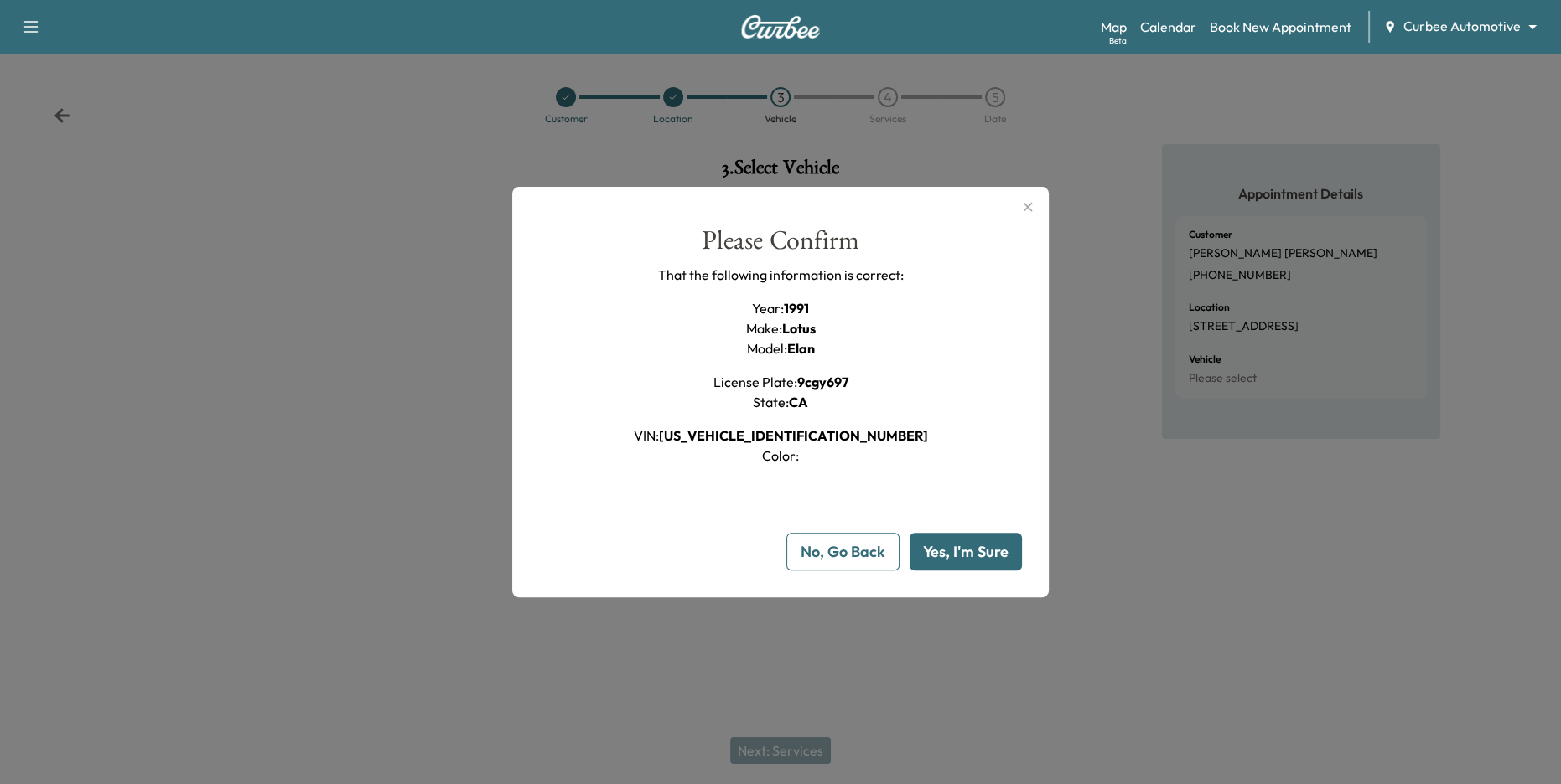
click at [979, 565] on button "Yes, I'm Sure" at bounding box center [965, 551] width 112 height 37
type input "**"
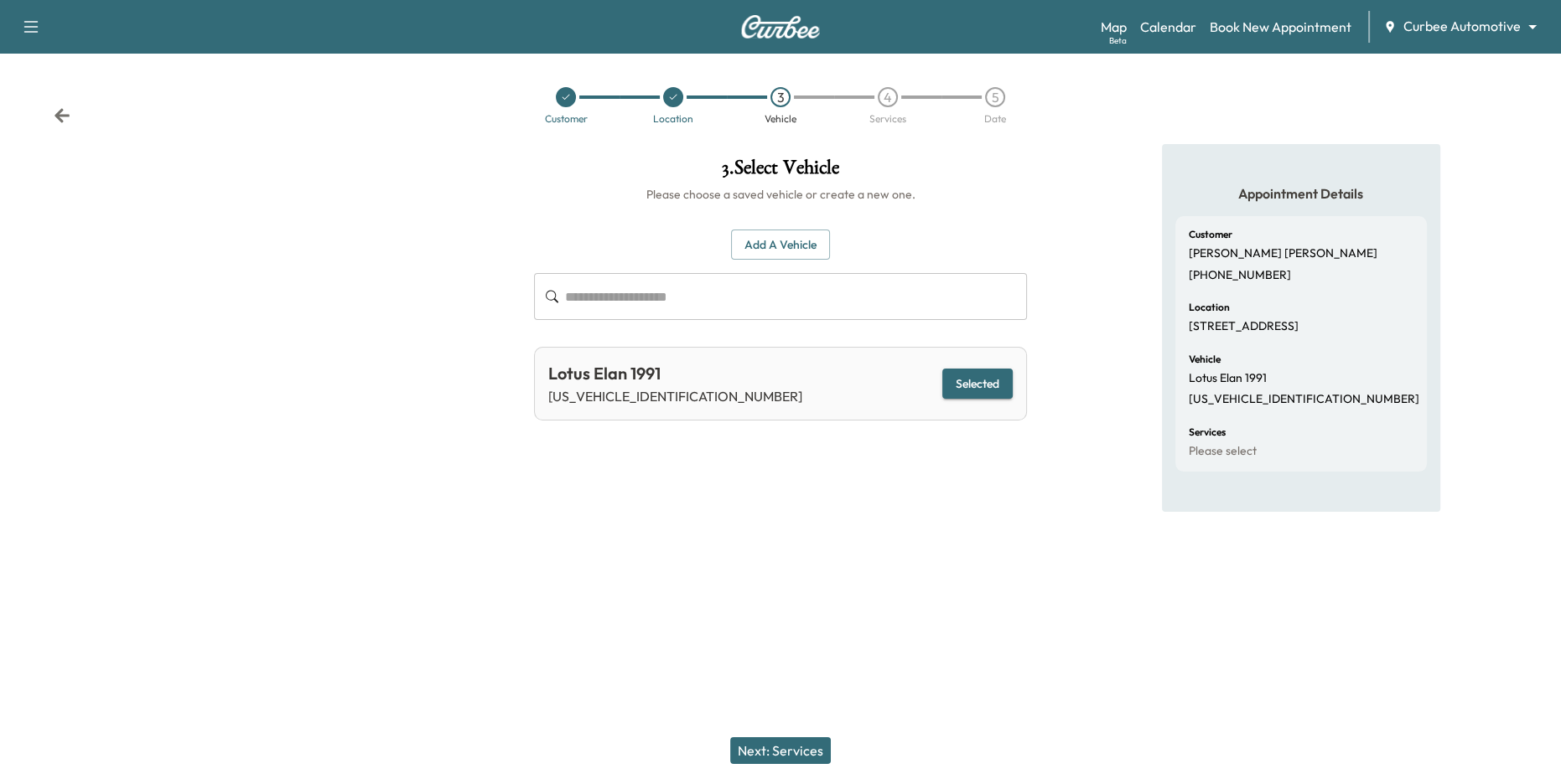
click at [796, 244] on button "Add a Vehicle" at bounding box center [780, 245] width 99 height 31
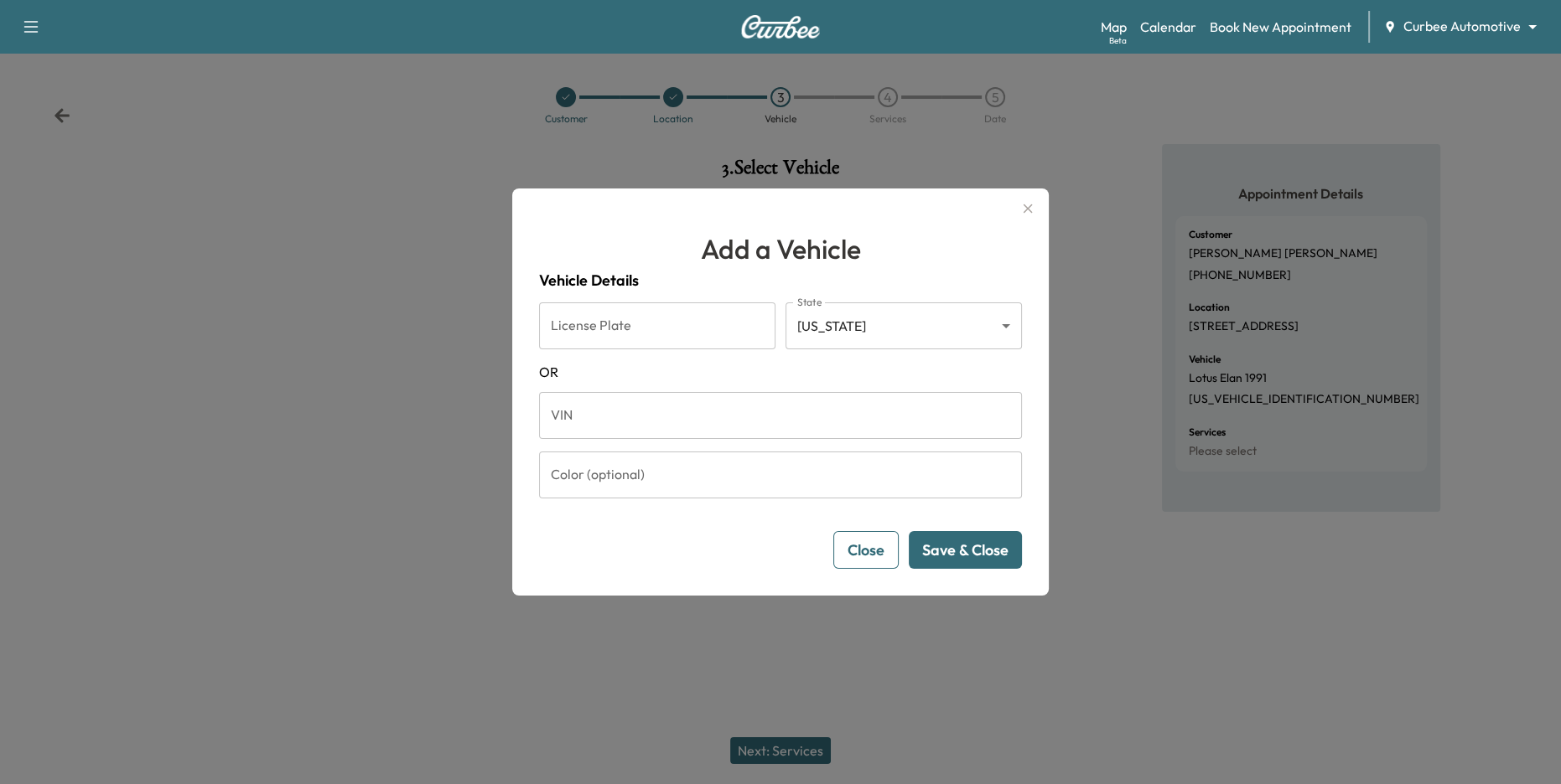
click at [882, 552] on button "Close" at bounding box center [866, 549] width 65 height 37
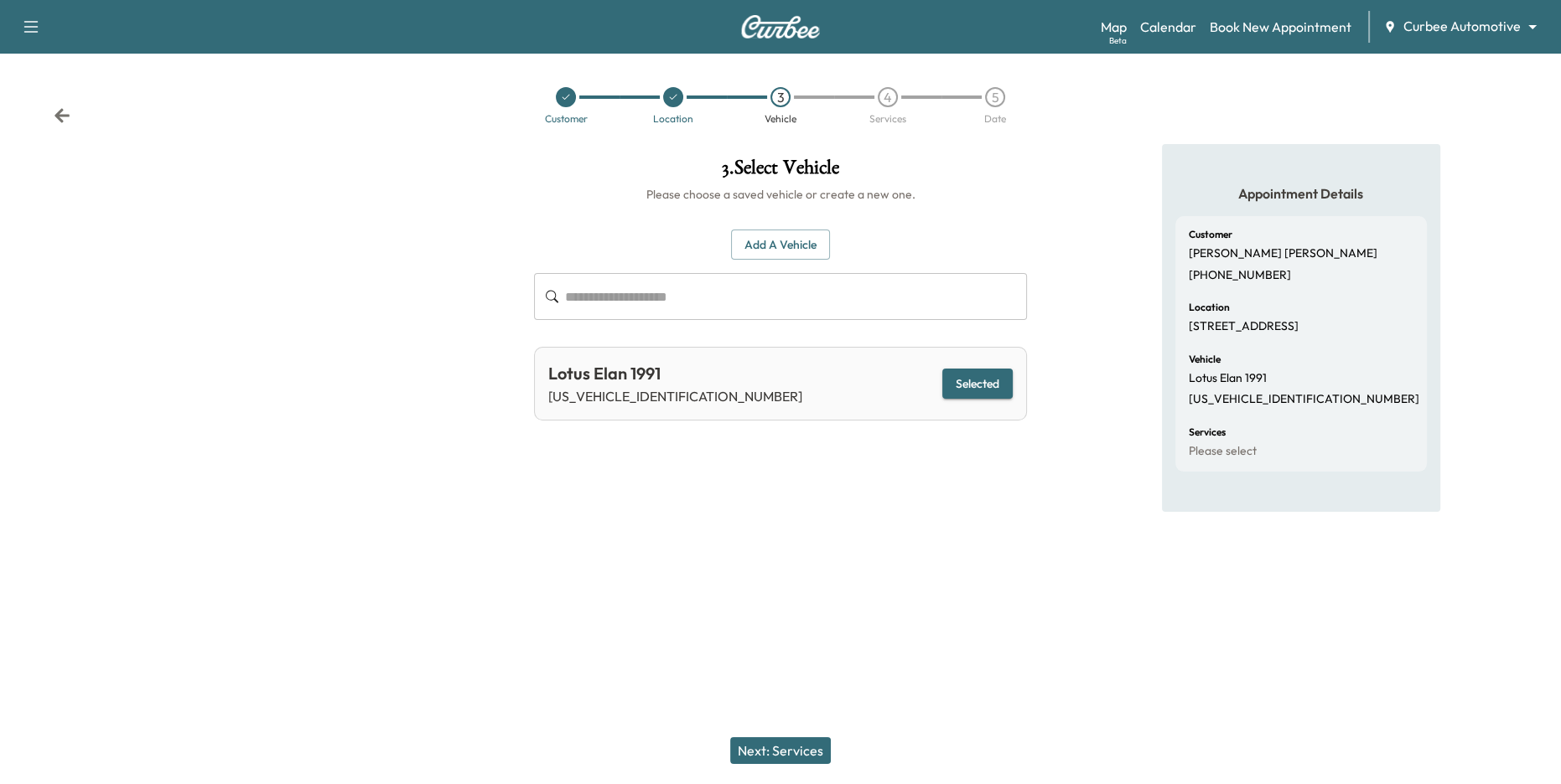
click at [804, 752] on button "Next: Services" at bounding box center [780, 750] width 101 height 26
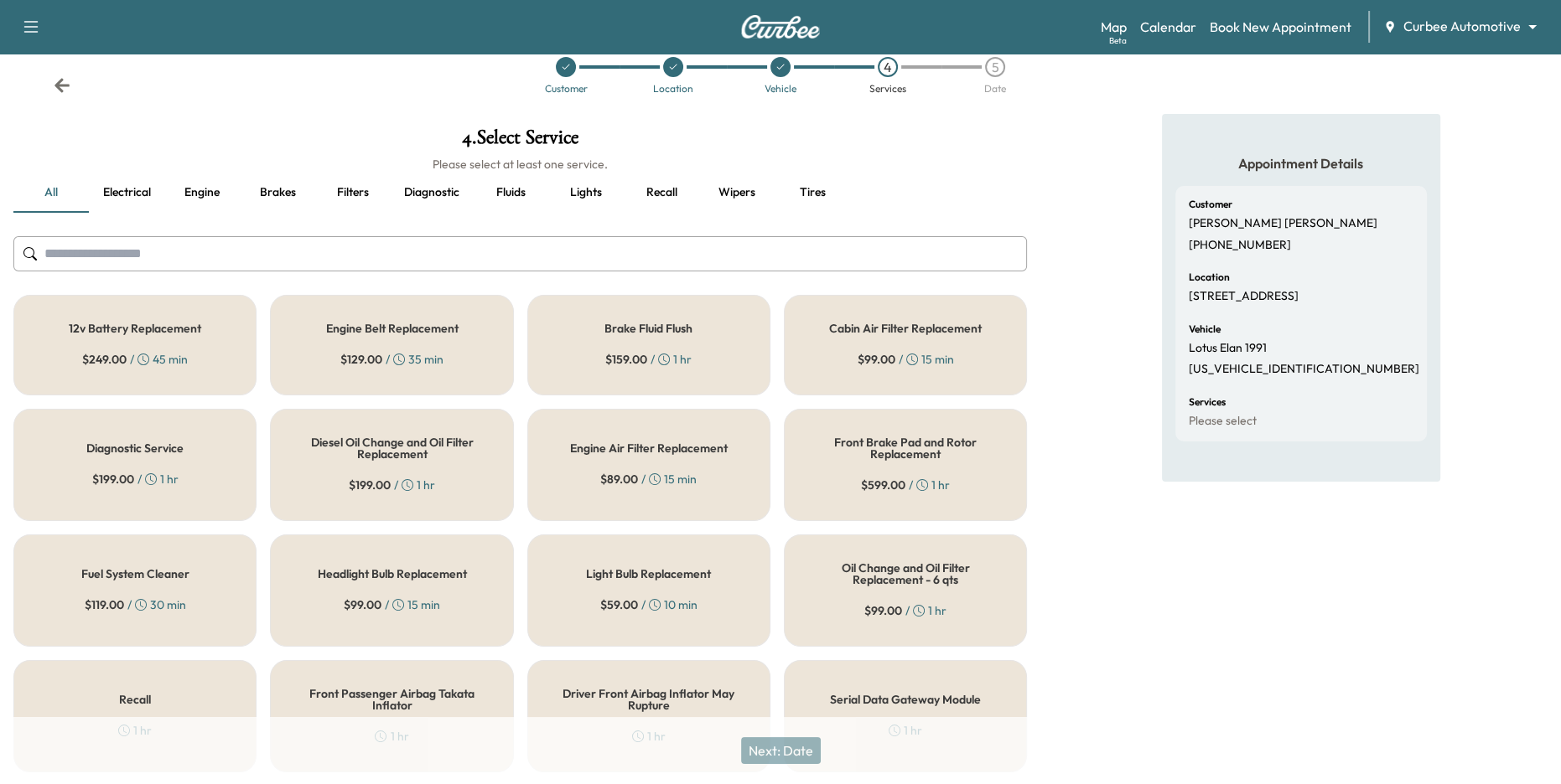
scroll to position [35, 0]
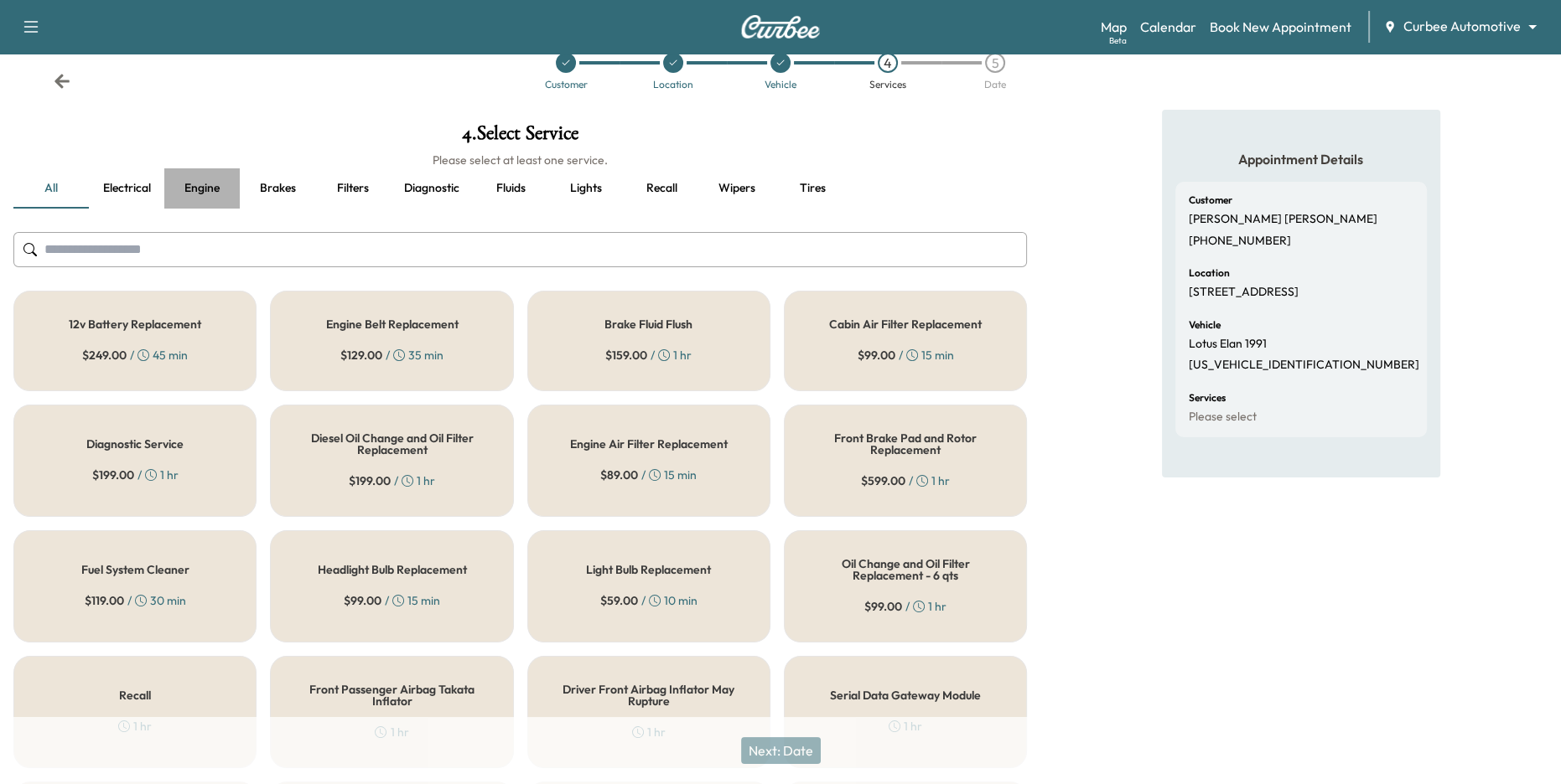
click at [213, 190] on button "Engine" at bounding box center [202, 188] width 76 height 40
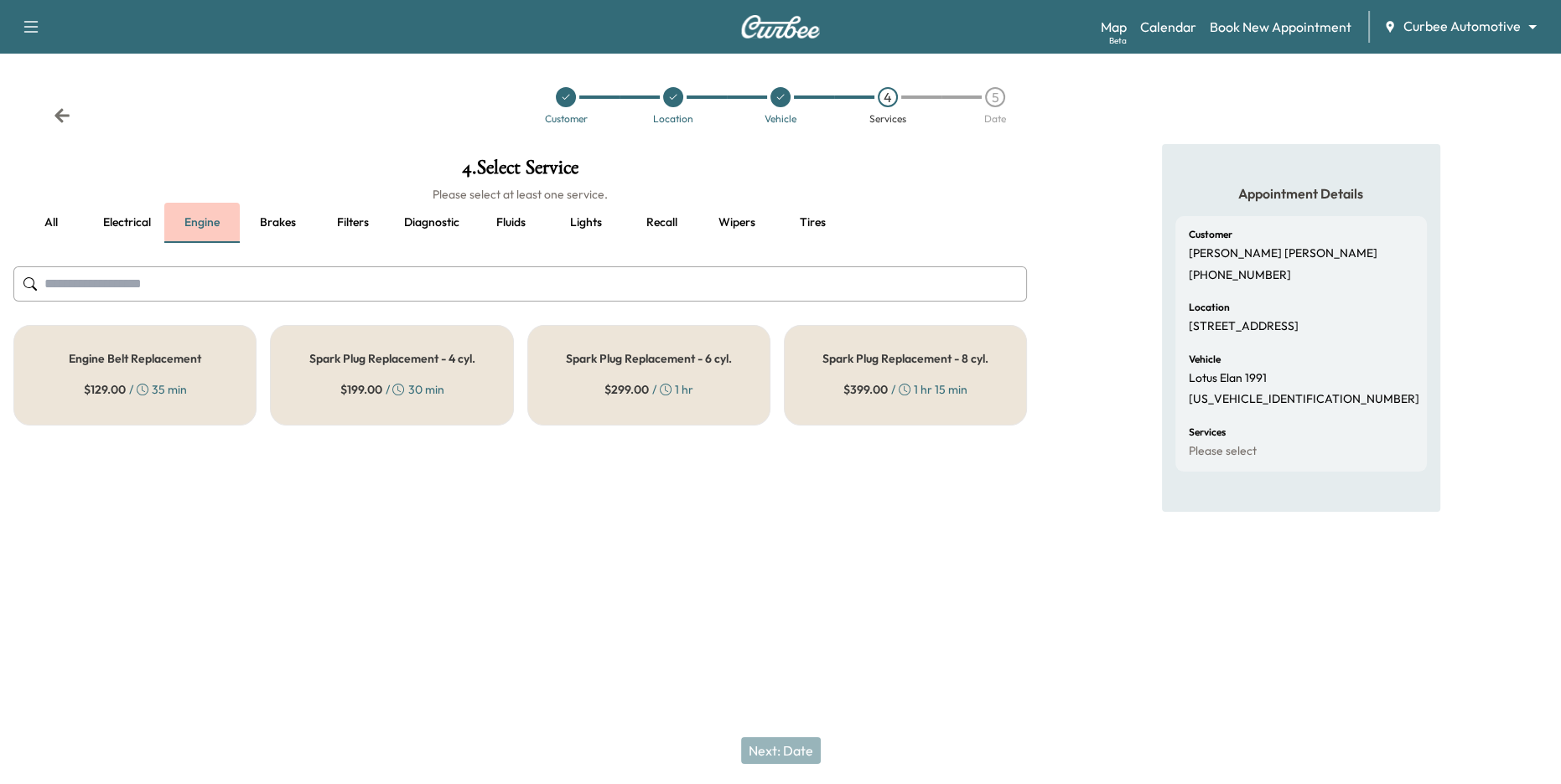
scroll to position [0, 0]
click at [277, 219] on button "Brakes" at bounding box center [277, 223] width 76 height 40
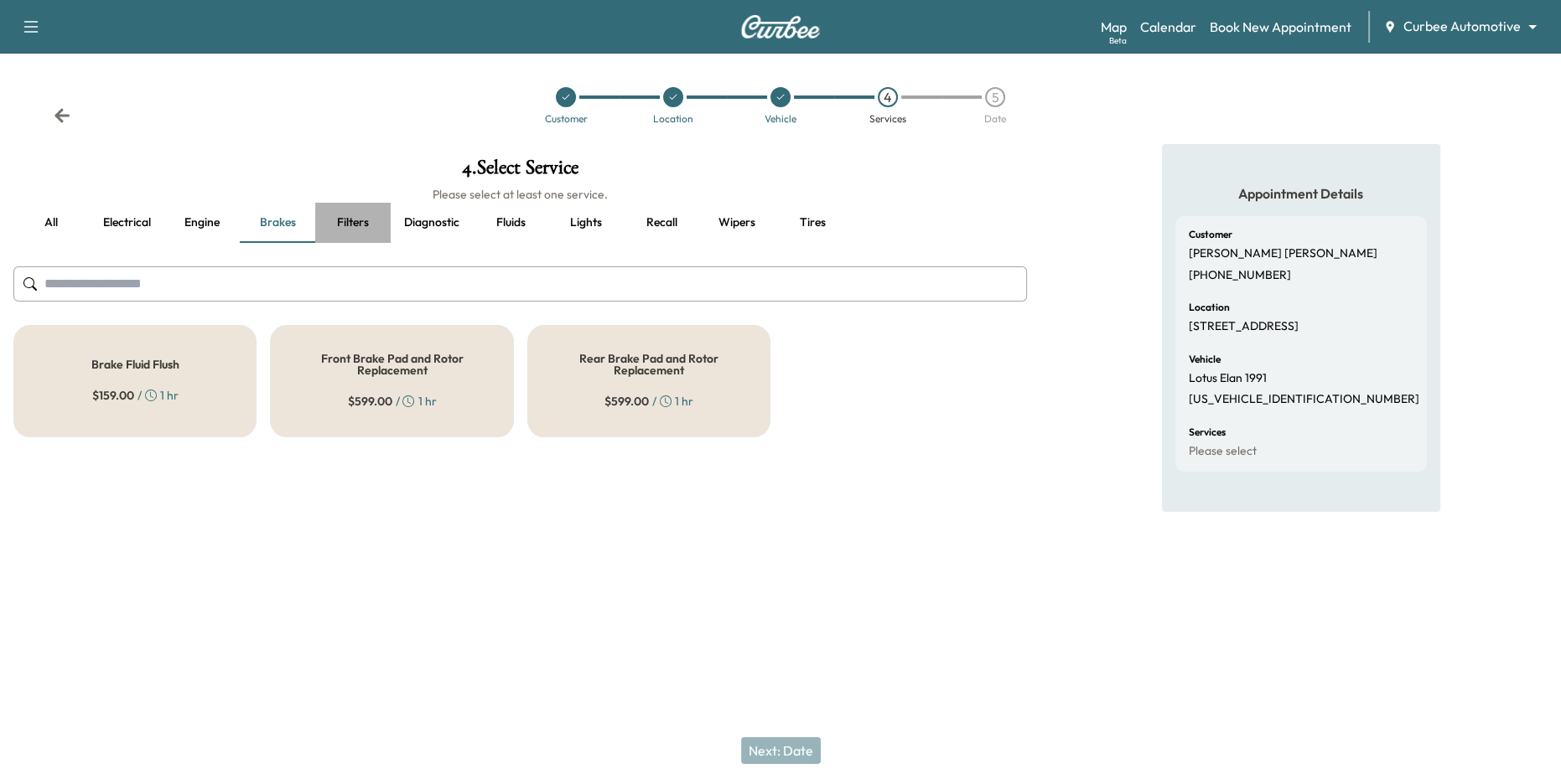
click at [355, 223] on button "Filters" at bounding box center [352, 223] width 76 height 40
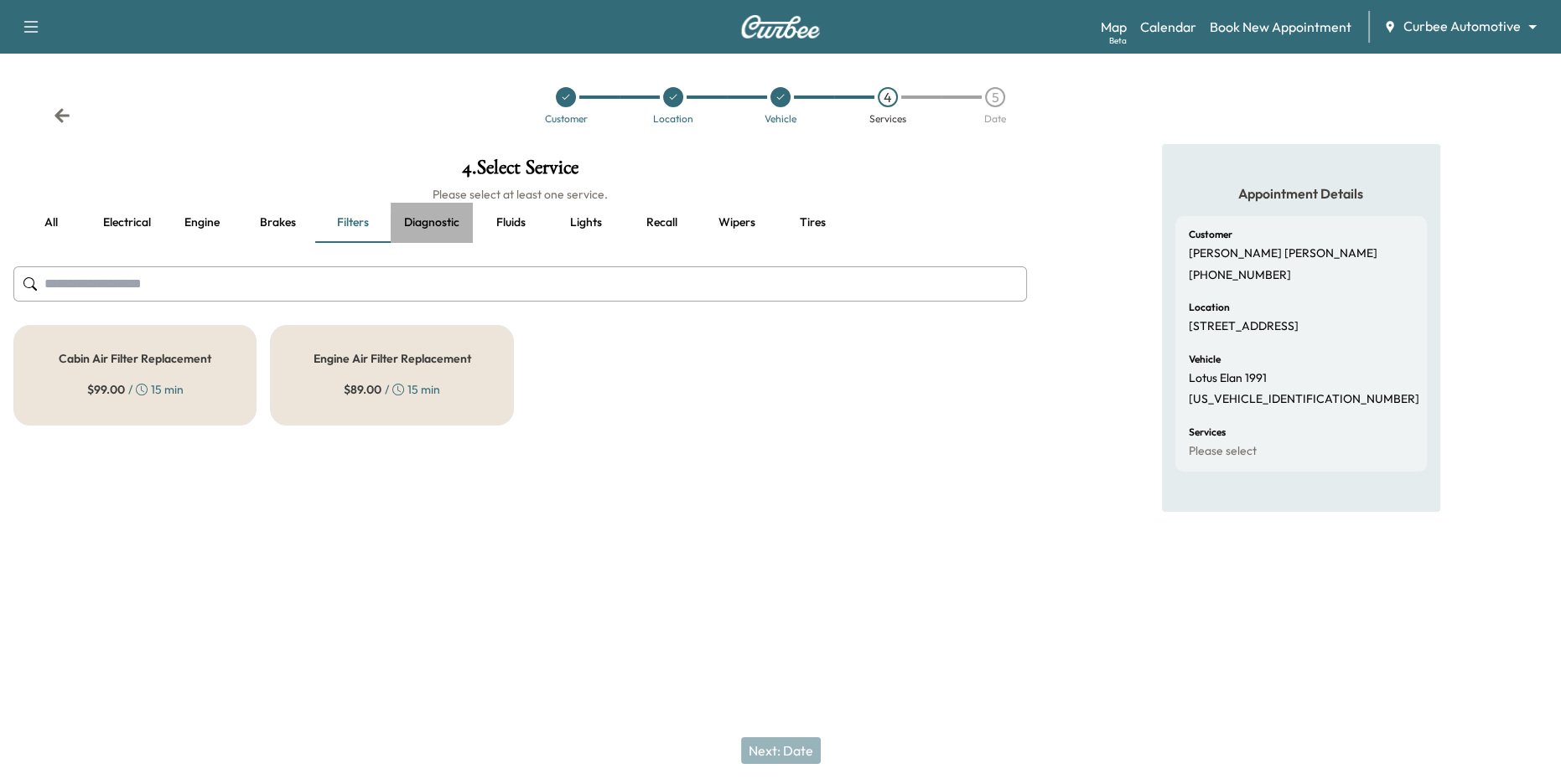
click at [428, 222] on button "Diagnostic" at bounding box center [431, 223] width 82 height 40
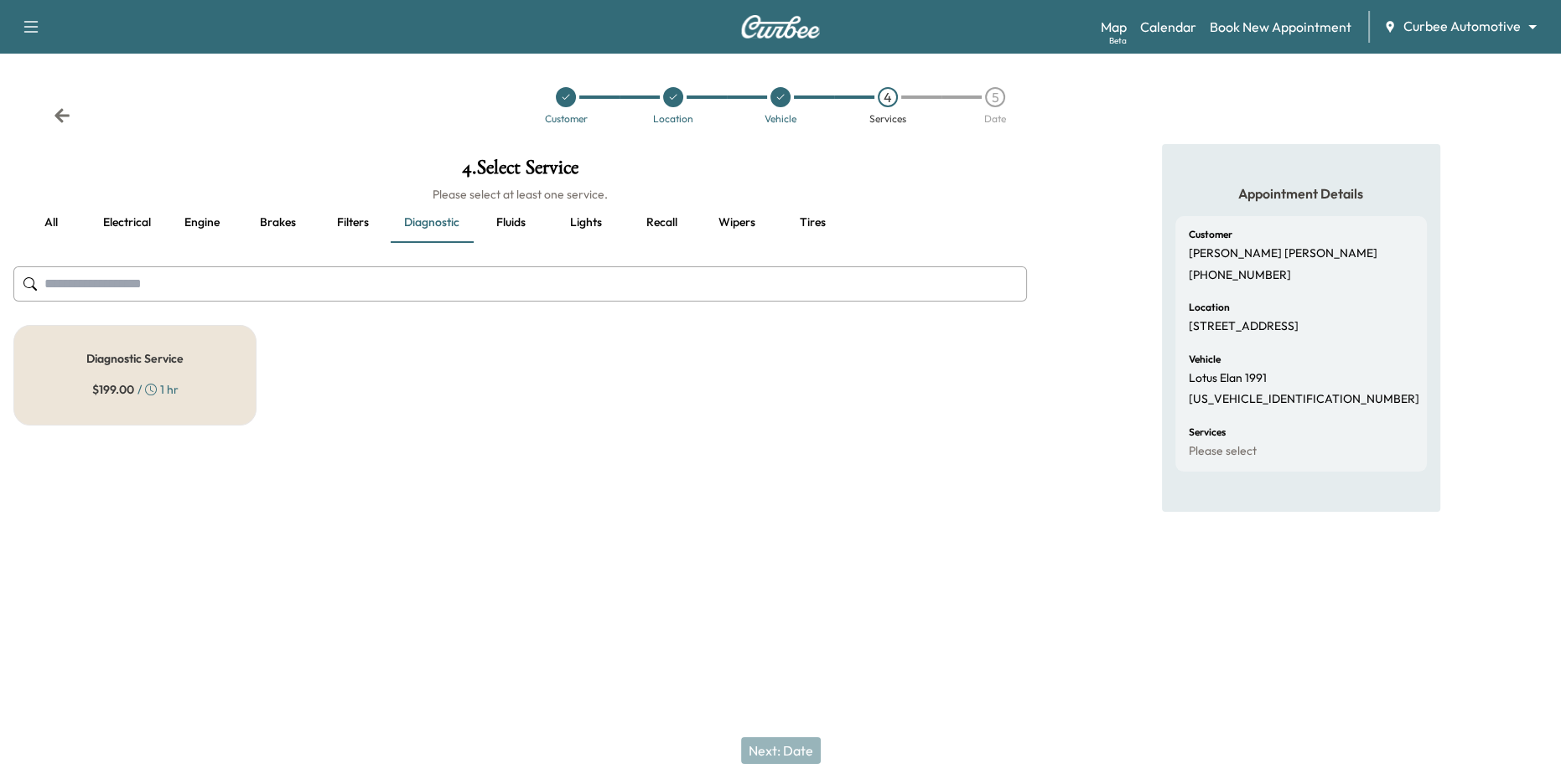
click at [55, 224] on button "all" at bounding box center [51, 223] width 76 height 40
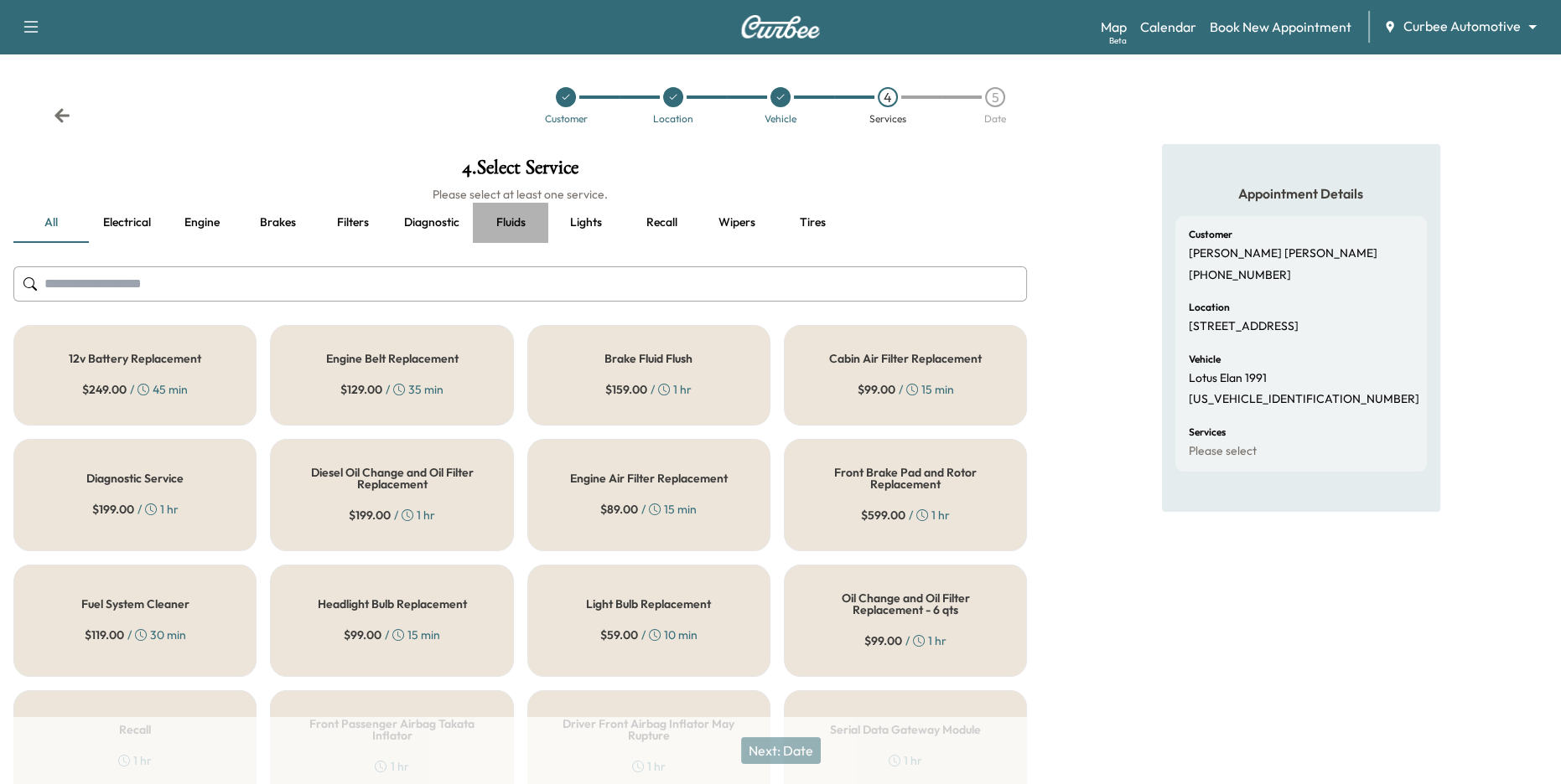
click at [508, 235] on button "Fluids" at bounding box center [510, 223] width 76 height 40
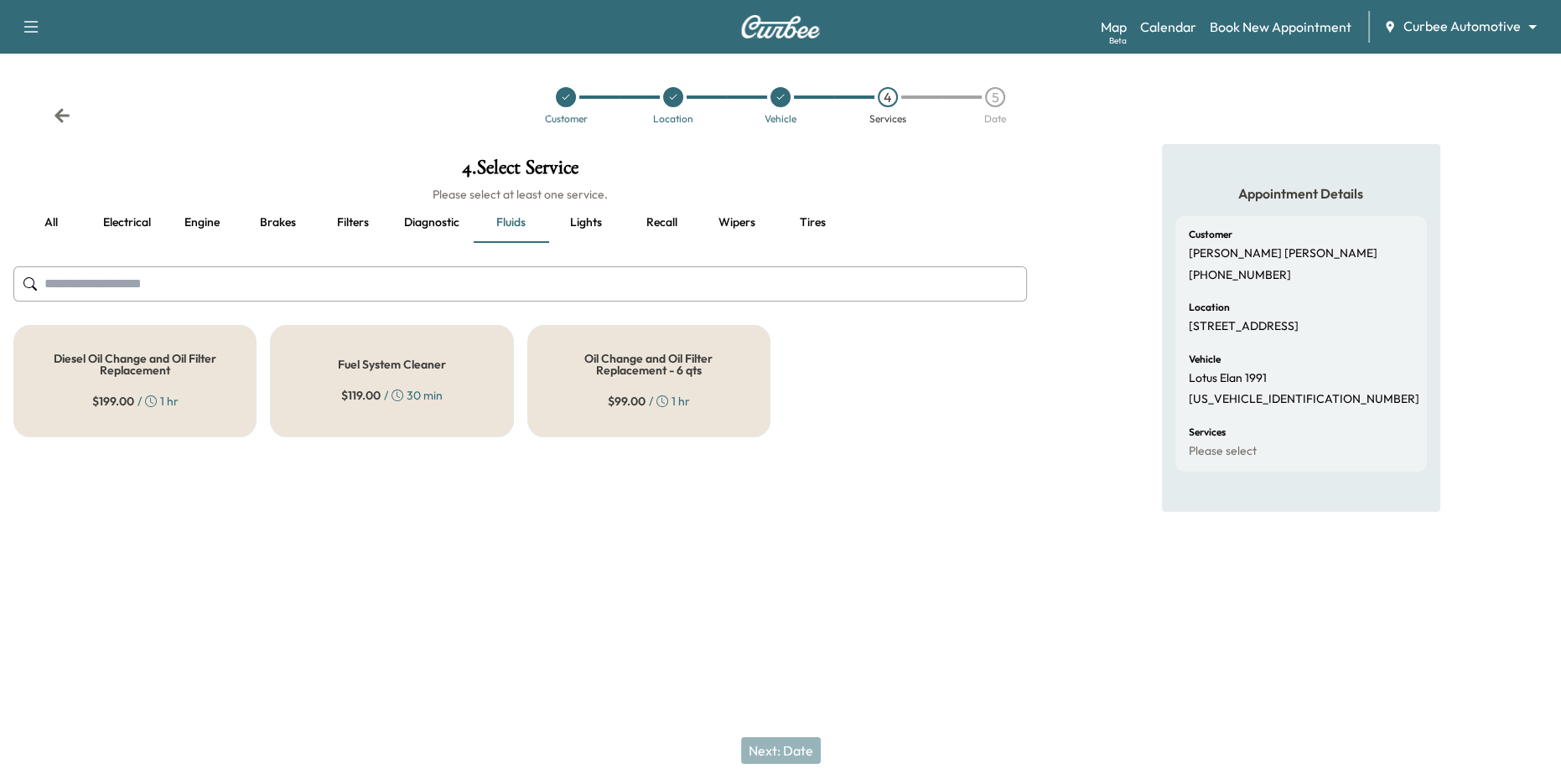
click at [603, 371] on h5 "Oil Change and Oil Filter Replacement - 6 qts" at bounding box center [649, 365] width 187 height 24
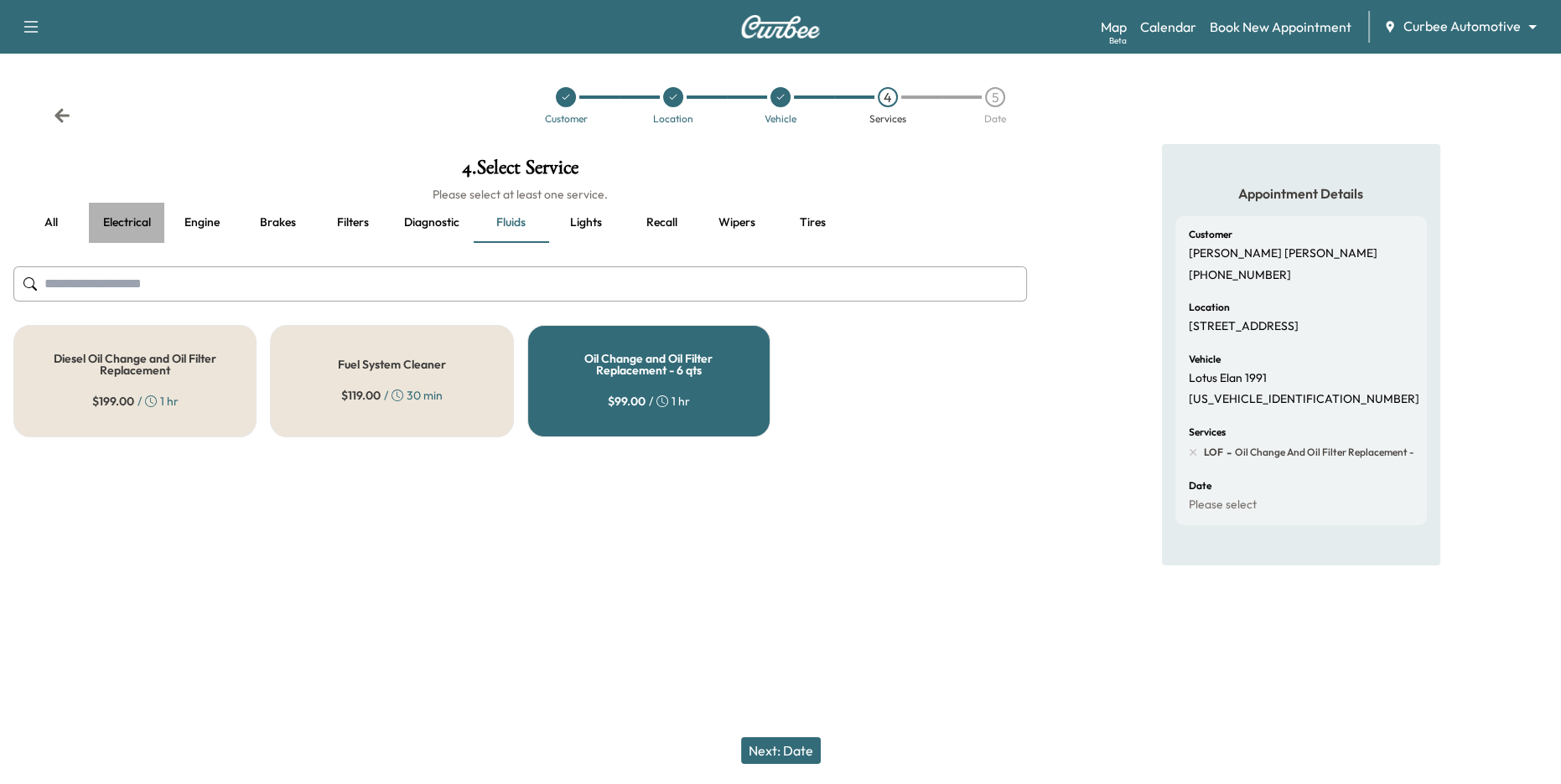
click at [127, 219] on button "Electrical" at bounding box center [126, 223] width 76 height 40
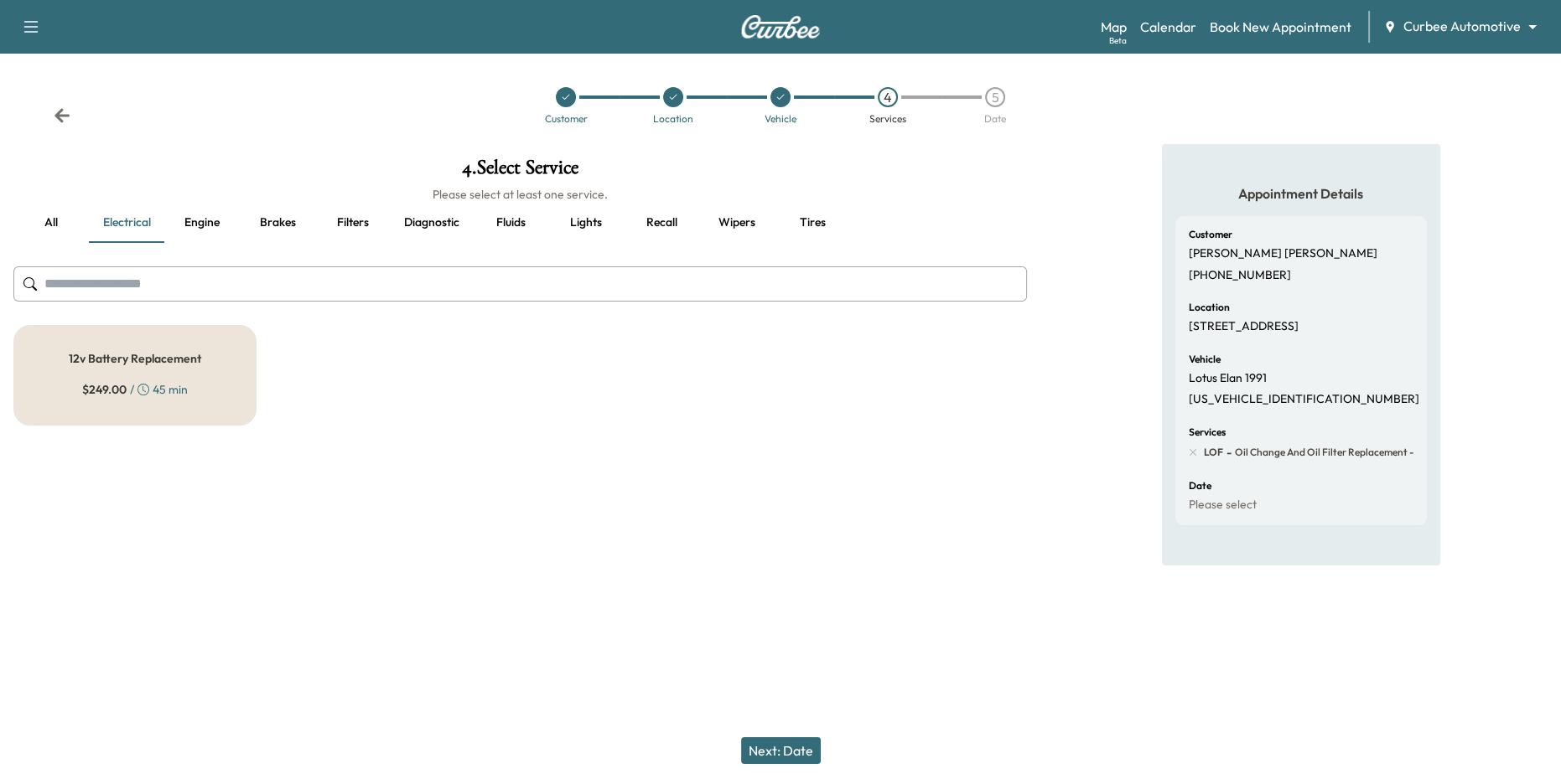
click at [158, 368] on div "12v Battery Replacement $ 249.00 / 45 min" at bounding box center [135, 376] width 243 height 101
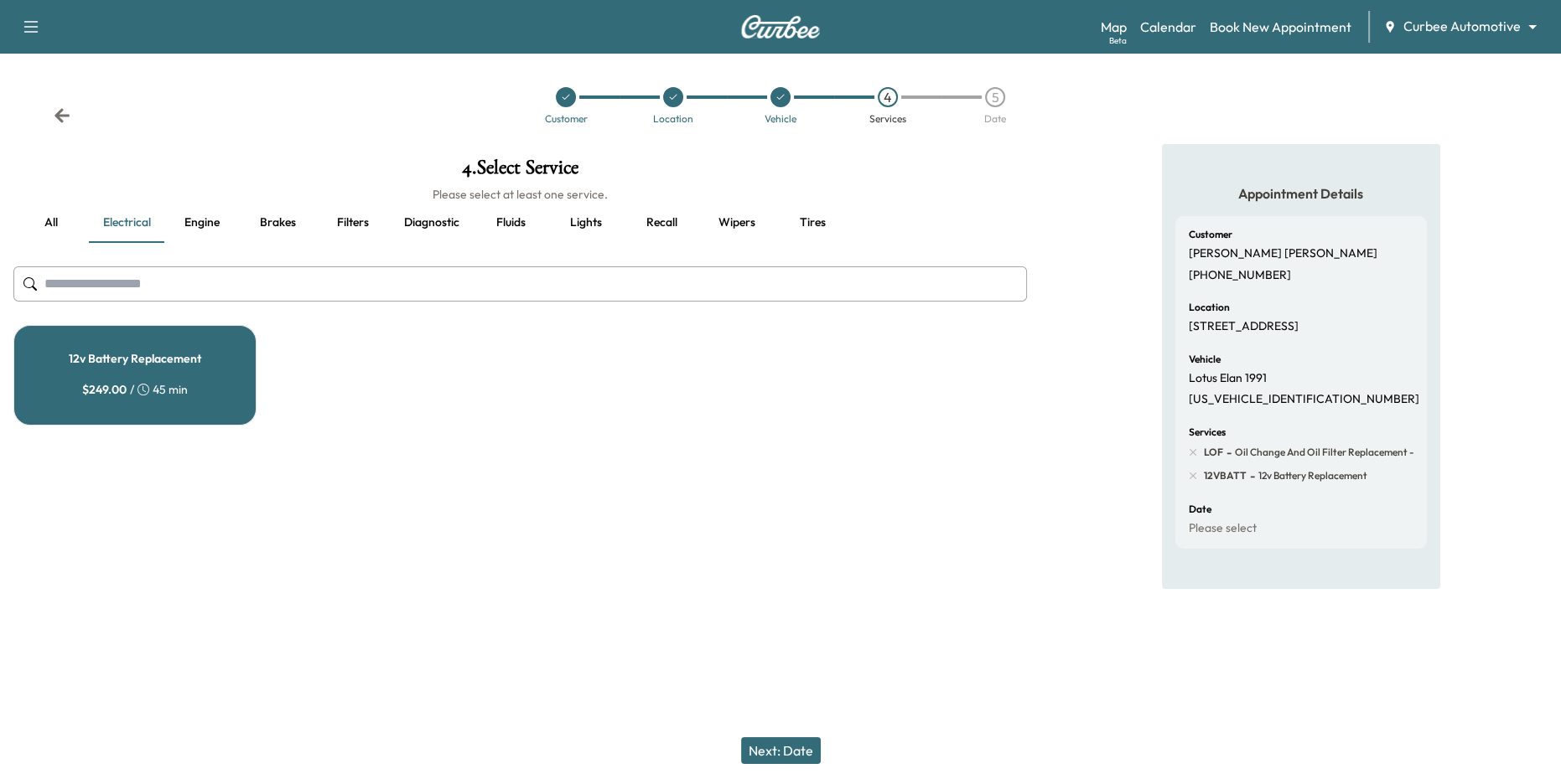
click at [806, 756] on button "Next: Date" at bounding box center [781, 750] width 80 height 26
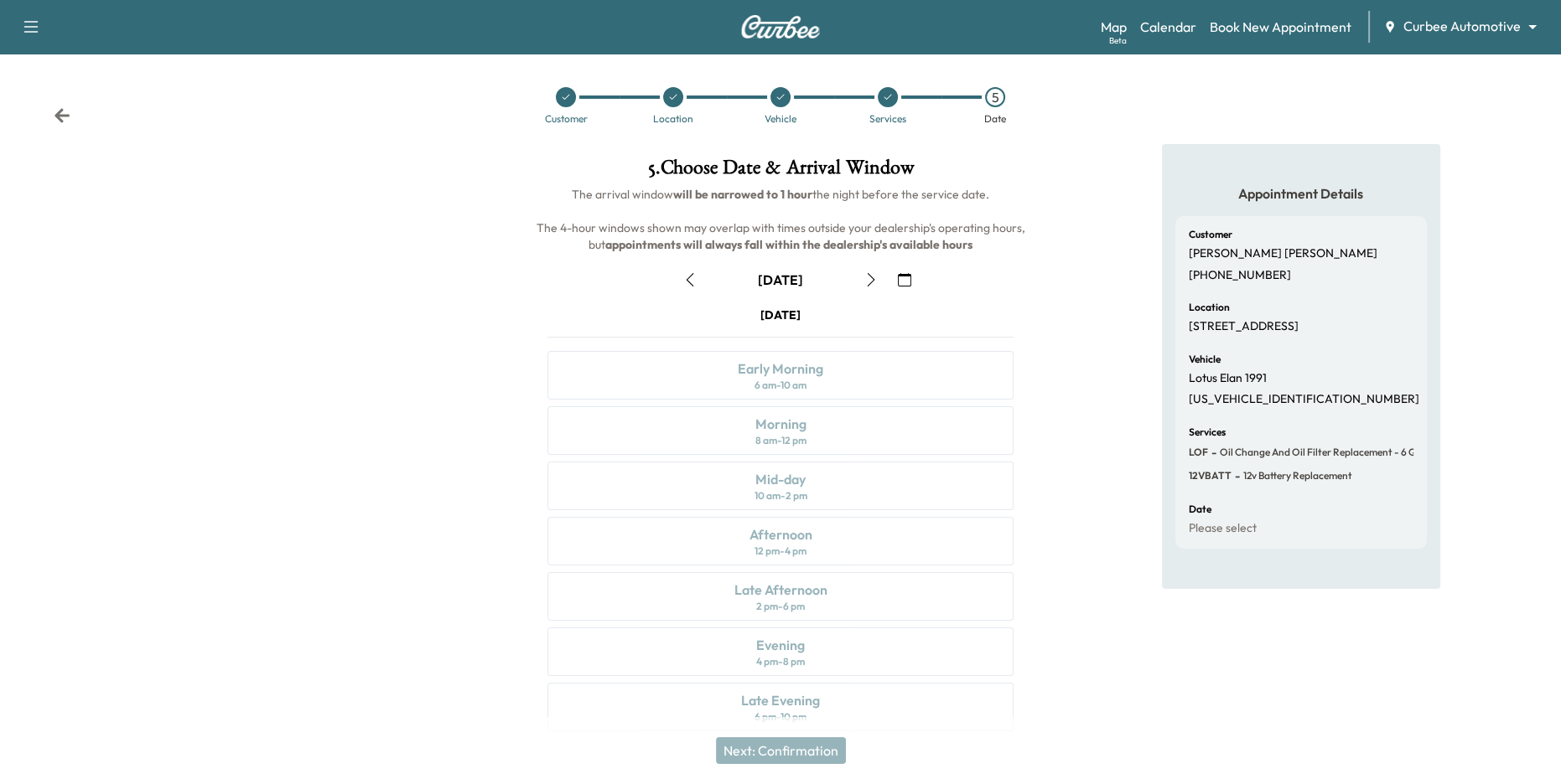
click at [866, 280] on icon "button" at bounding box center [871, 279] width 14 height 14
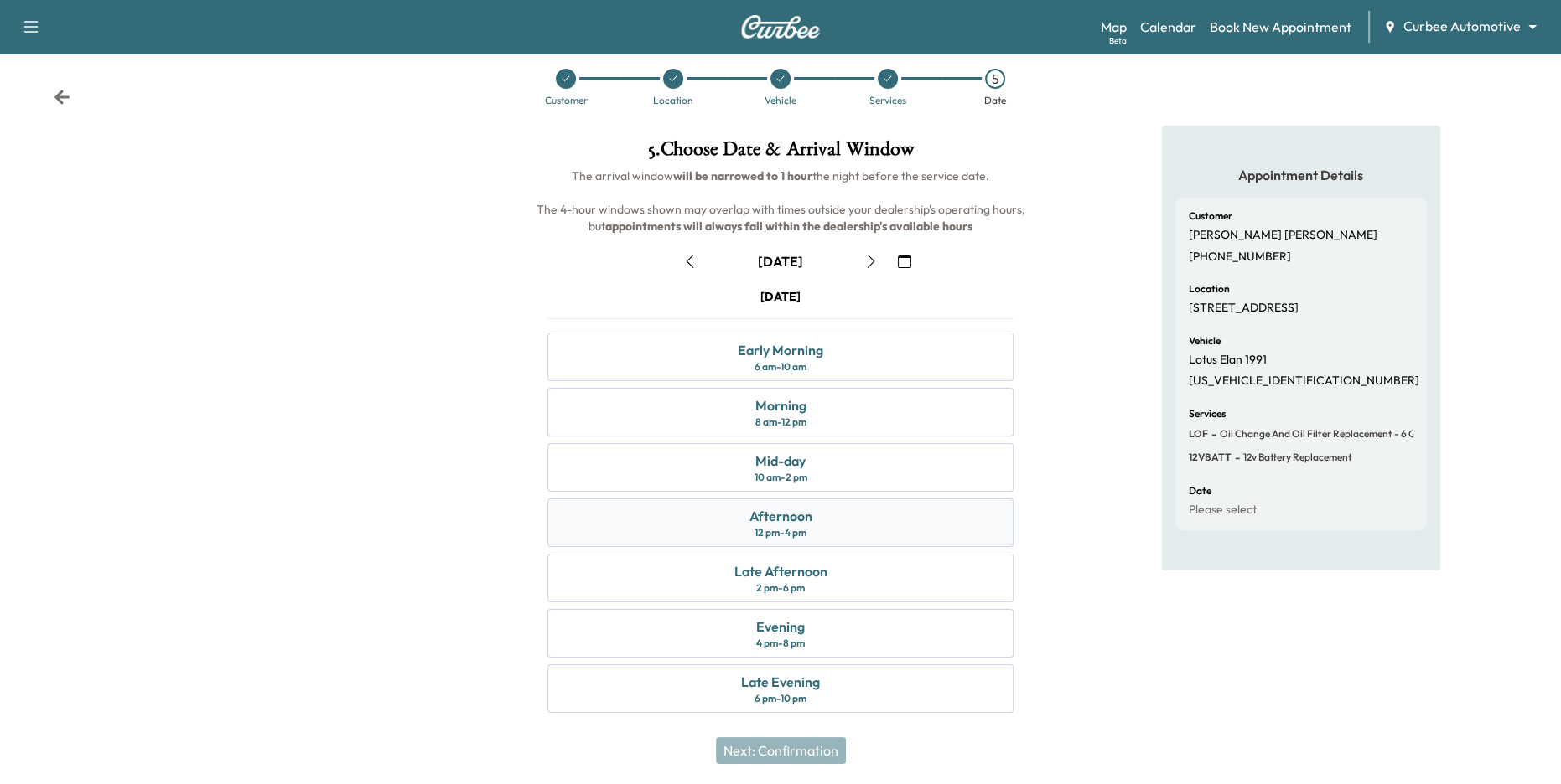
click at [817, 525] on div "Afternoon 12 pm - 4 pm" at bounding box center [780, 522] width 467 height 48
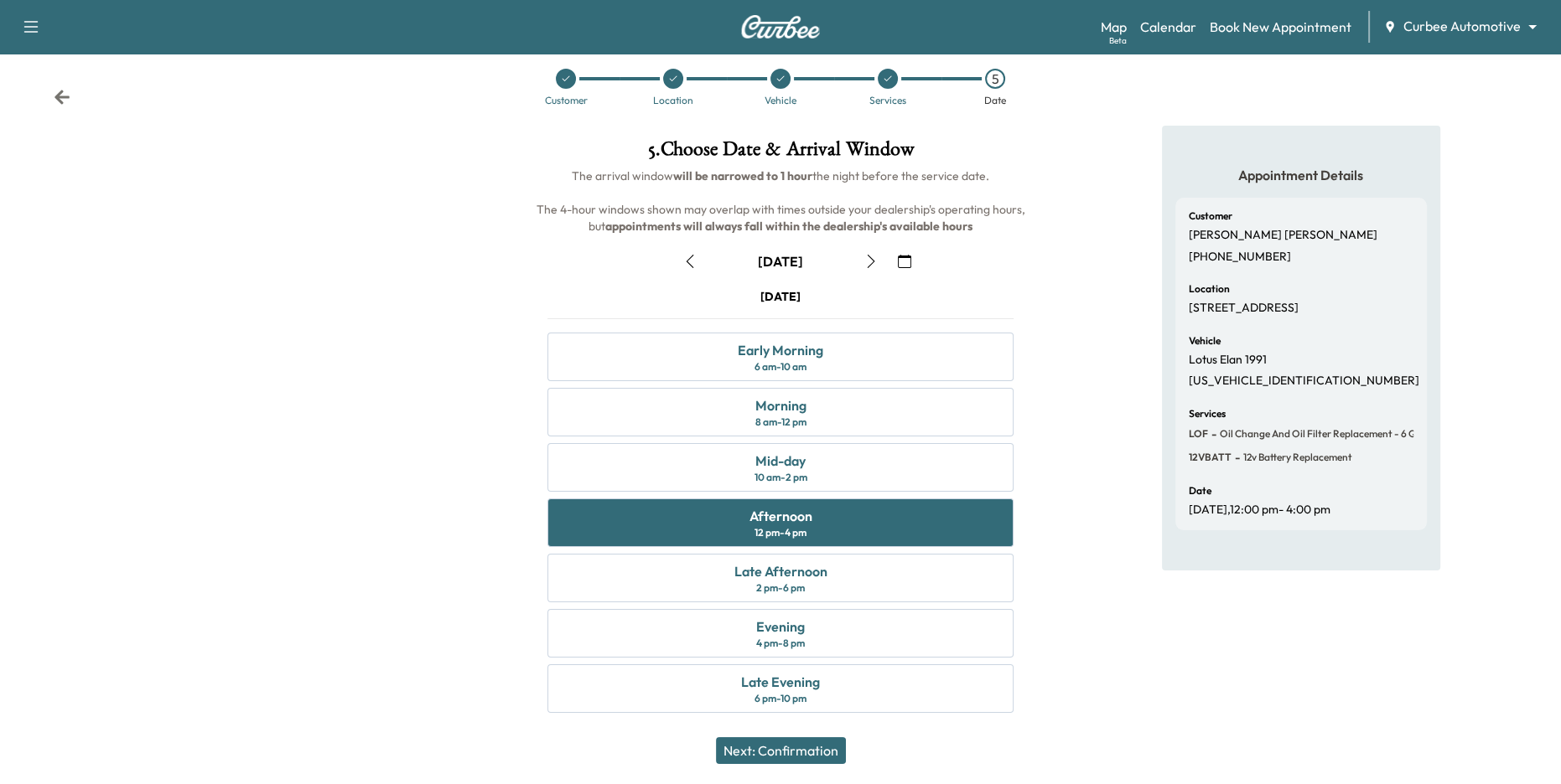
click at [821, 752] on button "Next: Confirmation" at bounding box center [780, 750] width 130 height 26
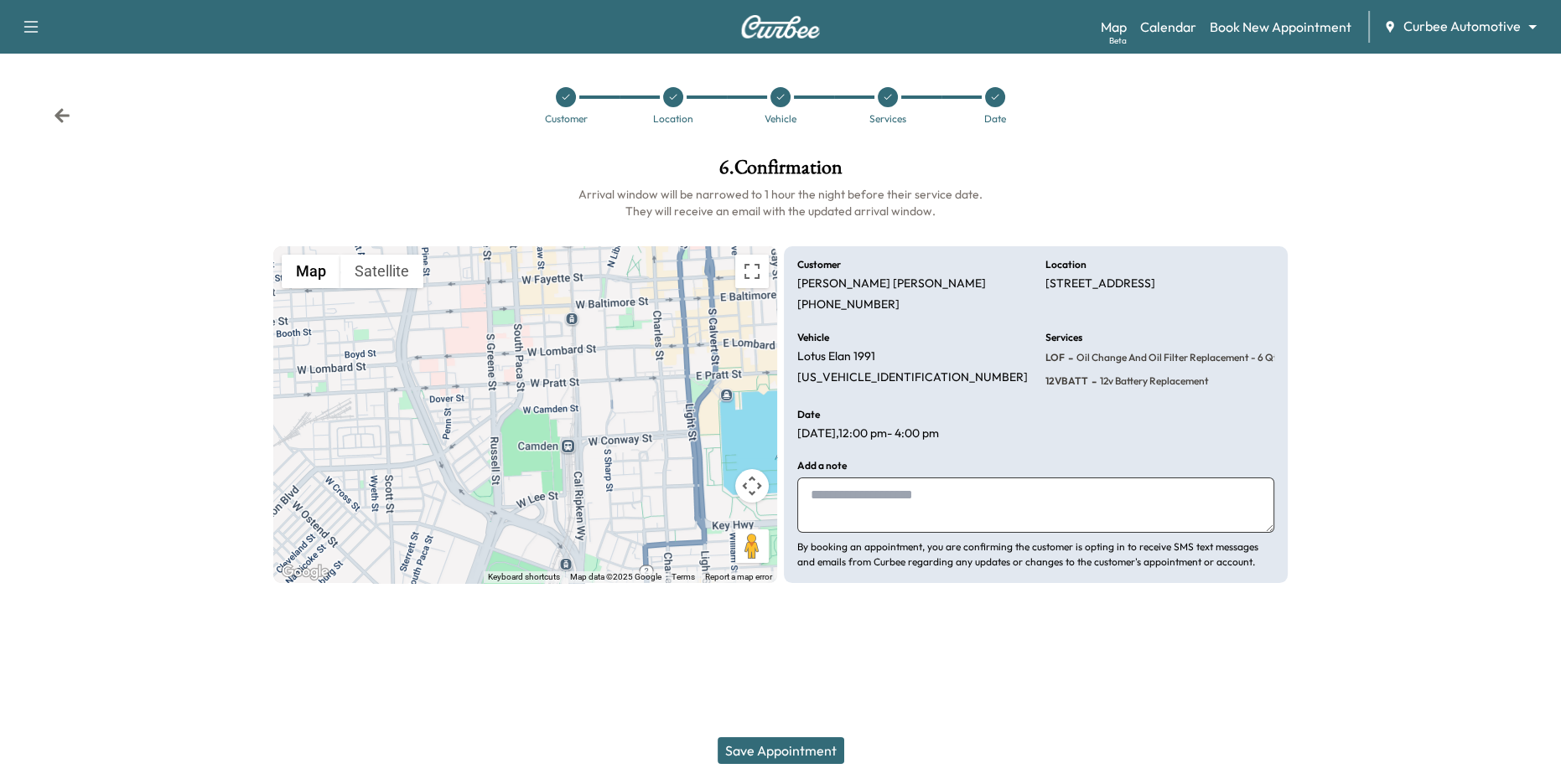
click at [881, 532] on textarea at bounding box center [1035, 505] width 477 height 55
drag, startPoint x: 923, startPoint y: 517, endPoint x: 785, endPoint y: 497, distance: 139.4
click at [785, 497] on div "**********" at bounding box center [1036, 415] width 504 height 337
type textarea "**********"
click at [796, 749] on button "Save Appointment" at bounding box center [780, 750] width 126 height 26
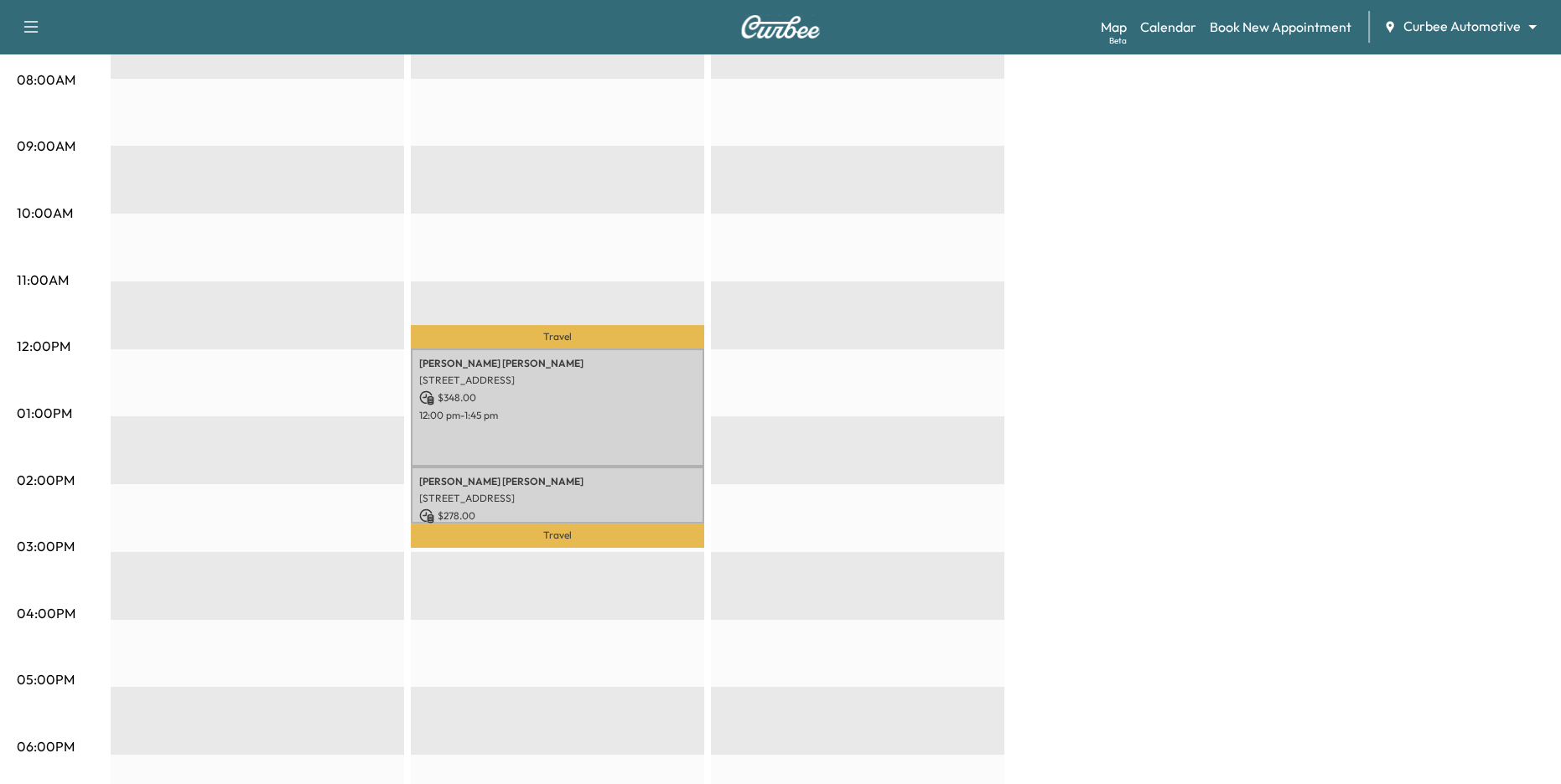
scroll to position [452, 0]
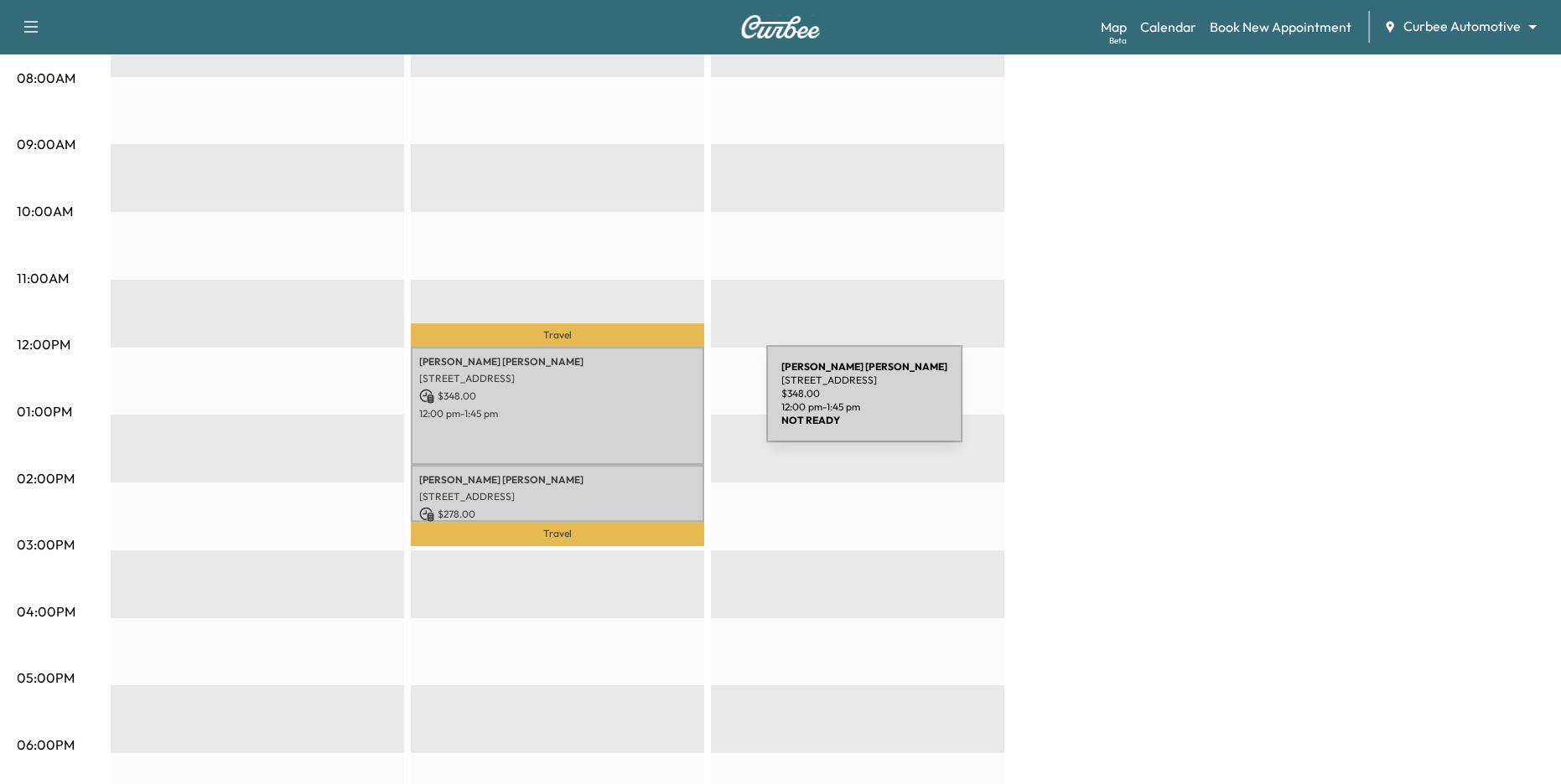
click at [640, 404] on div "Melissa Miller 333 W Camden St, Baltimore, MD 21201, USA $ 348.00 12:00 pm - 1:…" at bounding box center [558, 406] width 294 height 118
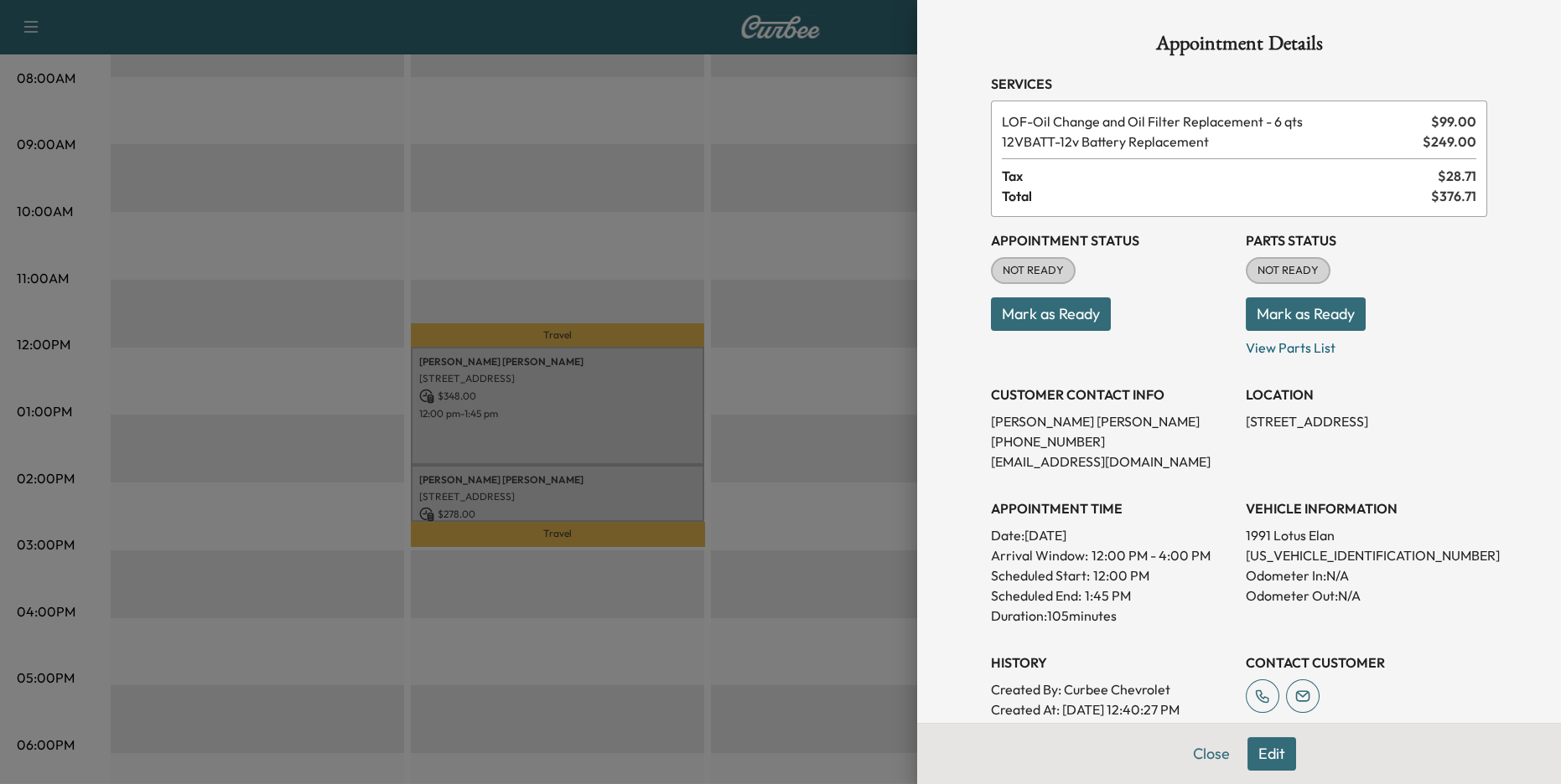
click at [1294, 324] on button "Mark as Ready" at bounding box center [1305, 314] width 120 height 34
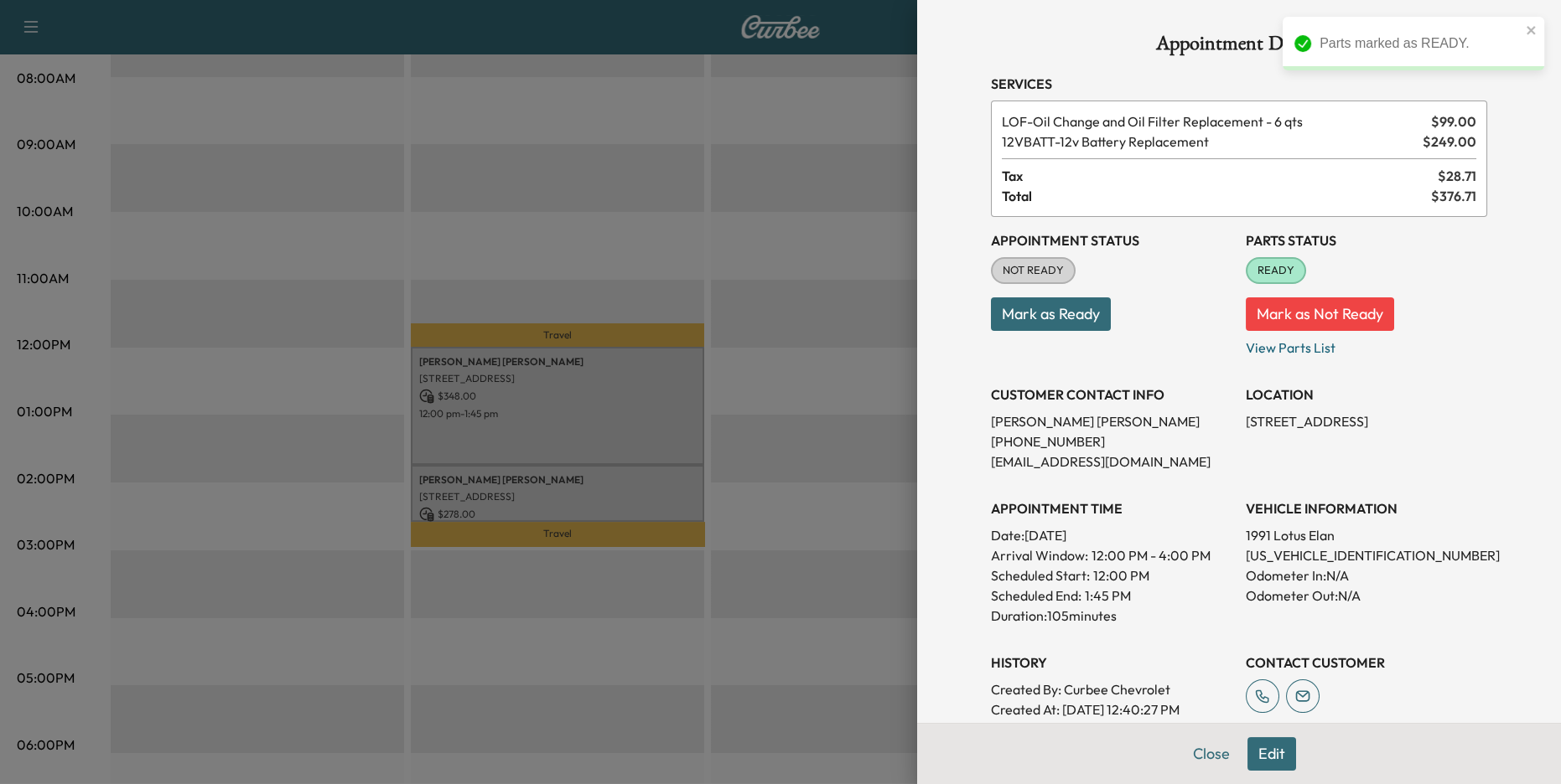
click at [1062, 322] on button "Mark as Ready" at bounding box center [1051, 314] width 120 height 34
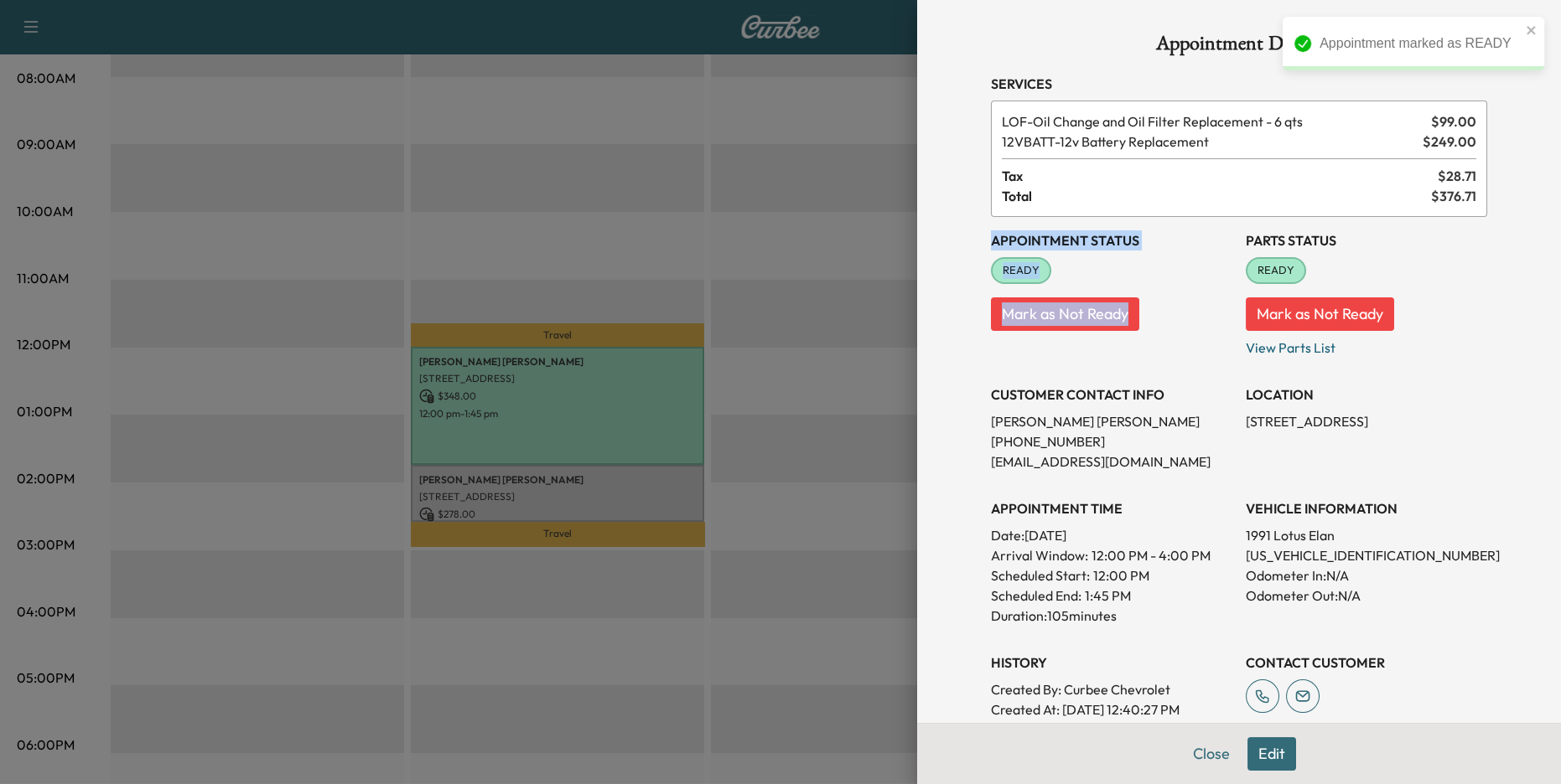
drag, startPoint x: 994, startPoint y: 238, endPoint x: 1149, endPoint y: 306, distance: 169.3
click at [1149, 306] on div "Appointment Status READY Mark as Not Ready" at bounding box center [1111, 287] width 241 height 141
drag, startPoint x: 1218, startPoint y: 236, endPoint x: 1329, endPoint y: 326, distance: 142.9
click at [1329, 326] on div "Appointment Status READY Mark as Not Ready Parts Status READY Mark as Not Ready…" at bounding box center [1239, 468] width 497 height 503
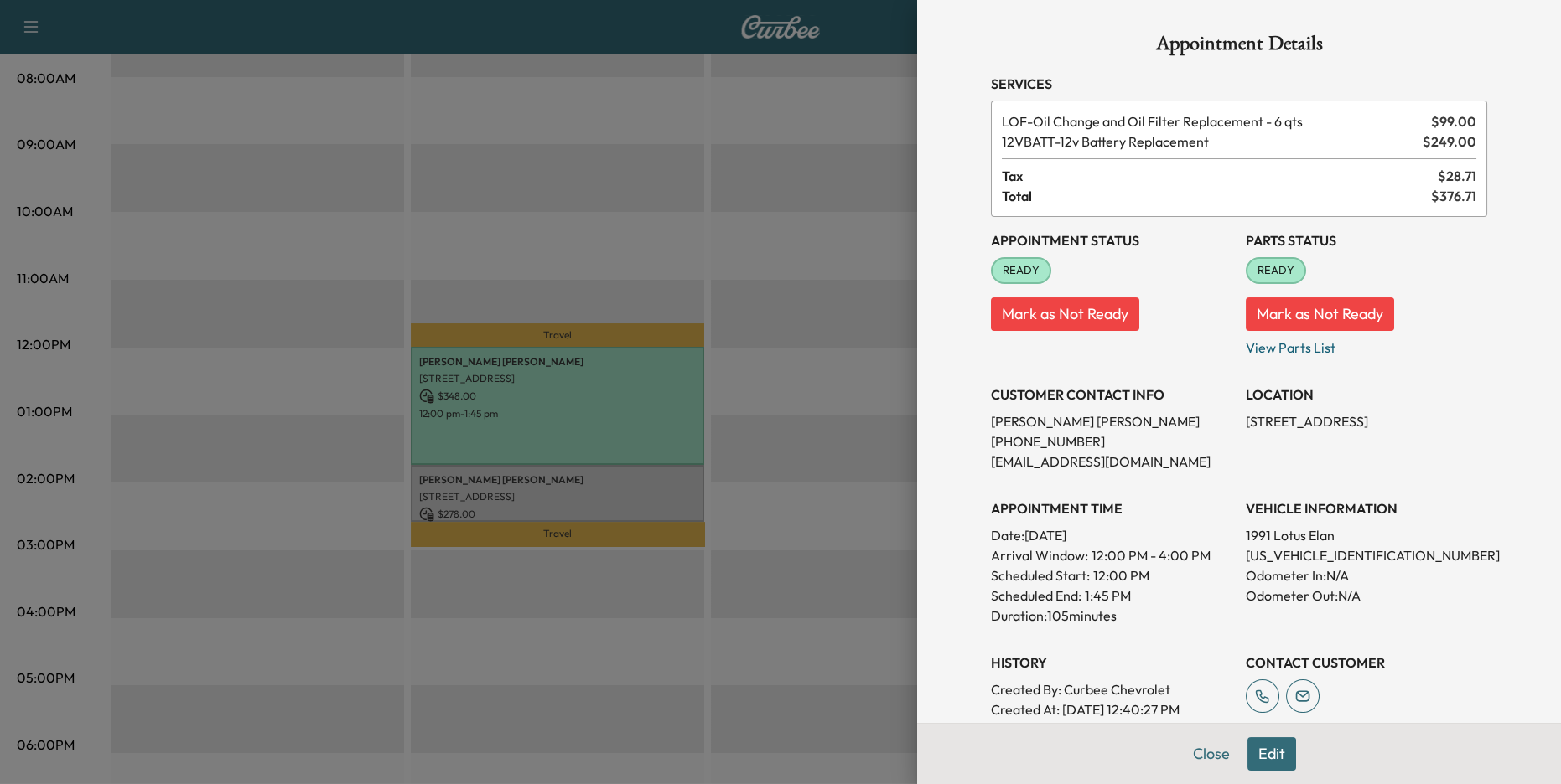
click at [562, 417] on div at bounding box center [780, 392] width 1561 height 784
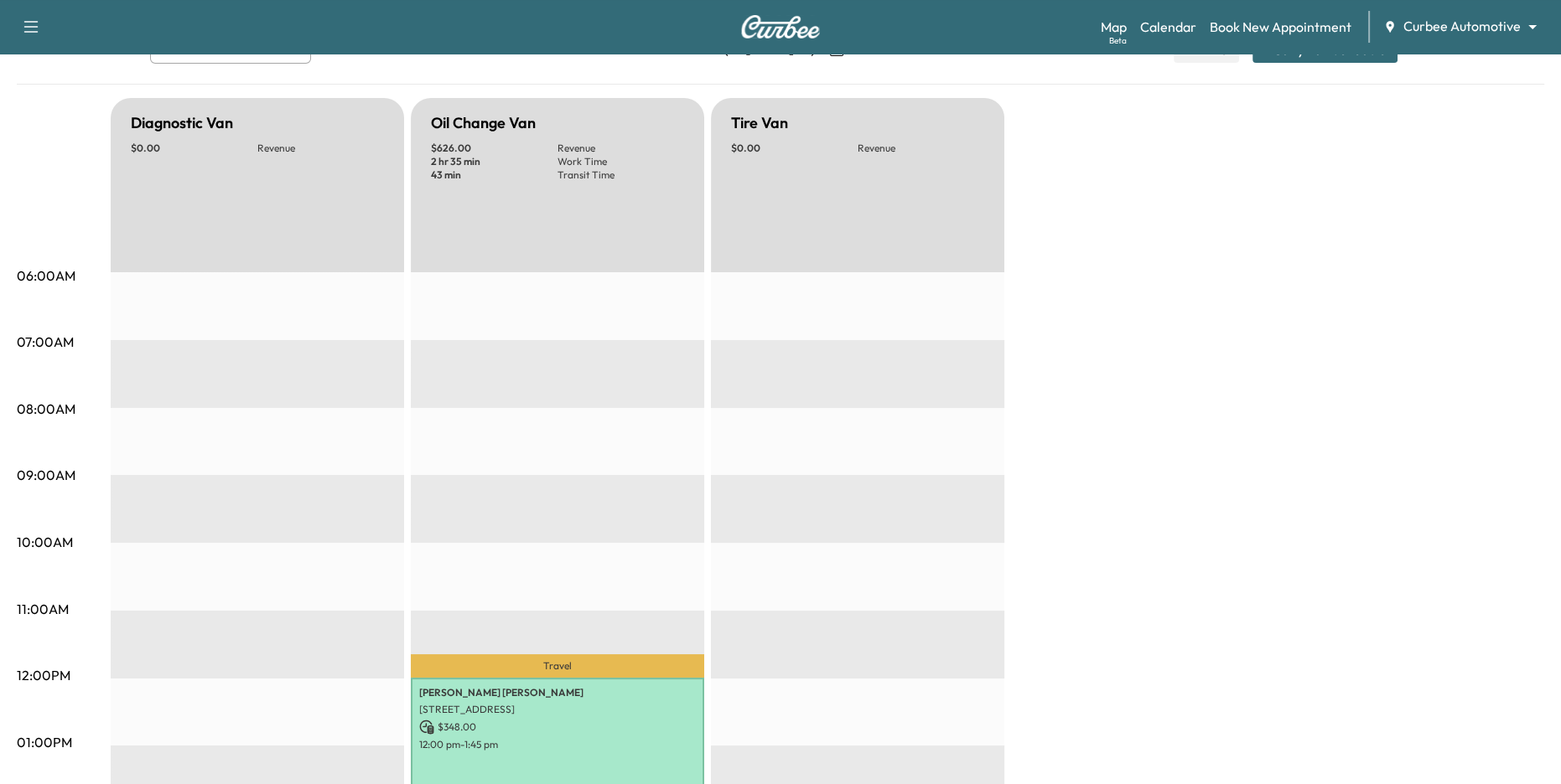
scroll to position [120, 0]
drag, startPoint x: 425, startPoint y: 122, endPoint x: 497, endPoint y: 229, distance: 129.0
click at [497, 229] on div "Oil Change Van $ 626.00 Revenue 2 hr 35 min Work Time 43 min Transit Time" at bounding box center [558, 186] width 294 height 175
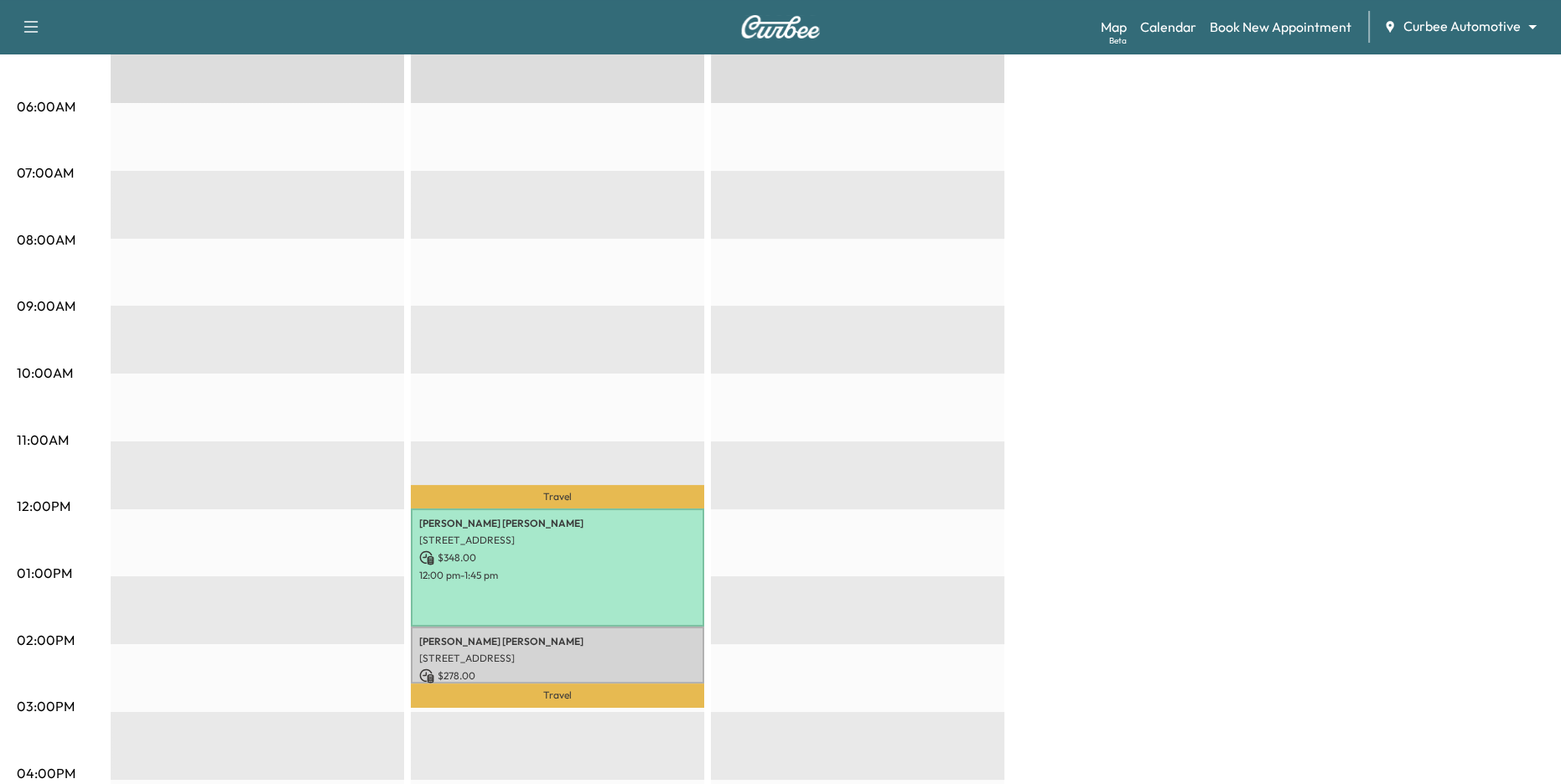
scroll to position [308, 0]
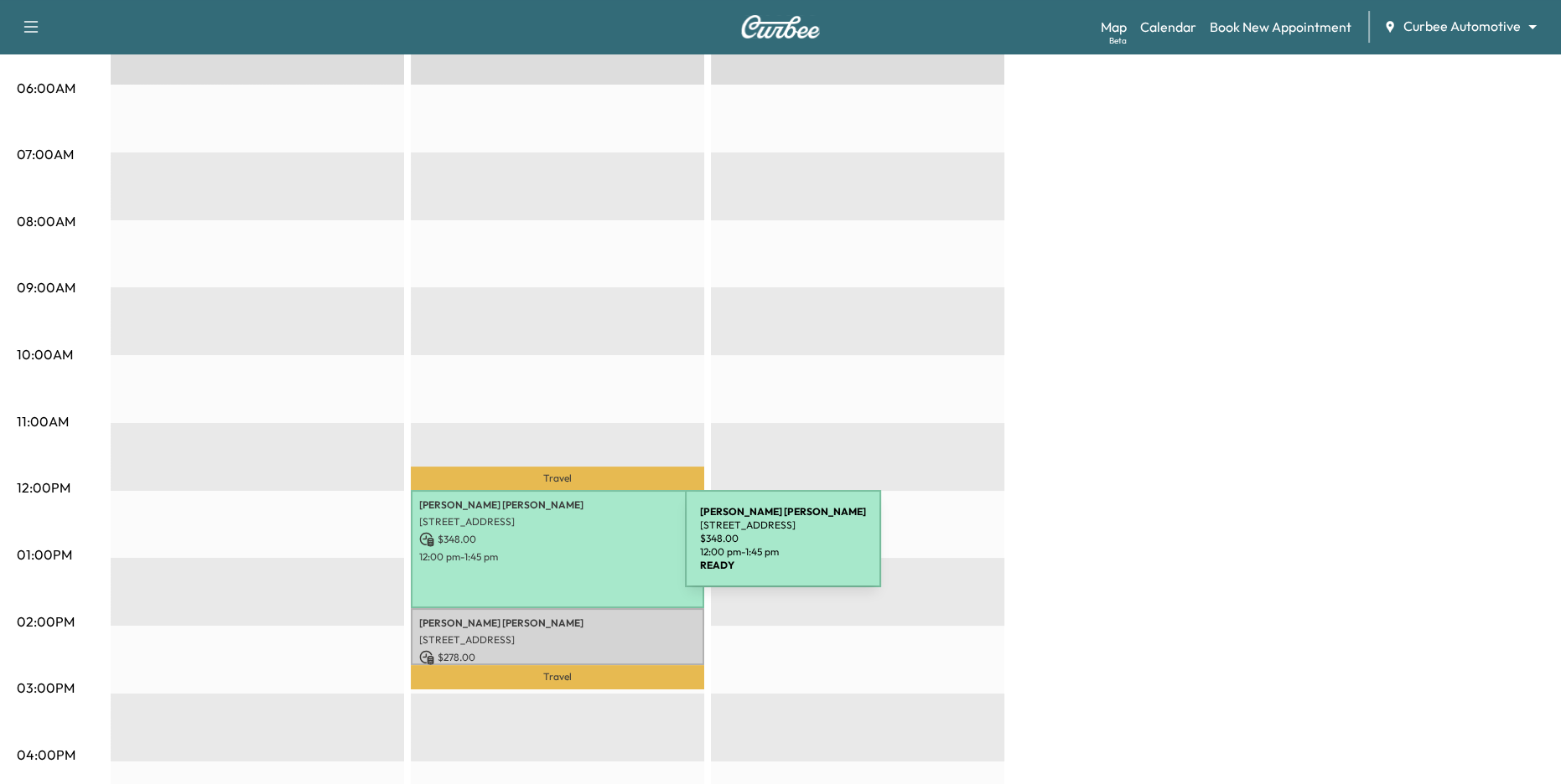
click at [559, 550] on p "12:00 pm - 1:45 pm" at bounding box center [558, 557] width 277 height 14
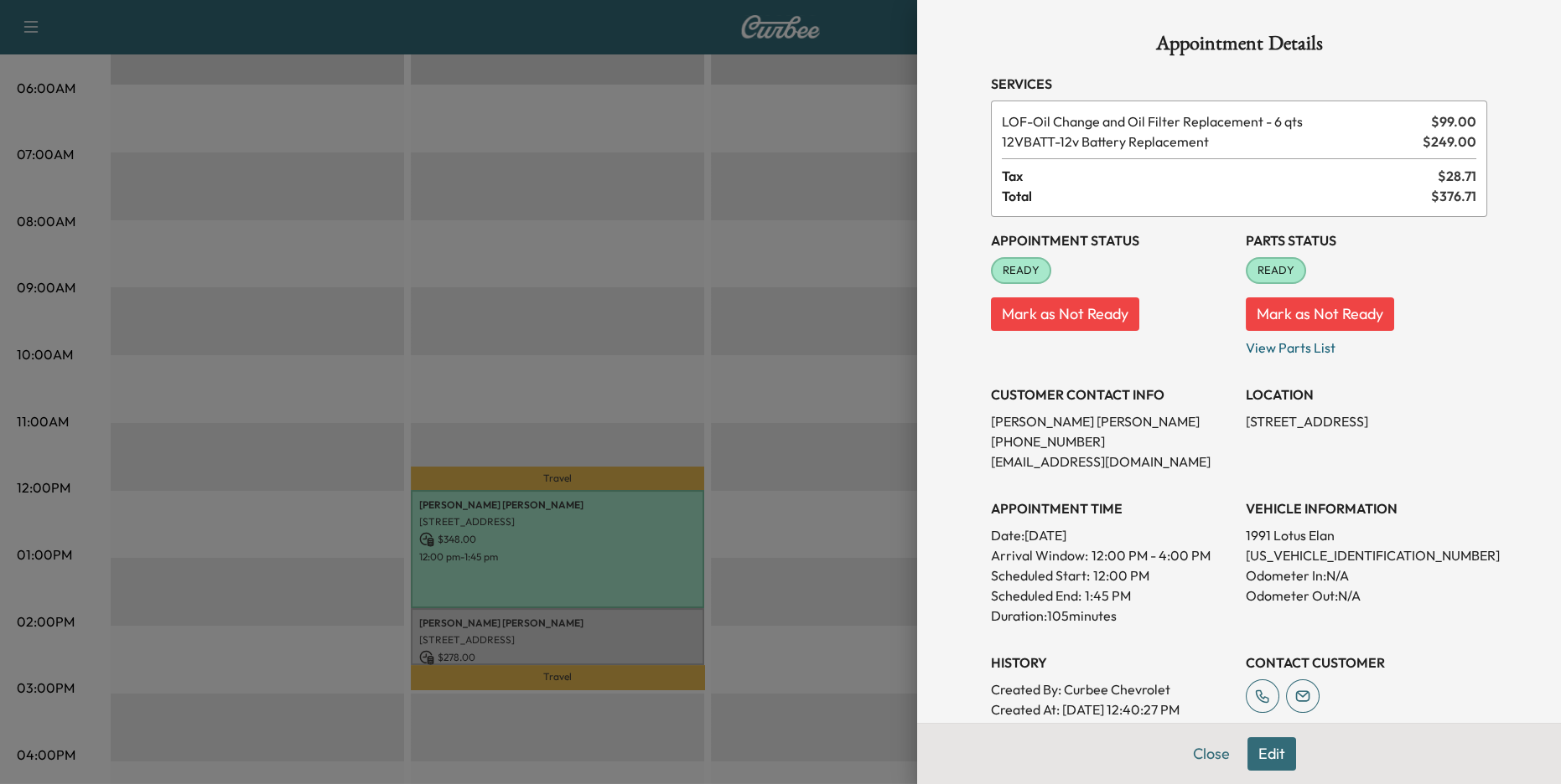
click at [887, 186] on div at bounding box center [780, 392] width 1561 height 784
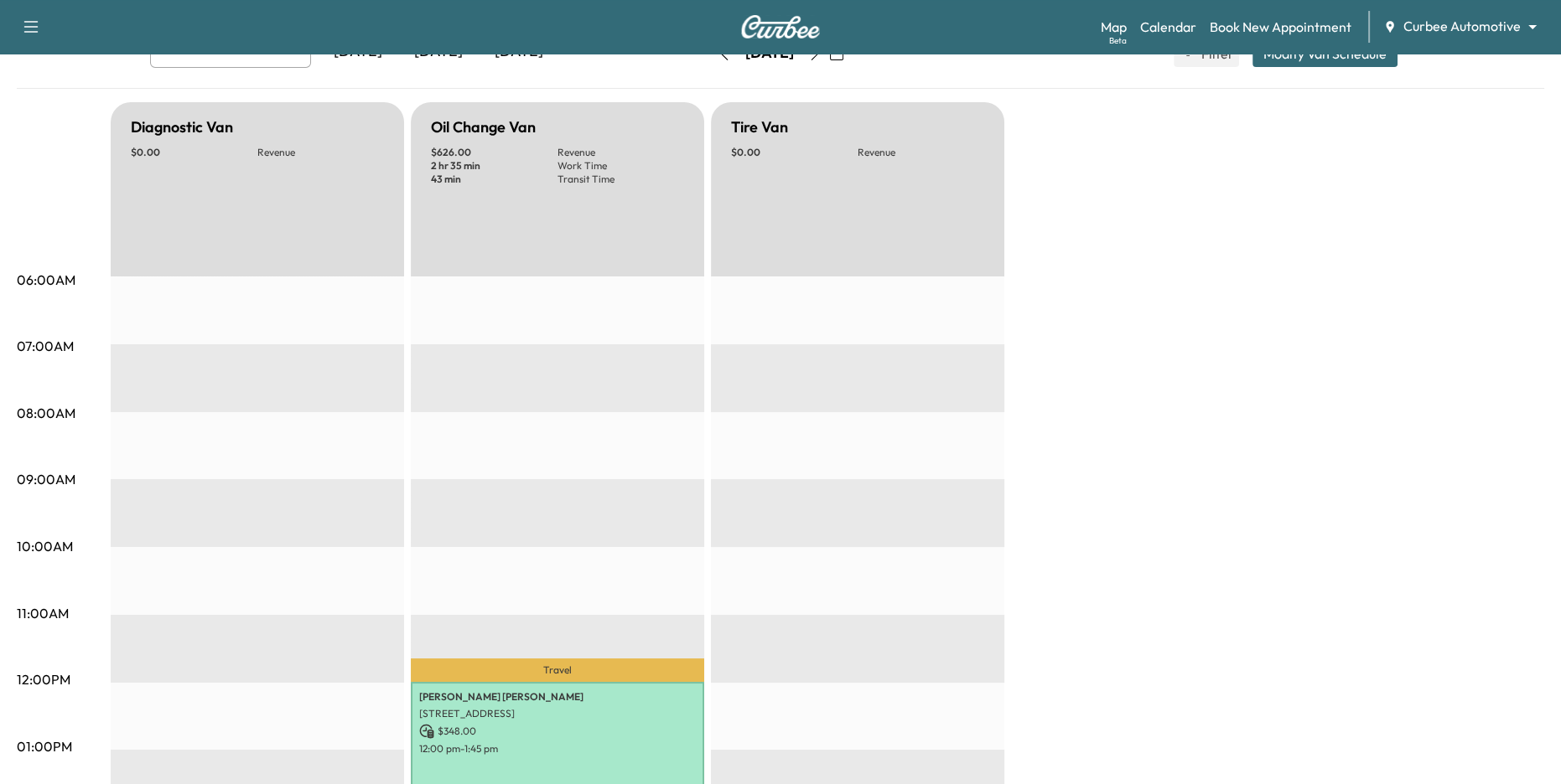
scroll to position [80, 0]
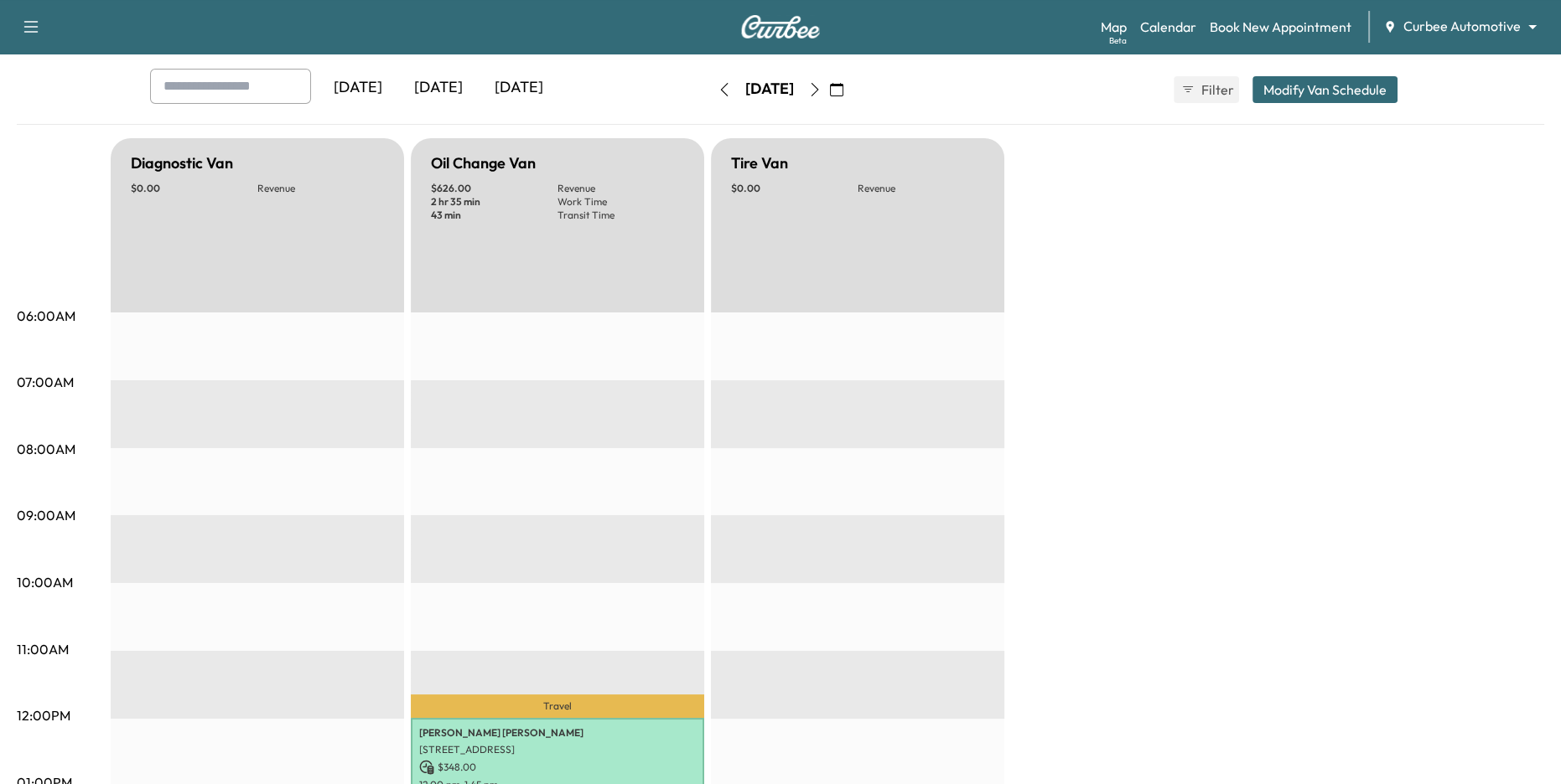
click at [1489, 28] on body "Support Log Out Map Beta Calendar Book New Appointment Curbee Automotive ******…" at bounding box center [780, 312] width 1561 height 784
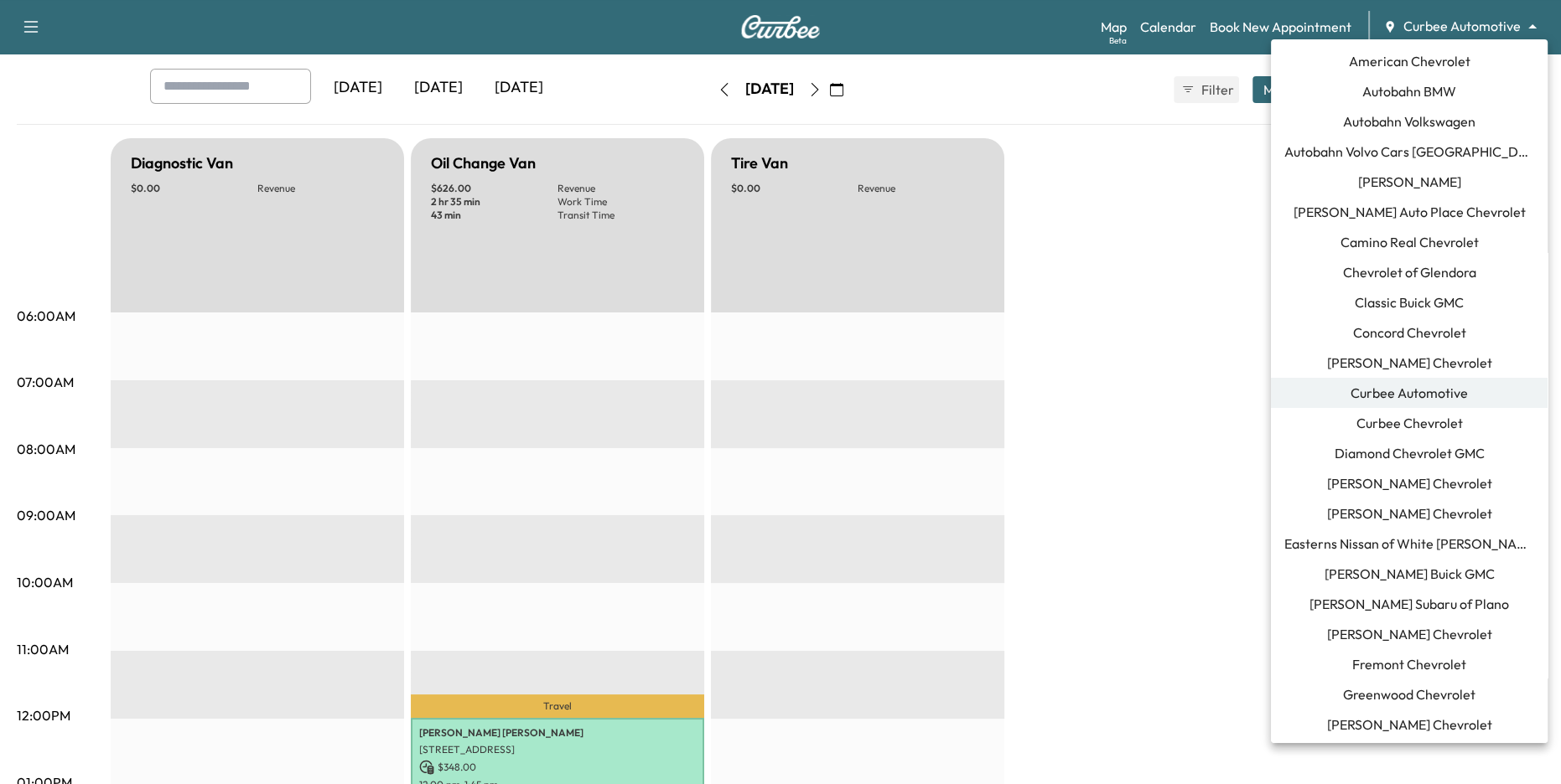
scroll to position [95, 0]
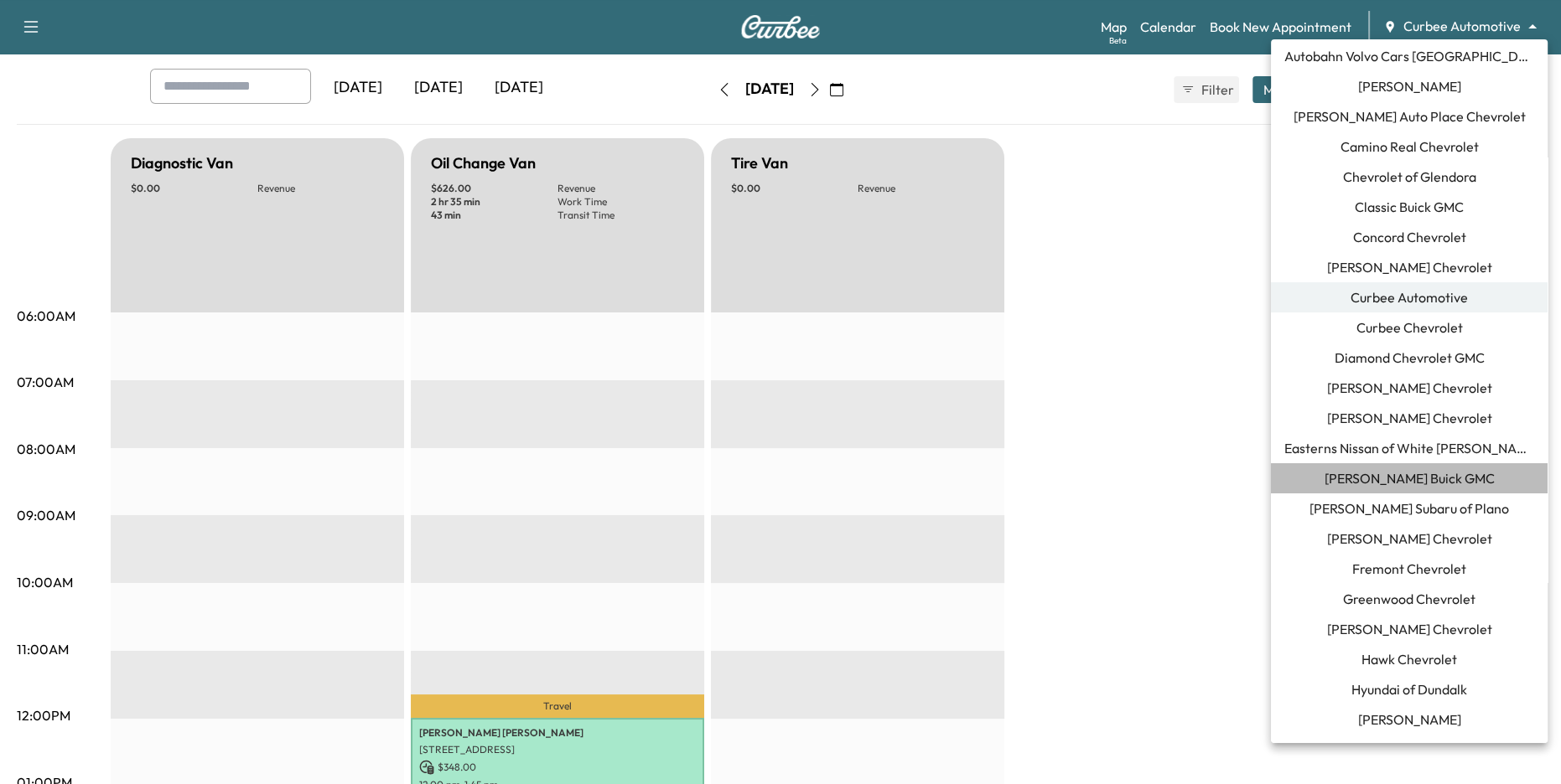
click at [1433, 486] on span "Ewing Buick GMC" at bounding box center [1409, 478] width 170 height 20
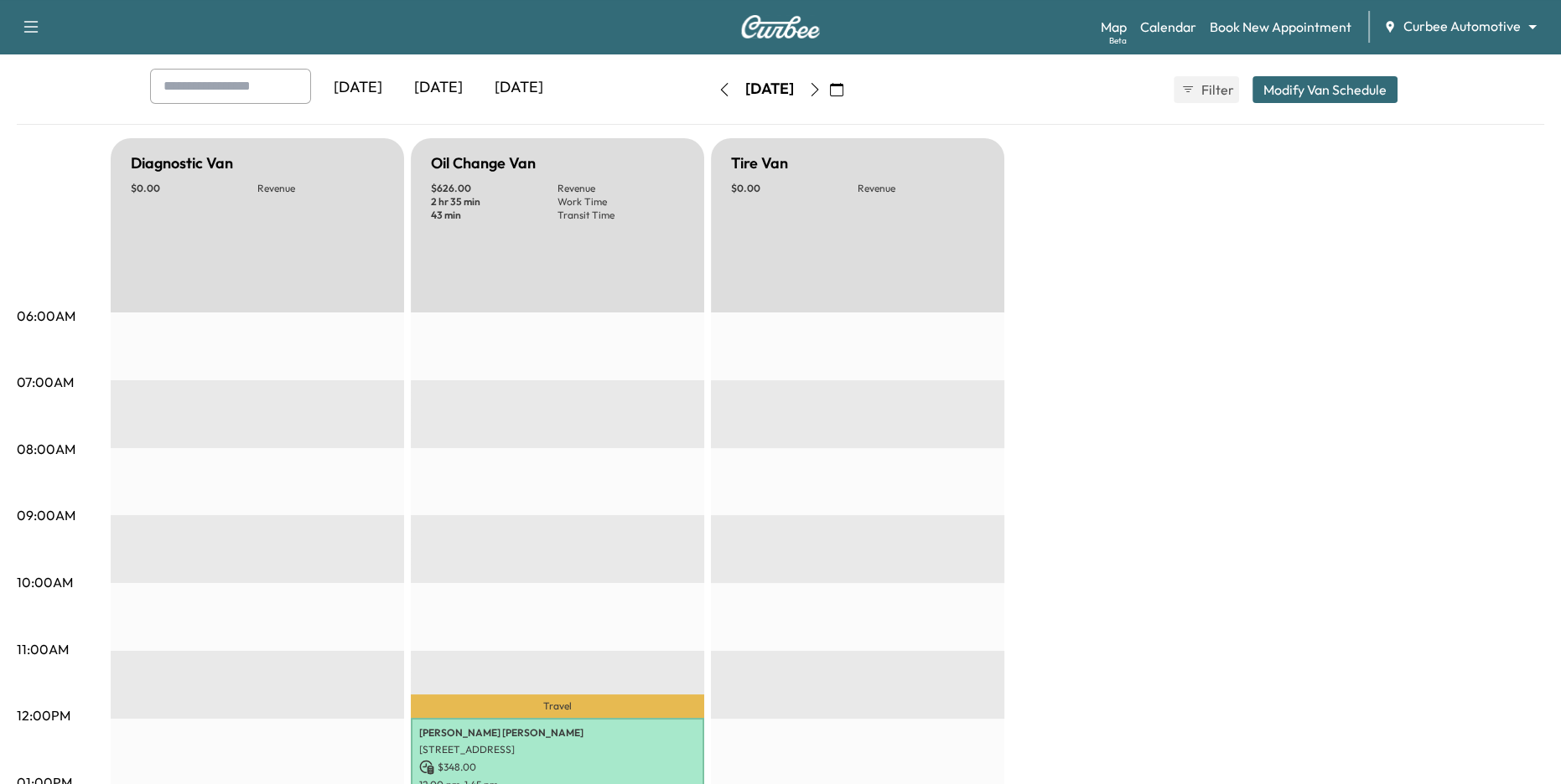
scroll to position [0, 0]
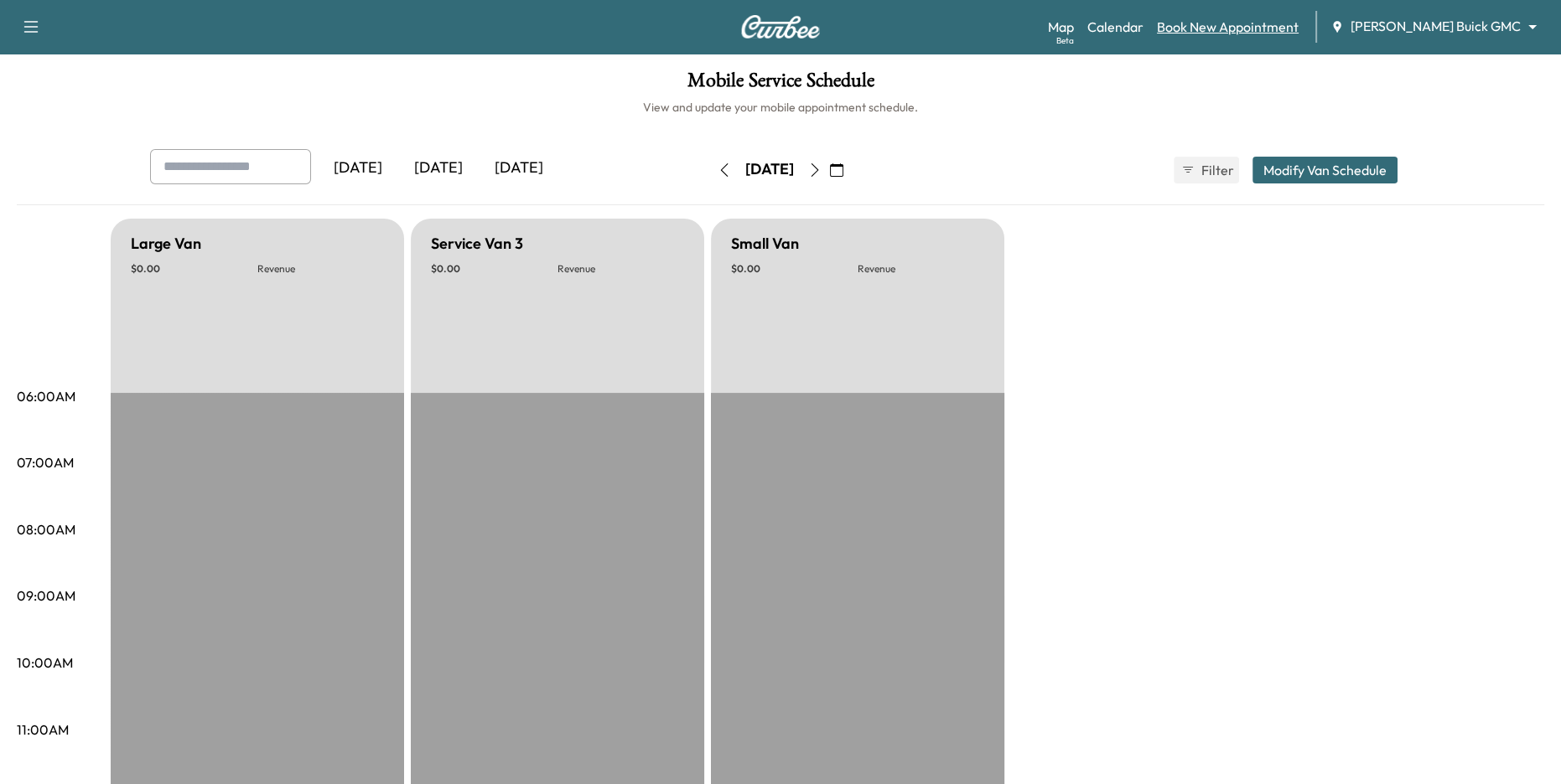
click at [1268, 25] on link "Book New Appointment" at bounding box center [1228, 26] width 142 height 20
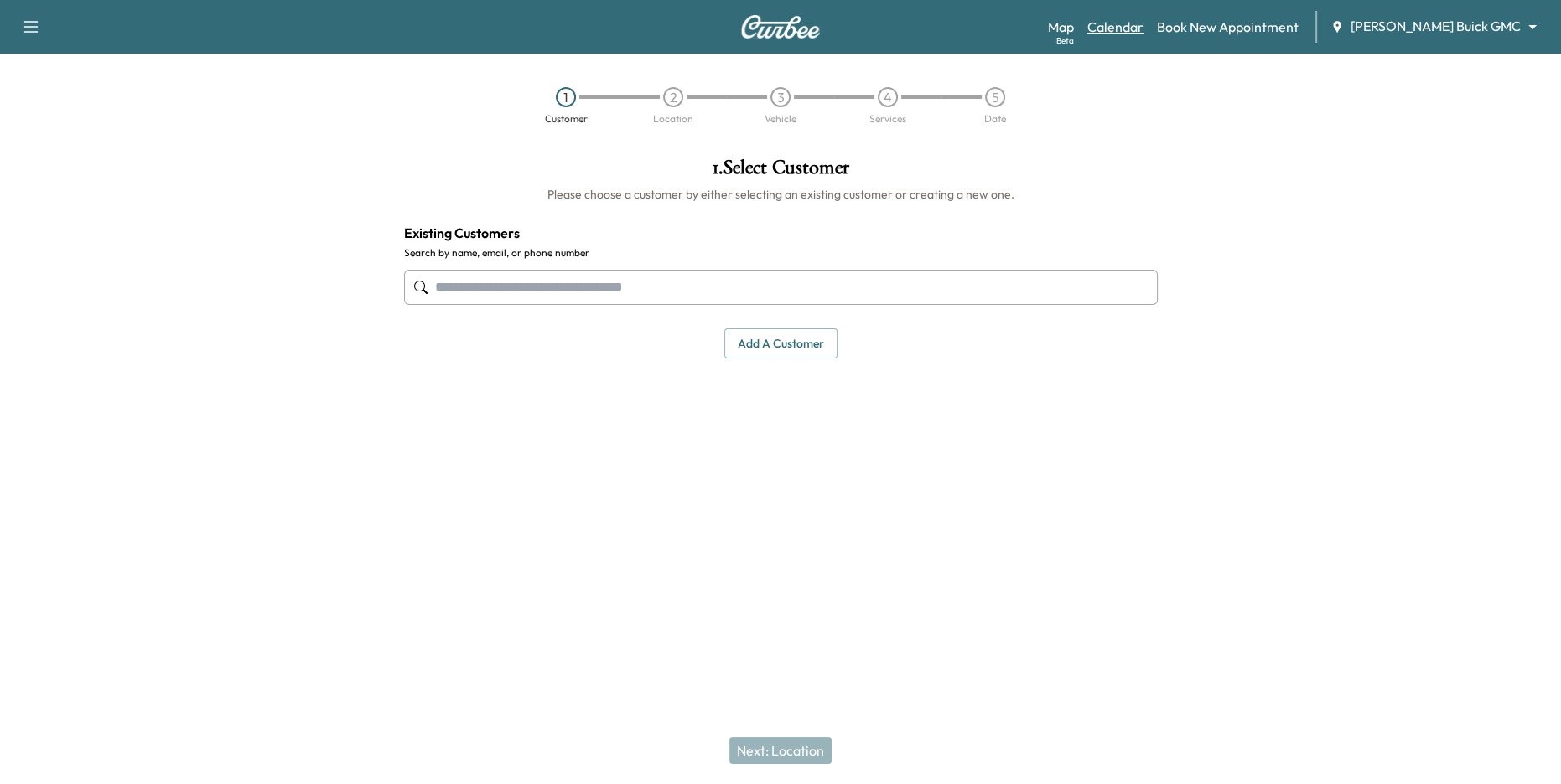
click at [1143, 26] on link "Calendar" at bounding box center [1115, 26] width 56 height 20
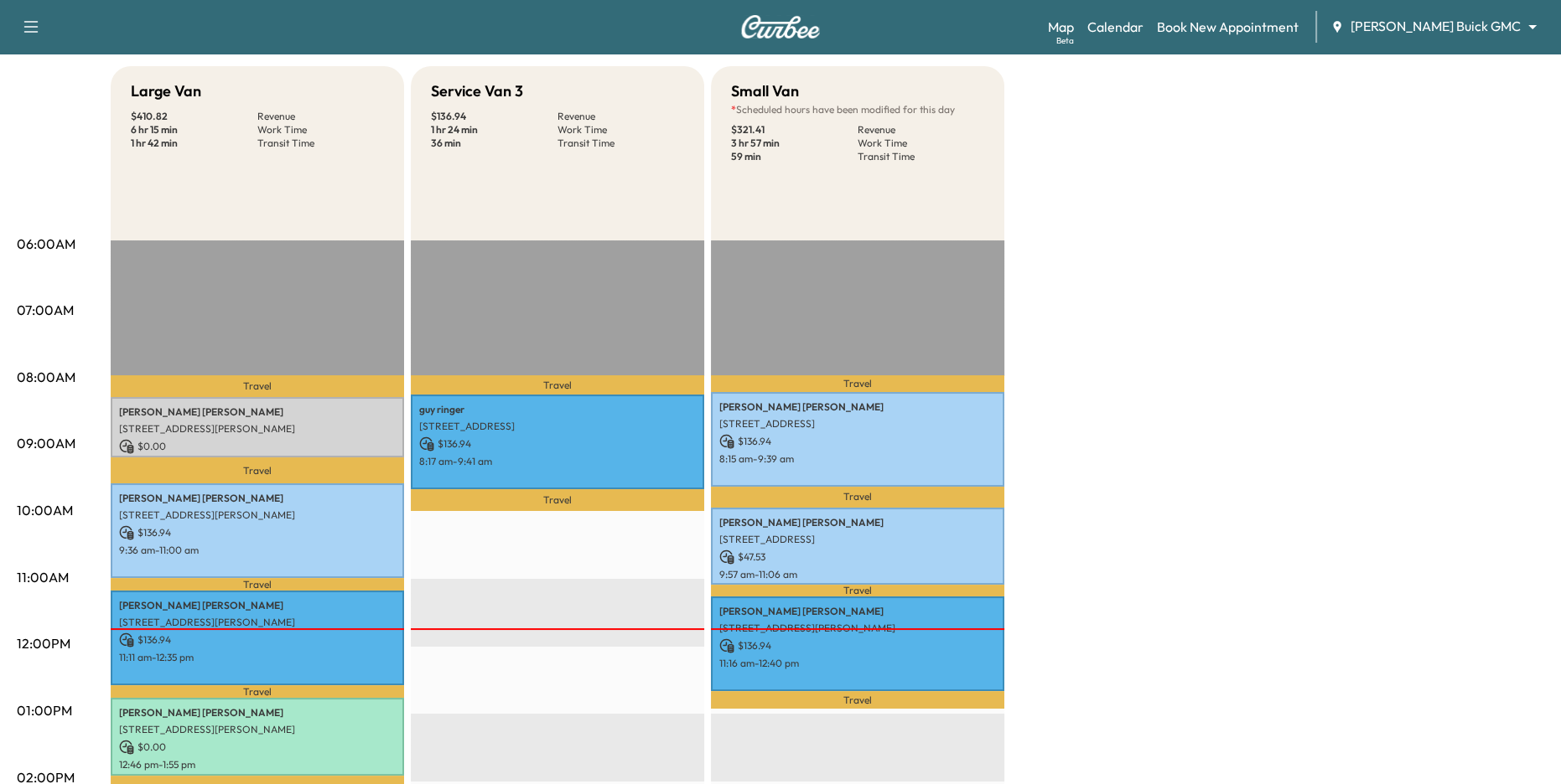
scroll to position [148, 0]
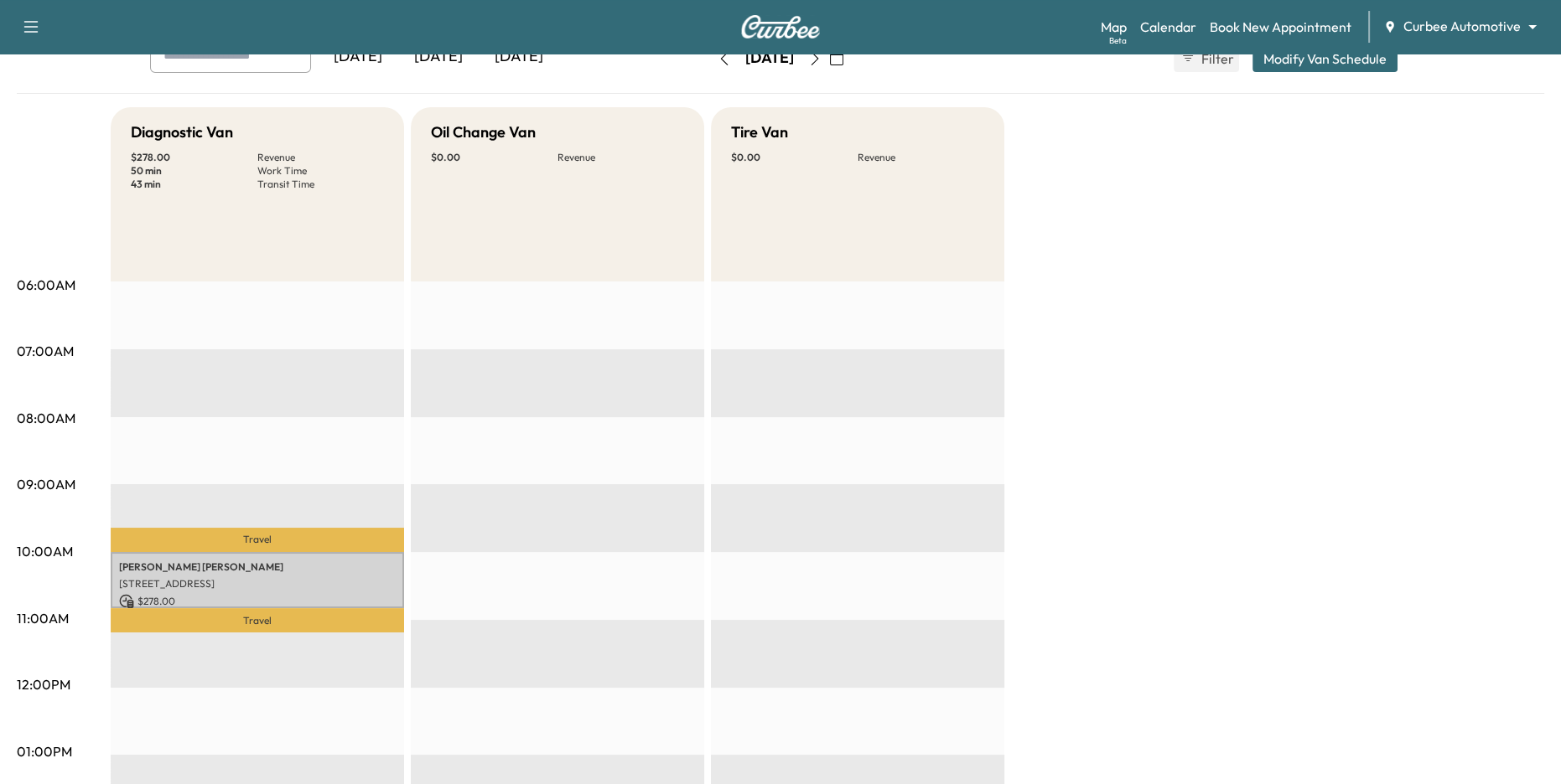
scroll to position [123, 0]
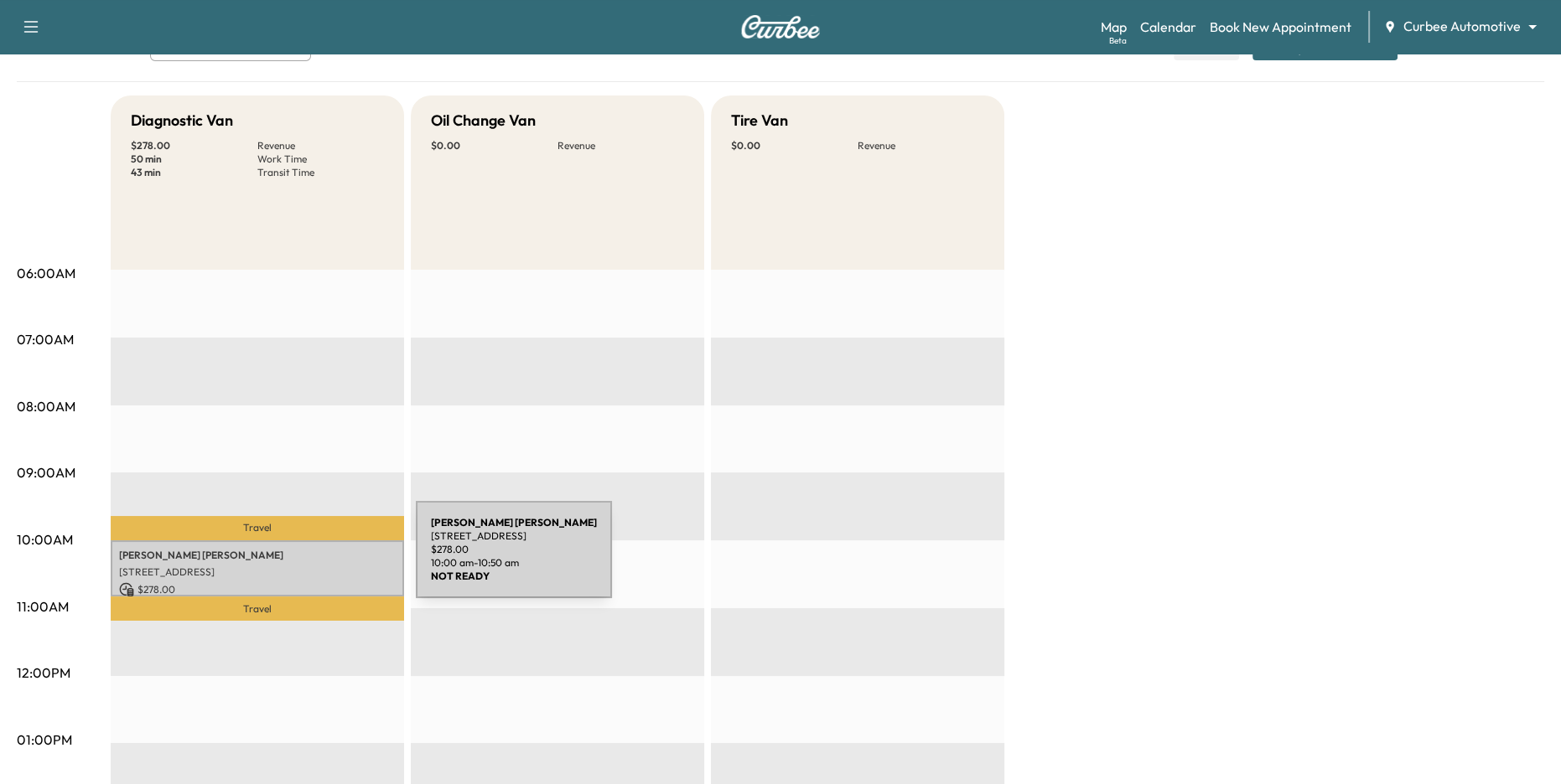
click at [290, 560] on p "[PERSON_NAME]" at bounding box center [257, 556] width 277 height 14
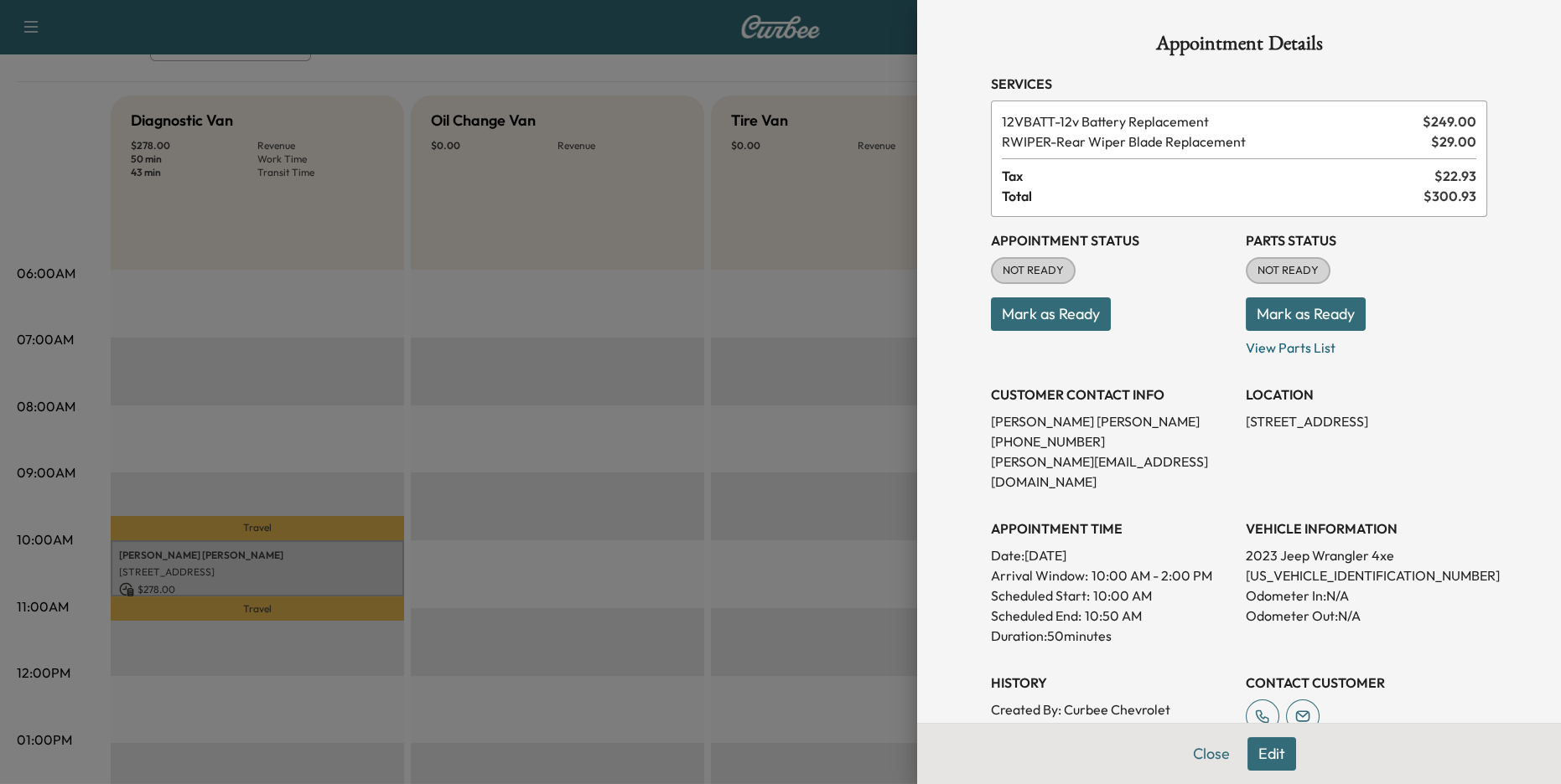
click at [861, 281] on div at bounding box center [780, 392] width 1561 height 784
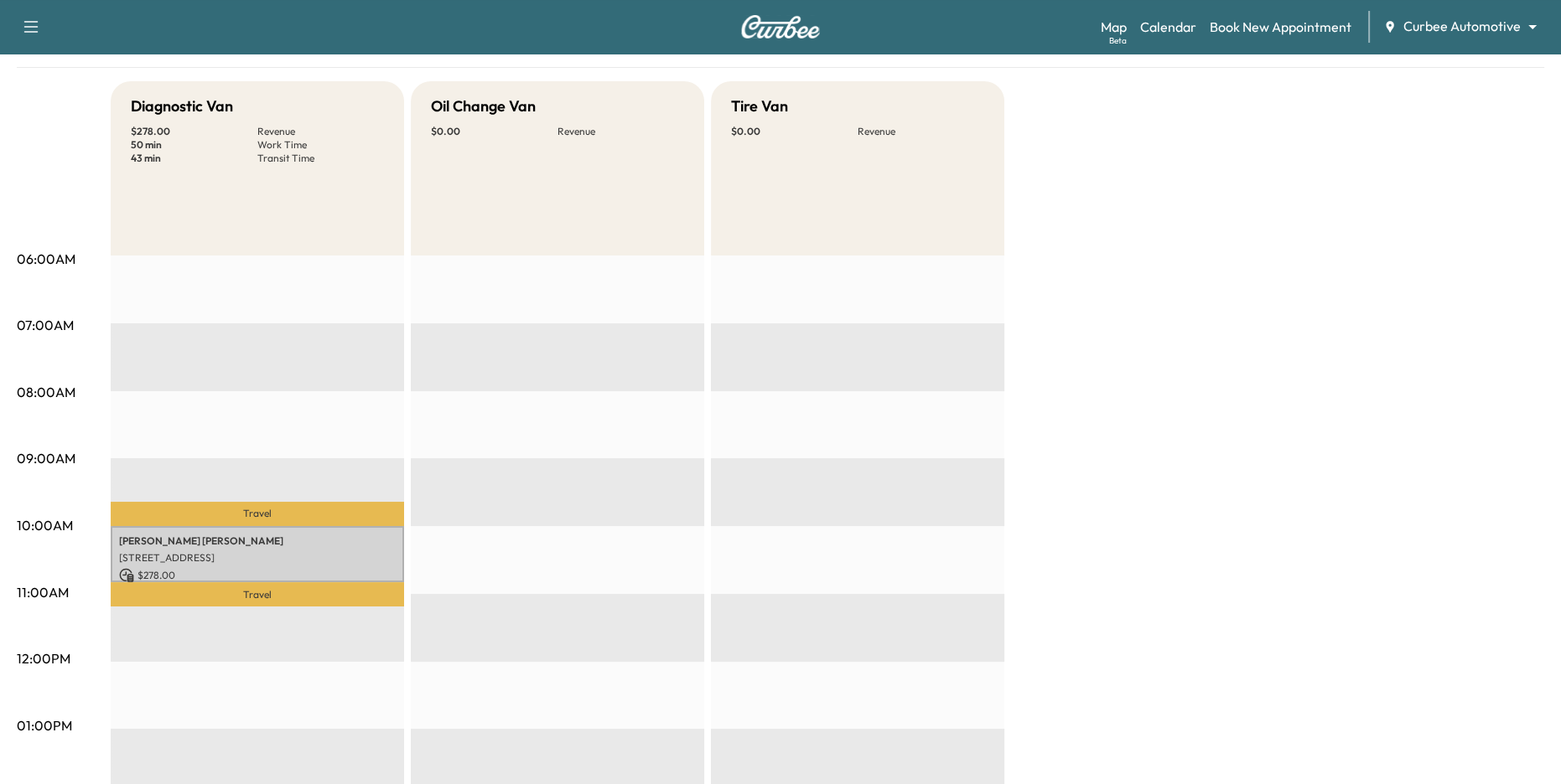
scroll to position [176, 0]
